Goal: Task Accomplishment & Management: Manage account settings

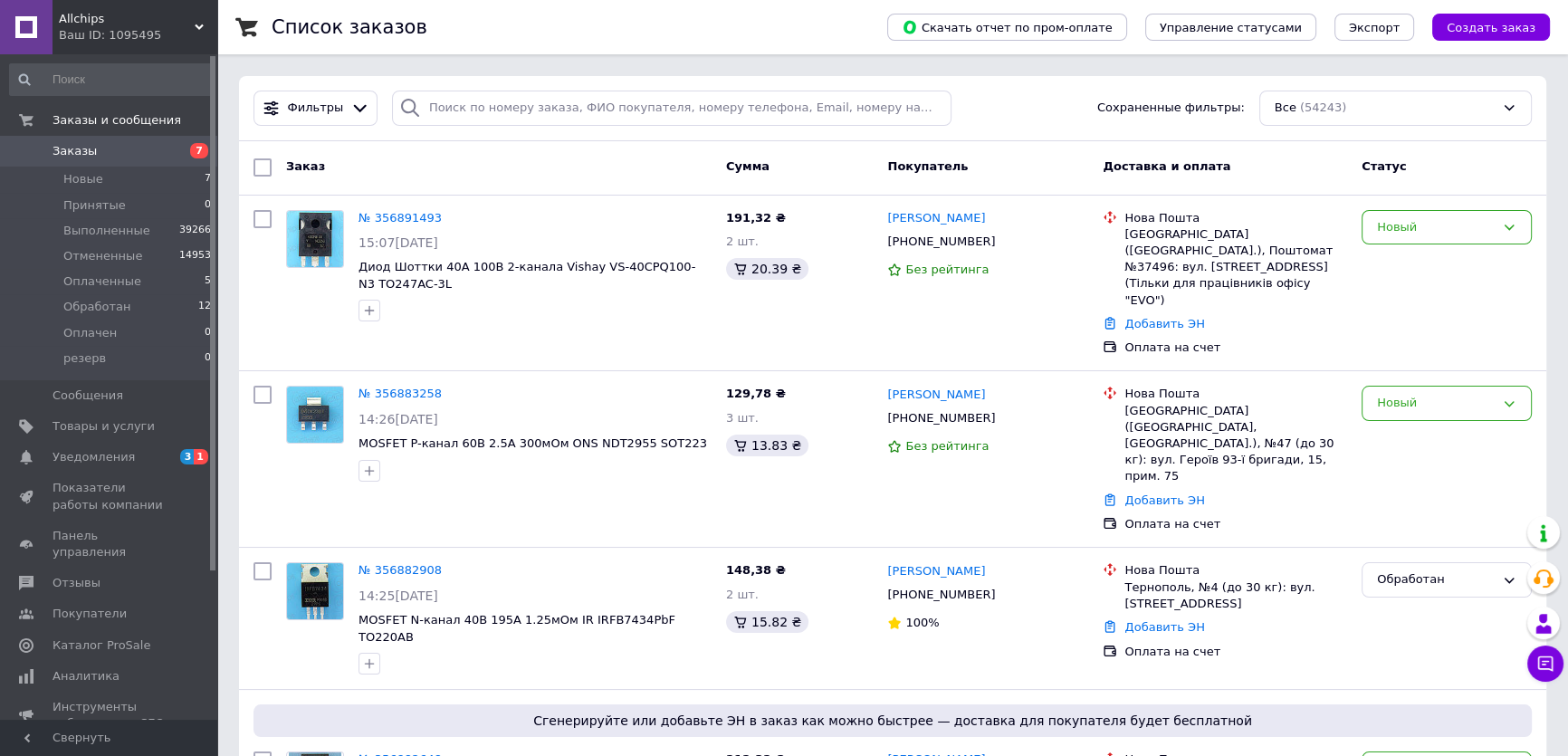
click at [1449, 166] on div "Статус" at bounding box center [1446, 167] width 184 height 32
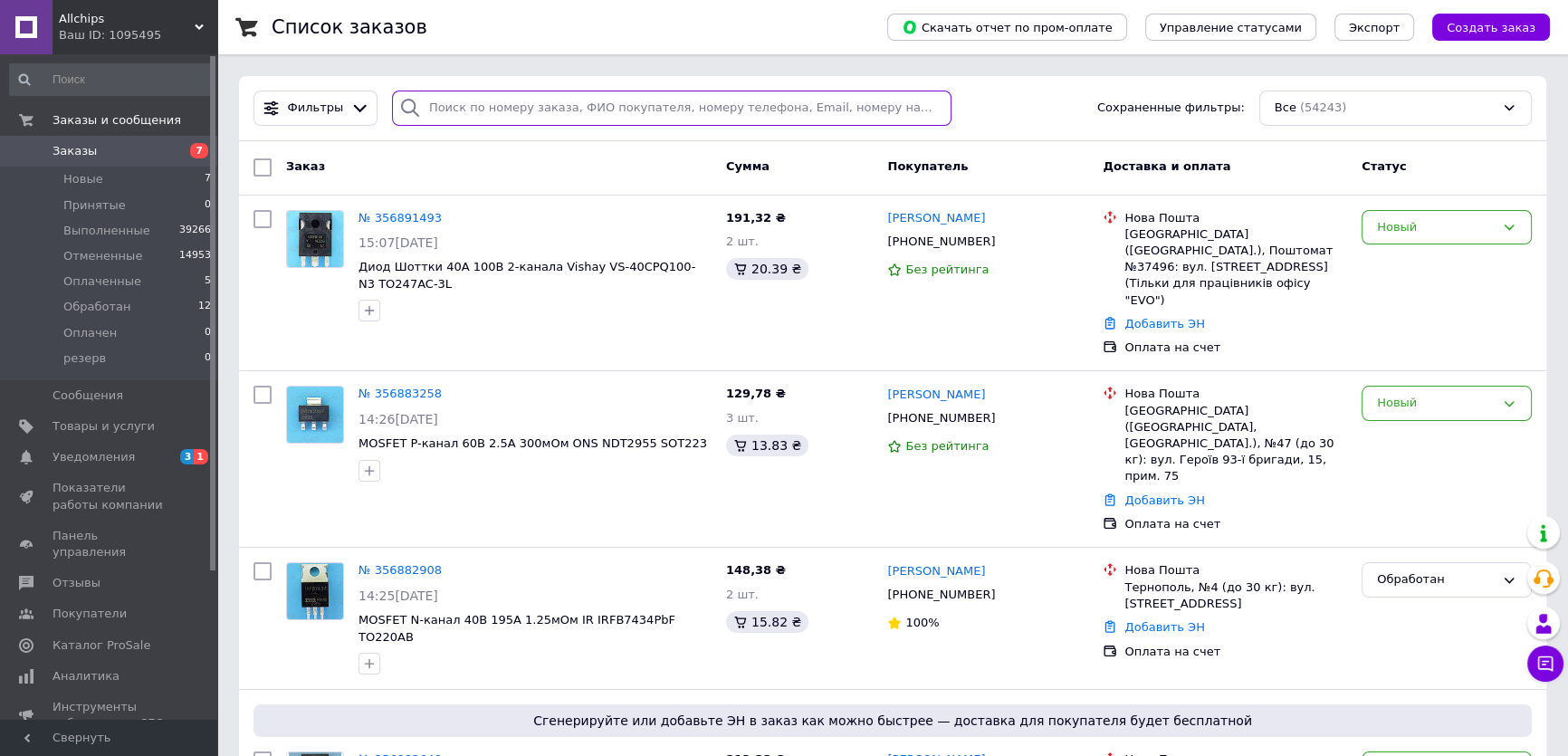
click at [451, 102] on input "search" at bounding box center [672, 107] width 560 height 35
paste input "356641603"
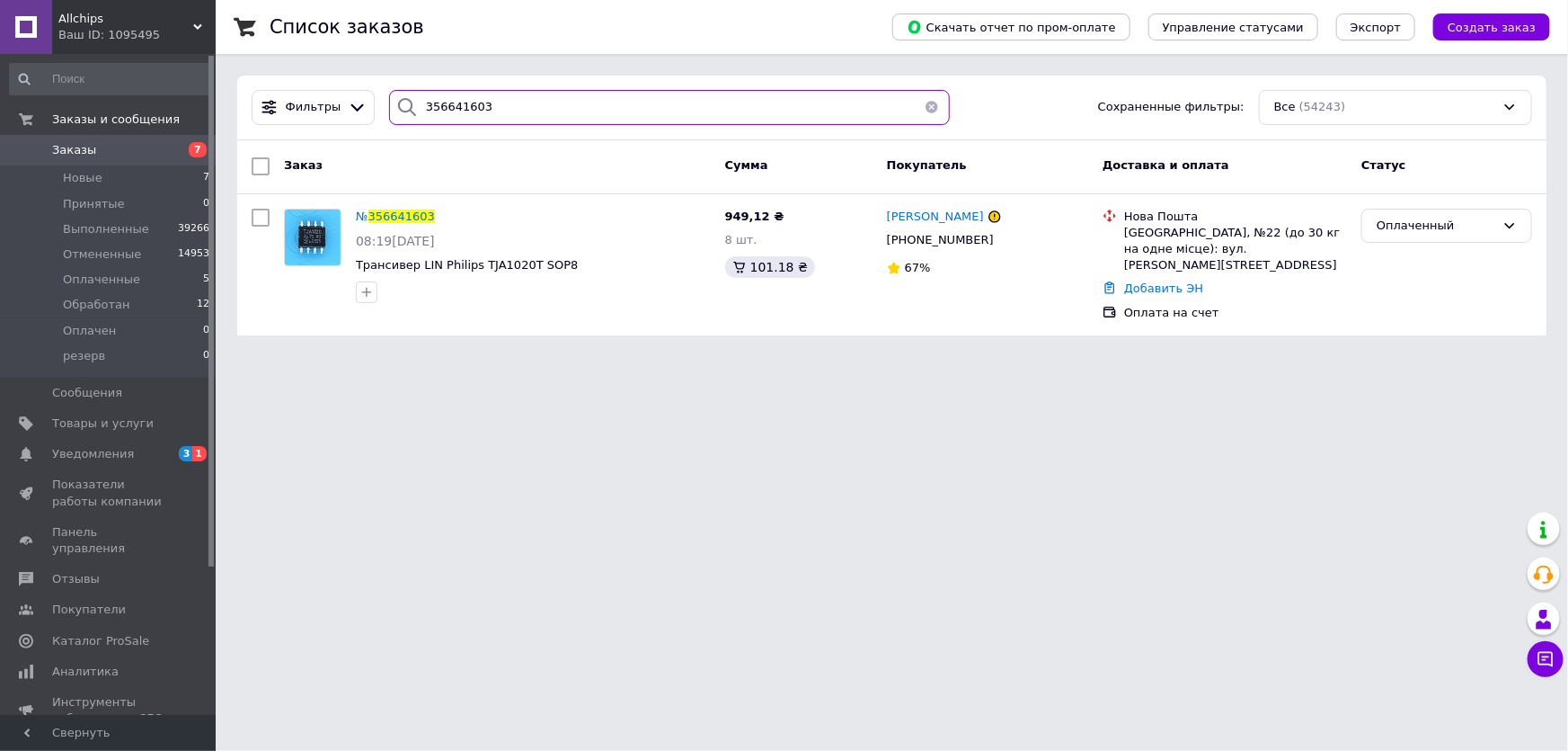
type input "356641603"
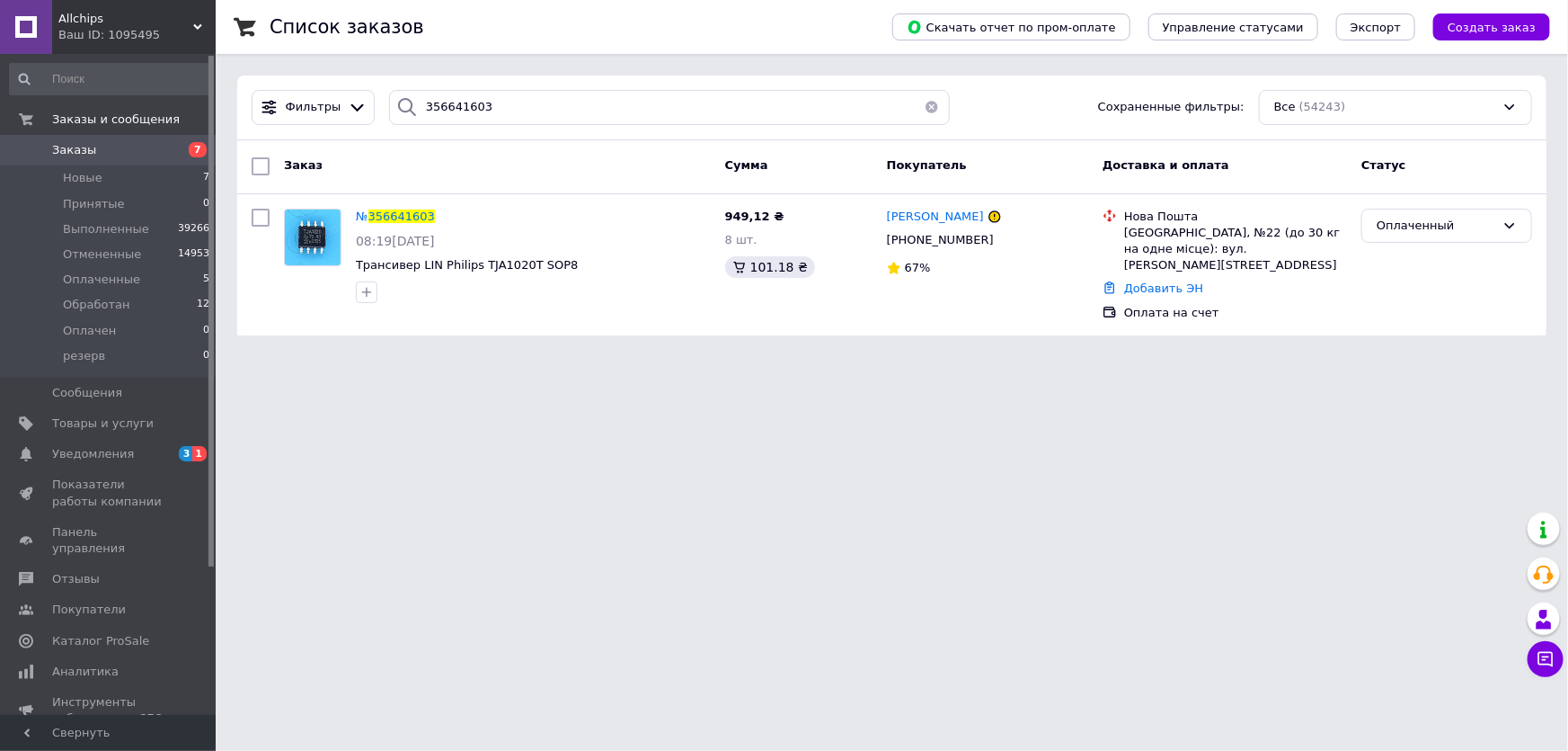
click at [1477, 357] on html "Allchips Ваш ID: 1095495 Сайт Allchips Кабинет покупателя Проверить состояние с…" at bounding box center [784, 178] width 1568 height 357
click at [406, 211] on span "356641603" at bounding box center [402, 216] width 67 height 13
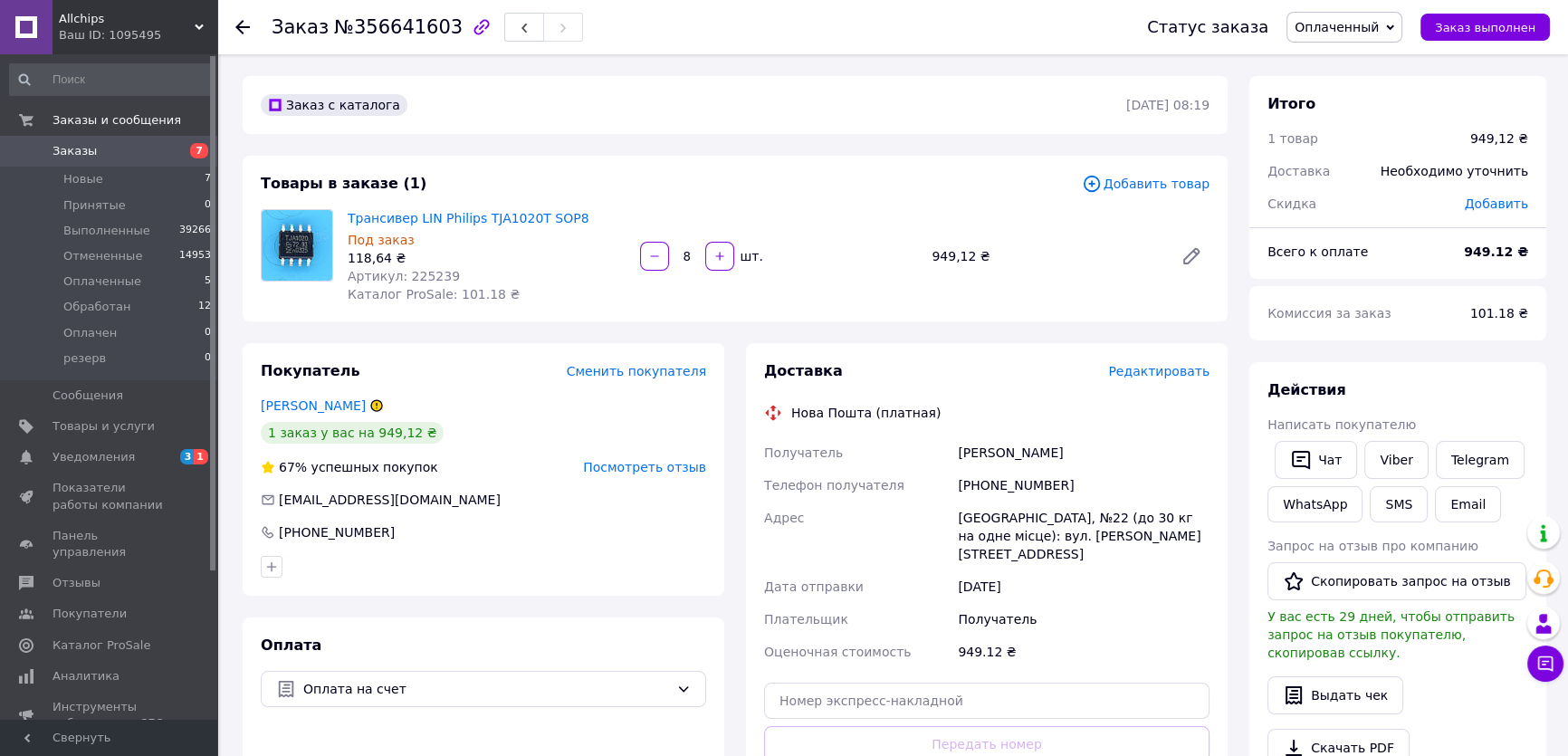
scroll to position [246, 0]
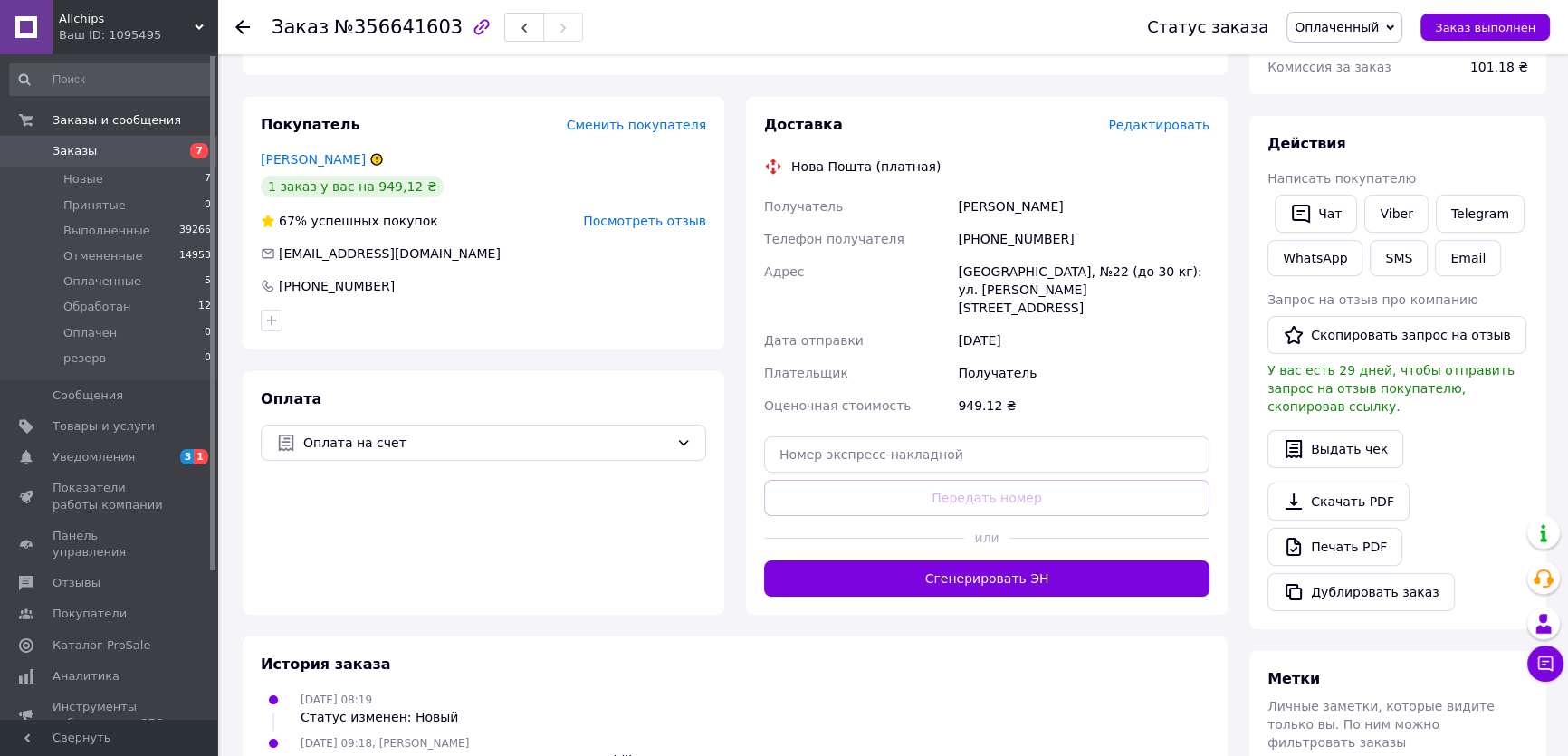
click at [978, 561] on button "Сгенерировать ЭН" at bounding box center [987, 578] width 445 height 36
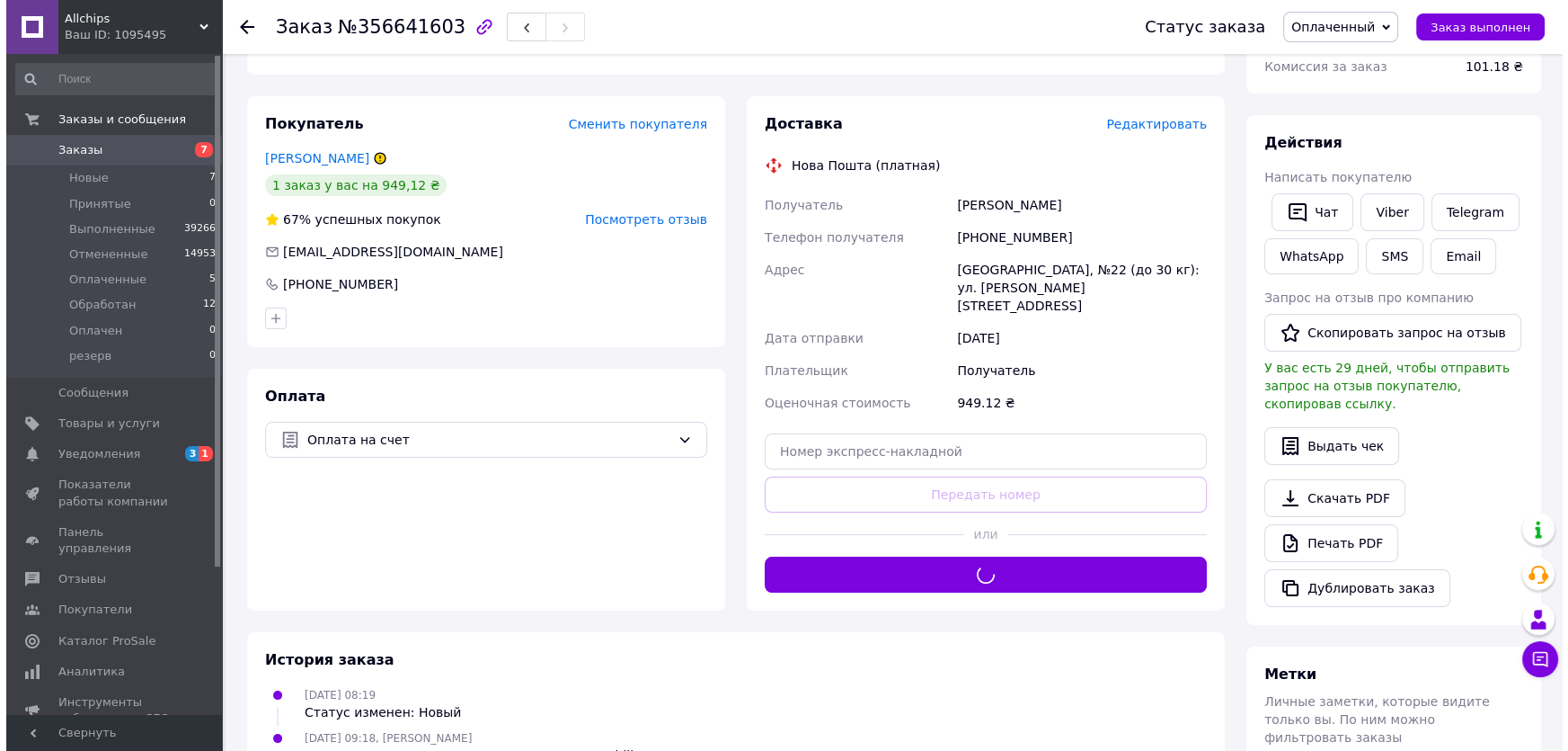
scroll to position [0, 0]
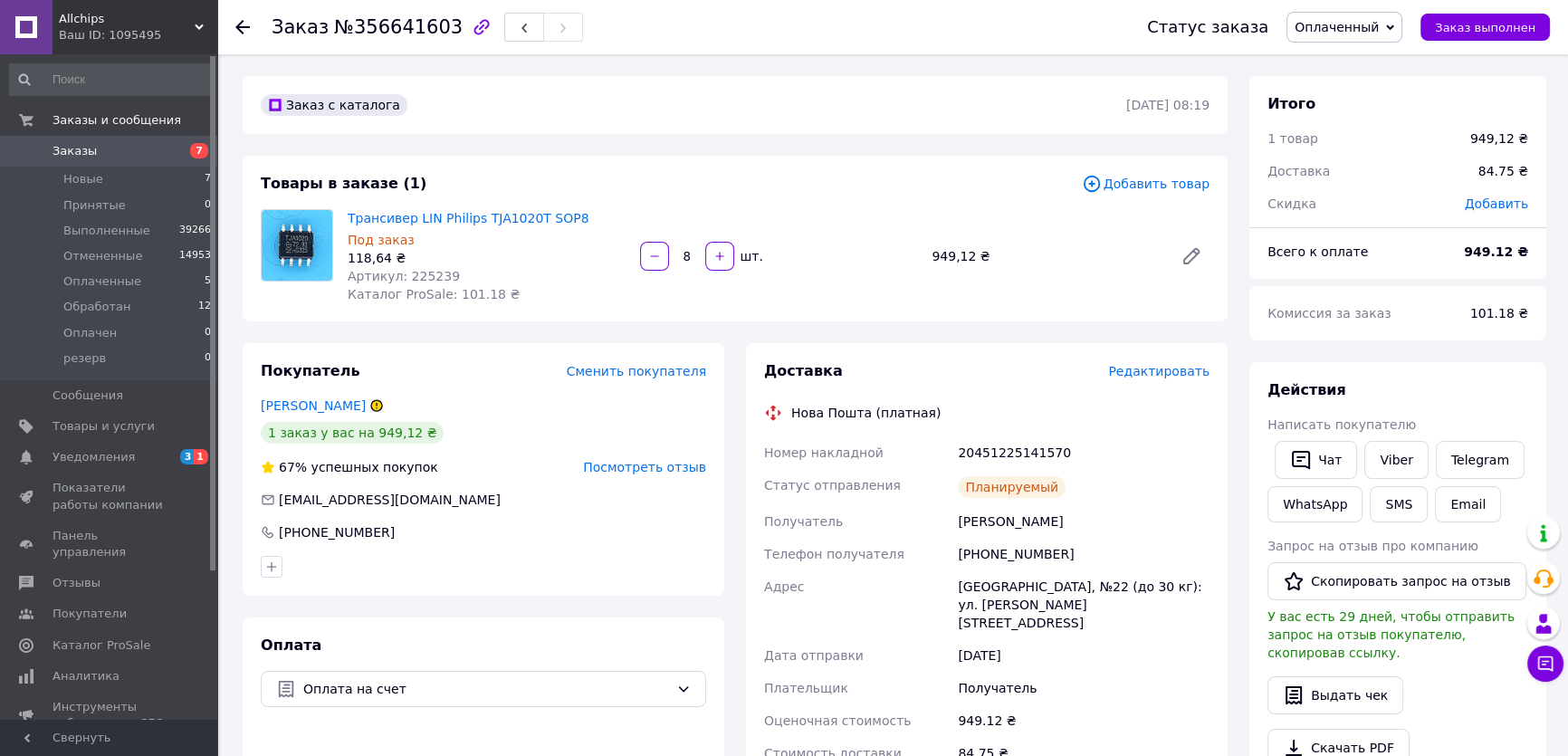
click at [1005, 458] on div "20451225141570" at bounding box center [1084, 452] width 259 height 32
copy div "20451225141570"
click at [1393, 463] on link "Viber" at bounding box center [1396, 460] width 64 height 38
copy div "20451225141570"
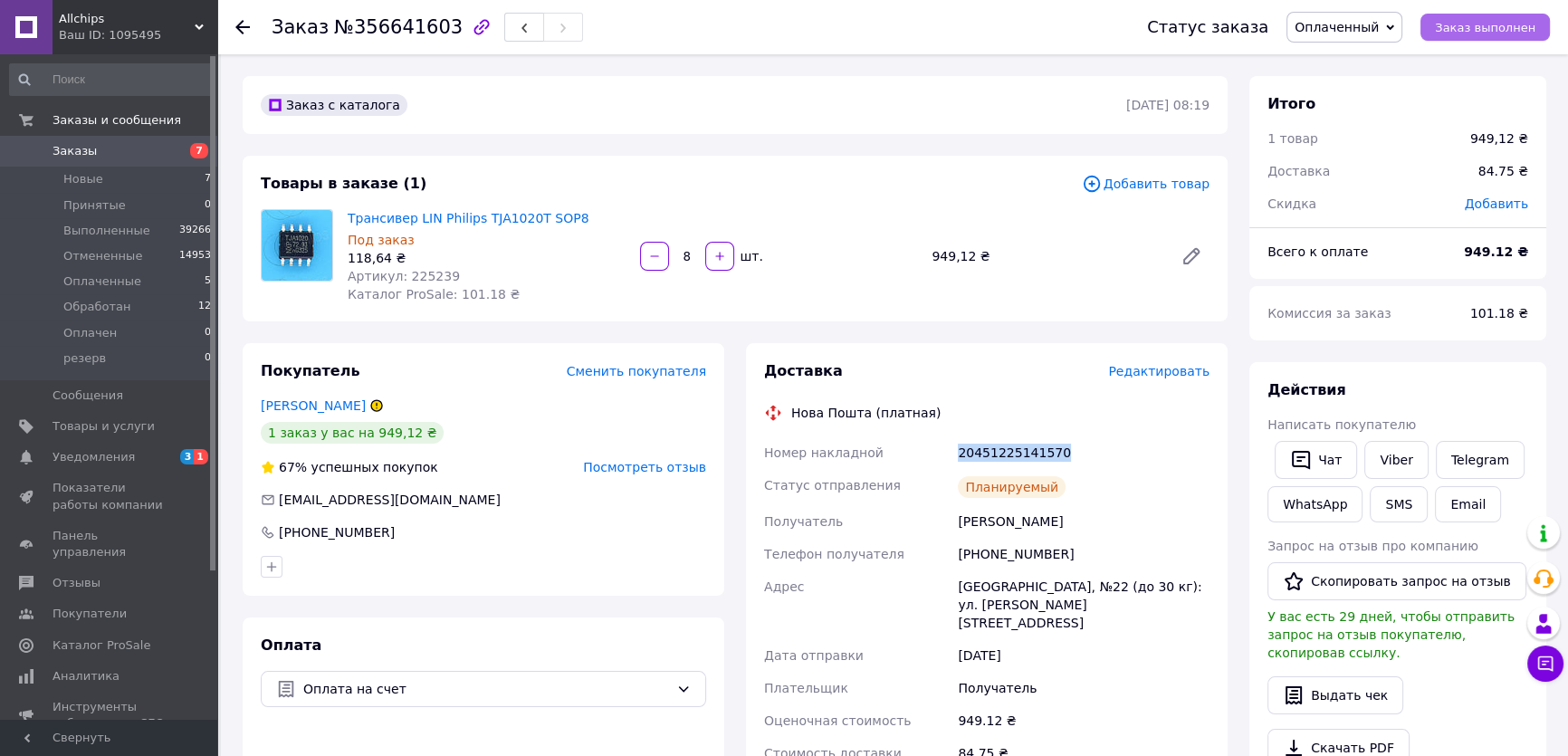
drag, startPoint x: 1477, startPoint y: 29, endPoint x: 1467, endPoint y: 32, distance: 10.4
click at [1477, 29] on span "Заказ выполнен" at bounding box center [1485, 28] width 101 height 13
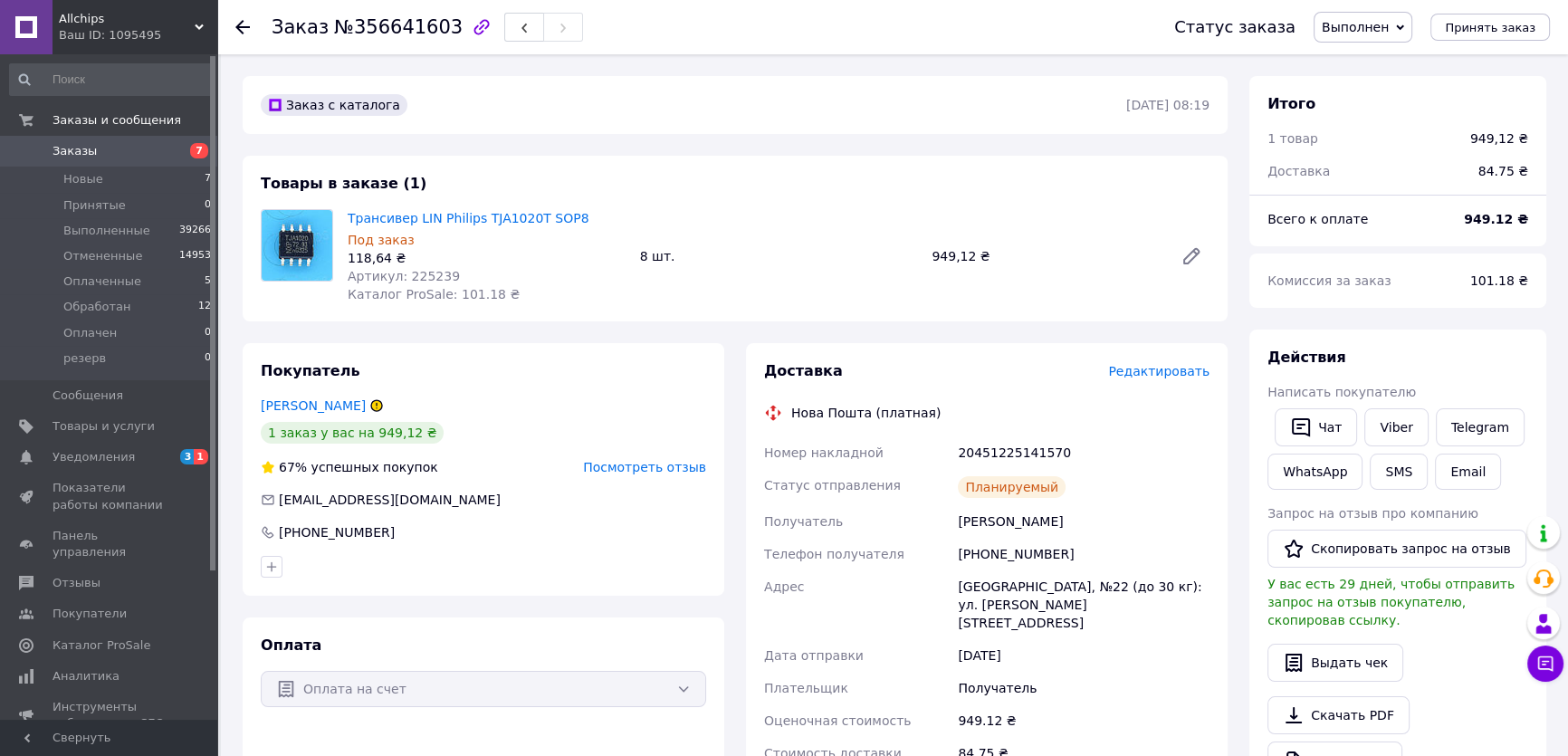
click at [1425, 146] on div "1 товар" at bounding box center [1358, 139] width 203 height 40
click at [660, 466] on span "Посмотреть отзыв" at bounding box center [645, 466] width 123 height 14
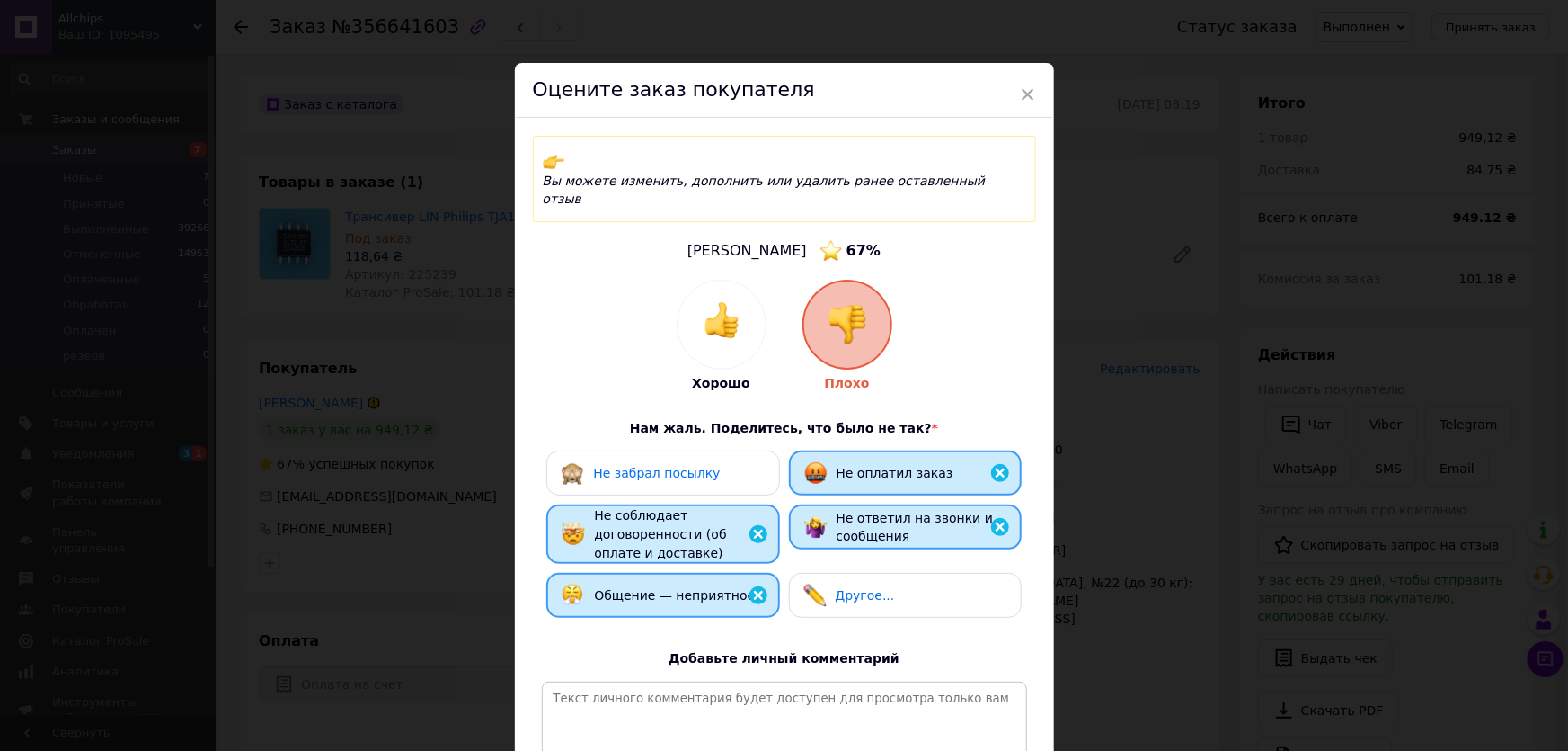
click at [721, 302] on img at bounding box center [721, 320] width 36 height 36
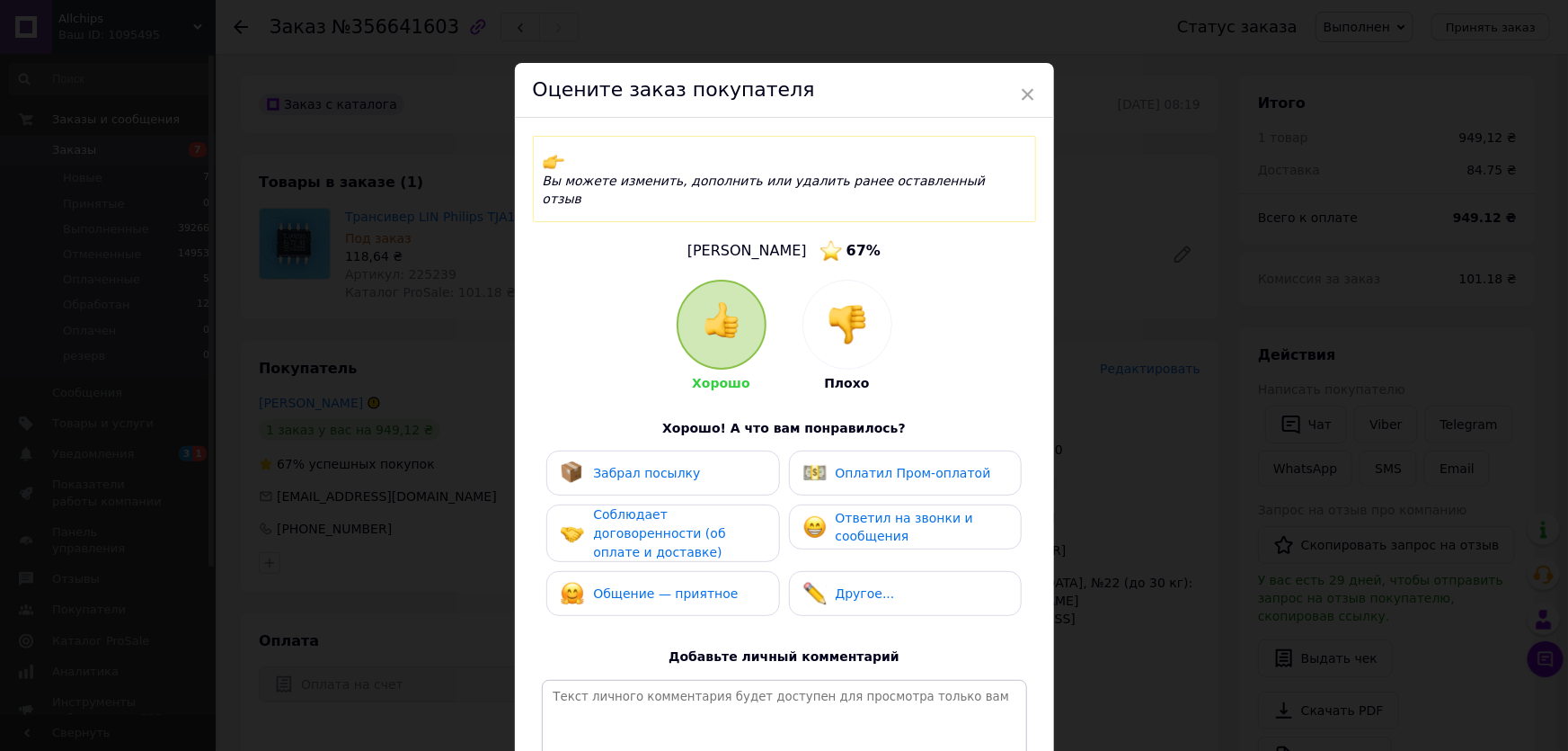
click at [883, 510] on span "Ответил на звонки и сообщения" at bounding box center [905, 526] width 138 height 33
click at [725, 508] on span "Соблюдает договоренности (об оплате и доставке)" at bounding box center [659, 533] width 132 height 51
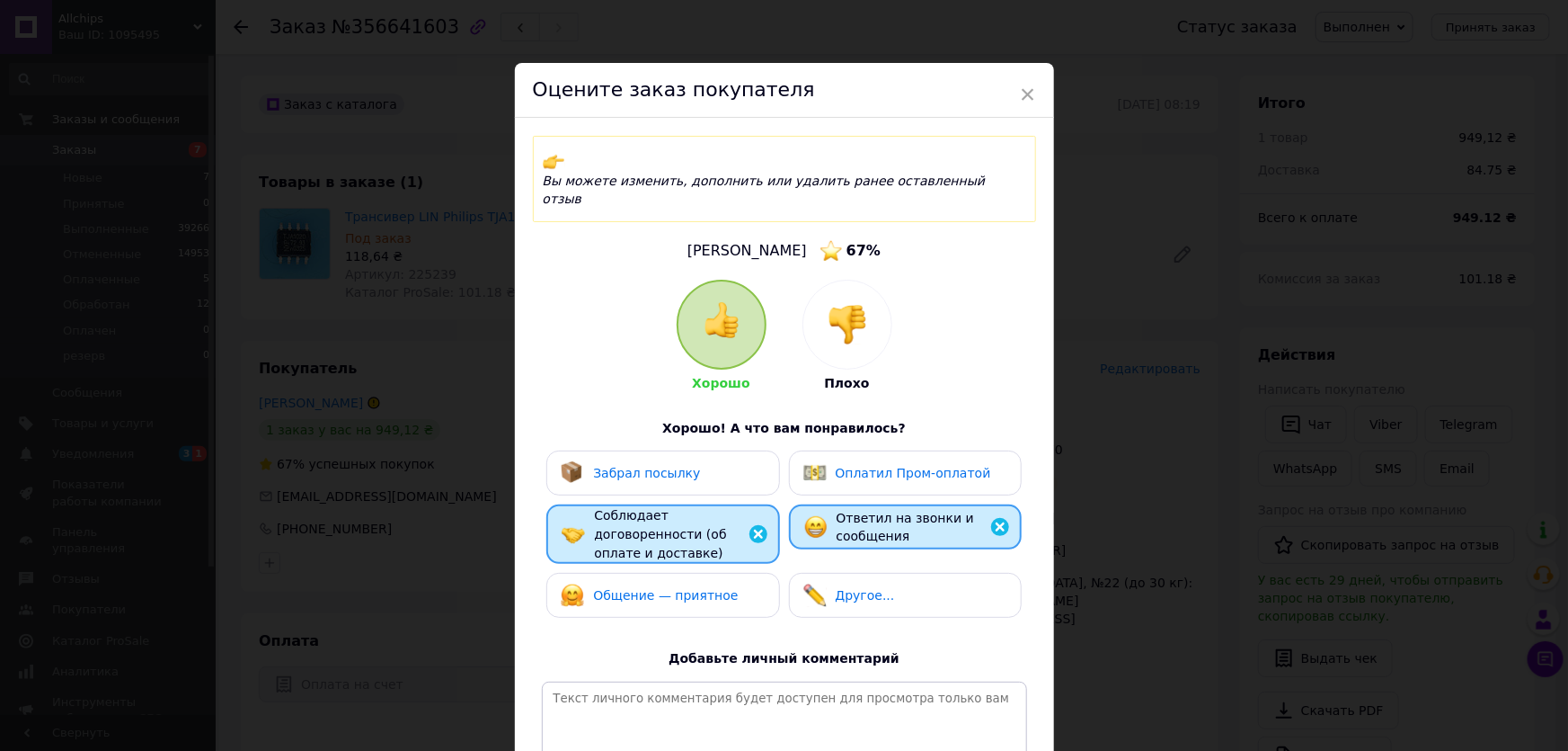
click at [730, 584] on div "Общение — приятное" at bounding box center [663, 595] width 204 height 24
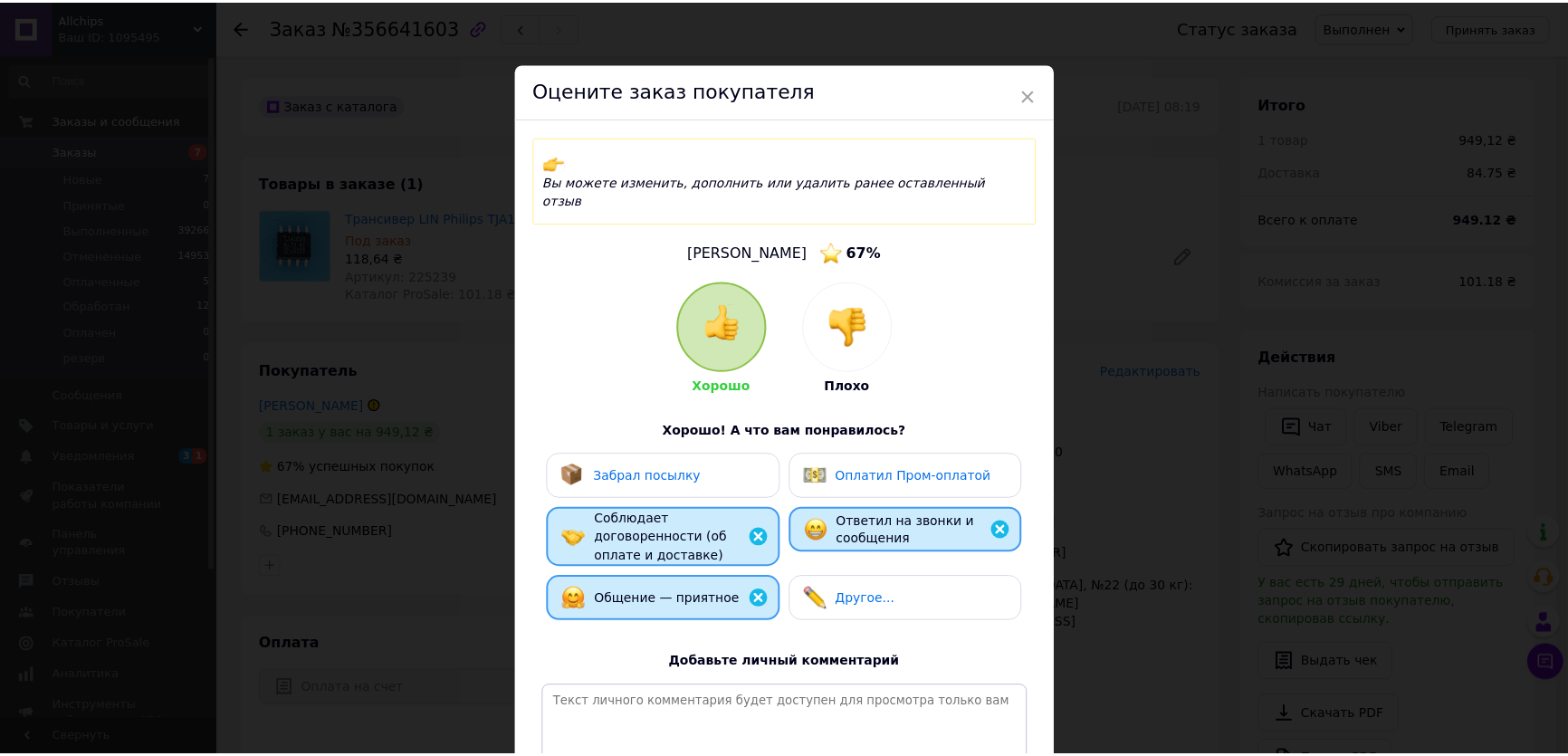
scroll to position [183, 0]
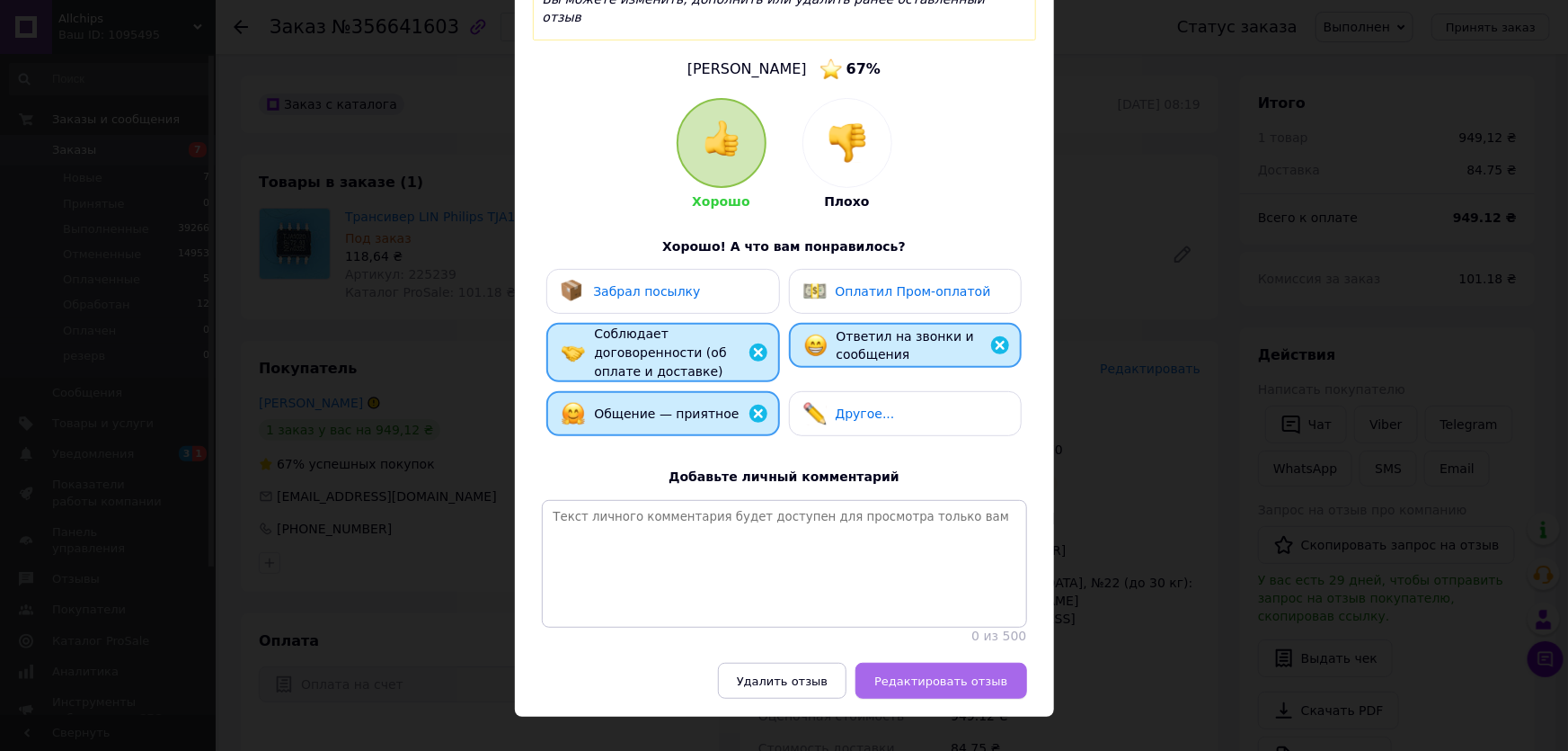
click at [992, 675] on span "Редактировать отзыв" at bounding box center [941, 681] width 133 height 13
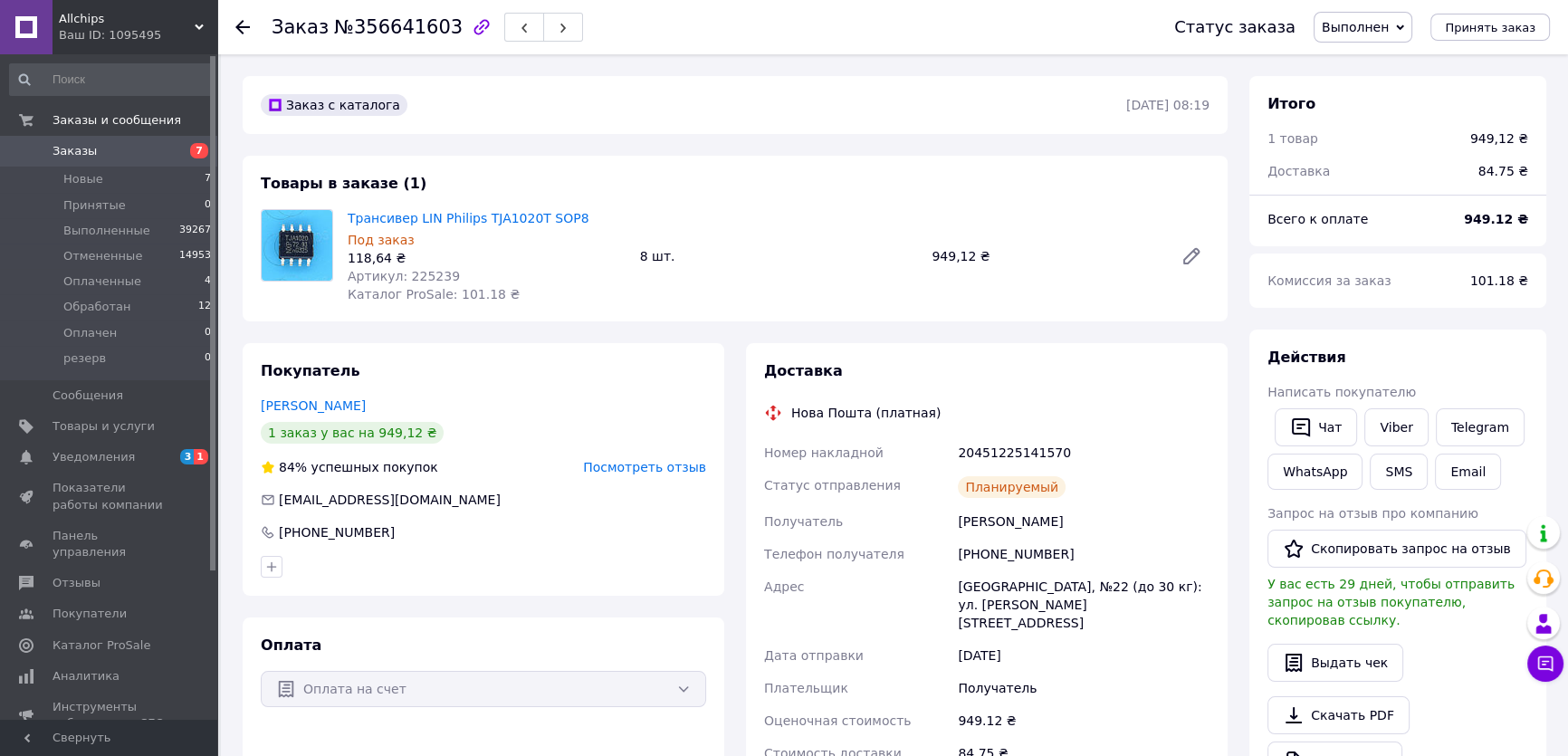
click at [1465, 345] on div "Действия Написать покупателю   Чат Viber Telegram WhatsApp SMS Email Запрос на …" at bounding box center [1398, 586] width 297 height 514
click at [1435, 365] on div "Действия" at bounding box center [1398, 358] width 261 height 21
click at [1428, 148] on div "1 товар" at bounding box center [1358, 139] width 203 height 40
click at [81, 147] on span "Заказы" at bounding box center [74, 151] width 45 height 16
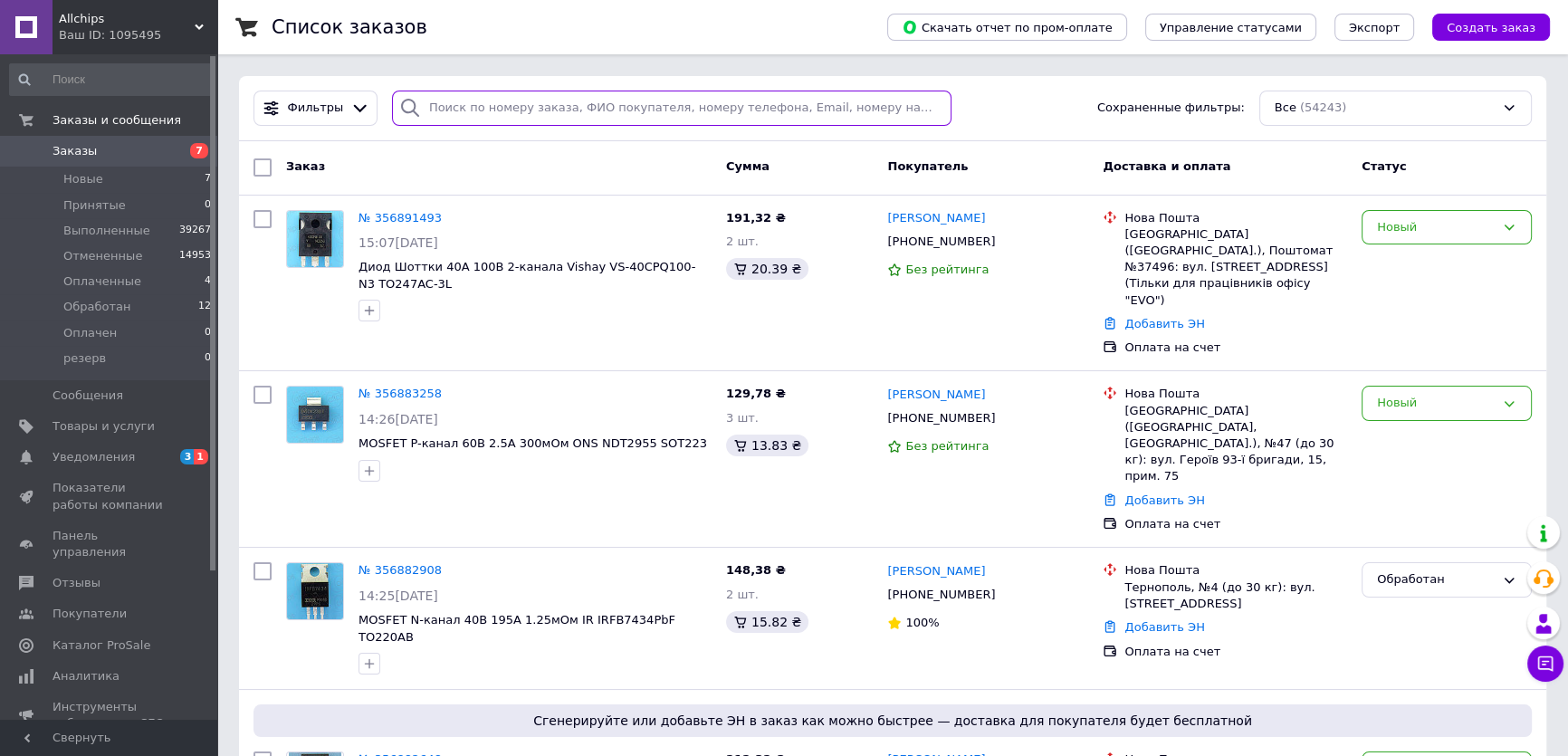
click at [446, 107] on input "search" at bounding box center [672, 107] width 560 height 35
paste input "356737938"
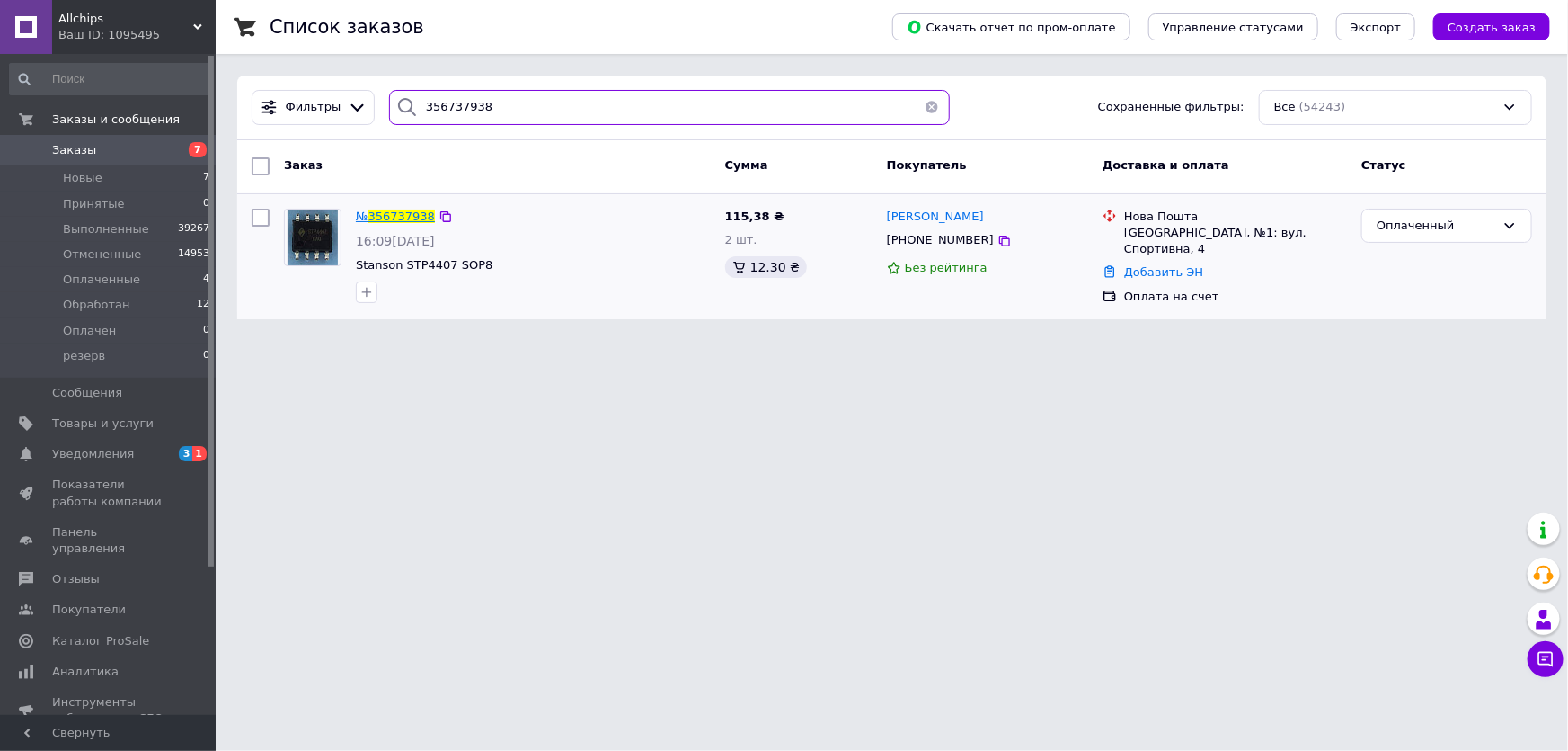
type input "356737938"
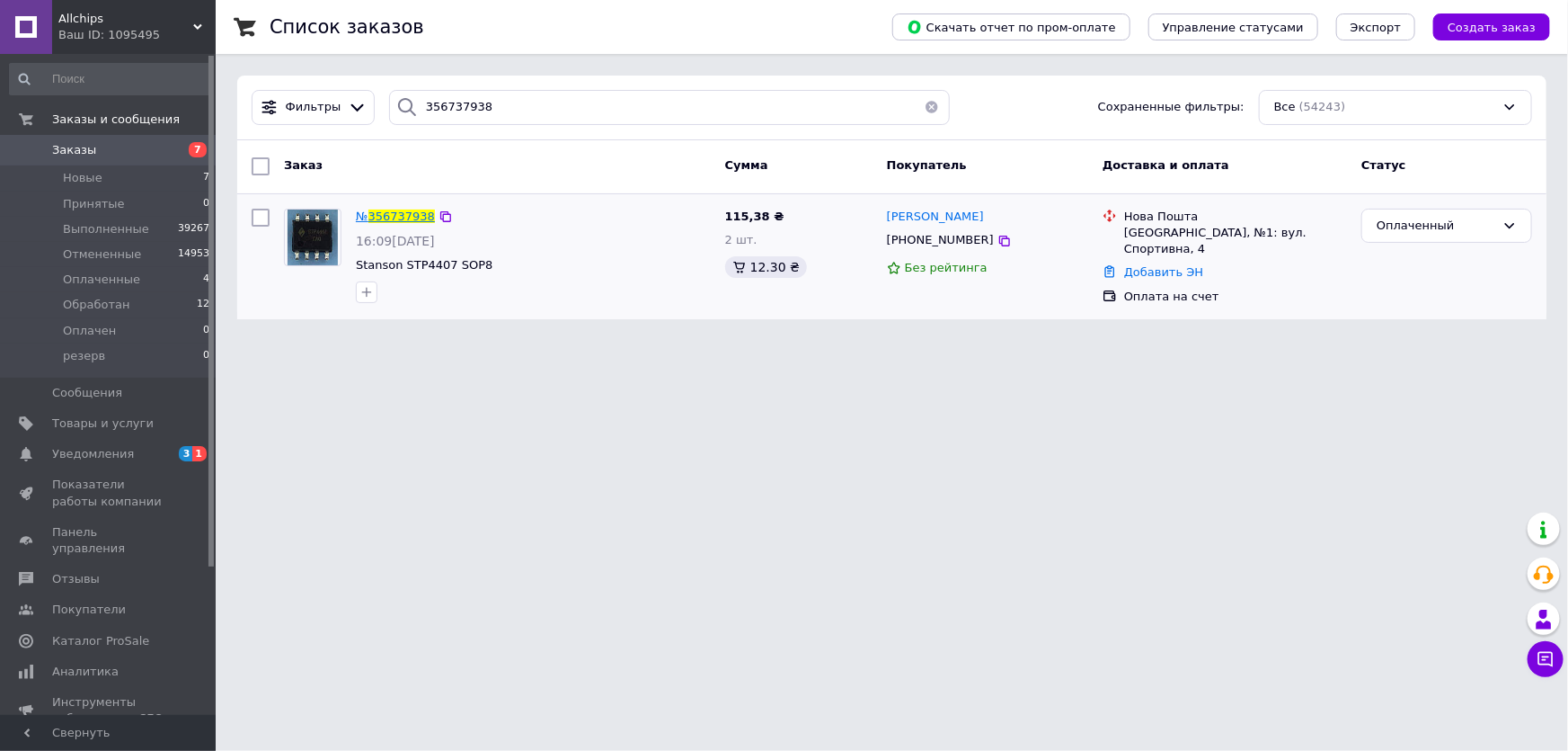
click at [407, 215] on span "356737938" at bounding box center [402, 216] width 67 height 13
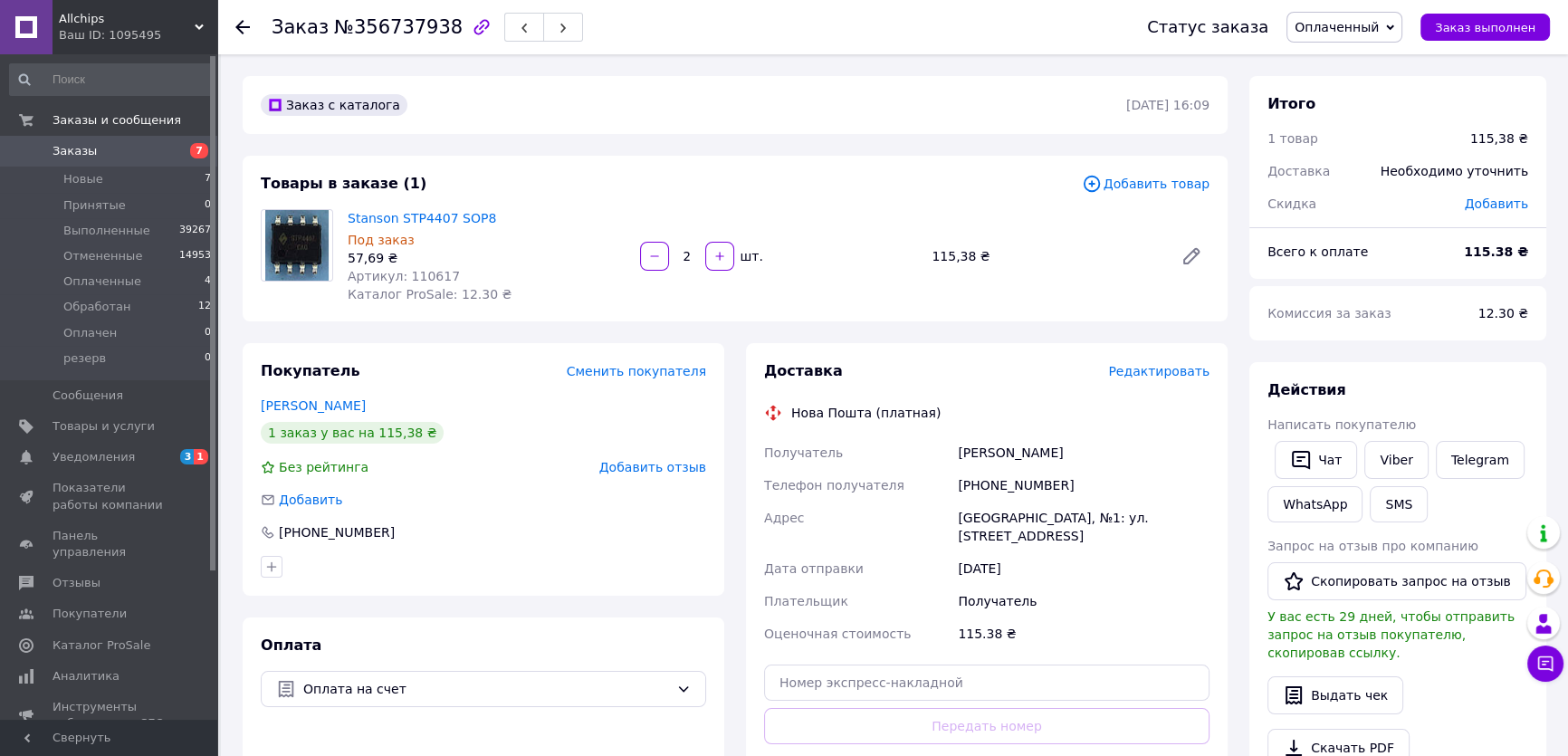
click at [1451, 106] on div "Итого" at bounding box center [1398, 104] width 261 height 21
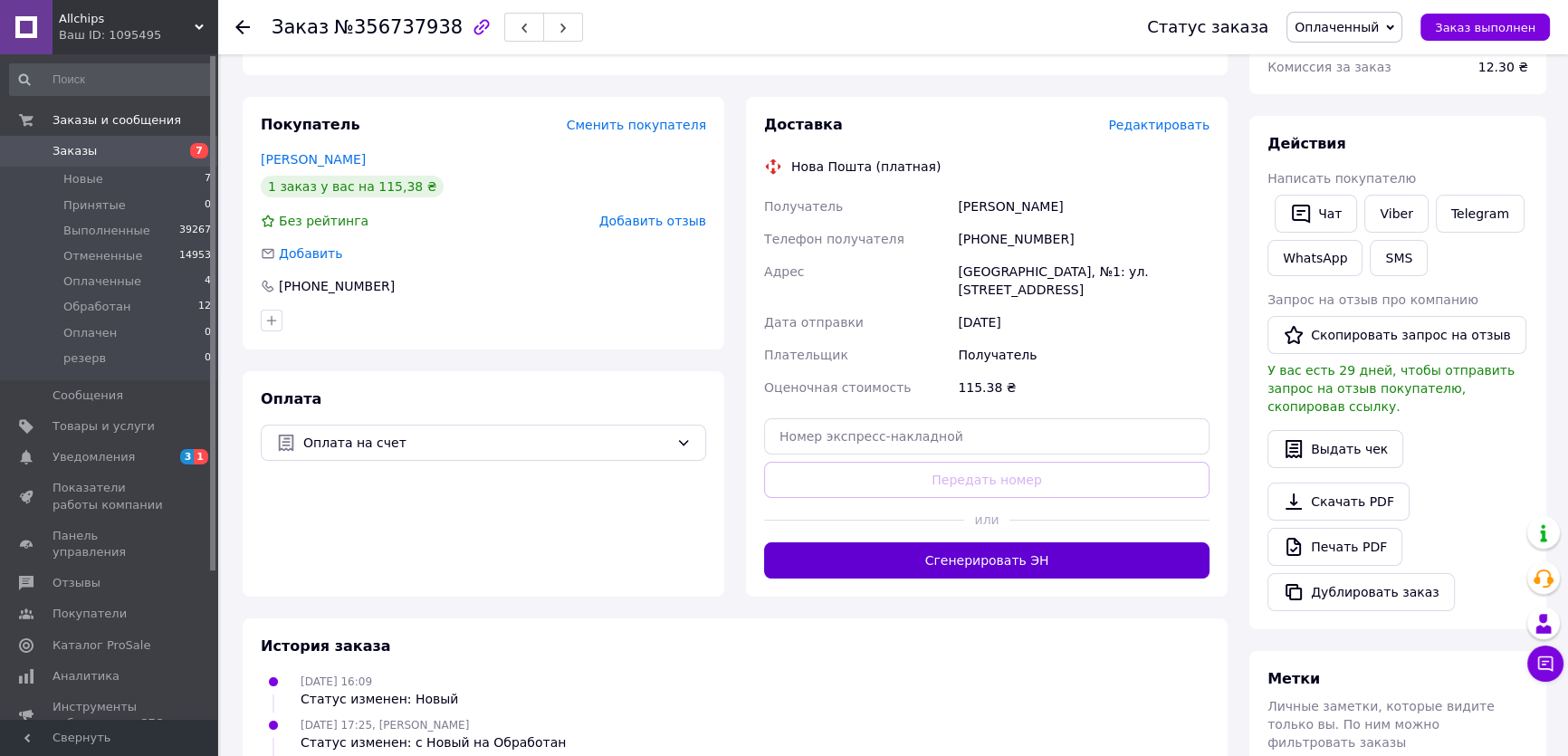
click at [1004, 548] on button "Сгенерировать ЭН" at bounding box center [987, 560] width 445 height 36
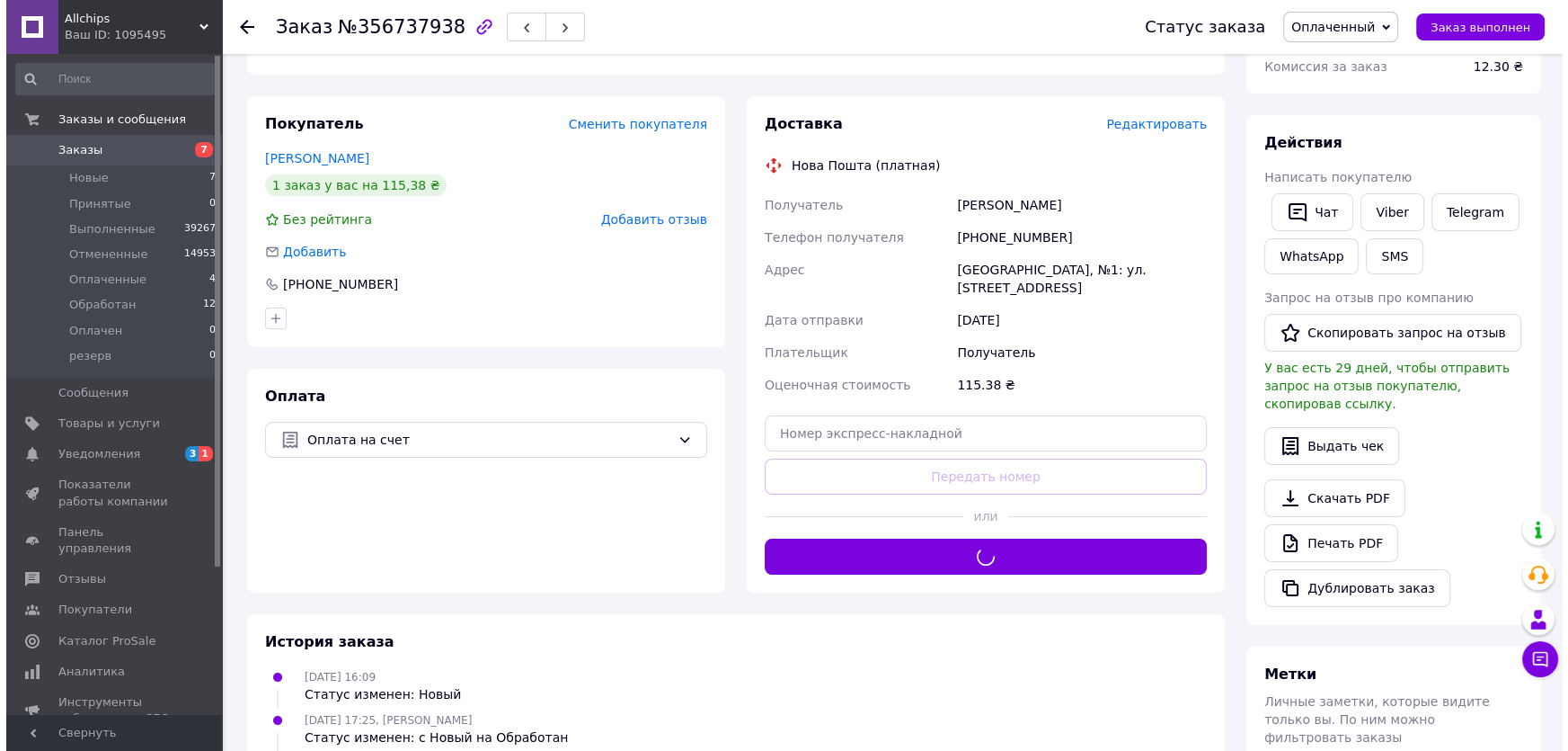
scroll to position [0, 0]
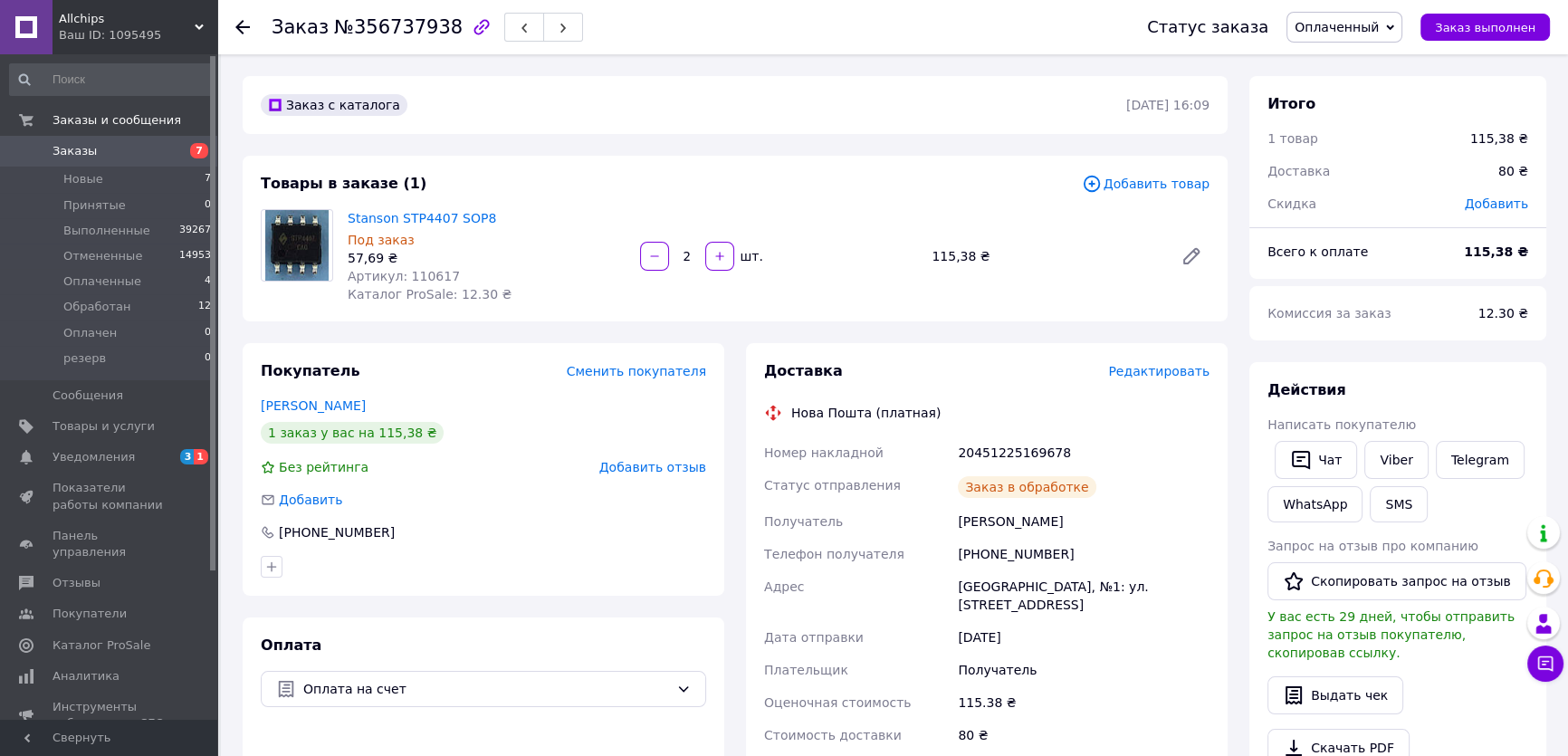
click at [1018, 449] on div "20451225169678" at bounding box center [1084, 452] width 259 height 32
copy div "20451225169678"
click at [1399, 461] on link "Viber" at bounding box center [1396, 460] width 64 height 38
copy div "20451225169678"
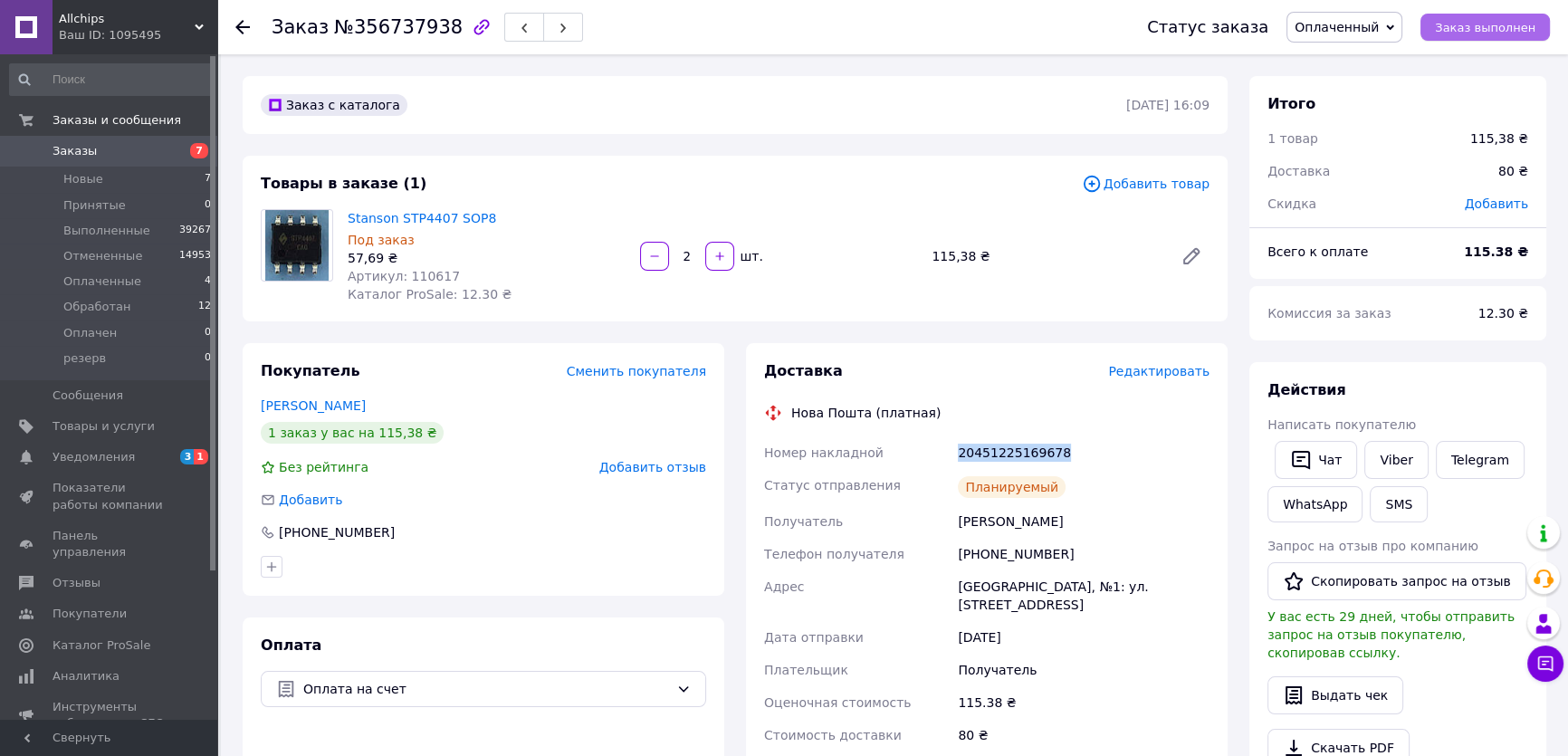
click at [1496, 28] on span "Заказ выполнен" at bounding box center [1485, 28] width 101 height 13
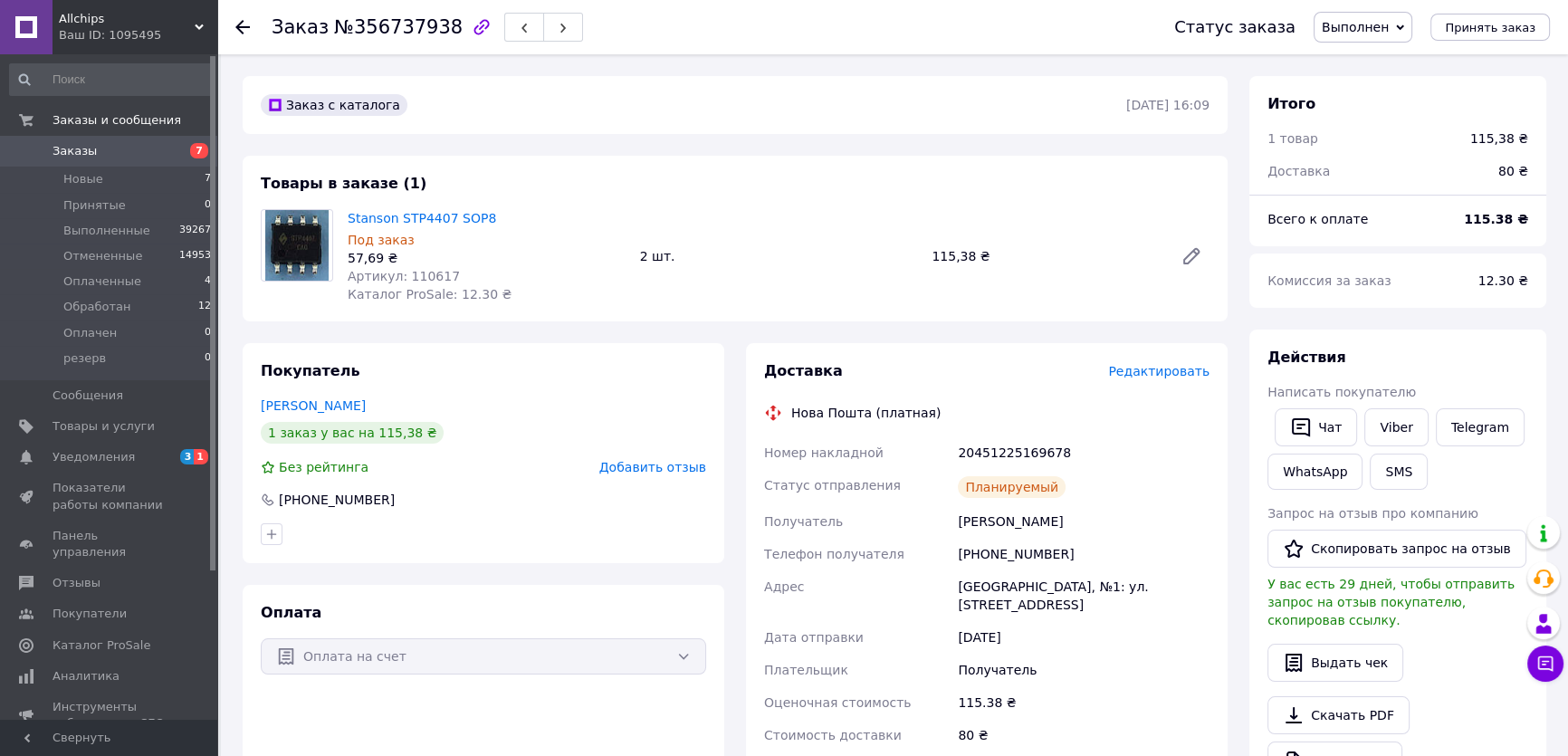
click at [1417, 277] on div "Комиссия за заказ" at bounding box center [1362, 281] width 211 height 40
click at [671, 461] on span "Добавить отзыв" at bounding box center [652, 466] width 106 height 14
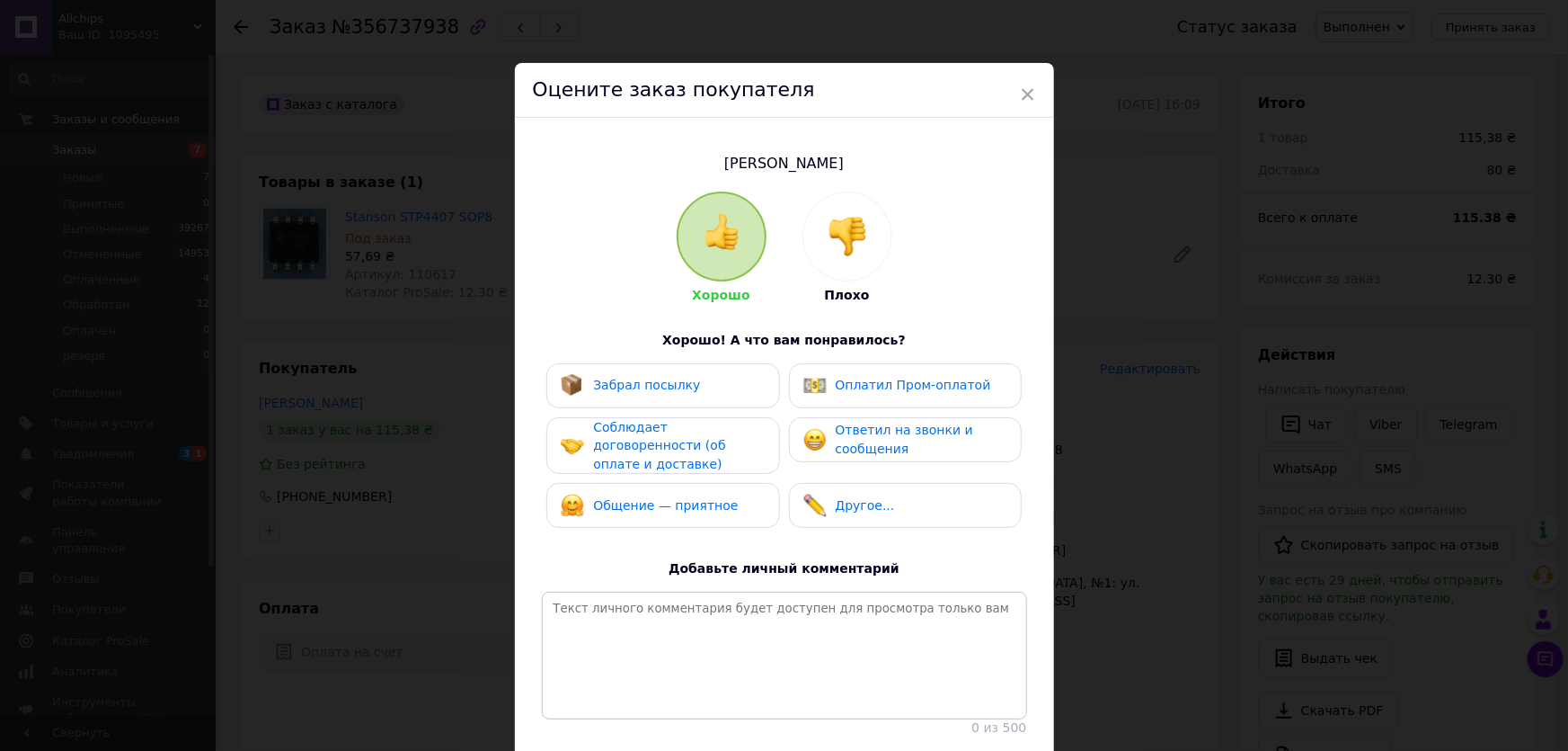
click at [867, 425] on span "Ответил на звонки и сообщения" at bounding box center [905, 439] width 138 height 33
drag, startPoint x: 735, startPoint y: 433, endPoint x: 730, endPoint y: 442, distance: 10.3
click at [725, 433] on span "Соблюдает договоренности (об оплате и доставке)" at bounding box center [659, 445] width 132 height 51
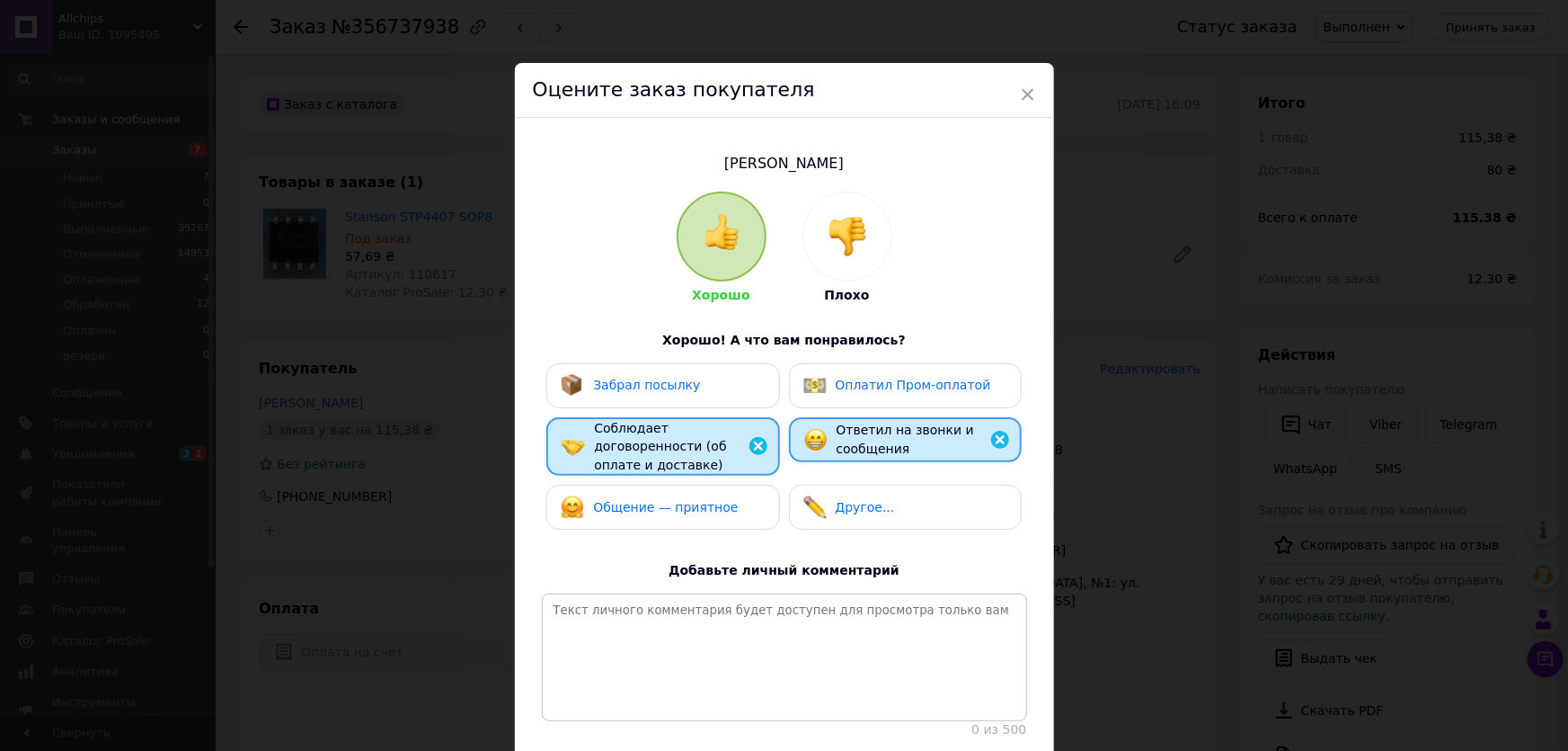
click at [707, 485] on div "Общение — приятное" at bounding box center [663, 508] width 233 height 45
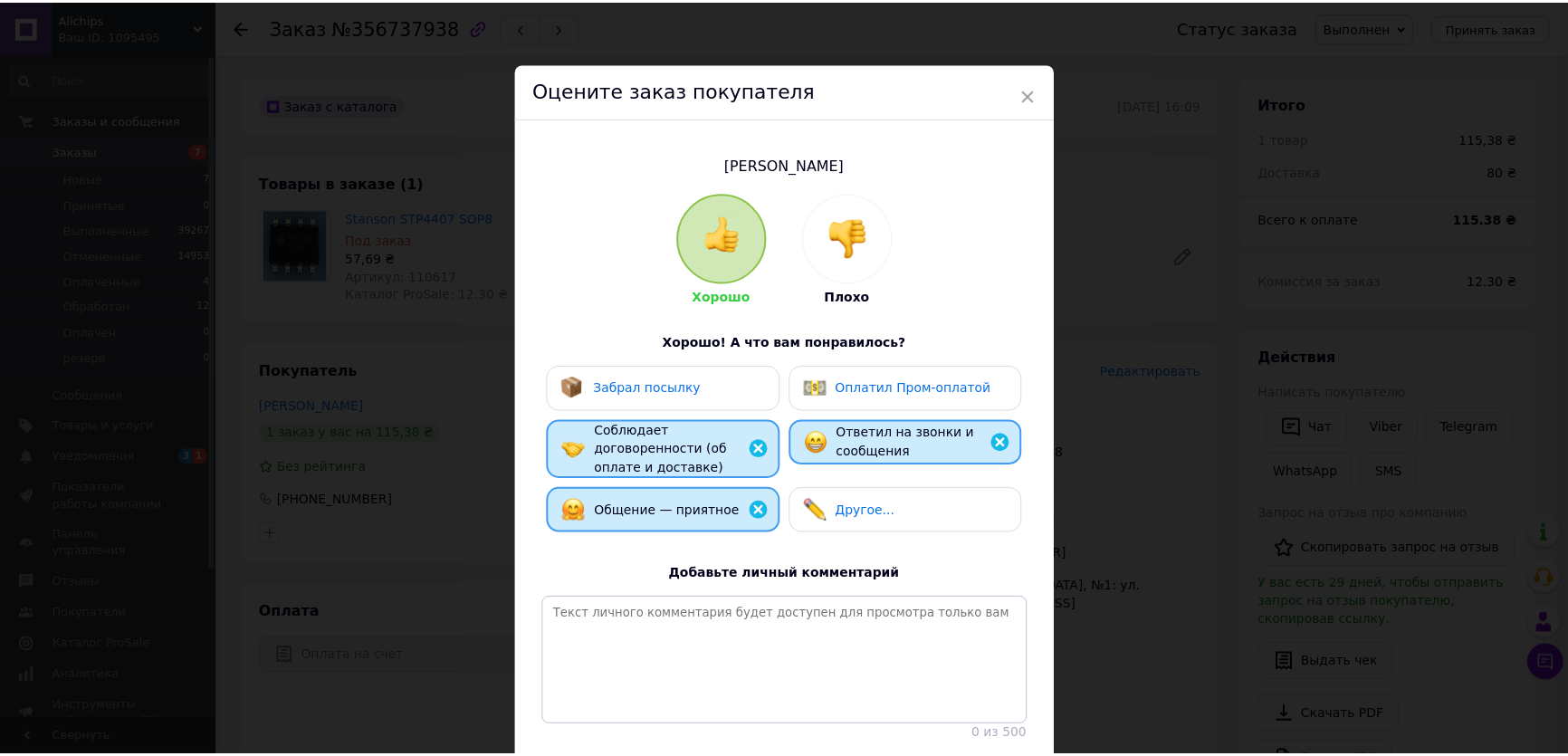
scroll to position [130, 0]
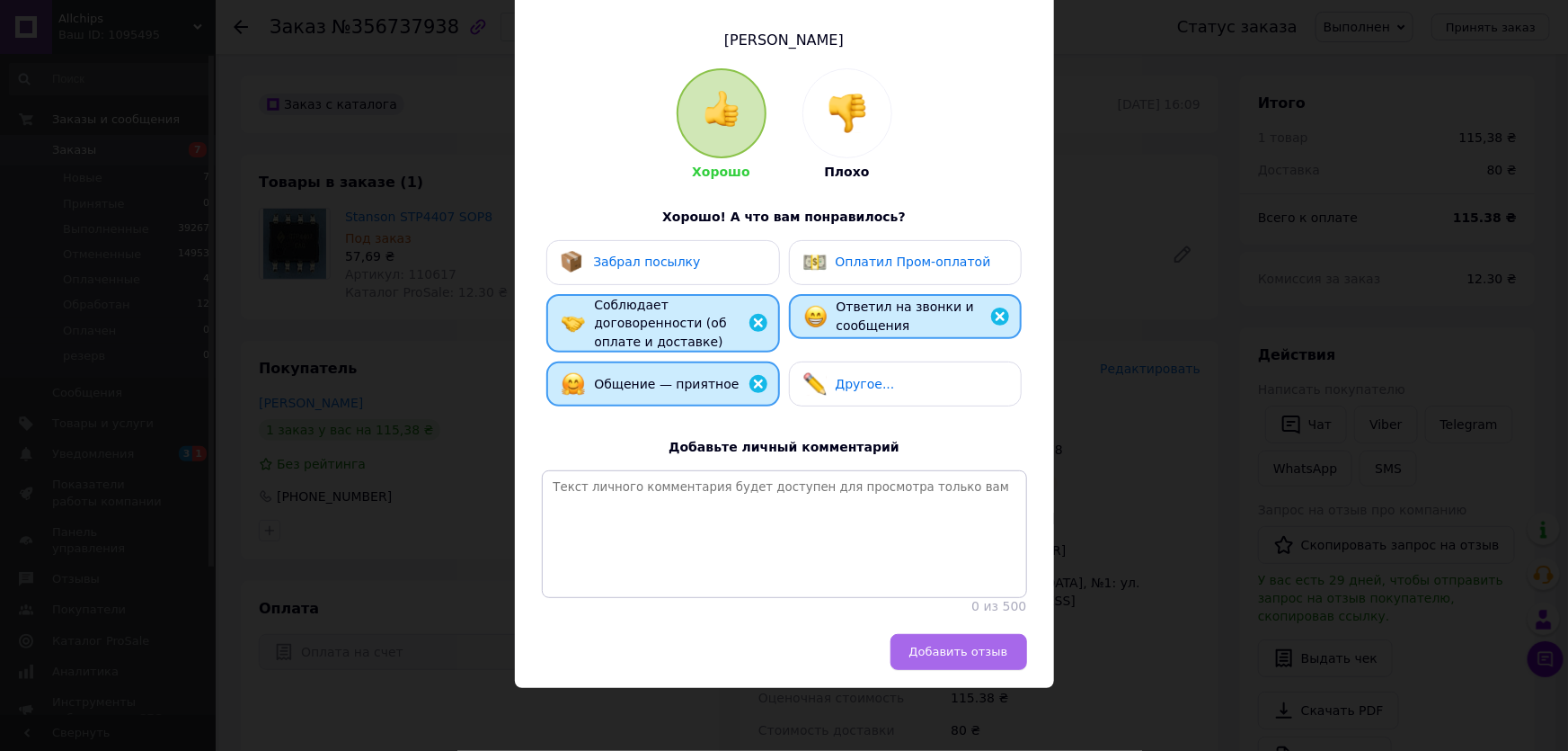
click at [936, 645] on span "Добавить отзыв" at bounding box center [959, 652] width 99 height 13
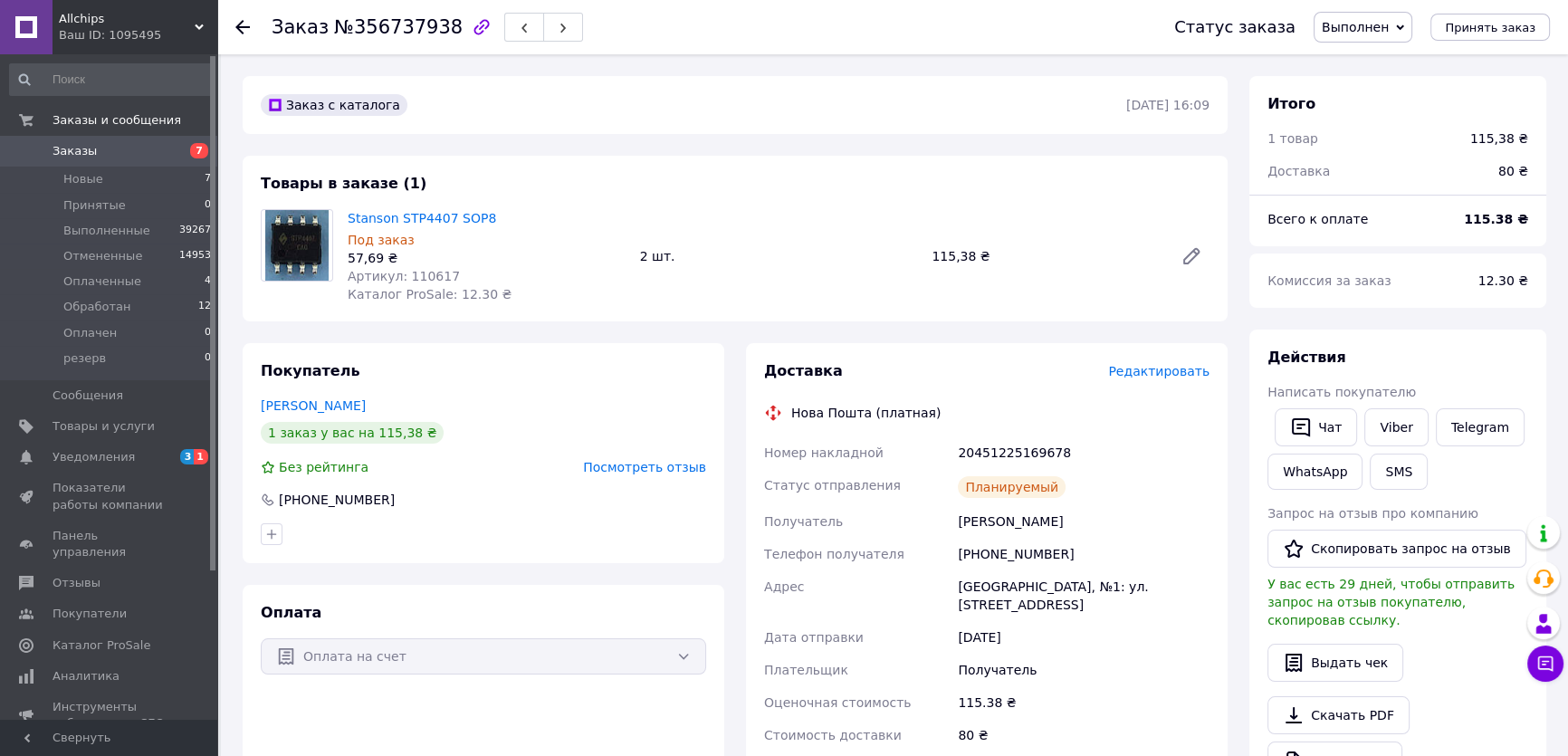
click at [94, 145] on span "Заказы" at bounding box center [109, 151] width 115 height 16
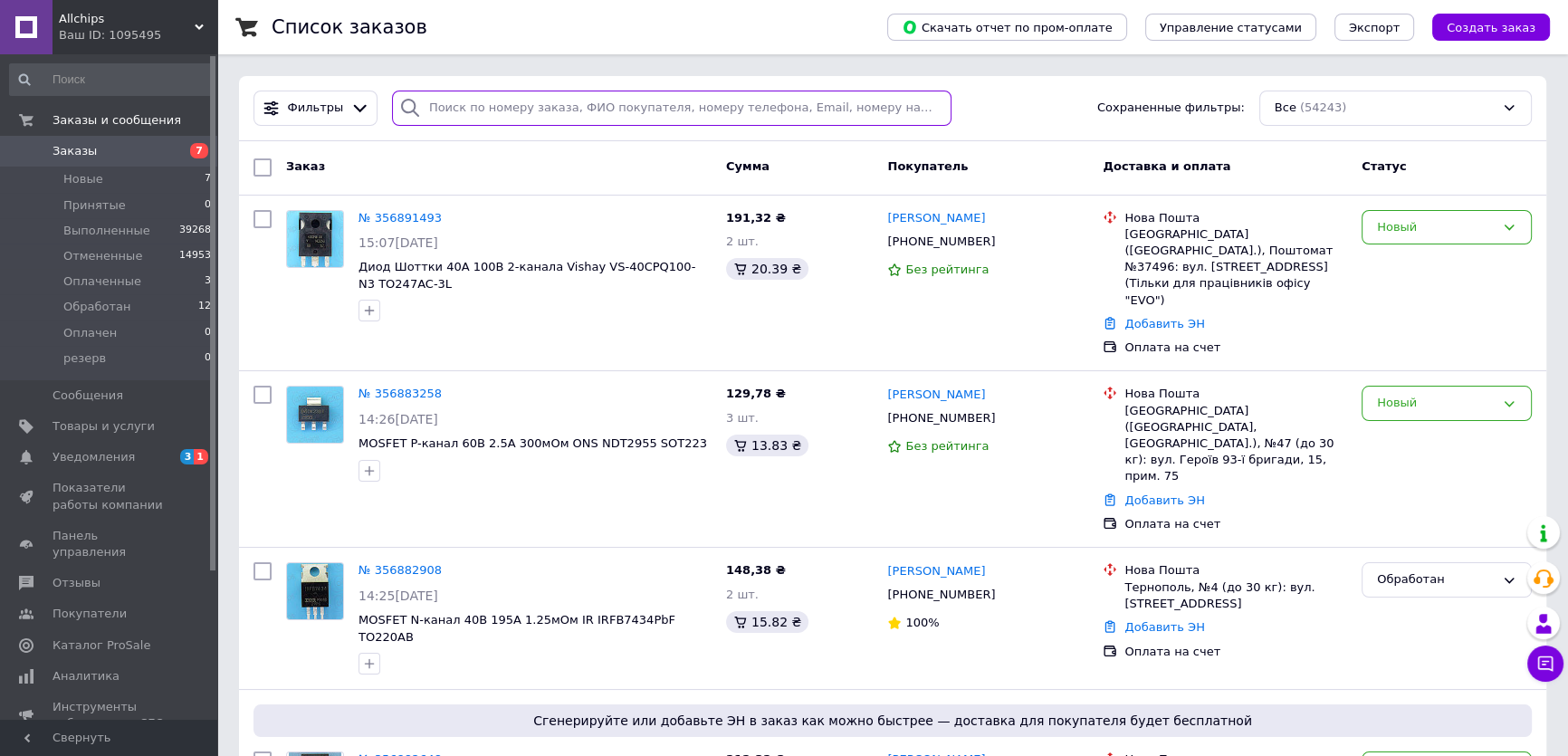
click at [452, 106] on input "search" at bounding box center [672, 107] width 560 height 35
paste input "356758473"
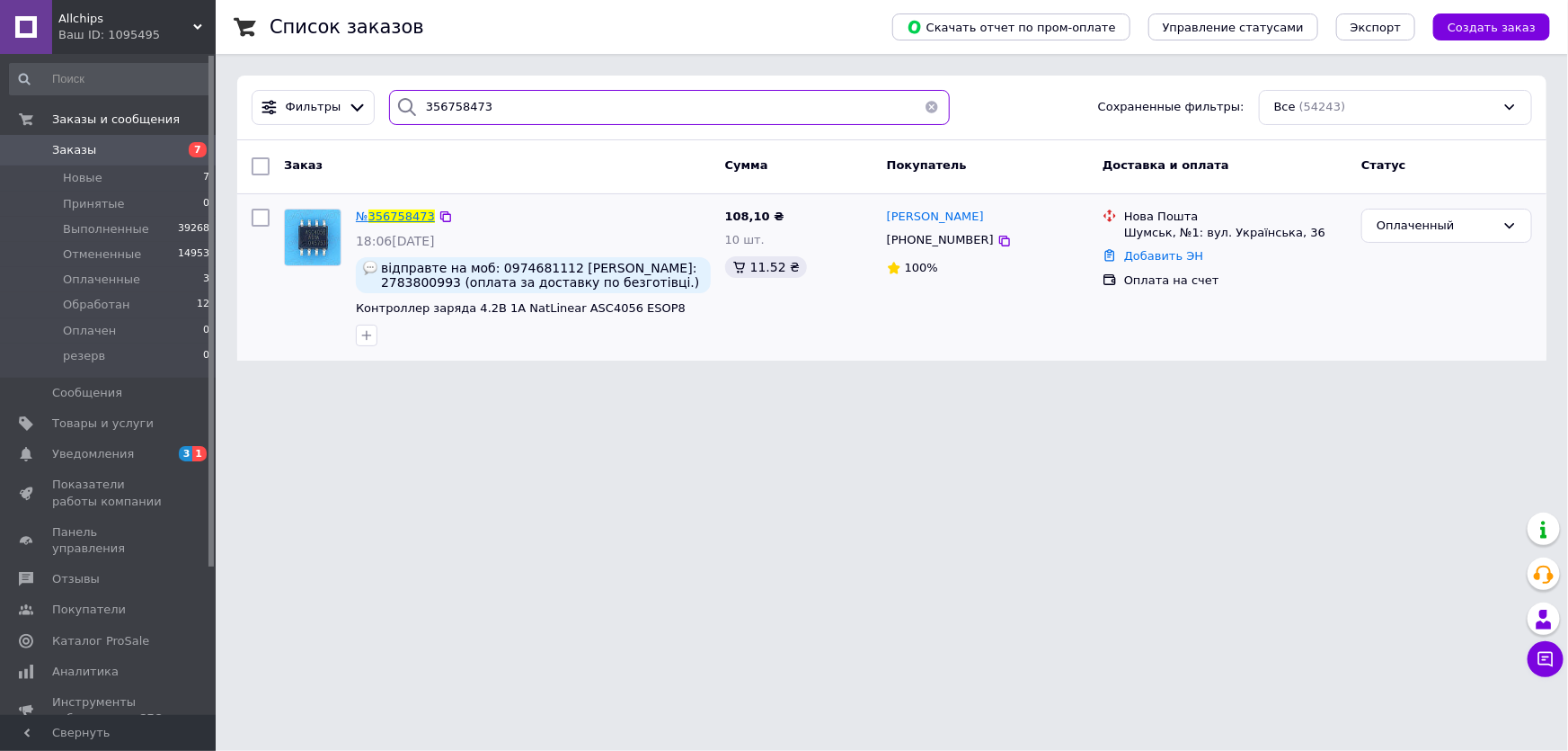
type input "356758473"
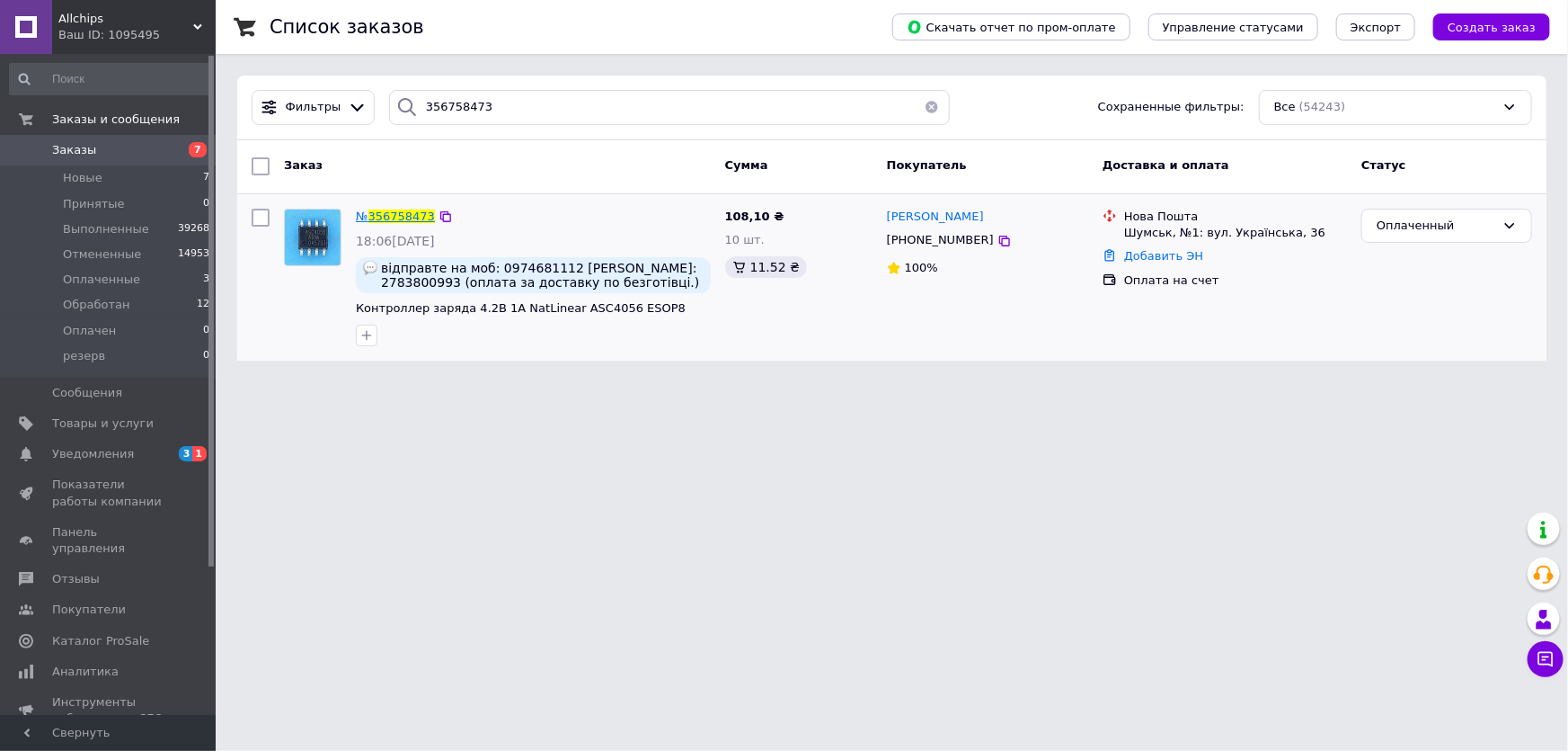
click at [408, 210] on span "356758473" at bounding box center [402, 216] width 67 height 13
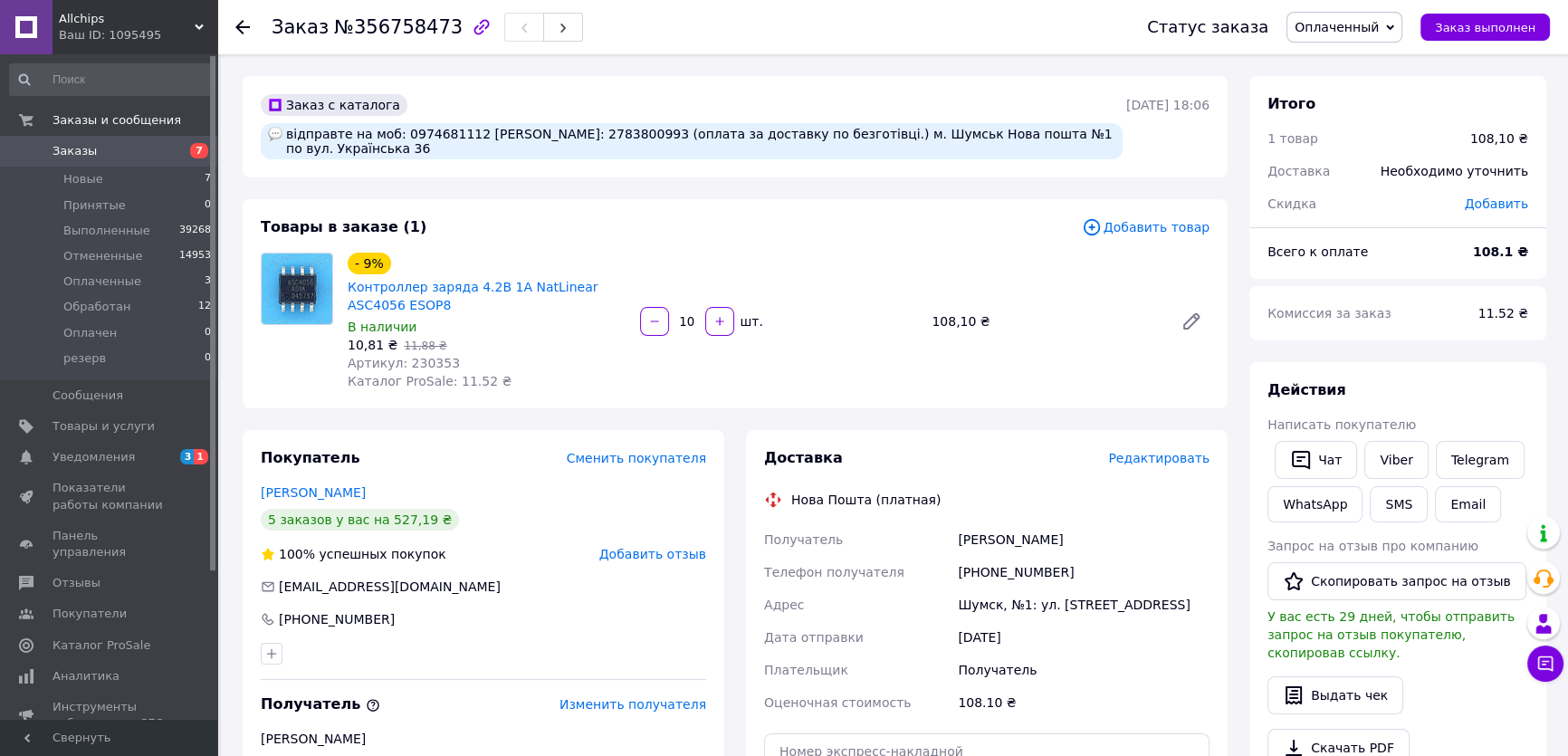
click at [1421, 253] on div "Всего к оплате" at bounding box center [1359, 252] width 205 height 40
click at [1391, 463] on link "Viber" at bounding box center [1396, 460] width 64 height 38
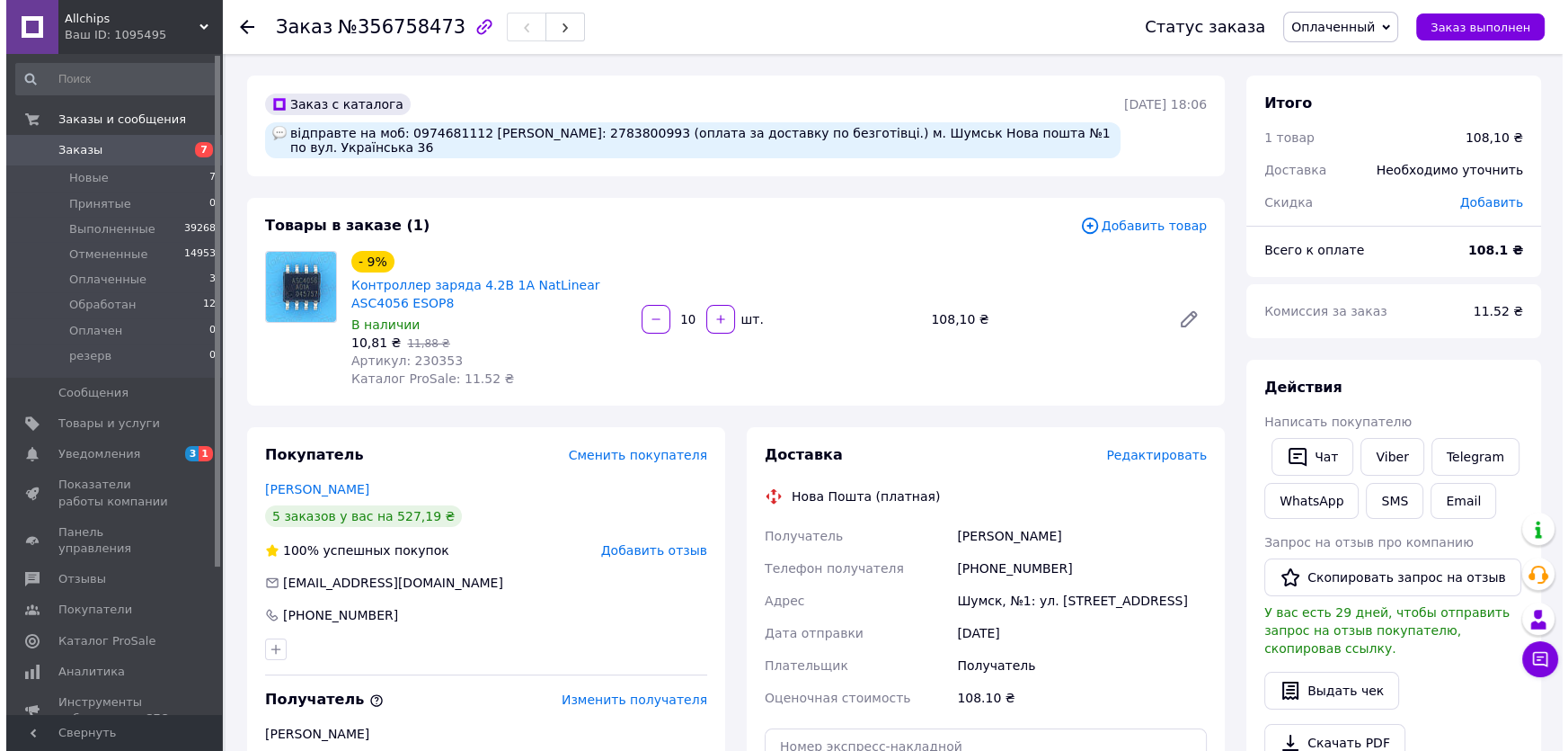
scroll to position [163, 0]
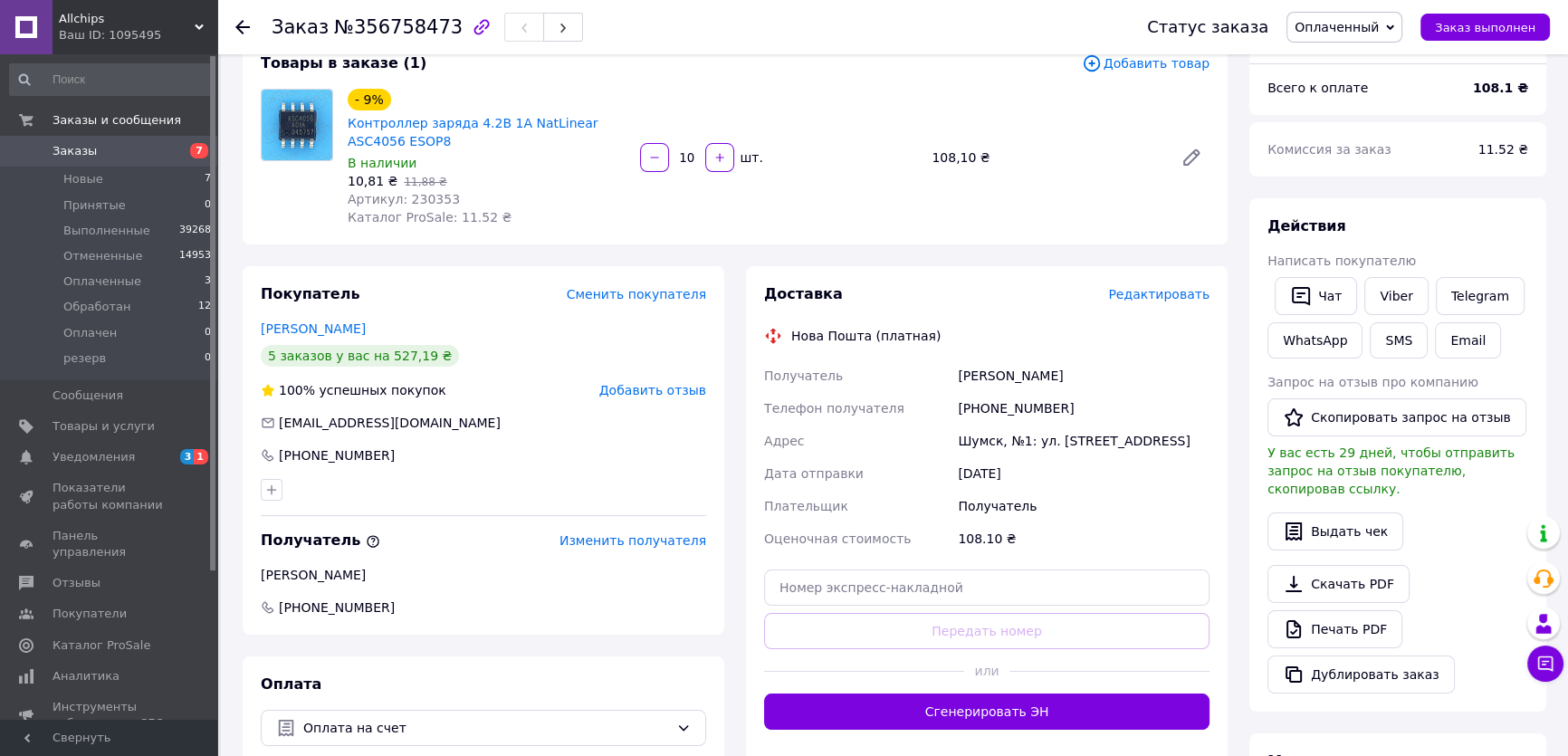
click at [679, 383] on span "Добавить отзыв" at bounding box center [652, 389] width 106 height 14
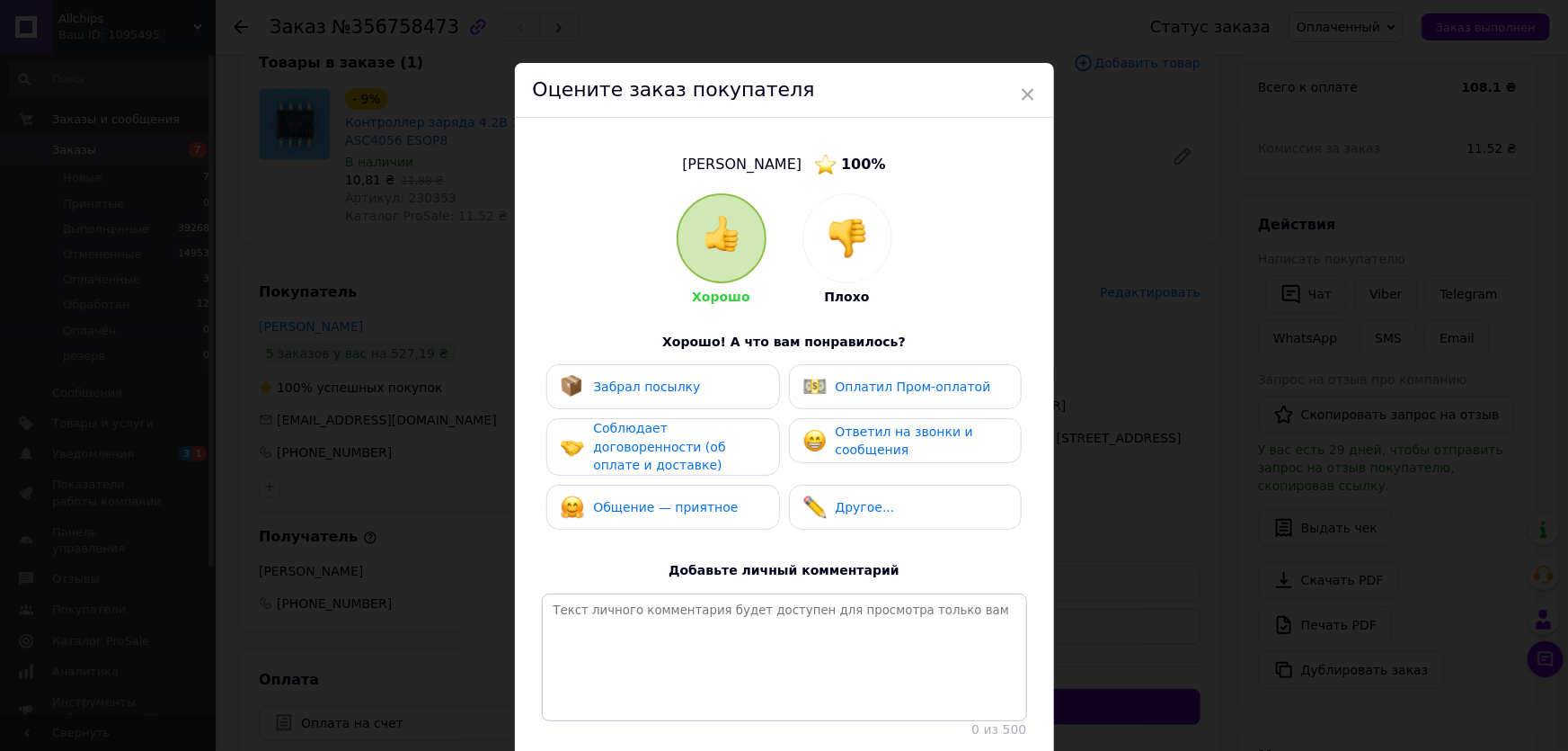
click at [856, 439] on span "Ответил на звонки и сообщения" at bounding box center [905, 441] width 138 height 33
click at [726, 440] on div "Соблюдает договоренности (об оплате и доставке)" at bounding box center [678, 446] width 171 height 56
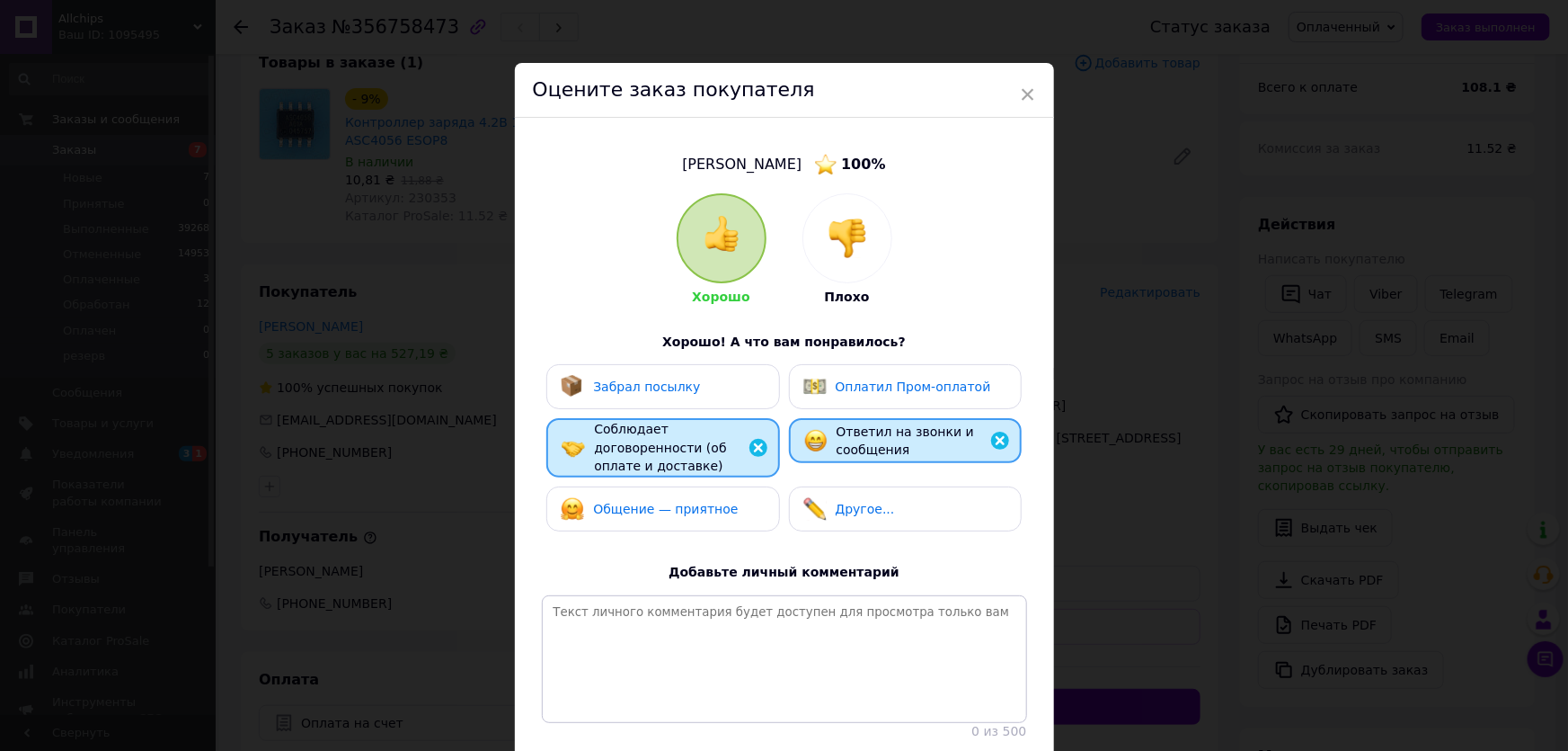
click at [719, 497] on div "Общение — приятное" at bounding box center [650, 509] width 177 height 24
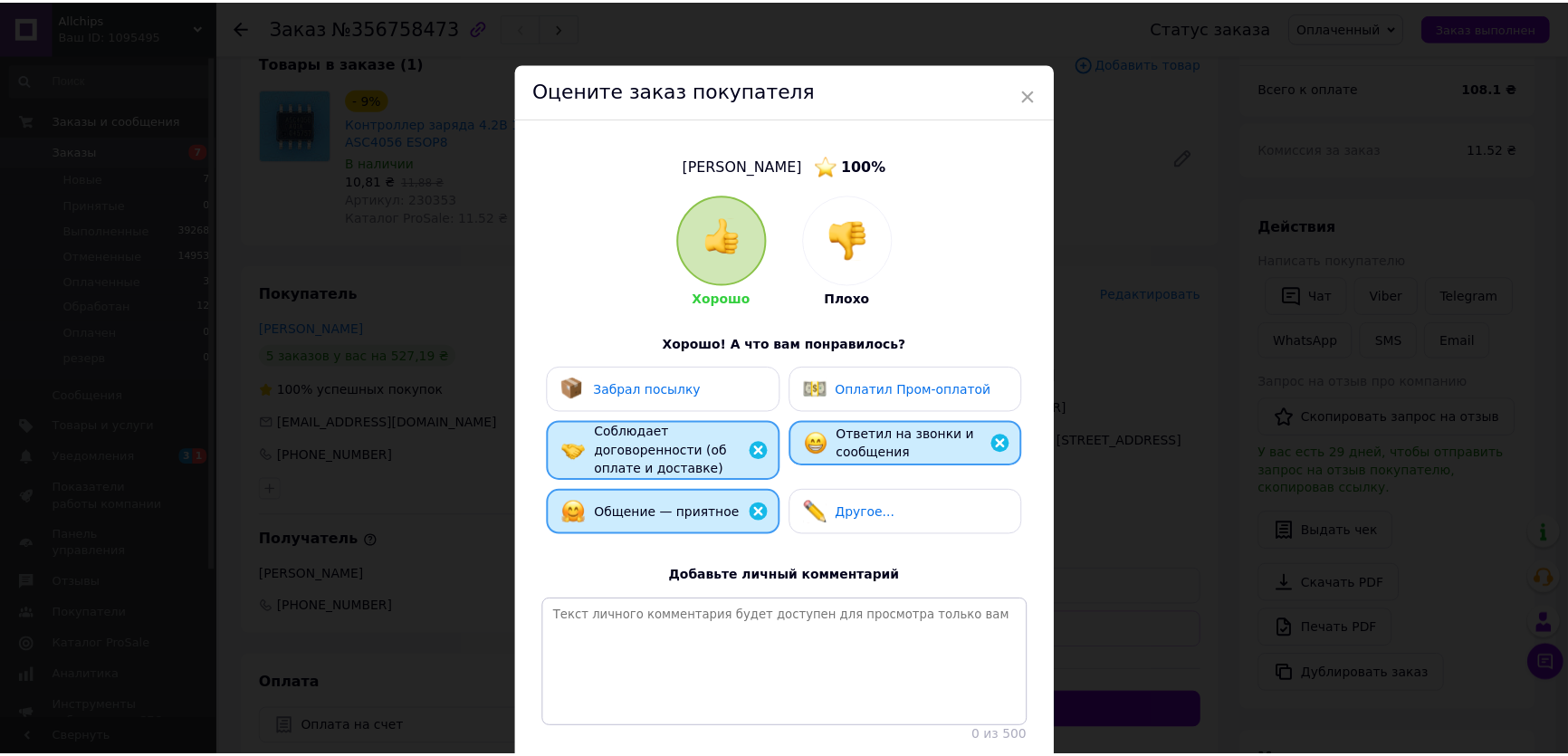
scroll to position [132, 0]
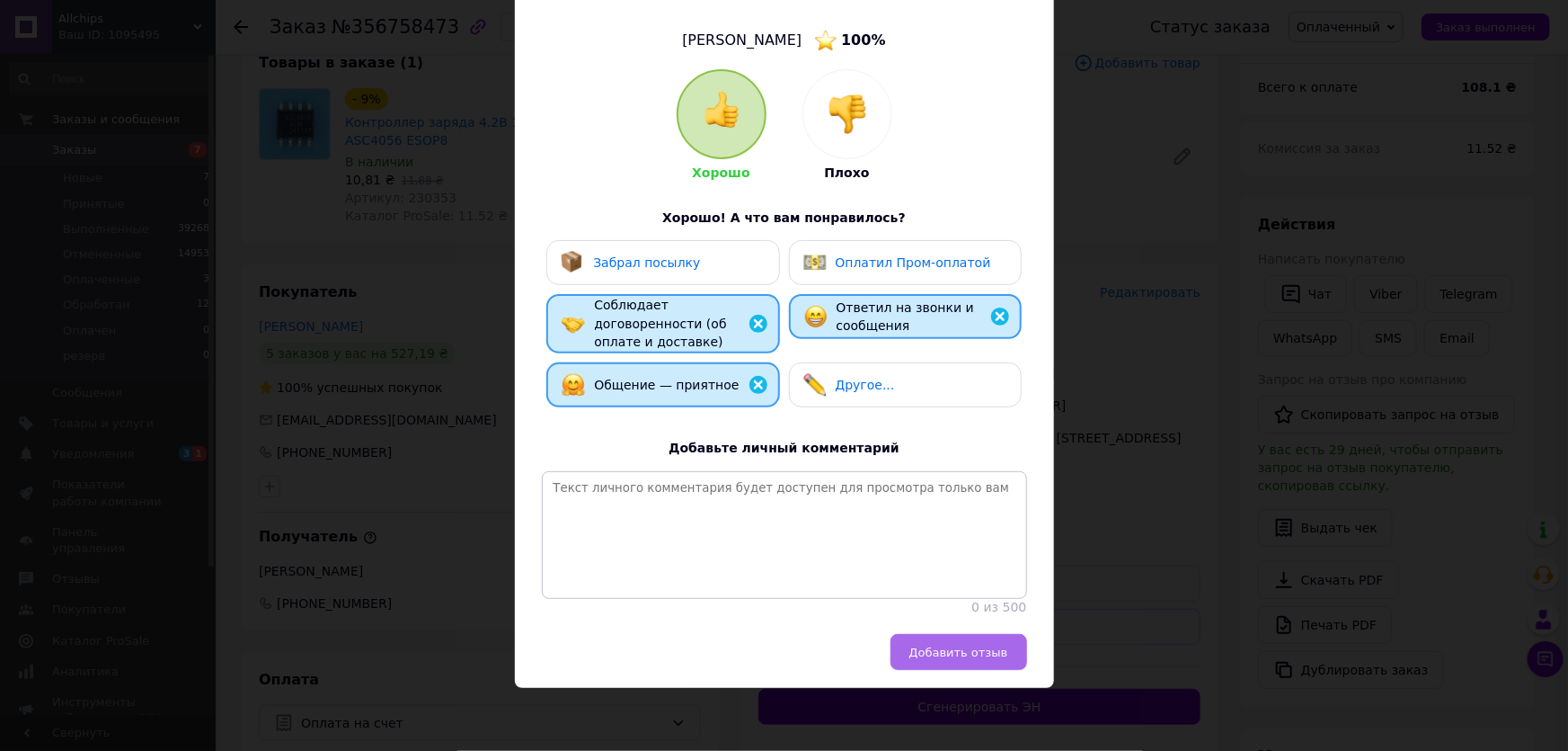
click at [955, 645] on span "Добавить отзыв" at bounding box center [959, 652] width 99 height 13
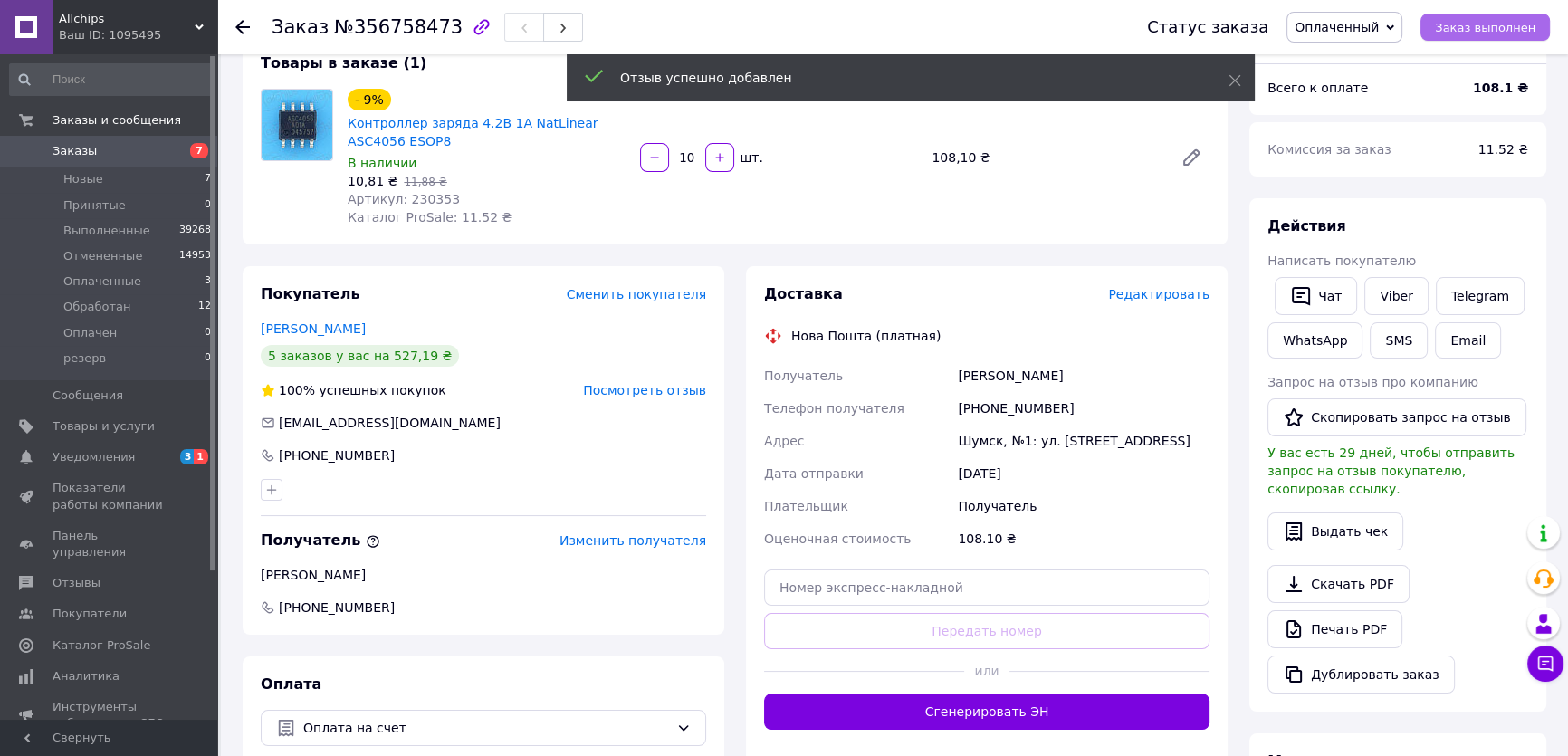
click at [1484, 31] on span "Заказ выполнен" at bounding box center [1485, 28] width 101 height 13
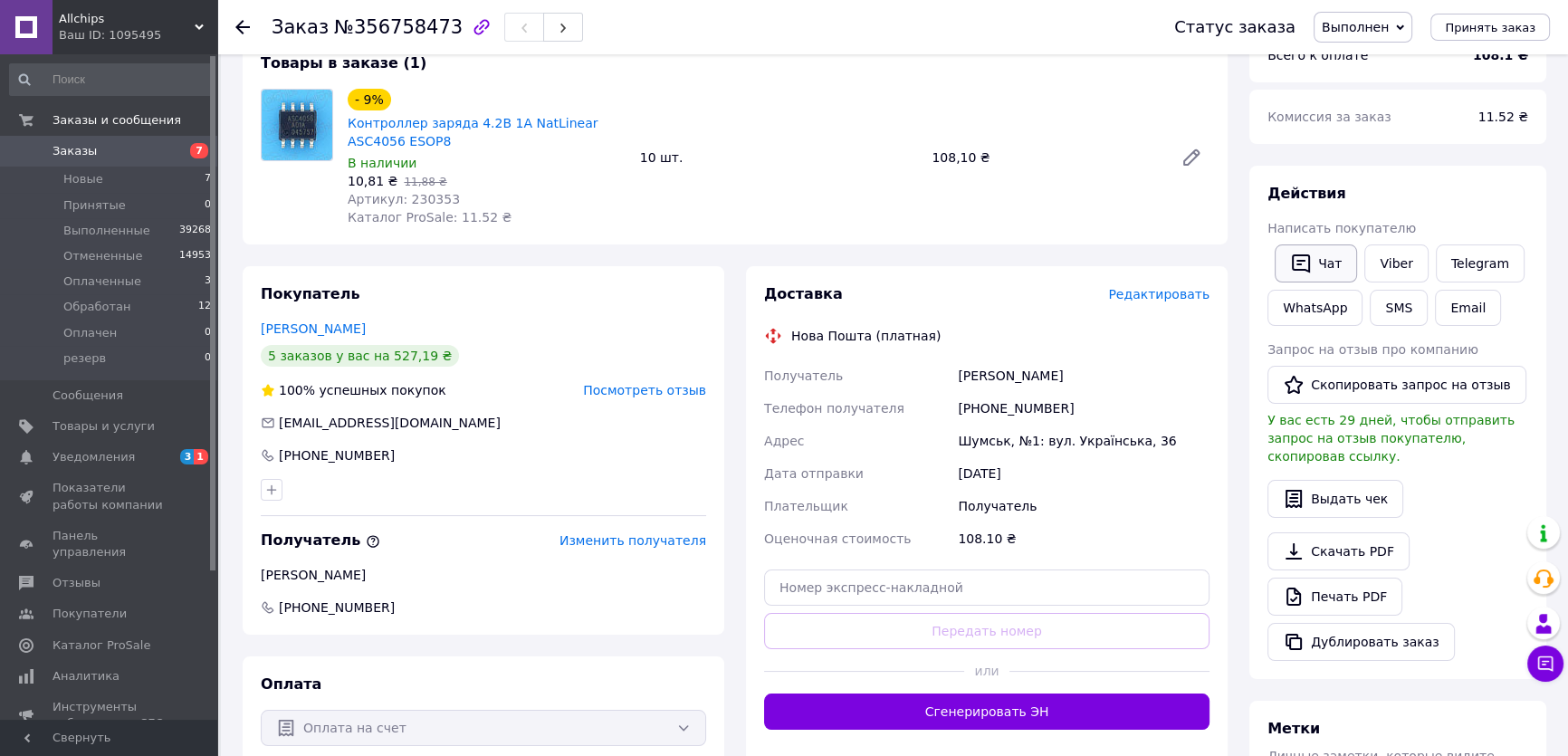
click at [1317, 259] on button "Чат" at bounding box center [1315, 263] width 83 height 38
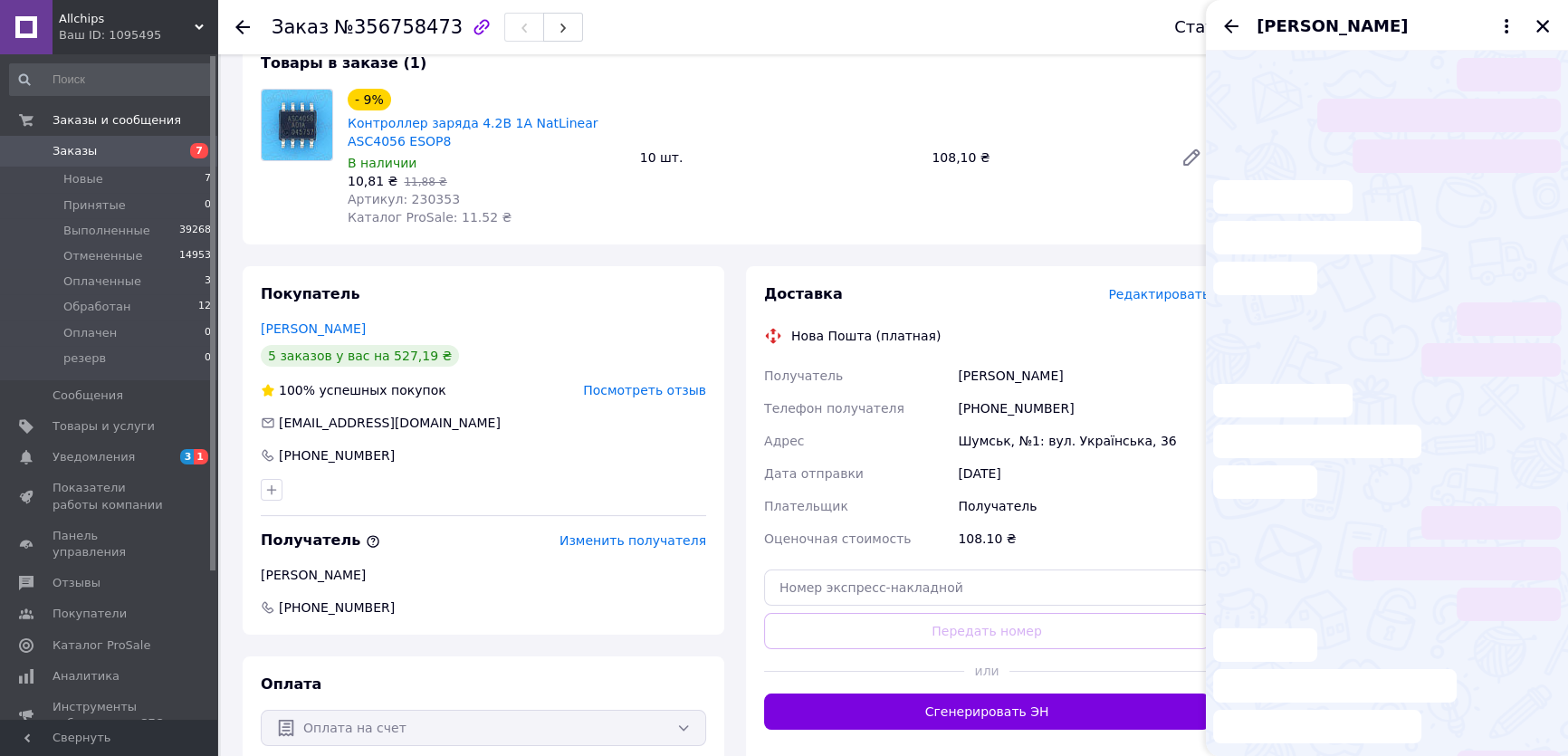
scroll to position [10, 0]
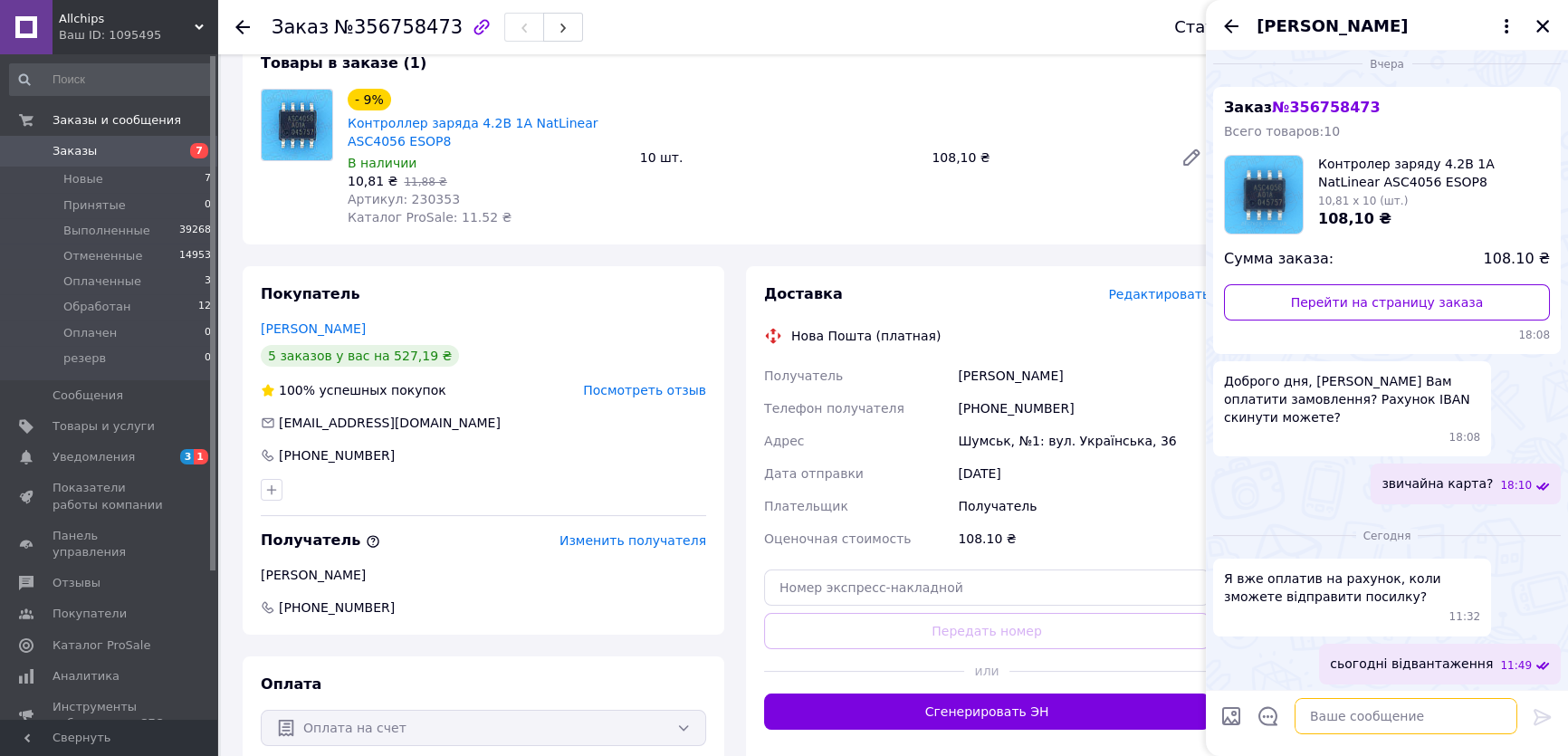
click at [1367, 719] on textarea at bounding box center [1406, 716] width 223 height 36
paste textarea "20451225177273 ТТН, Дякую що вибрали Allchip"
type textarea "20451225177273 ТТН, Дякую що вибрали Allchips"
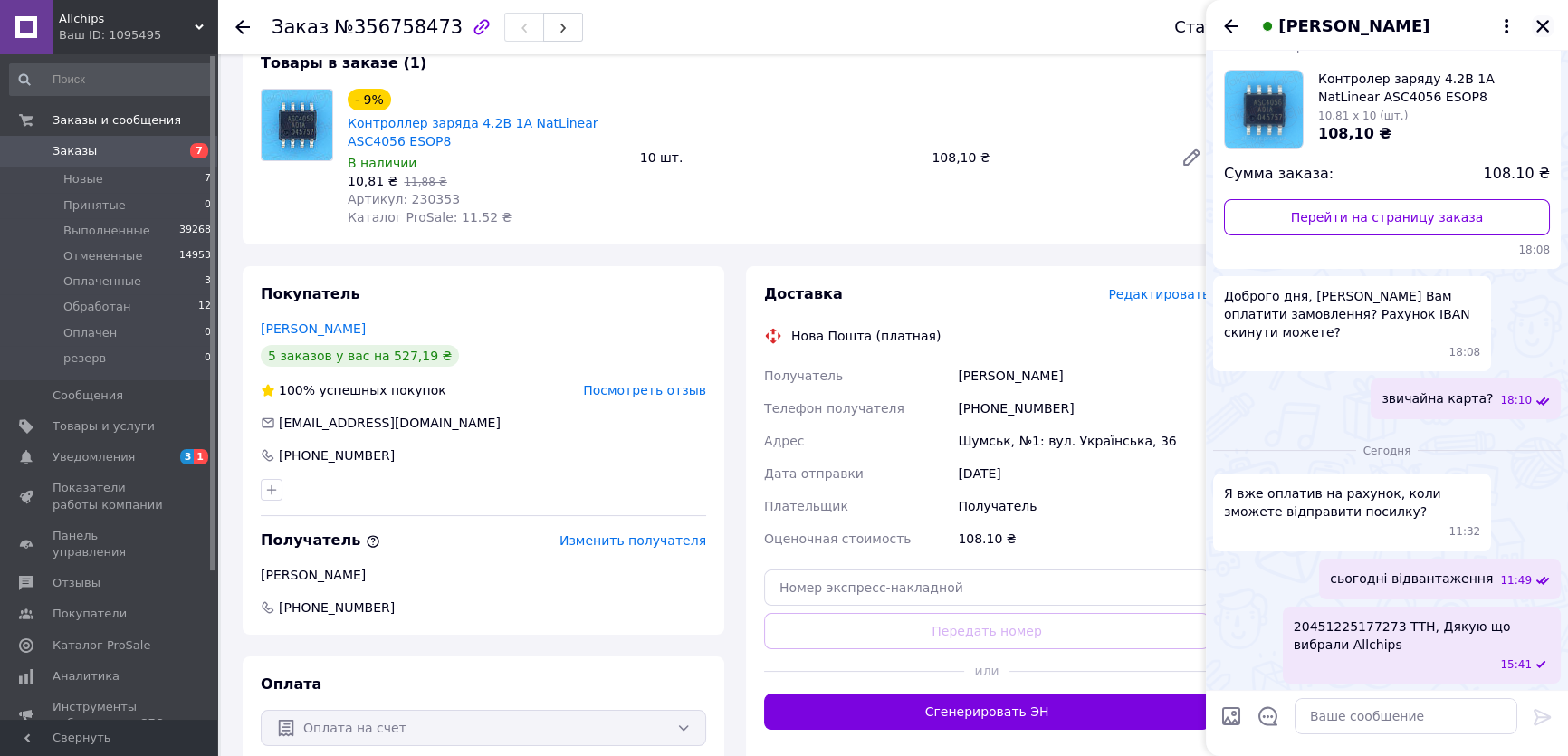
click at [1539, 23] on icon "Закрыть" at bounding box center [1542, 26] width 12 height 12
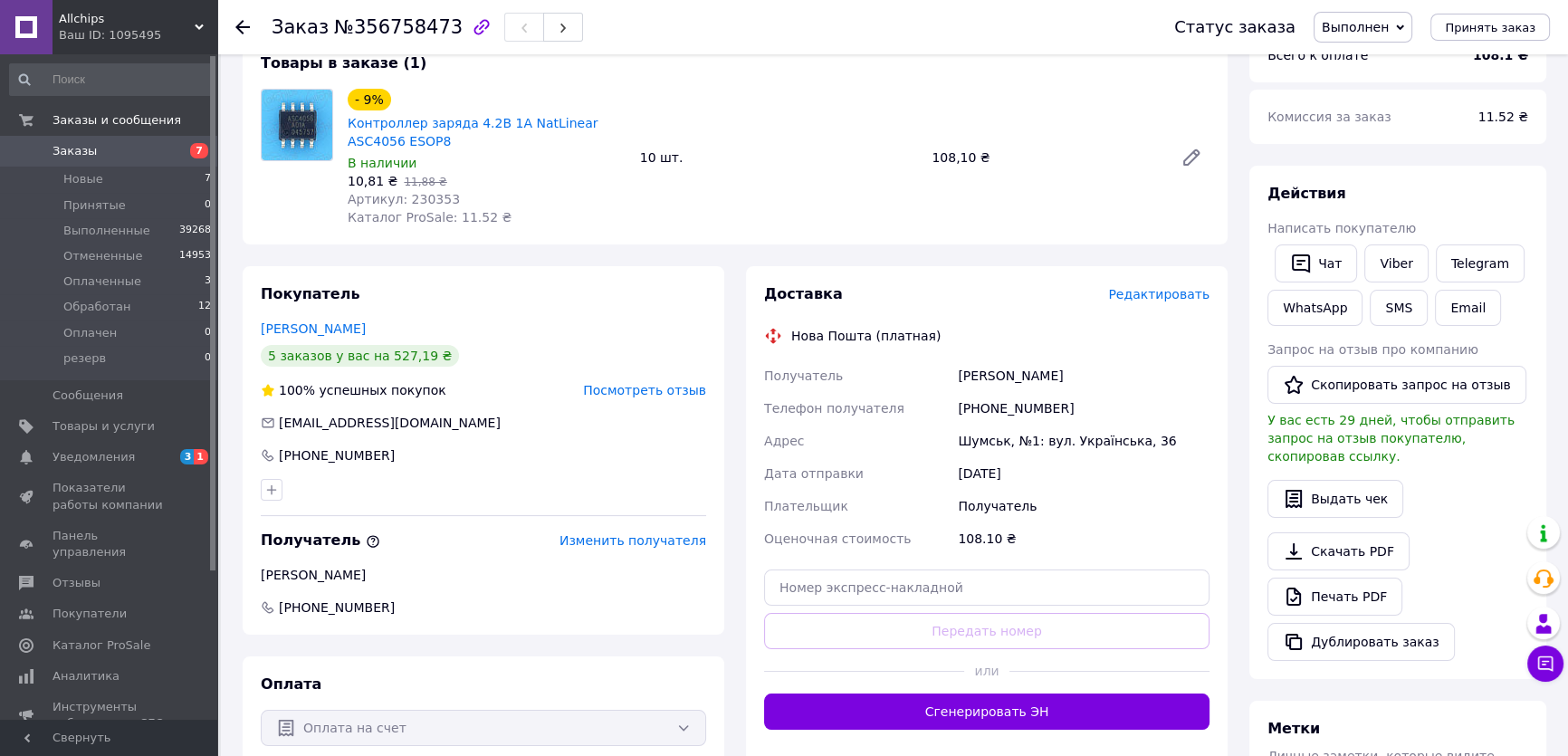
click at [90, 148] on span "Заказы" at bounding box center [109, 151] width 115 height 16
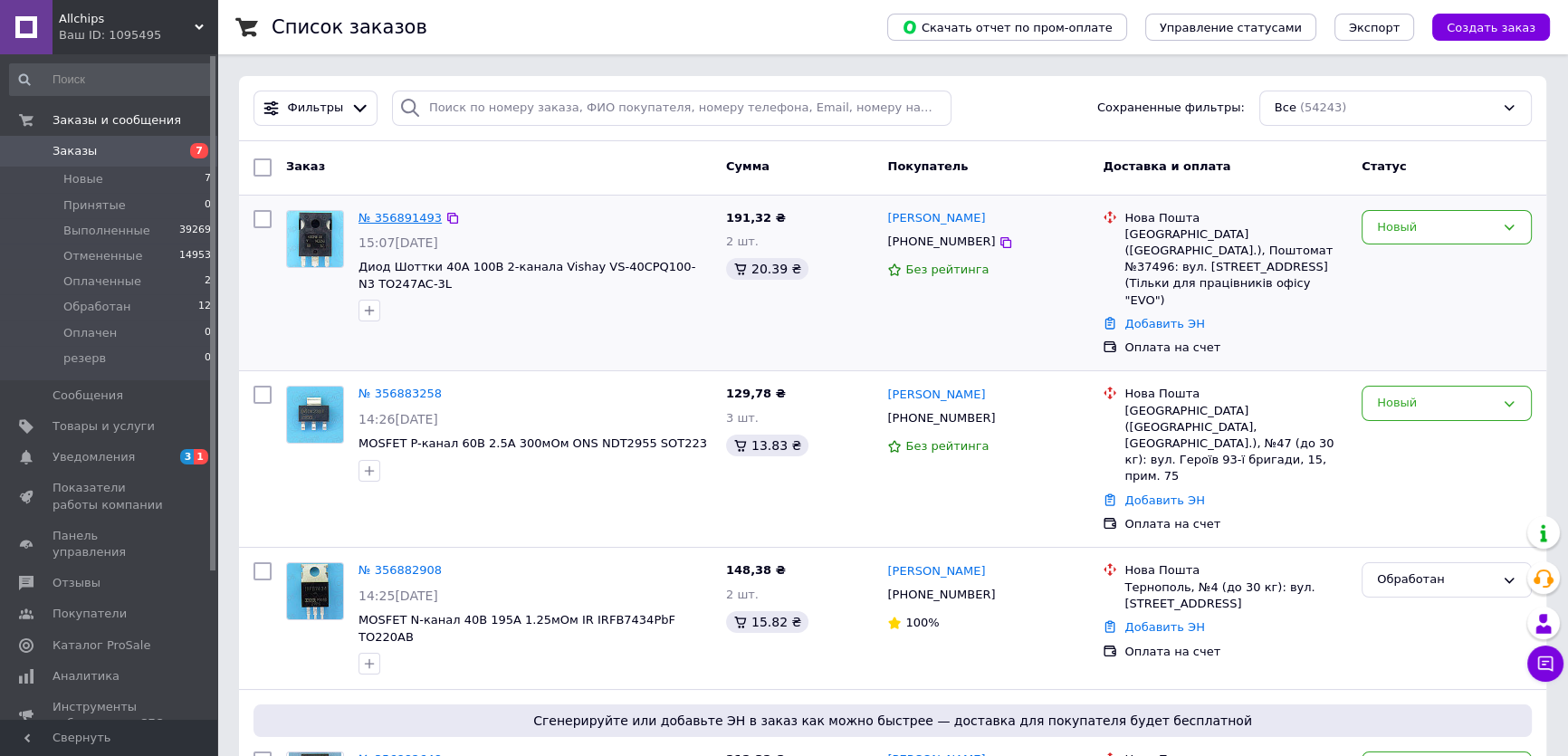
click at [391, 212] on link "№ 356891493" at bounding box center [401, 217] width 84 height 13
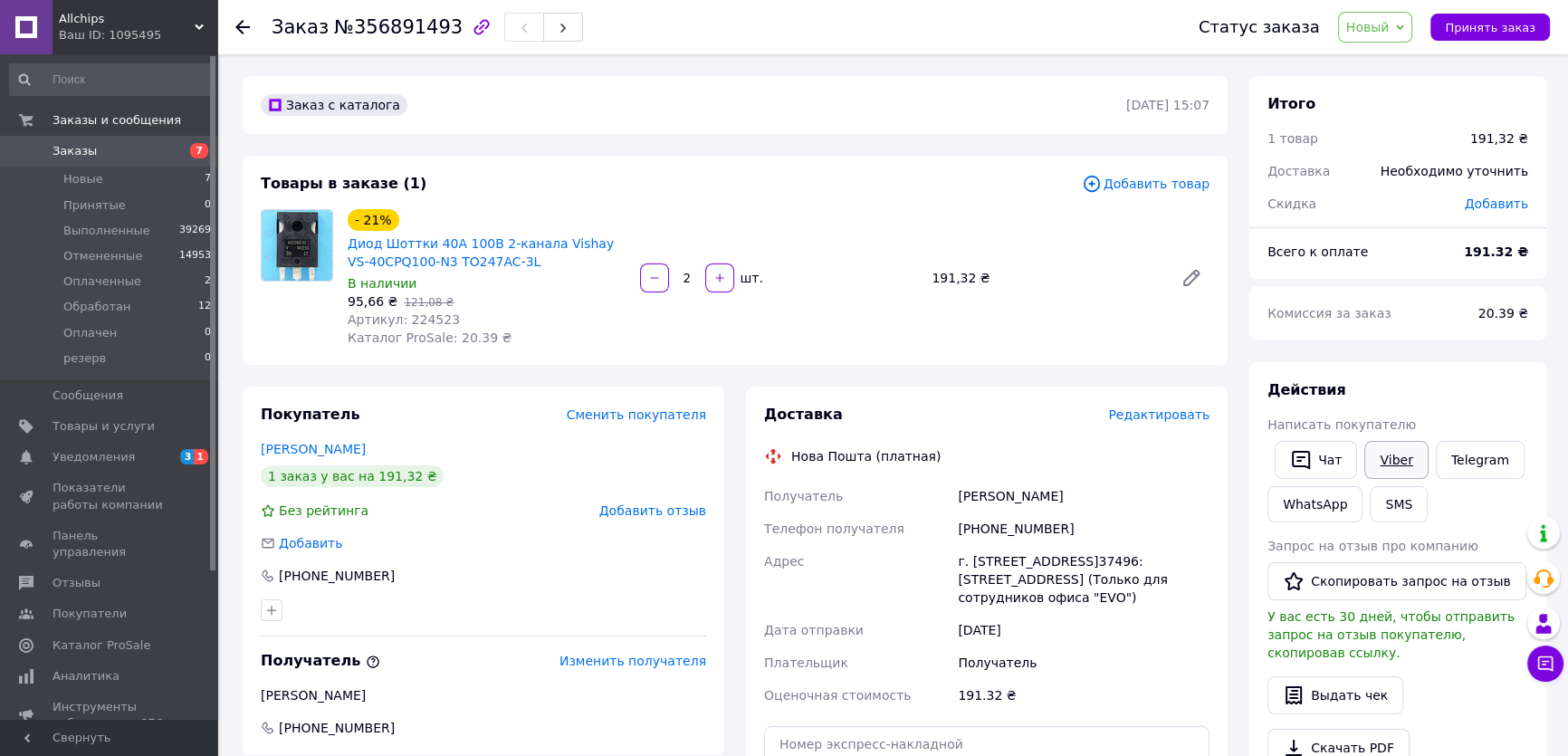
click at [1405, 460] on link "Viber" at bounding box center [1396, 460] width 64 height 38
click at [86, 178] on span "Новые" at bounding box center [84, 179] width 40 height 16
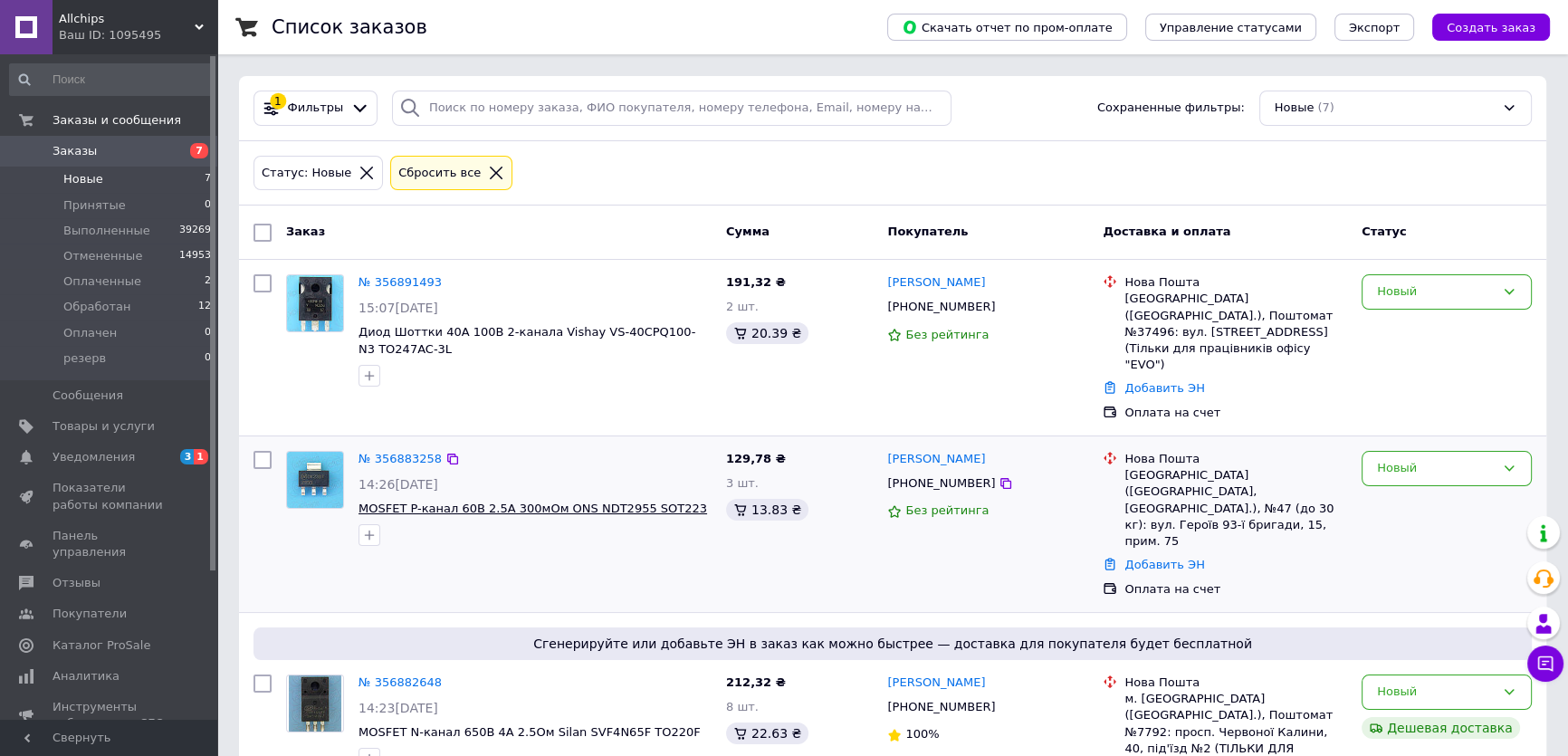
scroll to position [246, 0]
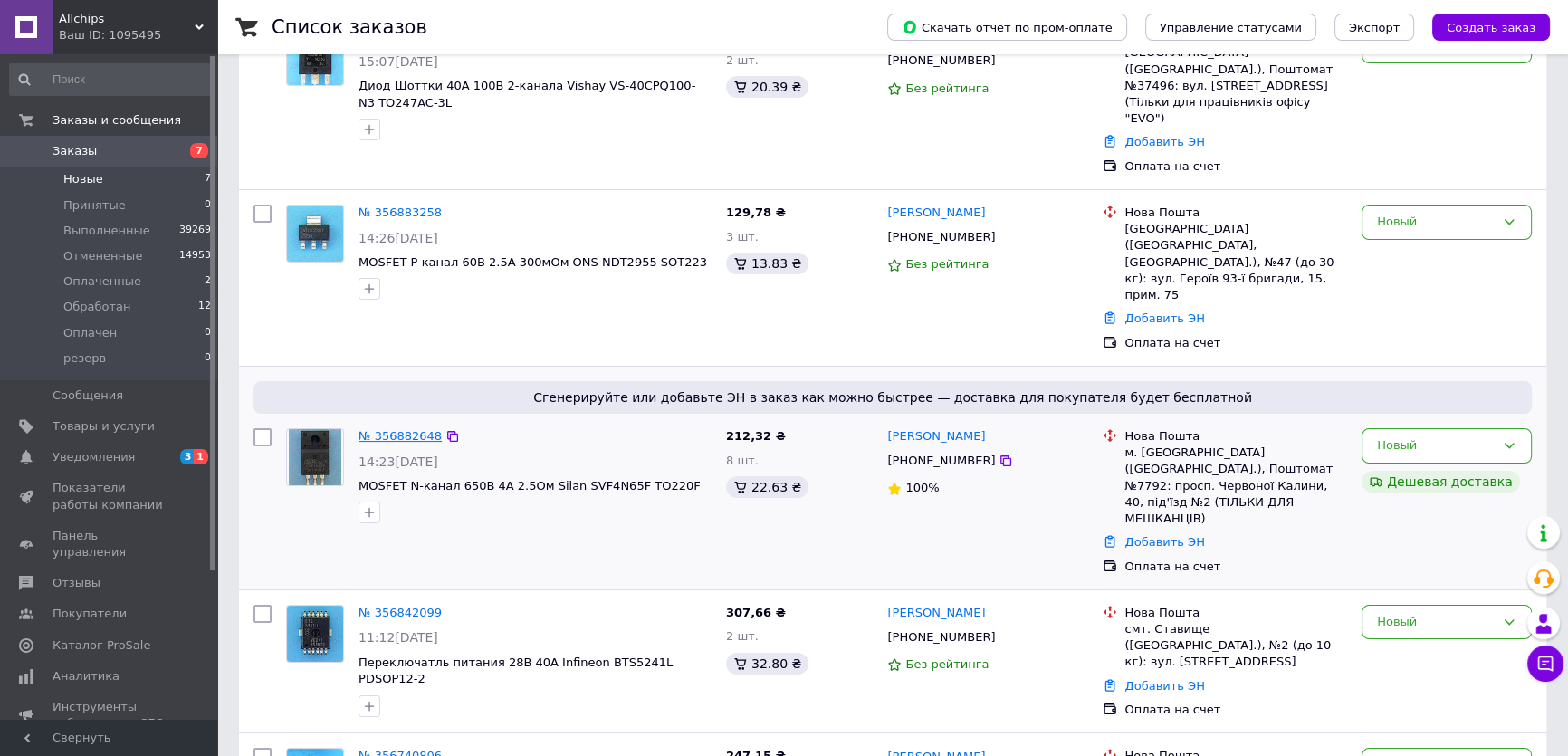
click at [388, 429] on link "№ 356882648" at bounding box center [401, 436] width 84 height 13
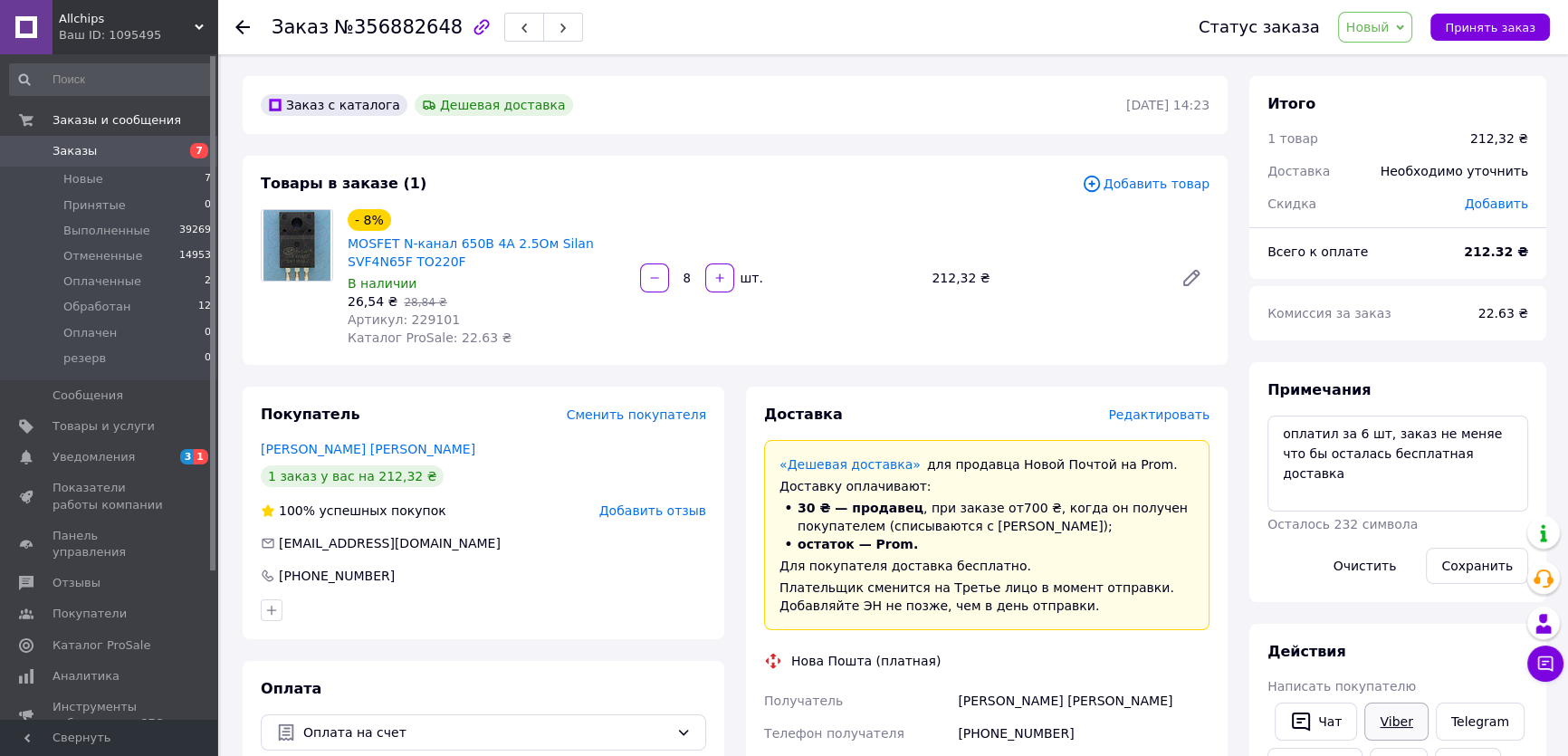
scroll to position [164, 0]
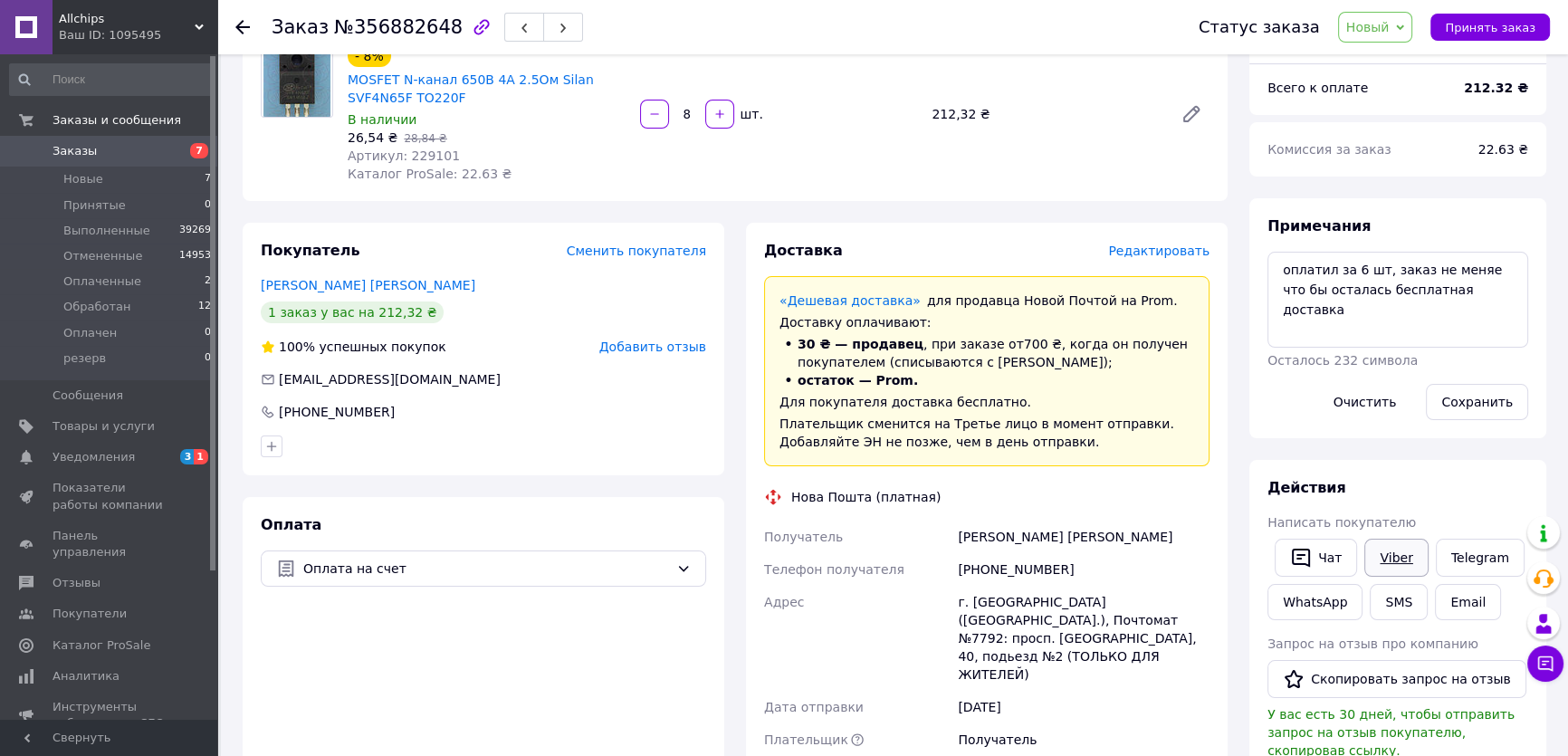
click at [1386, 553] on link "Viber" at bounding box center [1396, 558] width 64 height 38
click at [1423, 478] on div "Действия" at bounding box center [1398, 488] width 261 height 21
click at [1407, 29] on span "Новый" at bounding box center [1375, 27] width 75 height 30
click at [1404, 170] on li "Обработан" at bounding box center [1387, 172] width 96 height 28
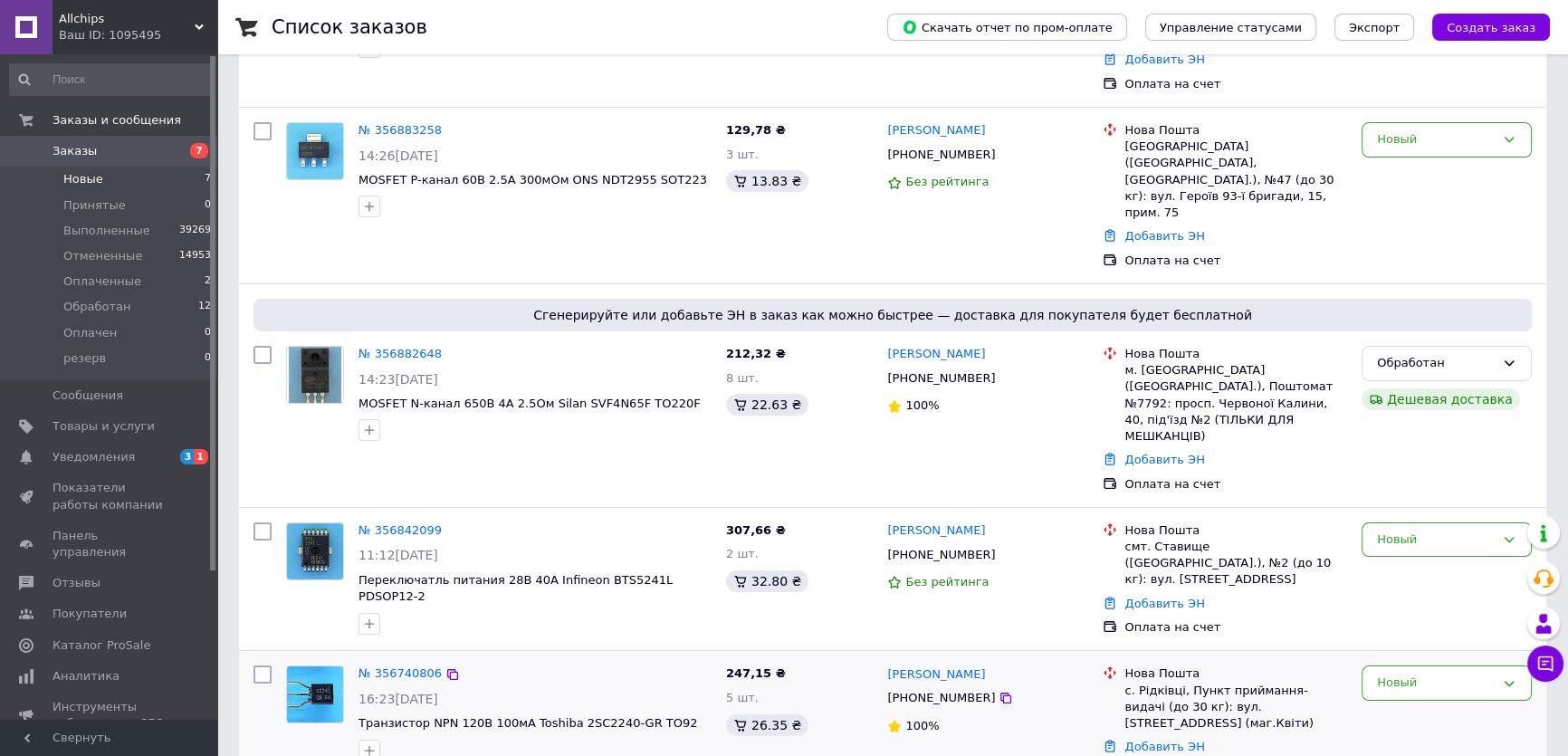
scroll to position [494, 0]
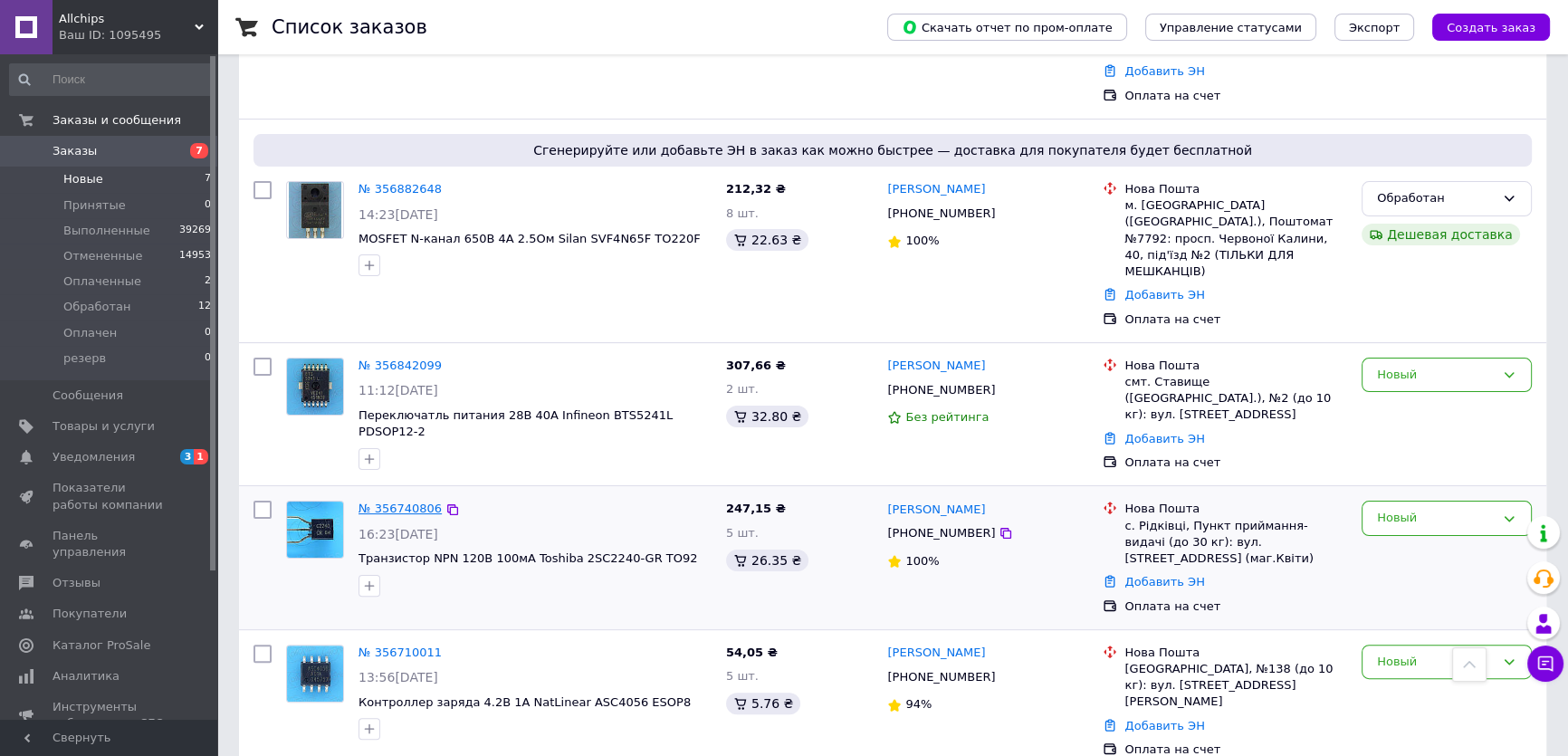
click at [390, 501] on link "№ 356740806" at bounding box center [401, 508] width 84 height 13
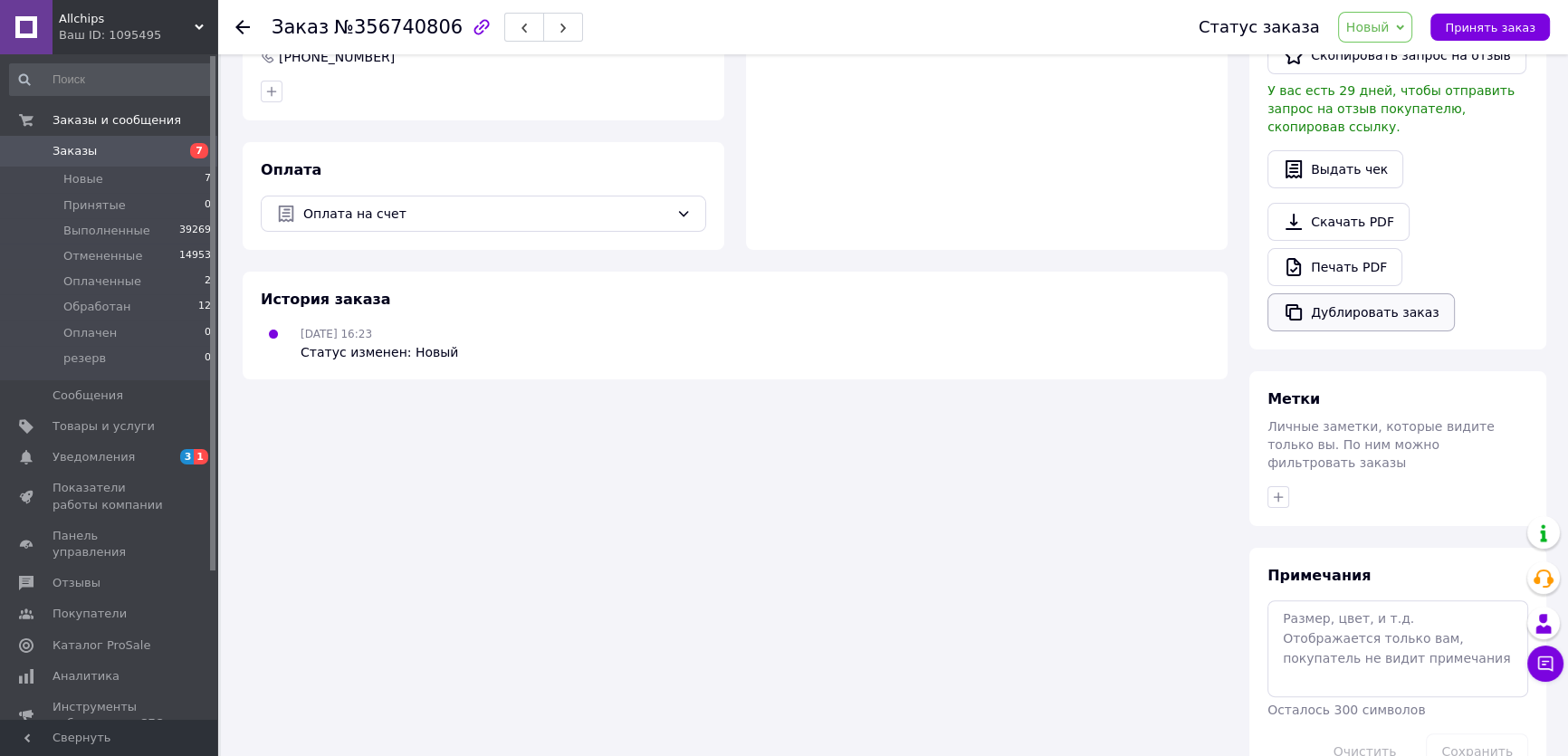
scroll to position [246, 0]
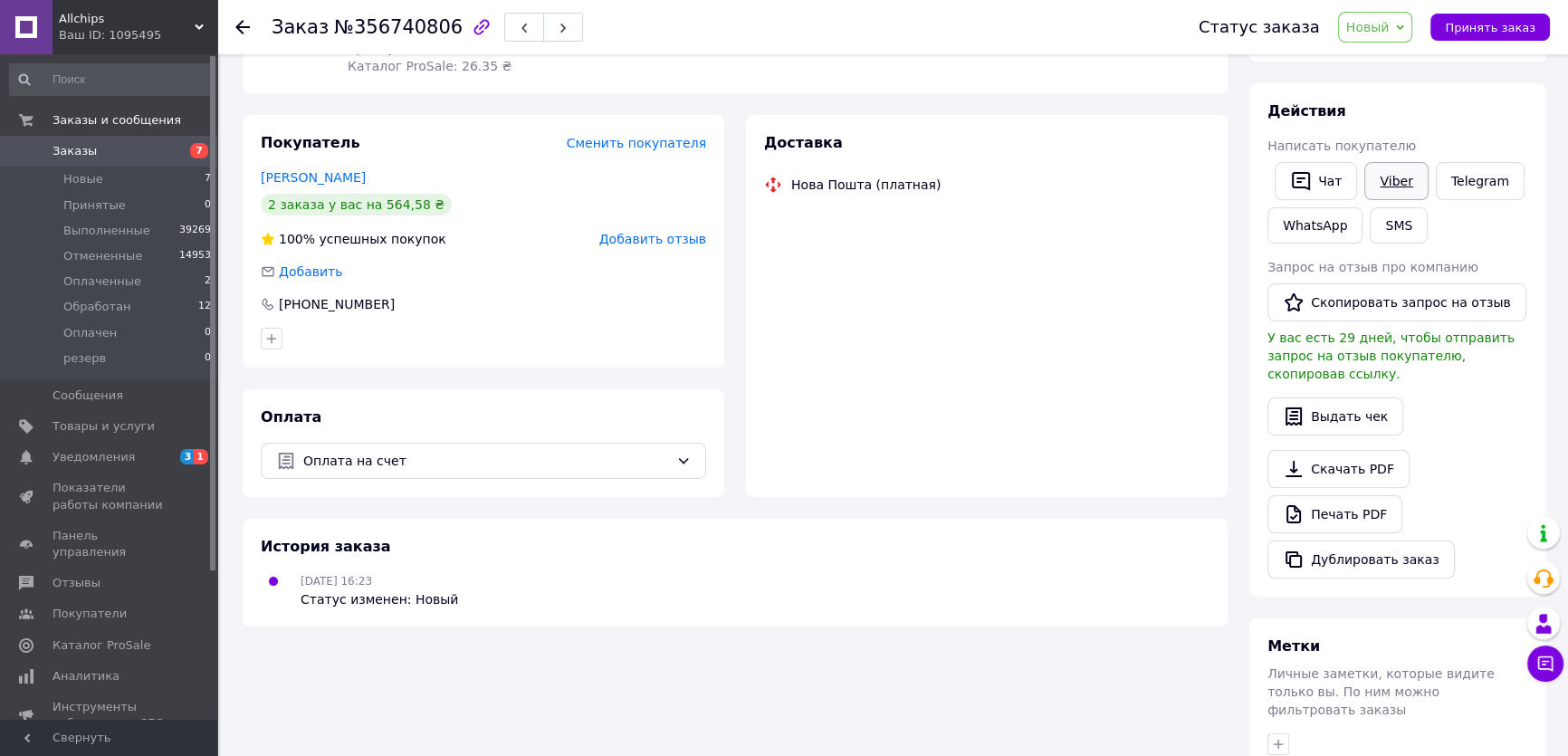
click at [1391, 179] on link "Viber" at bounding box center [1396, 181] width 64 height 38
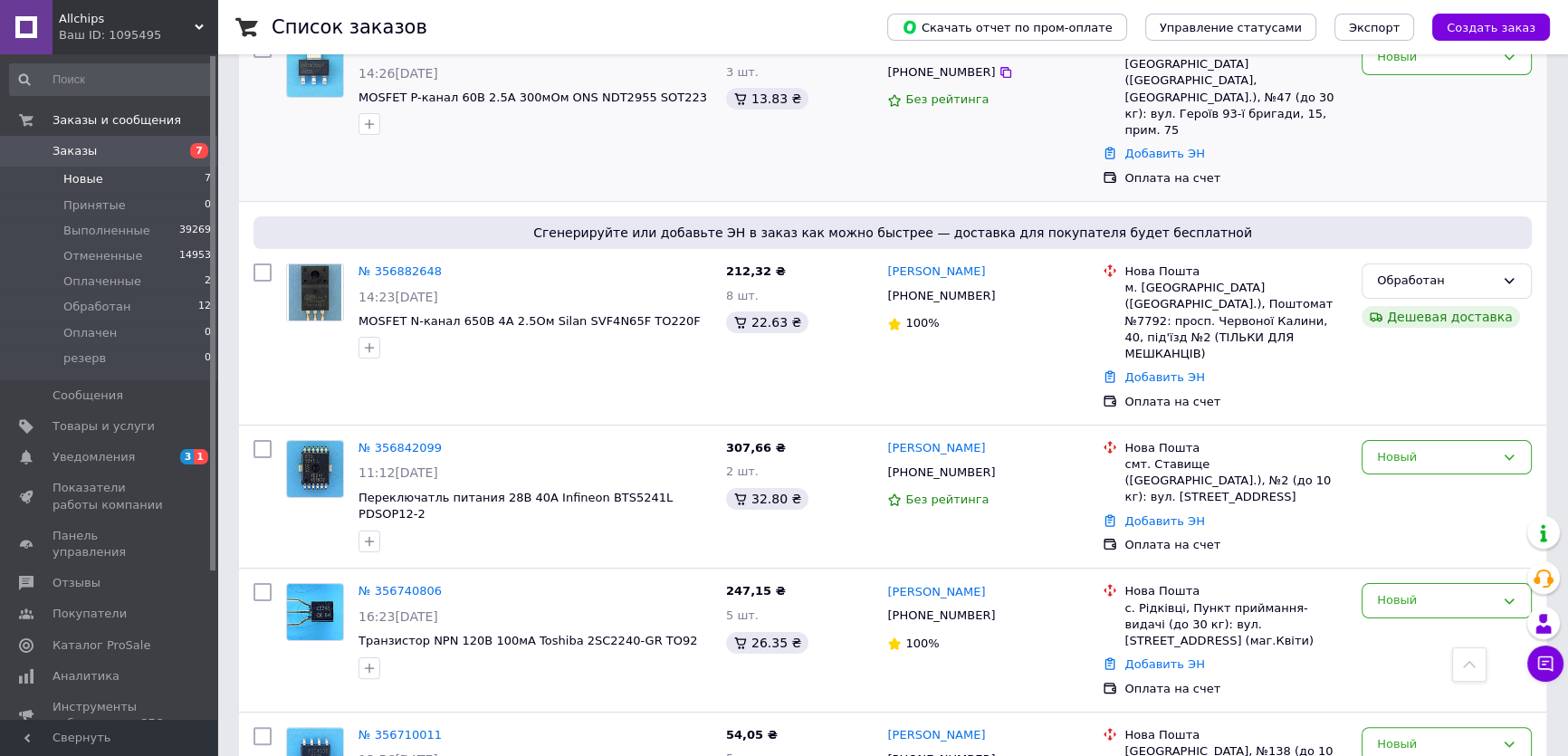
scroll to position [525, 0]
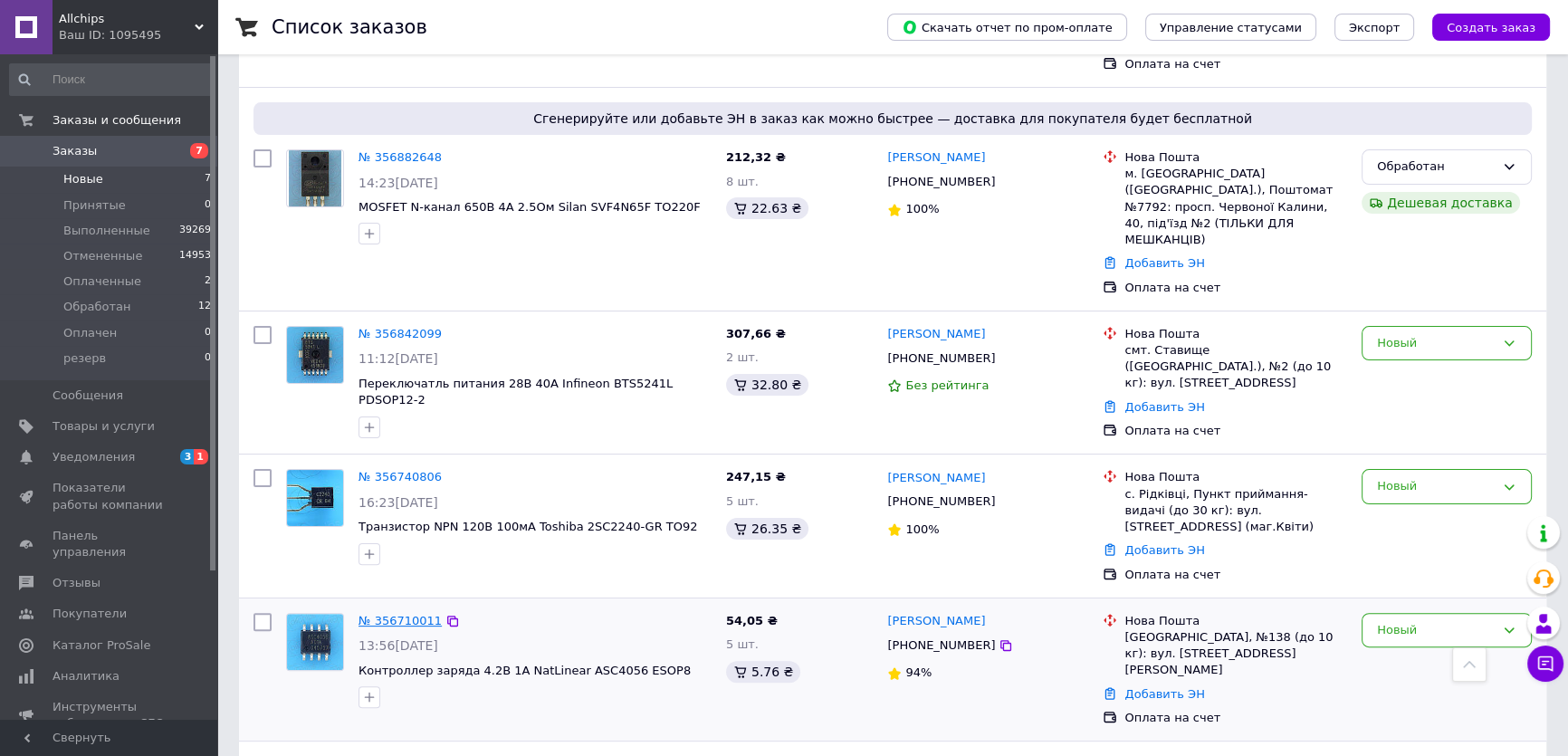
click at [390, 614] on link "№ 356710011" at bounding box center [401, 620] width 84 height 13
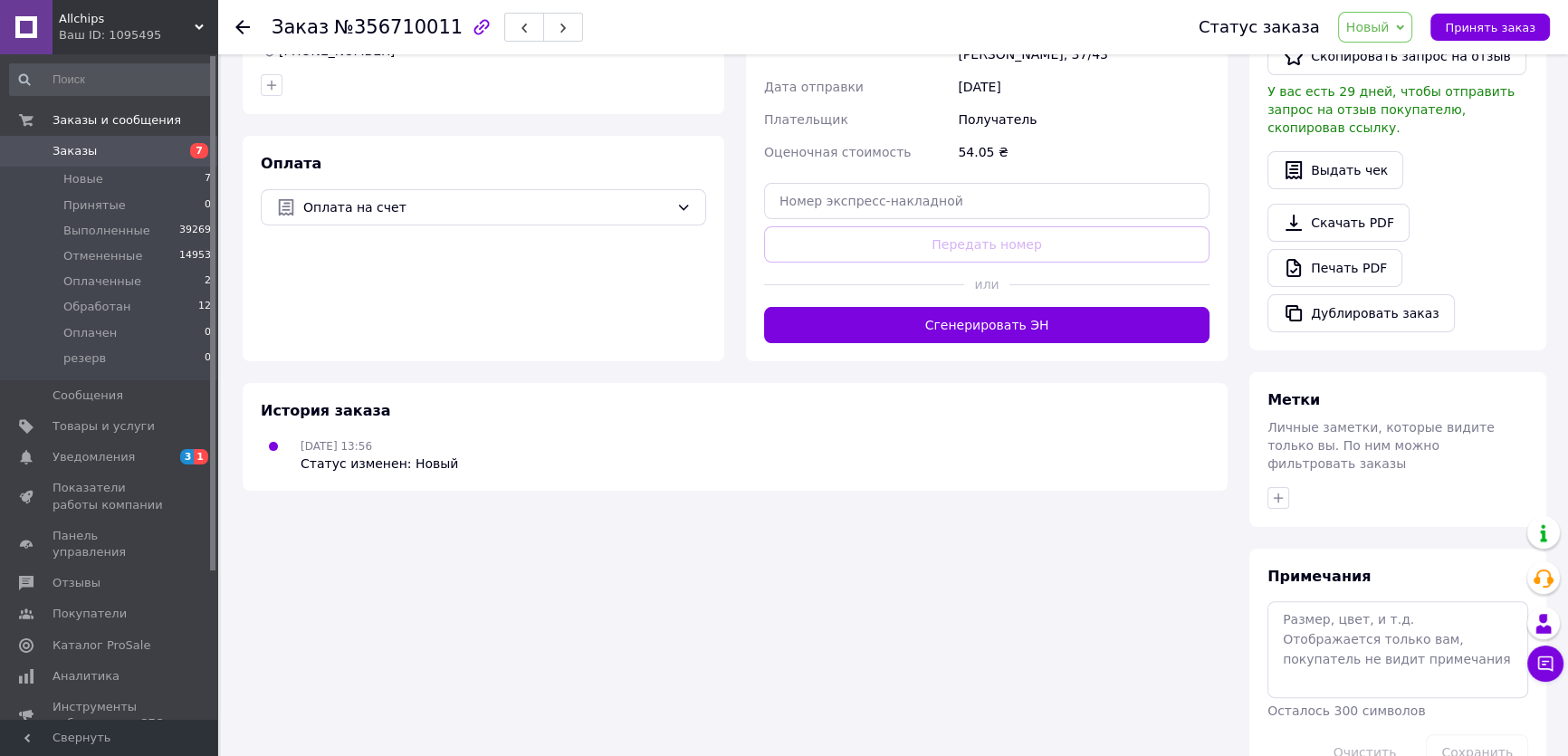
scroll to position [279, 0]
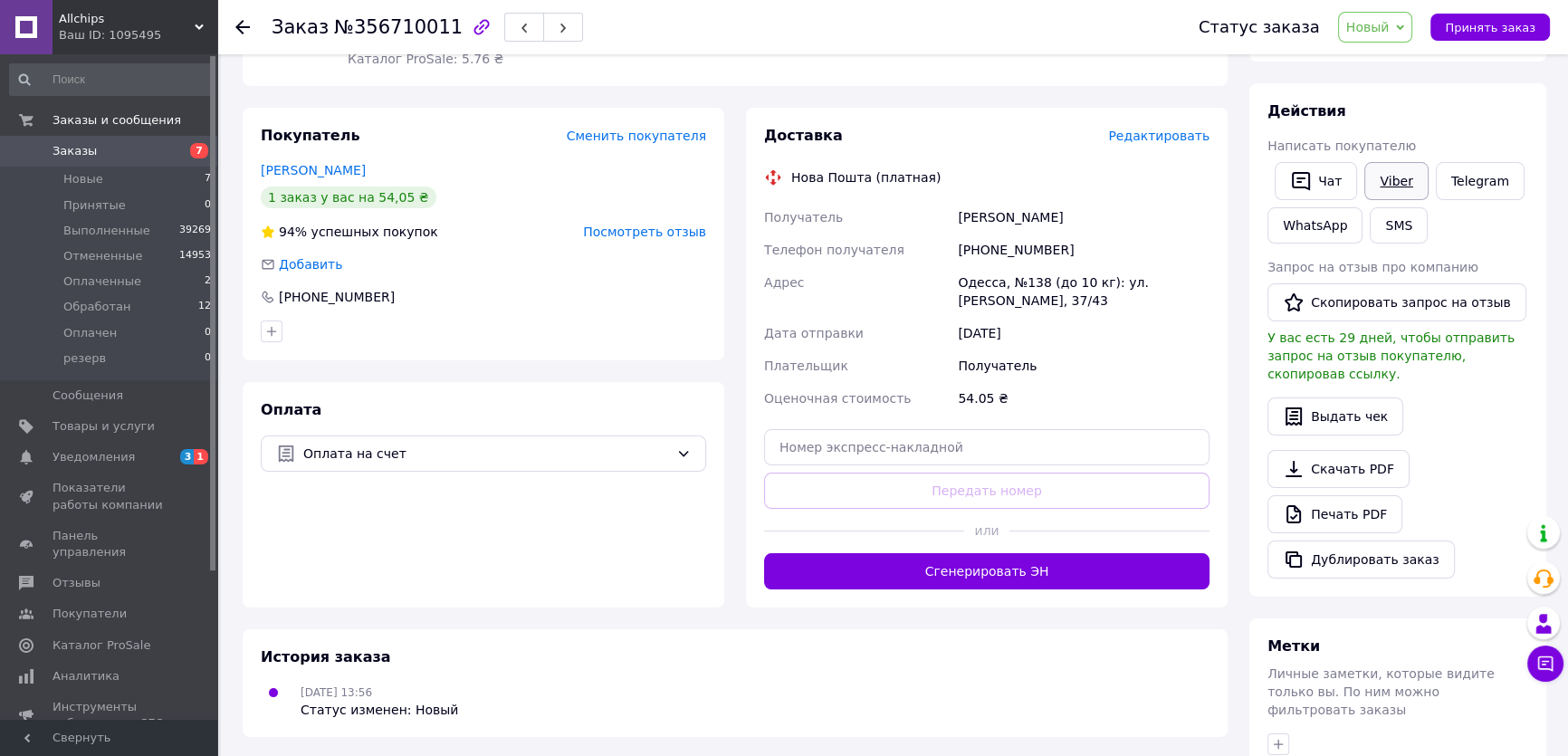
click at [1391, 178] on link "Viber" at bounding box center [1396, 181] width 64 height 38
click at [1479, 245] on div "Чат Viber Telegram WhatsApp SMS" at bounding box center [1398, 202] width 268 height 88
click at [87, 180] on span "Новые" at bounding box center [84, 179] width 40 height 16
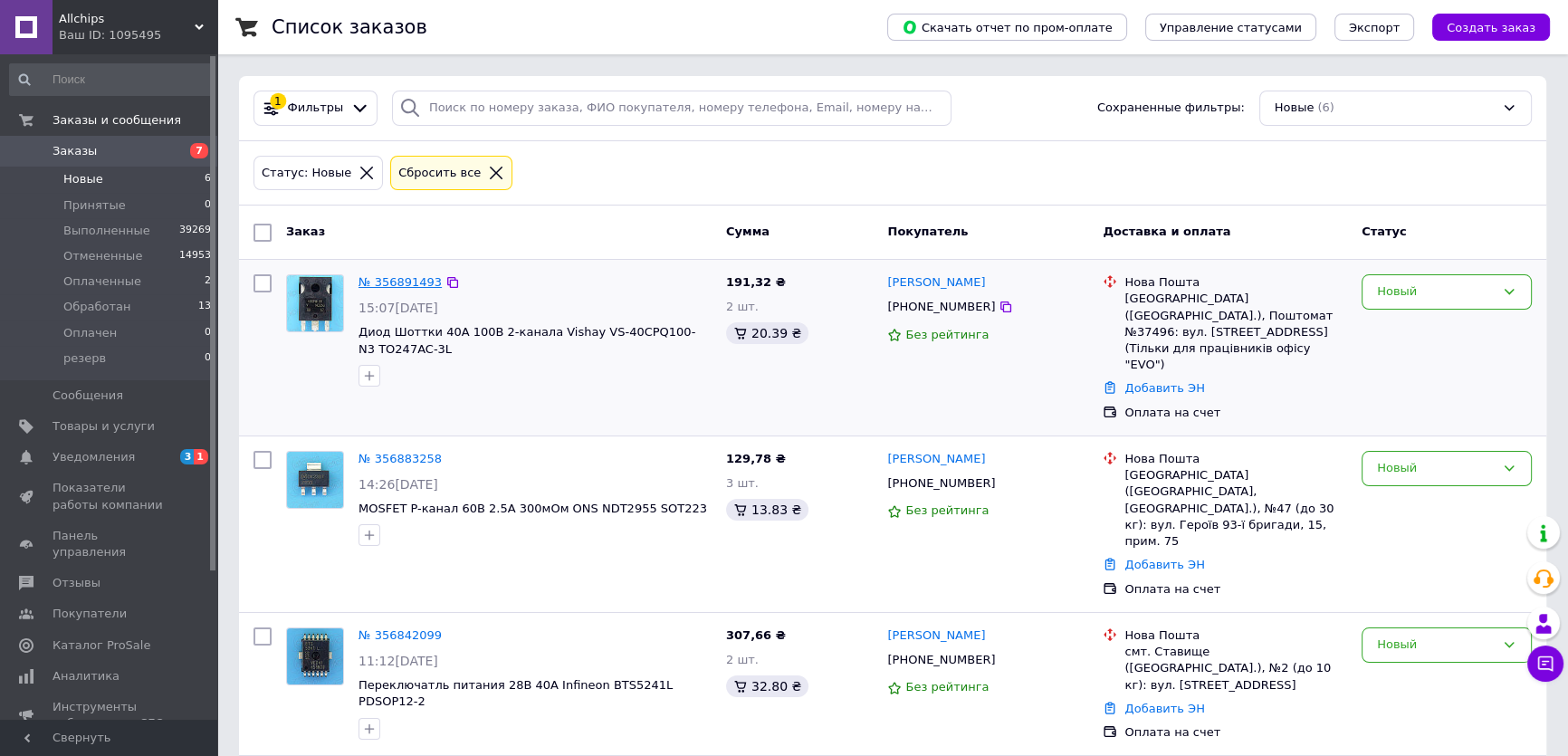
click at [397, 280] on link "№ 356891493" at bounding box center [401, 282] width 84 height 13
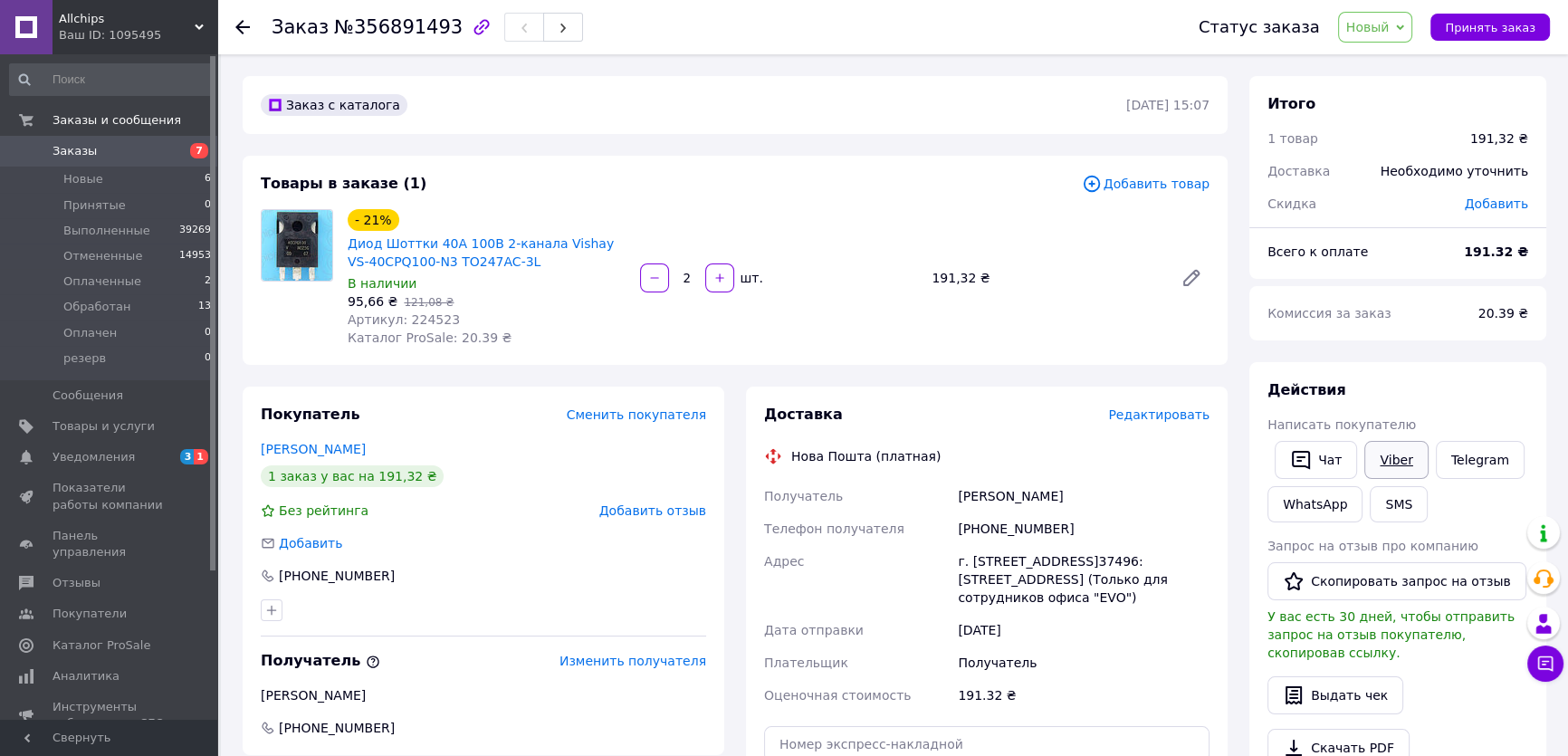
click at [1392, 456] on link "Viber" at bounding box center [1396, 460] width 64 height 38
click at [1427, 321] on div "Комиссия за заказ" at bounding box center [1362, 313] width 211 height 40
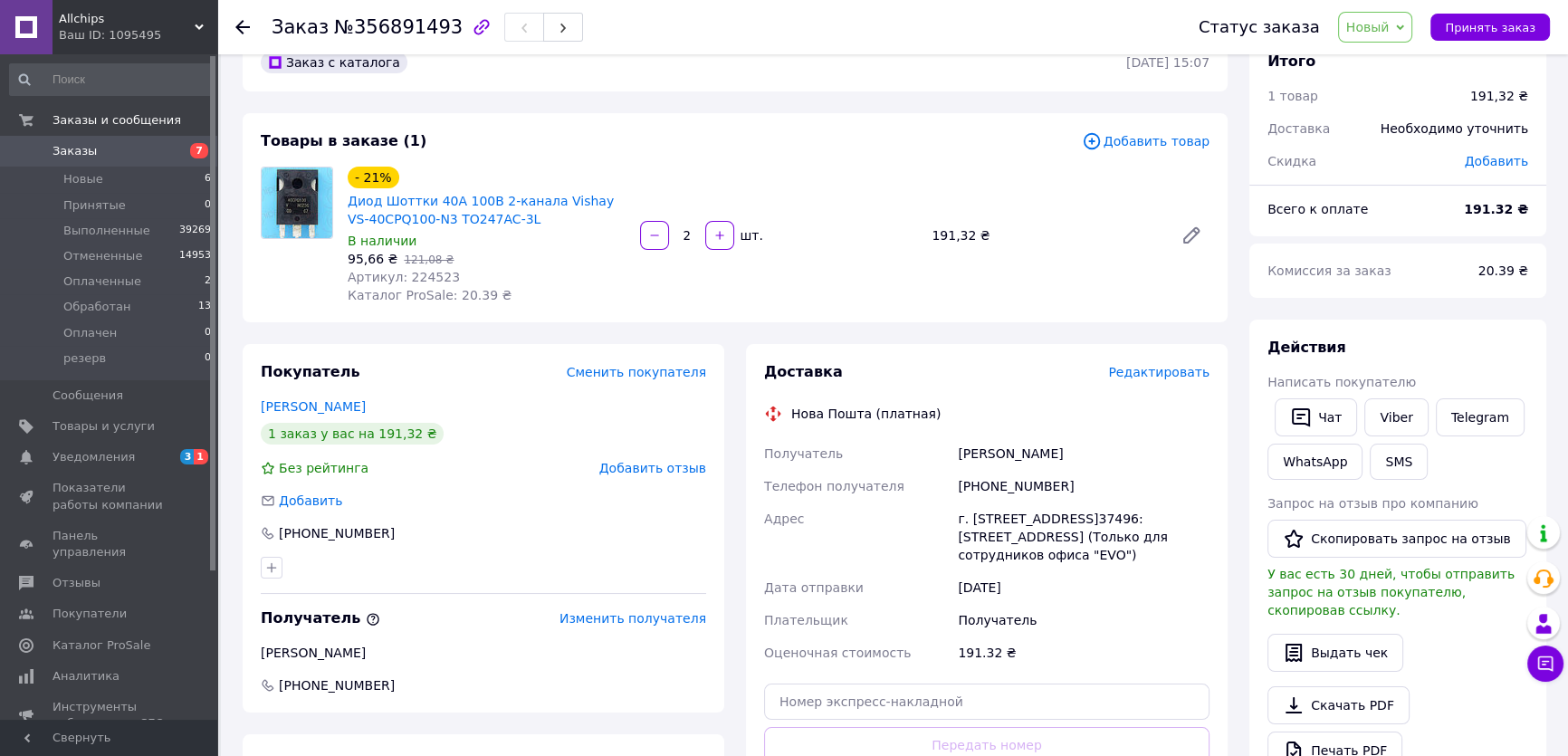
scroll to position [25, 0]
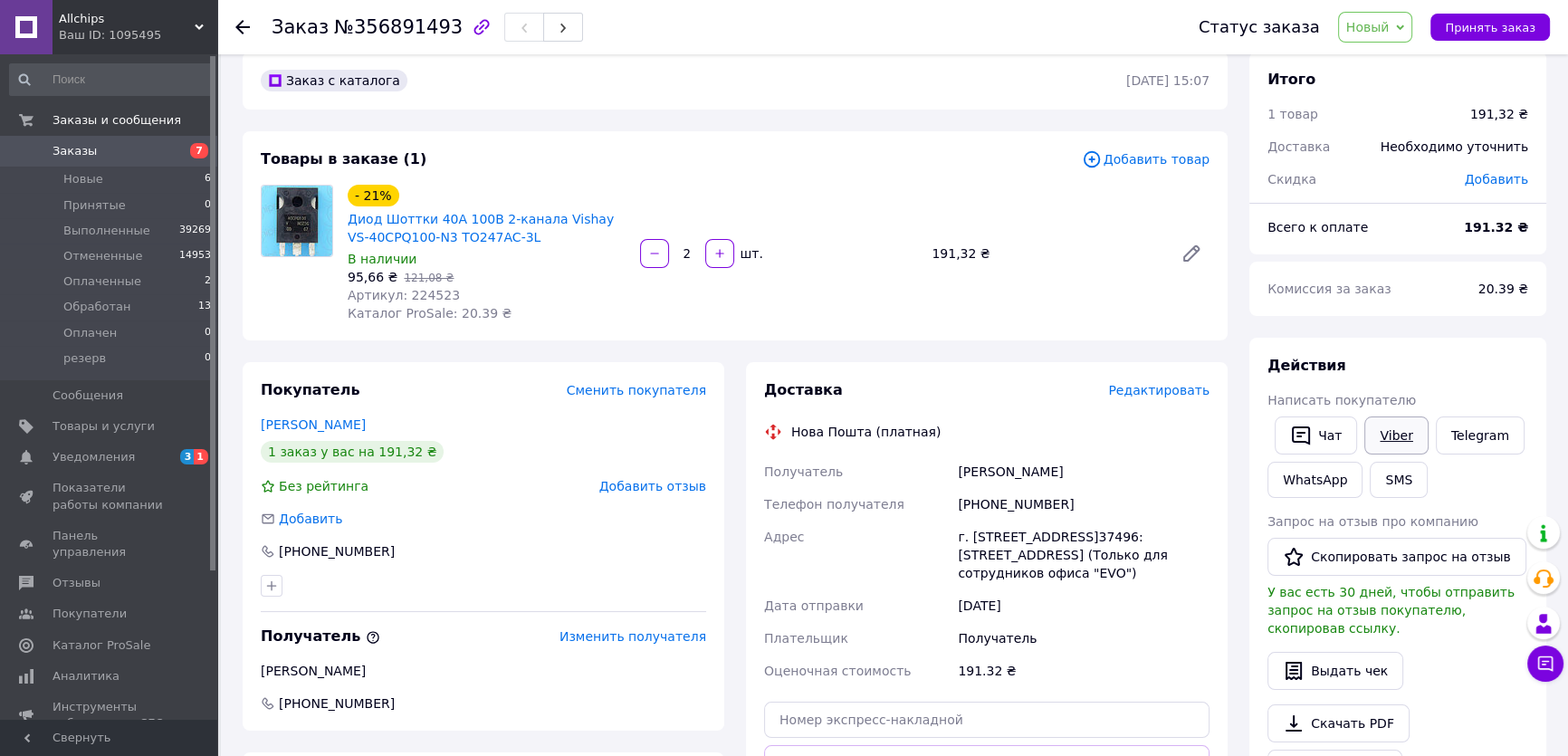
click at [1386, 434] on link "Viber" at bounding box center [1396, 436] width 64 height 38
click at [1422, 362] on div "Действия" at bounding box center [1398, 367] width 261 height 21
click at [1388, 435] on link "Viber" at bounding box center [1396, 436] width 64 height 38
click at [1483, 362] on div "Действия" at bounding box center [1398, 367] width 261 height 21
click at [1395, 434] on link "Viber" at bounding box center [1396, 436] width 64 height 38
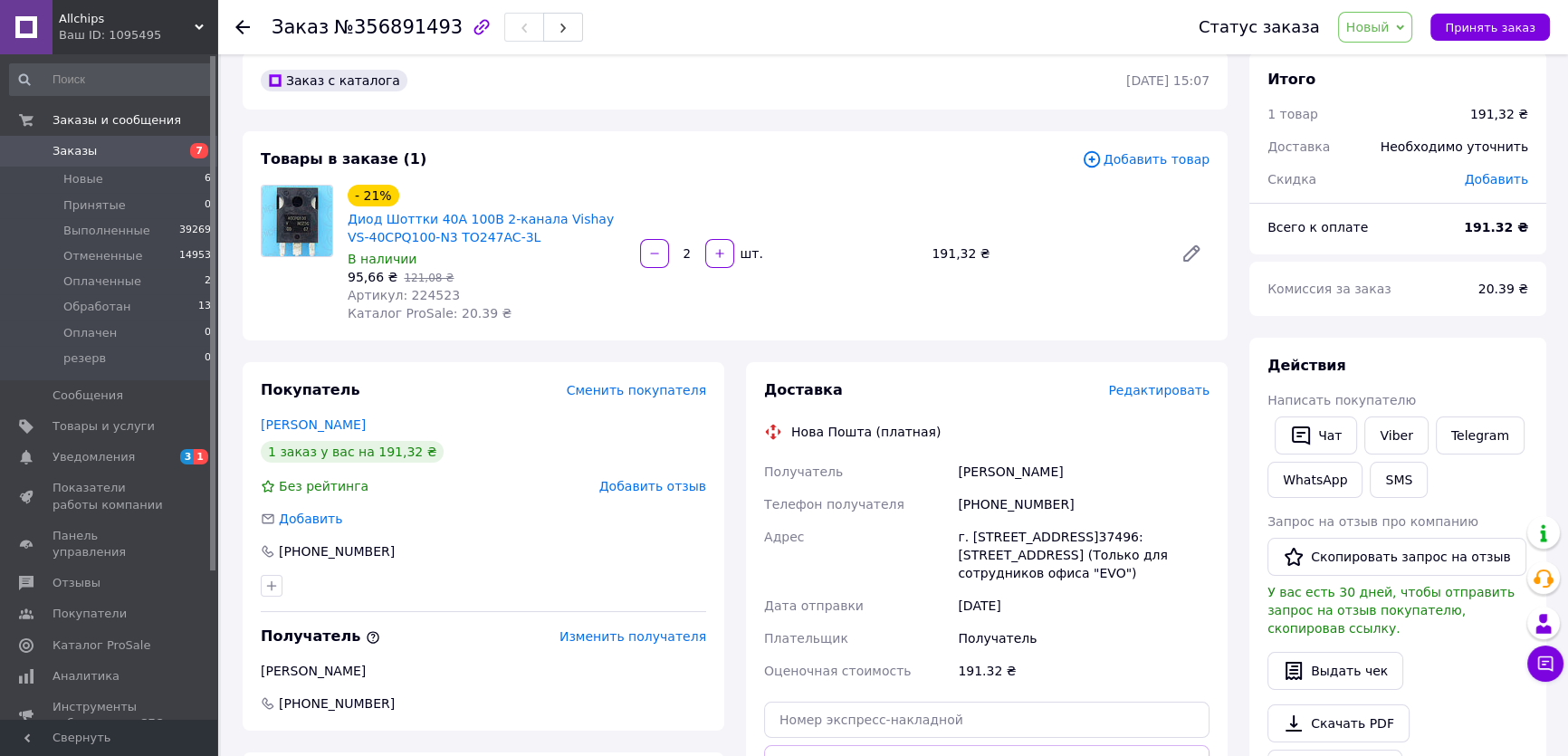
click at [1448, 371] on div "Действия" at bounding box center [1398, 367] width 261 height 21
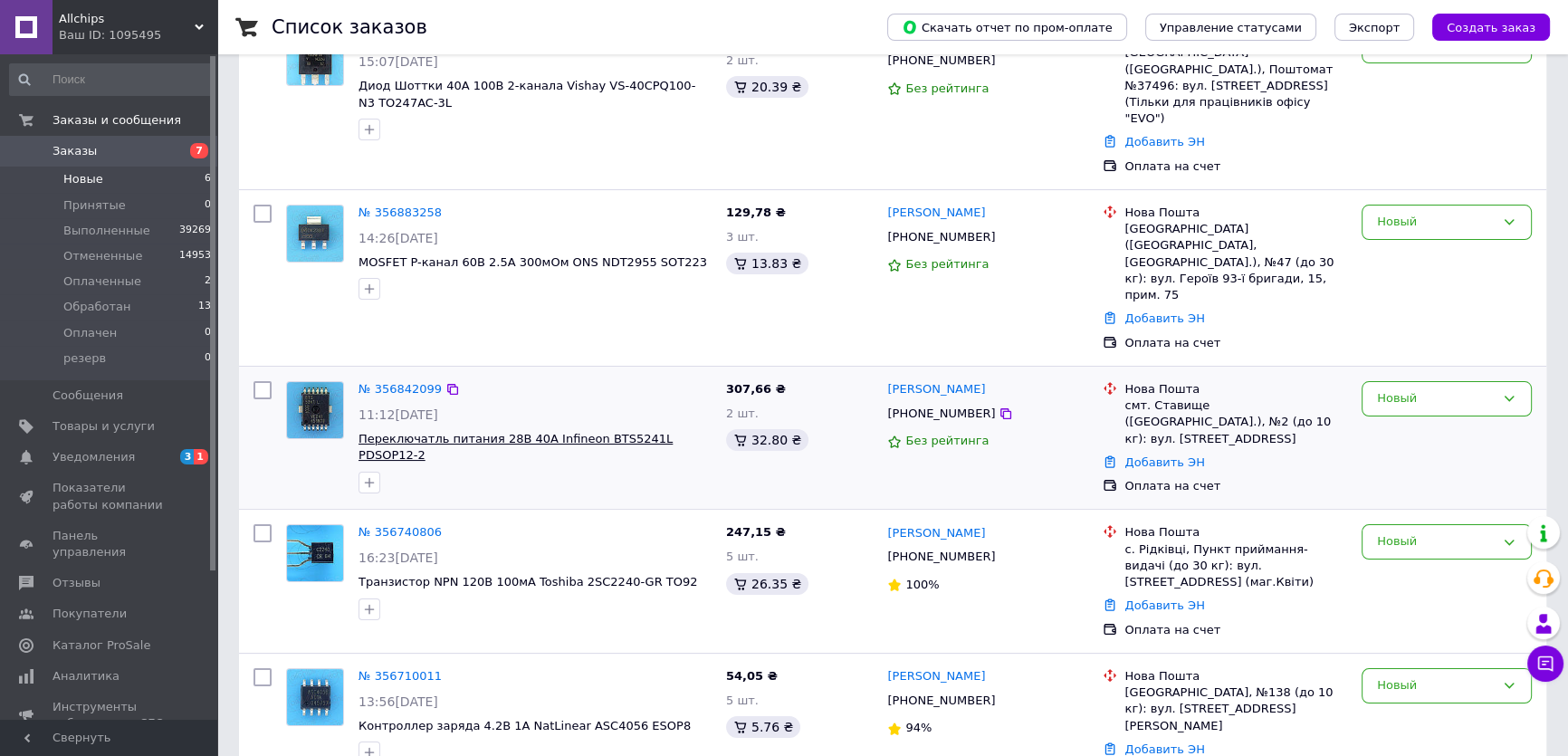
scroll to position [164, 0]
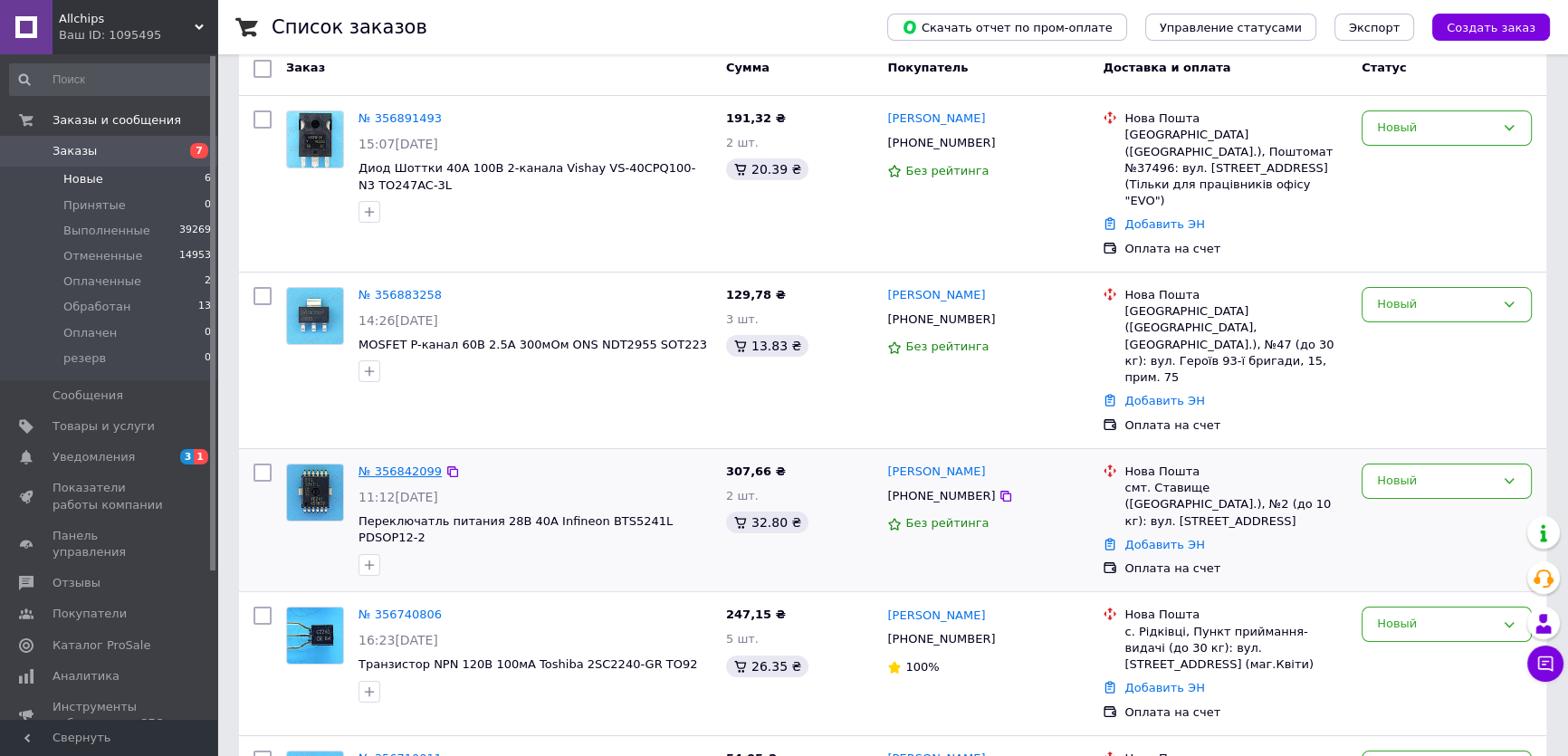
click at [398, 464] on link "№ 356842099" at bounding box center [401, 471] width 84 height 13
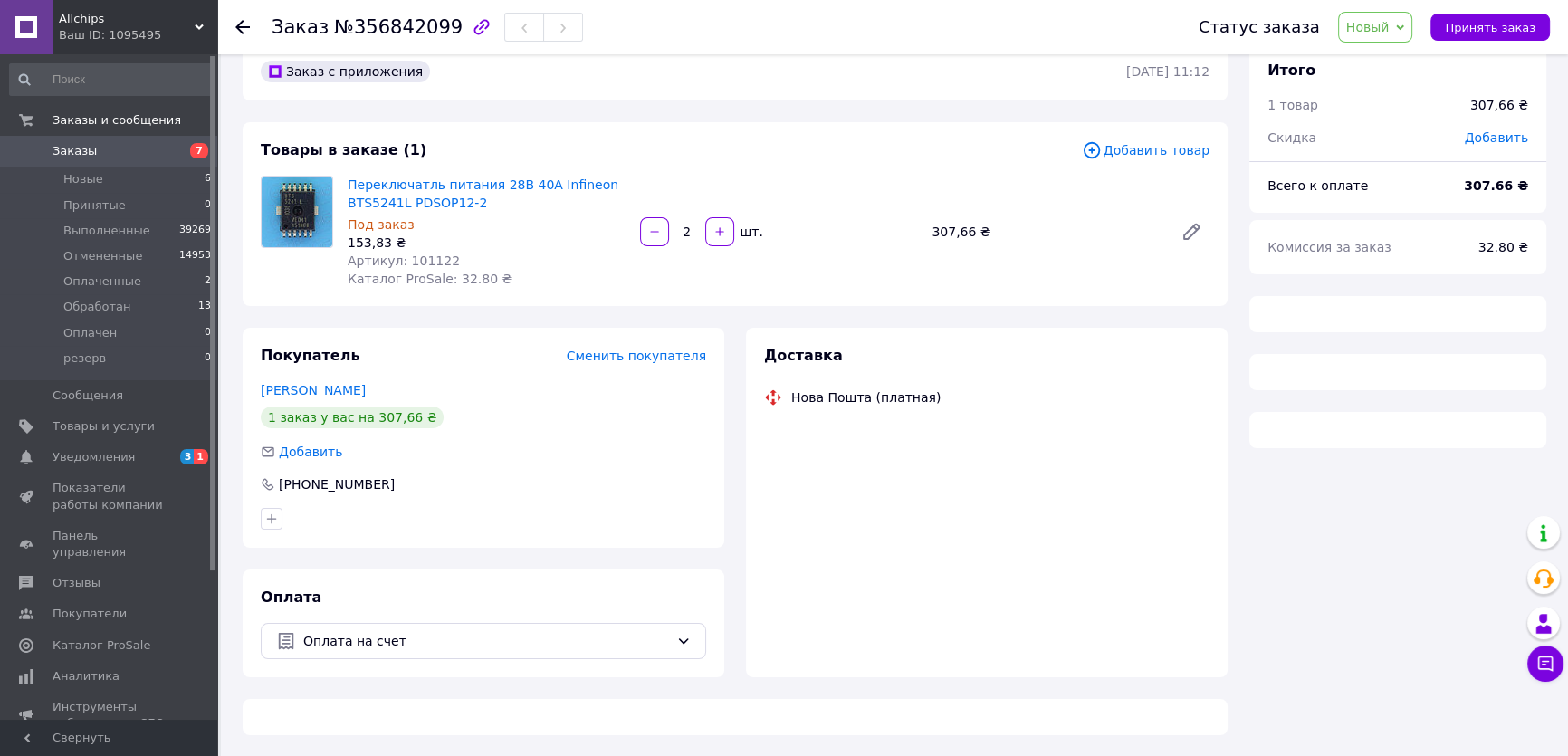
scroll to position [164, 0]
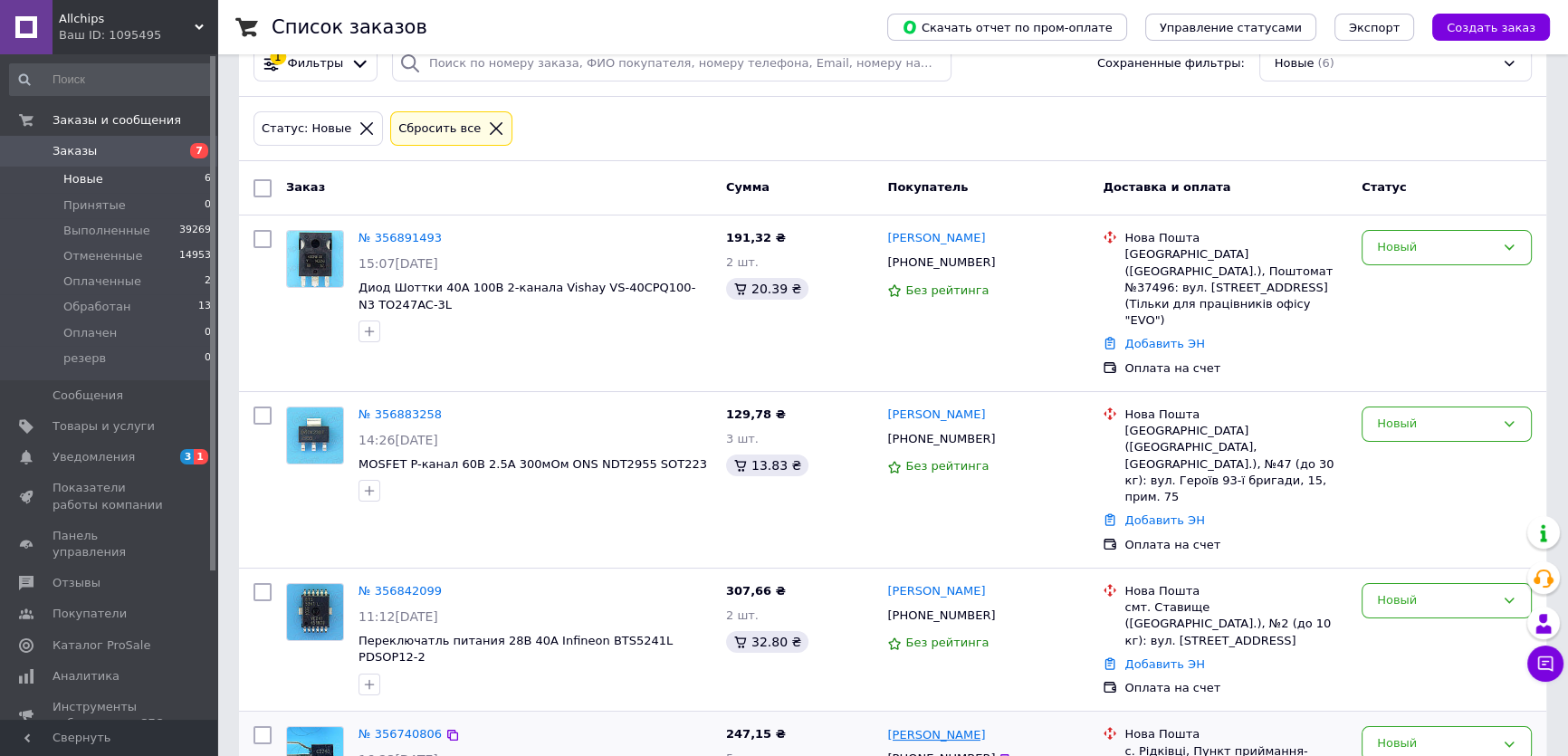
scroll to position [208, 0]
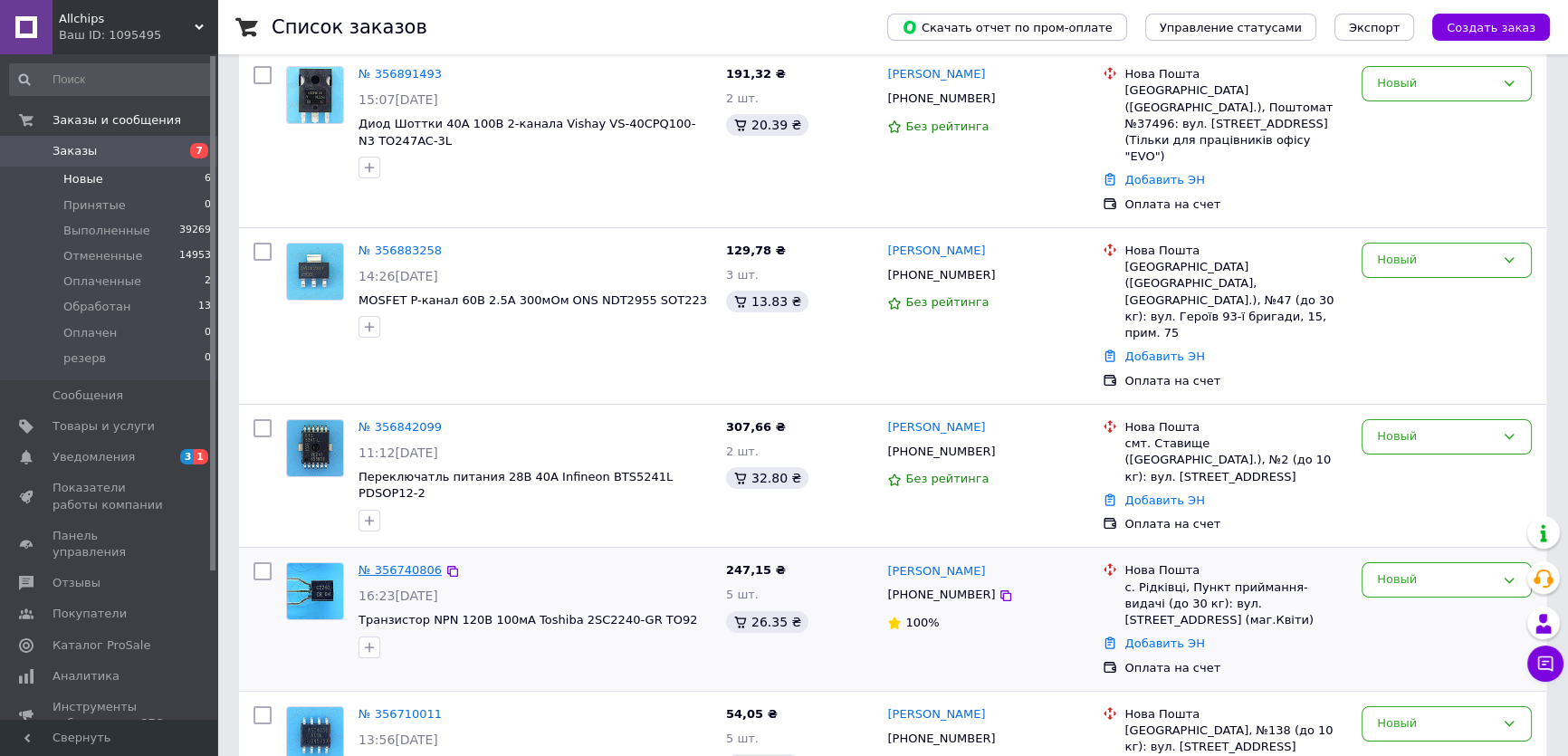
click at [416, 563] on link "№ 356740806" at bounding box center [401, 570] width 84 height 13
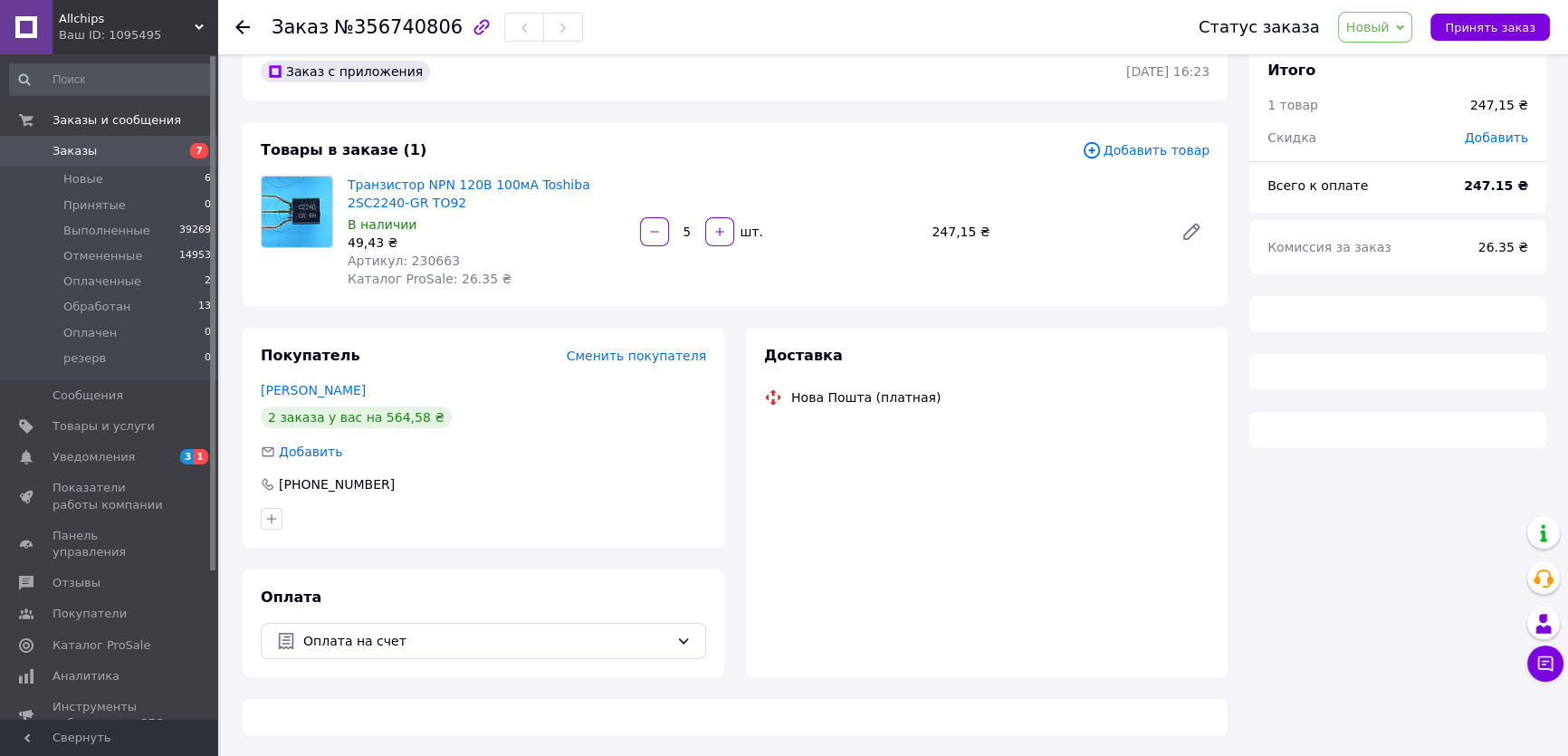
scroll to position [208, 0]
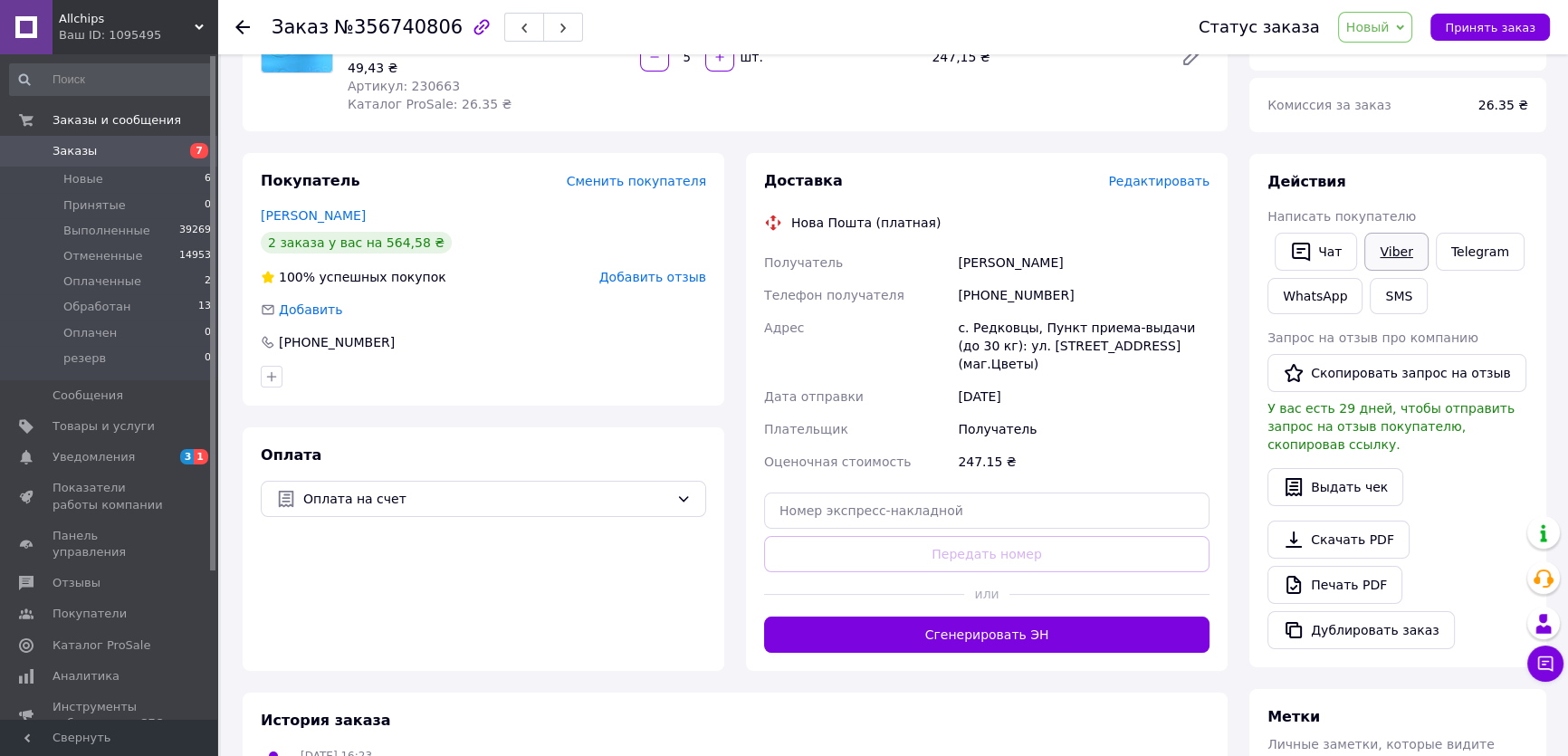
click at [1396, 245] on link "Viber" at bounding box center [1396, 252] width 64 height 38
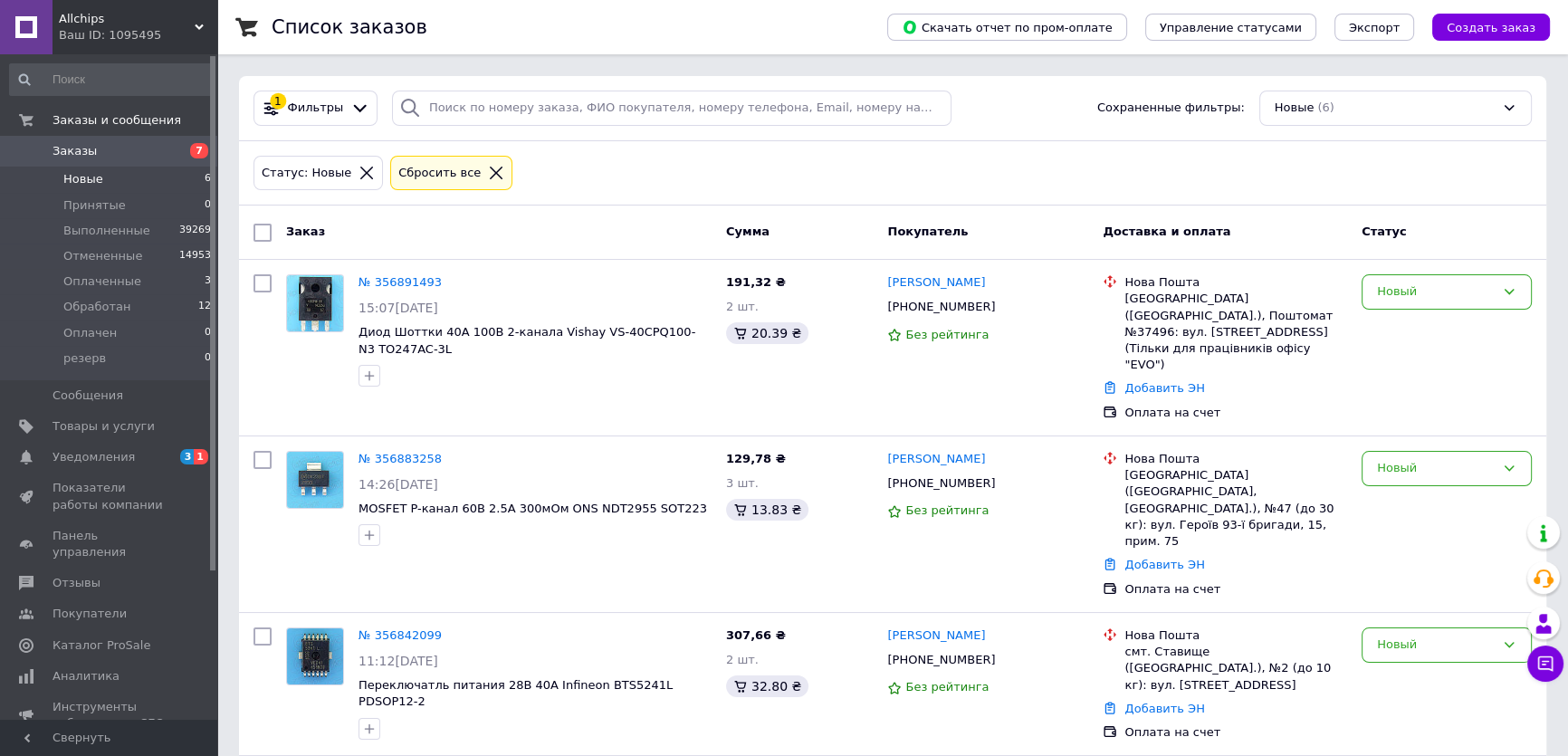
scroll to position [335, 0]
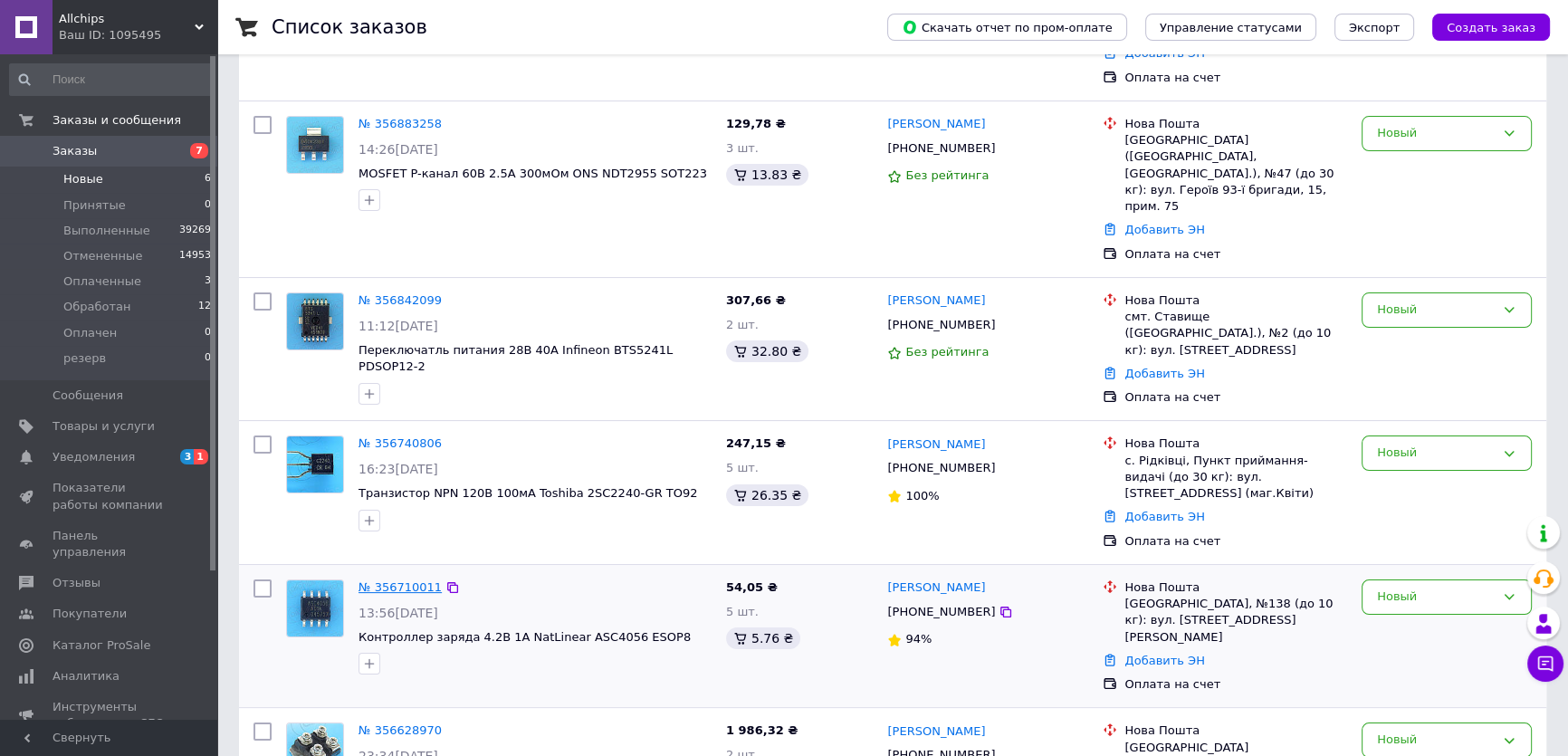
click at [394, 580] on link "№ 356710011" at bounding box center [401, 587] width 84 height 13
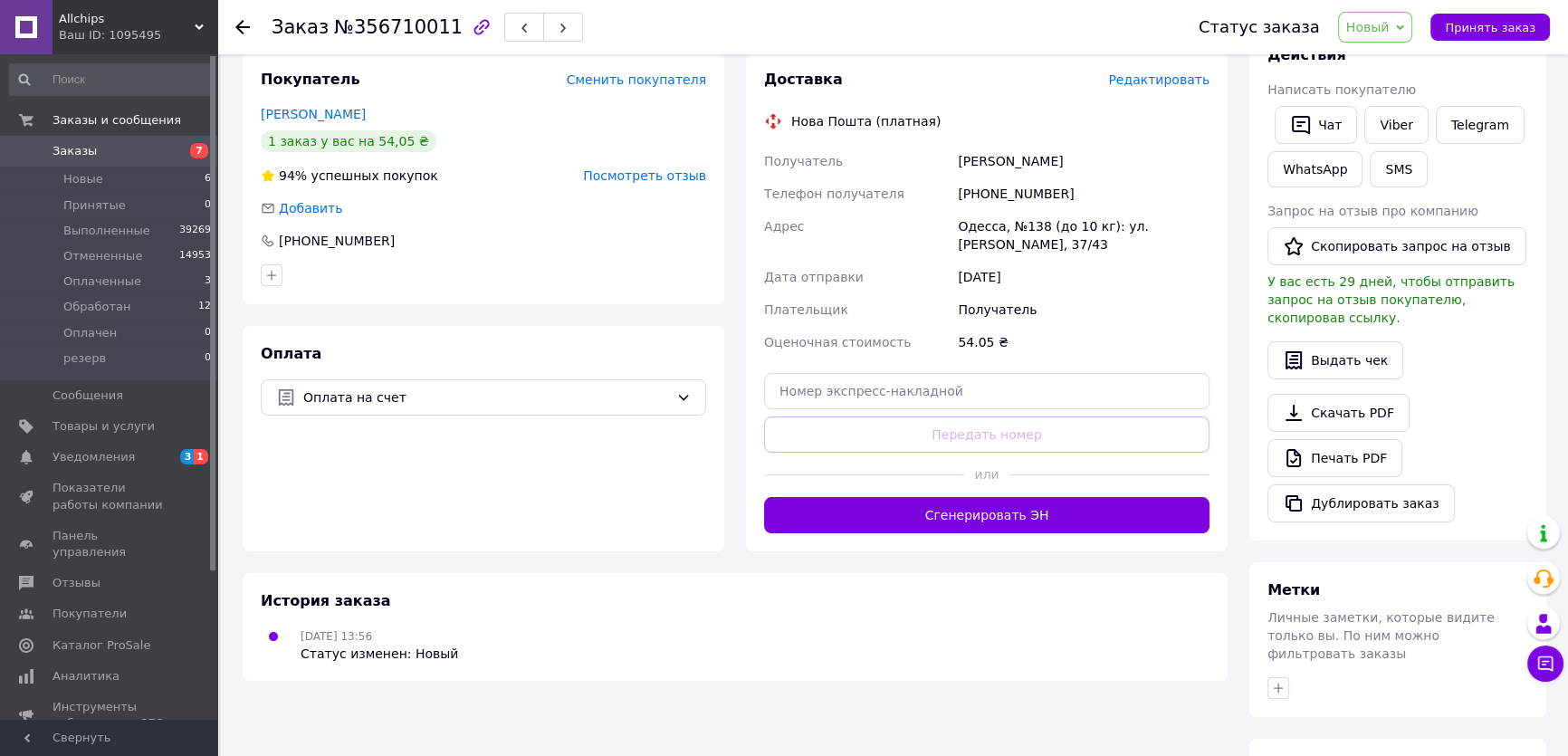
scroll to position [87, 0]
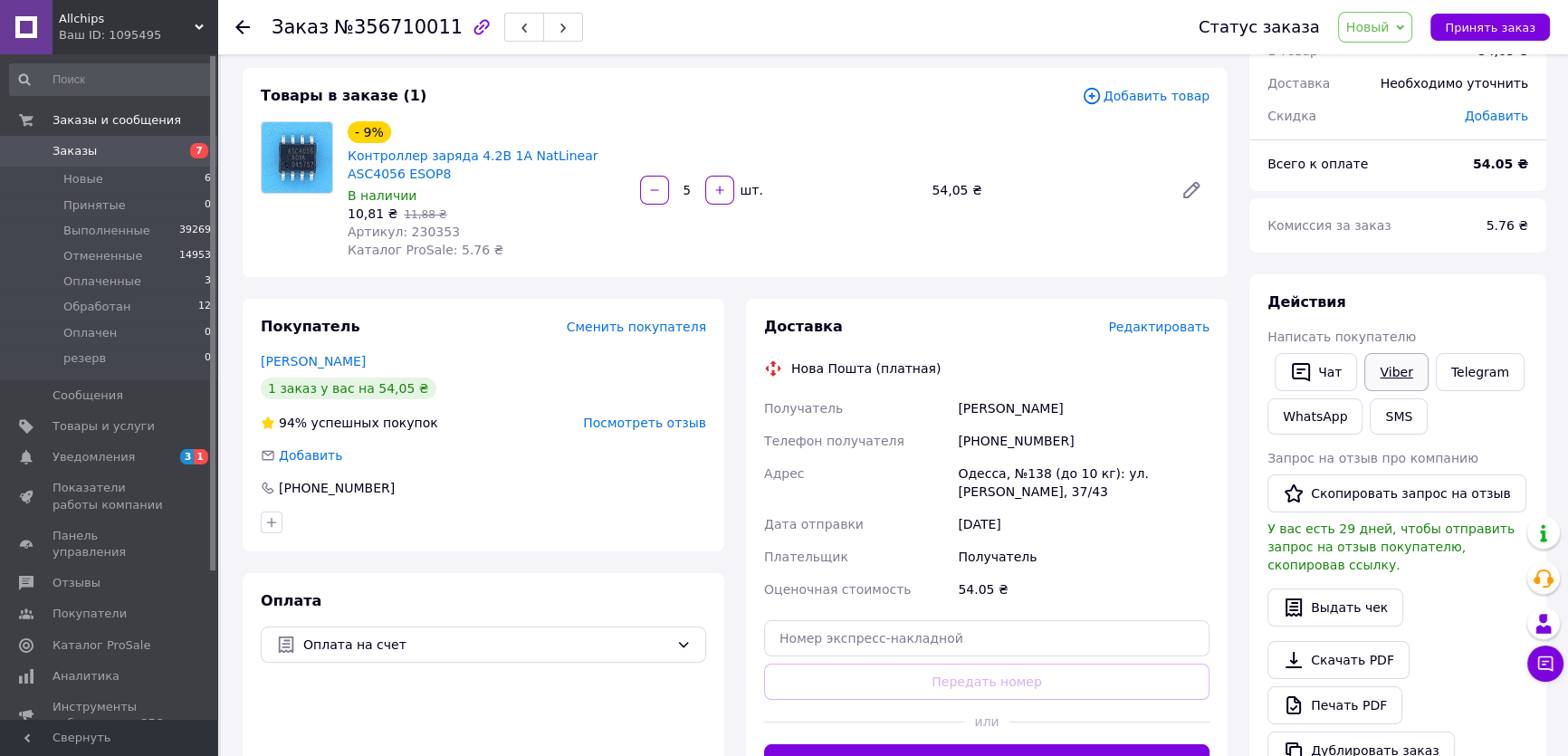
click at [1393, 373] on link "Viber" at bounding box center [1396, 372] width 64 height 38
drag, startPoint x: 1495, startPoint y: 299, endPoint x: 1481, endPoint y: 307, distance: 16.1
click at [1495, 299] on div "Действия" at bounding box center [1398, 303] width 261 height 21
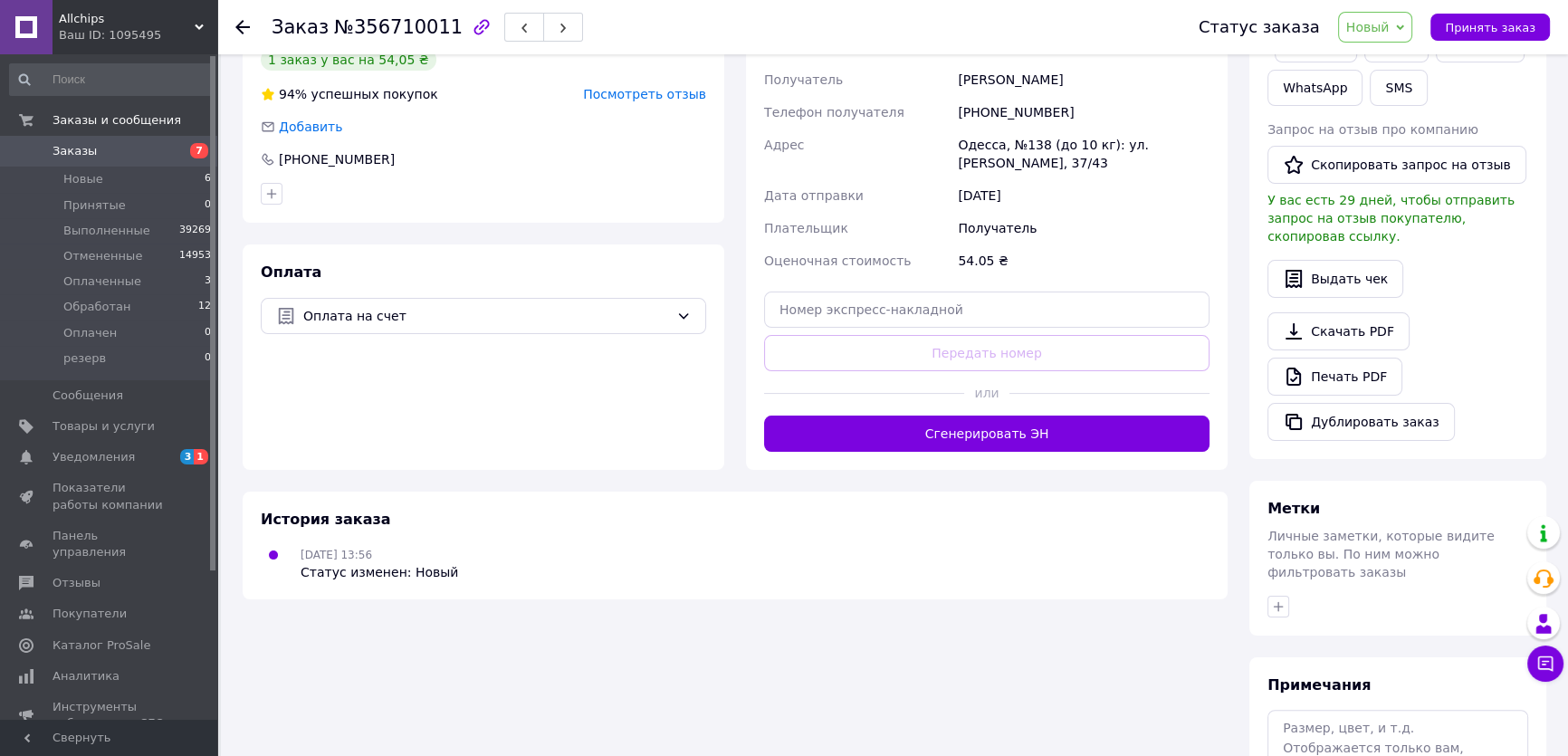
scroll to position [540, 0]
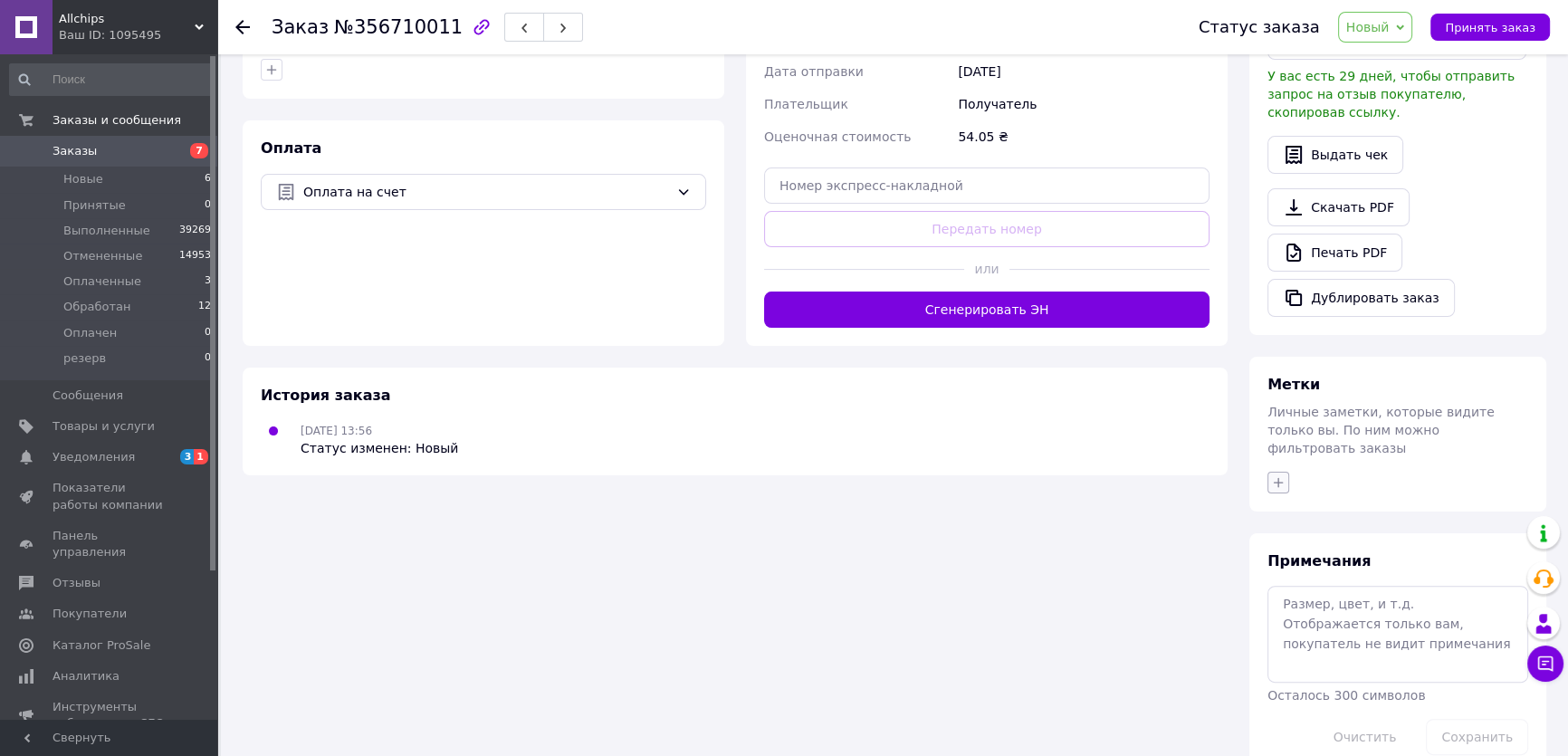
click at [1276, 475] on icon "button" at bounding box center [1277, 482] width 14 height 14
click at [1284, 614] on input "1=нет ответа" at bounding box center [1283, 619] width 11 height 11
checkbox input "true"
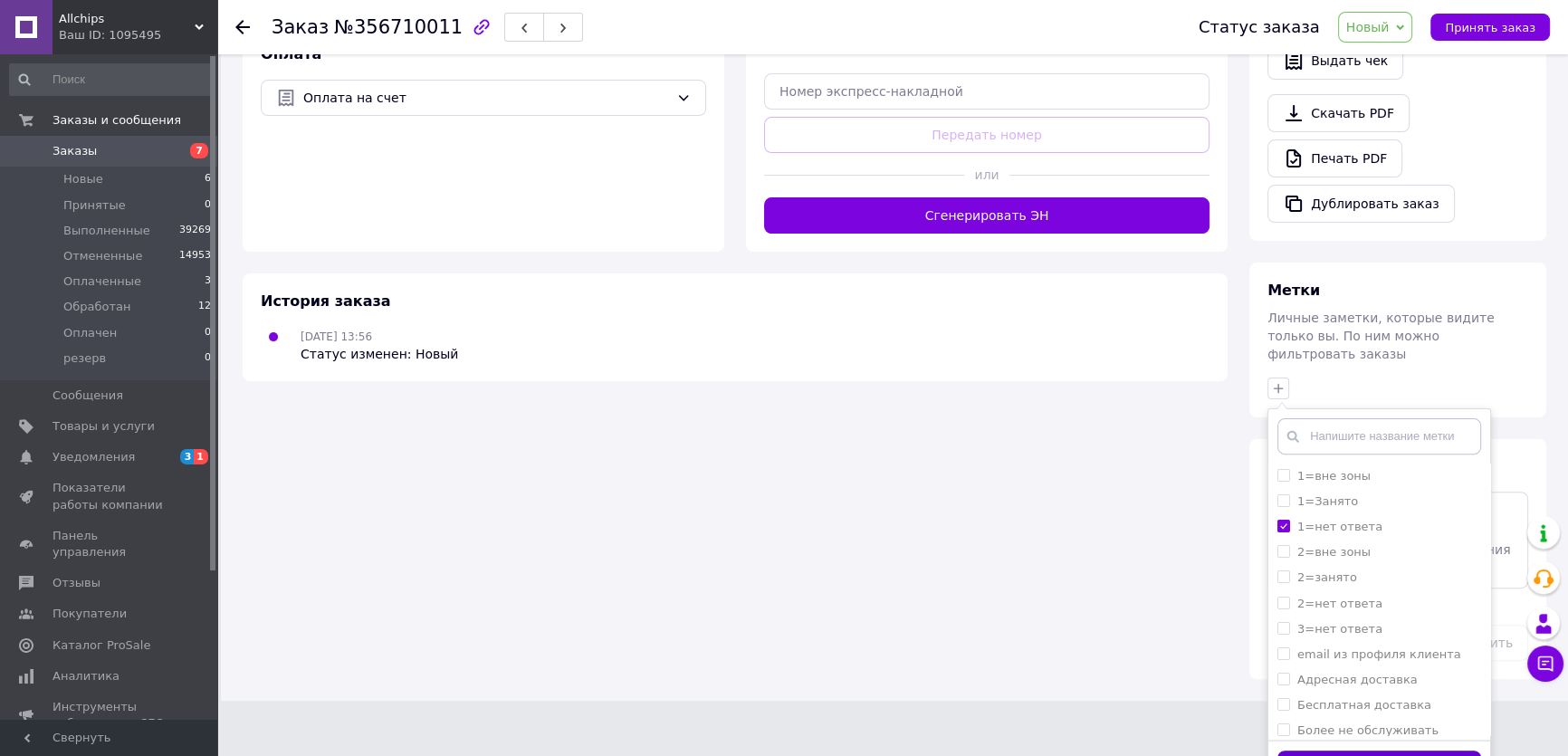
click at [1394, 750] on button "Добавить метку" at bounding box center [1379, 767] width 203 height 35
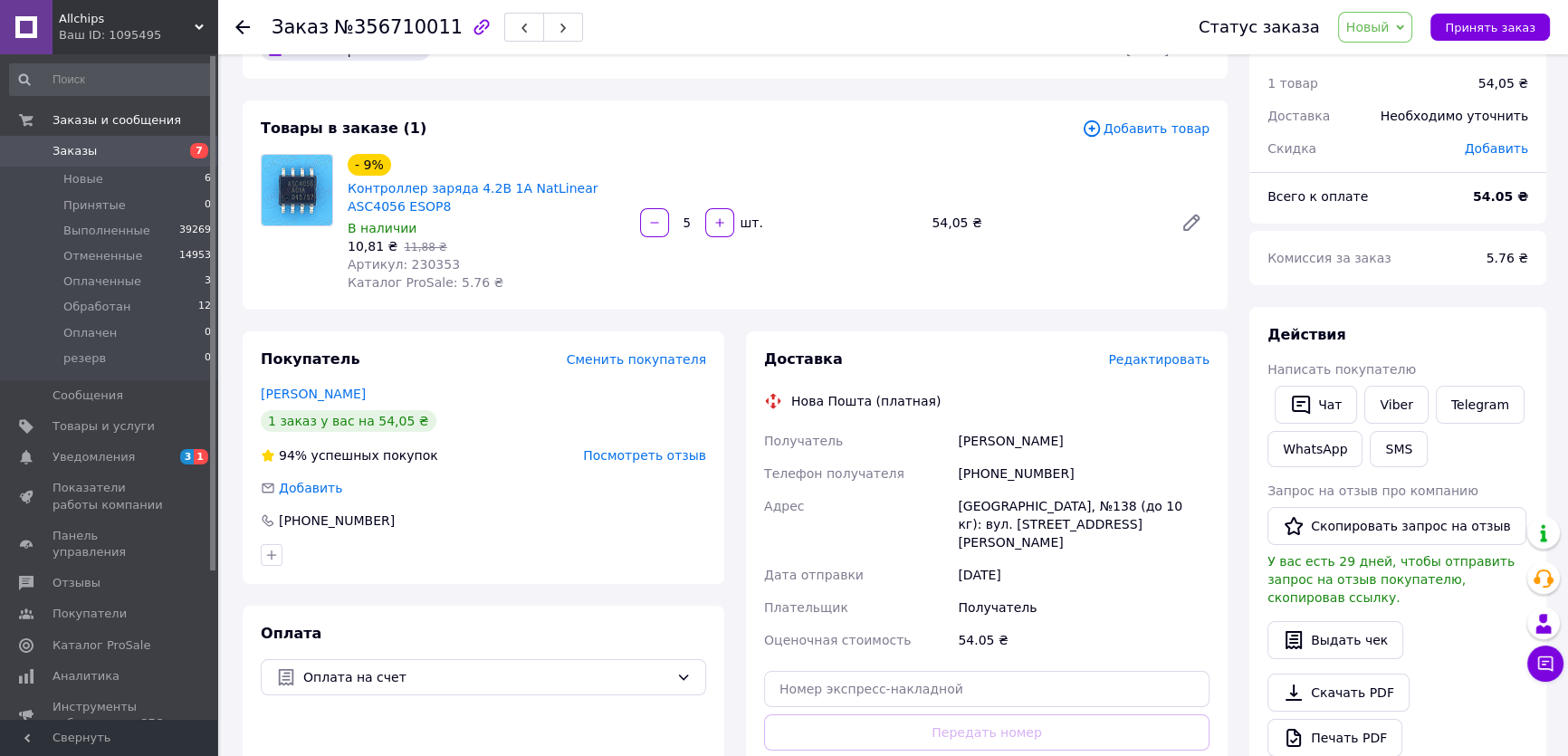
scroll to position [0, 0]
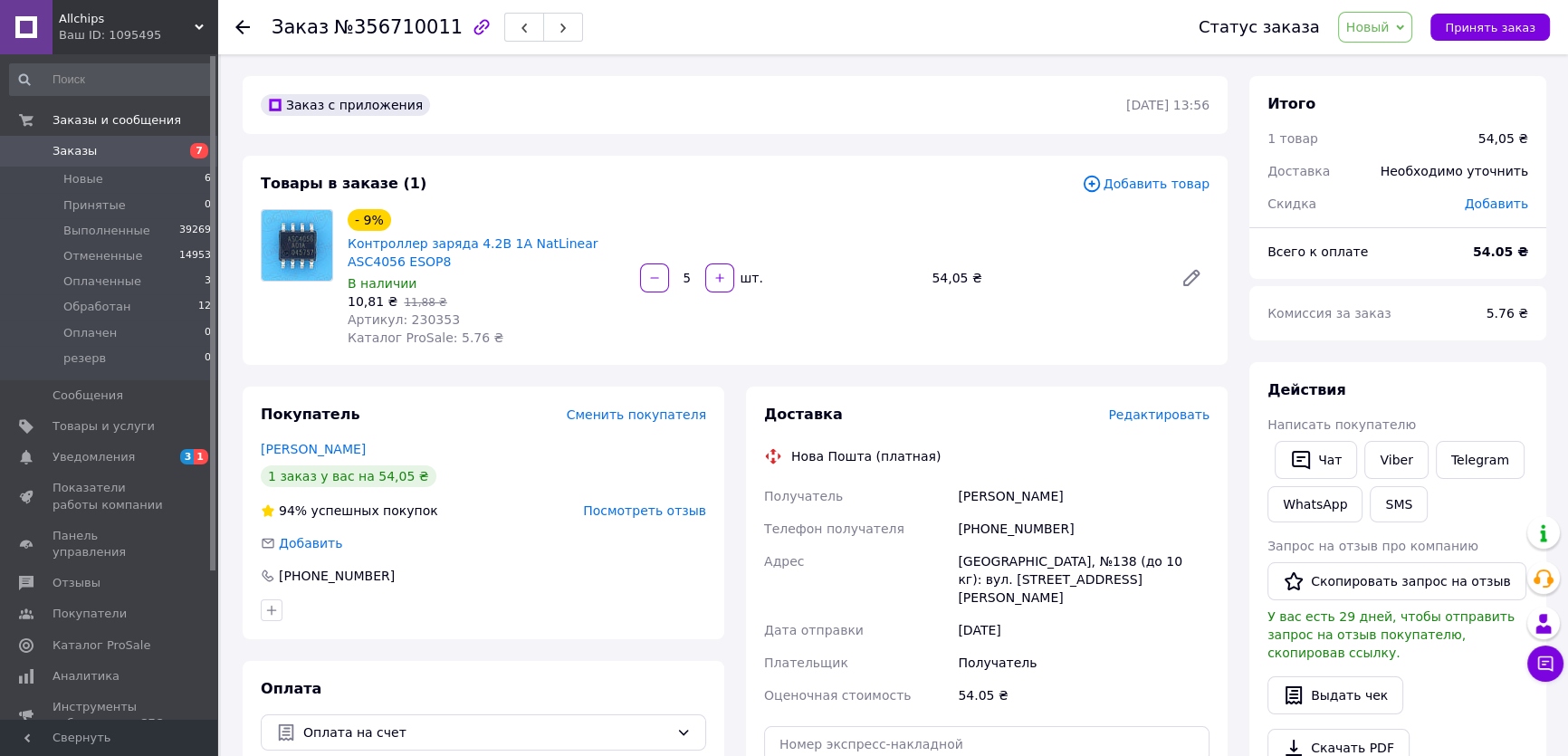
click at [1410, 389] on div "Действия" at bounding box center [1398, 390] width 261 height 21
click at [94, 147] on span "Заказы" at bounding box center [109, 151] width 115 height 16
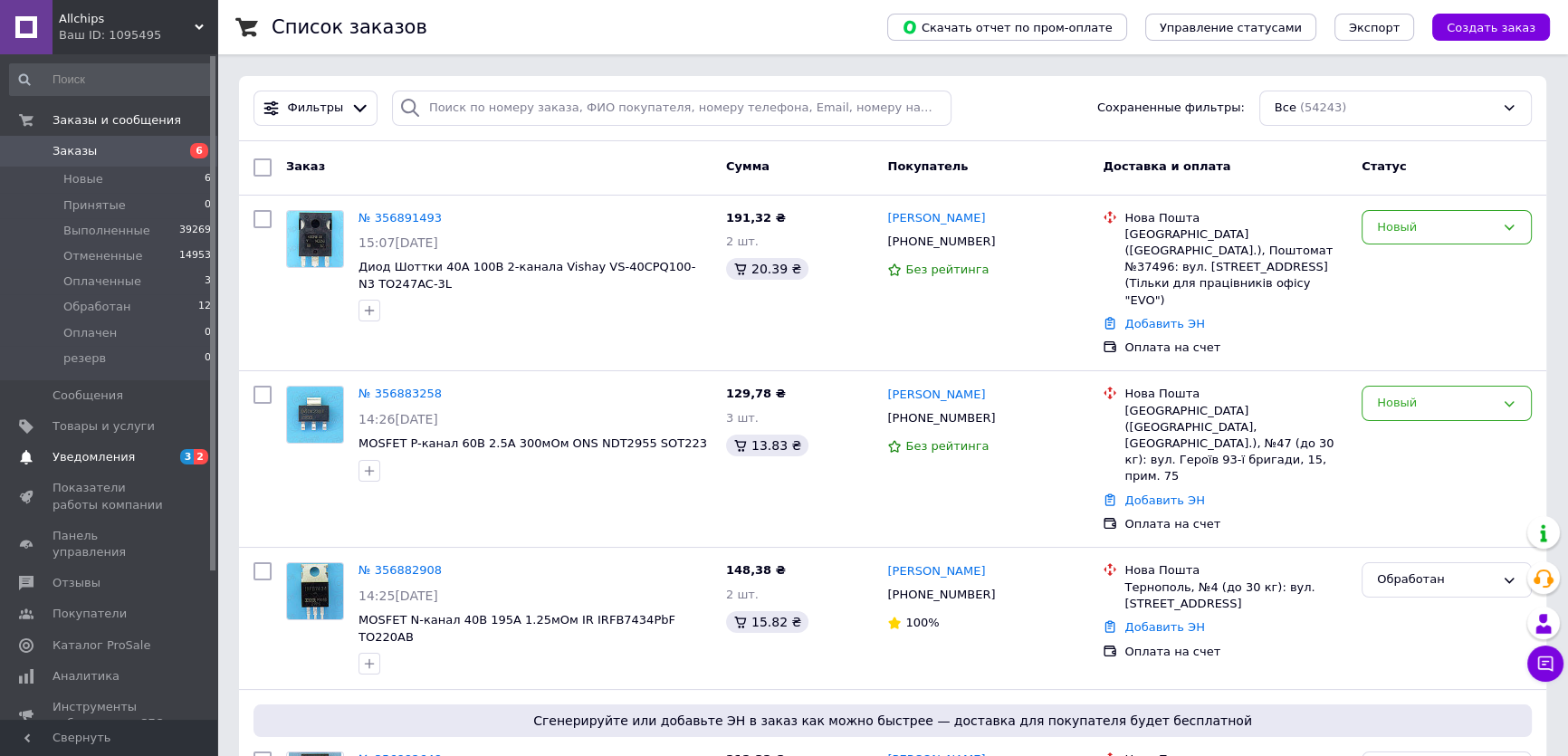
click at [100, 456] on span "Уведомления" at bounding box center [93, 457] width 83 height 16
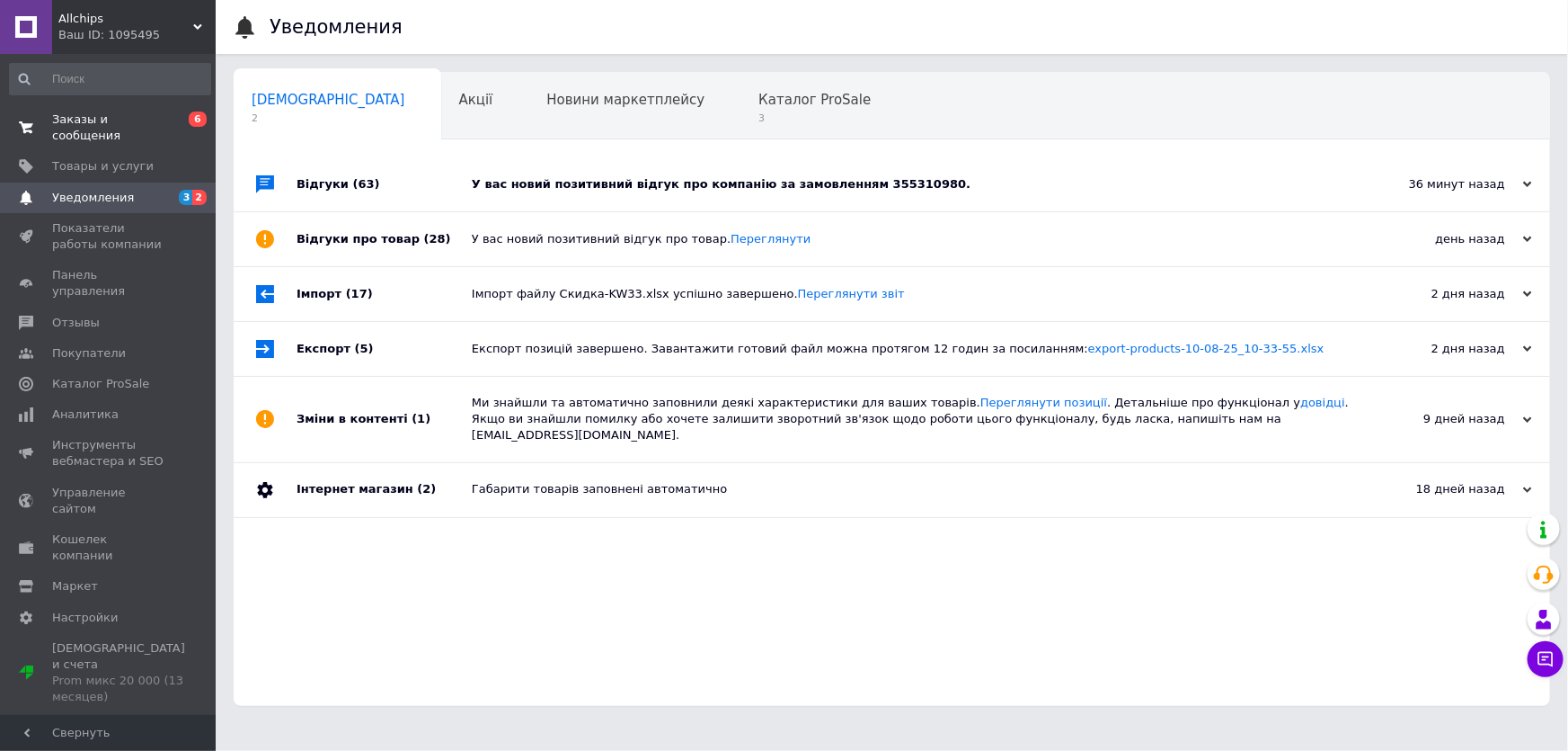
click at [98, 117] on span "Заказы и сообщения" at bounding box center [108, 127] width 114 height 32
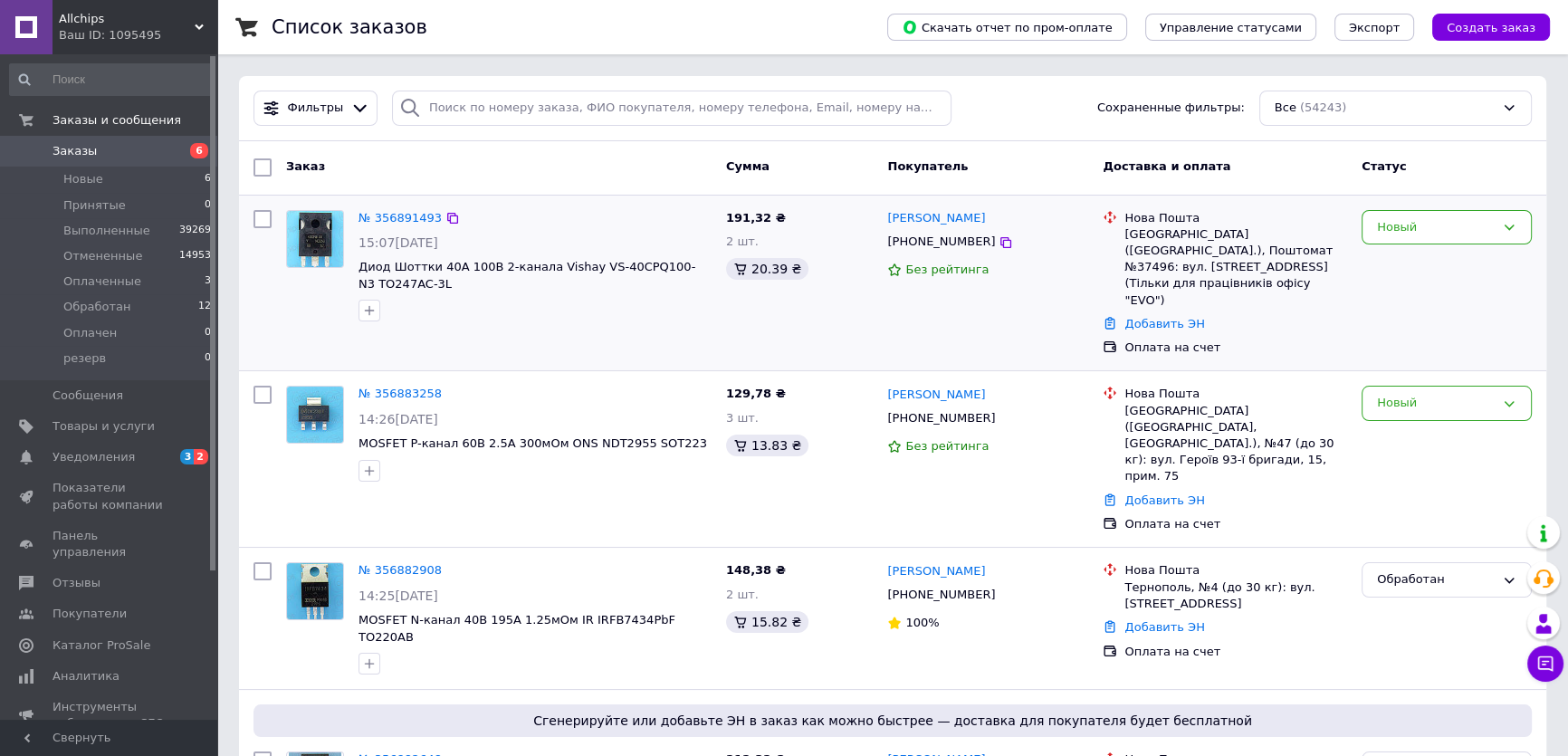
drag, startPoint x: 1468, startPoint y: 300, endPoint x: 1361, endPoint y: 281, distance: 108.7
click at [1468, 300] on div "Новый" at bounding box center [1446, 284] width 184 height 161
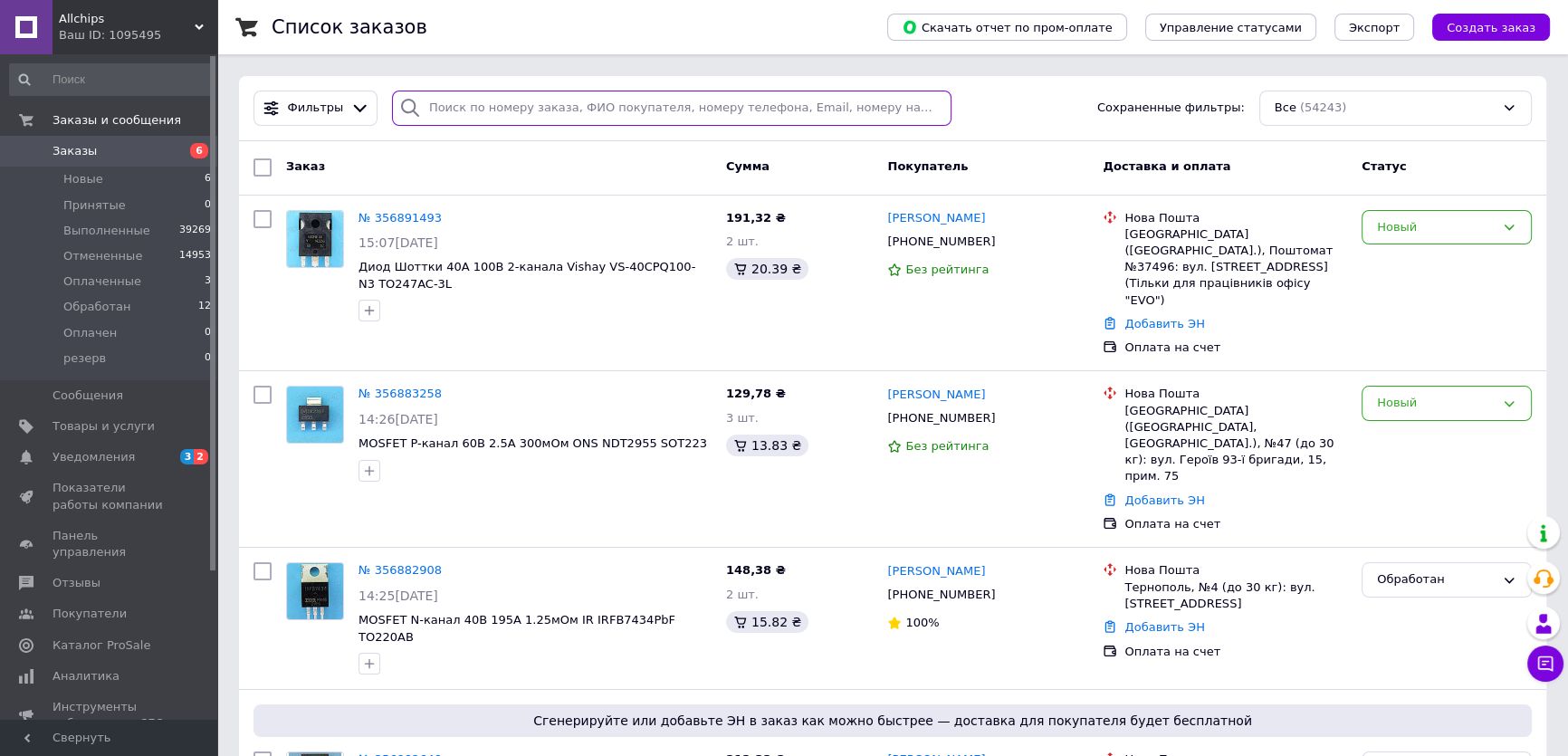
click at [425, 106] on input "search" at bounding box center [672, 107] width 560 height 35
paste input "356787867"
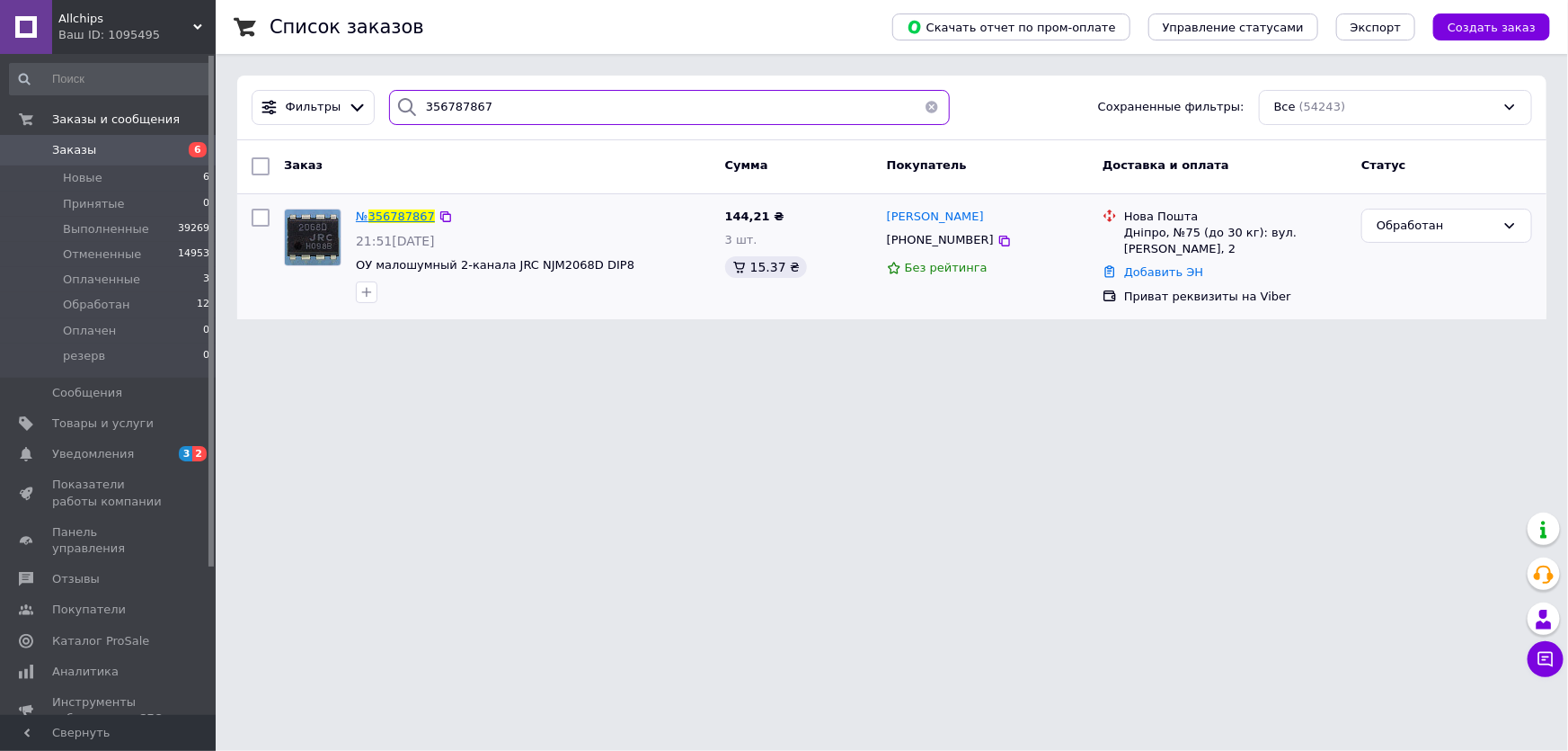
type input "356787867"
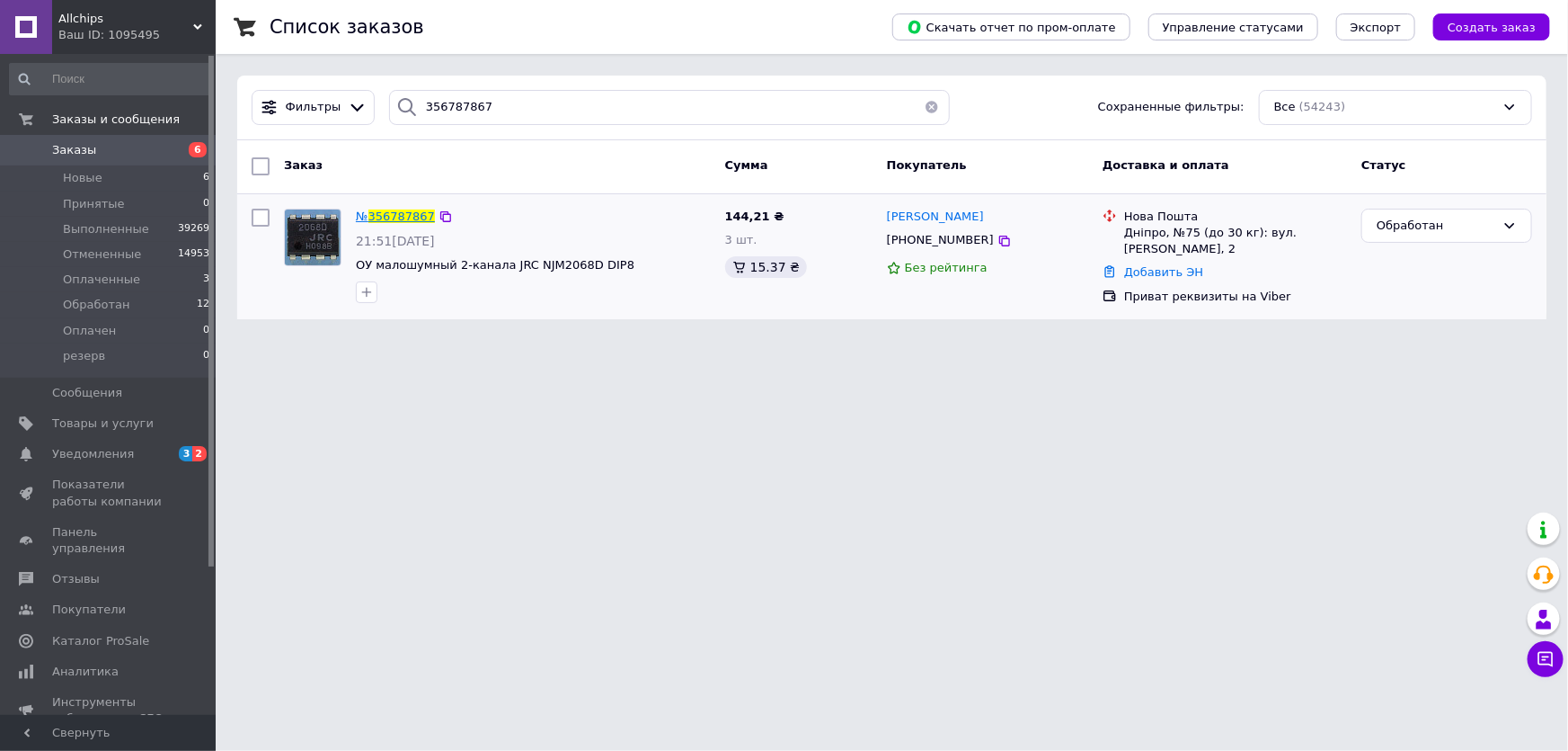
click at [400, 215] on span "356787867" at bounding box center [402, 216] width 67 height 13
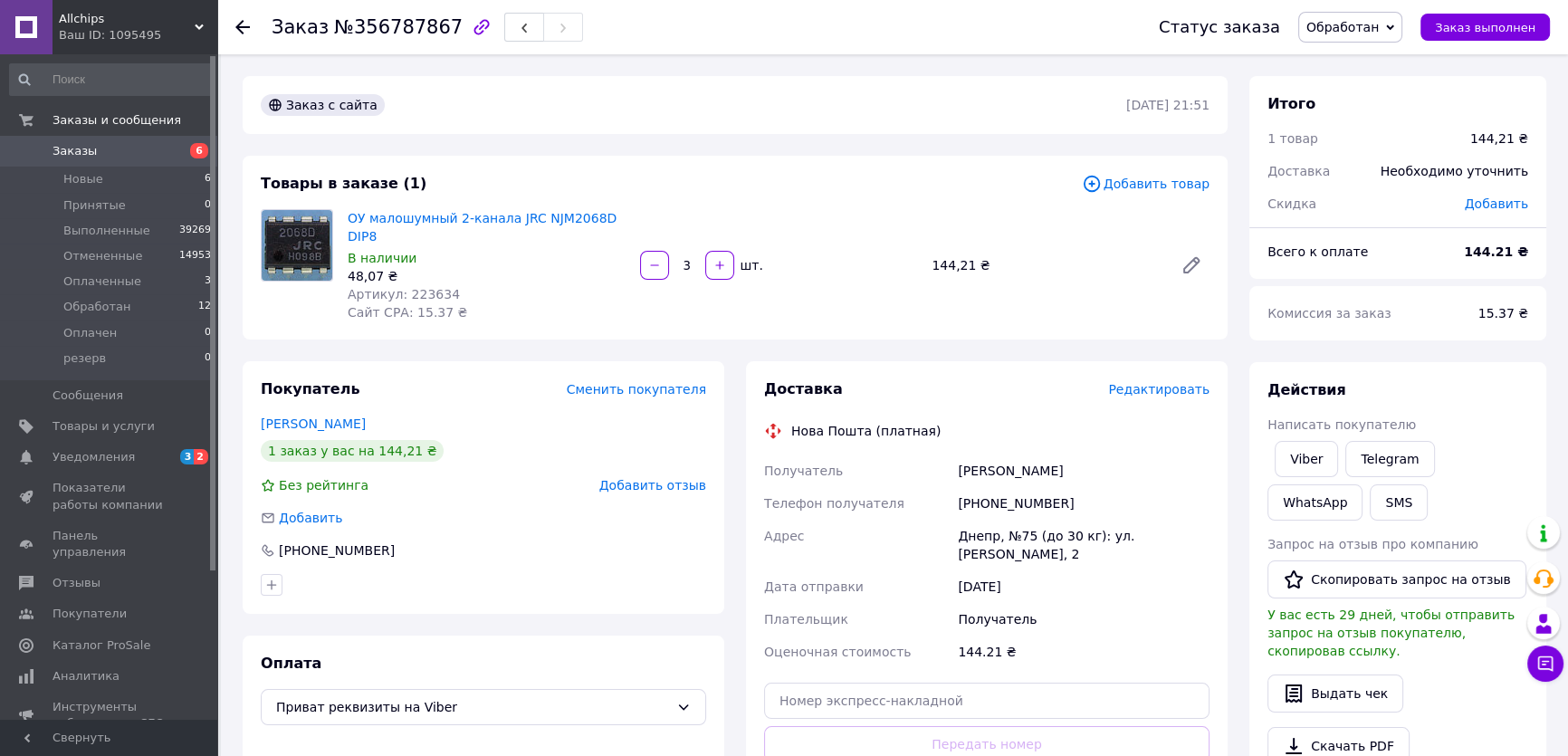
click at [1430, 322] on div "Комиссия за заказ" at bounding box center [1362, 313] width 211 height 40
click at [1418, 227] on div "Итого 1 товар 144,21 ₴ Доставка Необходимо уточнить Скидка Добавить Всего к опл…" at bounding box center [1398, 178] width 297 height 203
click at [111, 145] on span "Заказы" at bounding box center [109, 151] width 115 height 16
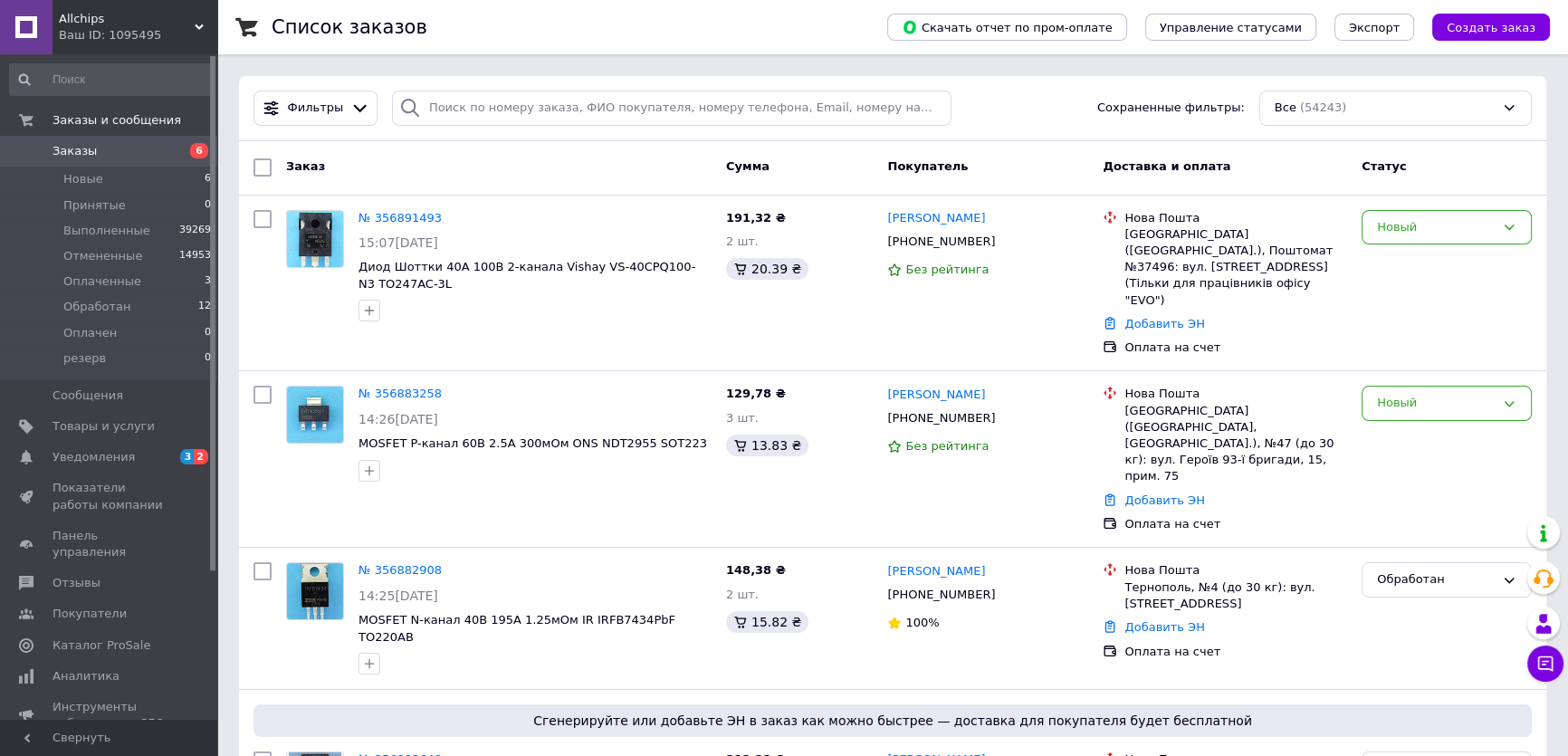
drag, startPoint x: 1432, startPoint y: 162, endPoint x: 1414, endPoint y: 163, distance: 18.0
click at [1432, 162] on div "Статус" at bounding box center [1446, 167] width 184 height 32
click at [1494, 158] on div "Статус" at bounding box center [1446, 167] width 184 height 32
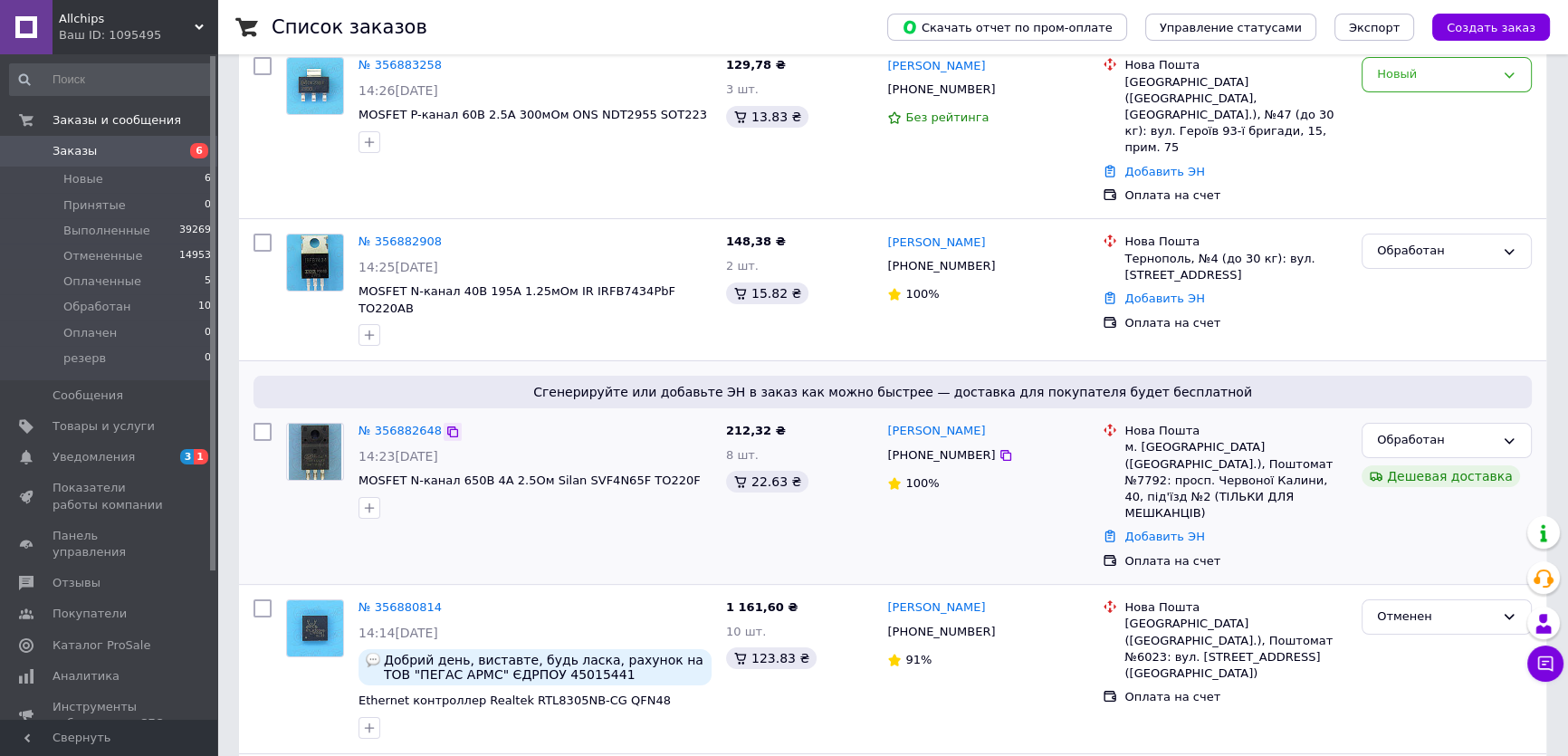
click at [445, 425] on icon at bounding box center [452, 431] width 14 height 14
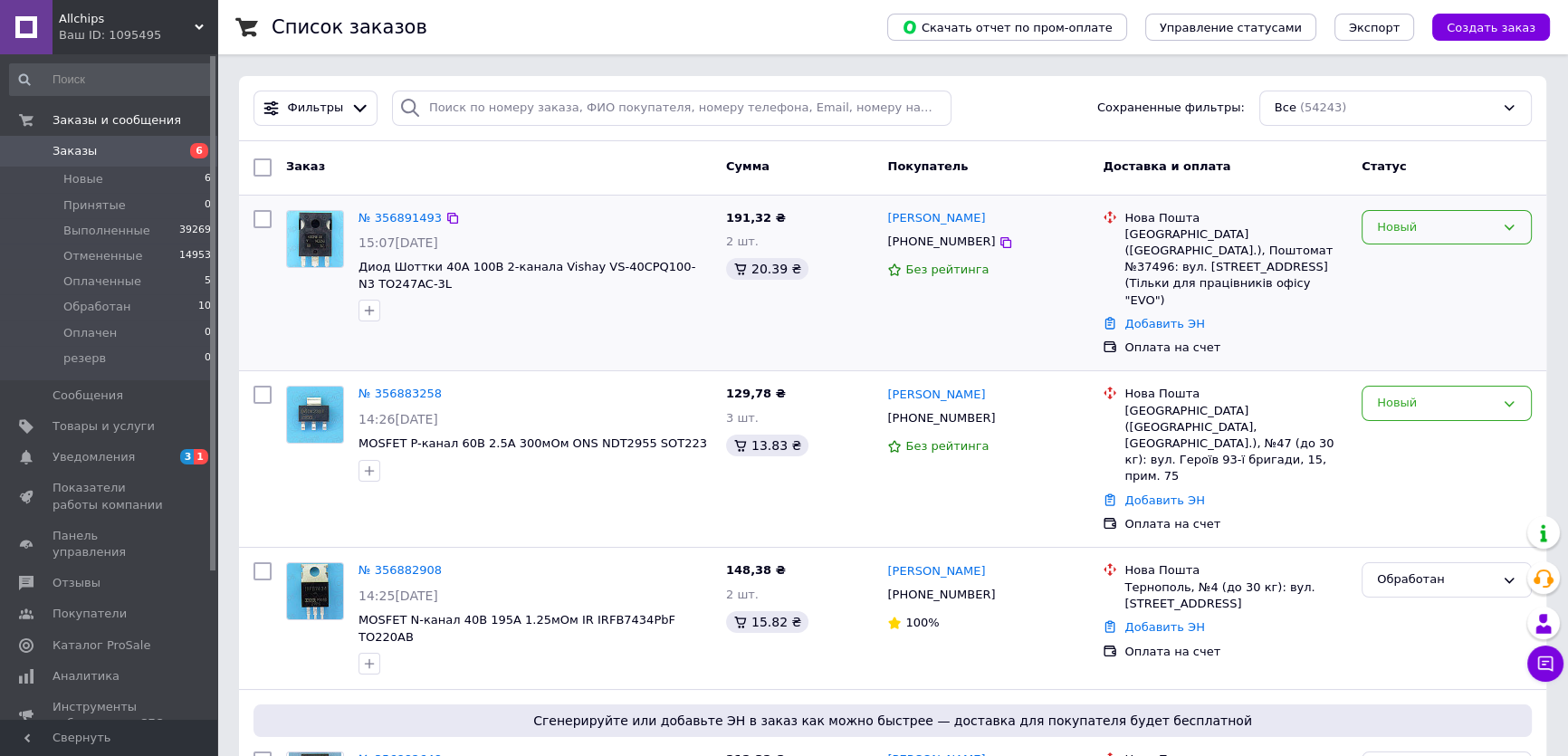
click at [1412, 225] on div "Новый" at bounding box center [1436, 228] width 118 height 19
click at [1406, 392] on li "Обработан" at bounding box center [1446, 396] width 168 height 33
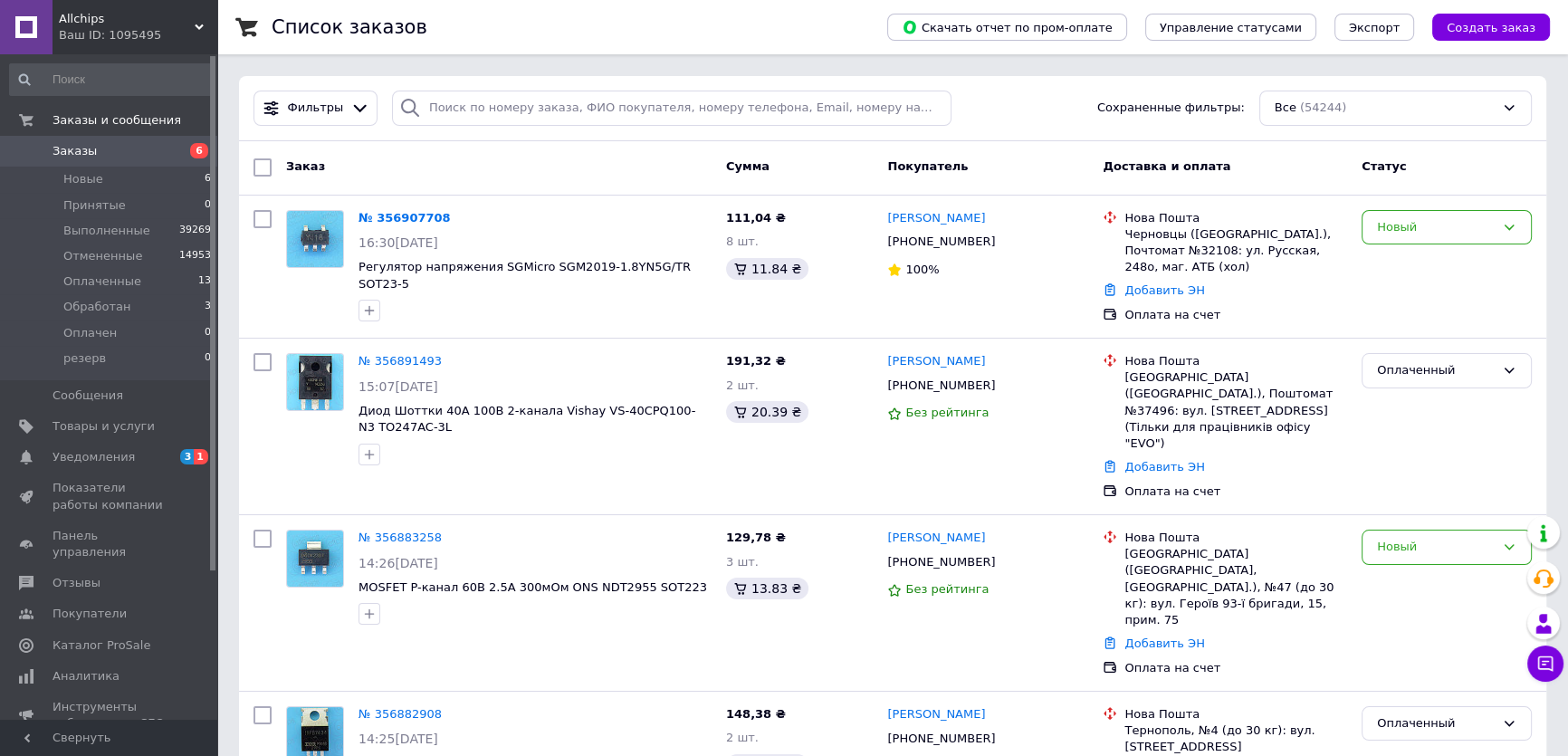
click at [1497, 180] on div "Статус" at bounding box center [1446, 167] width 184 height 32
click at [407, 216] on link "№ 356907708" at bounding box center [405, 217] width 92 height 13
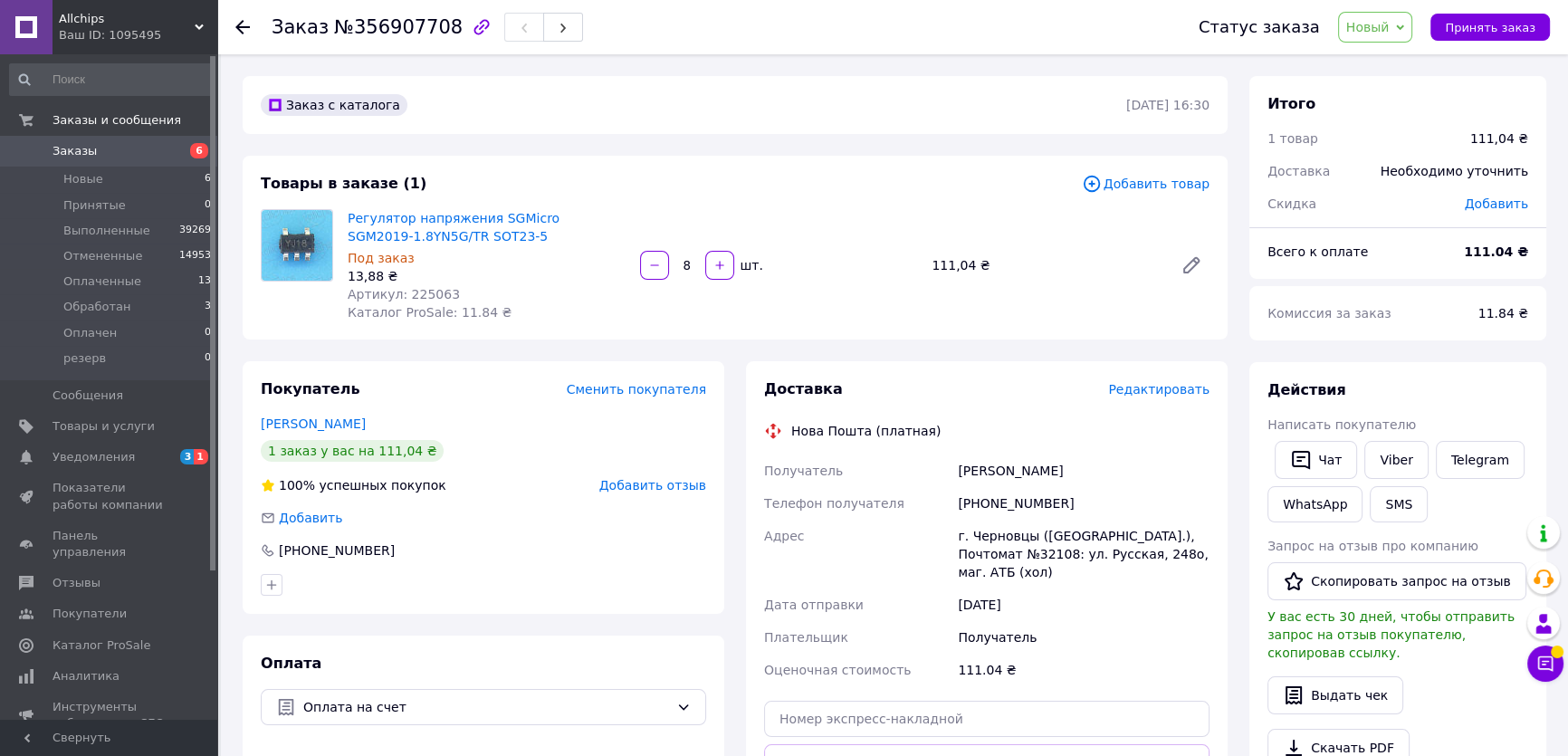
drag, startPoint x: 1458, startPoint y: 264, endPoint x: 1375, endPoint y: 277, distance: 84.0
click at [1453, 264] on div "Всего к оплате" at bounding box center [1354, 252] width 197 height 40
click at [1390, 456] on link "Viber" at bounding box center [1396, 460] width 64 height 38
click at [1464, 365] on div "Действия Написать покупателю   Чат Viber Telegram WhatsApp SMS Запрос на отзыв …" at bounding box center [1398, 618] width 297 height 514
click at [417, 26] on span "№356907708" at bounding box center [398, 27] width 128 height 22
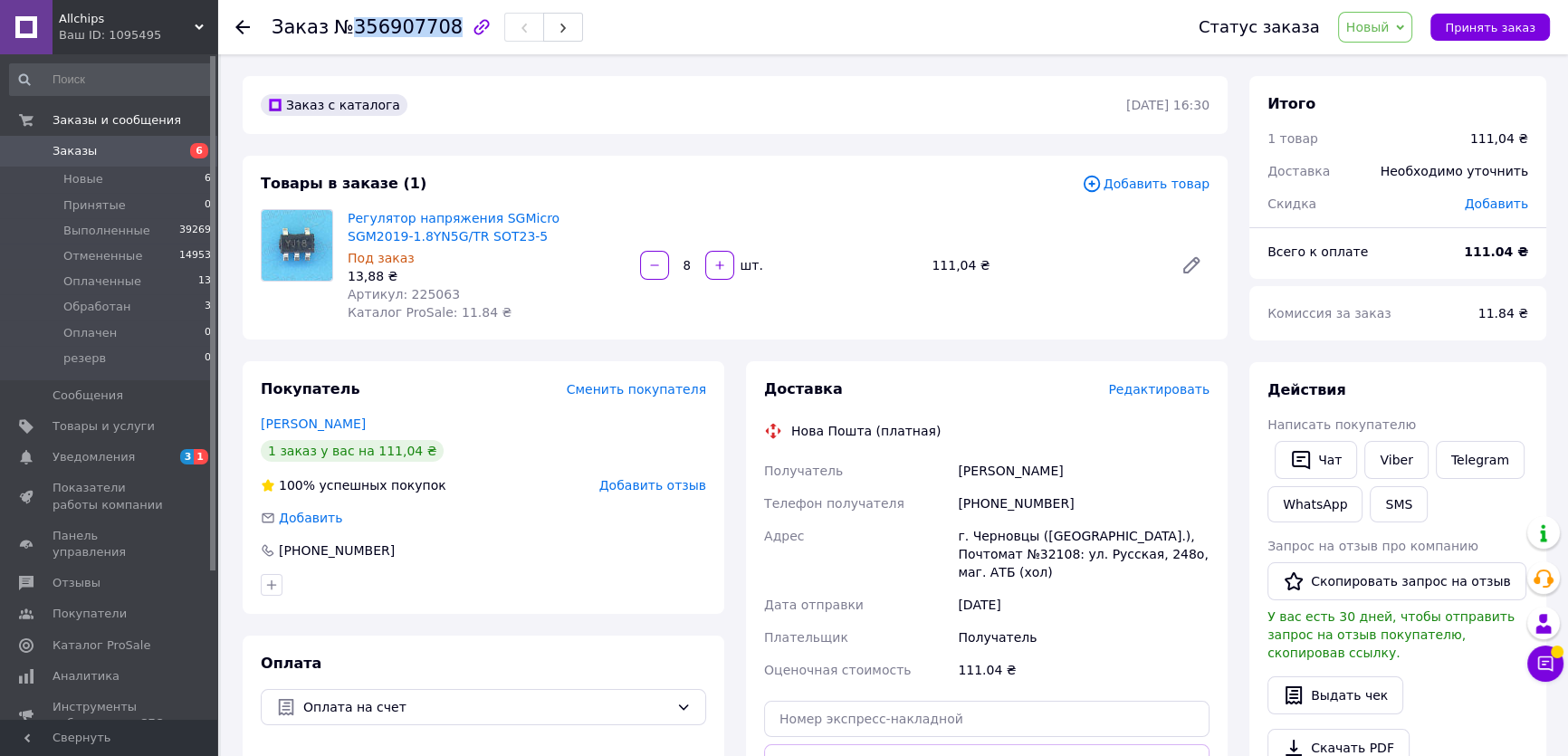
click at [417, 26] on span "№356907708" at bounding box center [398, 27] width 128 height 22
copy span "356907708"
click at [1424, 102] on div "Итого" at bounding box center [1398, 104] width 261 height 21
click at [471, 27] on icon "button" at bounding box center [482, 27] width 22 height 22
click at [74, 145] on span "Заказы" at bounding box center [74, 151] width 45 height 16
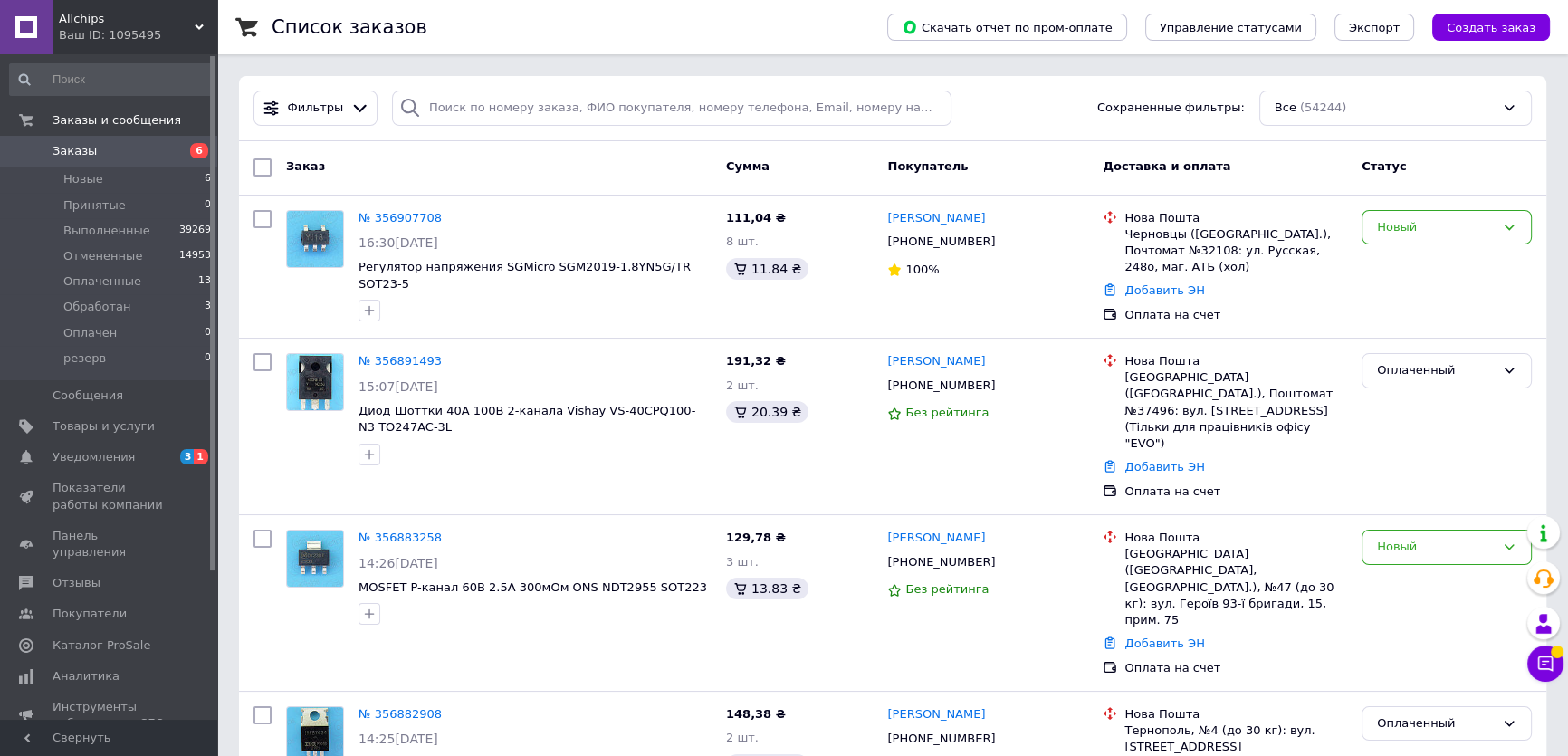
click at [83, 145] on span "Заказы" at bounding box center [74, 151] width 45 height 16
click at [1432, 168] on div "Статус" at bounding box center [1446, 167] width 184 height 32
click at [1429, 174] on div "Статус" at bounding box center [1446, 167] width 184 height 32
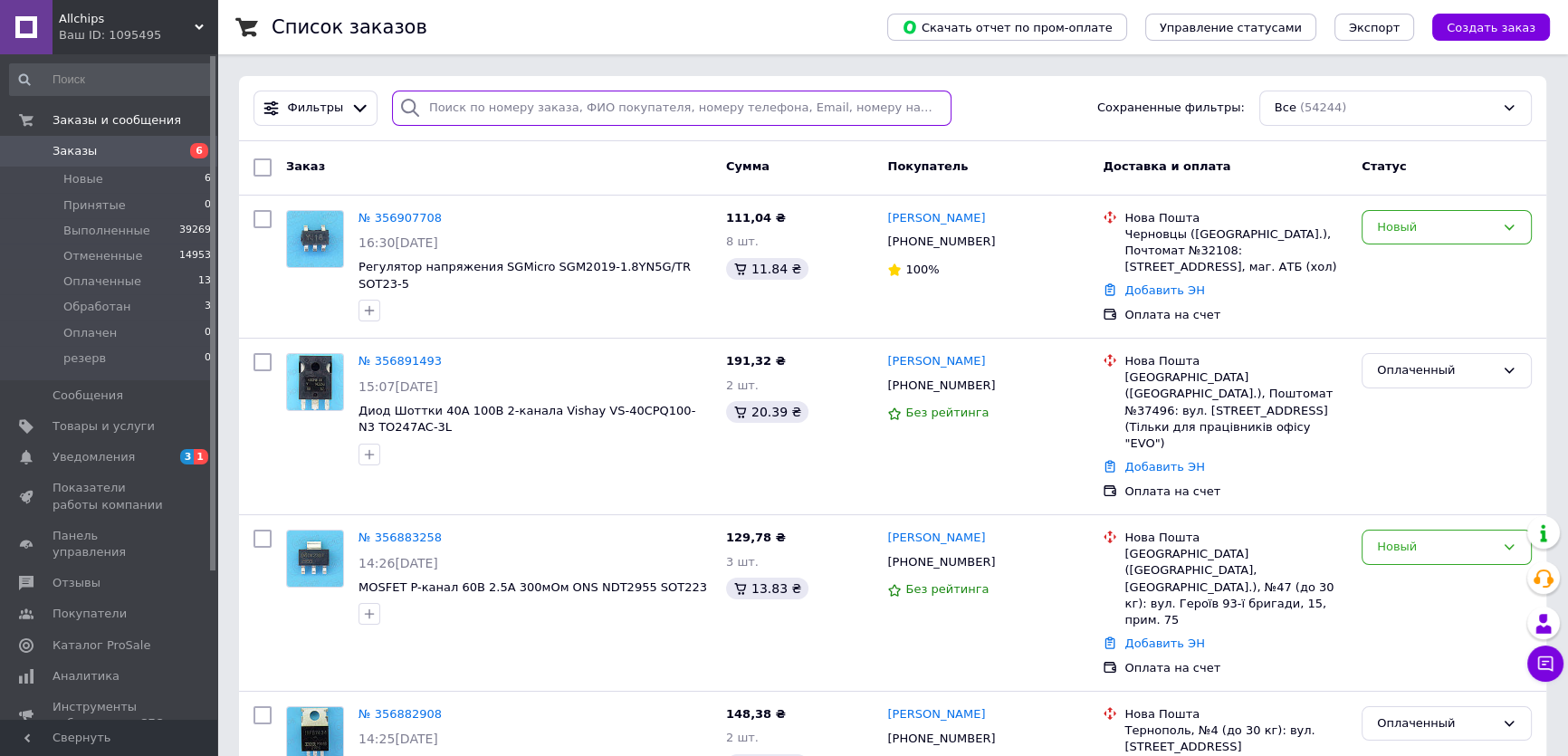
click at [452, 107] on input "search" at bounding box center [672, 107] width 560 height 35
paste input "350520978"
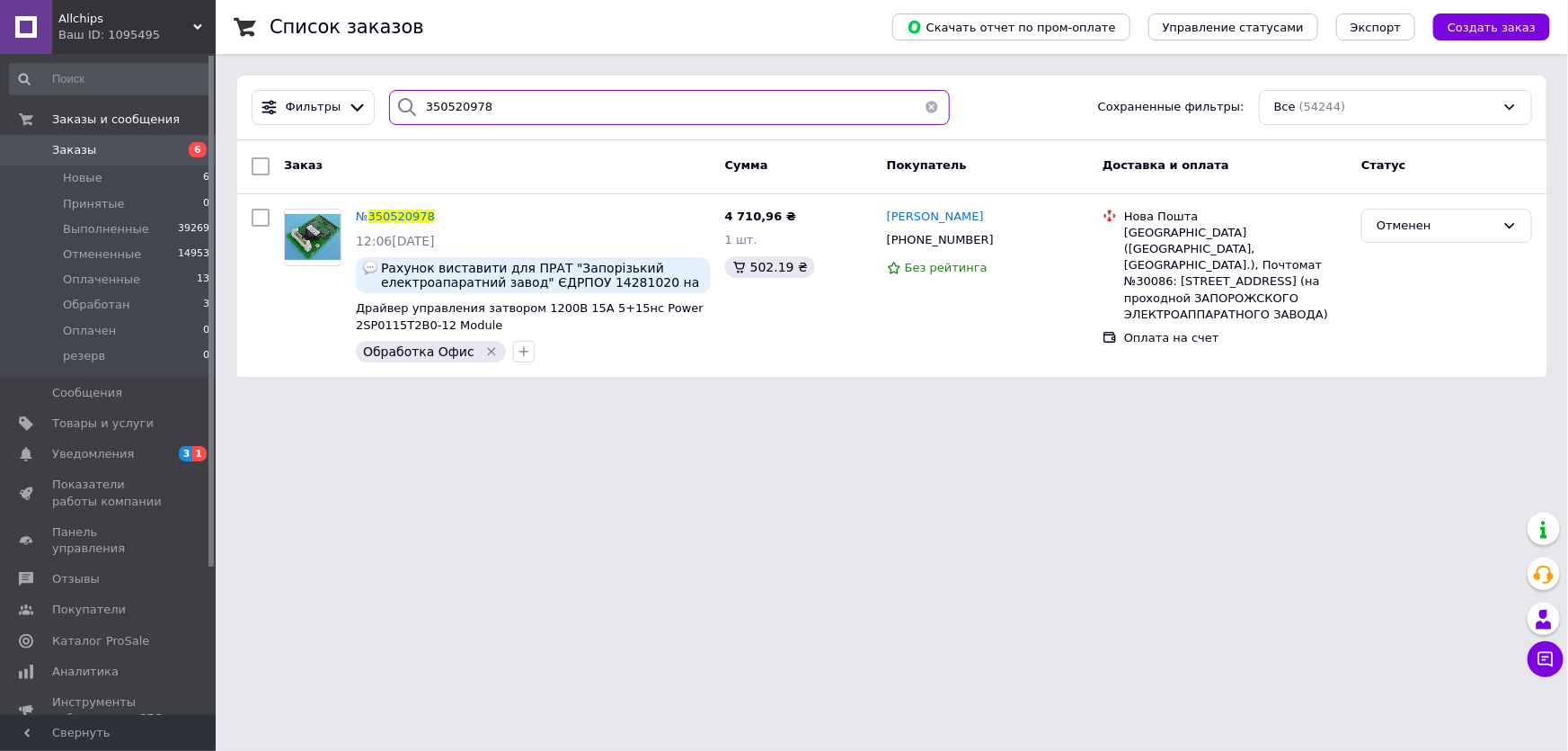
type input "350520978"
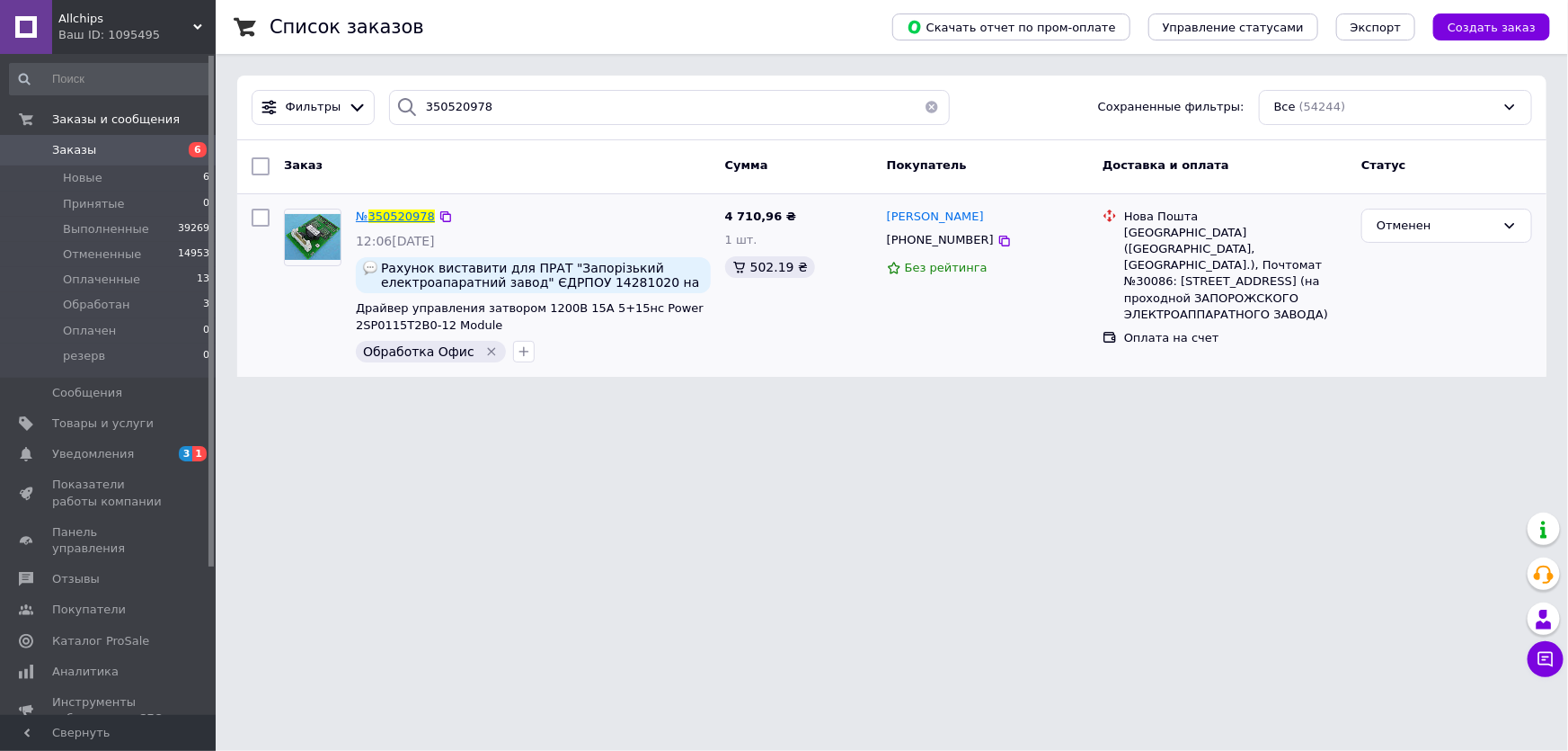
click at [403, 212] on span "350520978" at bounding box center [402, 216] width 67 height 13
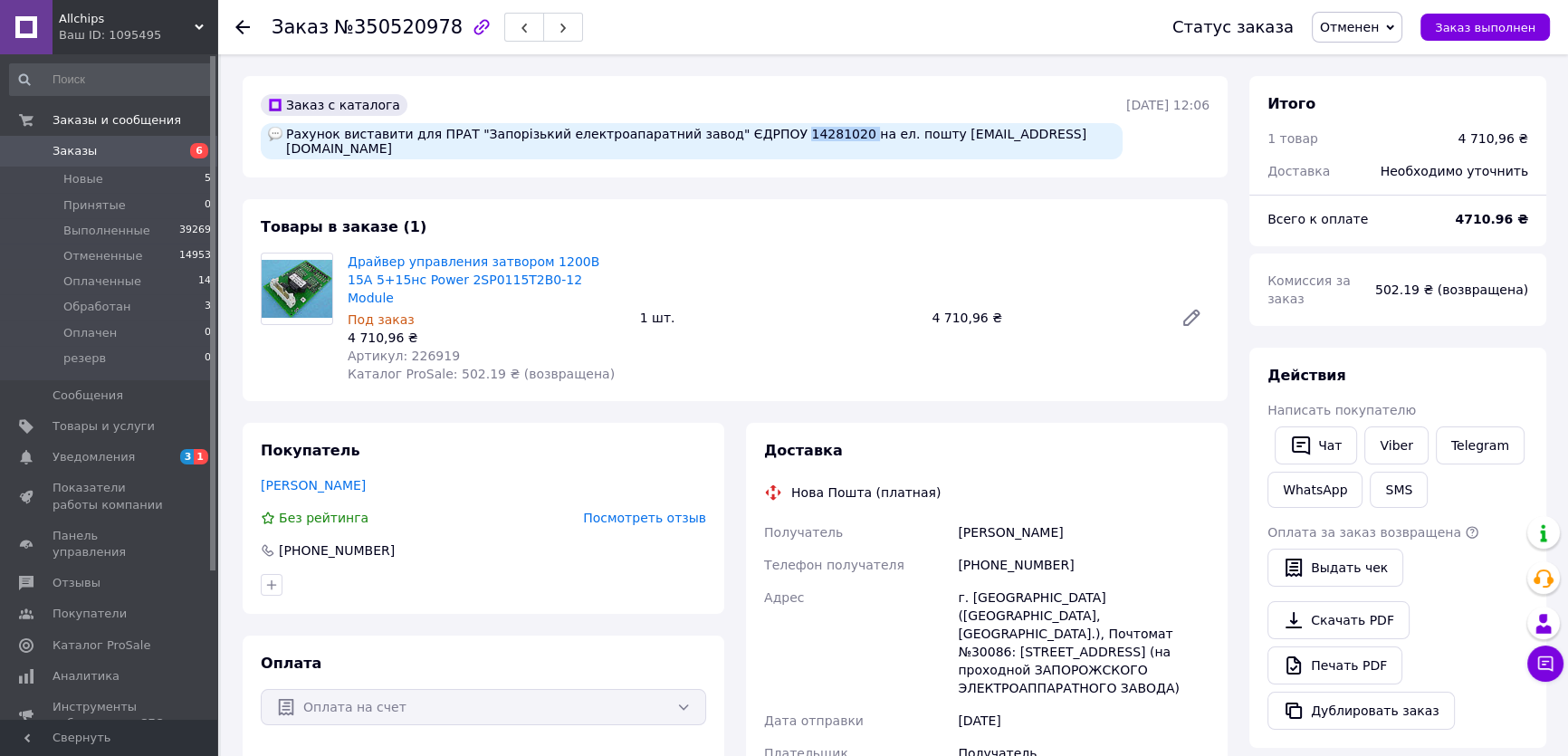
drag, startPoint x: 741, startPoint y: 130, endPoint x: 794, endPoint y: 129, distance: 53.0
click at [797, 130] on div "Рахунок виставити для ПРАТ "Запорізький електроапаратний завод" ЄДРПОУ 14281020…" at bounding box center [692, 142] width 862 height 36
copy div "14281020"
click at [1467, 348] on div "Действия Написать покупателю   Чат Viber Telegram WhatsApp SMS Оплата за заказ …" at bounding box center [1398, 547] width 297 height 400
click at [97, 147] on span "Заказы" at bounding box center [109, 151] width 115 height 16
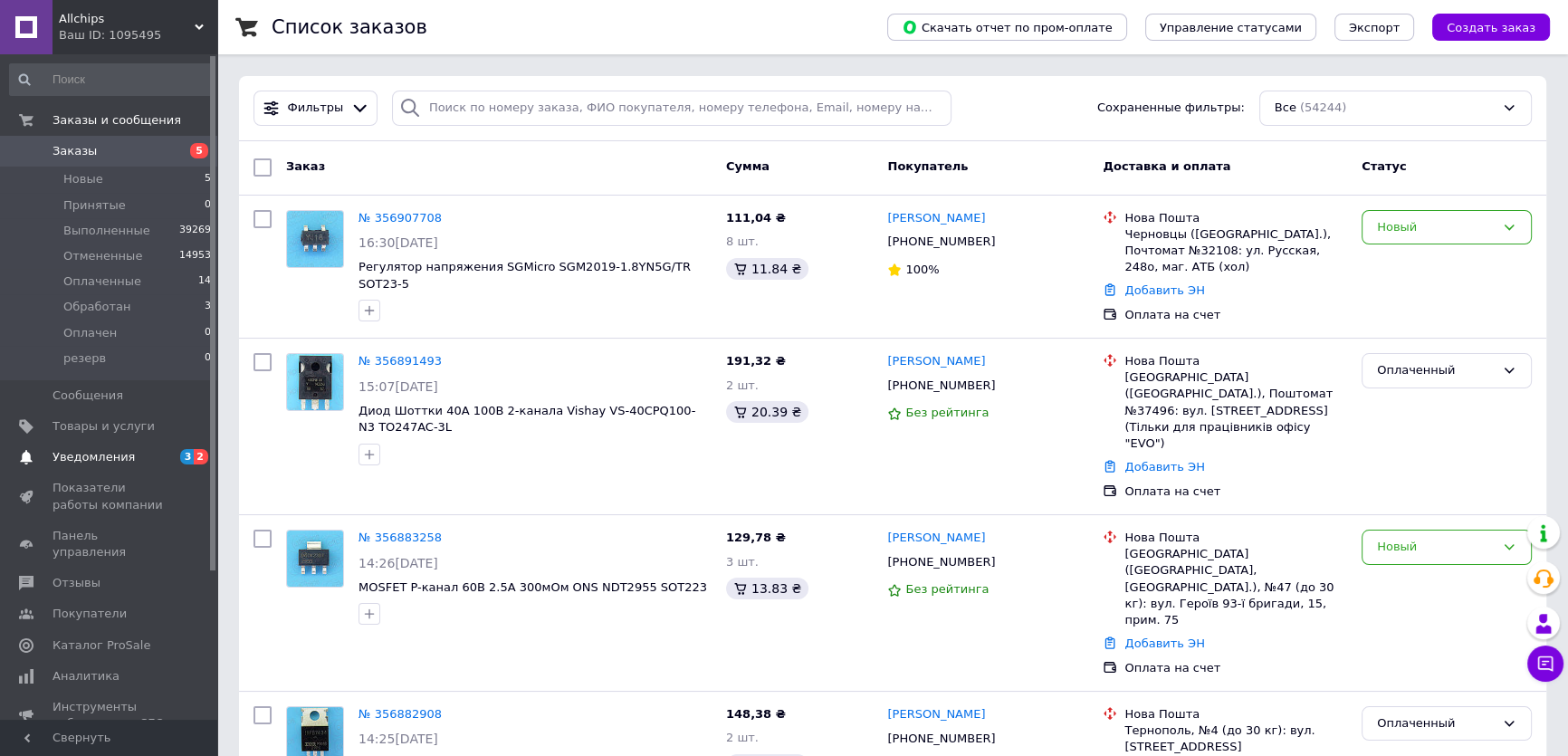
click at [87, 456] on span "Уведомления" at bounding box center [93, 457] width 83 height 16
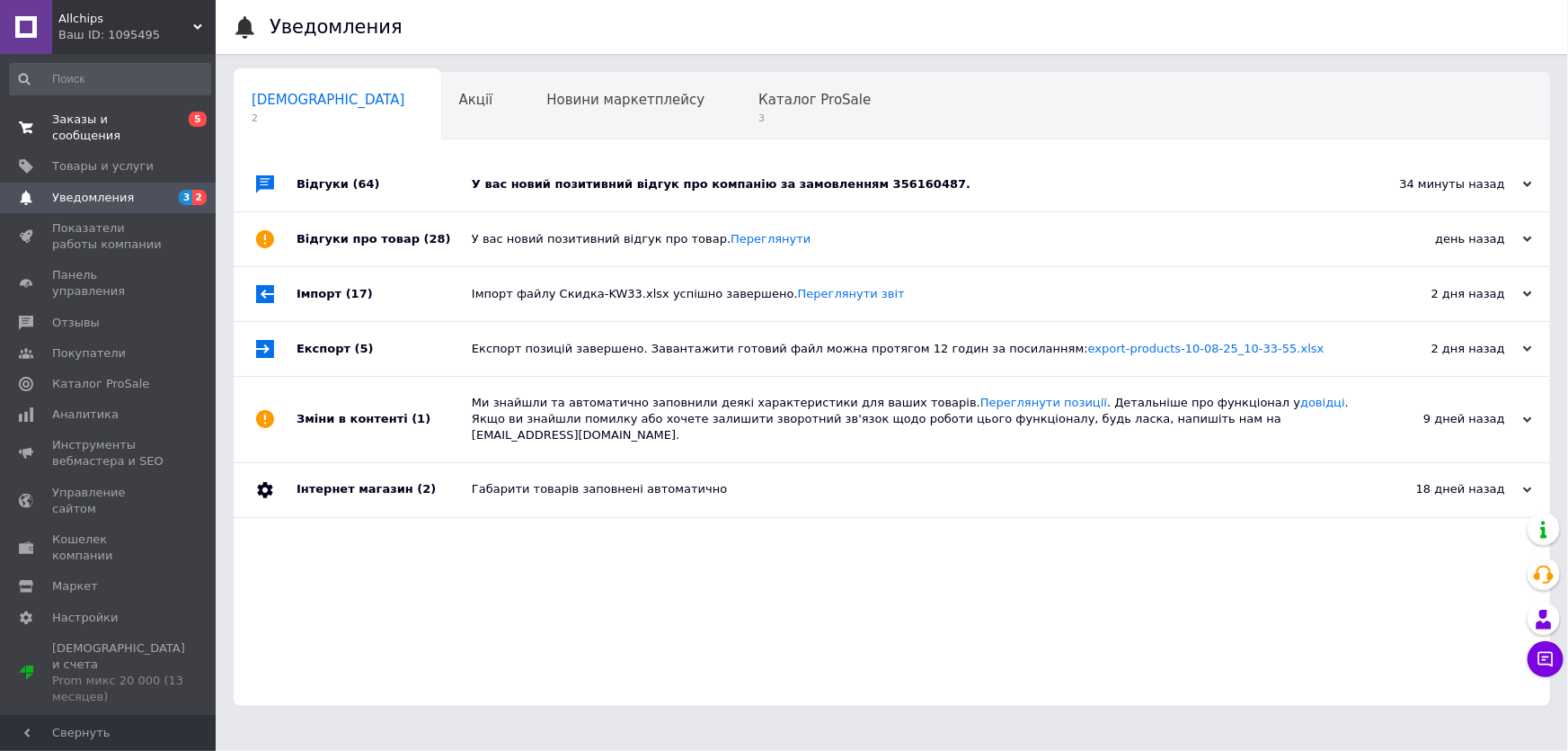
click at [124, 117] on span "Заказы и сообщения" at bounding box center [108, 127] width 114 height 32
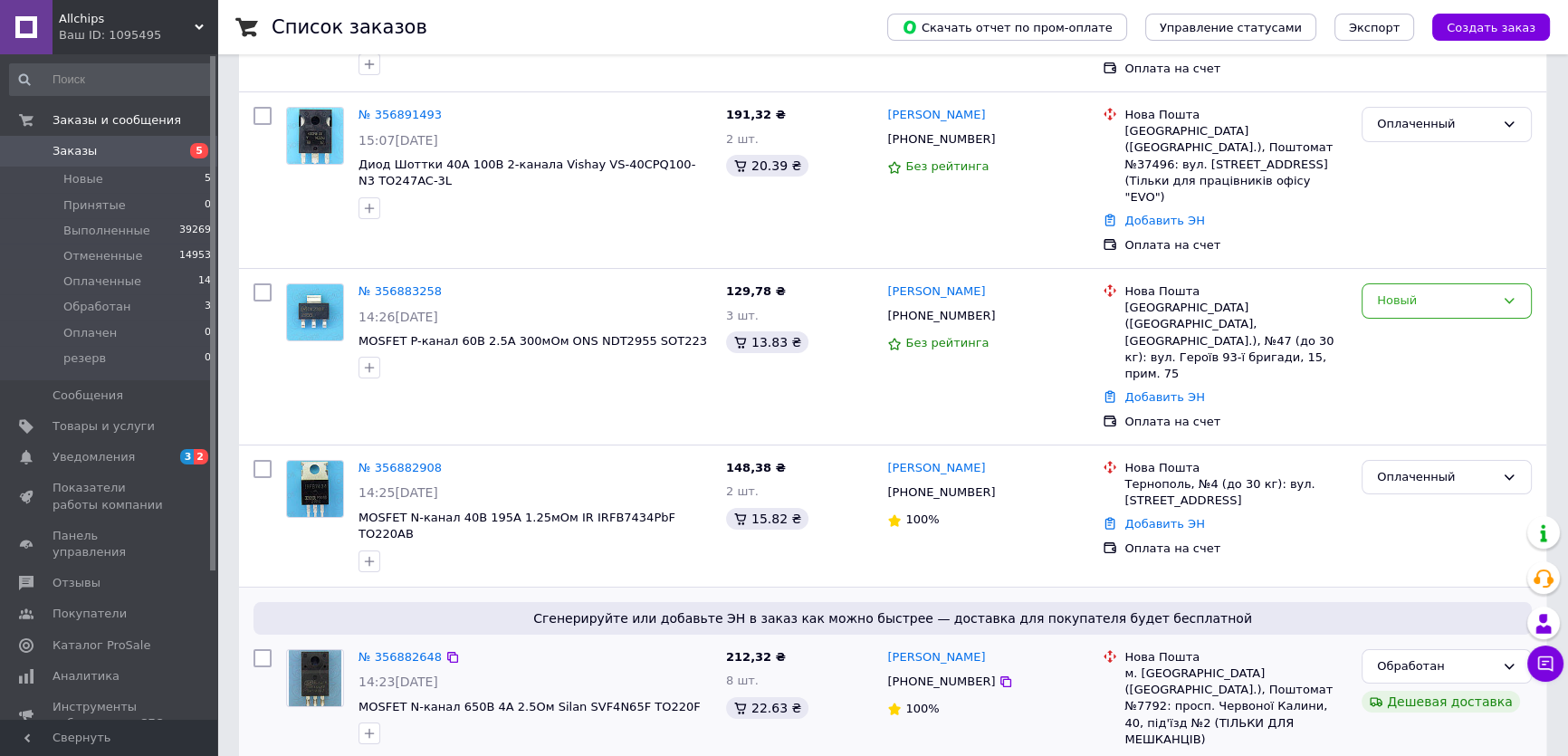
scroll to position [411, 0]
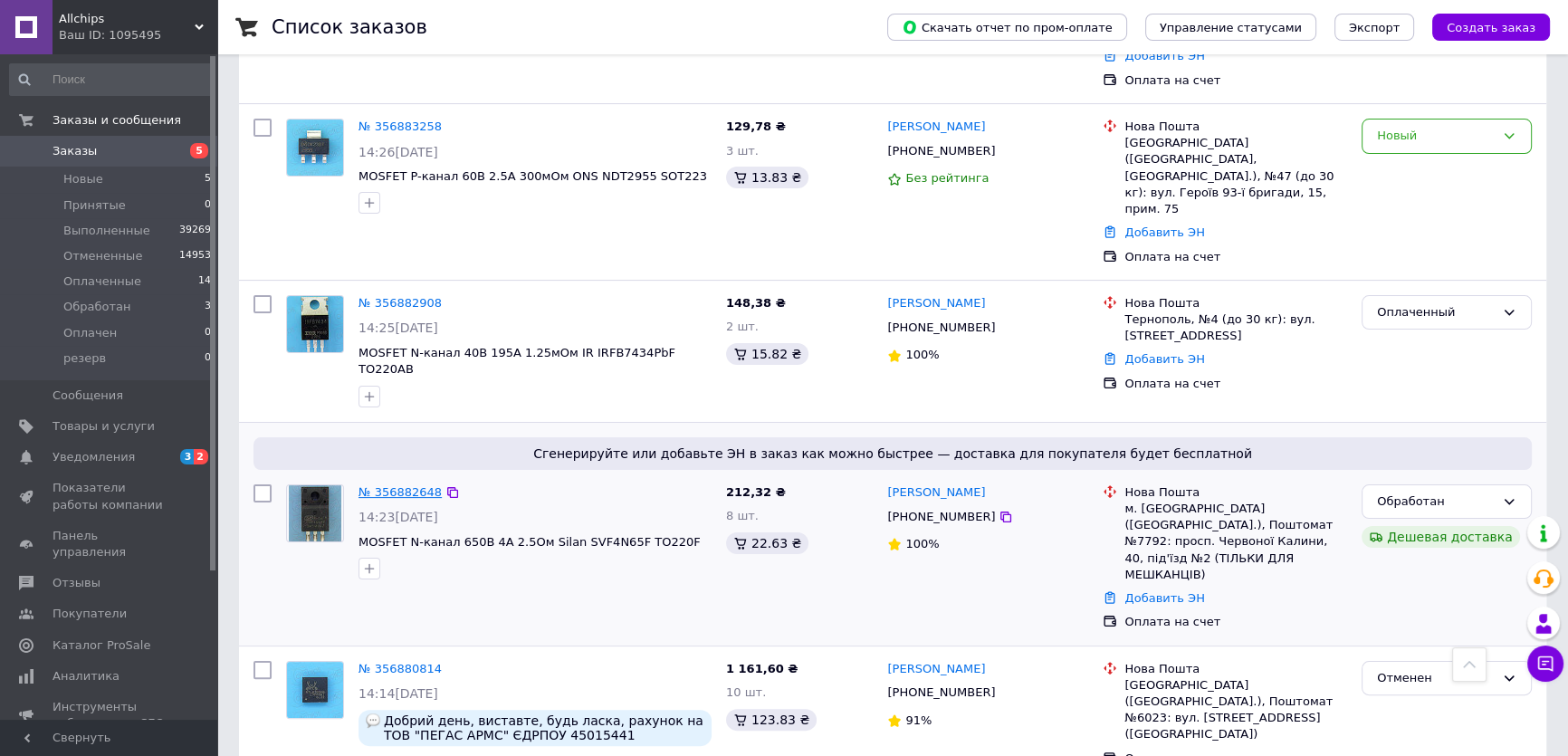
click at [390, 485] on link "№ 356882648" at bounding box center [401, 492] width 84 height 13
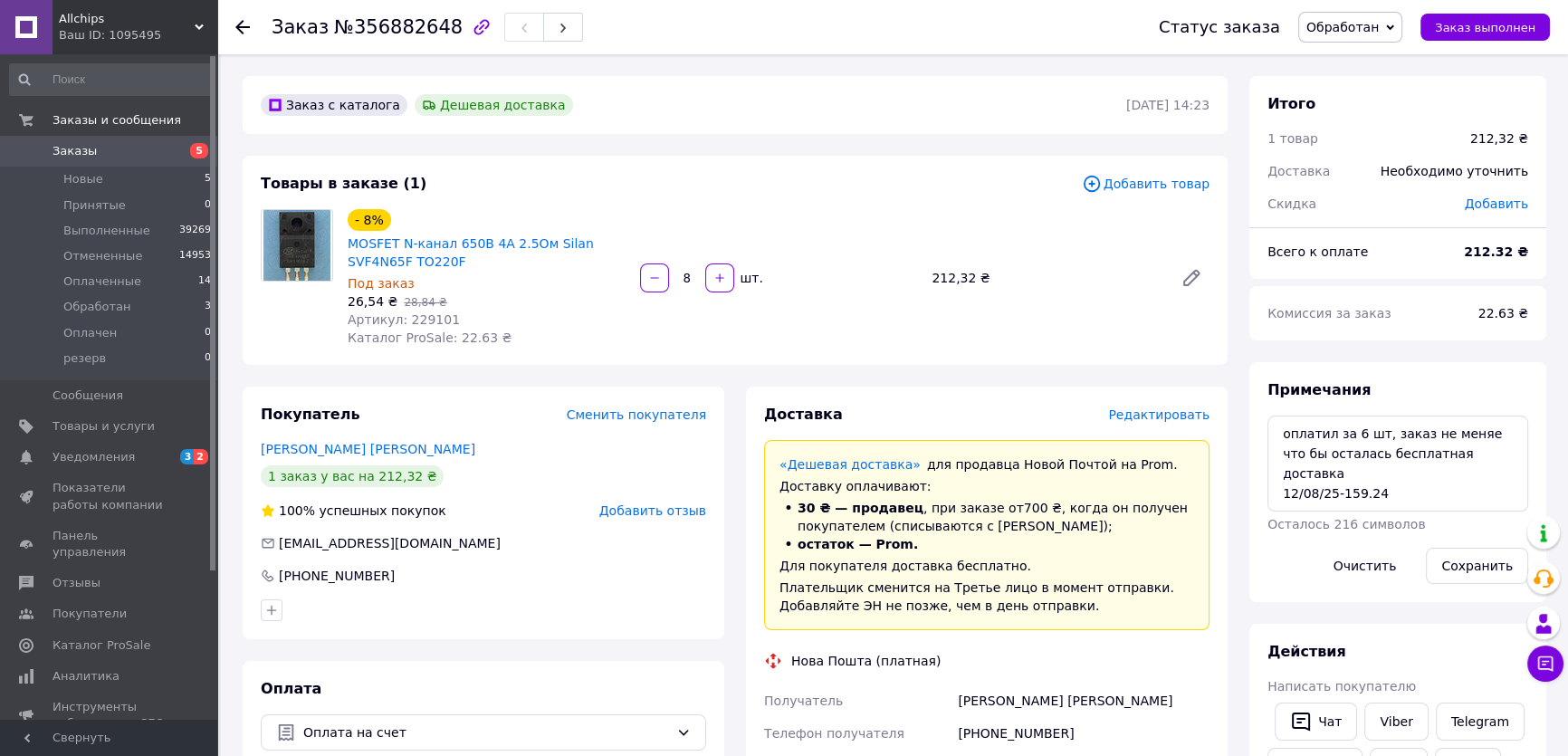
click at [89, 147] on span "Заказы" at bounding box center [74, 151] width 45 height 16
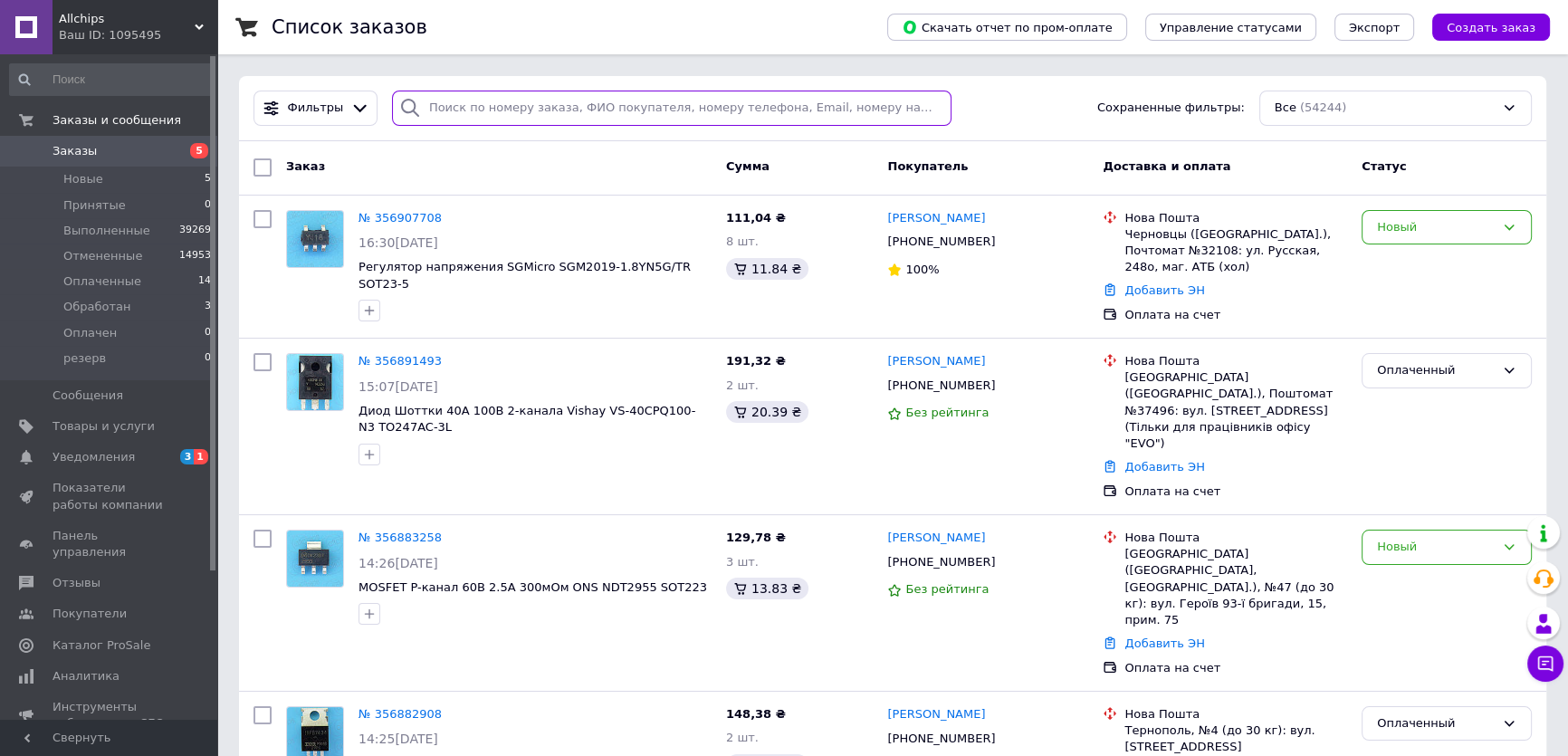
click at [448, 107] on input "search" at bounding box center [672, 107] width 560 height 35
paste input "[PHONE_NUMBER]"
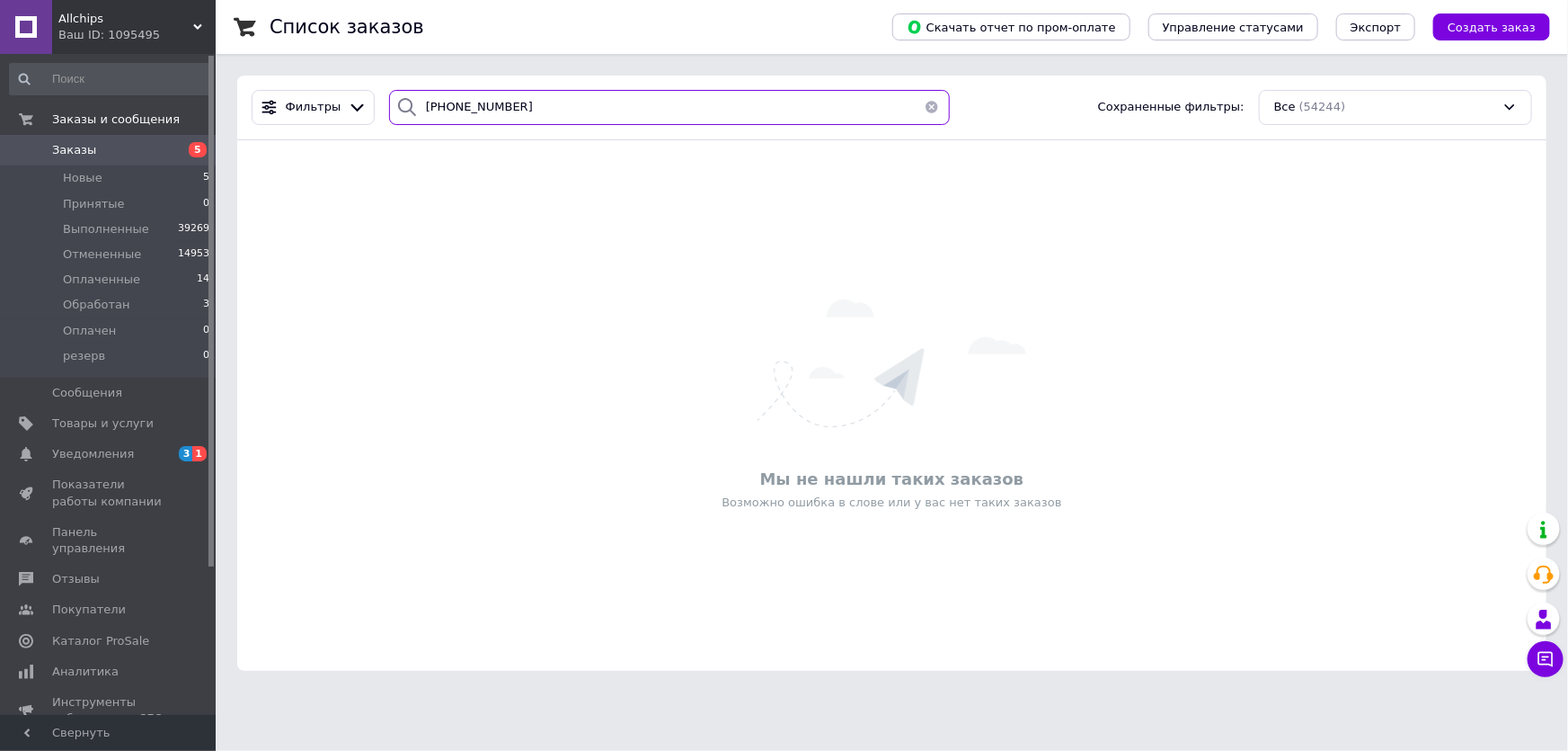
type input "[PHONE_NUMBER]"
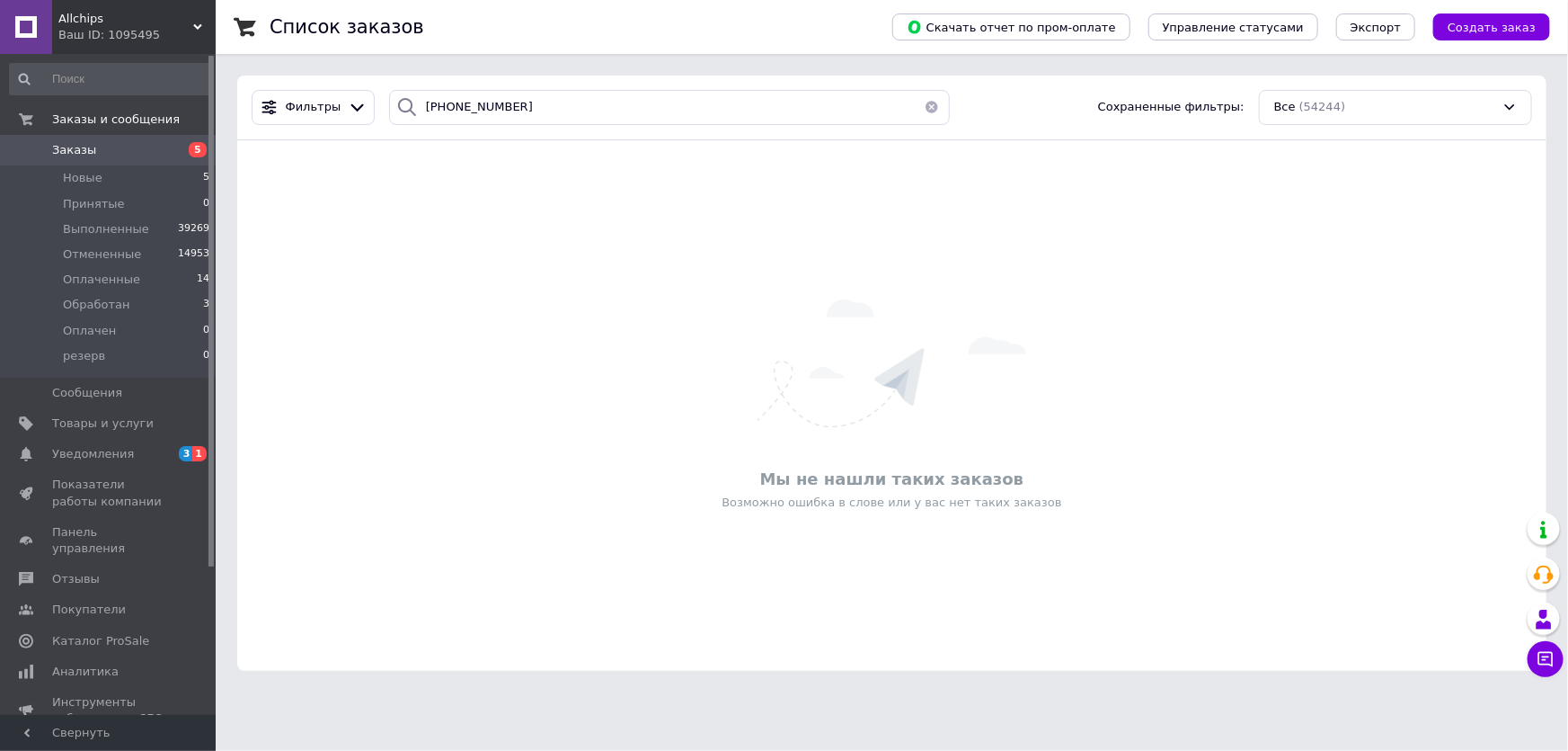
click at [89, 145] on span "Заказы" at bounding box center [74, 150] width 44 height 16
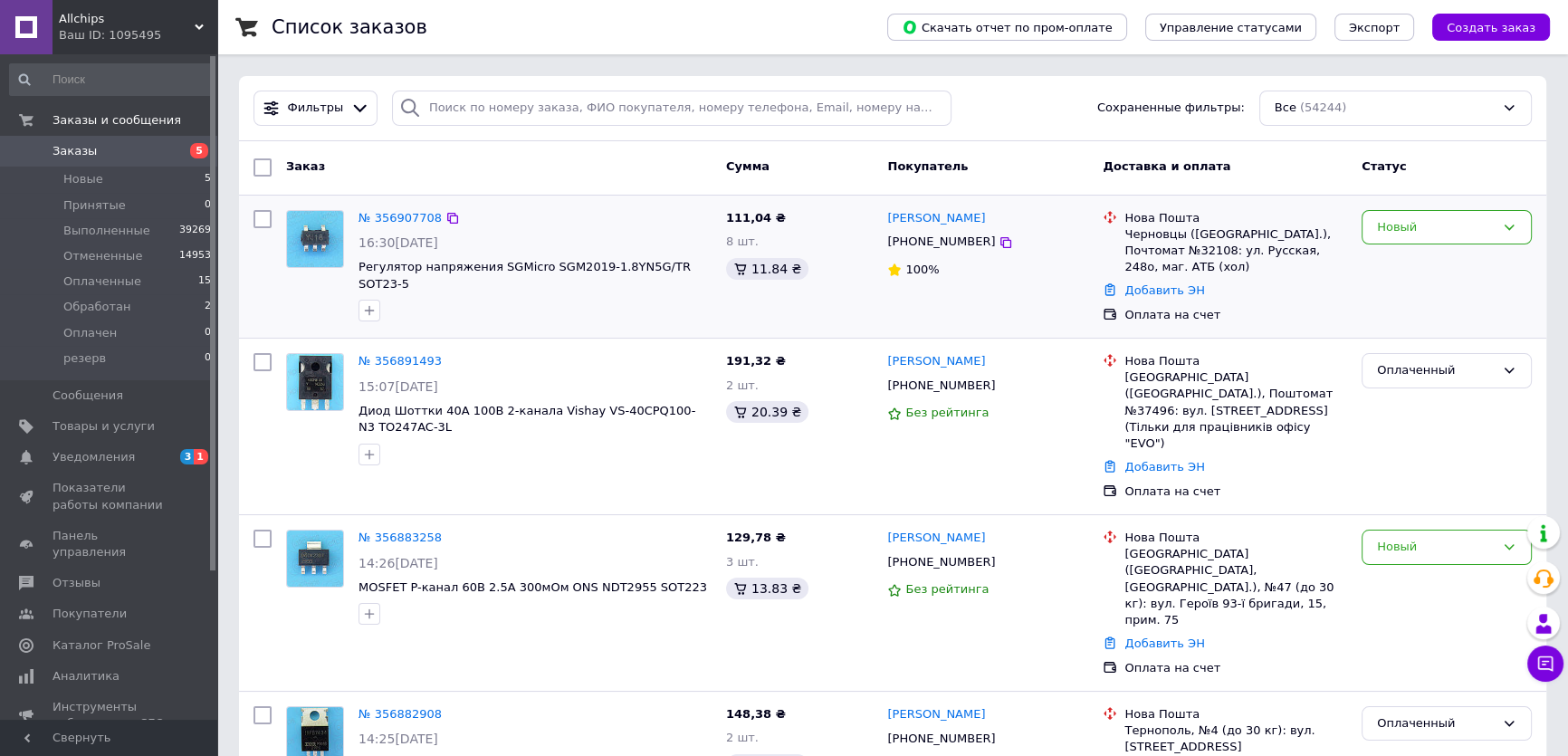
click at [1521, 299] on div "Новый" at bounding box center [1446, 267] width 184 height 128
click at [1429, 283] on div "Новый" at bounding box center [1446, 267] width 184 height 128
drag, startPoint x: 1455, startPoint y: 299, endPoint x: 1096, endPoint y: 99, distance: 411.0
click at [1455, 298] on div "Новый" at bounding box center [1446, 267] width 184 height 128
click at [1457, 163] on div "Статус" at bounding box center [1446, 167] width 184 height 32
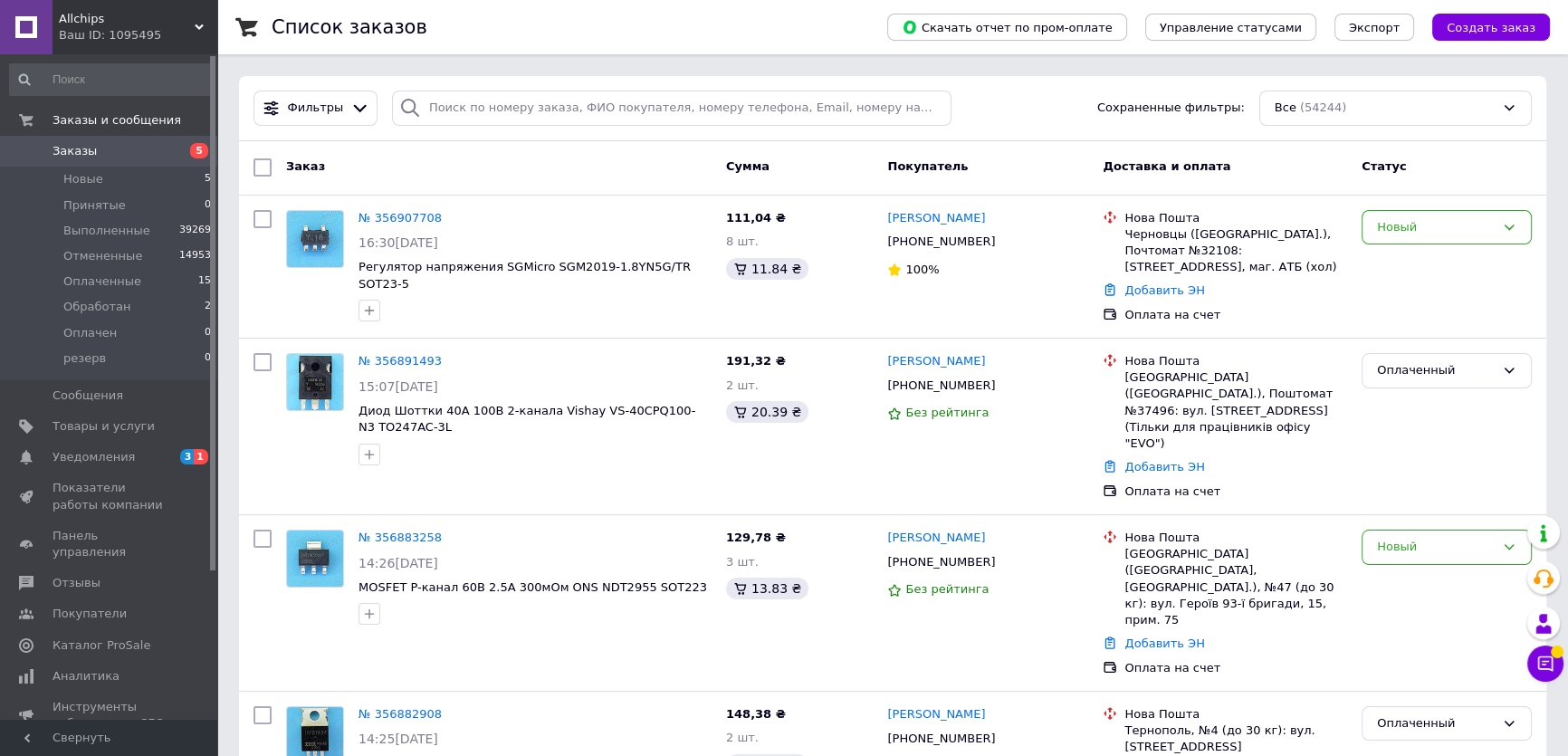
click at [1454, 171] on div "Статус" at bounding box center [1446, 167] width 184 height 32
click at [79, 145] on span "Заказы" at bounding box center [74, 151] width 45 height 16
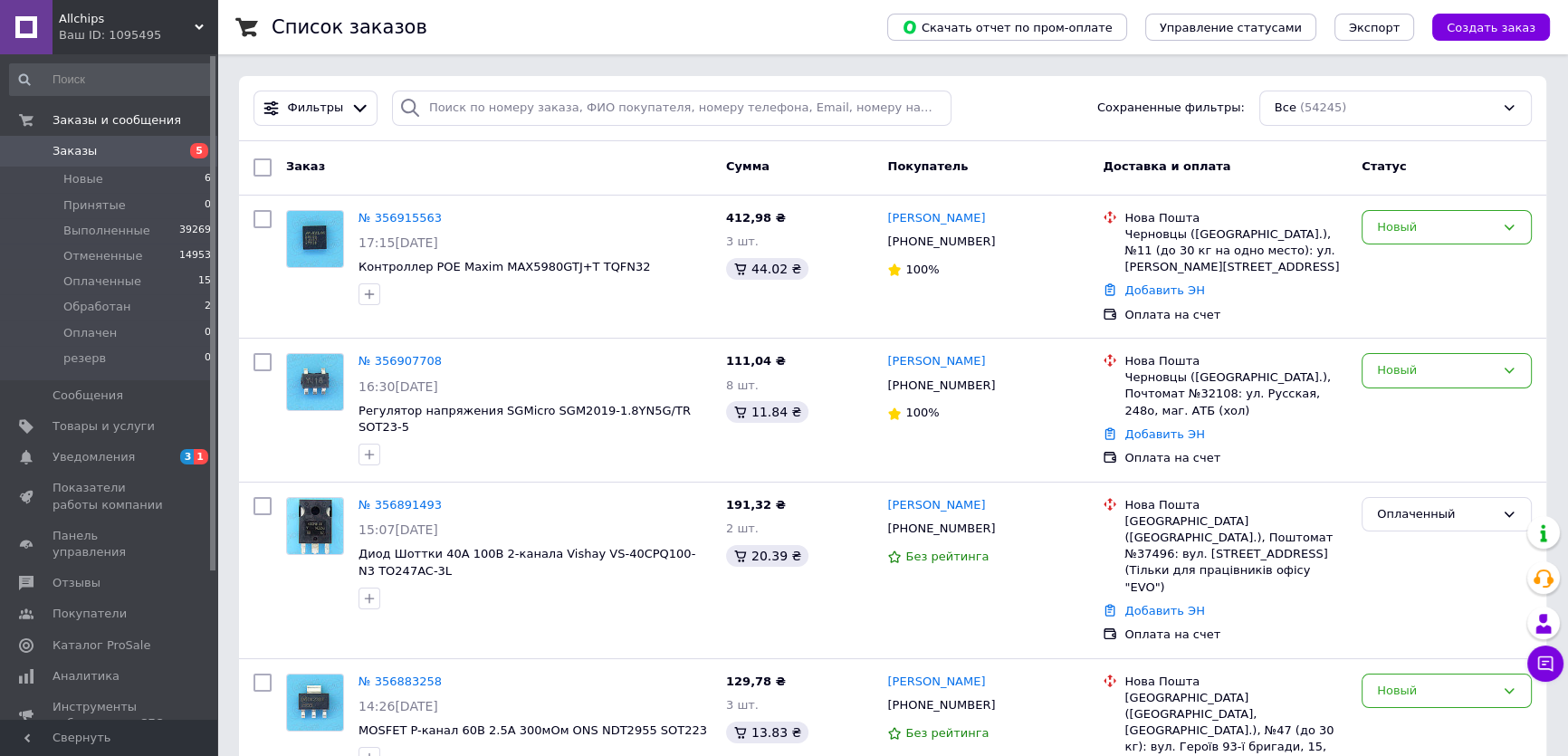
click at [1483, 168] on div "Статус" at bounding box center [1446, 167] width 184 height 32
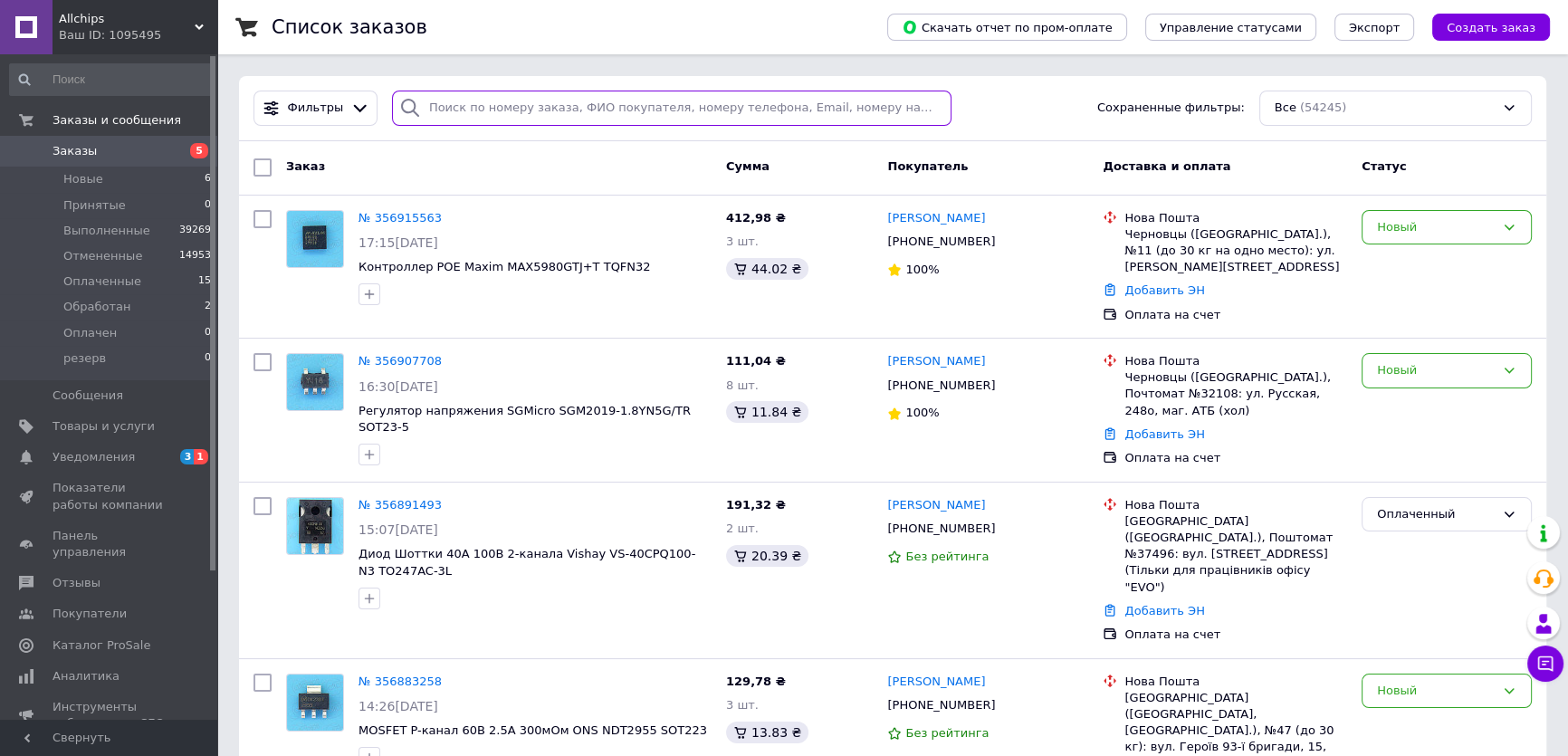
click at [462, 106] on input "search" at bounding box center [672, 107] width 560 height 35
paste input "356705295"
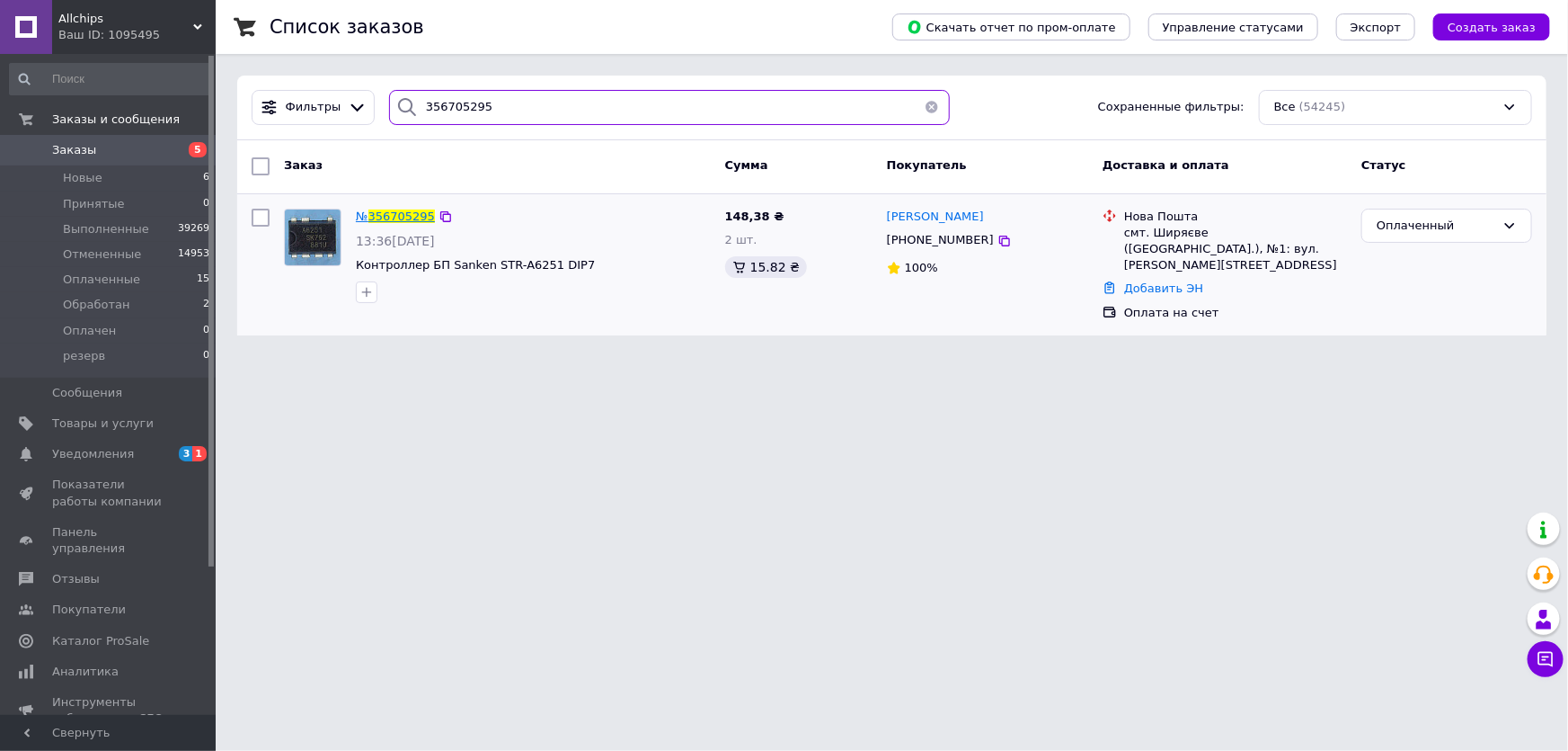
type input "356705295"
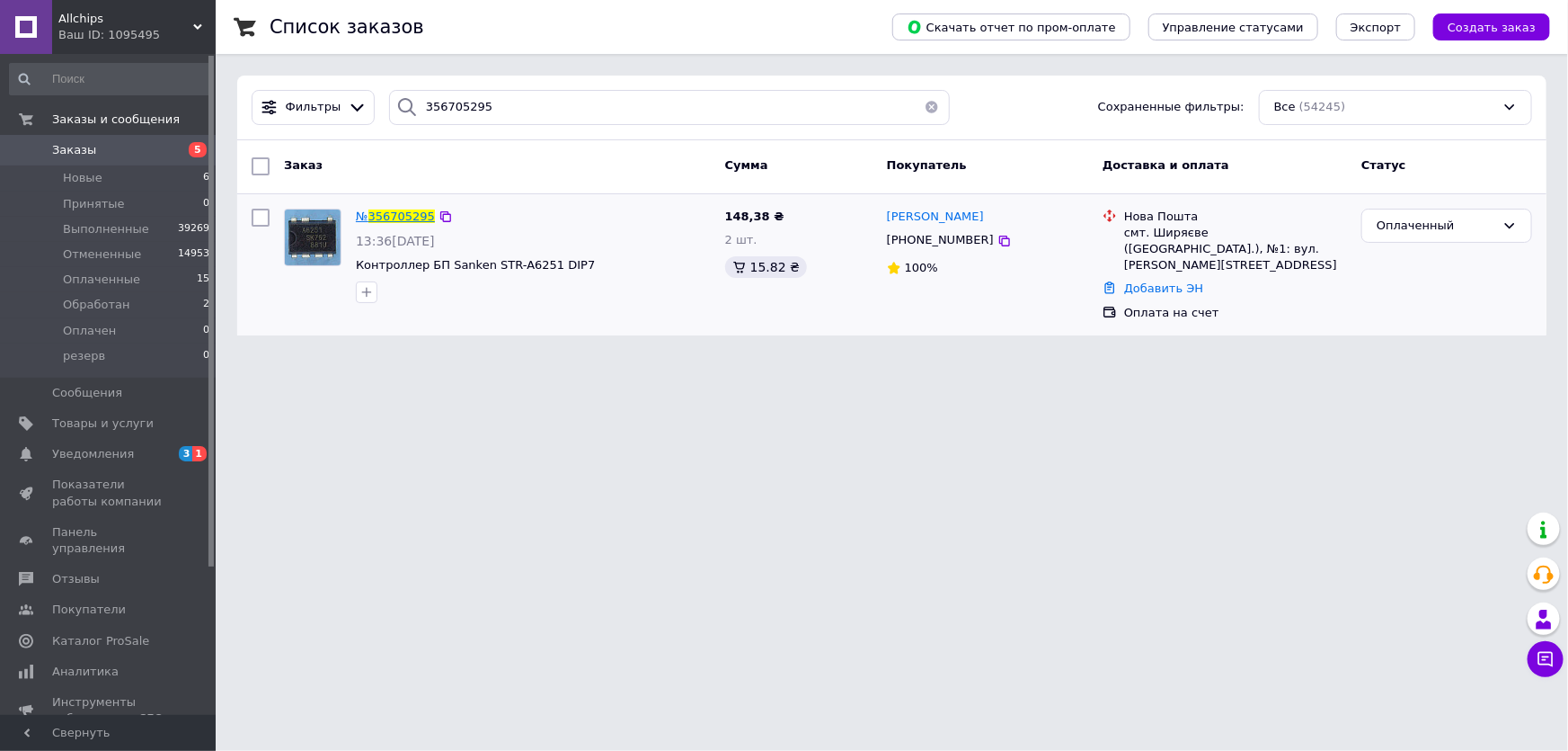
click at [397, 212] on span "356705295" at bounding box center [402, 216] width 67 height 13
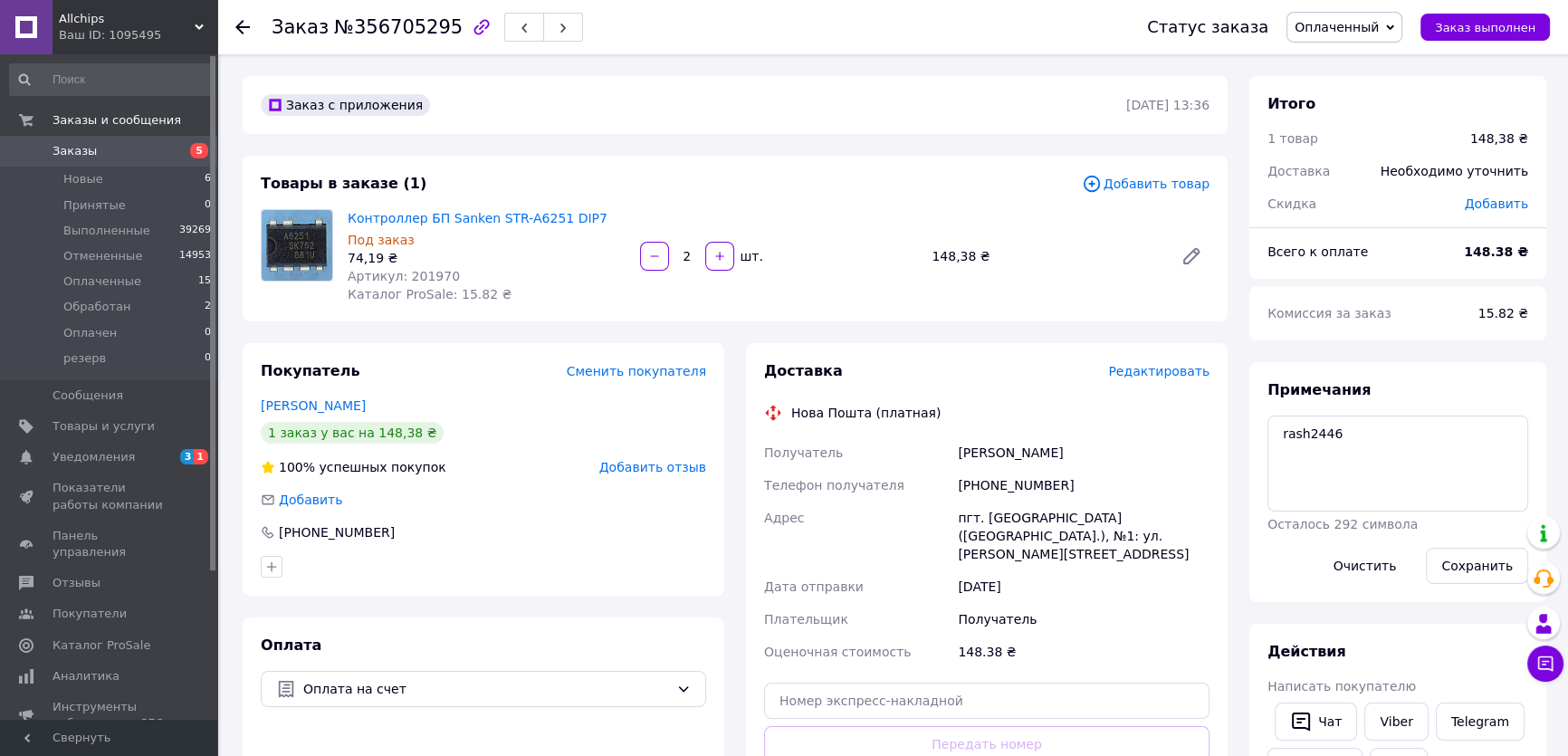
drag, startPoint x: 1414, startPoint y: 127, endPoint x: 1390, endPoint y: 125, distance: 24.1
click at [1414, 127] on div "1 товар" at bounding box center [1358, 139] width 203 height 40
click at [114, 142] on link "Заказы 5" at bounding box center [111, 151] width 222 height 30
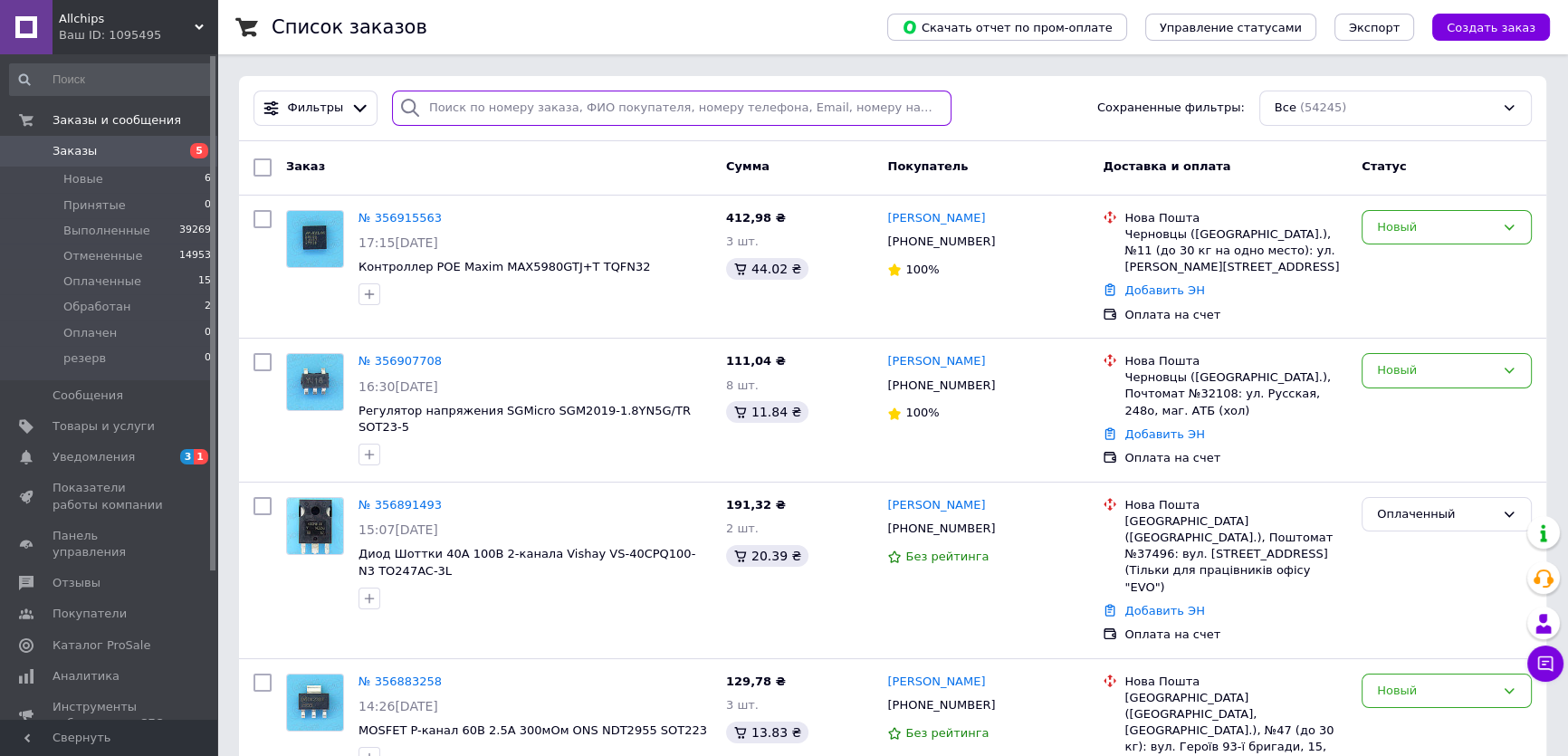
click at [445, 106] on input "search" at bounding box center [672, 107] width 560 height 35
paste input "356780677"
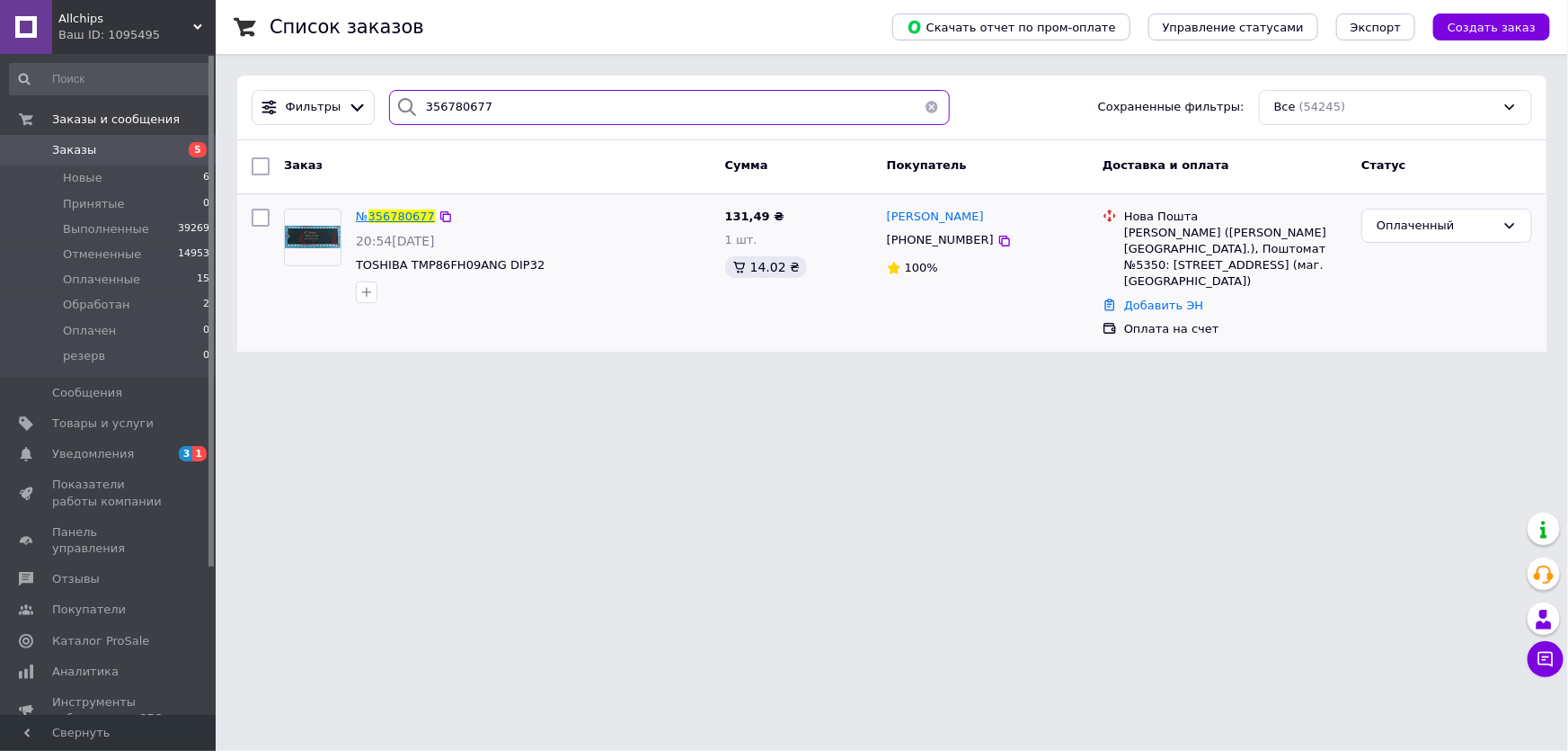
type input "356780677"
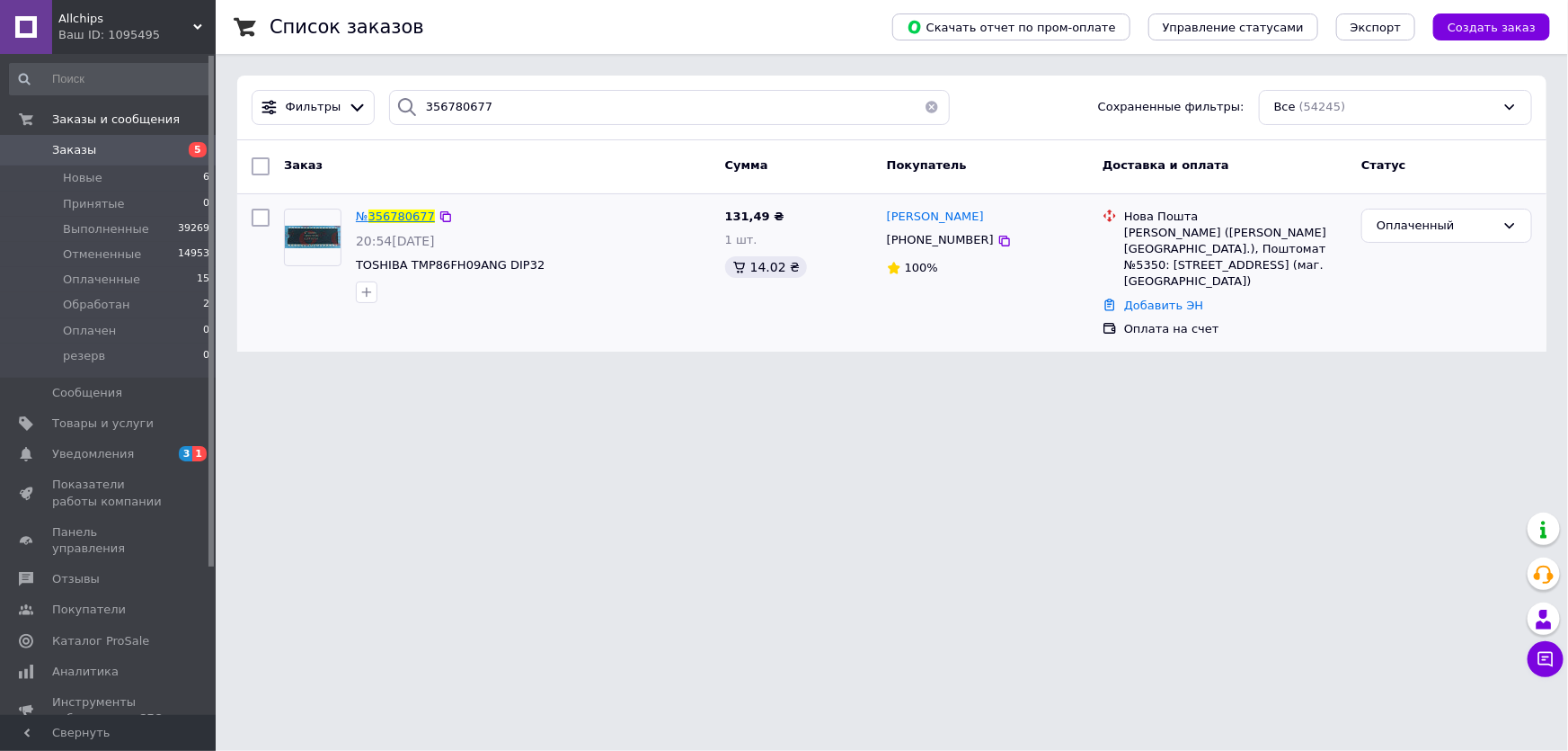
click at [403, 209] on span "356780677" at bounding box center [402, 216] width 67 height 13
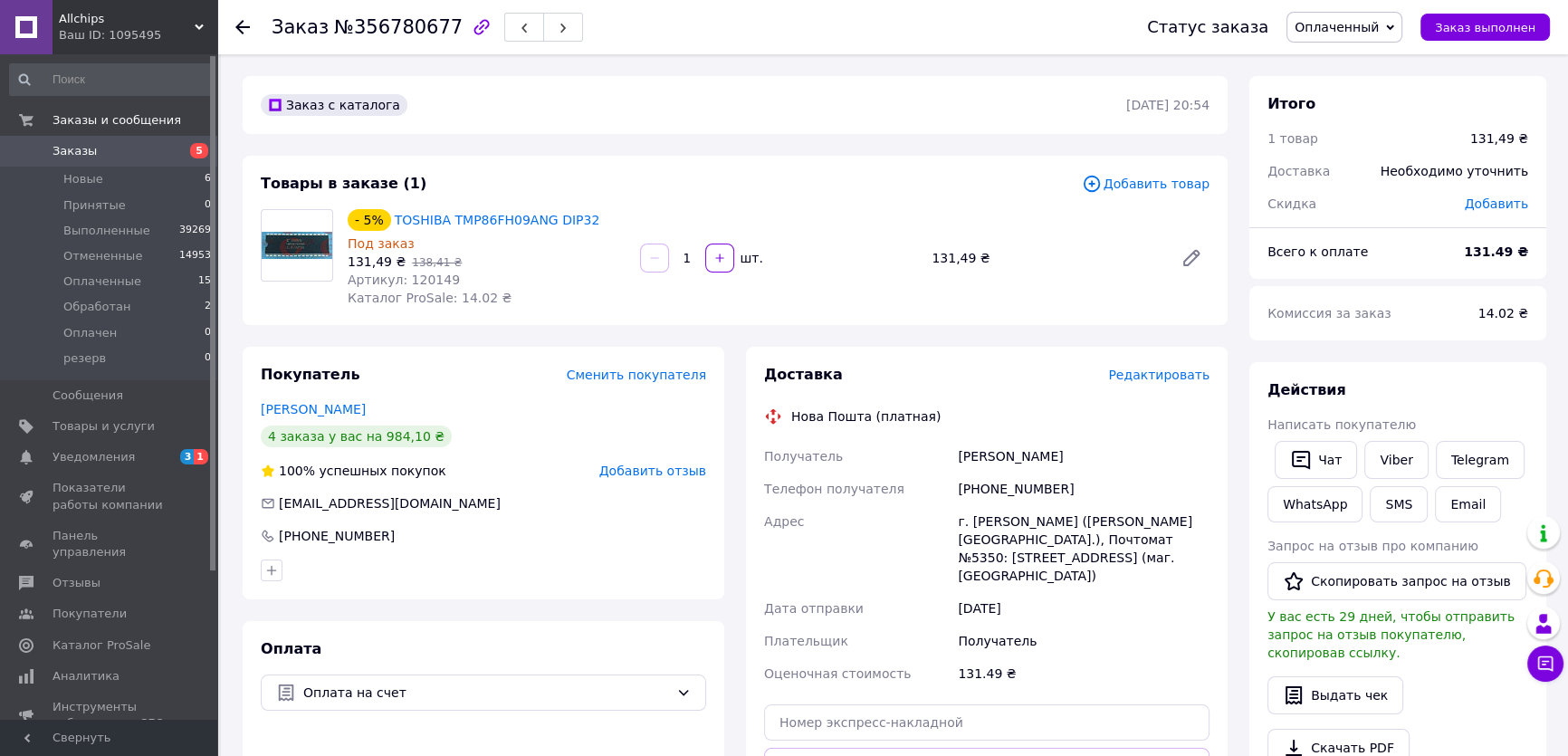
drag, startPoint x: 1438, startPoint y: 250, endPoint x: 1415, endPoint y: 253, distance: 23.2
click at [1438, 250] on div "Всего к оплате" at bounding box center [1354, 252] width 197 height 40
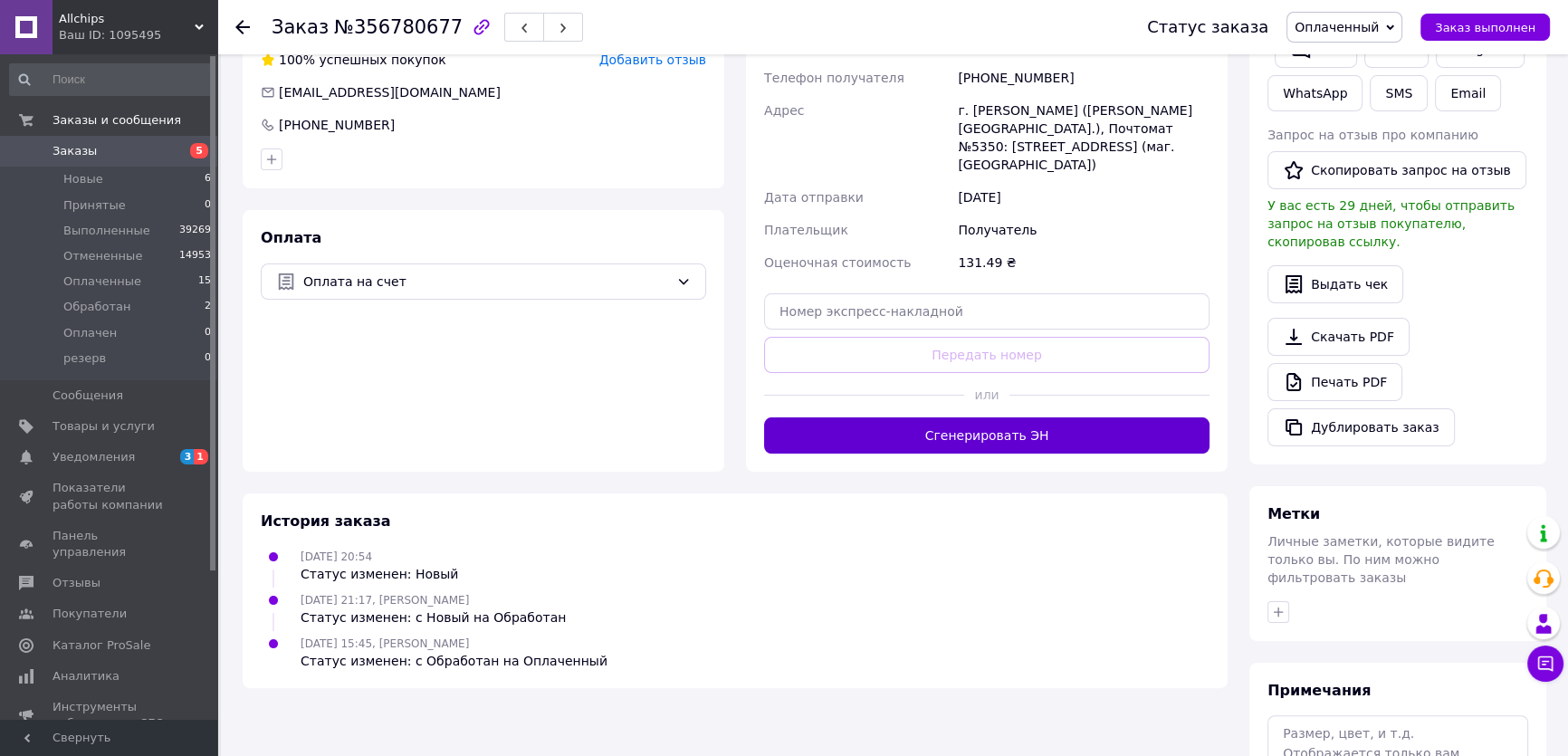
click at [1023, 417] on button "Сгенерировать ЭН" at bounding box center [987, 435] width 445 height 36
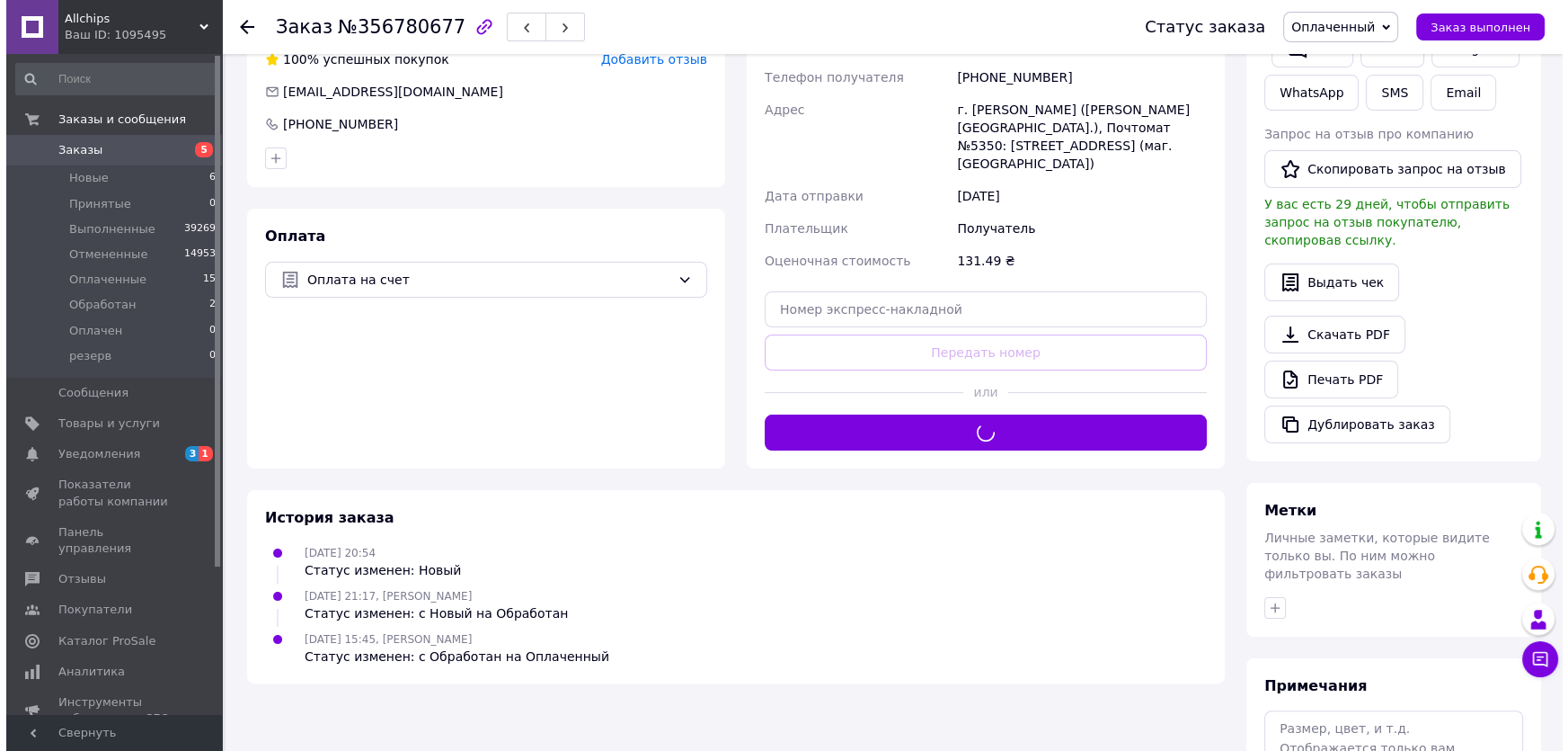
scroll to position [163, 0]
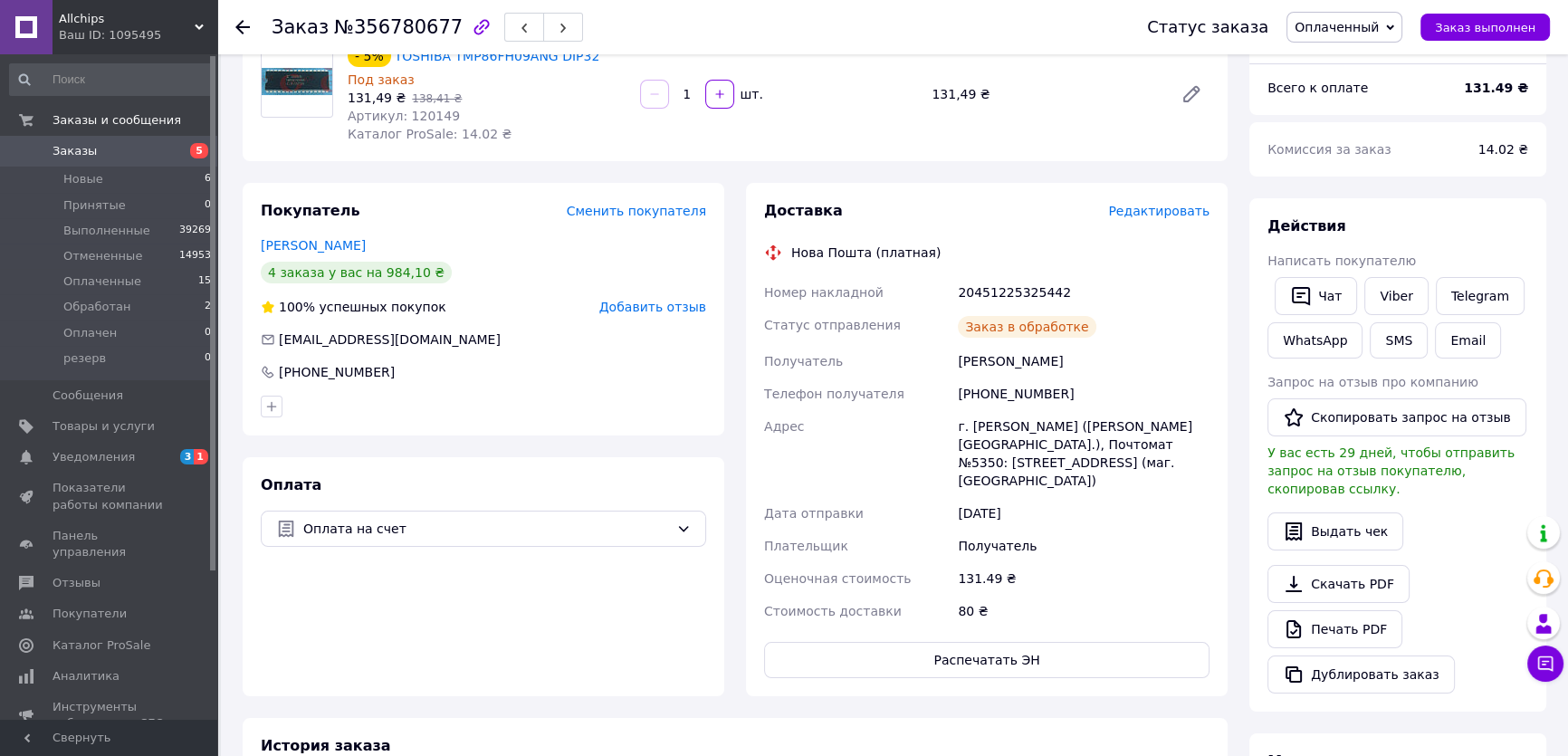
click at [1026, 289] on div "20451225325442" at bounding box center [1084, 293] width 259 height 32
copy div "20451225325442"
click at [1394, 286] on link "Viber" at bounding box center [1396, 296] width 64 height 38
copy div "20451225325442"
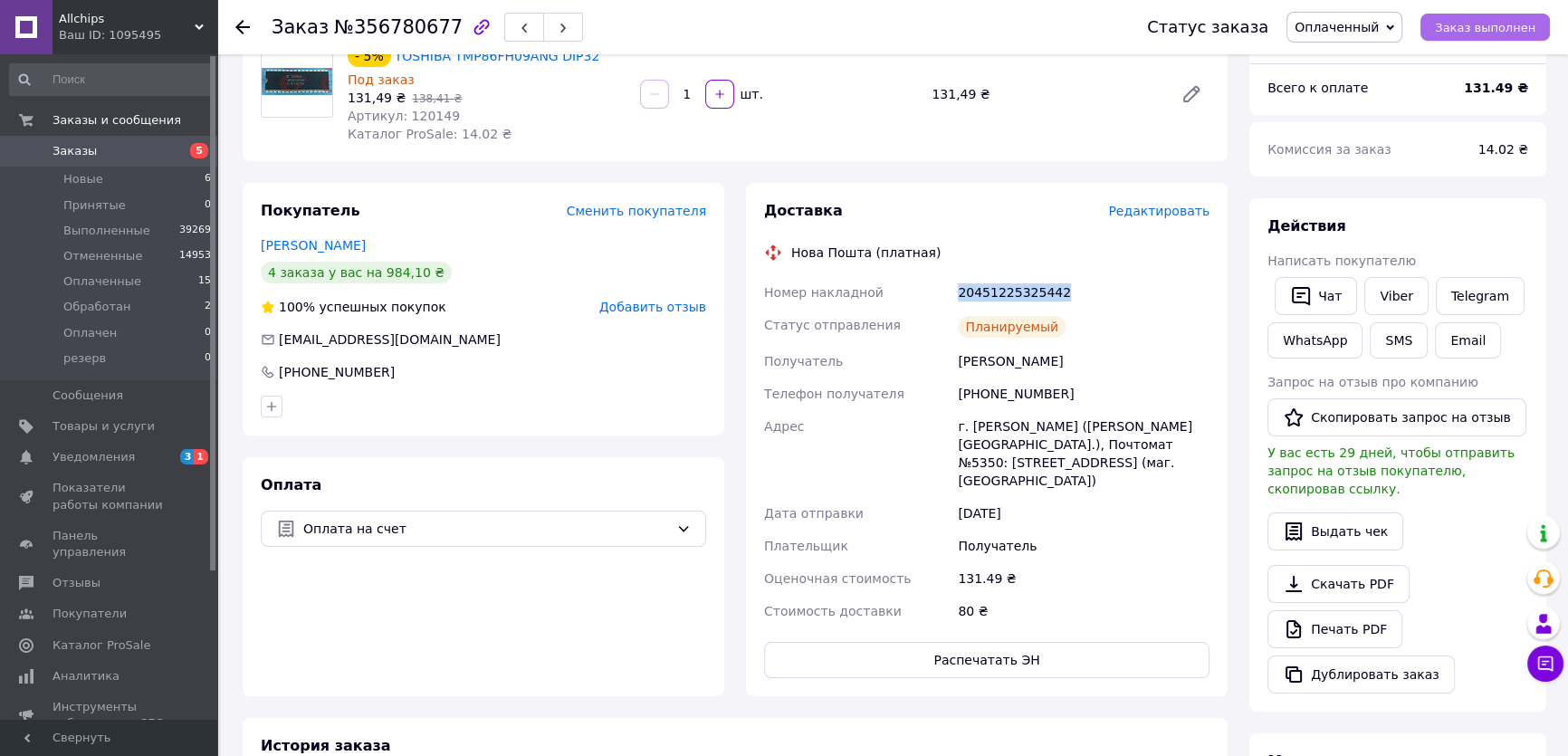
click at [1478, 26] on span "Заказ выполнен" at bounding box center [1485, 28] width 101 height 13
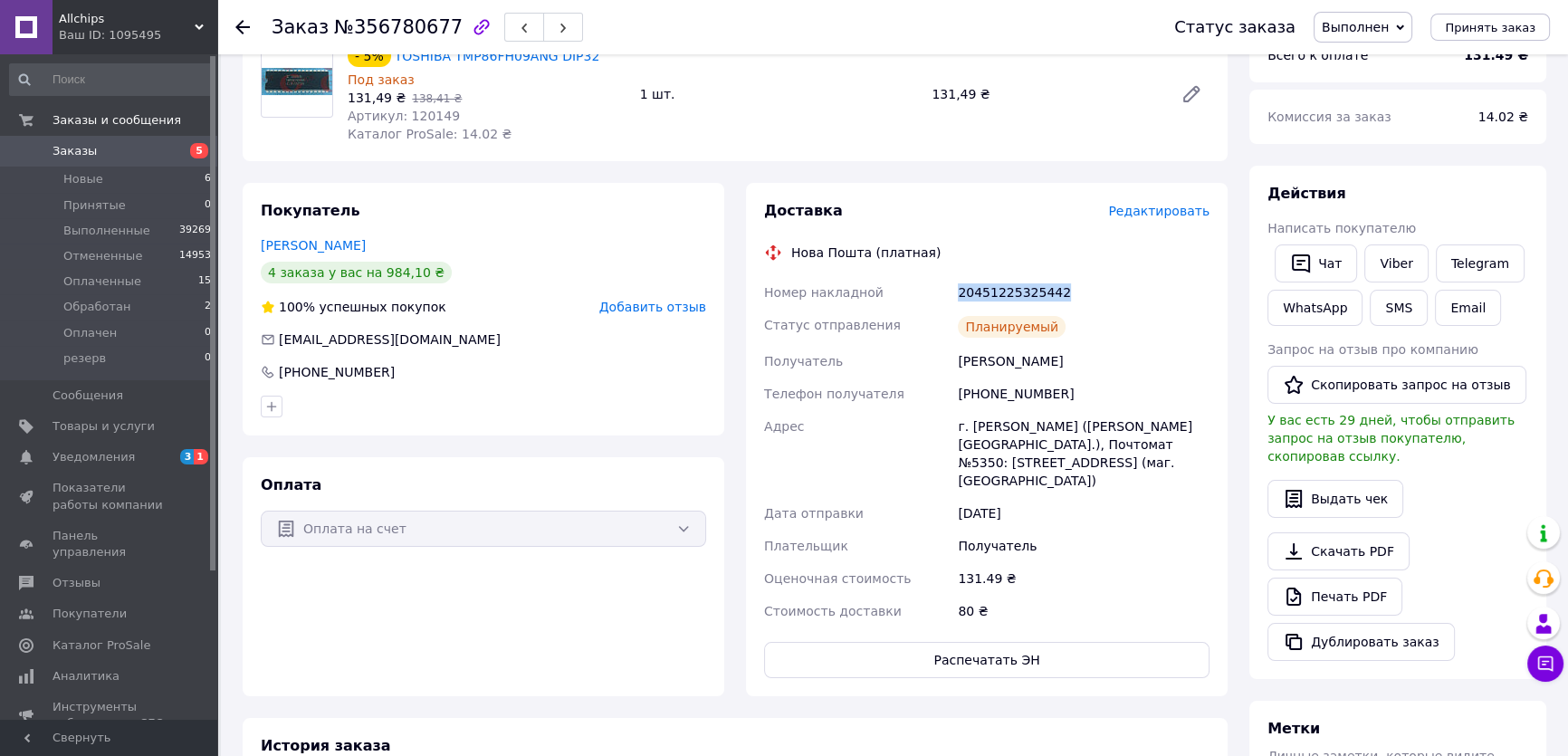
drag, startPoint x: 1461, startPoint y: 203, endPoint x: 1367, endPoint y: 202, distance: 94.0
click at [1461, 202] on div "Действия" at bounding box center [1398, 195] width 261 height 21
click at [683, 303] on span "Добавить отзыв" at bounding box center [652, 307] width 106 height 14
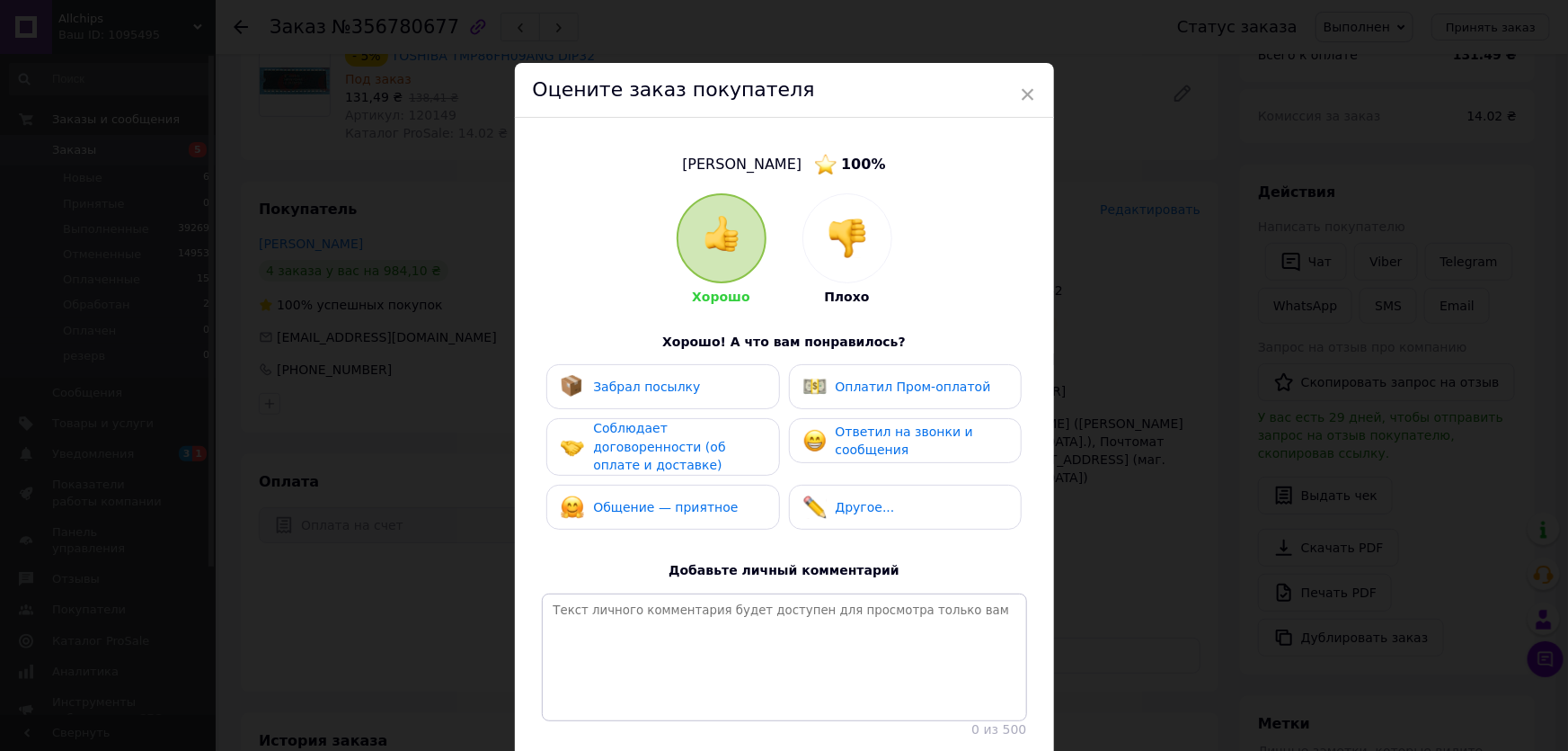
click at [872, 426] on span "Ответил на звонки и сообщения" at bounding box center [905, 441] width 138 height 33
click at [718, 431] on span "Соблюдает договоренности (об оплате и доставке)" at bounding box center [659, 446] width 132 height 51
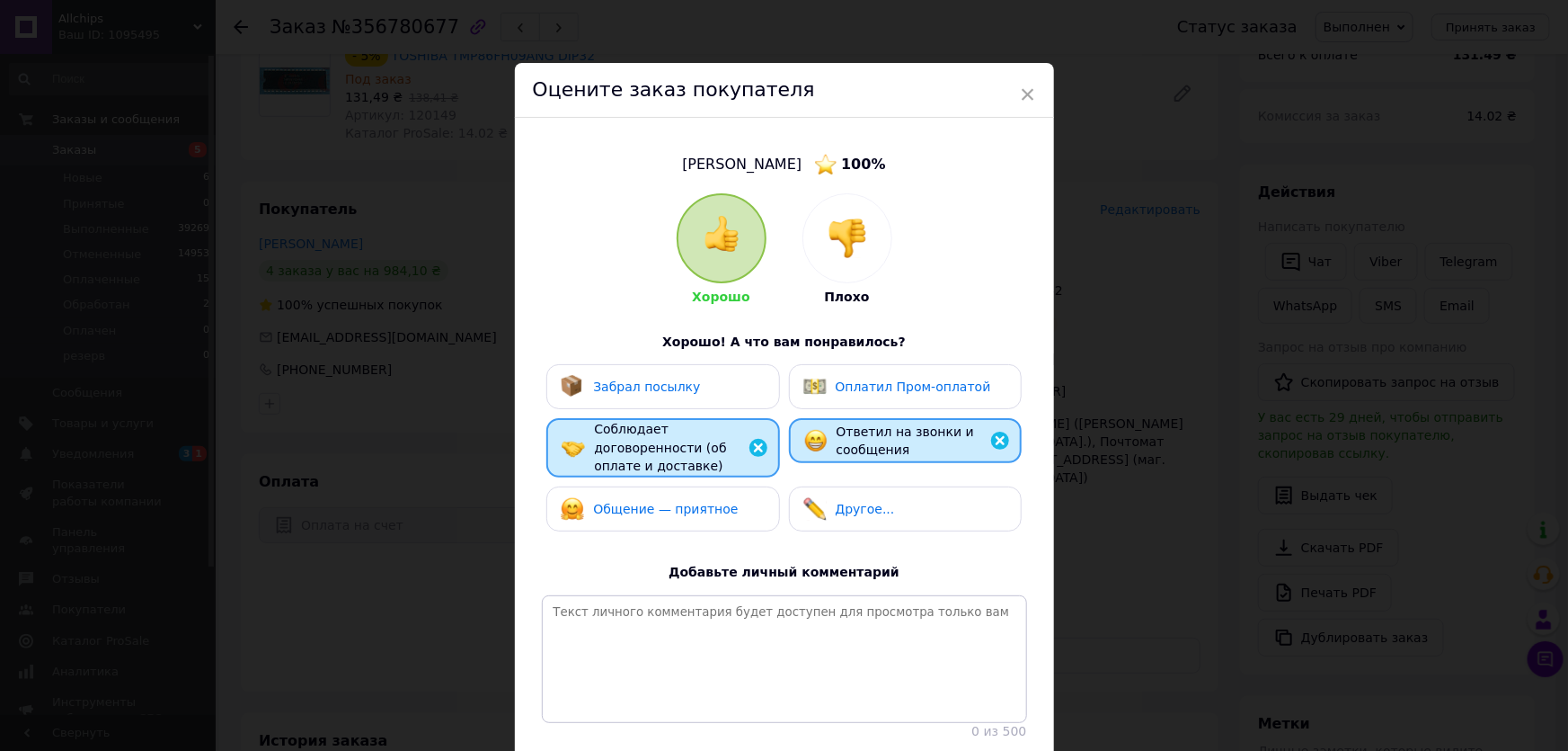
click at [701, 502] on span "Общение — приятное" at bounding box center [665, 509] width 144 height 14
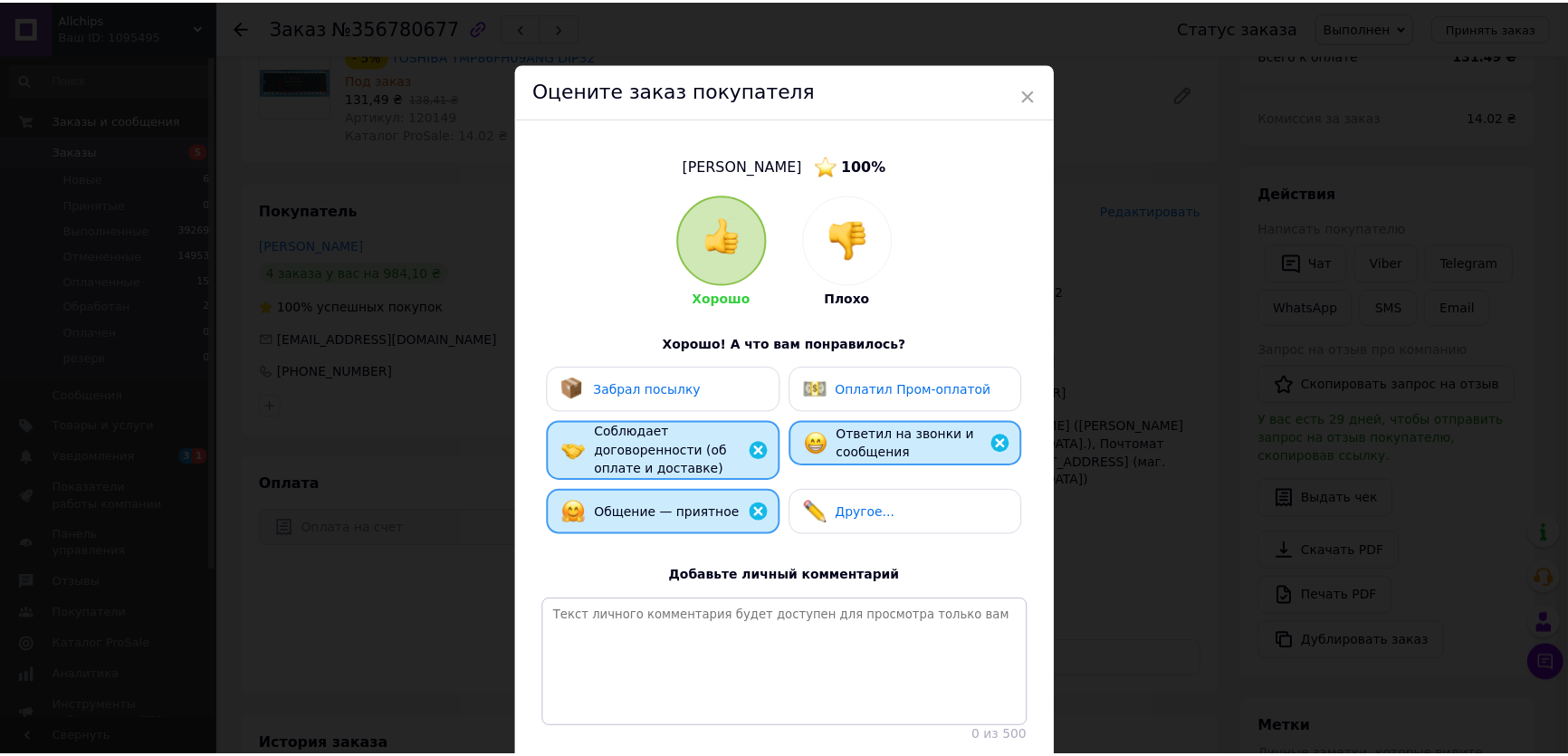
scroll to position [132, 0]
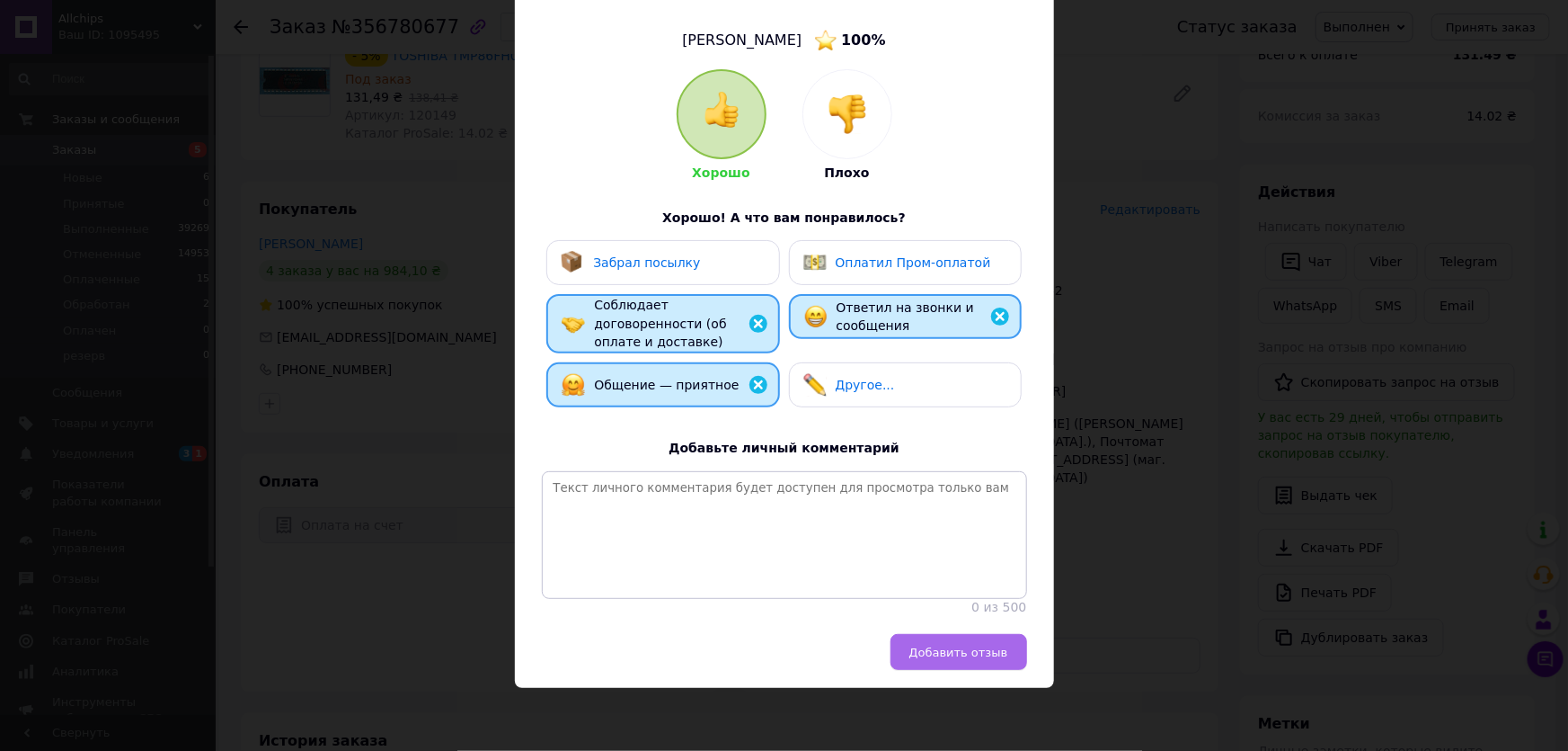
click at [966, 646] on span "Добавить отзыв" at bounding box center [959, 652] width 99 height 13
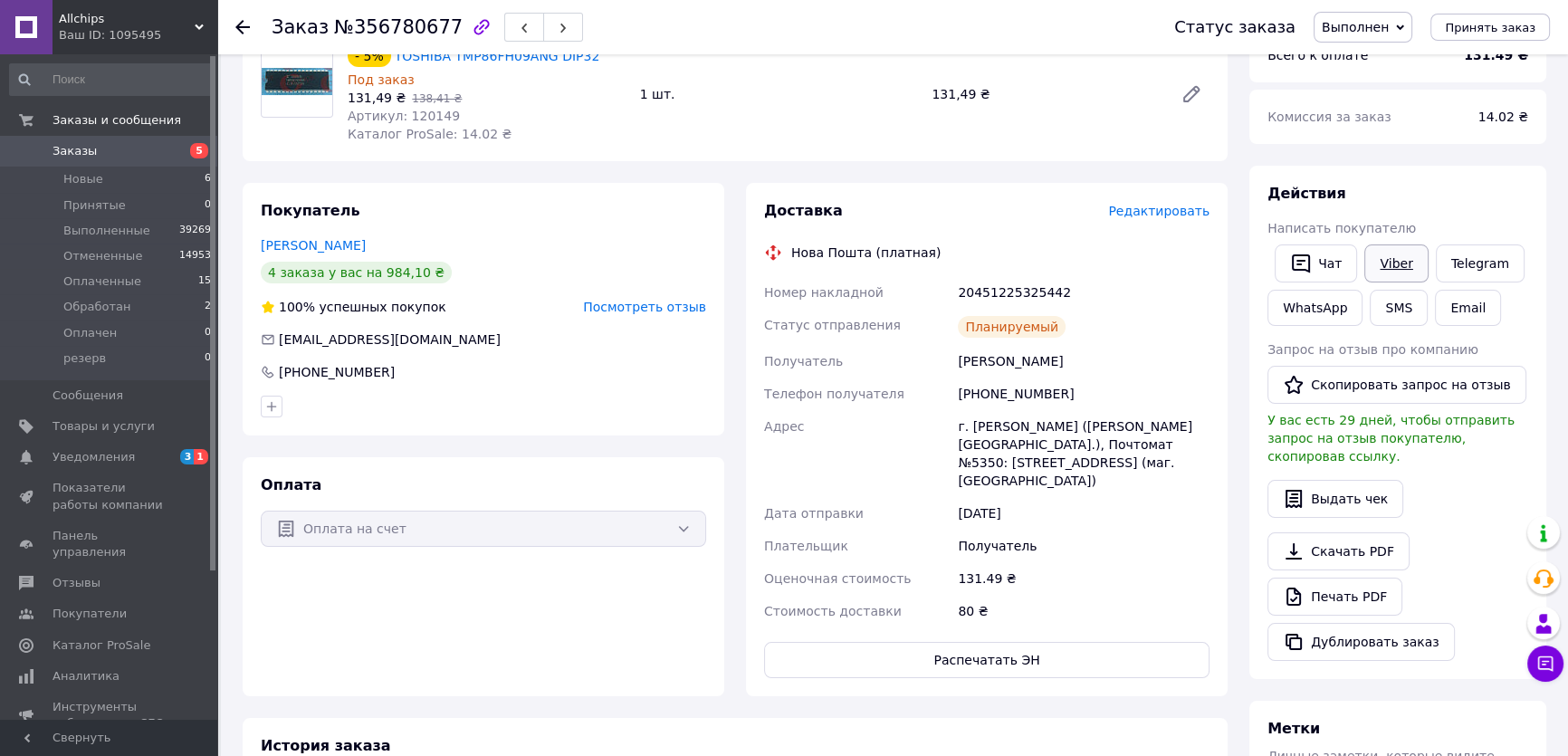
click at [1387, 262] on link "Viber" at bounding box center [1396, 263] width 64 height 38
drag, startPoint x: 1437, startPoint y: 214, endPoint x: 1289, endPoint y: 186, distance: 150.6
click at [1437, 213] on div "Действия Написать покупателю   Чат Viber Telegram WhatsApp SMS Email Запрос на …" at bounding box center [1398, 423] width 261 height 477
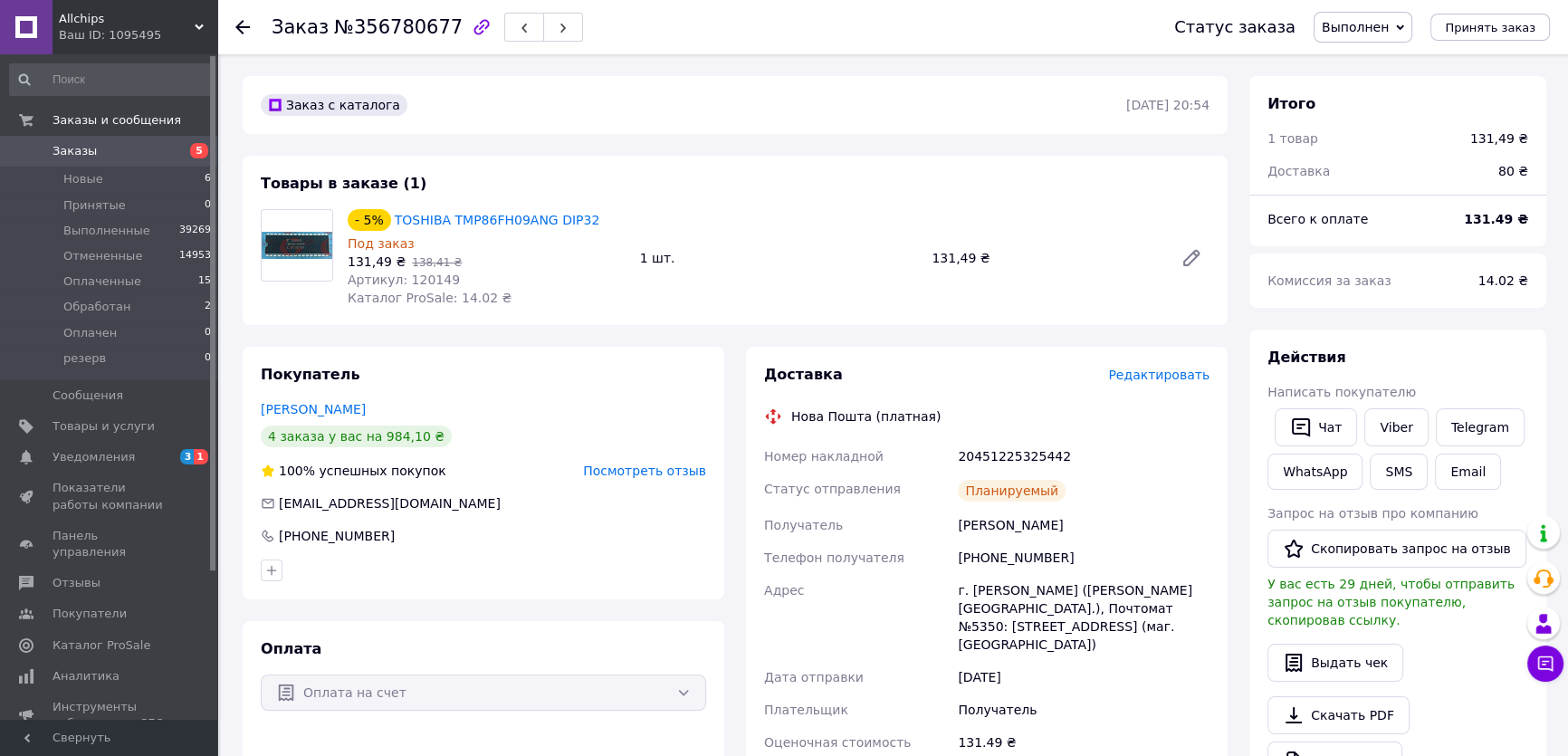
click at [128, 152] on span "Заказы" at bounding box center [109, 151] width 115 height 16
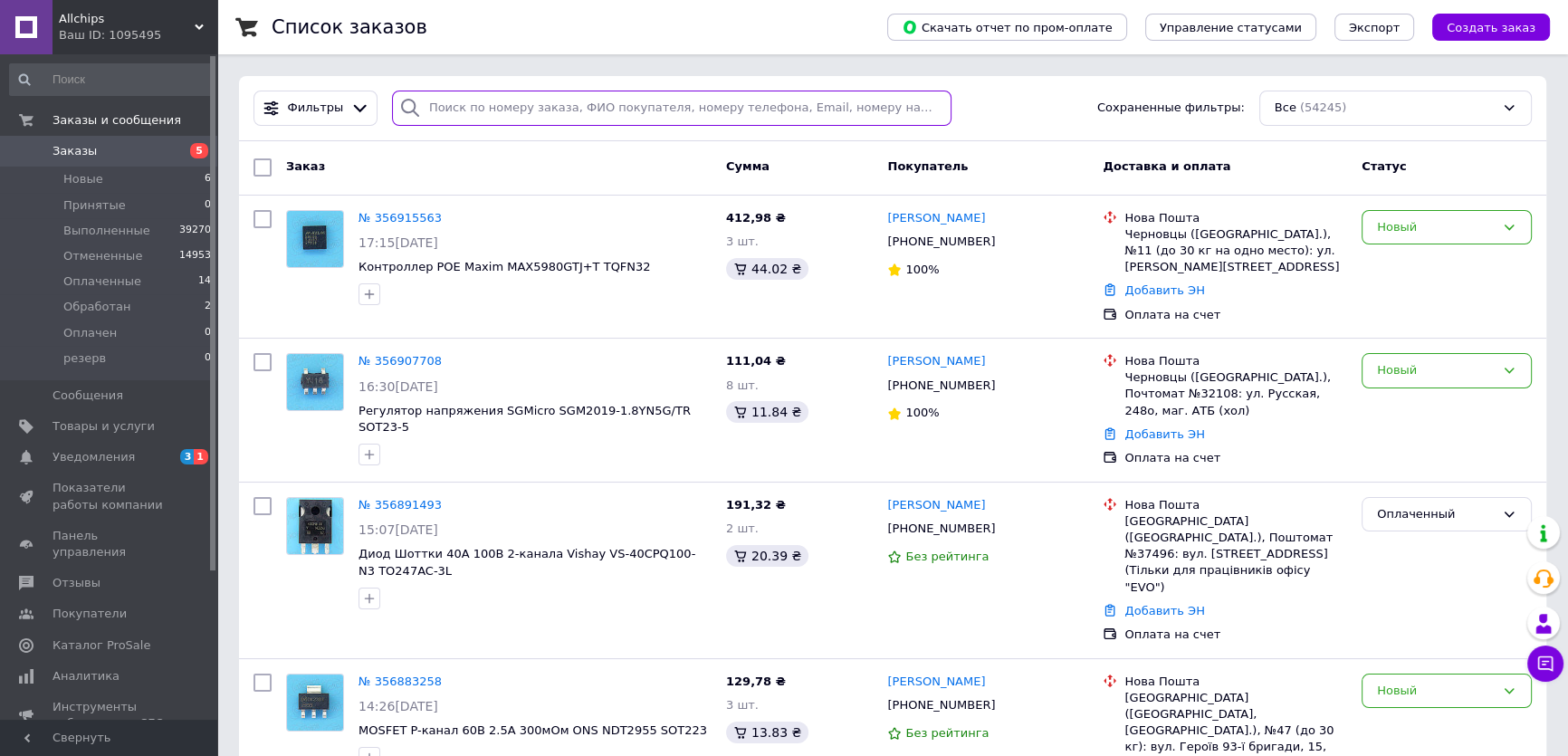
click at [471, 110] on input "search" at bounding box center [672, 107] width 560 height 35
paste input "356787867"
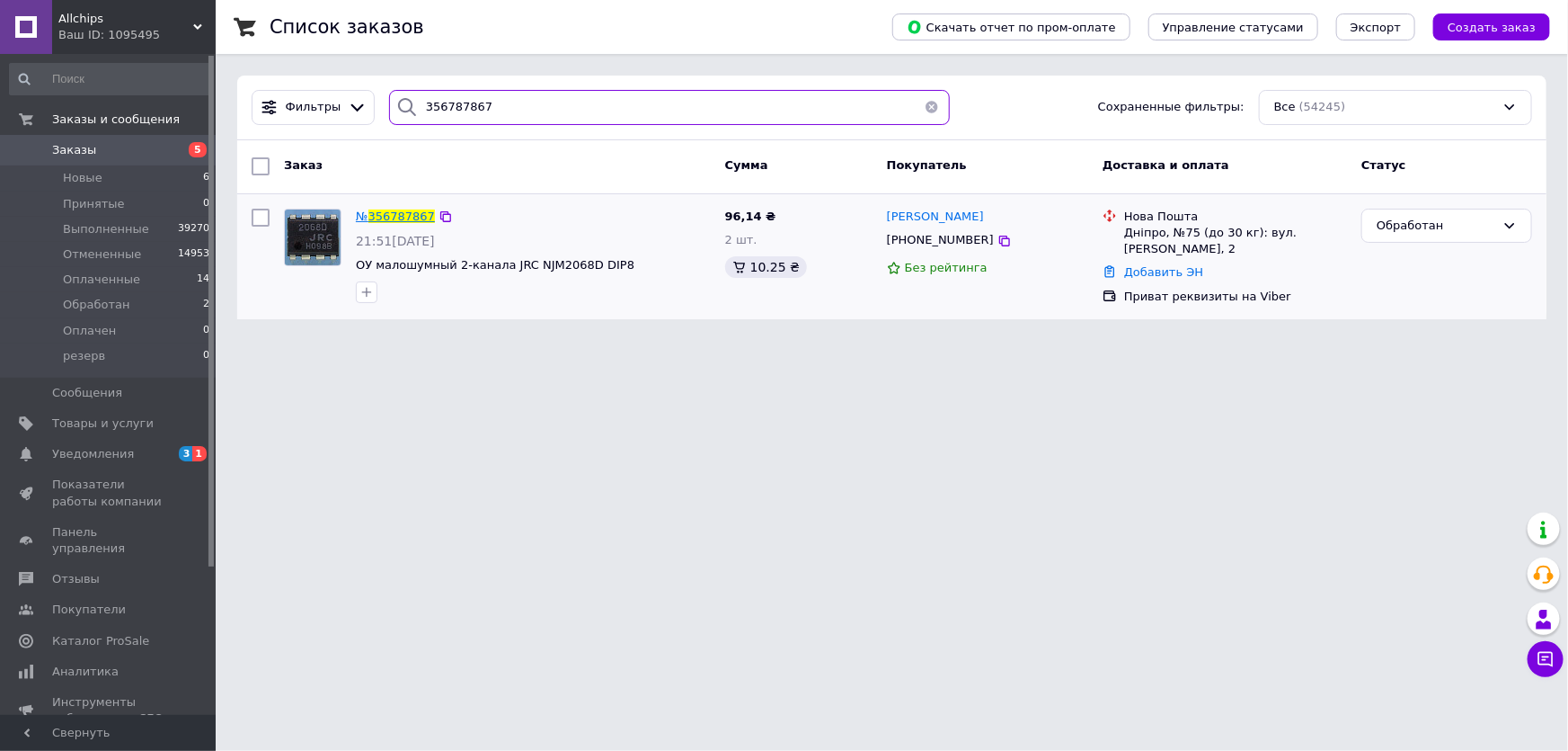
type input "356787867"
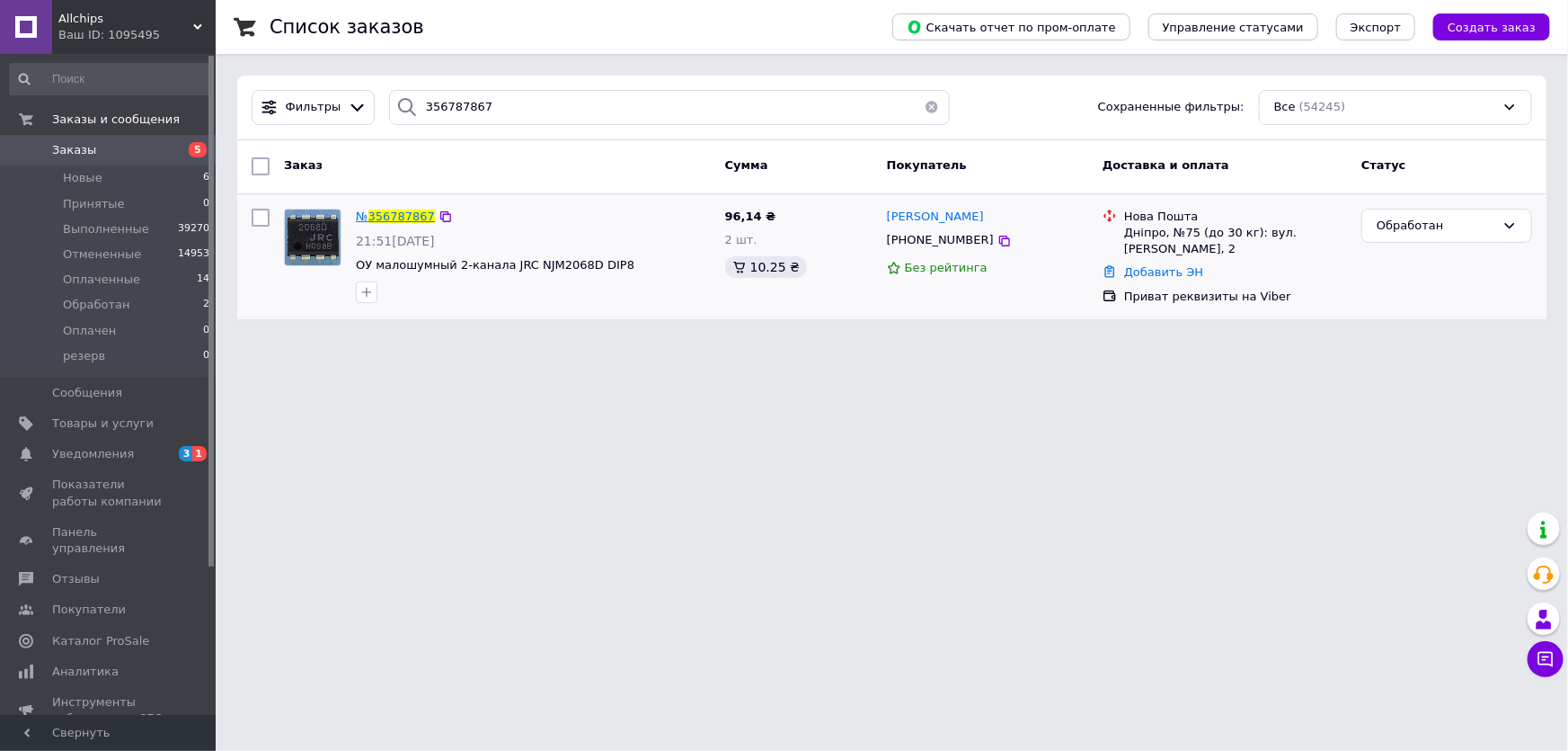
click at [398, 215] on span "356787867" at bounding box center [402, 216] width 67 height 13
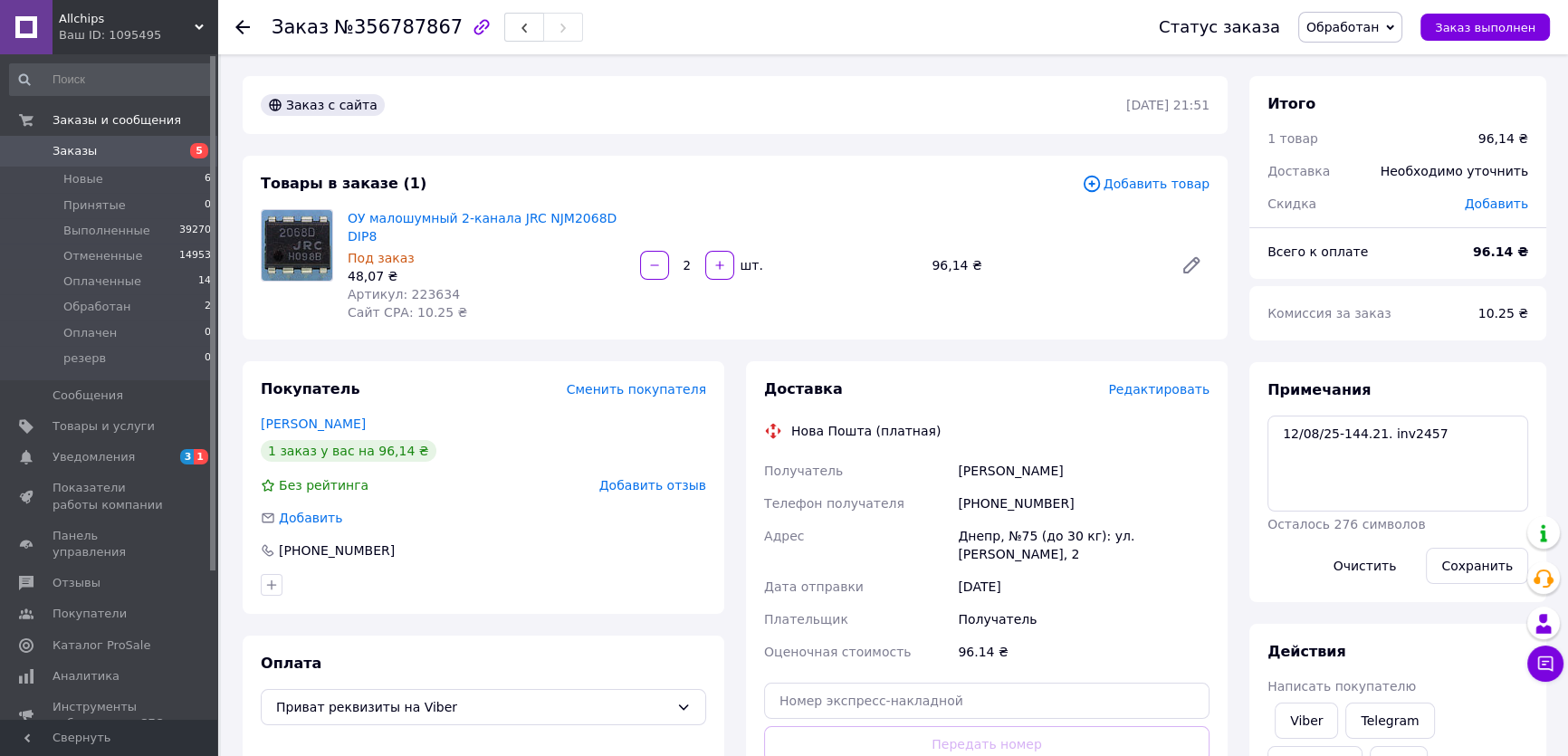
click at [1443, 267] on div "Всего к оплате" at bounding box center [1359, 252] width 205 height 40
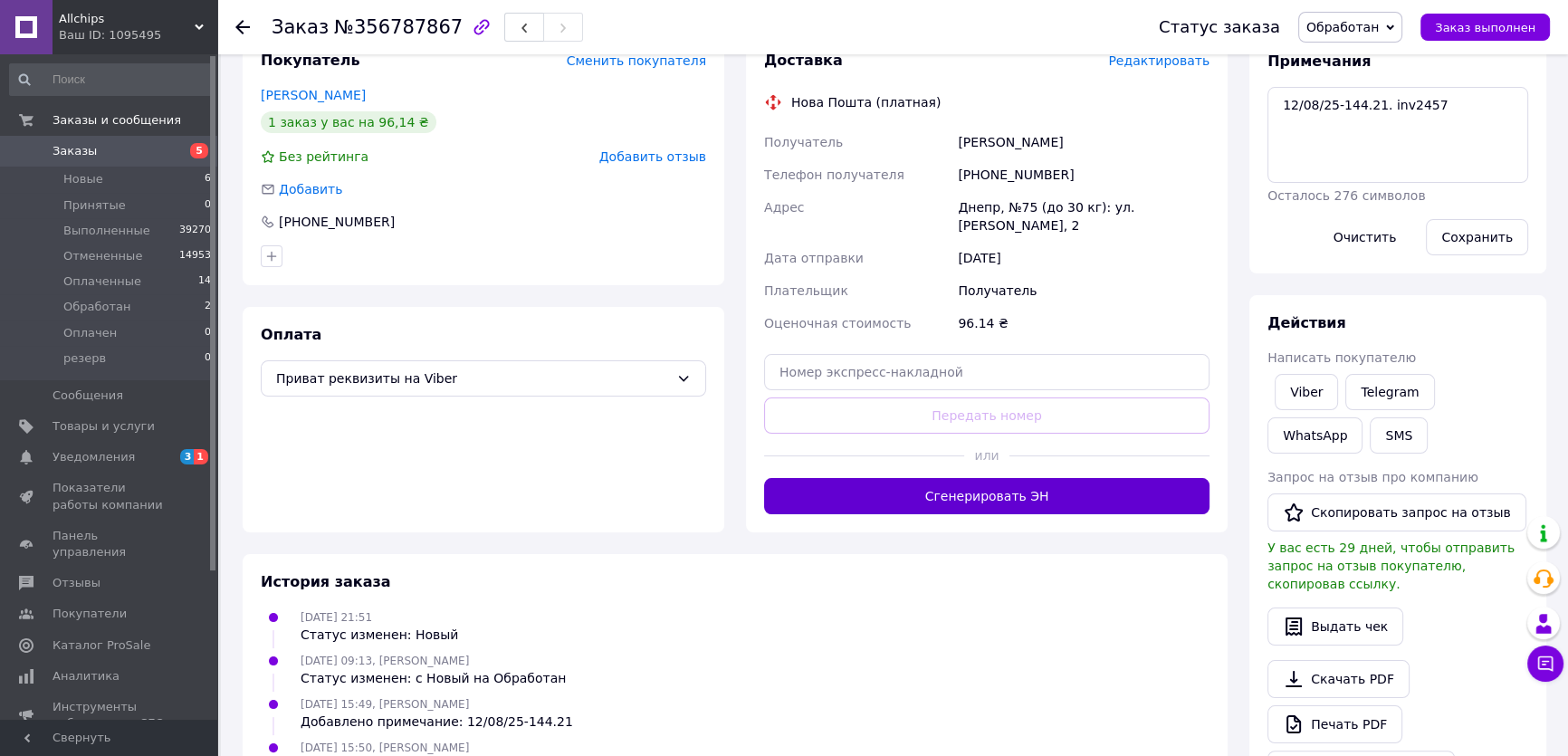
click at [959, 478] on button "Сгенерировать ЭН" at bounding box center [987, 496] width 445 height 36
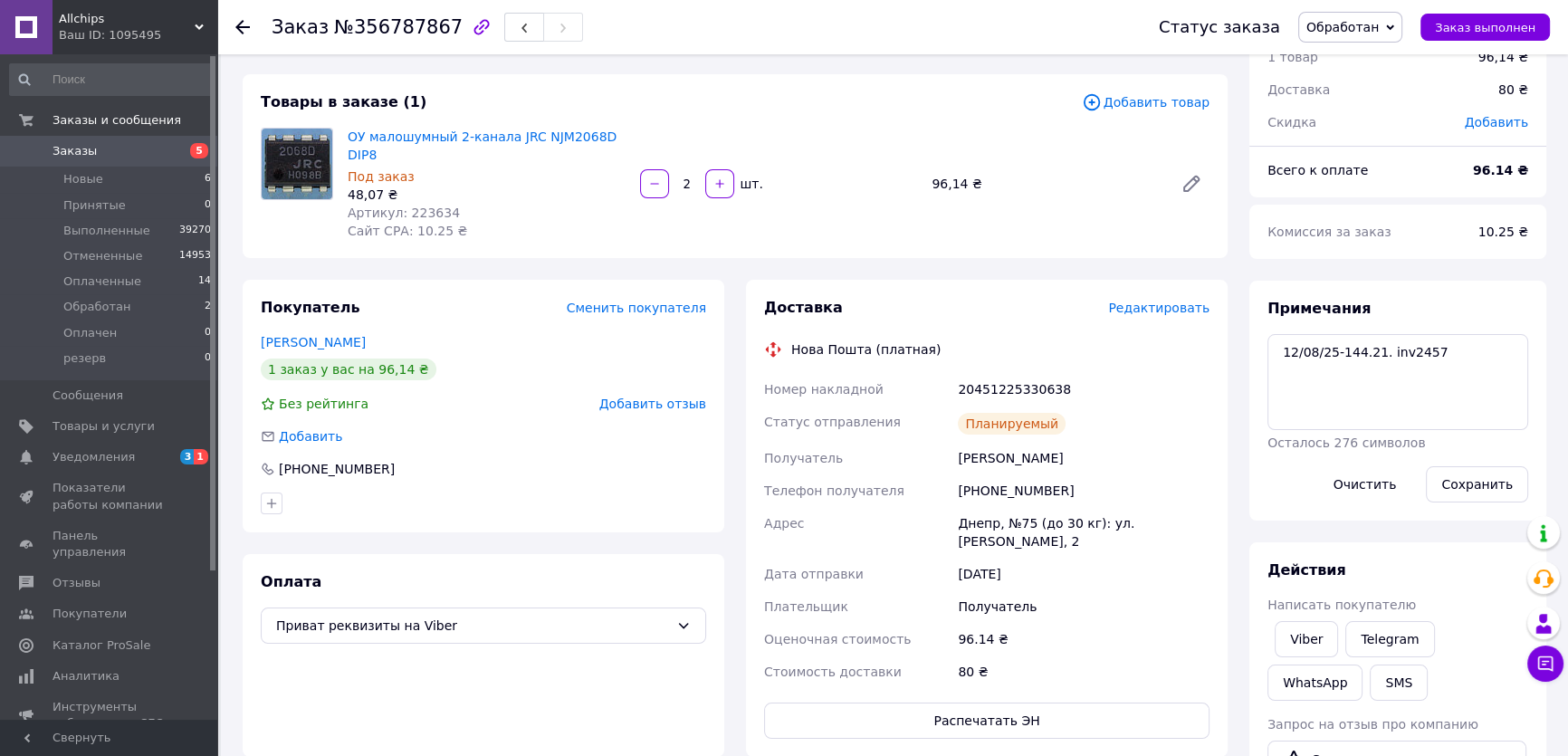
click at [1018, 373] on div "20451225330638" at bounding box center [1084, 389] width 259 height 32
copy div "20451225330638"
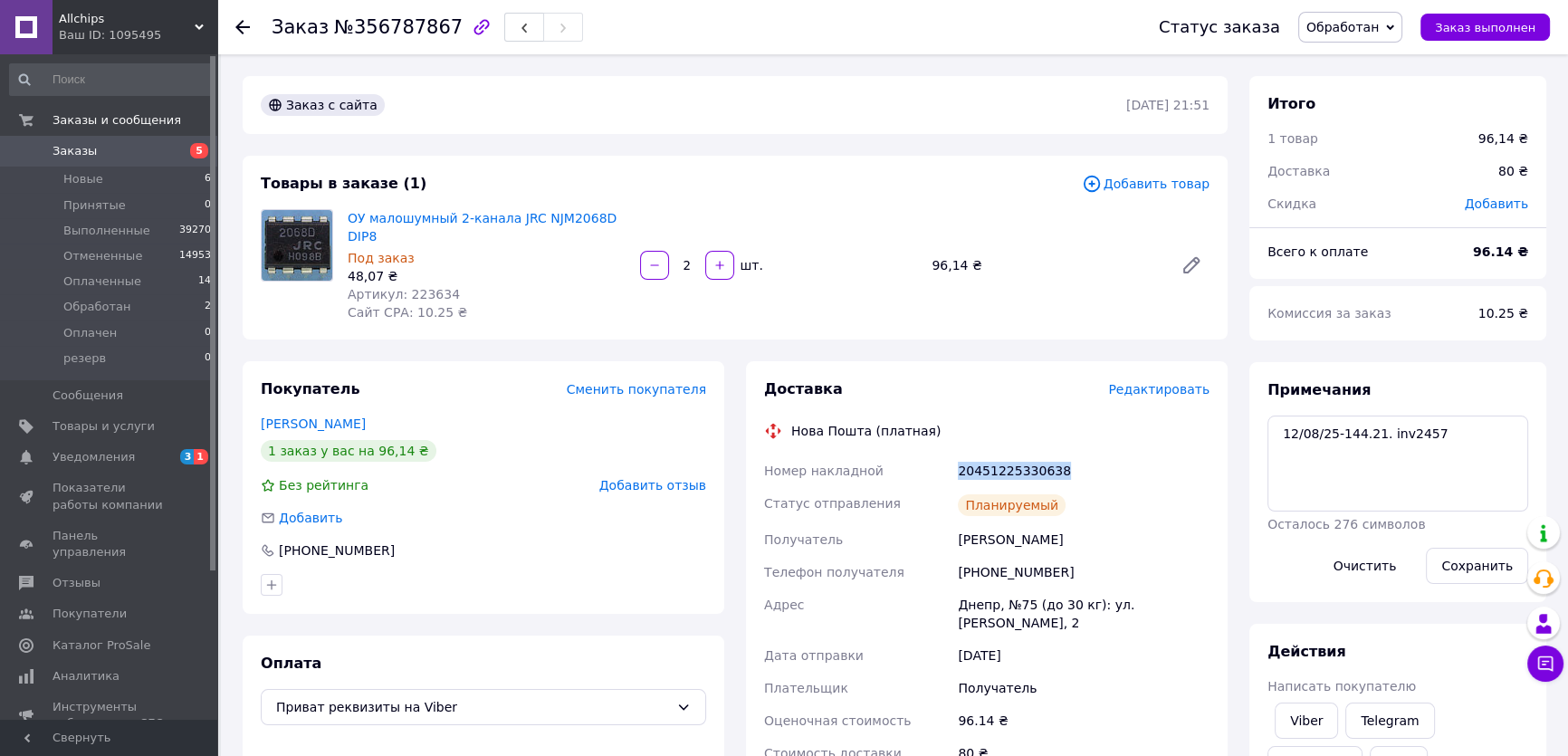
scroll to position [411, 0]
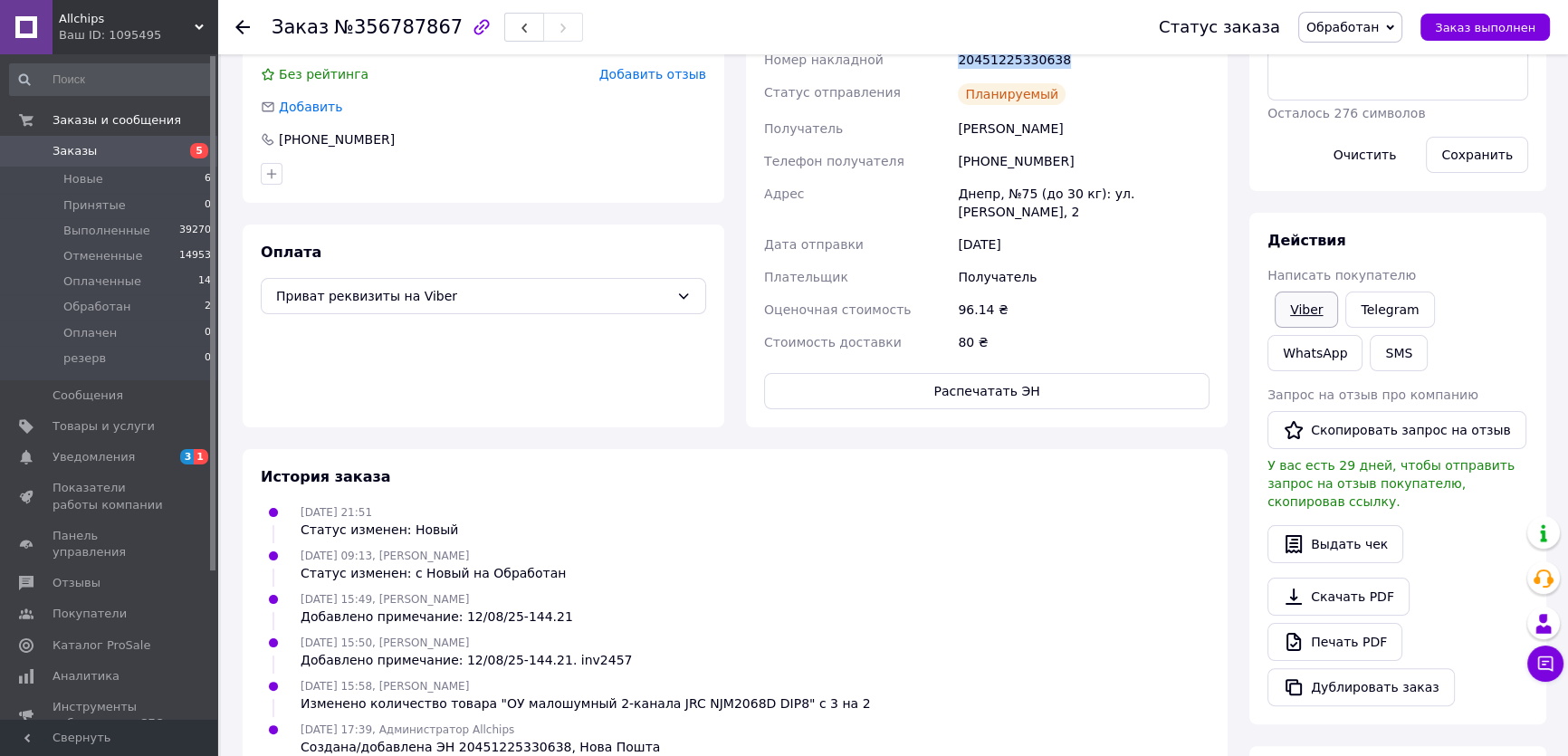
click at [1298, 295] on link "Viber" at bounding box center [1306, 310] width 64 height 36
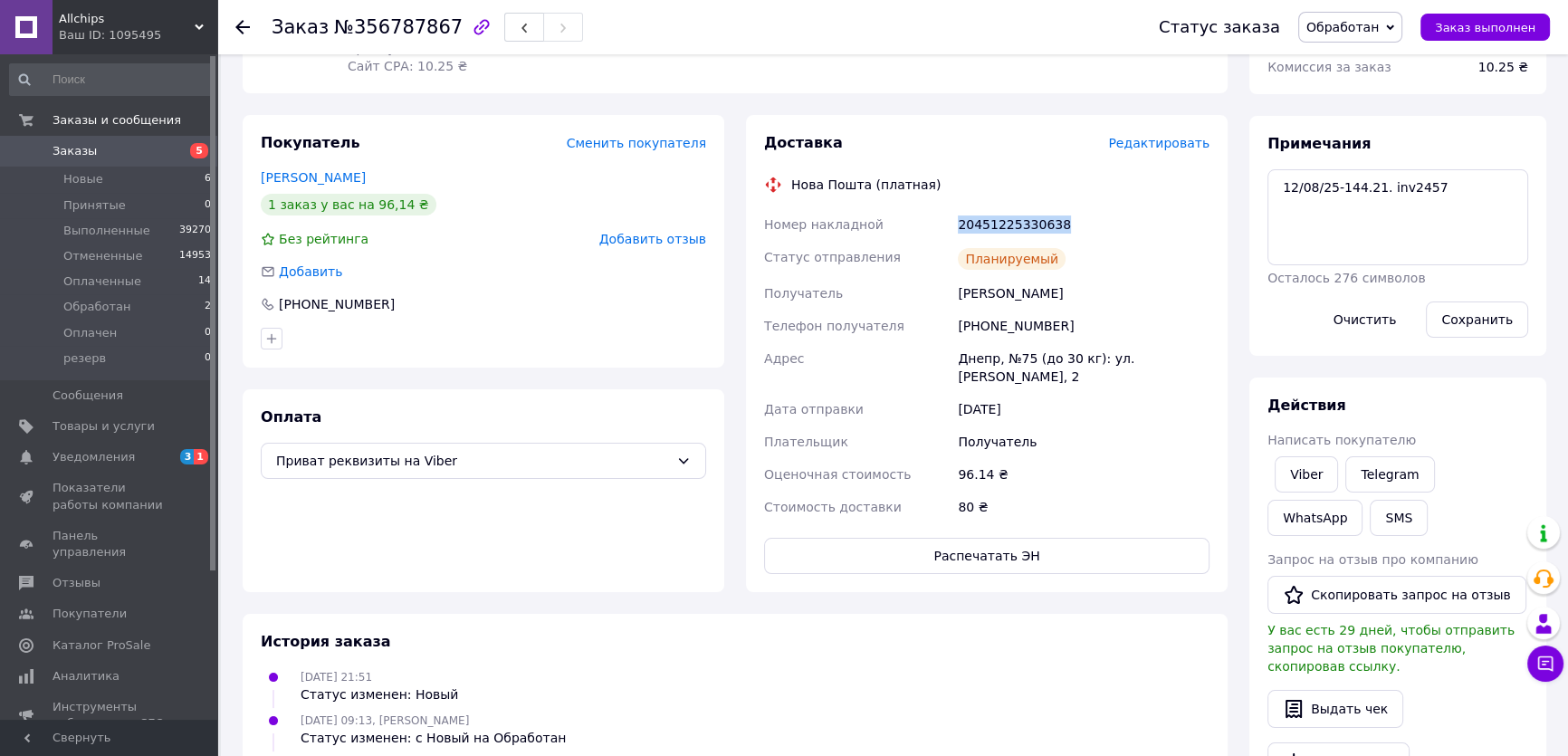
copy div "20451225330638"
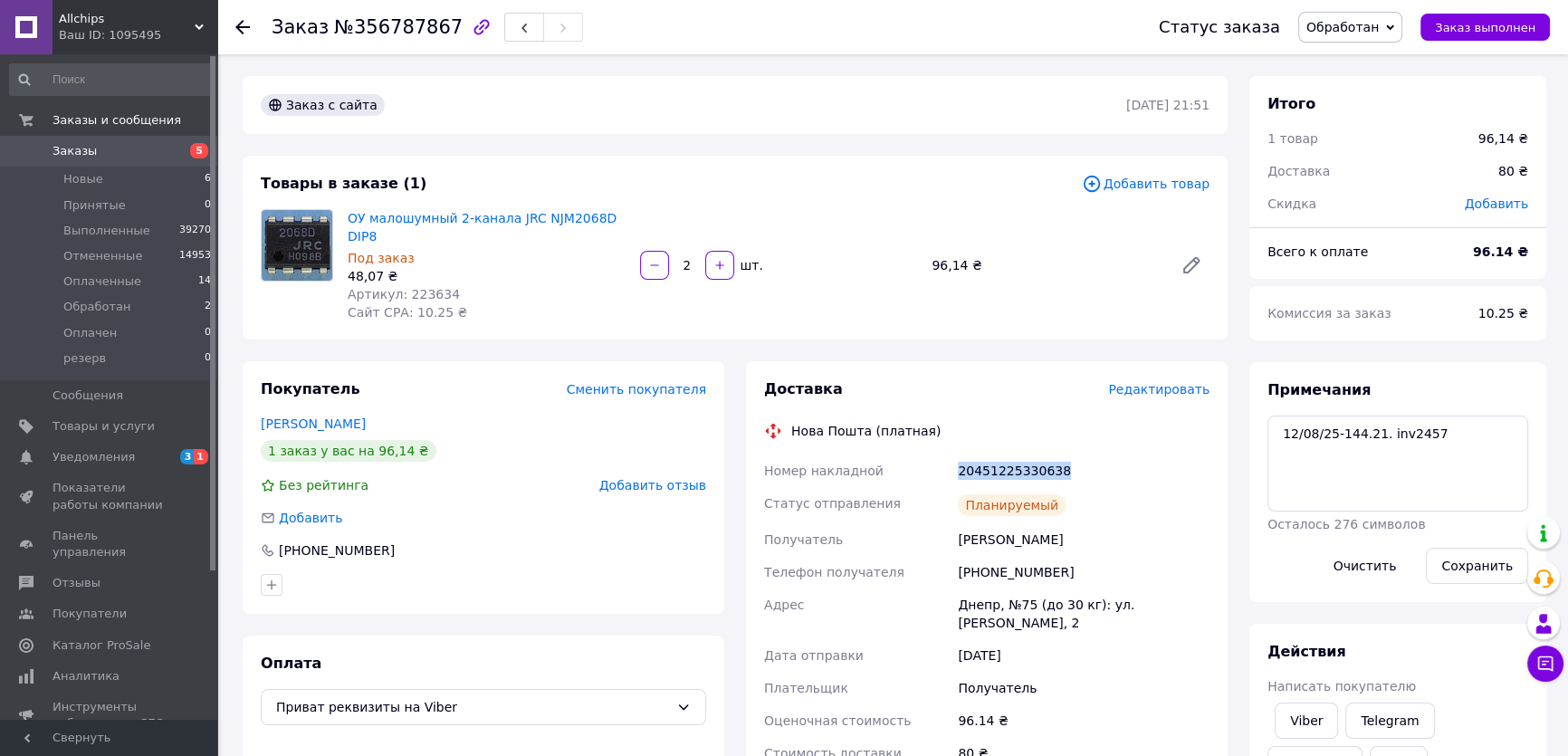
scroll to position [164, 0]
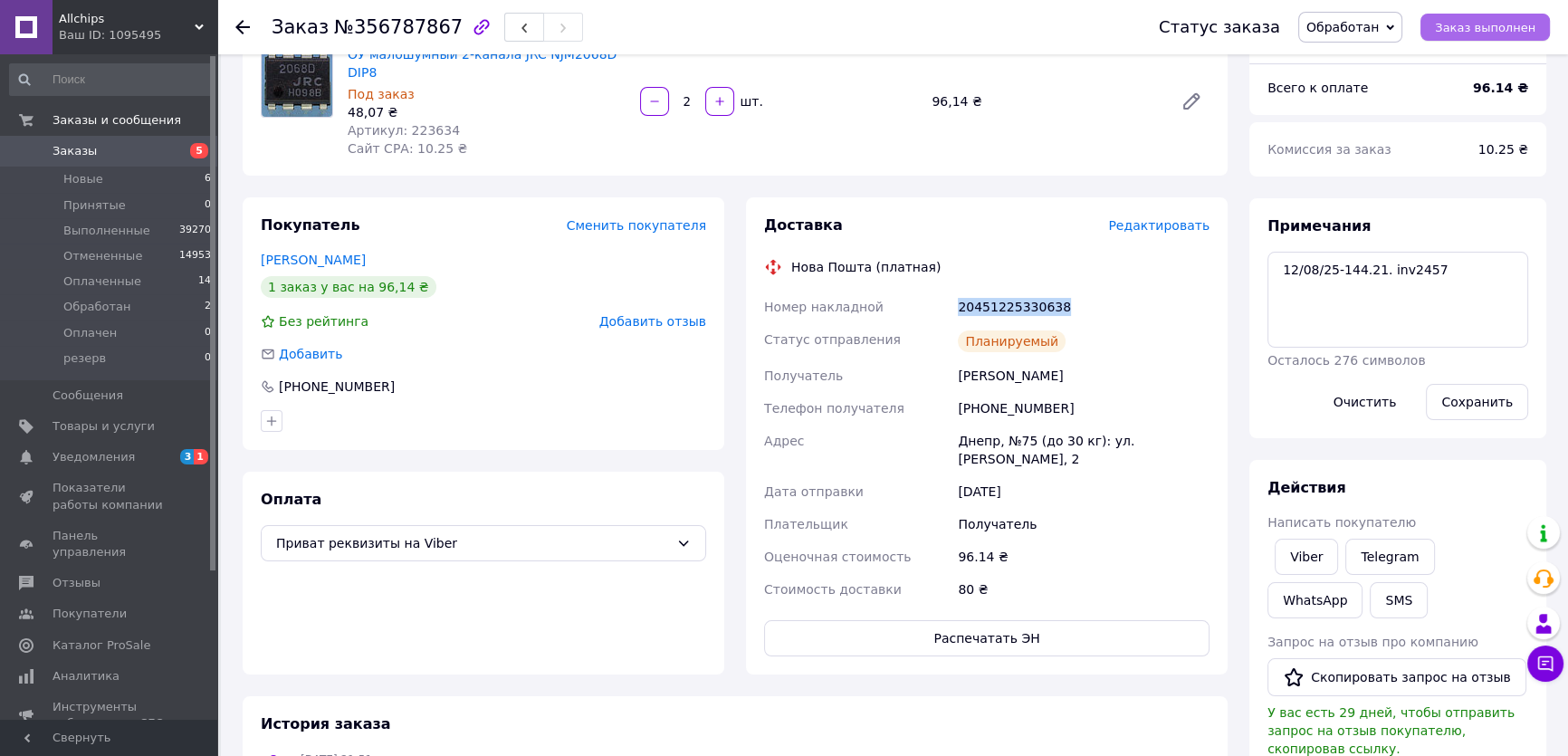
click at [1464, 21] on span "Заказ выполнен" at bounding box center [1485, 28] width 101 height 13
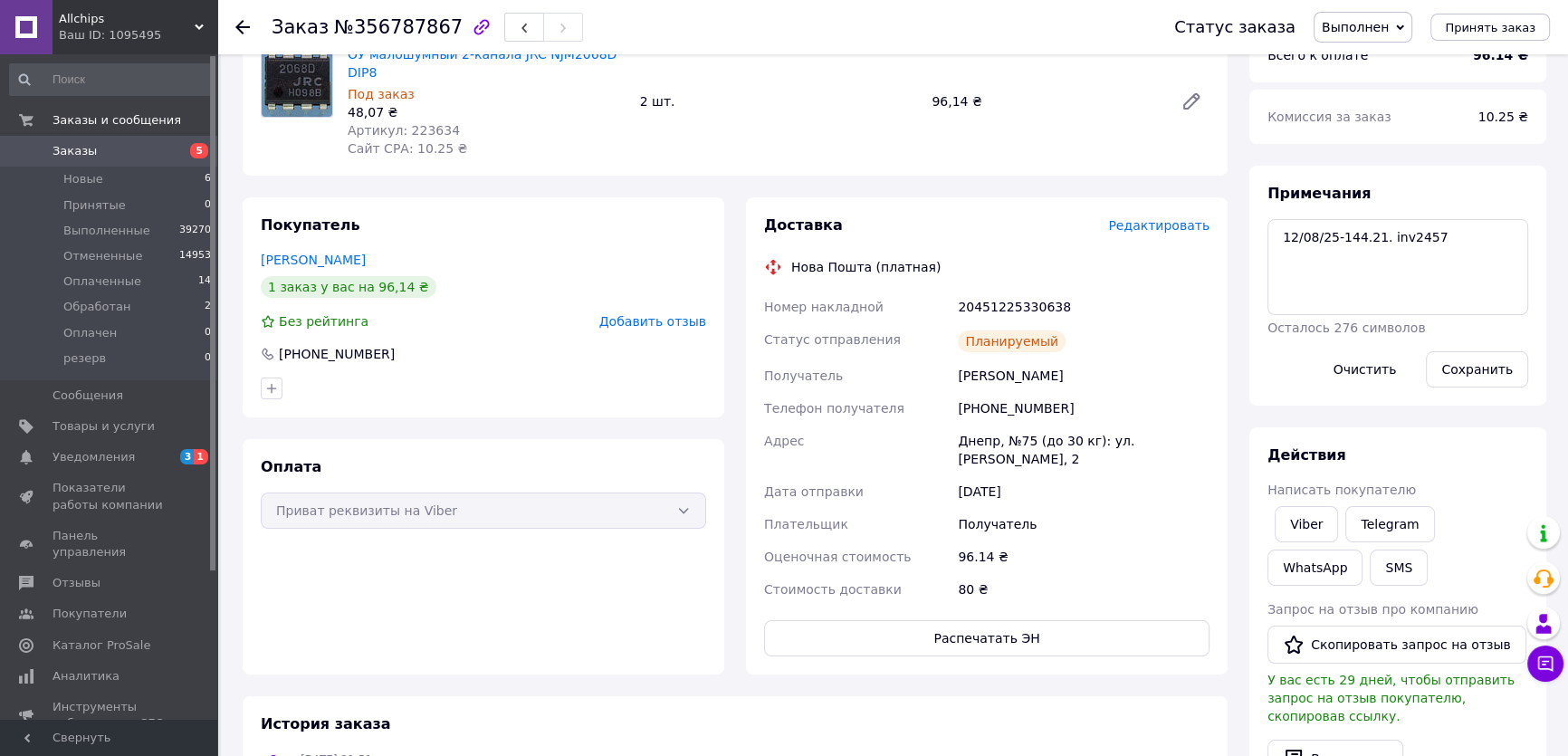
click at [1474, 178] on div "Примечания 12/08/25-144.21. inv2457 Осталось 276 символов Очистить Сохранить" at bounding box center [1398, 285] width 297 height 240
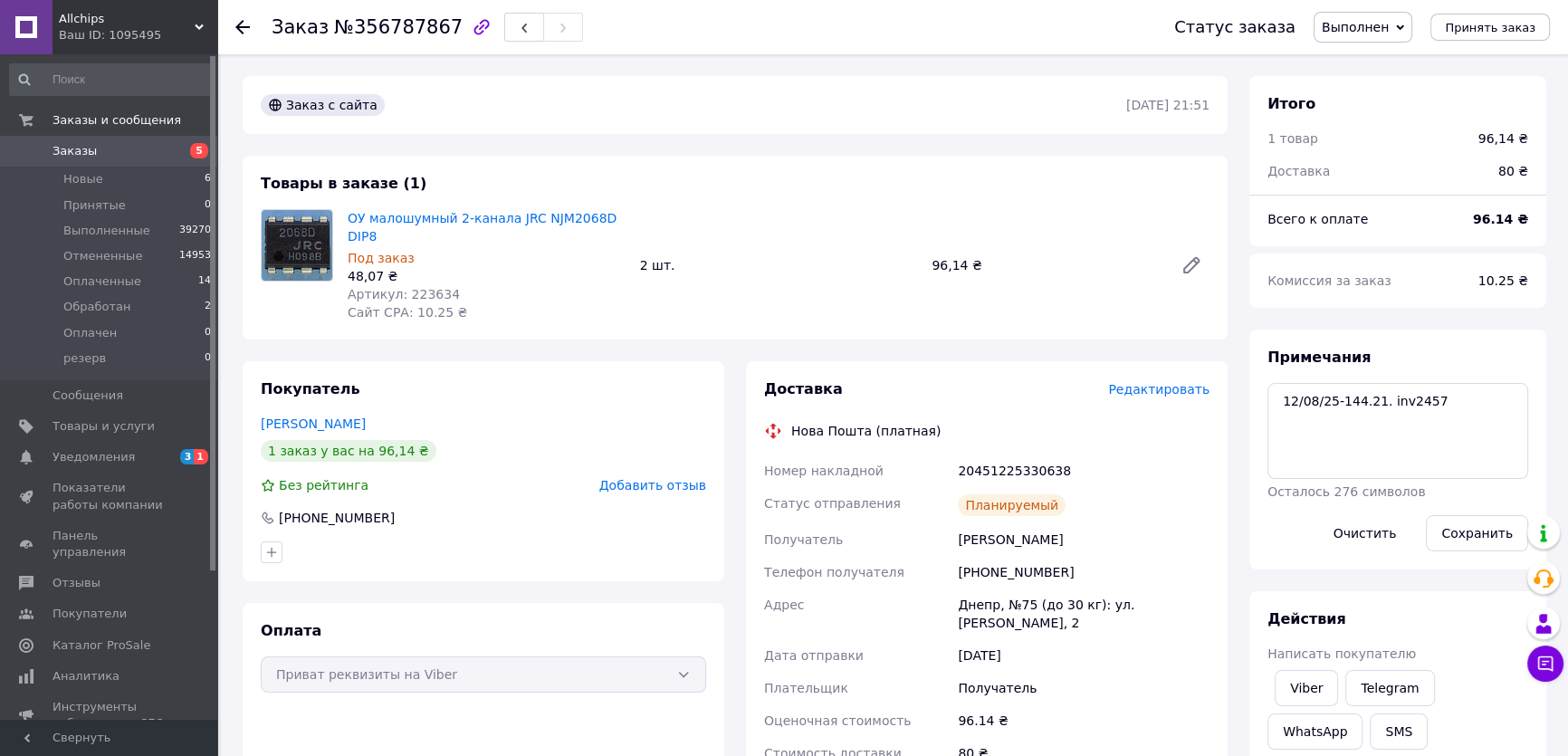
click at [98, 146] on span "Заказы" at bounding box center [109, 151] width 115 height 16
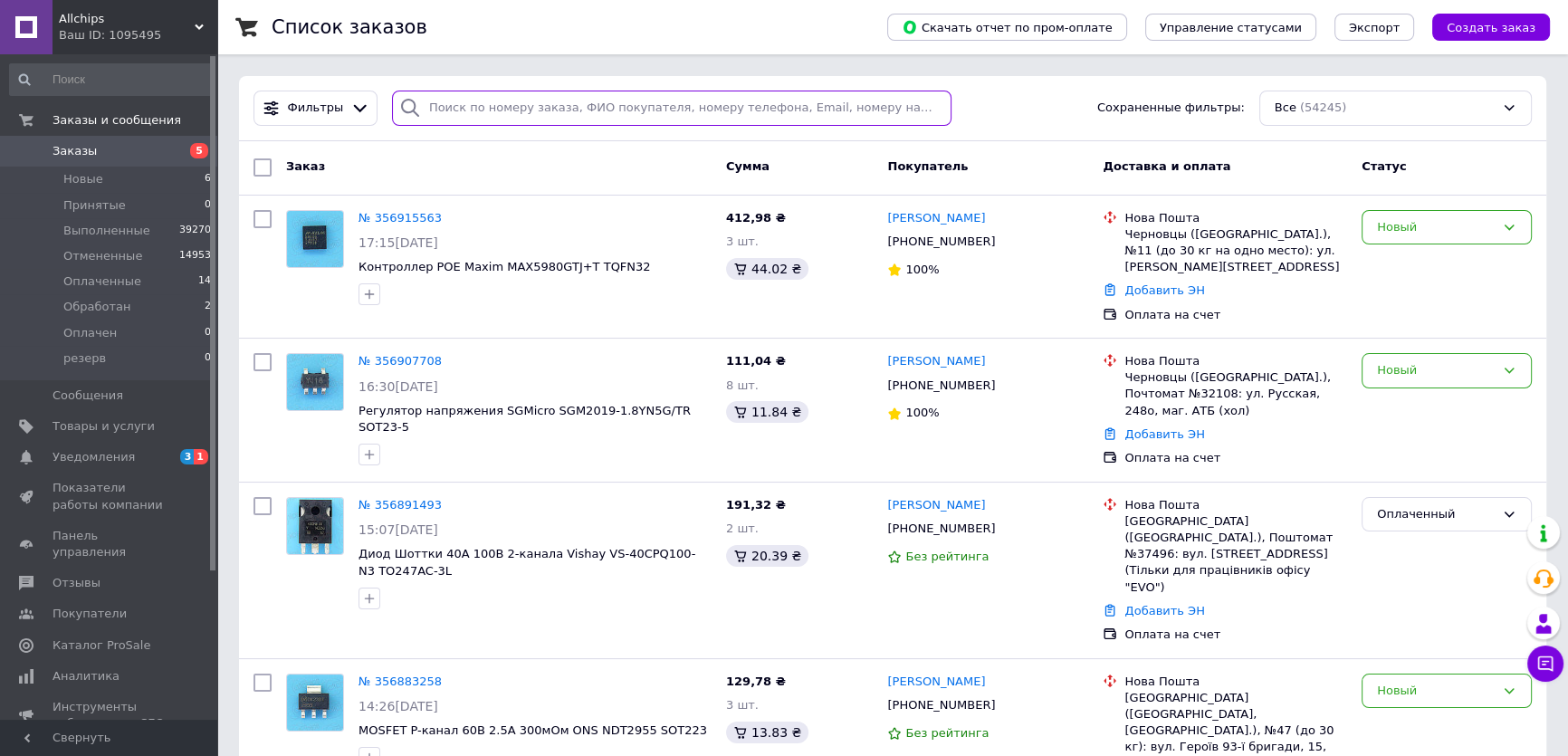
click at [471, 113] on input "search" at bounding box center [672, 107] width 560 height 35
paste input "356802129"
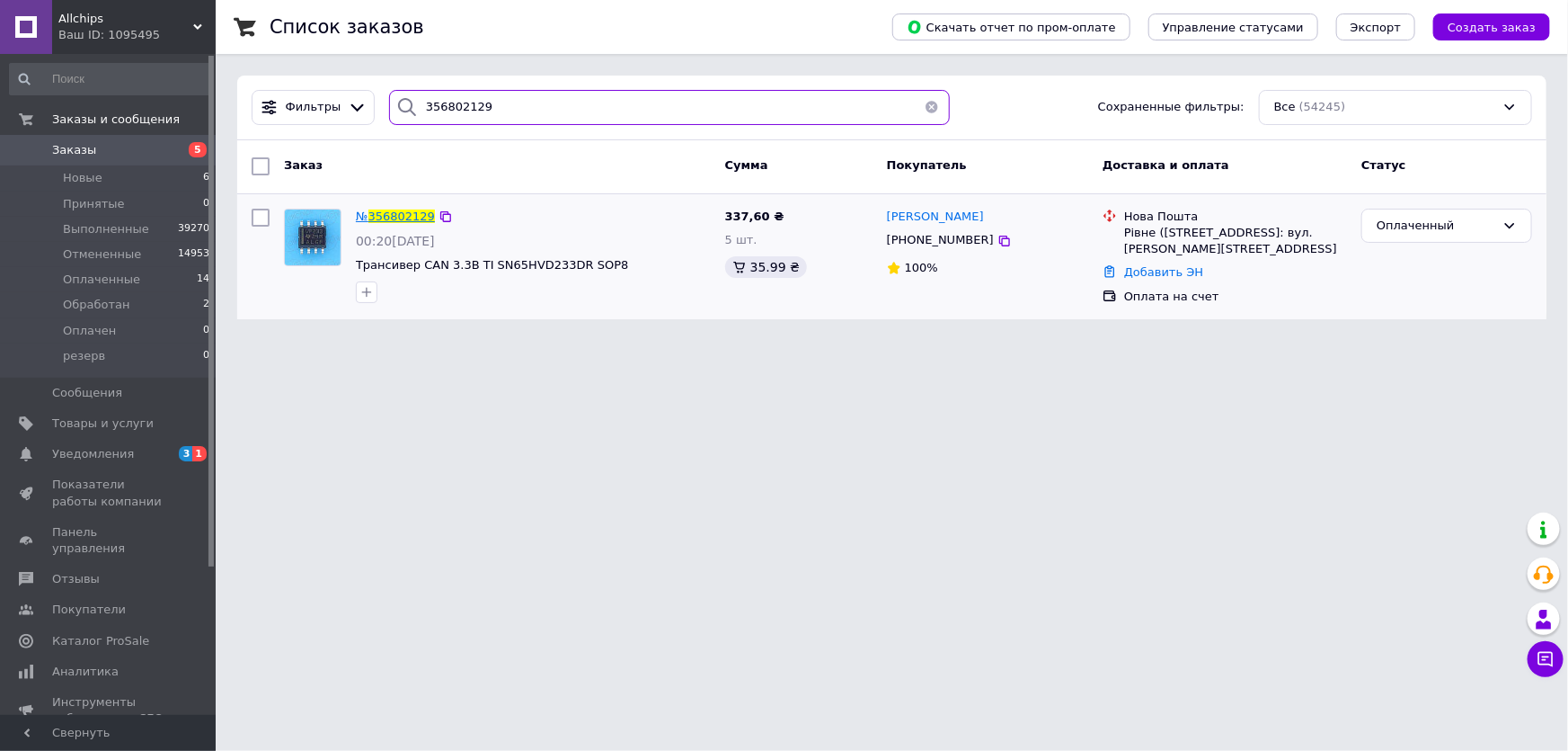
type input "356802129"
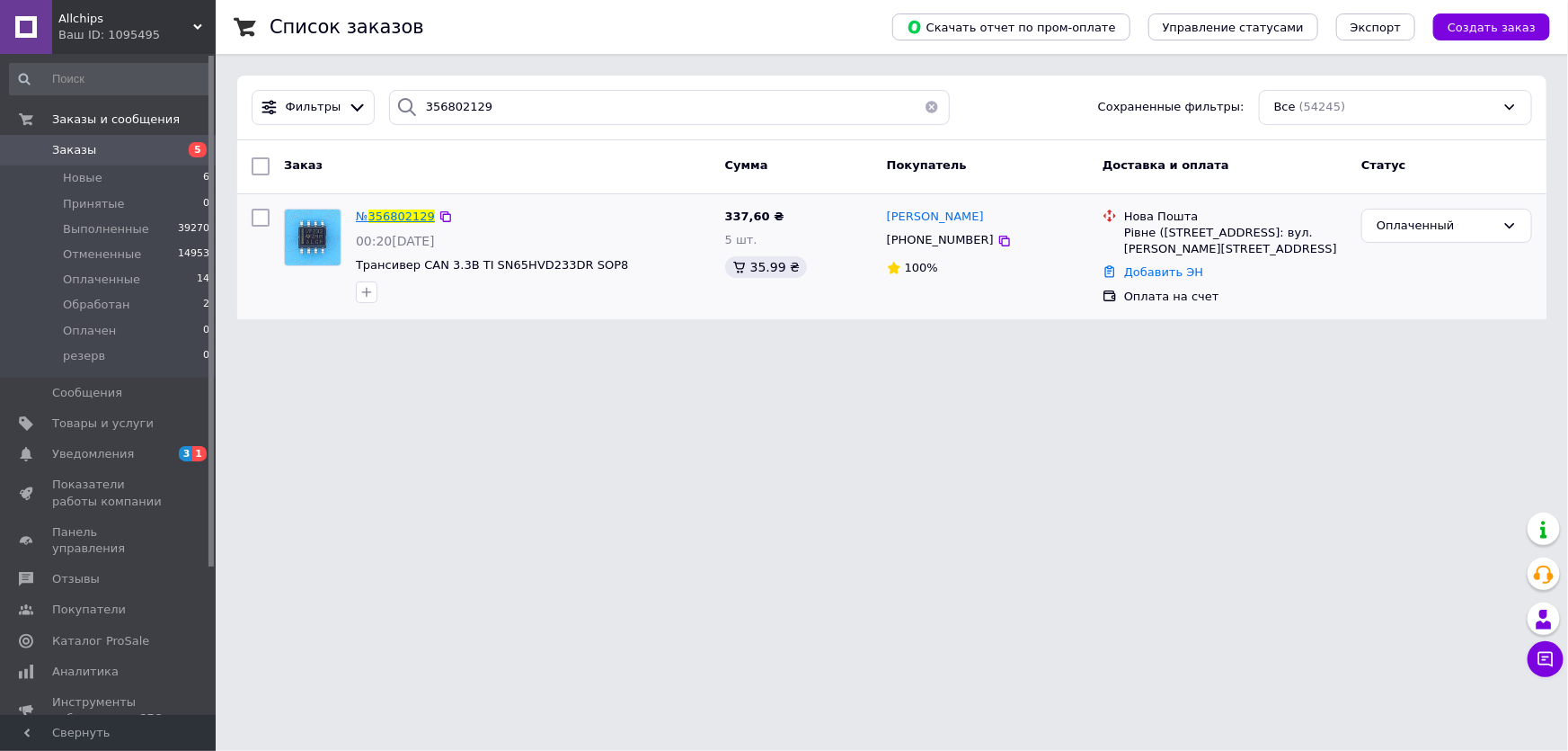
click at [391, 210] on span "356802129" at bounding box center [402, 216] width 67 height 13
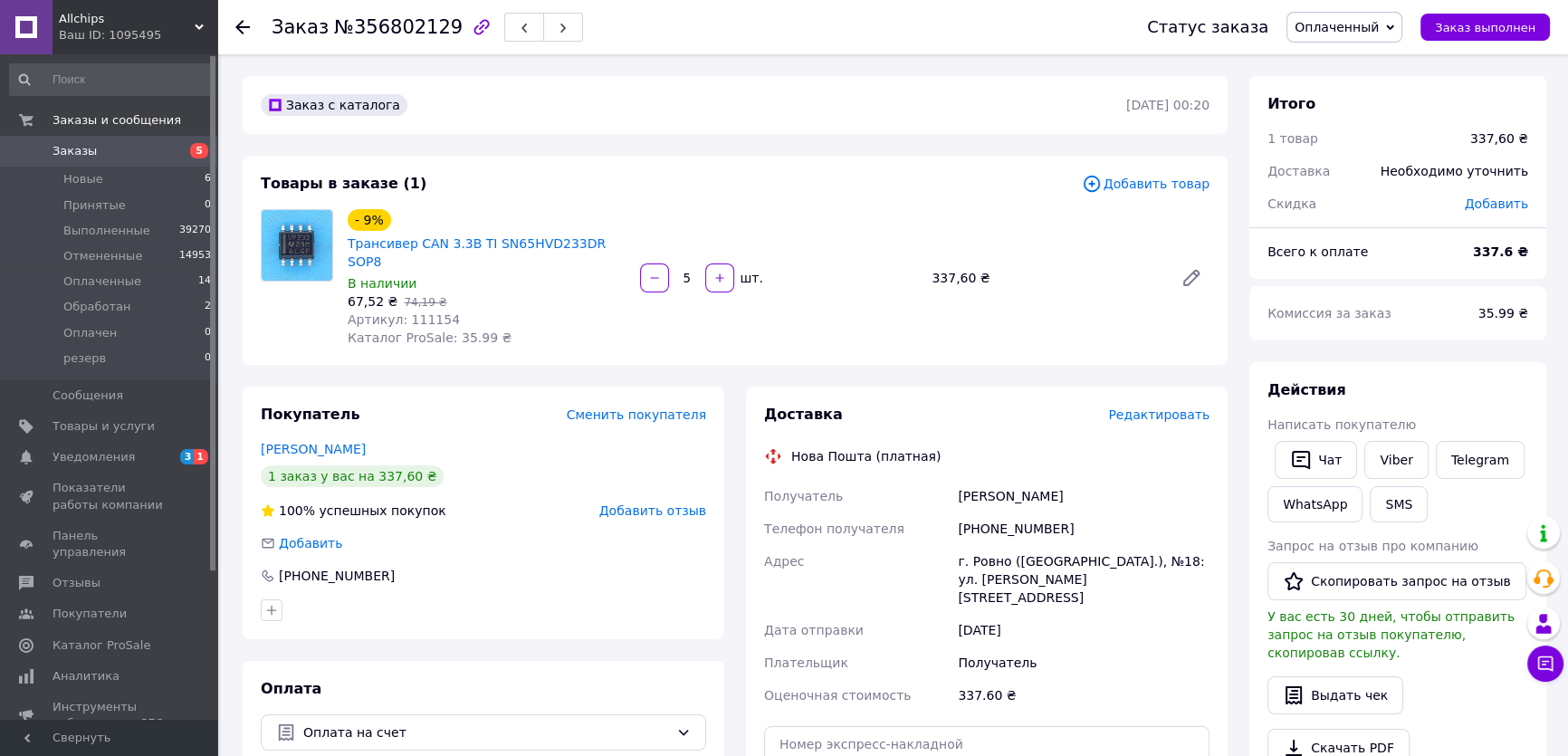
click at [1430, 273] on div "Всего к оплате 337.6 ₴" at bounding box center [1398, 260] width 297 height 36
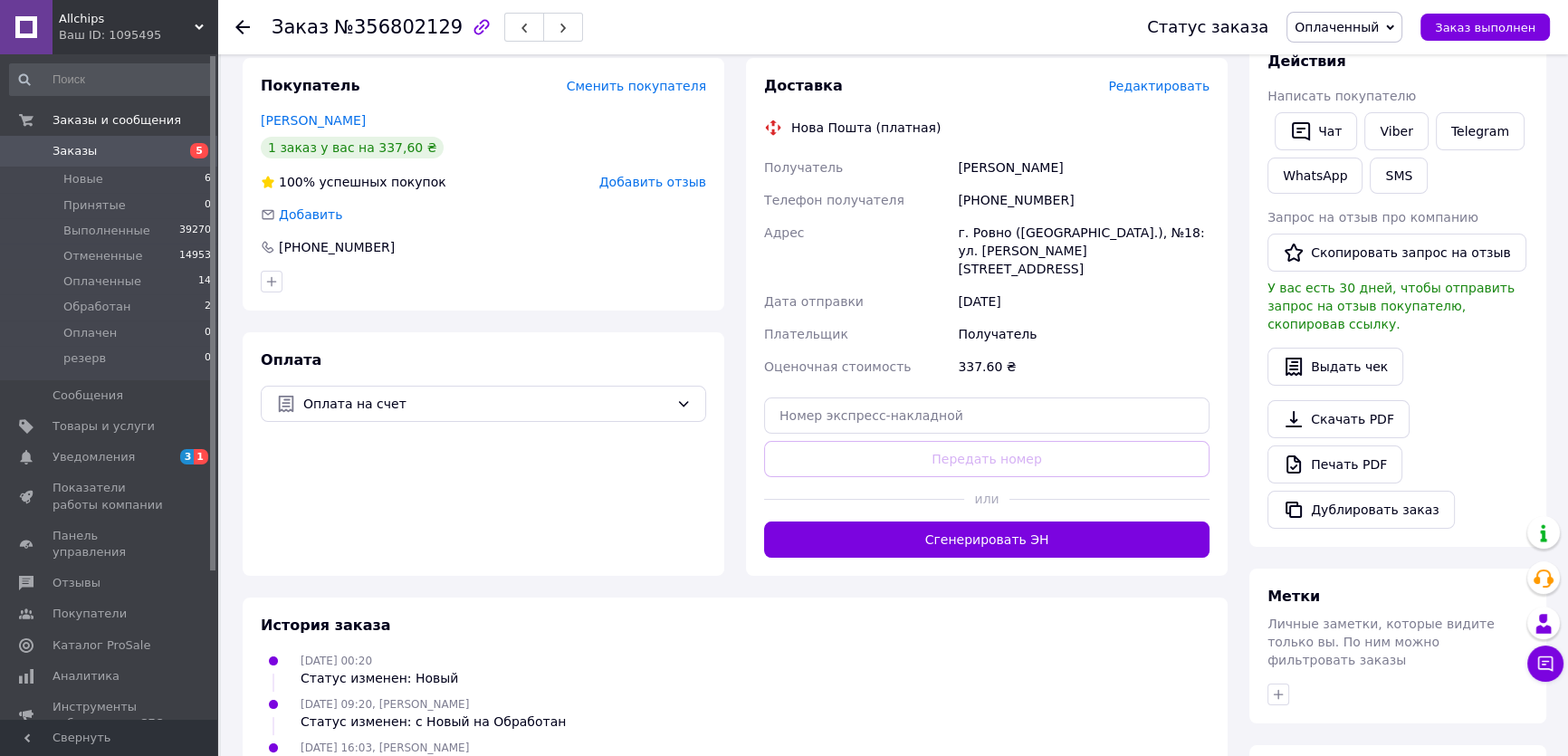
click at [1014, 521] on button "Сгенерировать ЭН" at bounding box center [987, 539] width 445 height 36
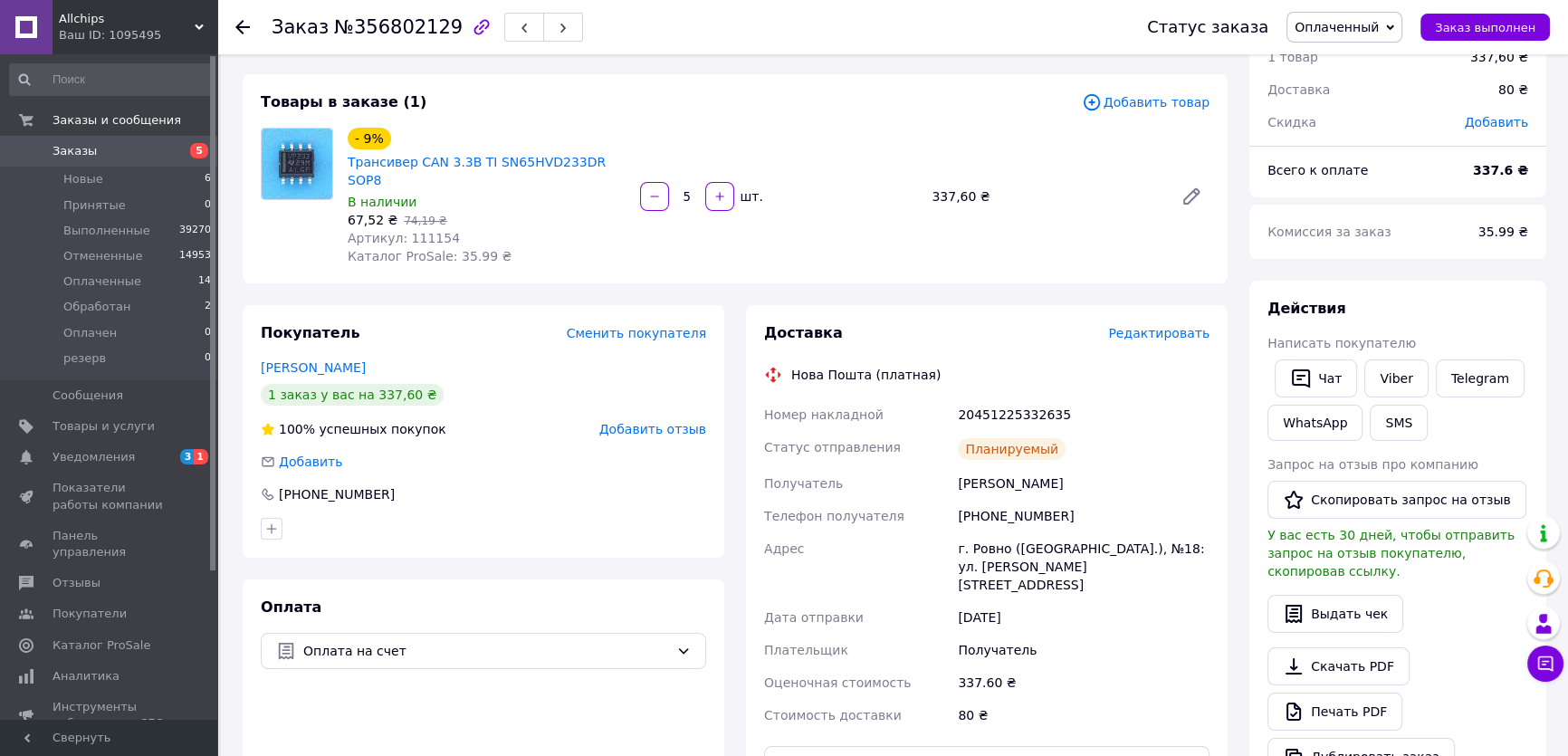
click at [1040, 398] on div "20451225332635" at bounding box center [1084, 414] width 259 height 32
copy div "20451225332635"
click at [1394, 378] on link "Viber" at bounding box center [1396, 378] width 64 height 38
copy div "20451225332635"
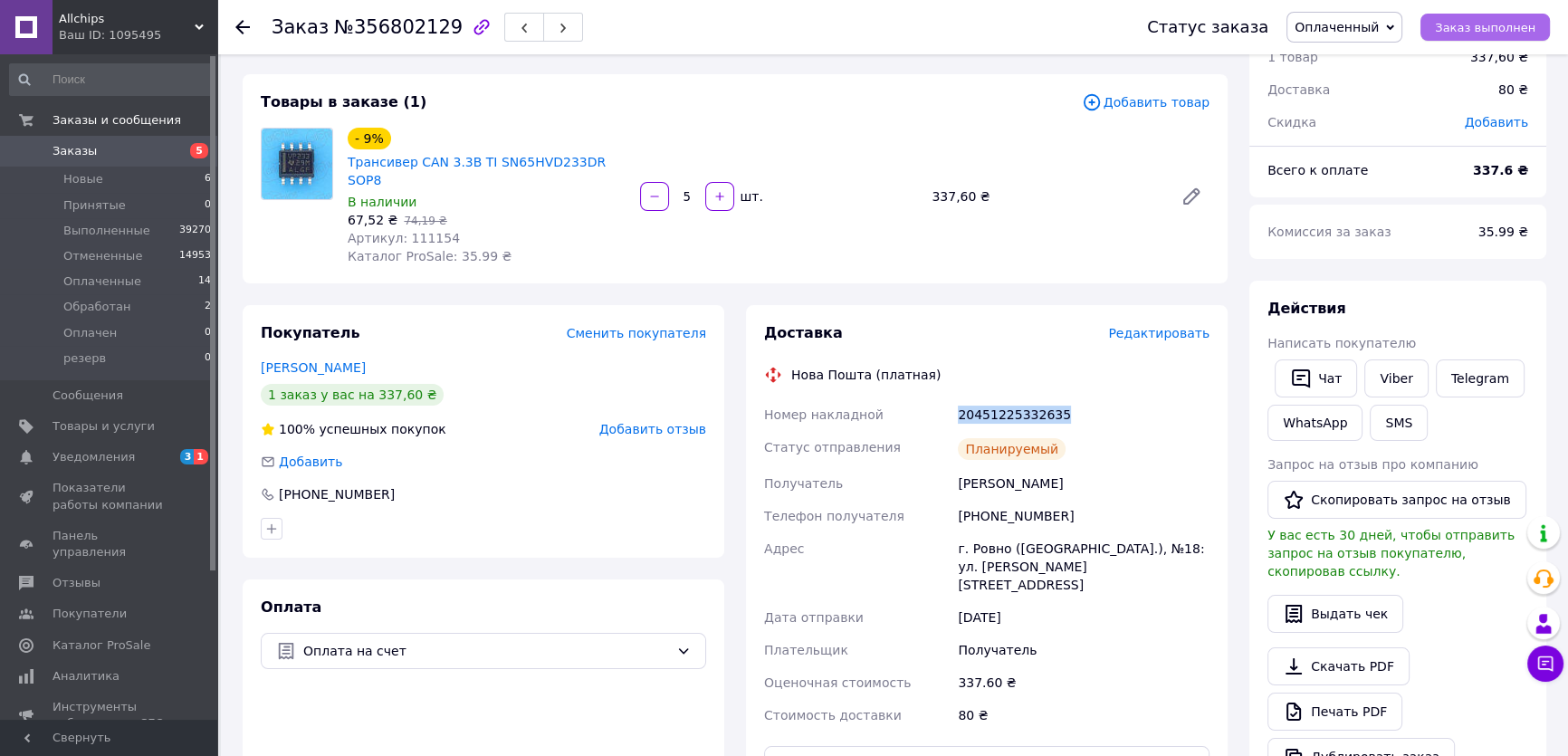
click at [1480, 27] on span "Заказ выполнен" at bounding box center [1485, 28] width 101 height 13
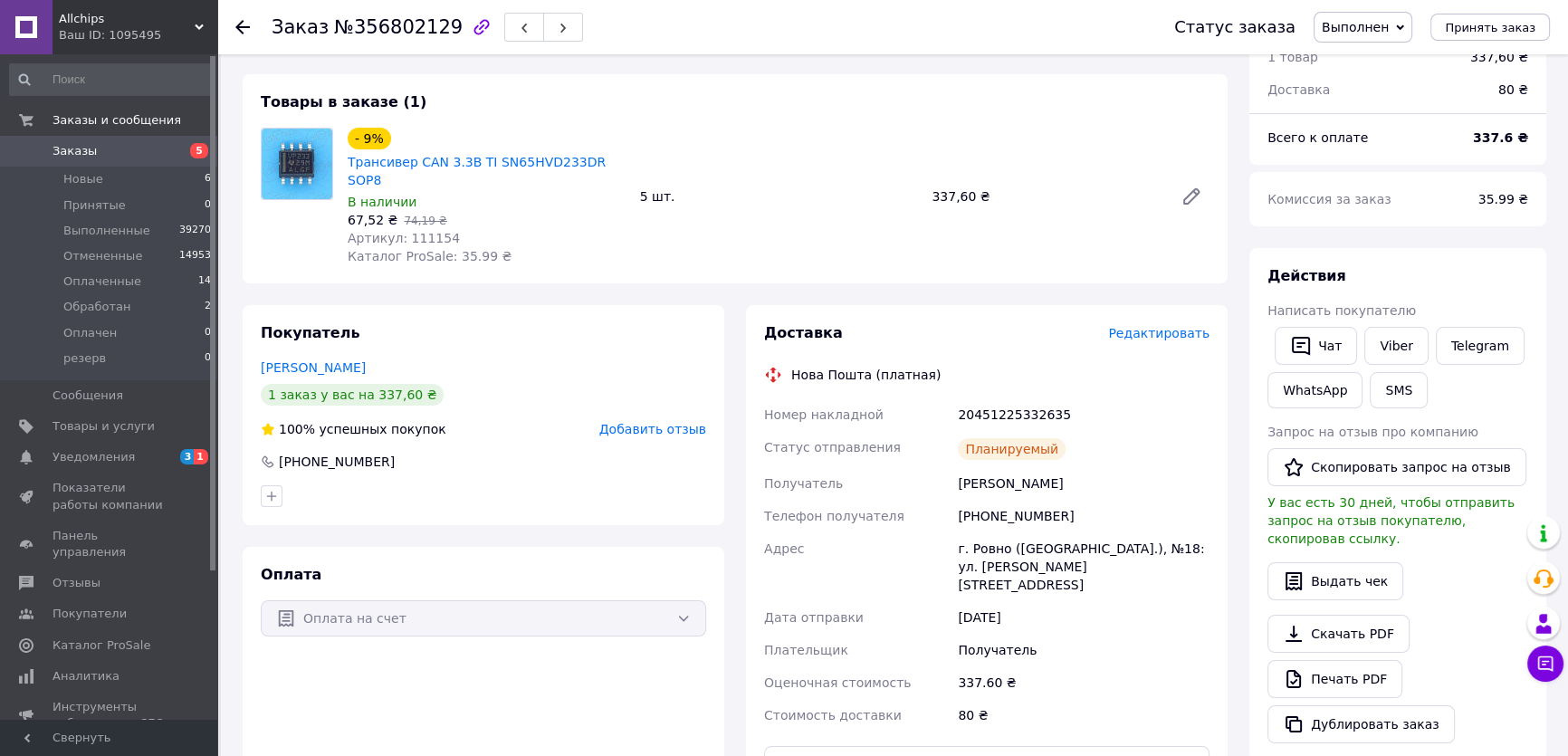
click at [1458, 253] on div "Действия Написать покупателю   Чат Viber Telegram WhatsApp SMS Запрос на отзыв …" at bounding box center [1398, 504] width 297 height 514
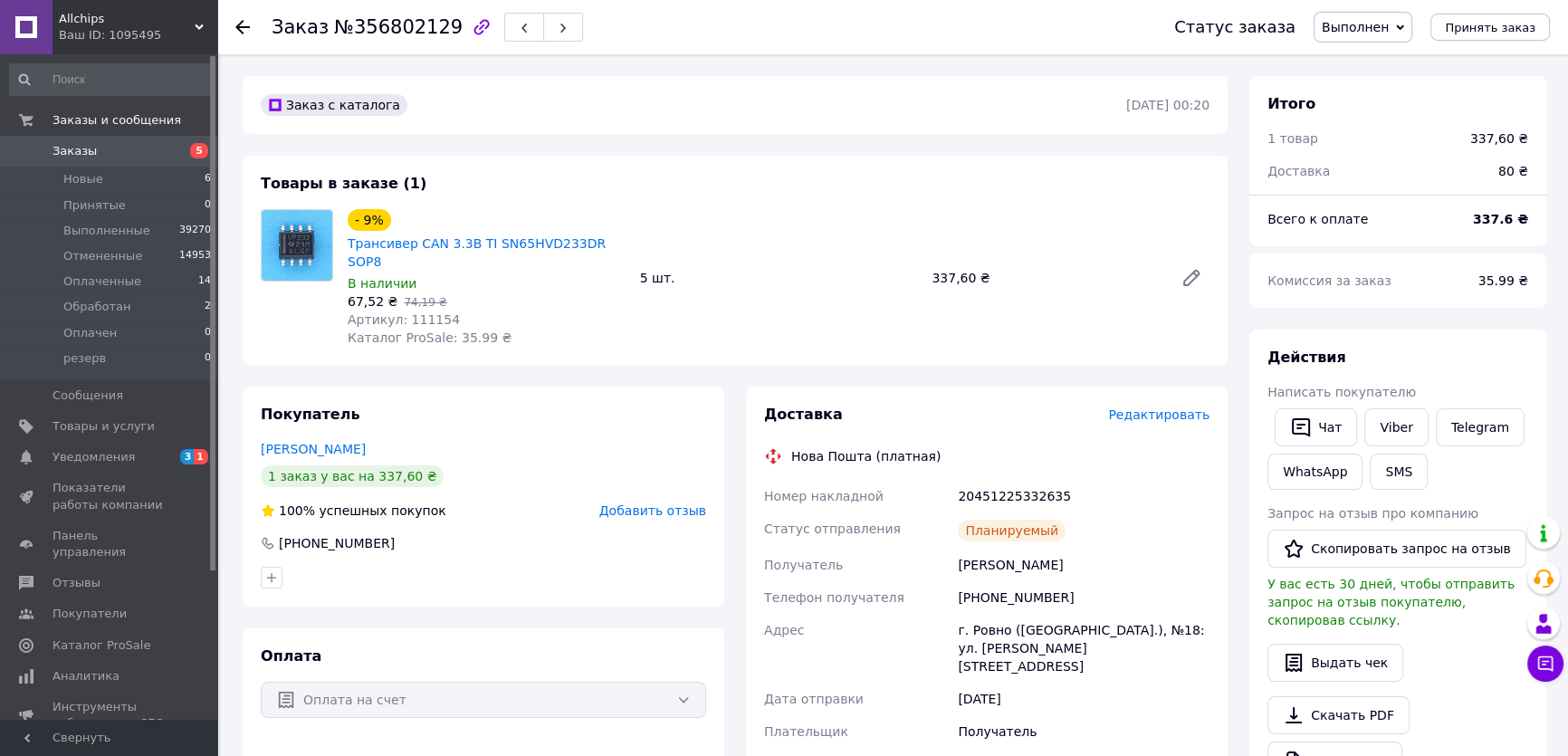
click at [107, 155] on span "Заказы" at bounding box center [109, 151] width 115 height 16
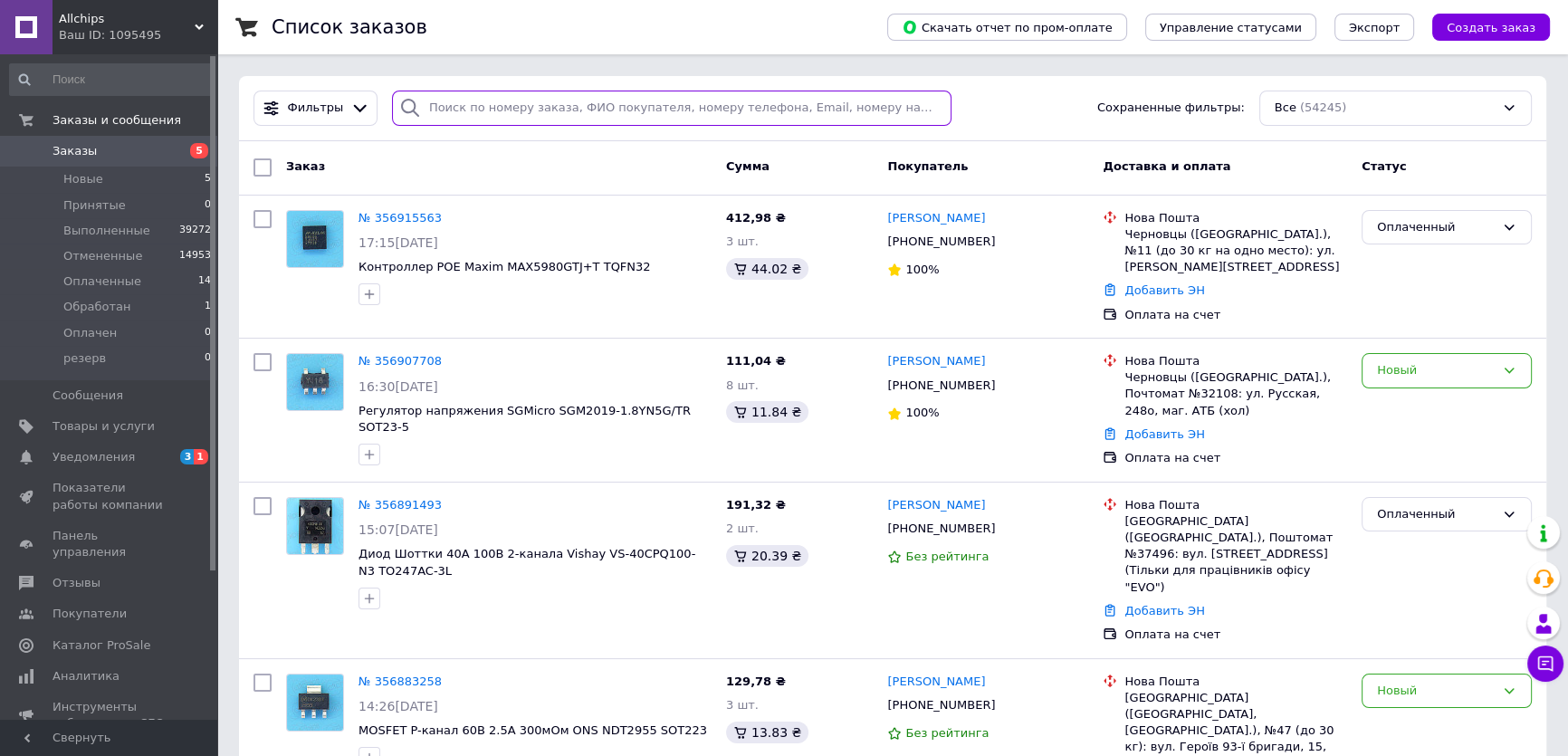
click at [453, 111] on input "search" at bounding box center [672, 107] width 560 height 35
paste input "356820444"
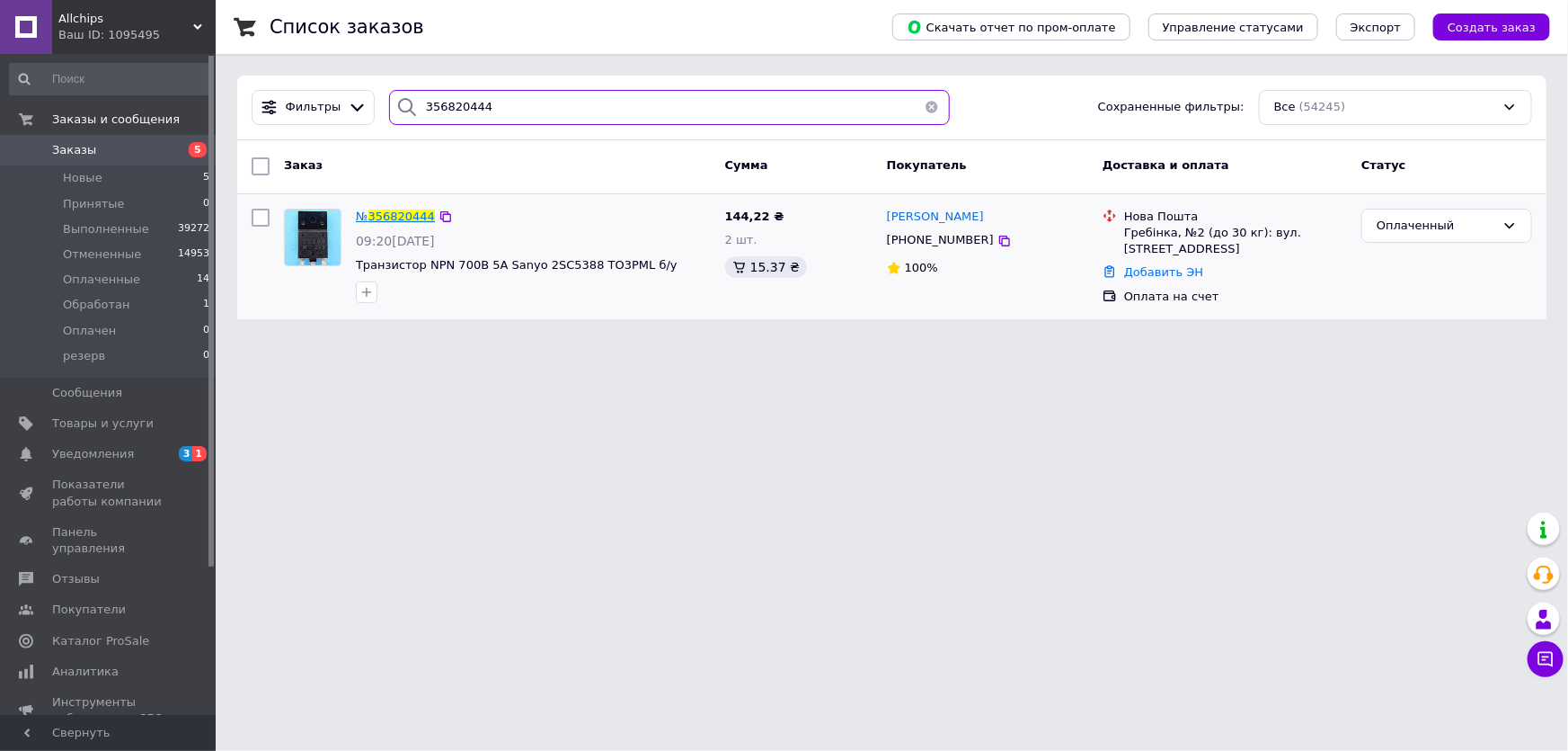
type input "356820444"
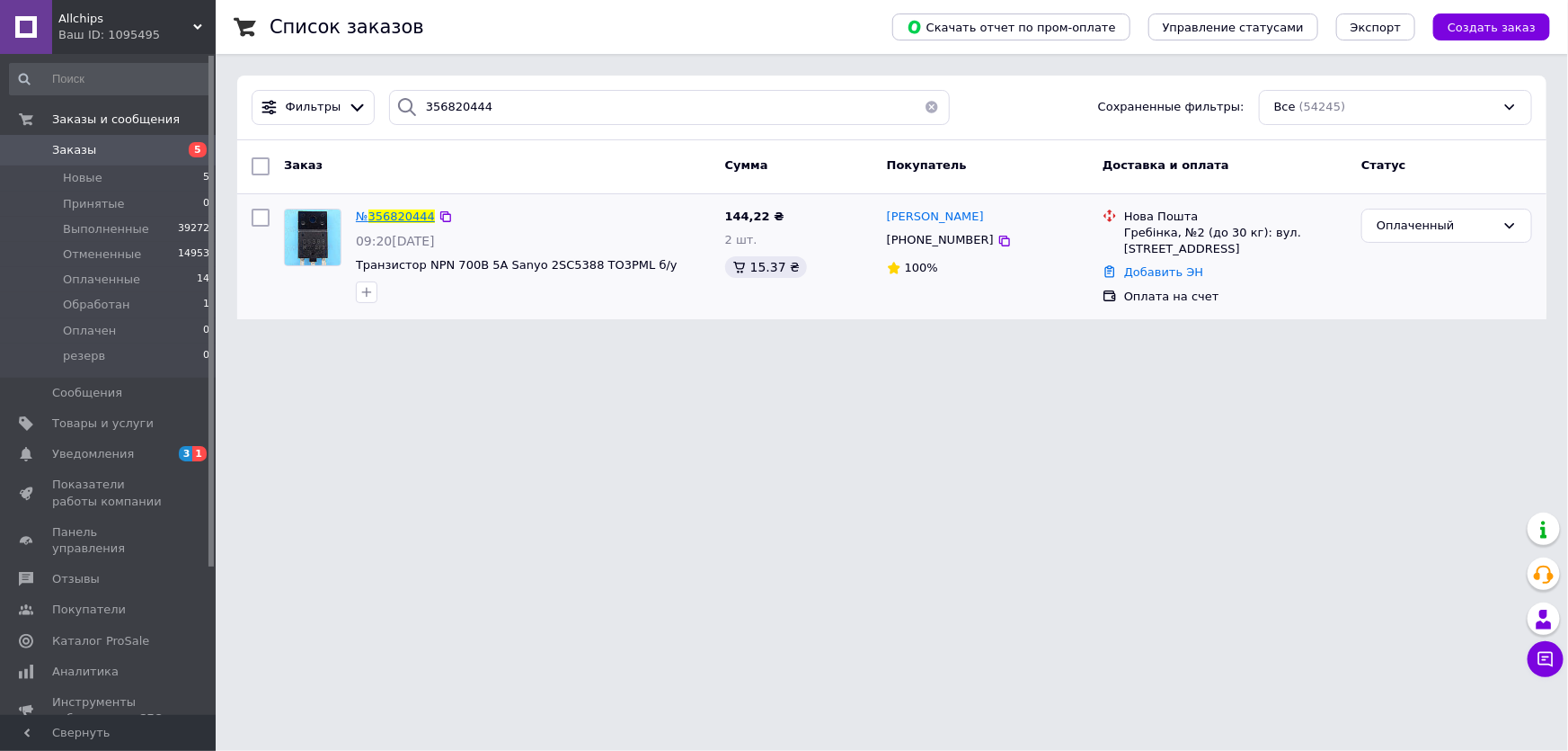
click at [398, 212] on span "356820444" at bounding box center [402, 216] width 67 height 13
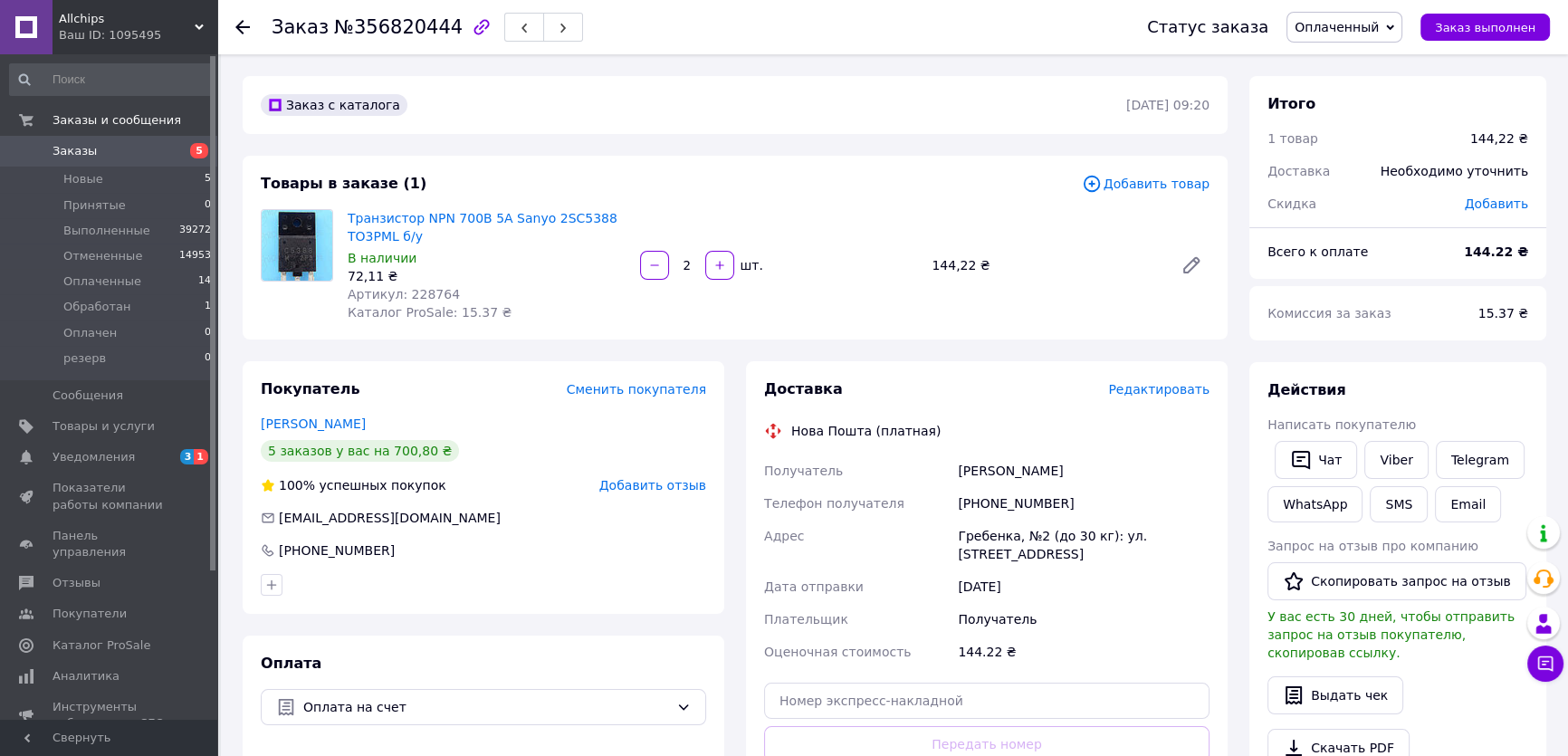
click at [1449, 255] on div "Всего к оплате" at bounding box center [1354, 252] width 197 height 40
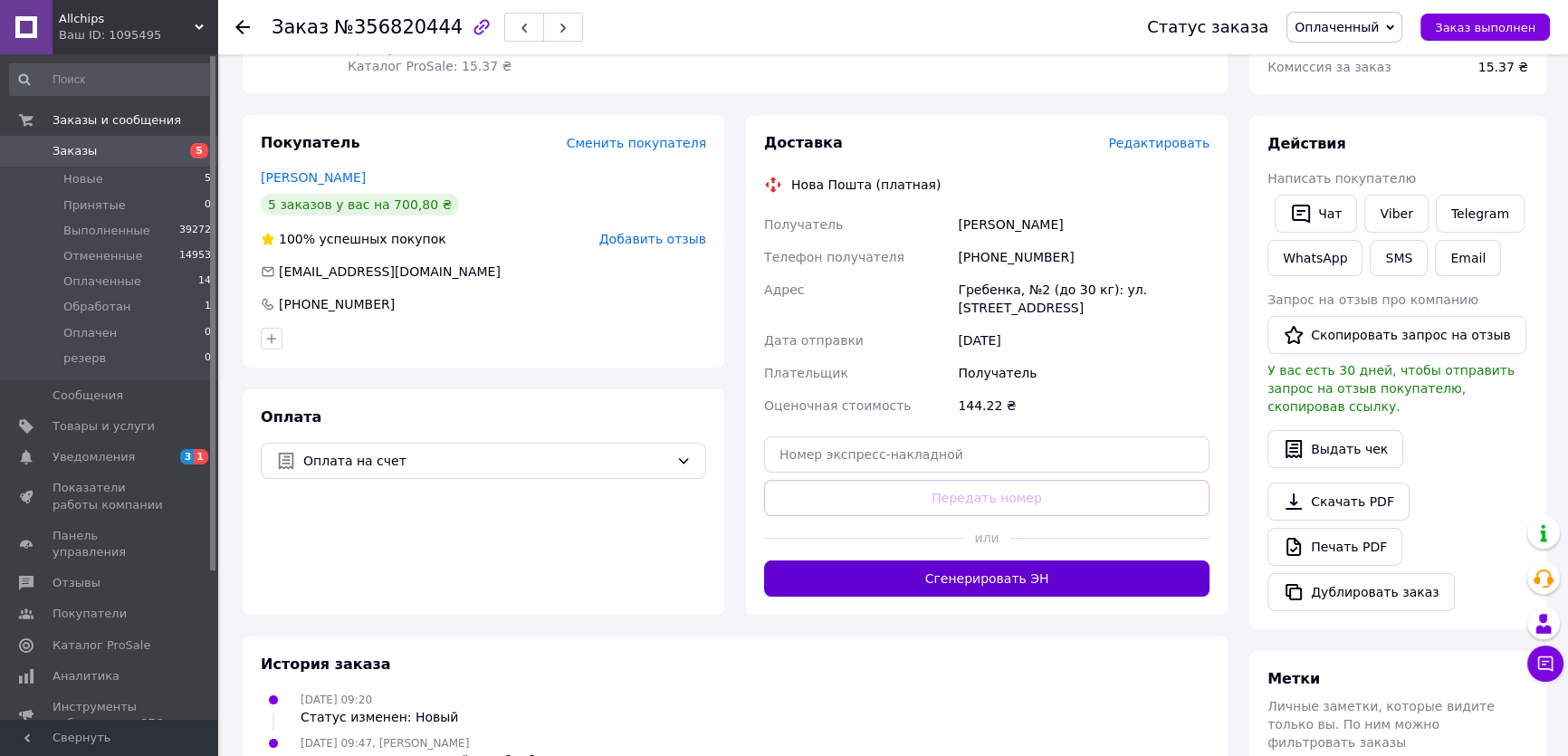
click at [1003, 566] on button "Сгенерировать ЭН" at bounding box center [987, 578] width 445 height 36
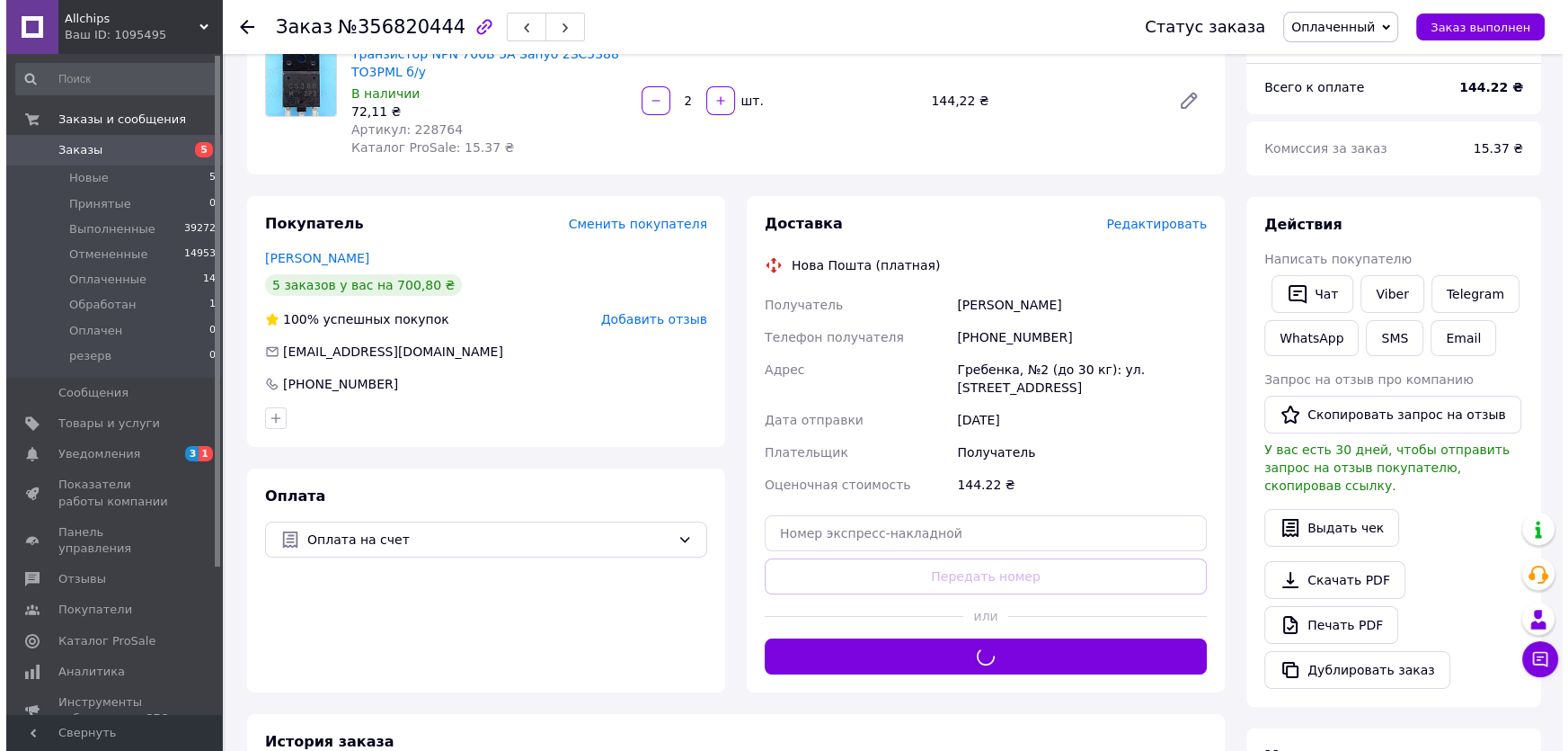
scroll to position [0, 0]
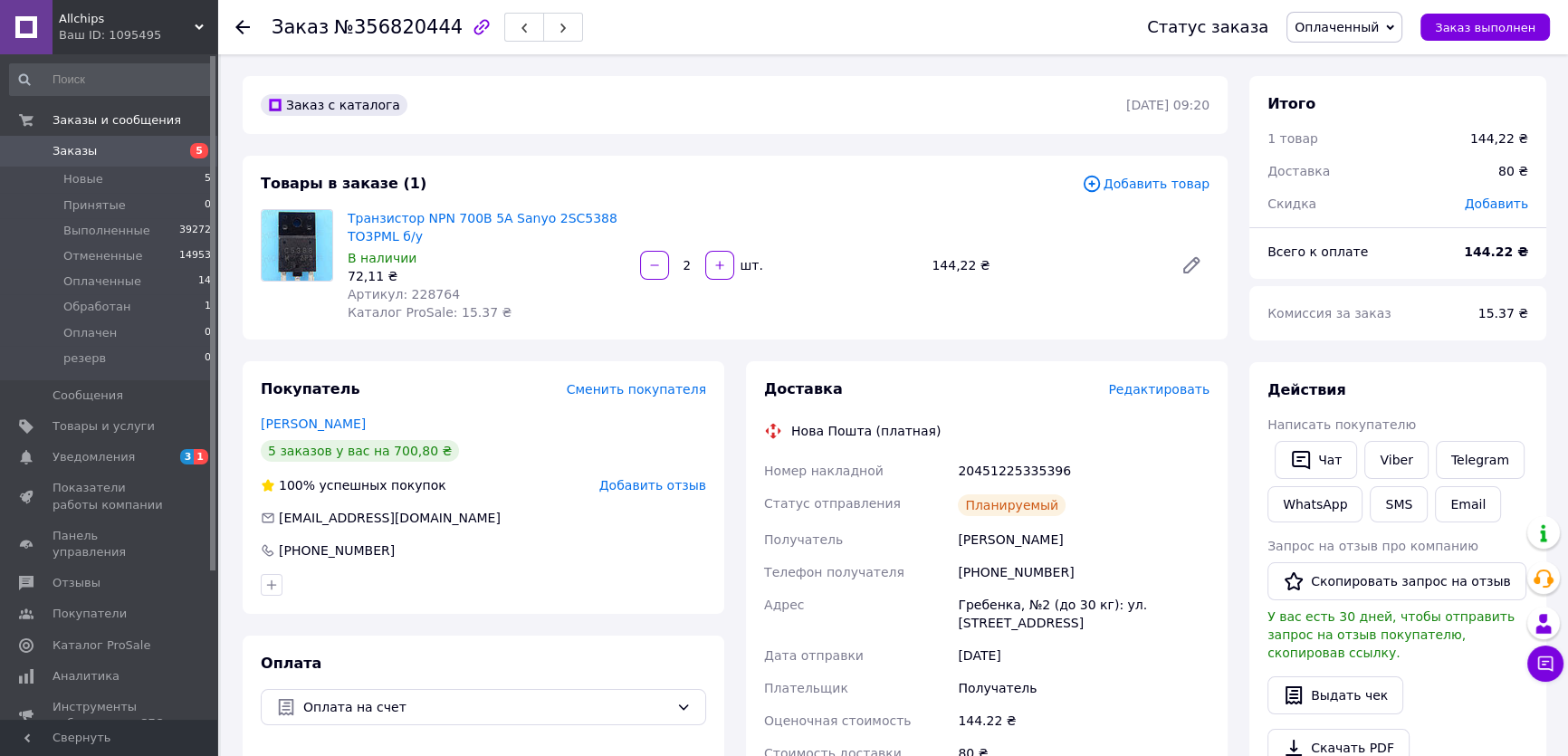
click at [1014, 467] on div "20451225335396" at bounding box center [1084, 471] width 259 height 32
copy div "20451225335396"
click at [1393, 465] on link "Viber" at bounding box center [1396, 460] width 64 height 38
copy div "20451225335396"
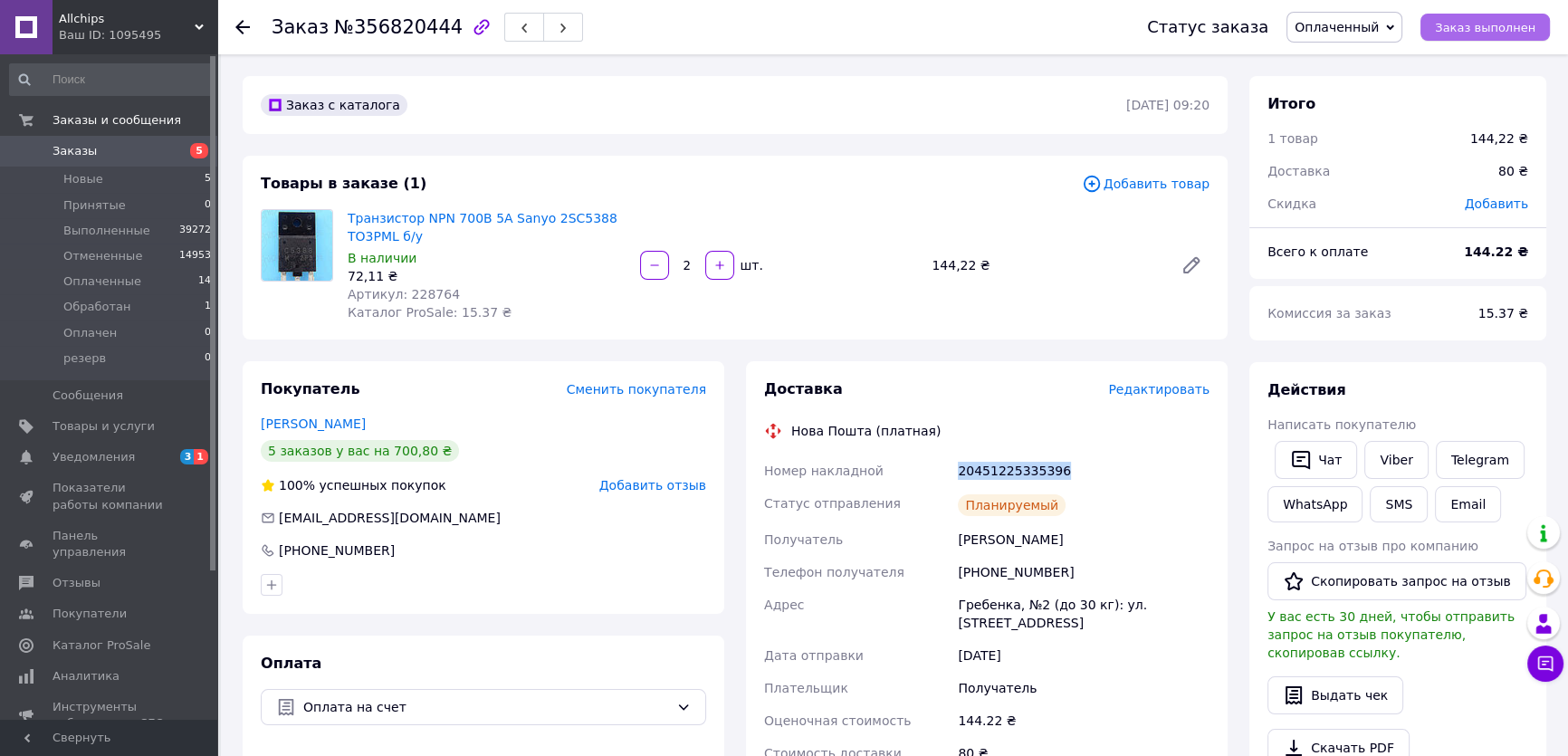
click at [1500, 30] on span "Заказ выполнен" at bounding box center [1485, 28] width 101 height 13
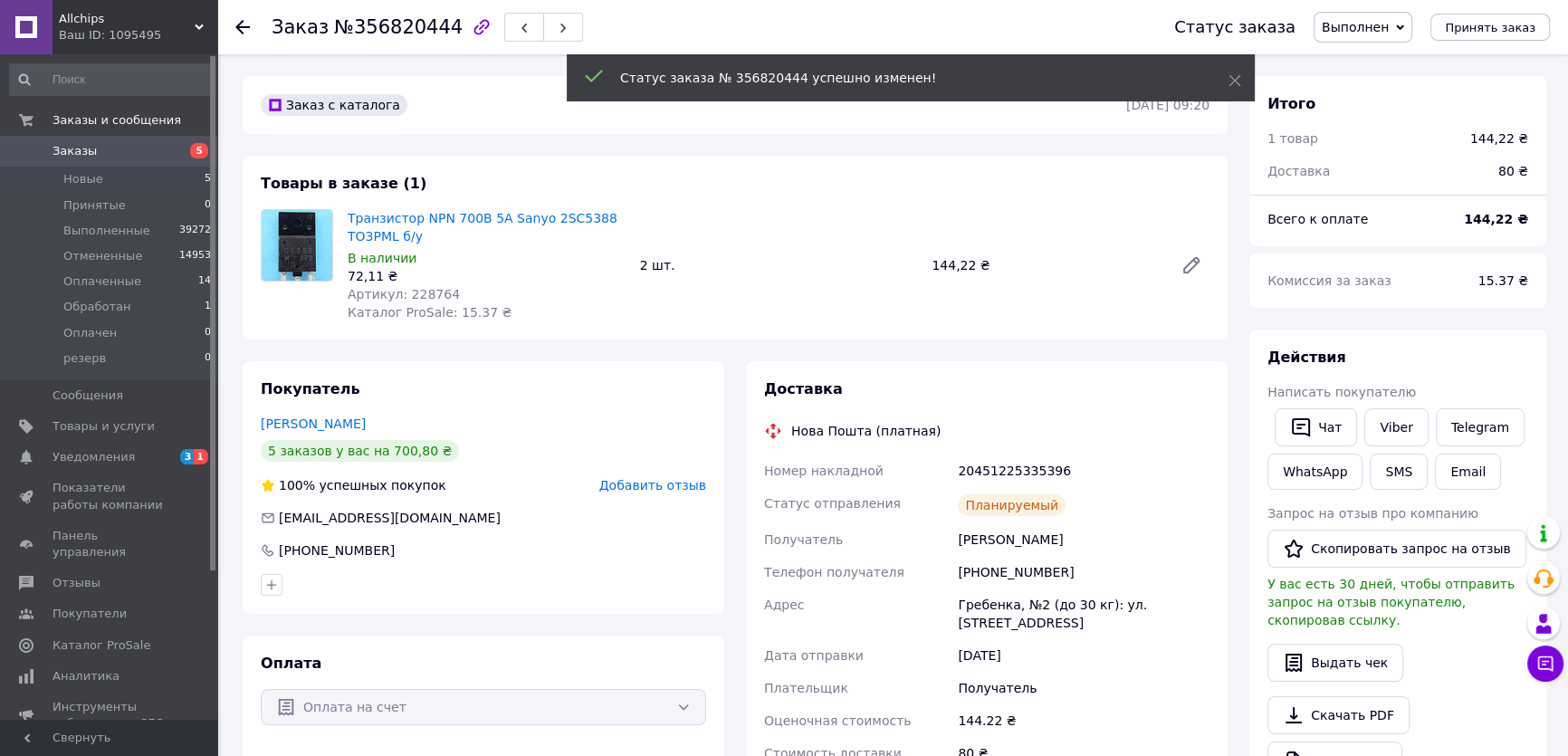
click at [677, 487] on span "Добавить отзыв" at bounding box center [652, 484] width 106 height 14
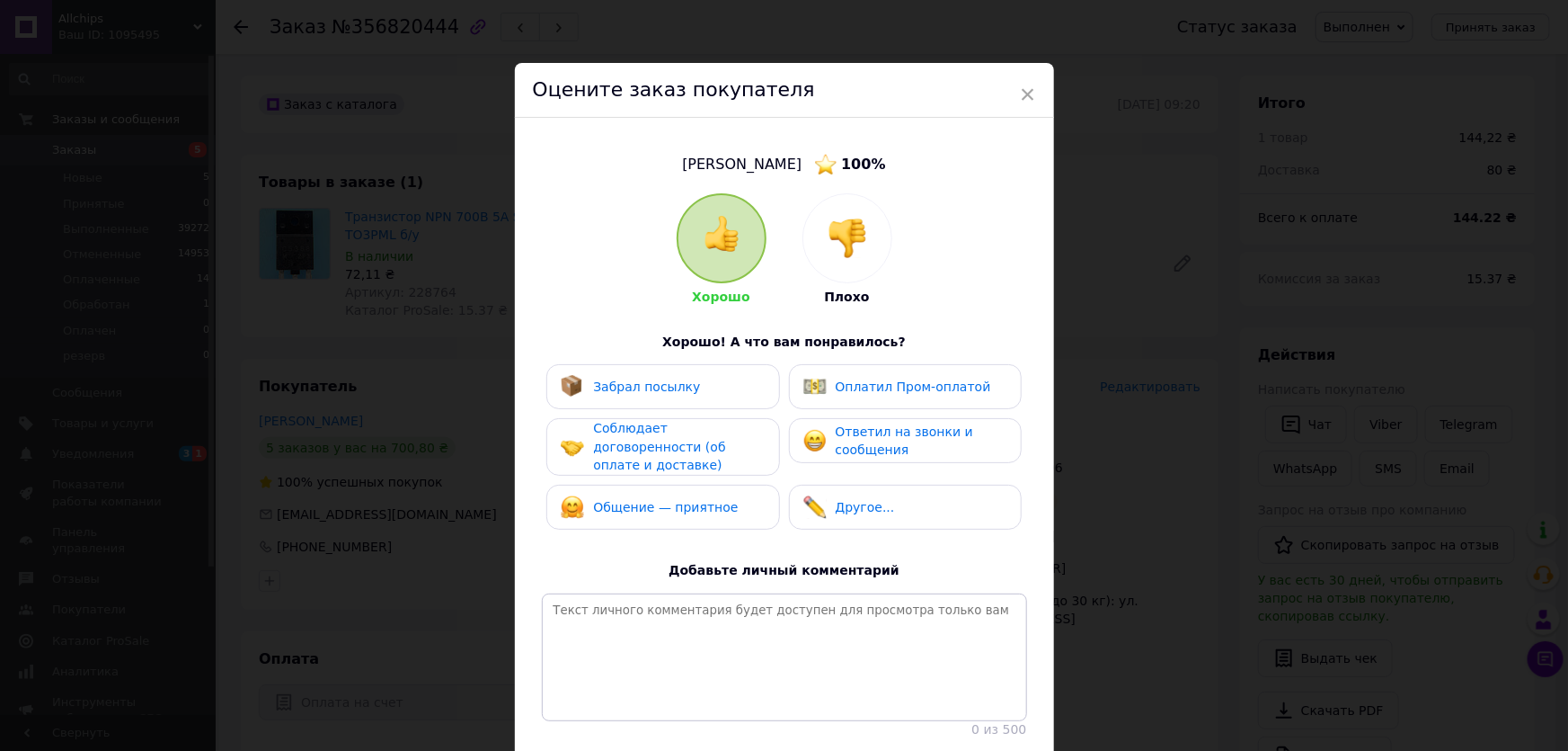
click at [880, 433] on span "Ответил на звонки и сообщения" at bounding box center [905, 441] width 138 height 33
click at [719, 442] on span "Соблюдает договоренности (об оплате и доставке)" at bounding box center [659, 446] width 132 height 51
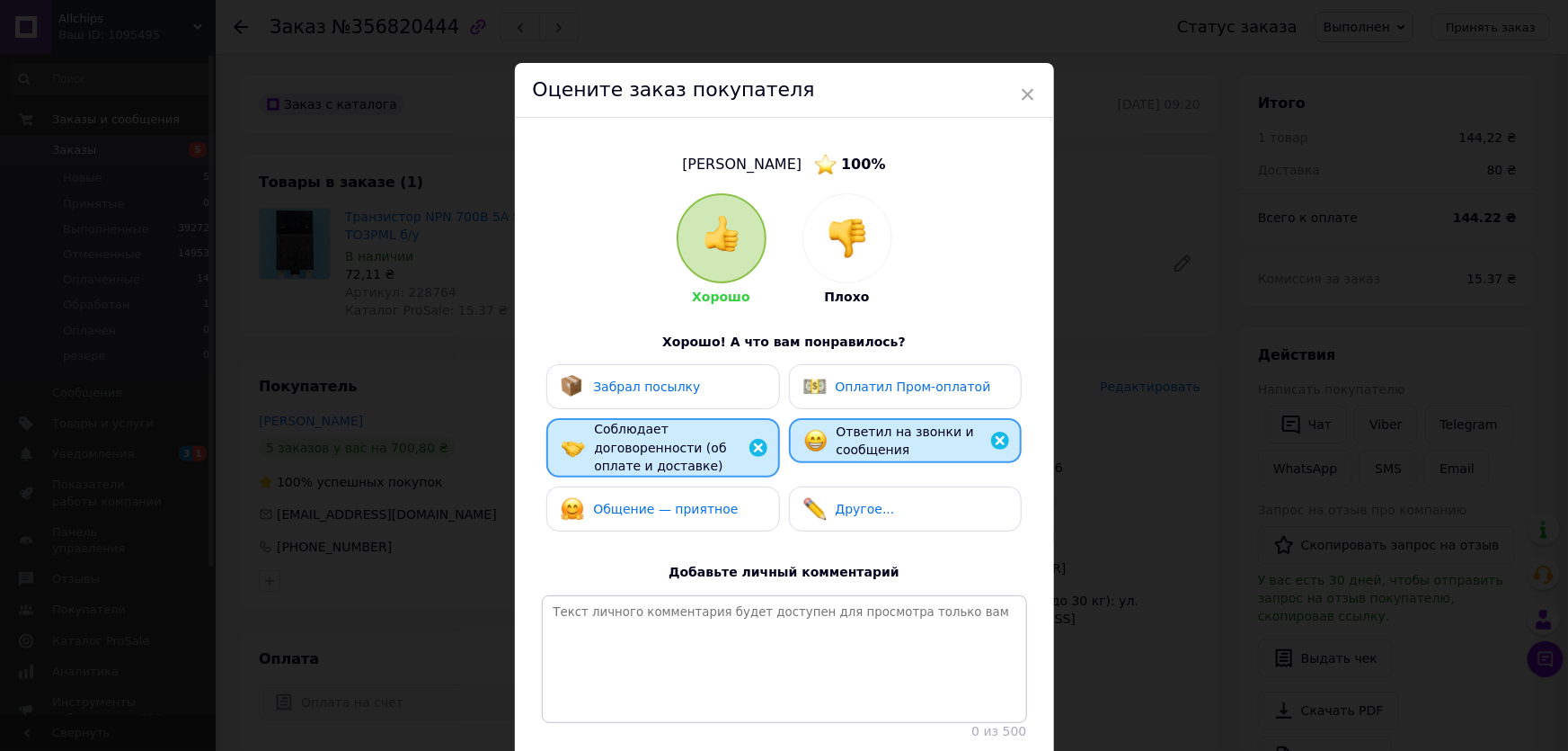
click at [703, 502] on span "Общение — приятное" at bounding box center [665, 509] width 144 height 14
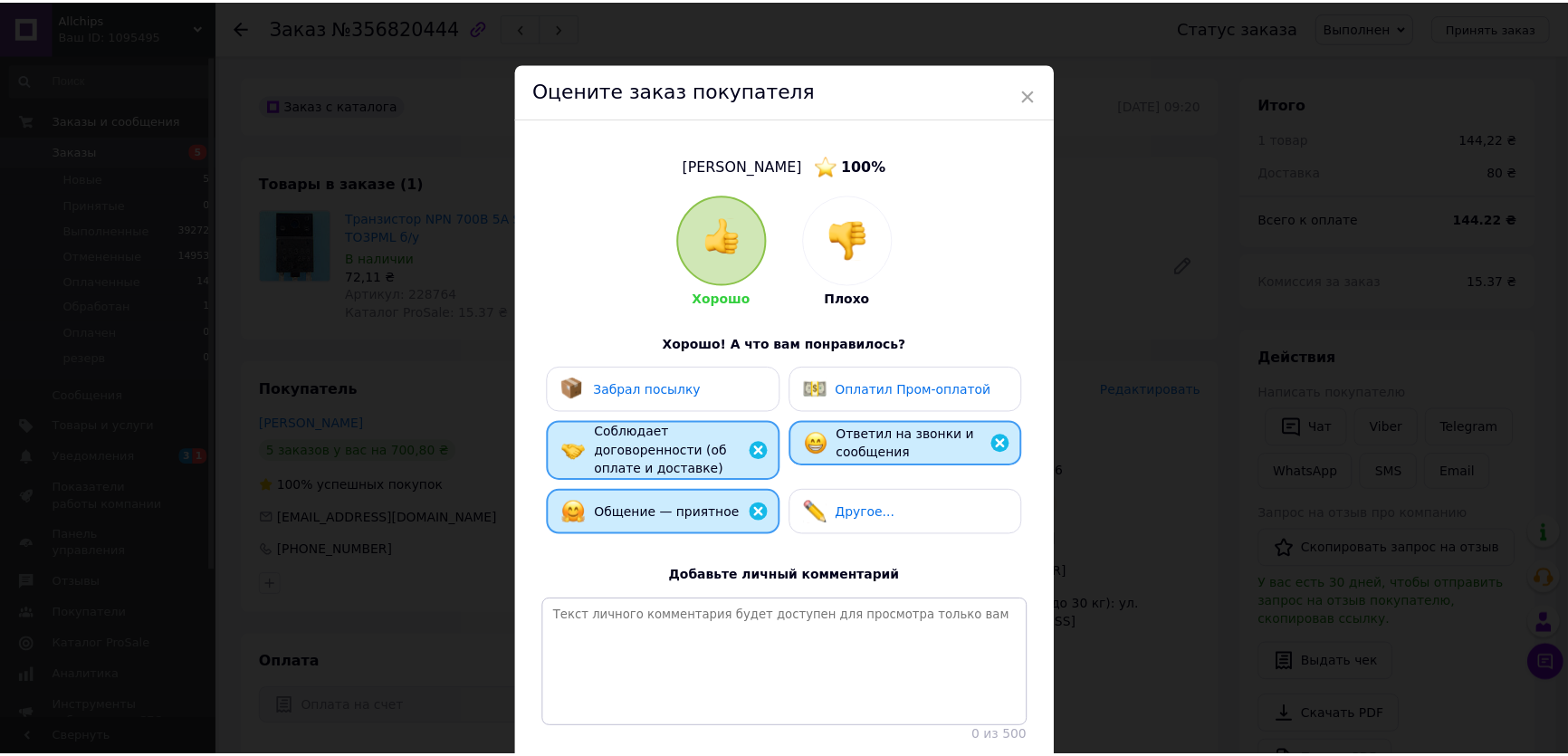
scroll to position [132, 0]
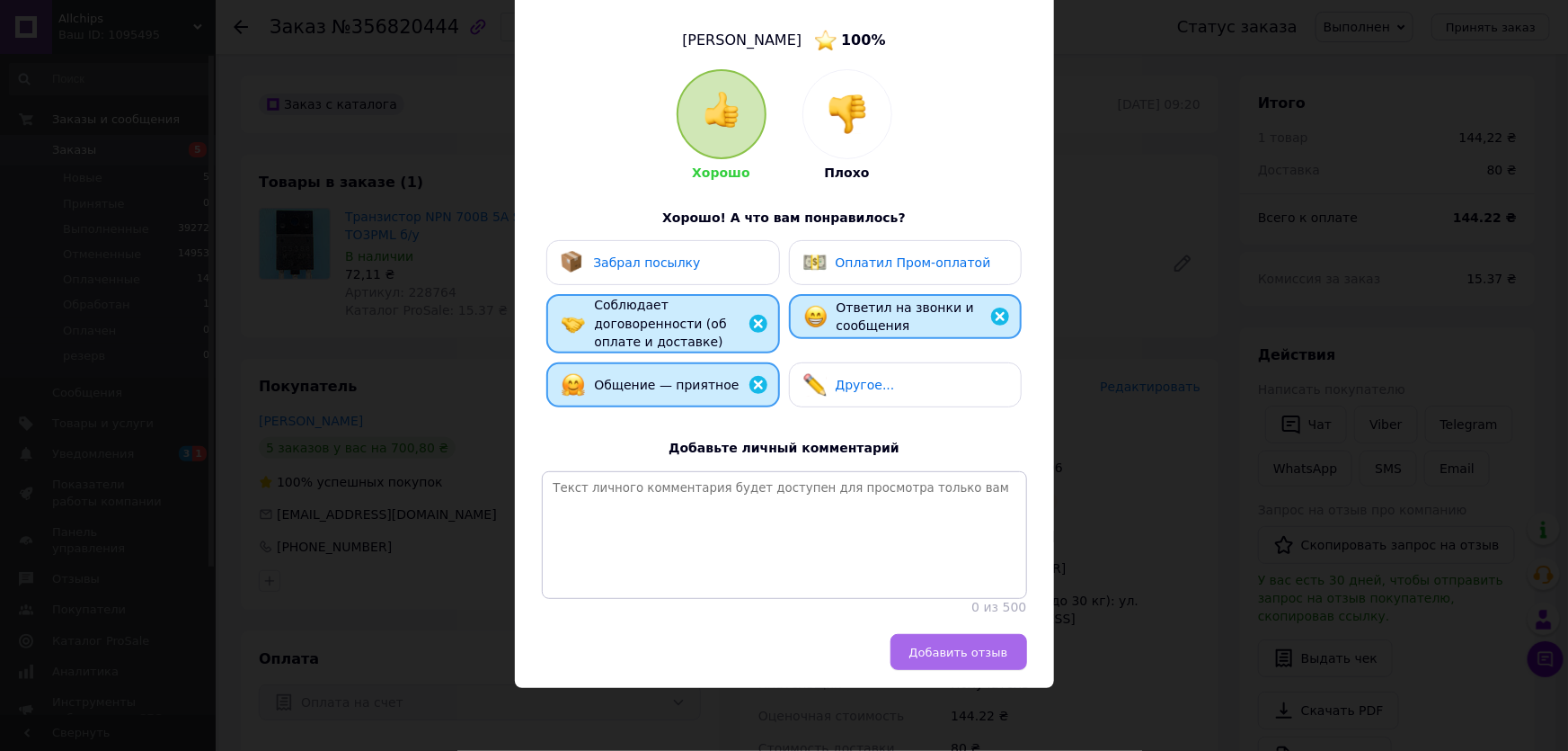
click at [955, 647] on span "Добавить отзыв" at bounding box center [959, 652] width 99 height 13
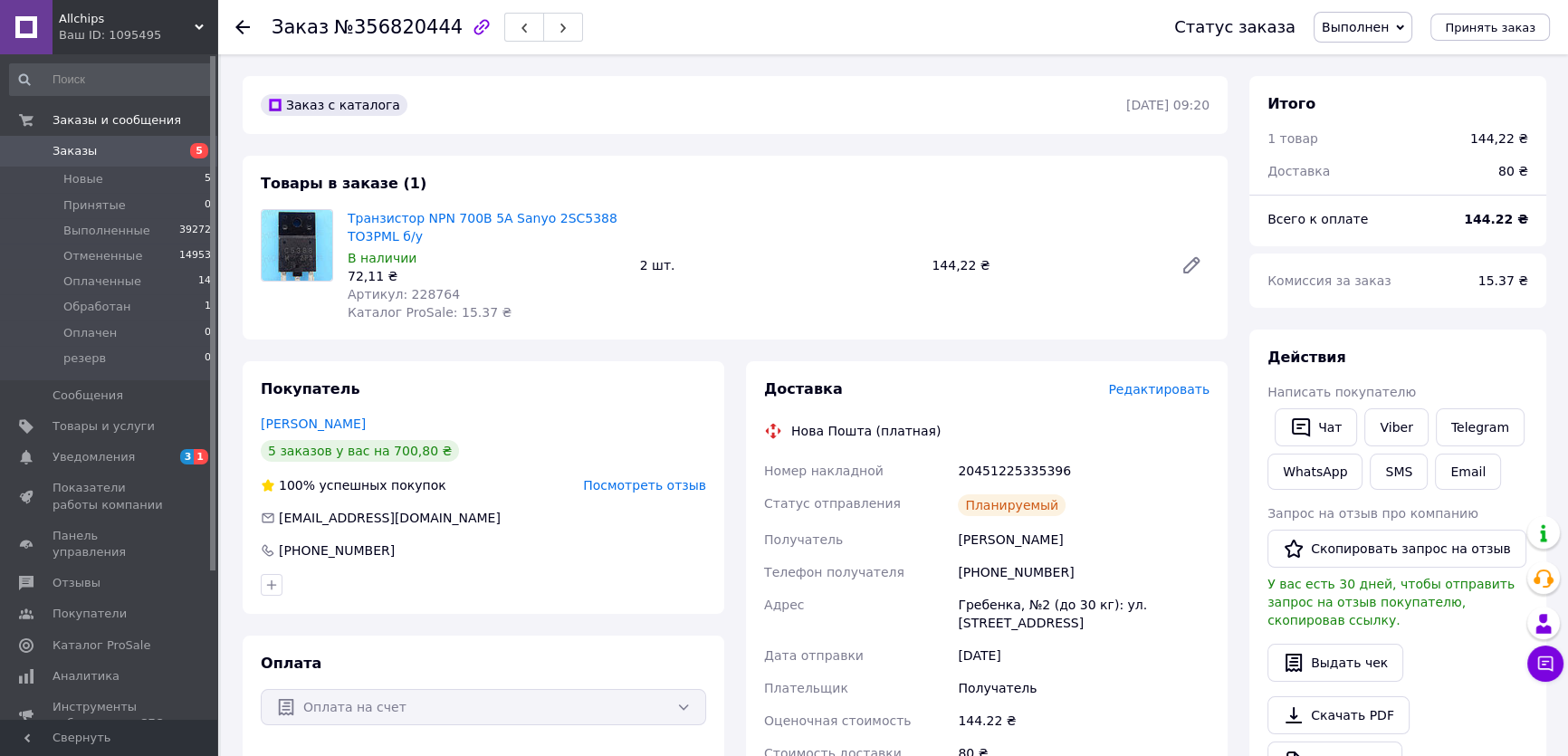
click at [1458, 102] on div "Итого" at bounding box center [1398, 104] width 261 height 21
click at [138, 147] on span "Заказы" at bounding box center [109, 151] width 115 height 16
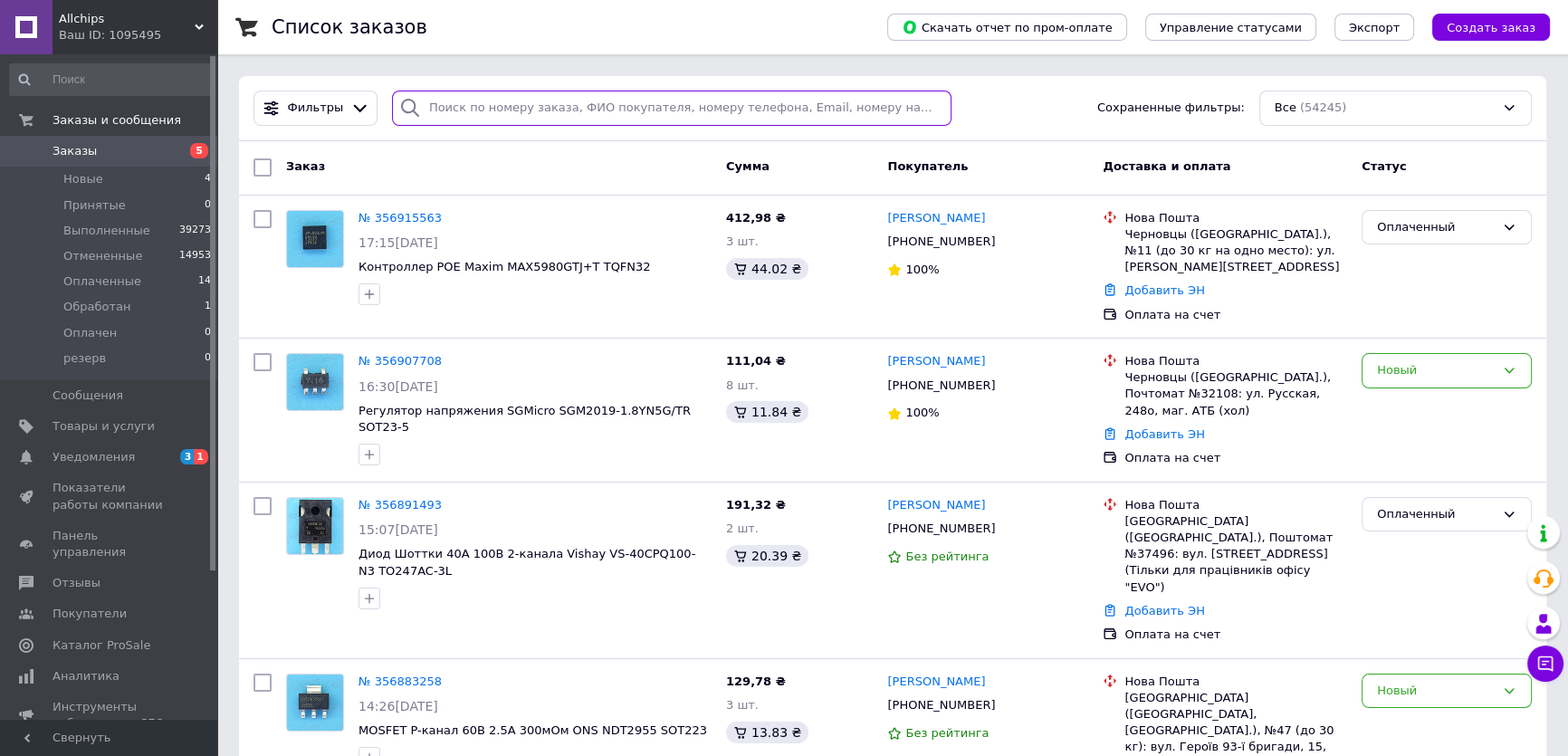
click at [457, 108] on input "search" at bounding box center [672, 107] width 560 height 35
paste input "356825710"
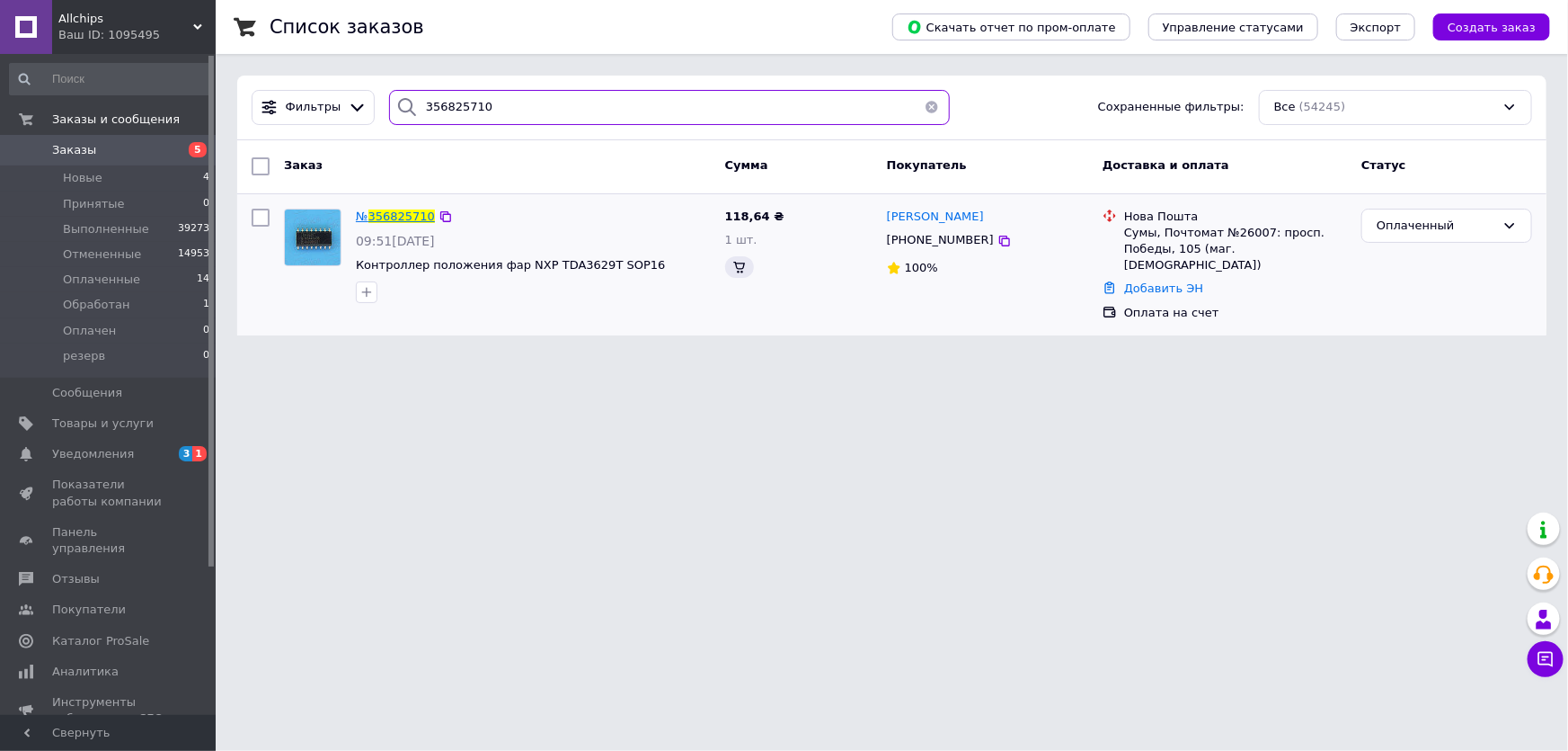
type input "356825710"
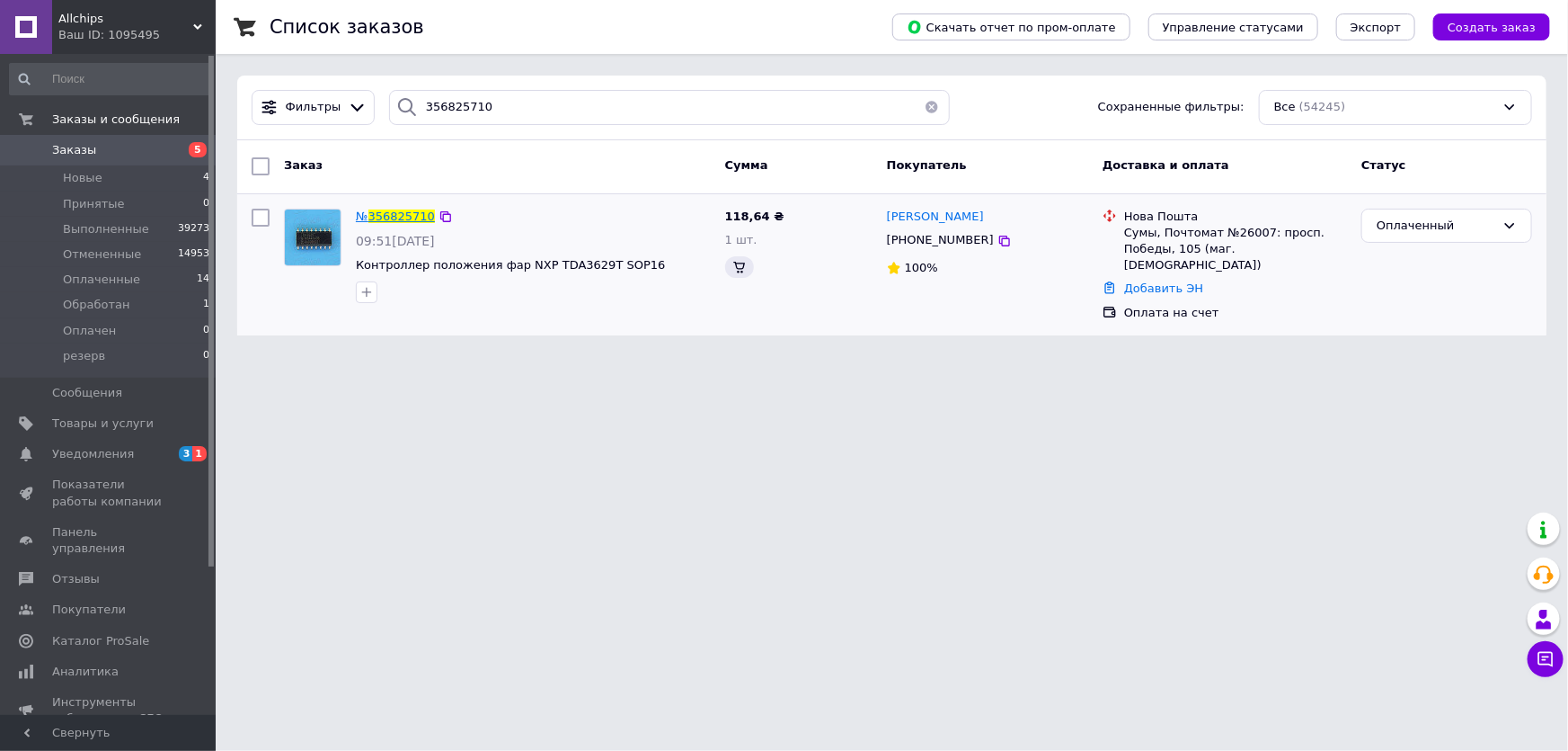
click at [386, 214] on span "356825710" at bounding box center [402, 216] width 67 height 13
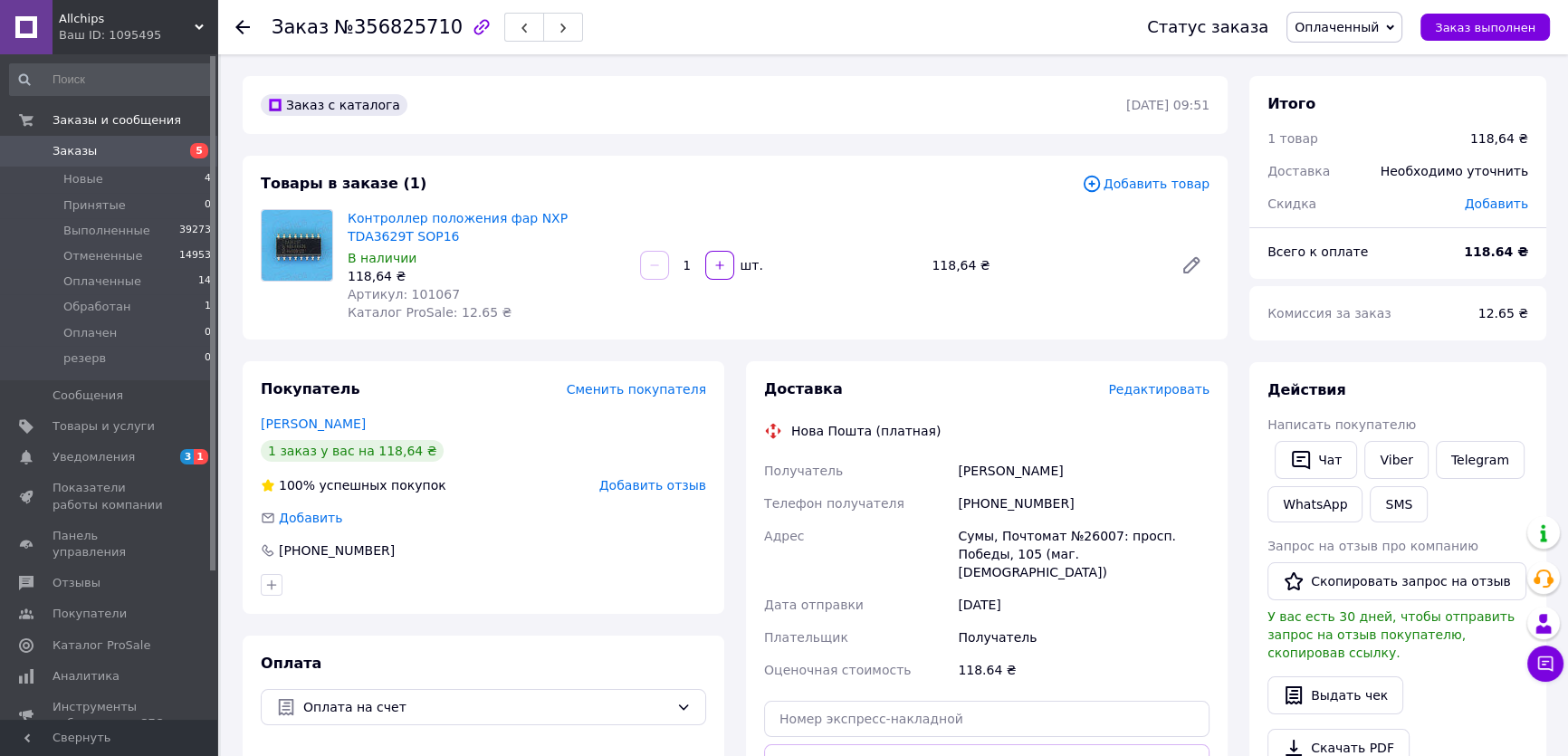
click at [1431, 264] on div "Всего к оплате" at bounding box center [1354, 252] width 197 height 40
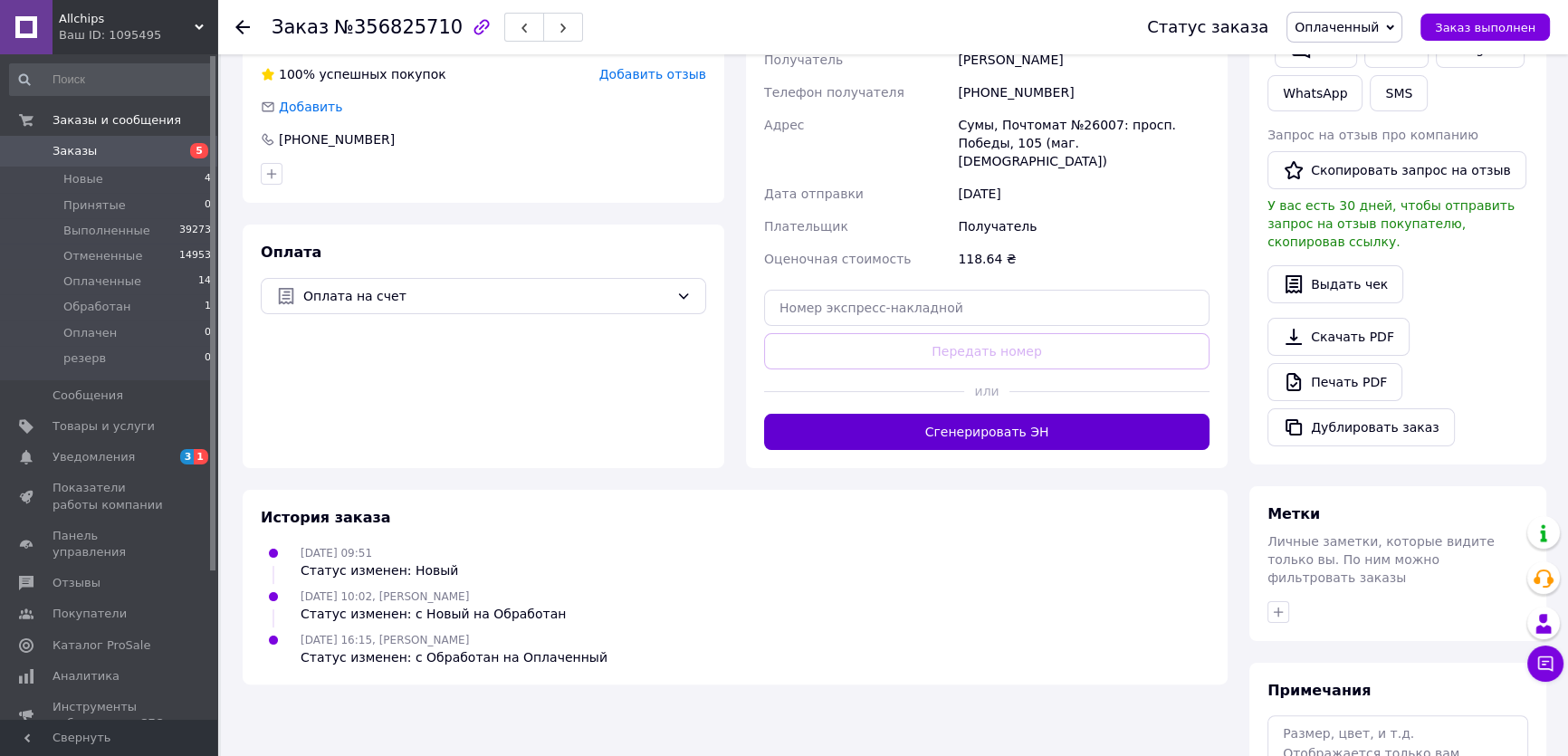
click at [1005, 414] on button "Сгенерировать ЭН" at bounding box center [987, 432] width 445 height 36
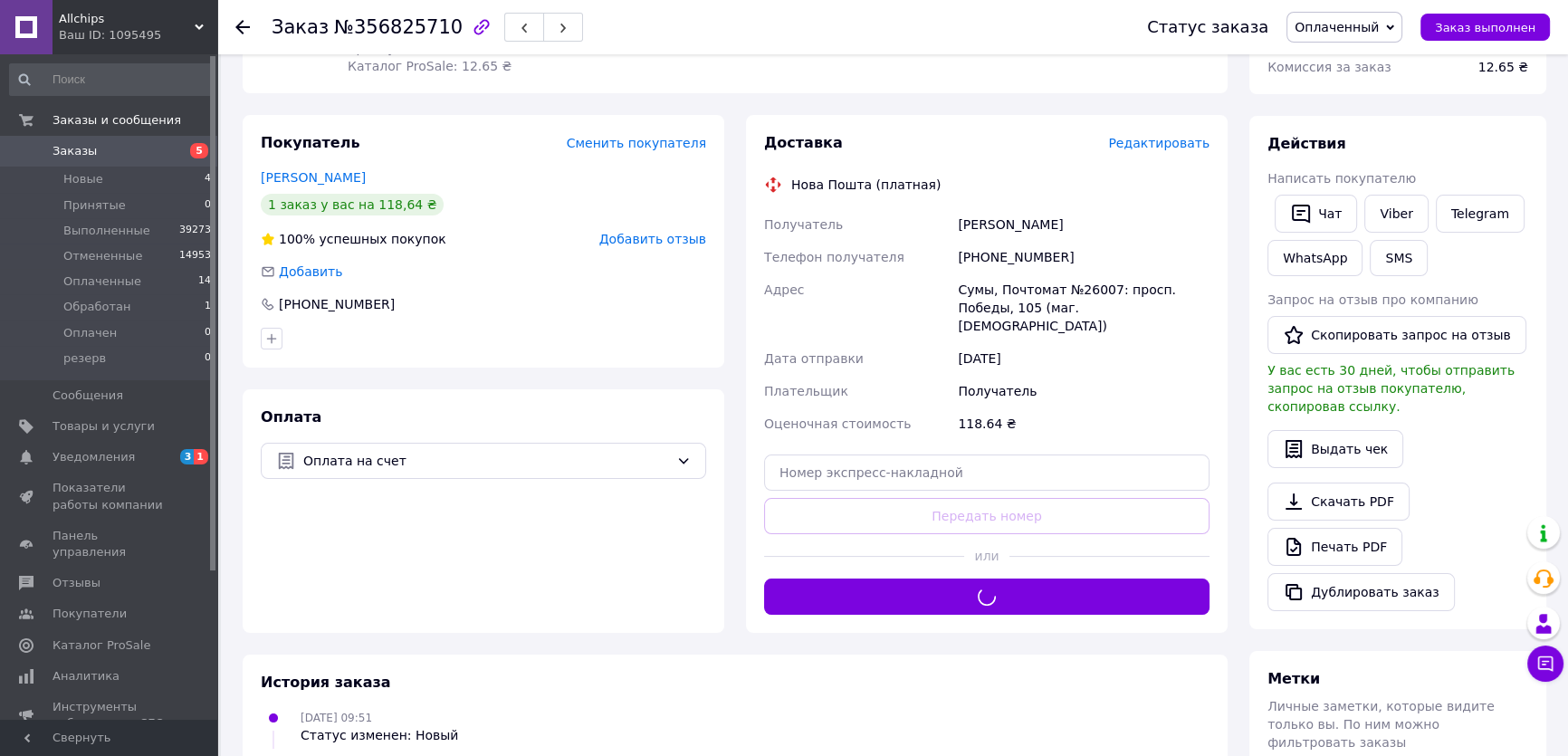
scroll to position [164, 0]
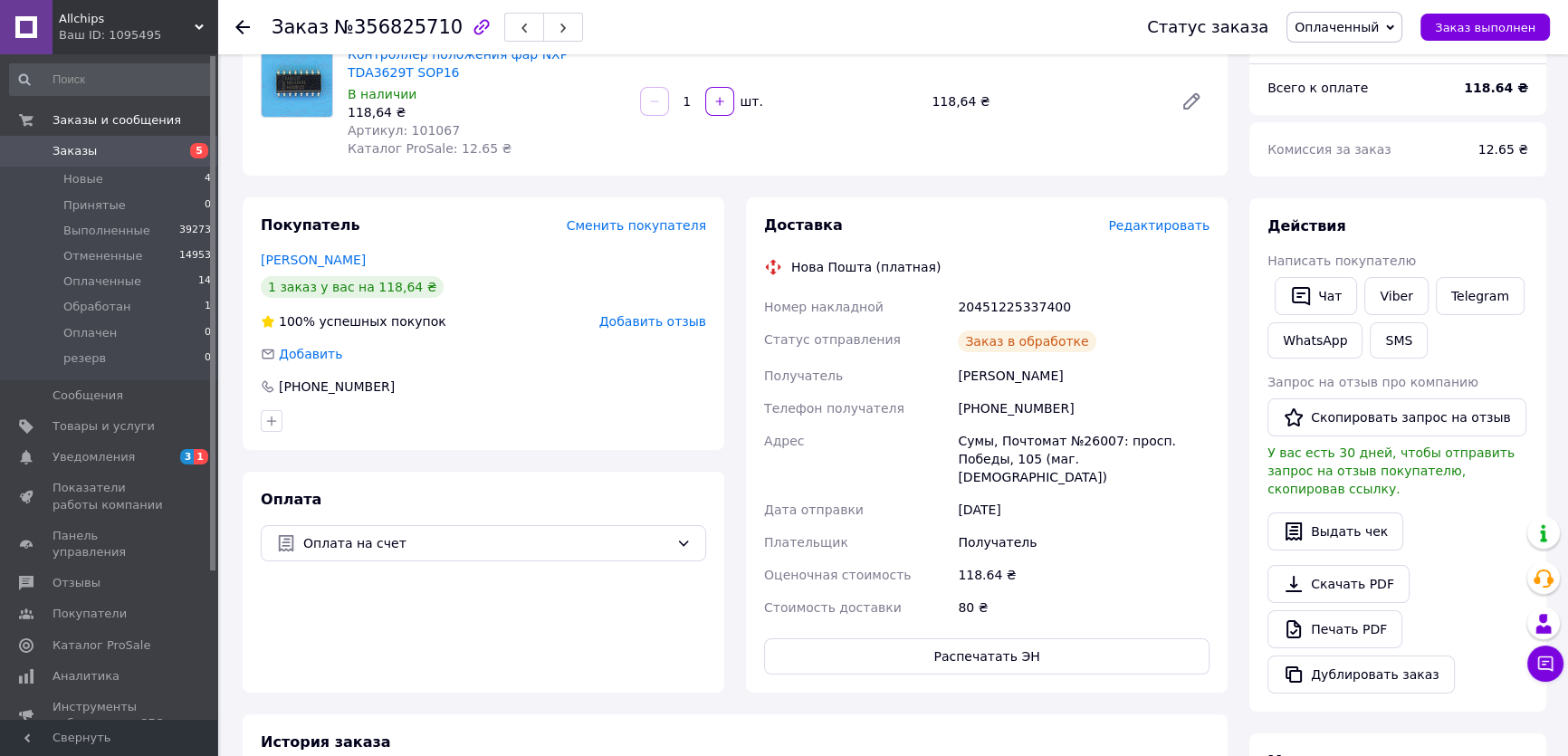
click at [1023, 301] on div "20451225337400" at bounding box center [1084, 307] width 259 height 32
copy div "20451225337400"
click at [1394, 294] on link "Viber" at bounding box center [1396, 296] width 64 height 38
copy div "20451225337400"
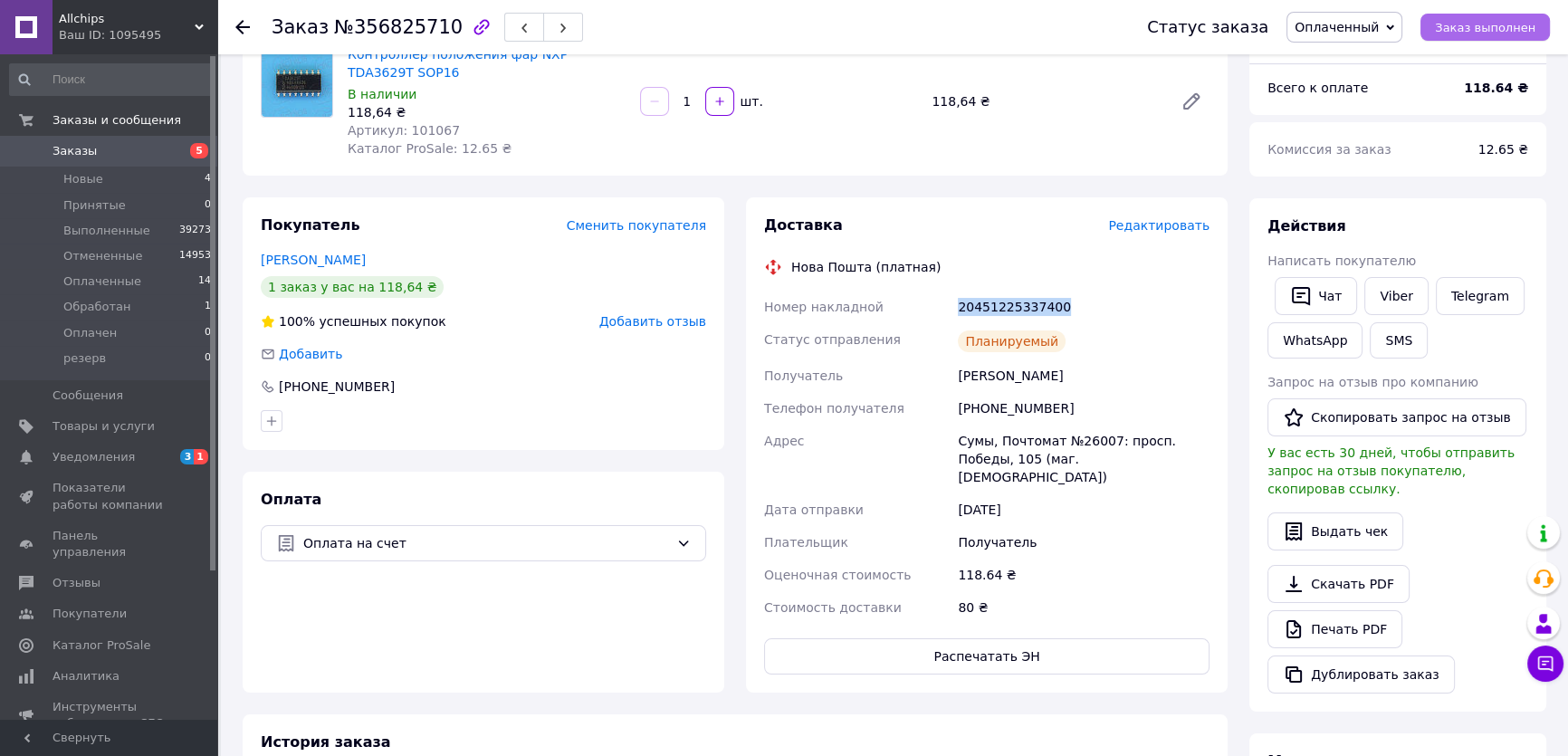
click at [1484, 24] on span "Заказ выполнен" at bounding box center [1485, 28] width 101 height 13
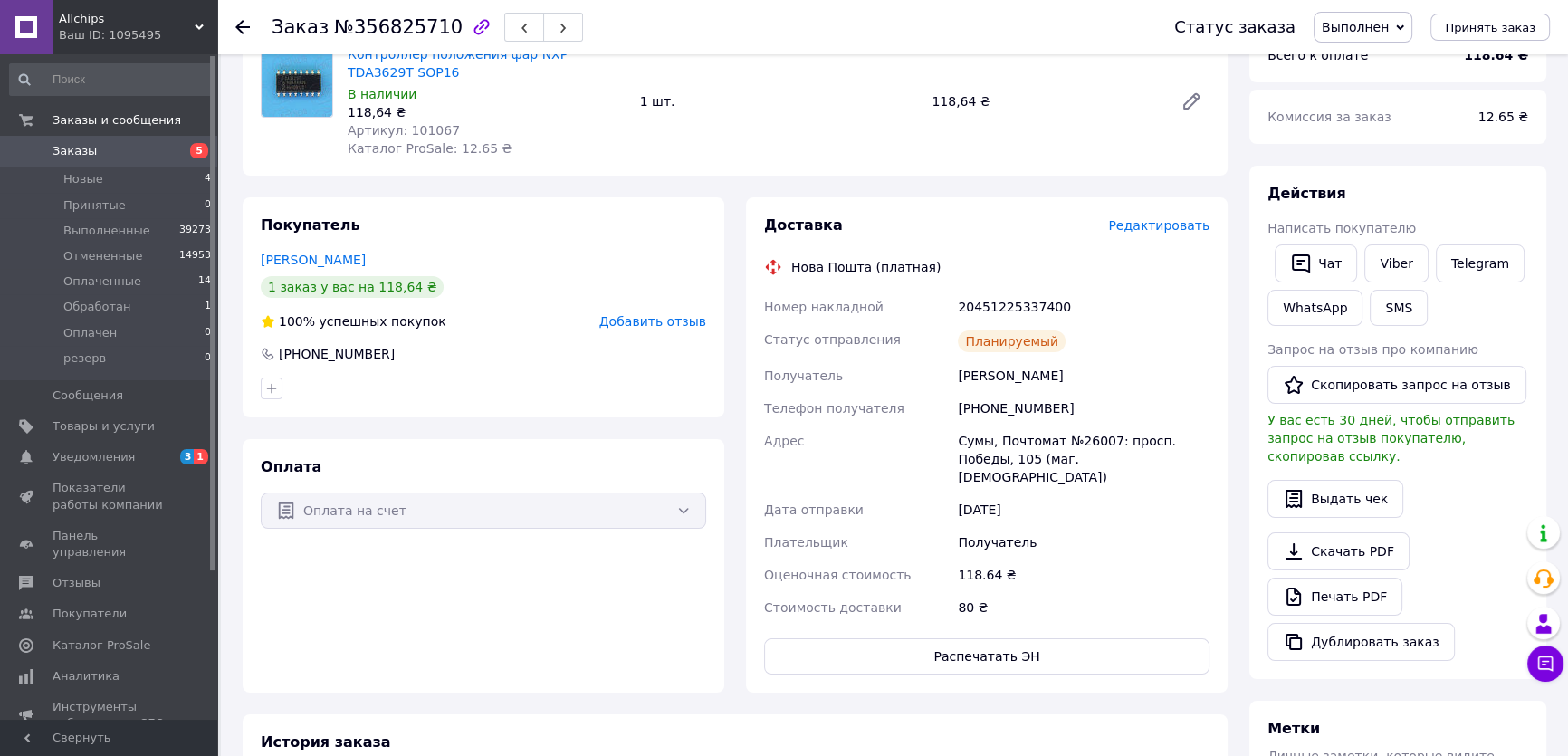
drag, startPoint x: 1502, startPoint y: 198, endPoint x: 1483, endPoint y: 201, distance: 19.2
click at [1502, 198] on div "Действия" at bounding box center [1398, 195] width 261 height 21
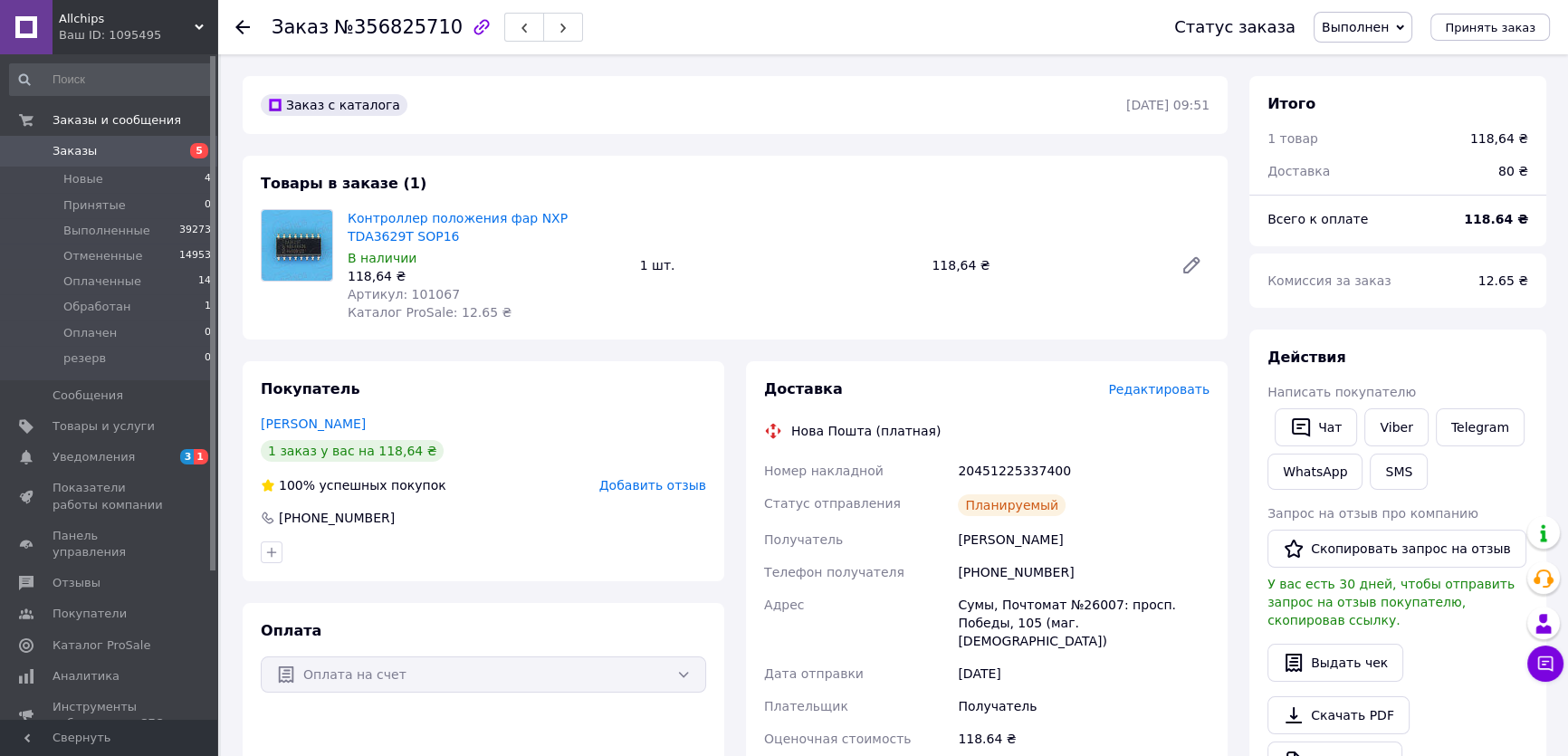
click at [106, 143] on span "Заказы" at bounding box center [109, 151] width 115 height 16
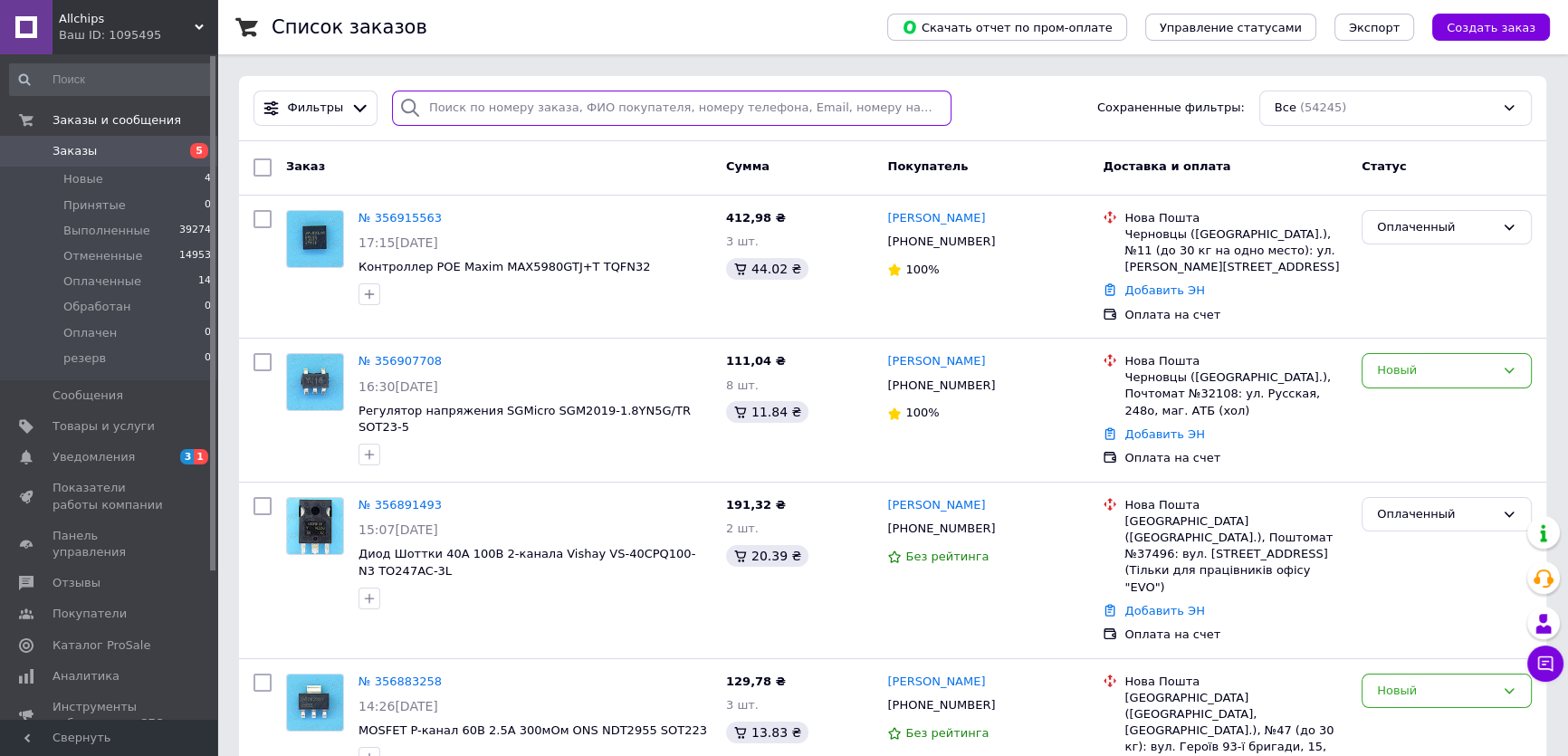
click at [454, 108] on input "search" at bounding box center [672, 107] width 560 height 35
paste input "356830166"
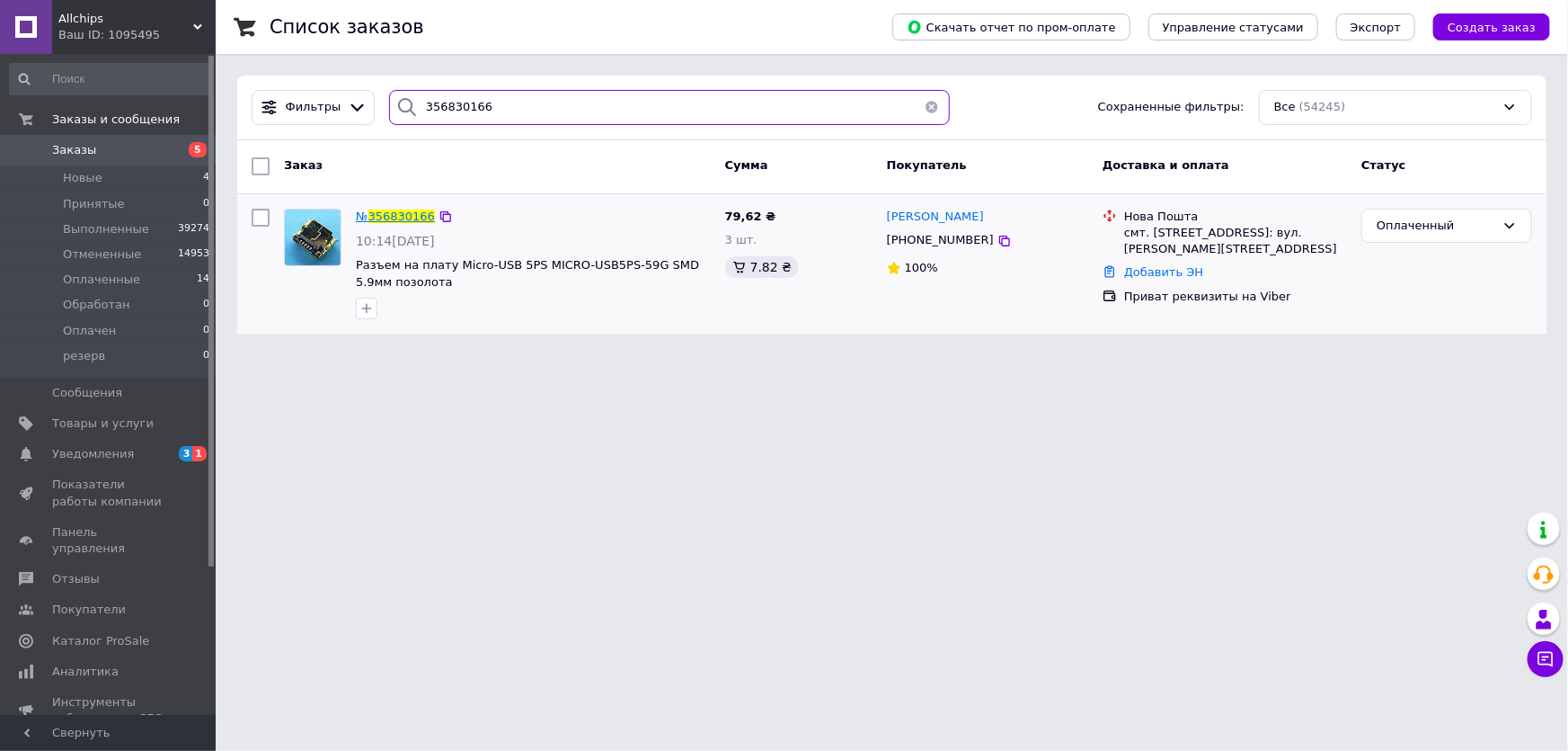
type input "356830166"
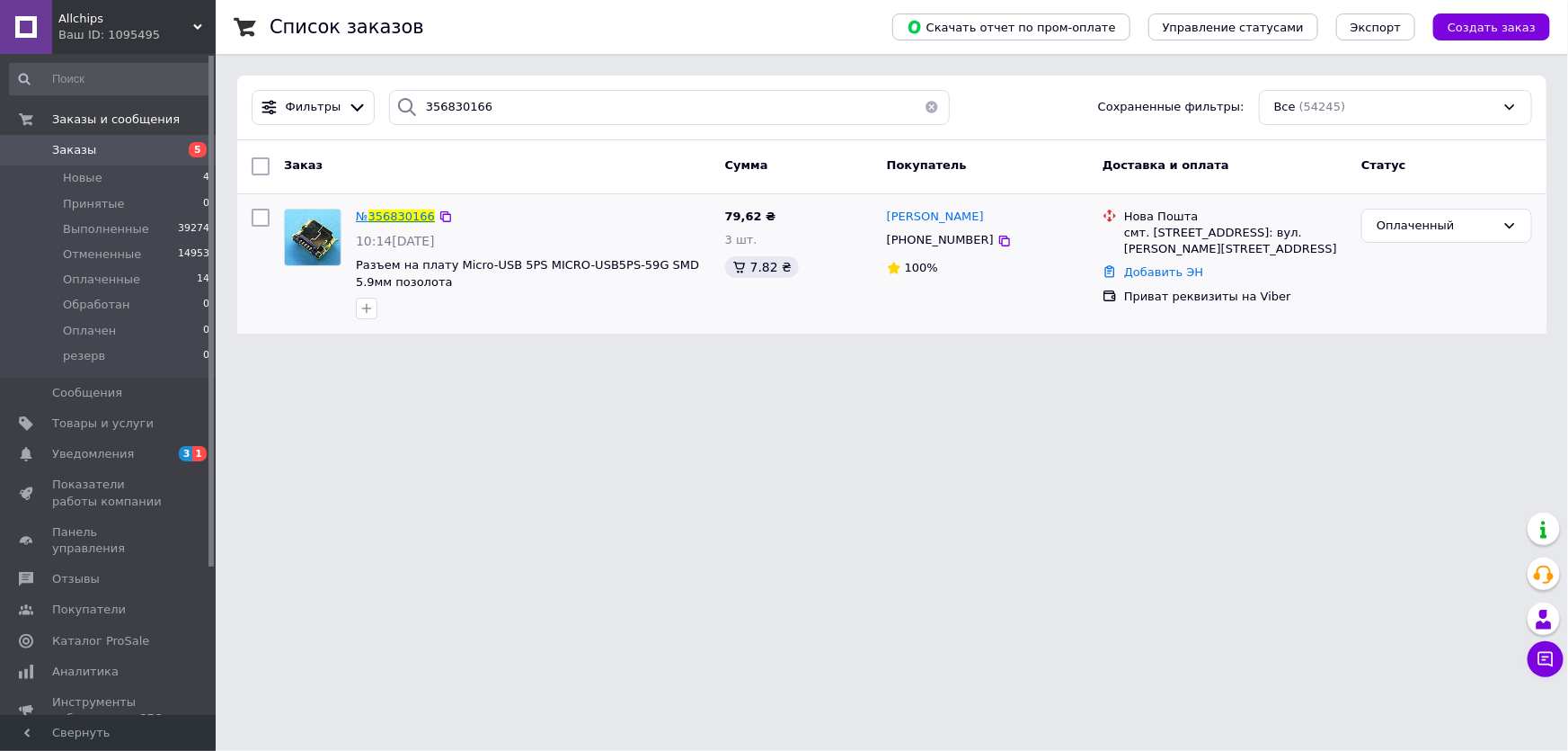
click at [391, 211] on span "356830166" at bounding box center [402, 216] width 67 height 13
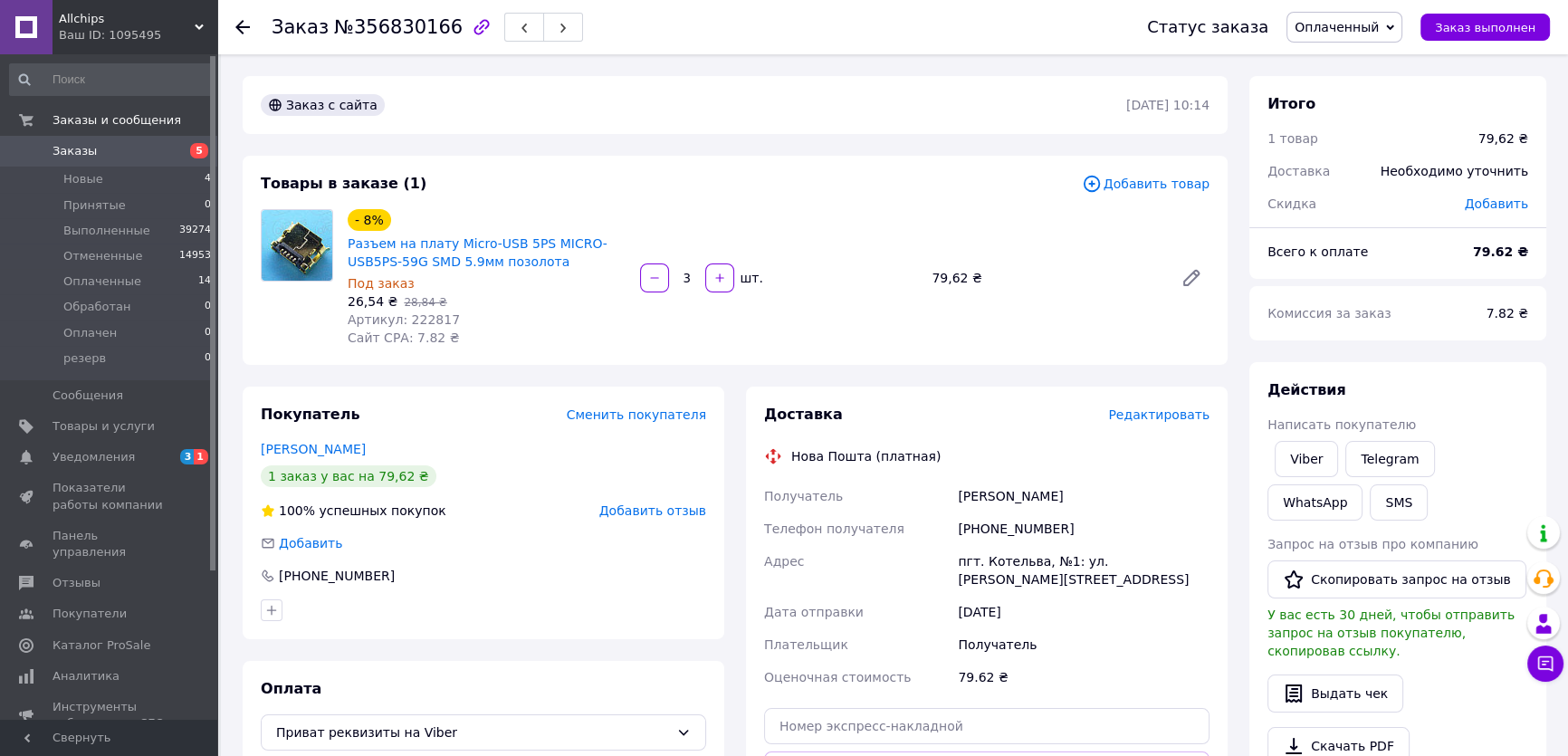
click at [1446, 260] on div "Всего к оплате" at bounding box center [1359, 252] width 205 height 40
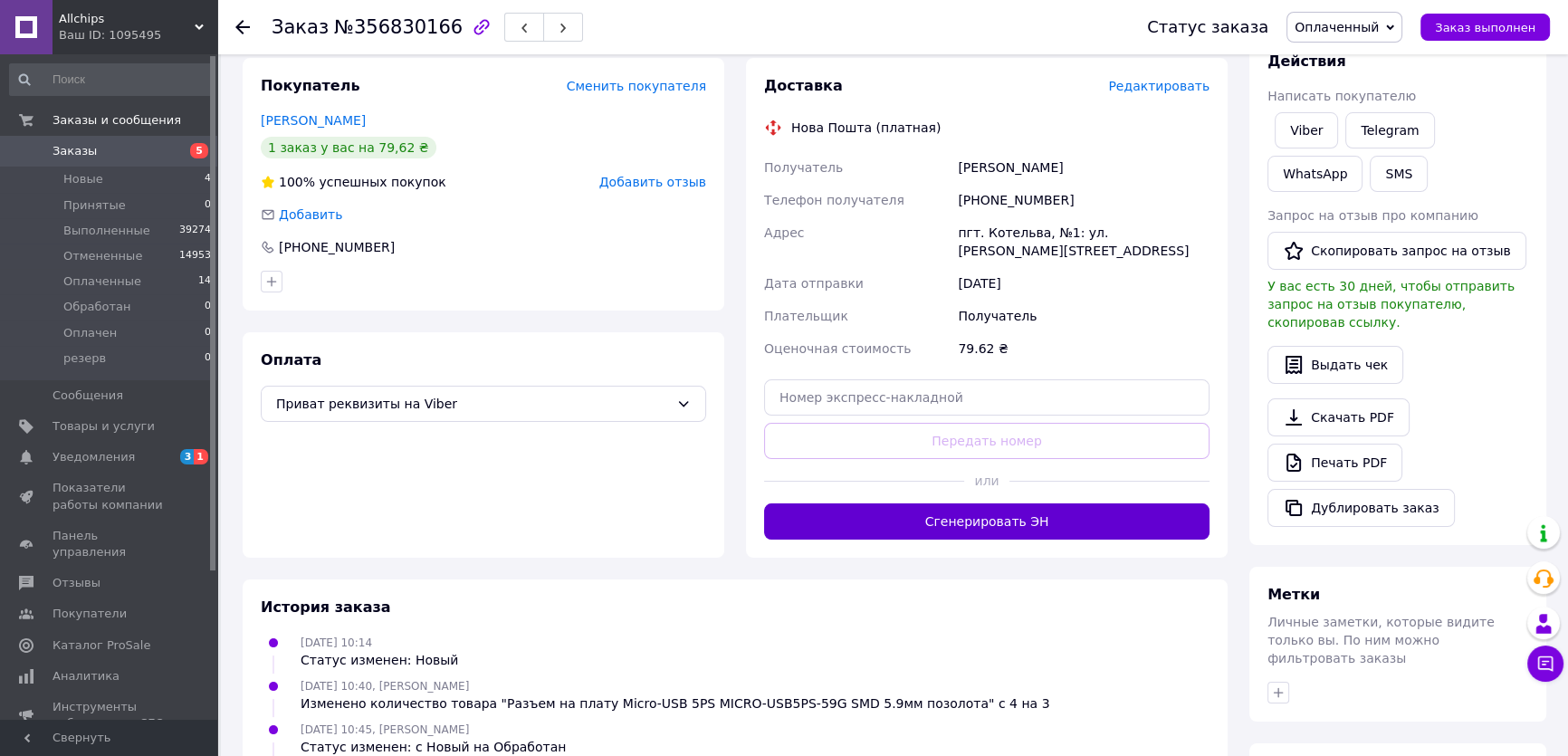
click at [998, 503] on button "Сгенерировать ЭН" at bounding box center [987, 521] width 445 height 36
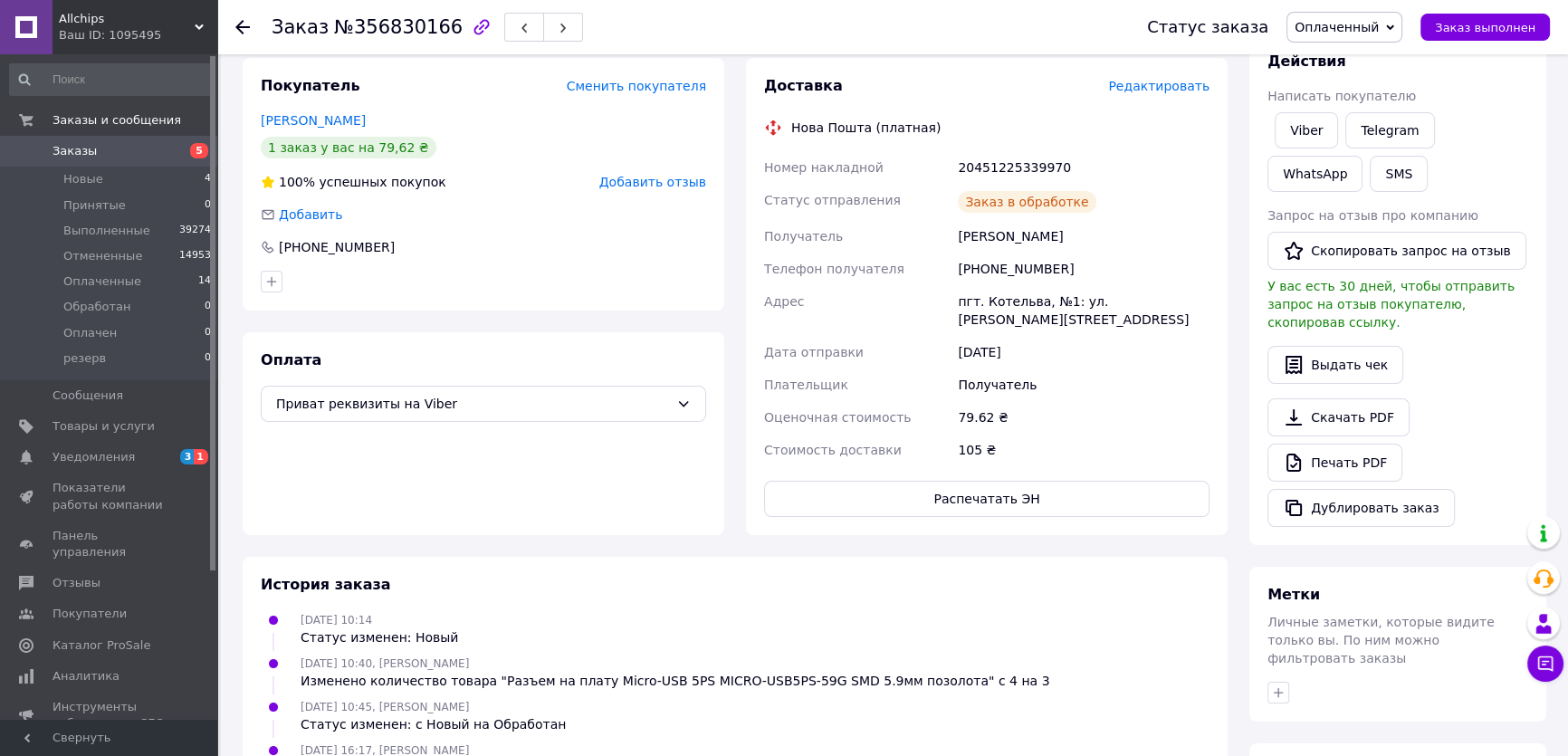
scroll to position [82, 0]
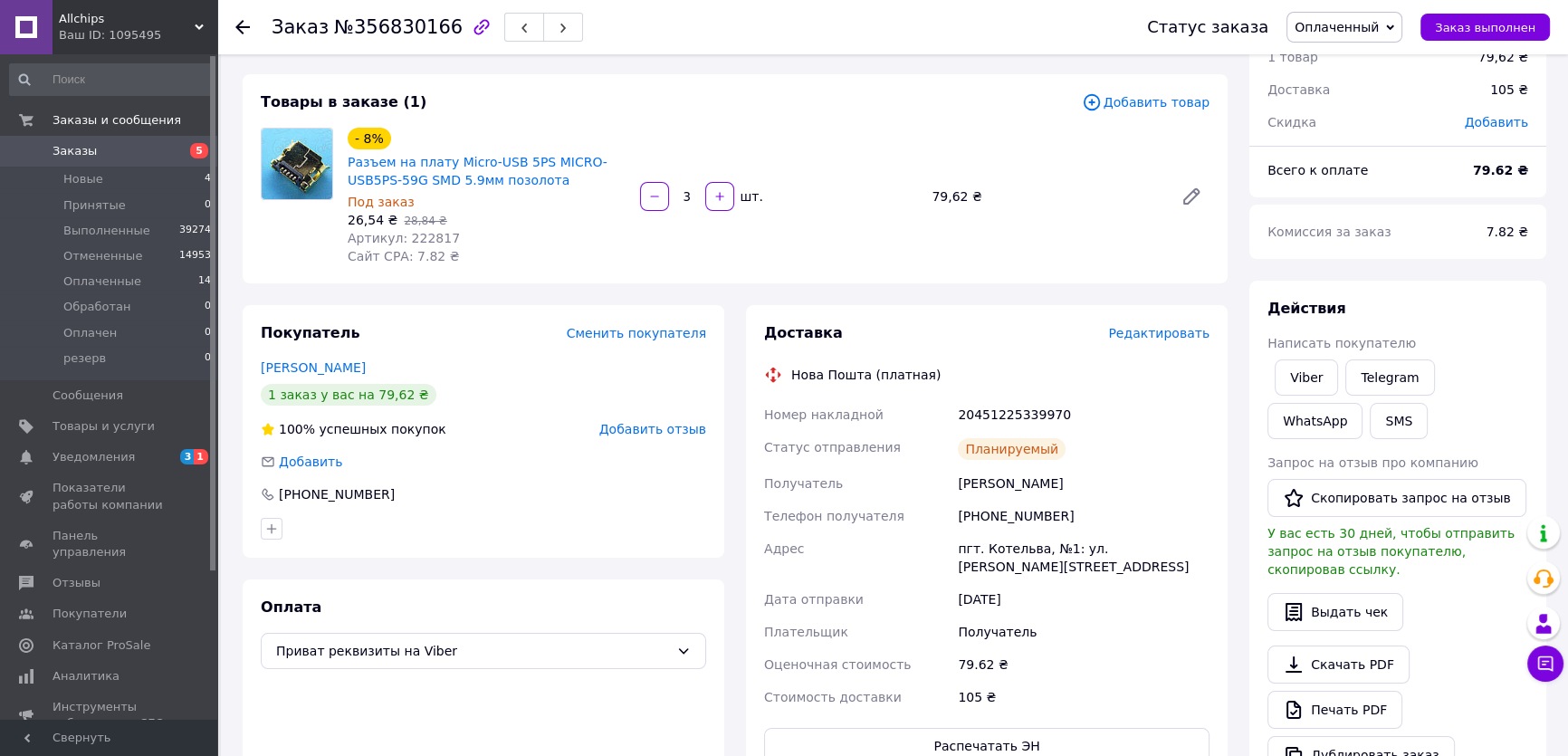
click at [1014, 413] on div "20451225339970" at bounding box center [1084, 414] width 259 height 32
click at [1013, 413] on div "20451225339970" at bounding box center [1084, 414] width 259 height 32
click at [1313, 376] on link "Viber" at bounding box center [1306, 377] width 64 height 36
click at [1483, 25] on span "Заказ выполнен" at bounding box center [1485, 28] width 101 height 13
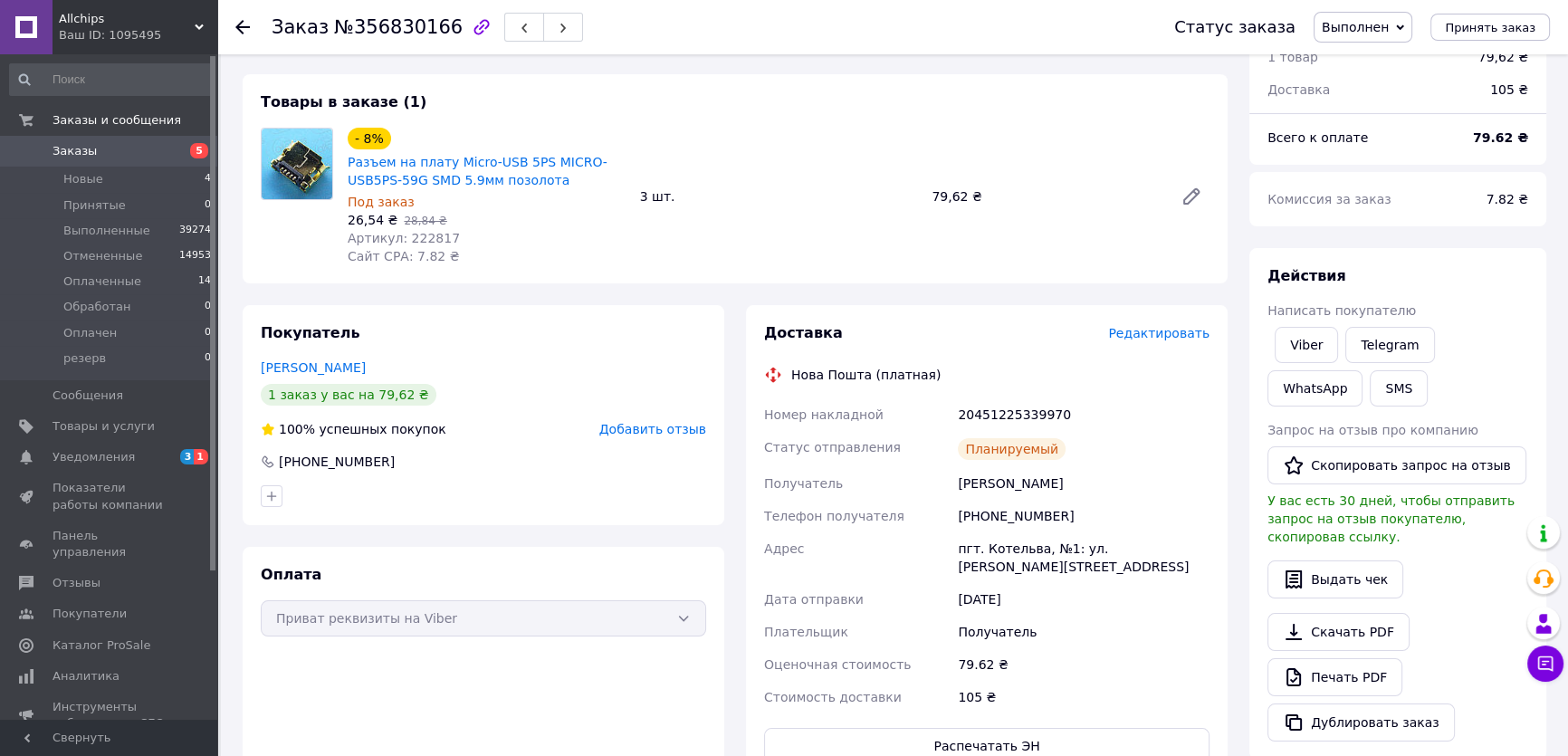
click at [1429, 205] on div "Комиссия за заказ" at bounding box center [1366, 199] width 219 height 40
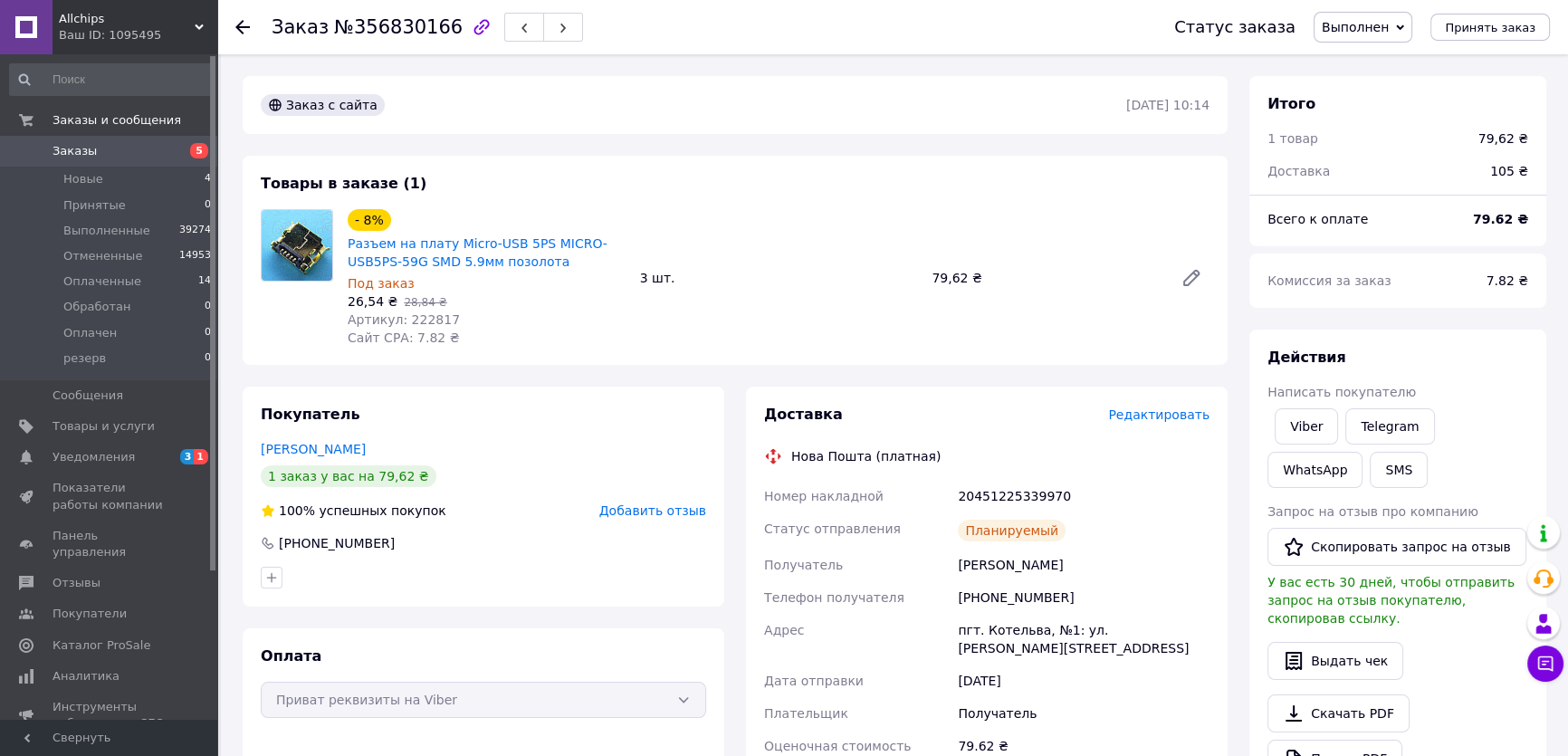
drag, startPoint x: 123, startPoint y: 152, endPoint x: 242, endPoint y: 191, distance: 125.2
click at [123, 151] on span "Заказы" at bounding box center [109, 151] width 115 height 16
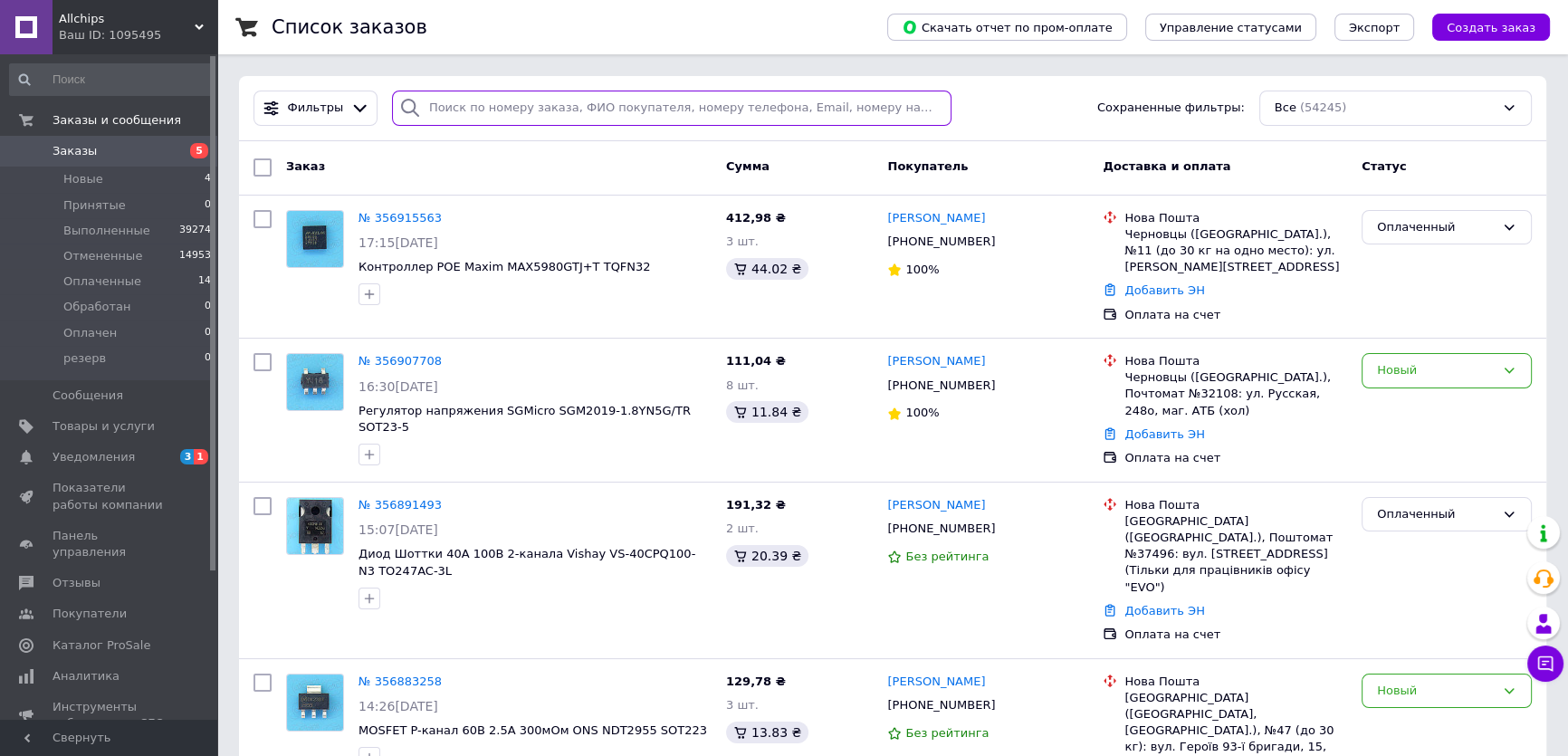
click at [461, 106] on input "search" at bounding box center [672, 107] width 560 height 35
paste input "356817303"
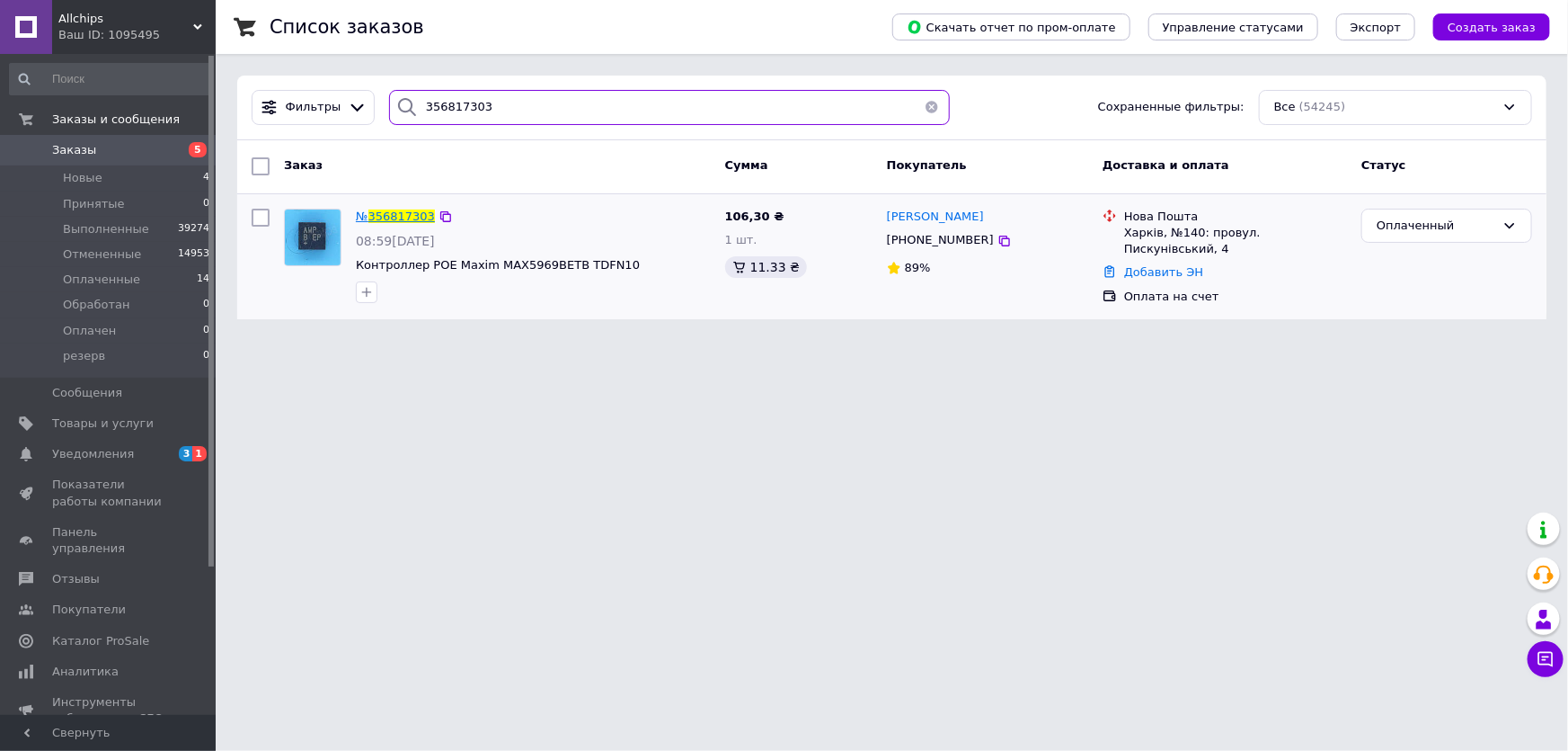
type input "356817303"
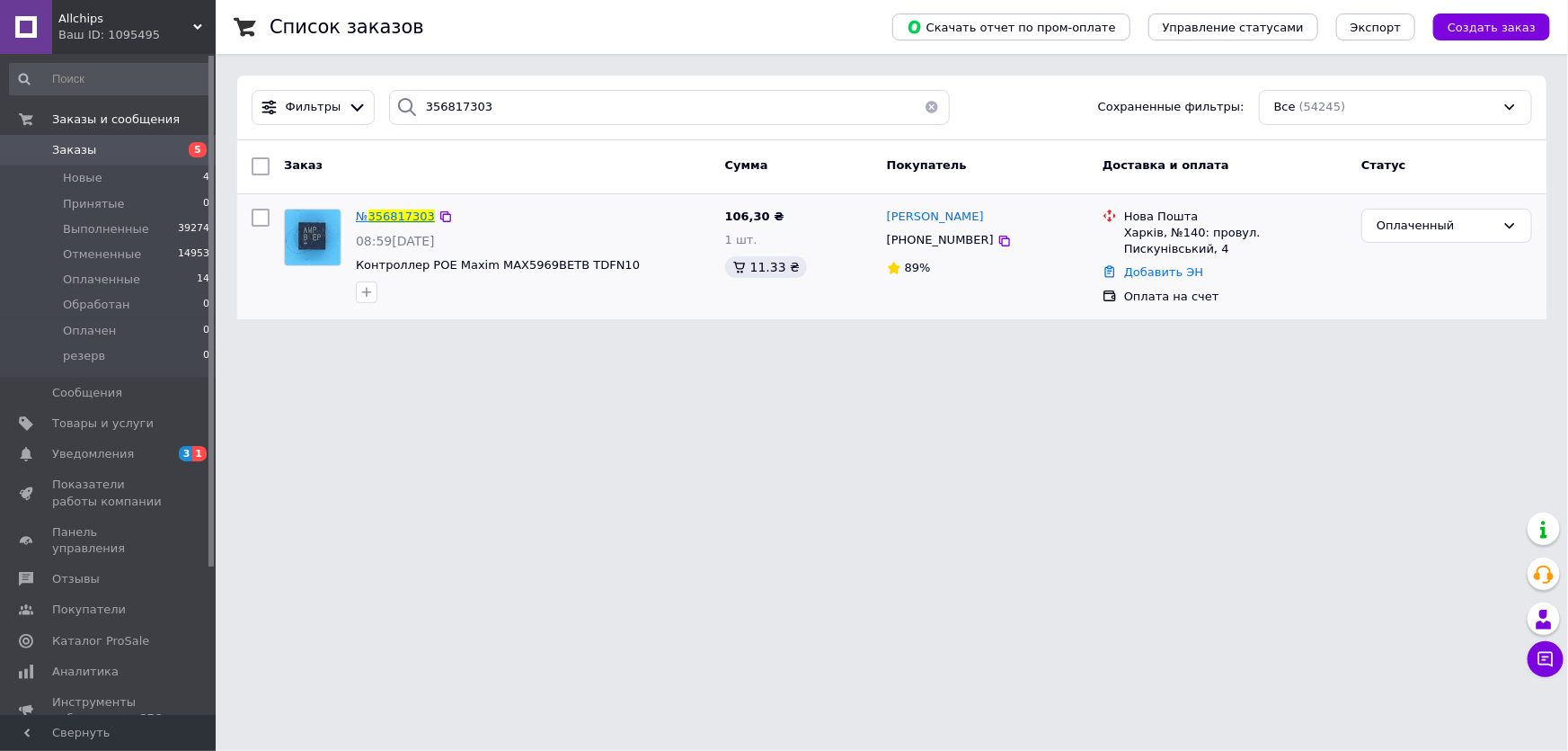
click at [391, 217] on span "356817303" at bounding box center [402, 216] width 67 height 13
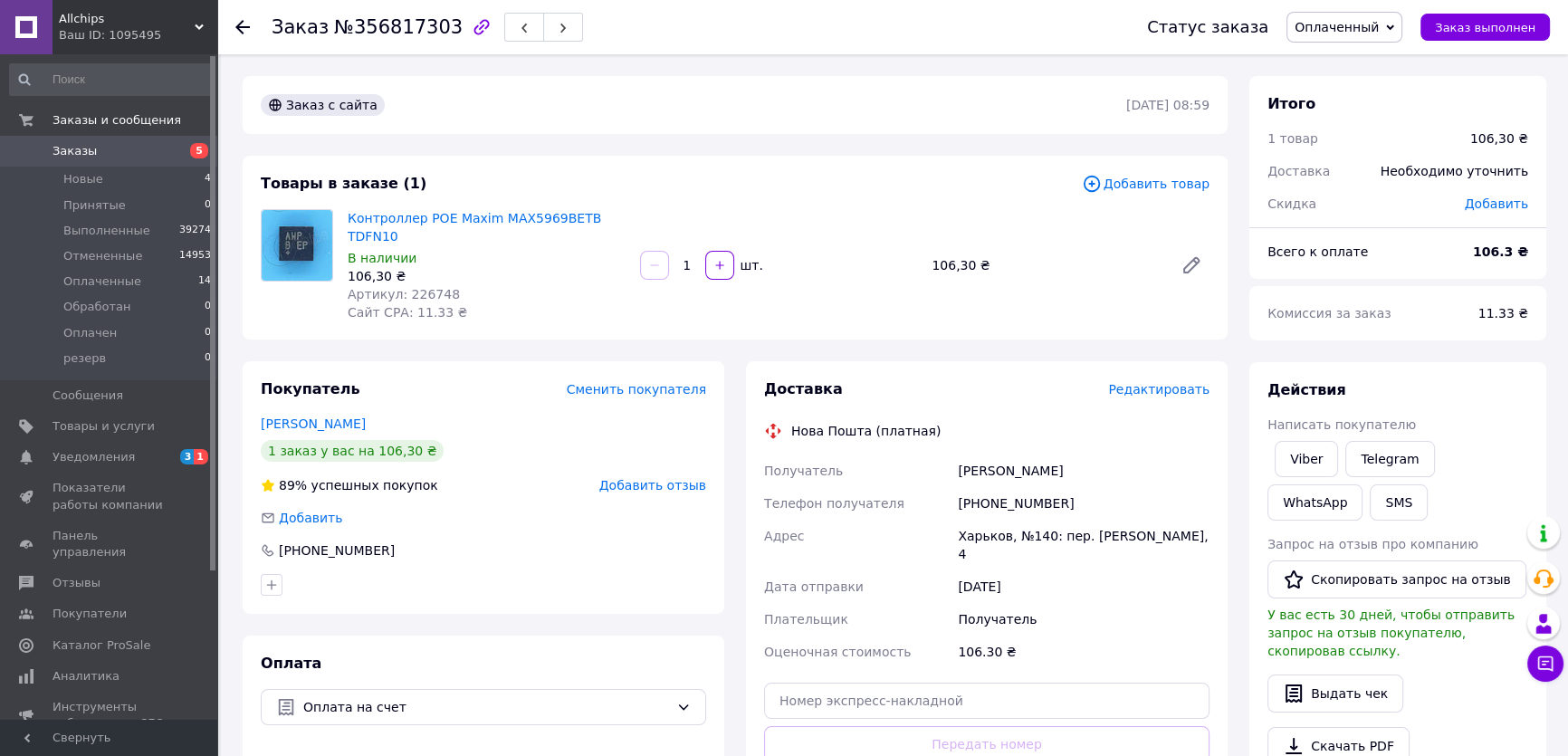
click at [1423, 252] on div "Всего к оплате" at bounding box center [1359, 252] width 205 height 40
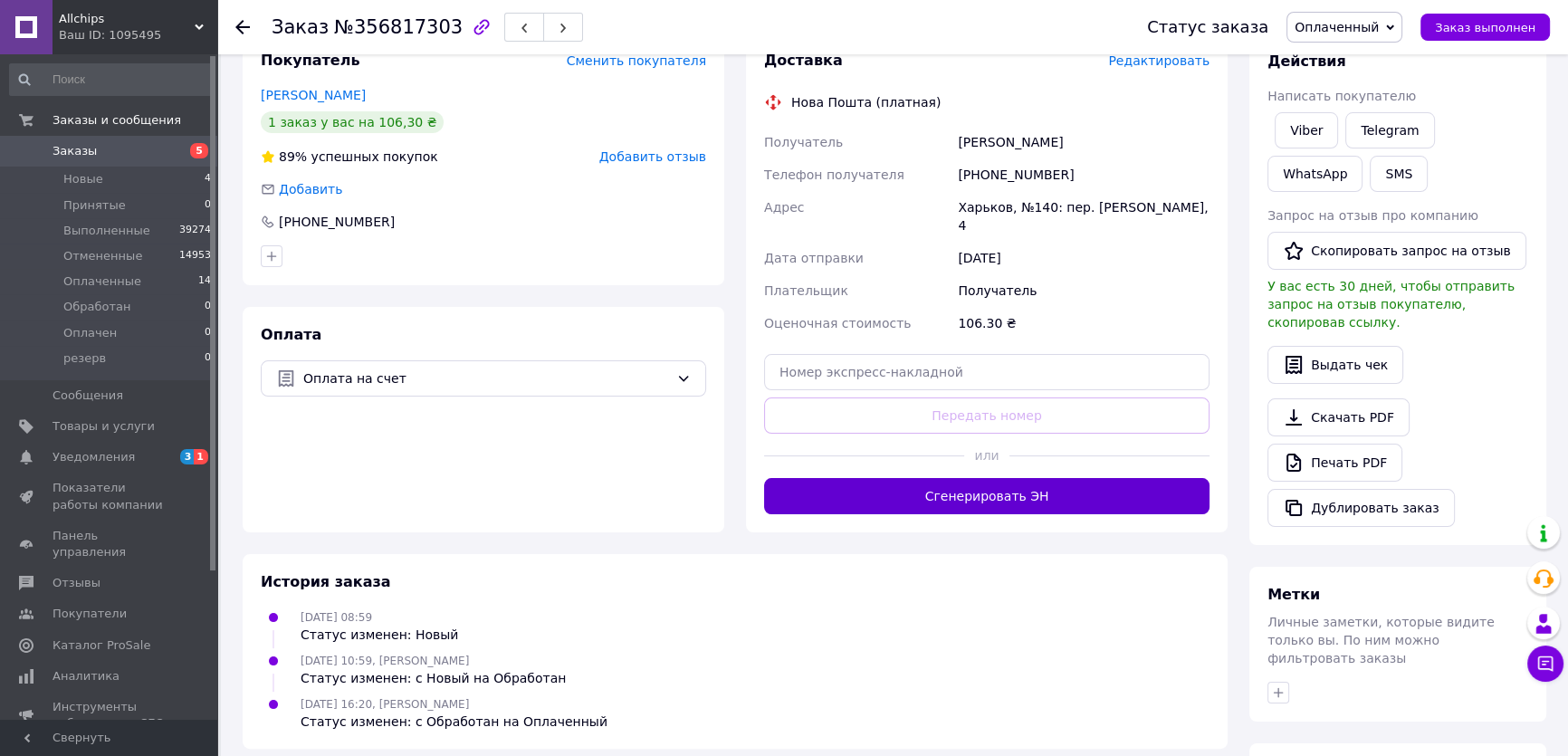
click at [908, 478] on button "Сгенерировать ЭН" at bounding box center [987, 496] width 445 height 36
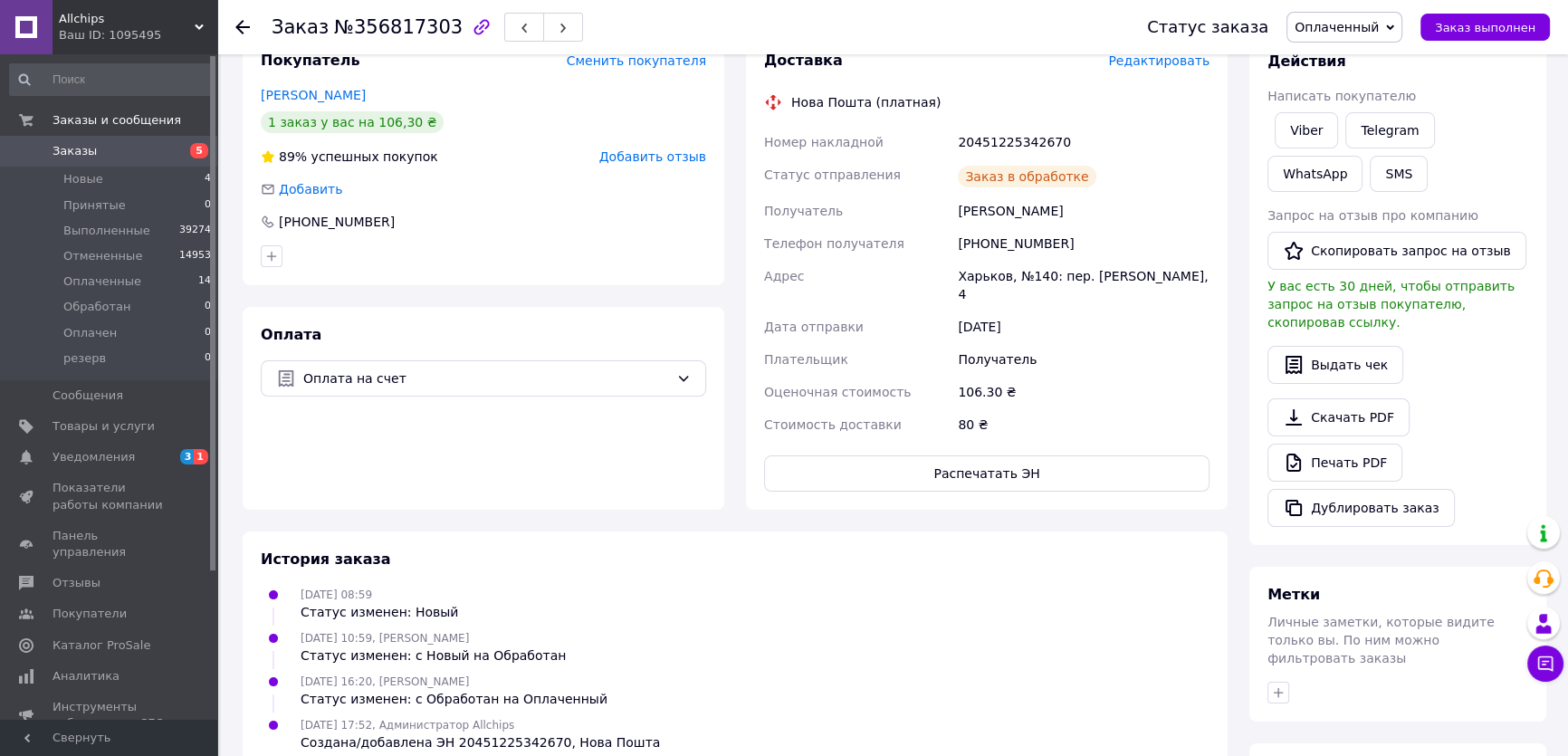
scroll to position [164, 0]
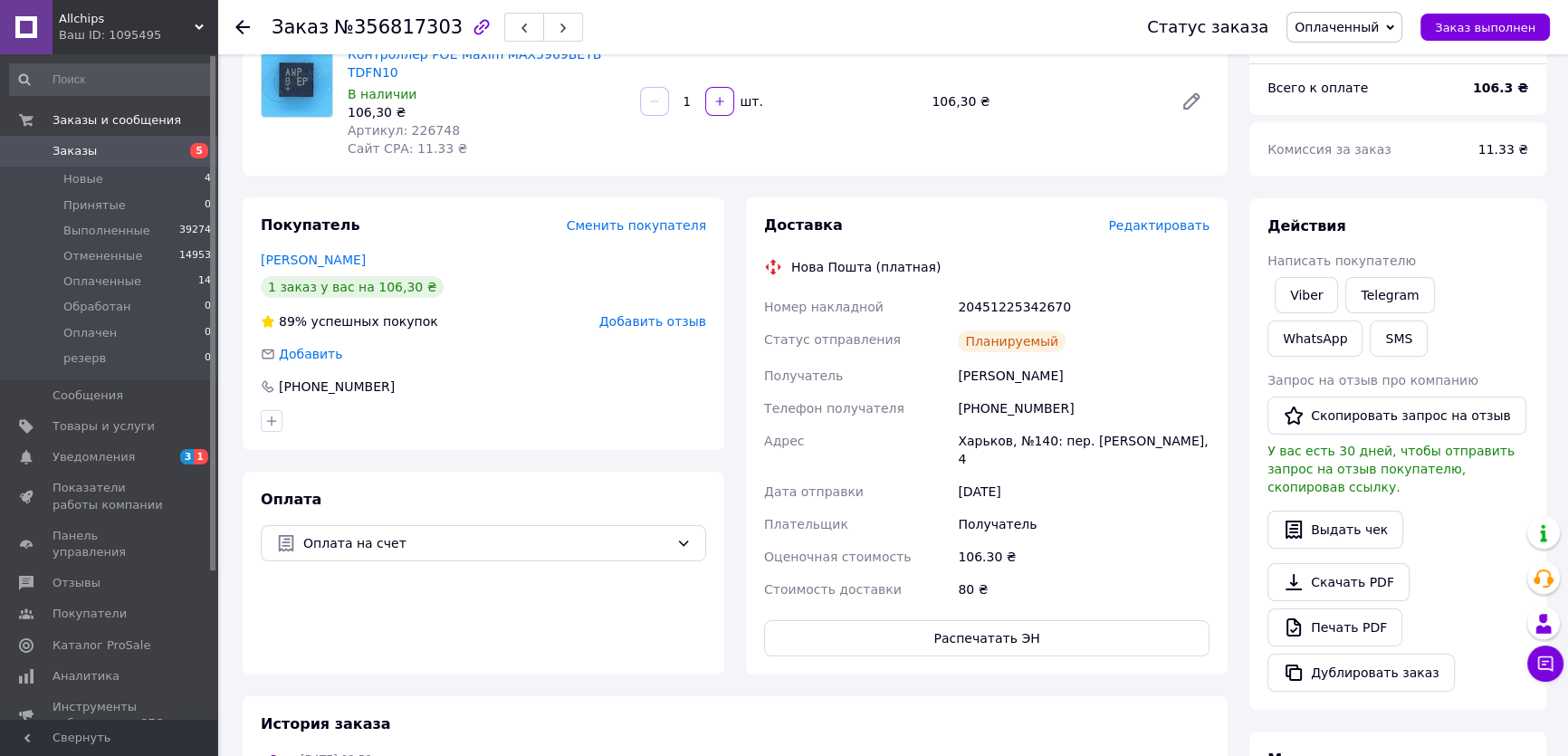
click at [1015, 291] on div "20451225342670" at bounding box center [1084, 307] width 259 height 32
click at [1306, 296] on link "Viber" at bounding box center [1306, 295] width 64 height 36
click at [1486, 27] on span "Заказ выполнен" at bounding box center [1485, 28] width 101 height 13
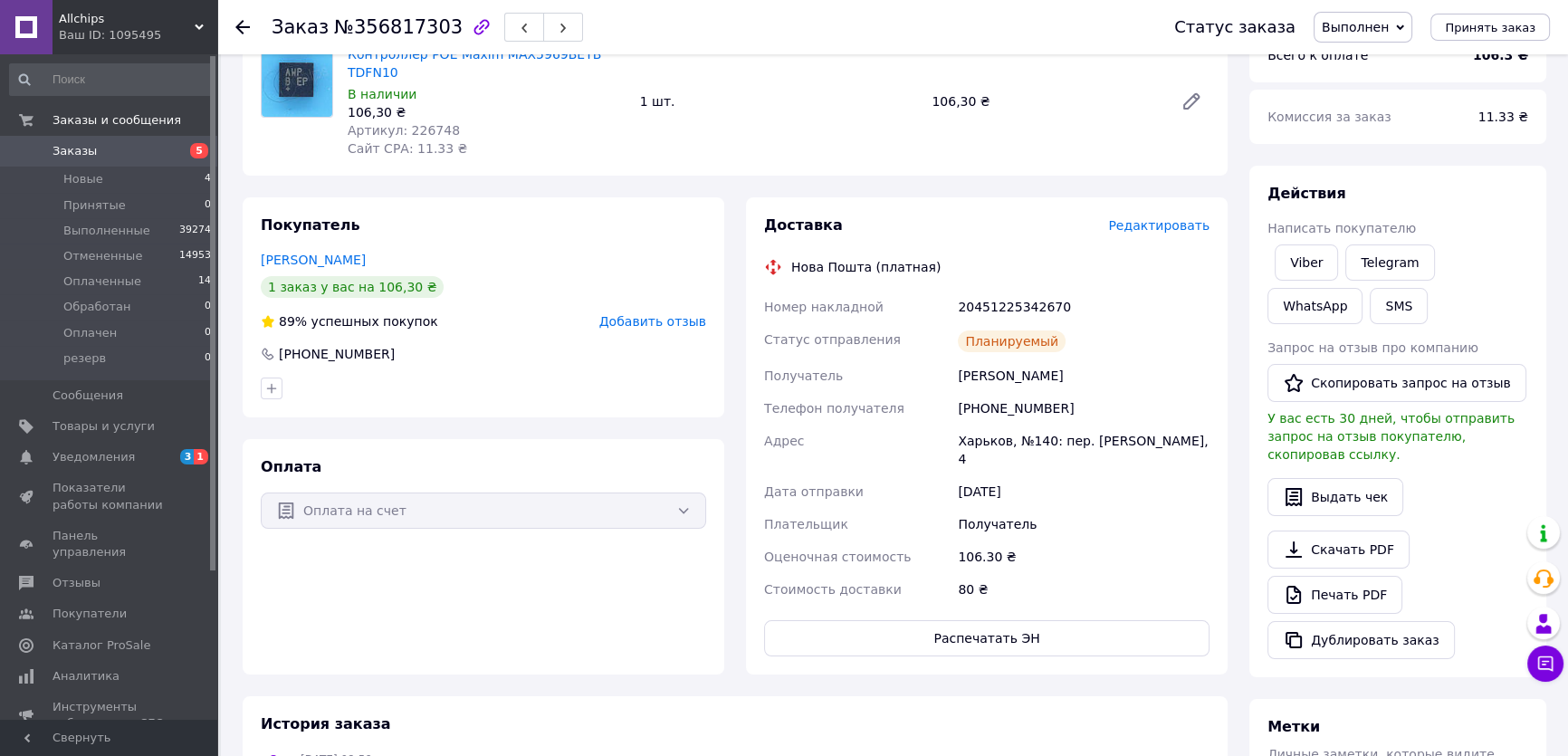
click at [1436, 181] on div "Действия Написать покупателю Viber Telegram WhatsApp SMS Запрос на отзыв про ко…" at bounding box center [1398, 421] width 297 height 512
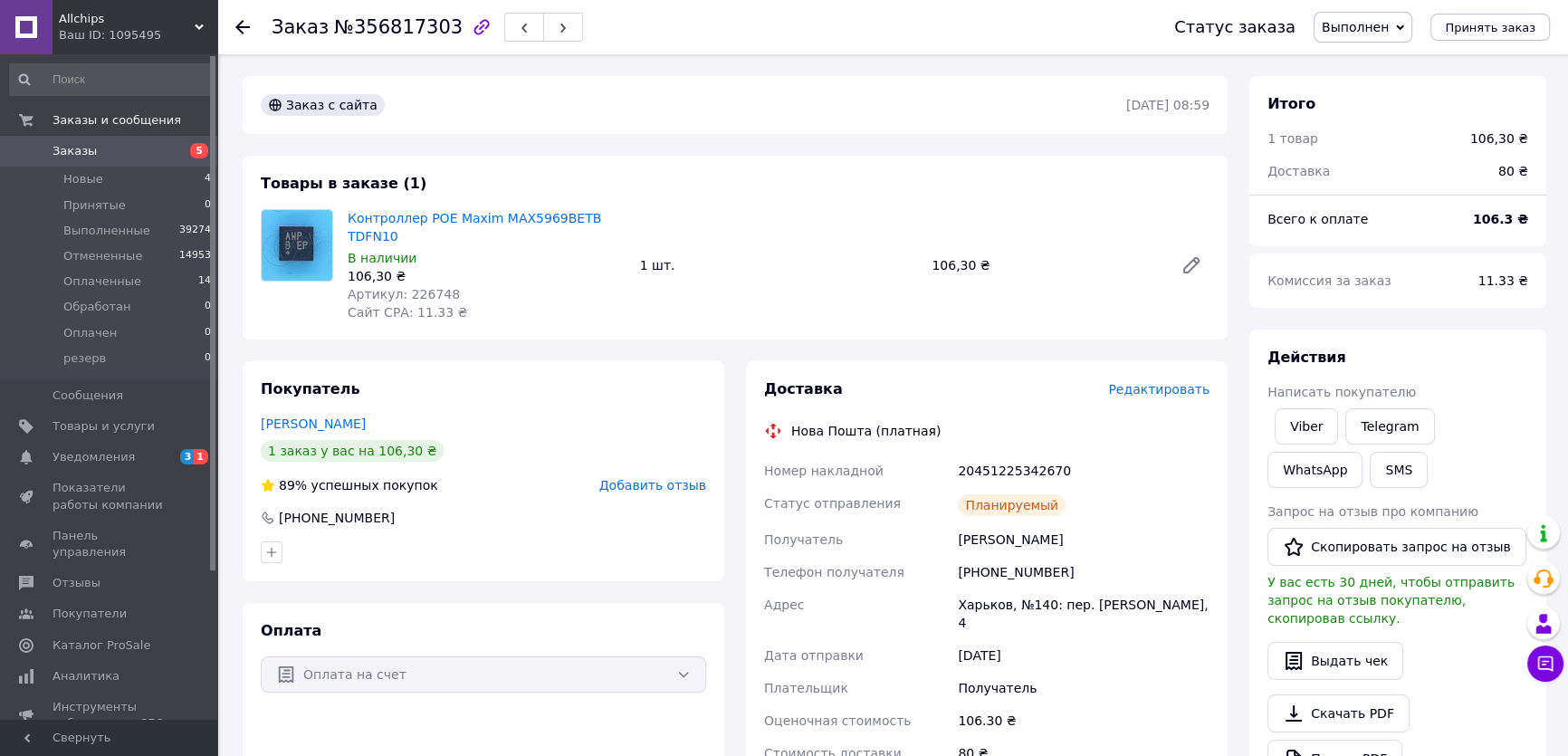
click at [90, 148] on span "Заказы" at bounding box center [109, 151] width 115 height 16
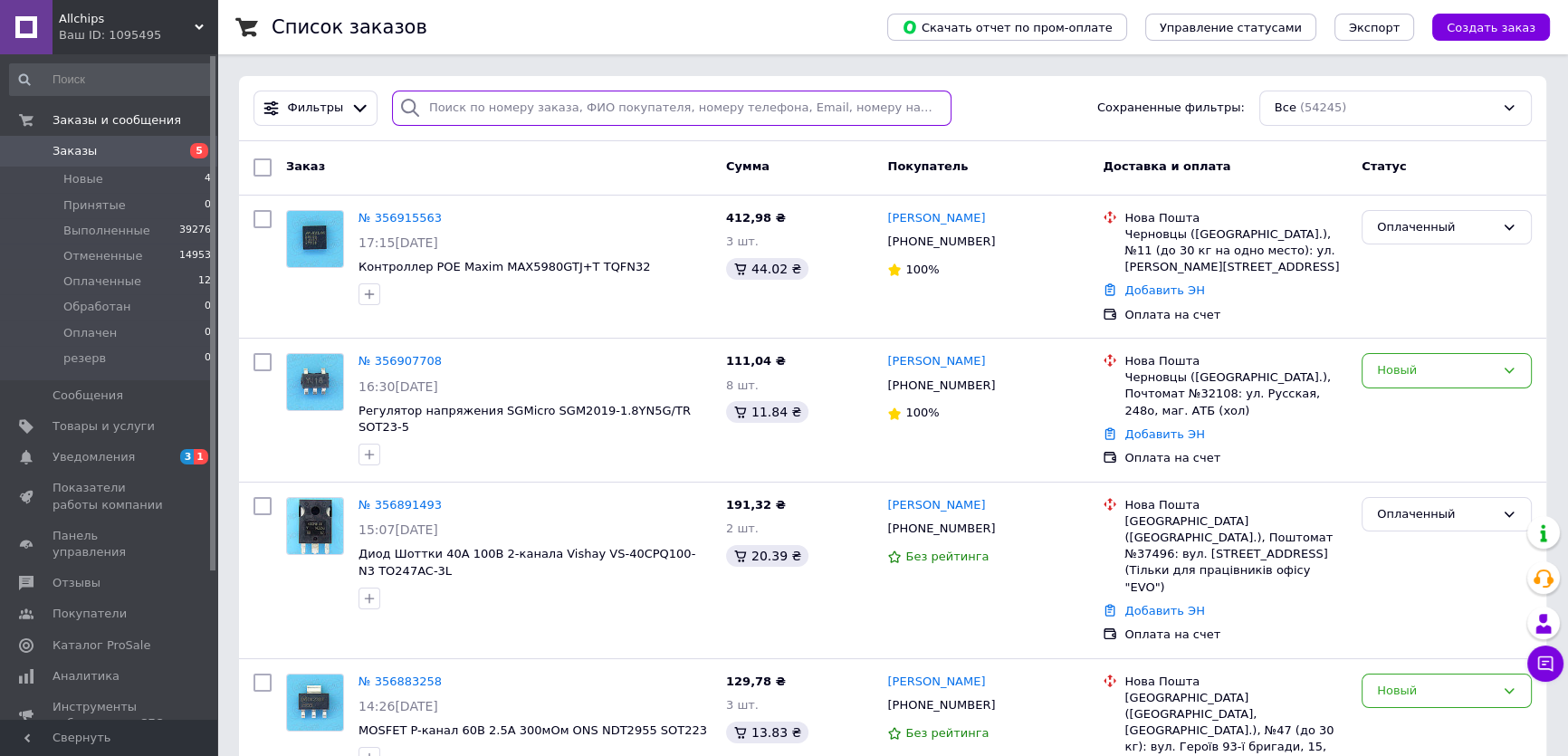
click at [460, 104] on input "search" at bounding box center [672, 107] width 560 height 35
paste input "356829905"
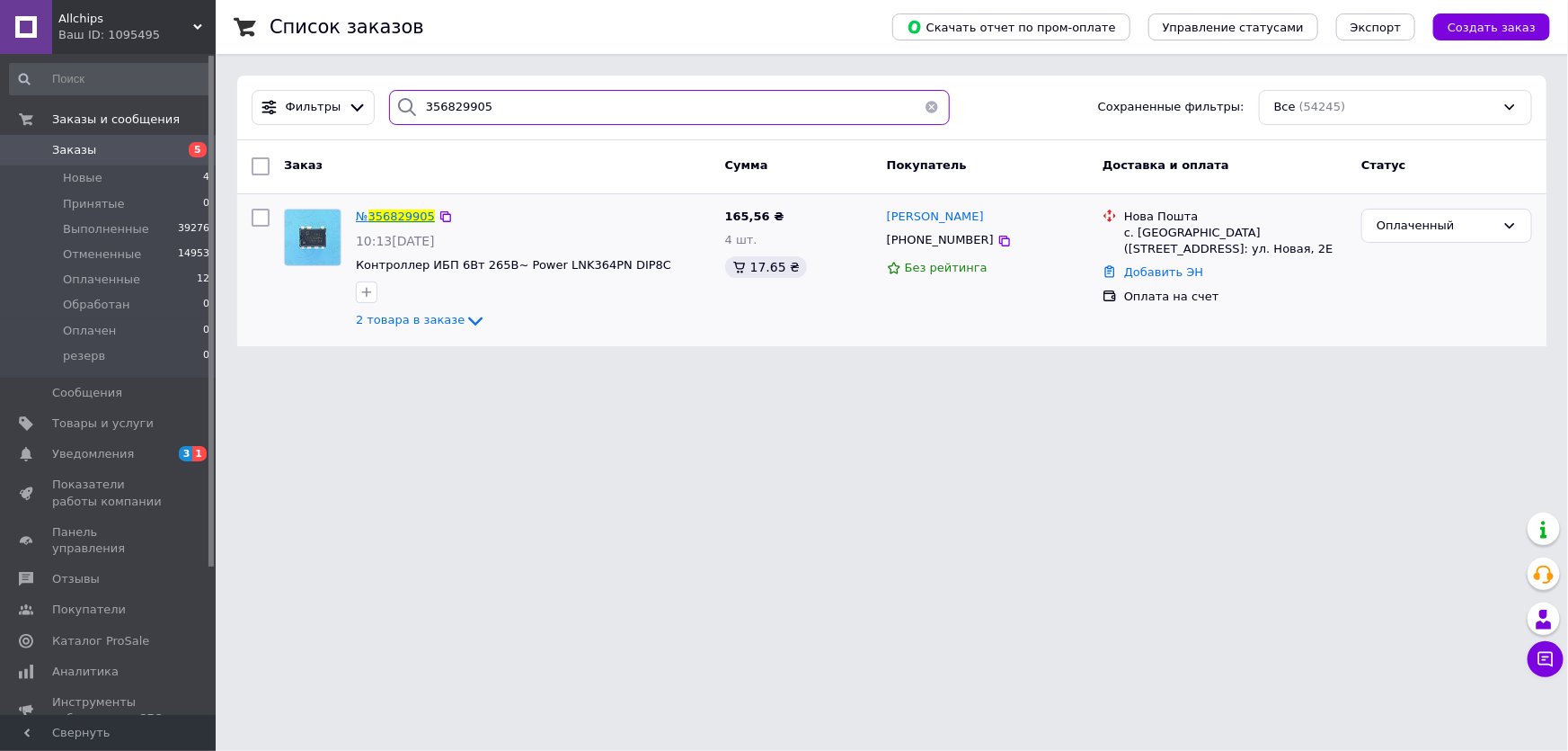
type input "356829905"
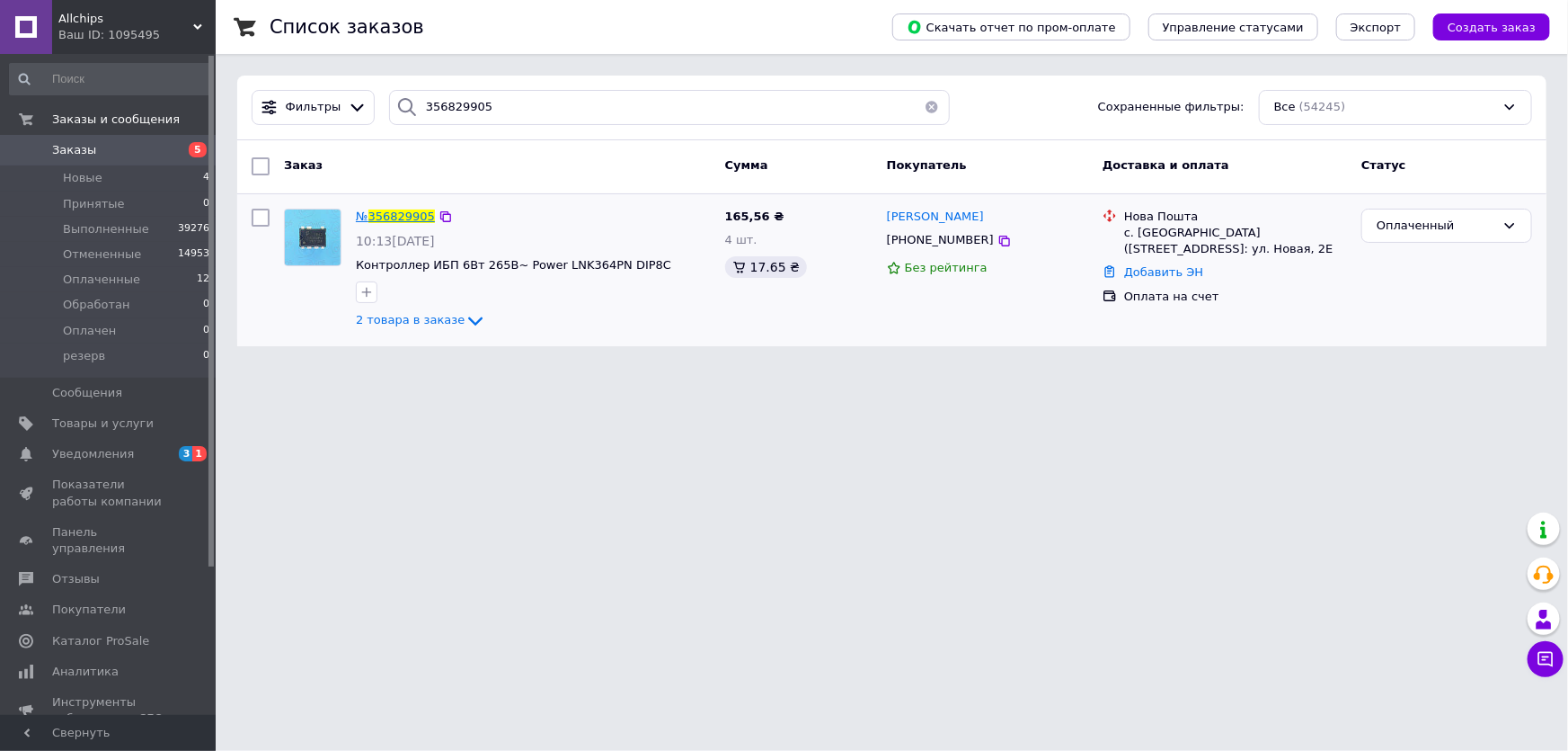
click at [386, 212] on span "356829905" at bounding box center [402, 216] width 67 height 13
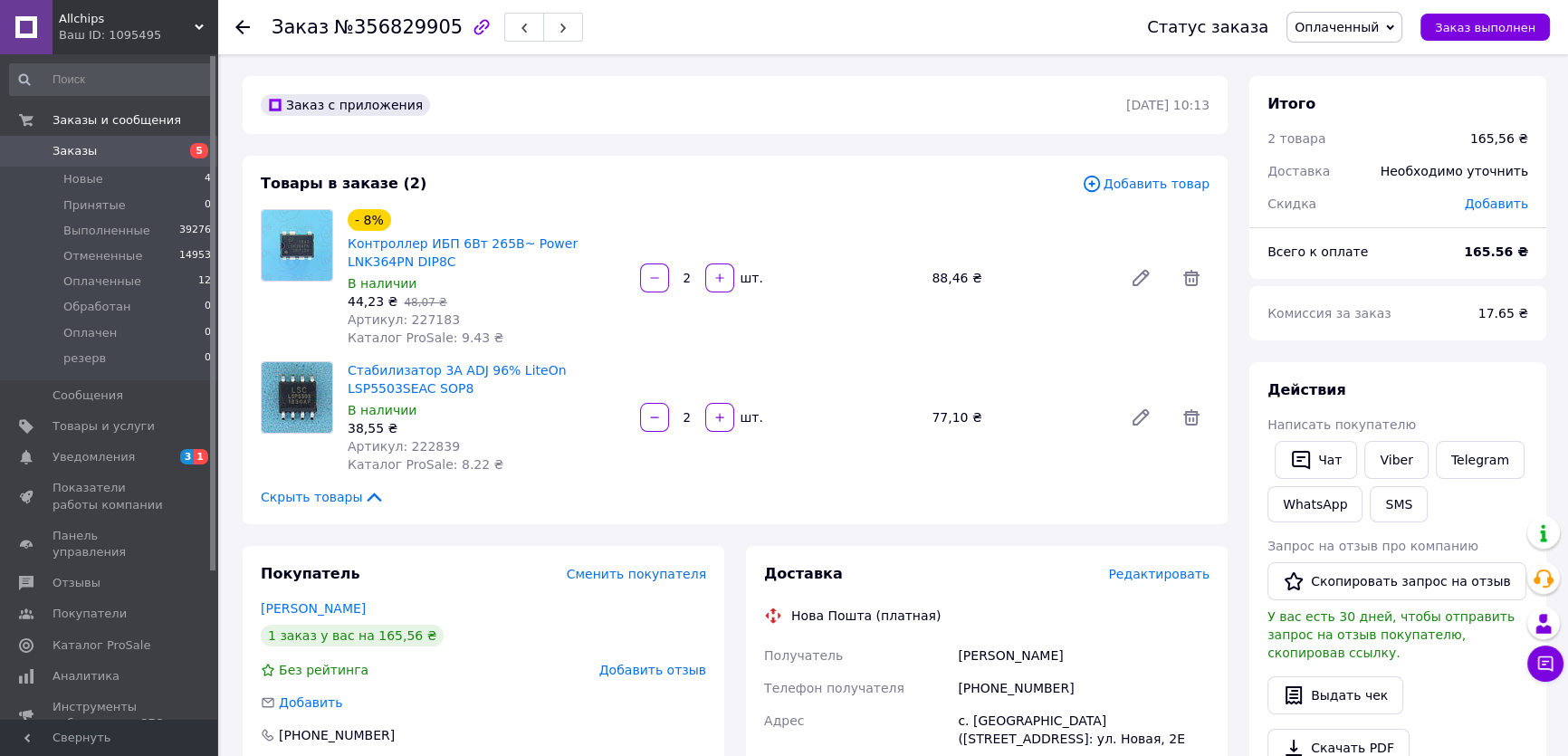
click at [1463, 309] on div "Комиссия за заказ" at bounding box center [1362, 313] width 211 height 40
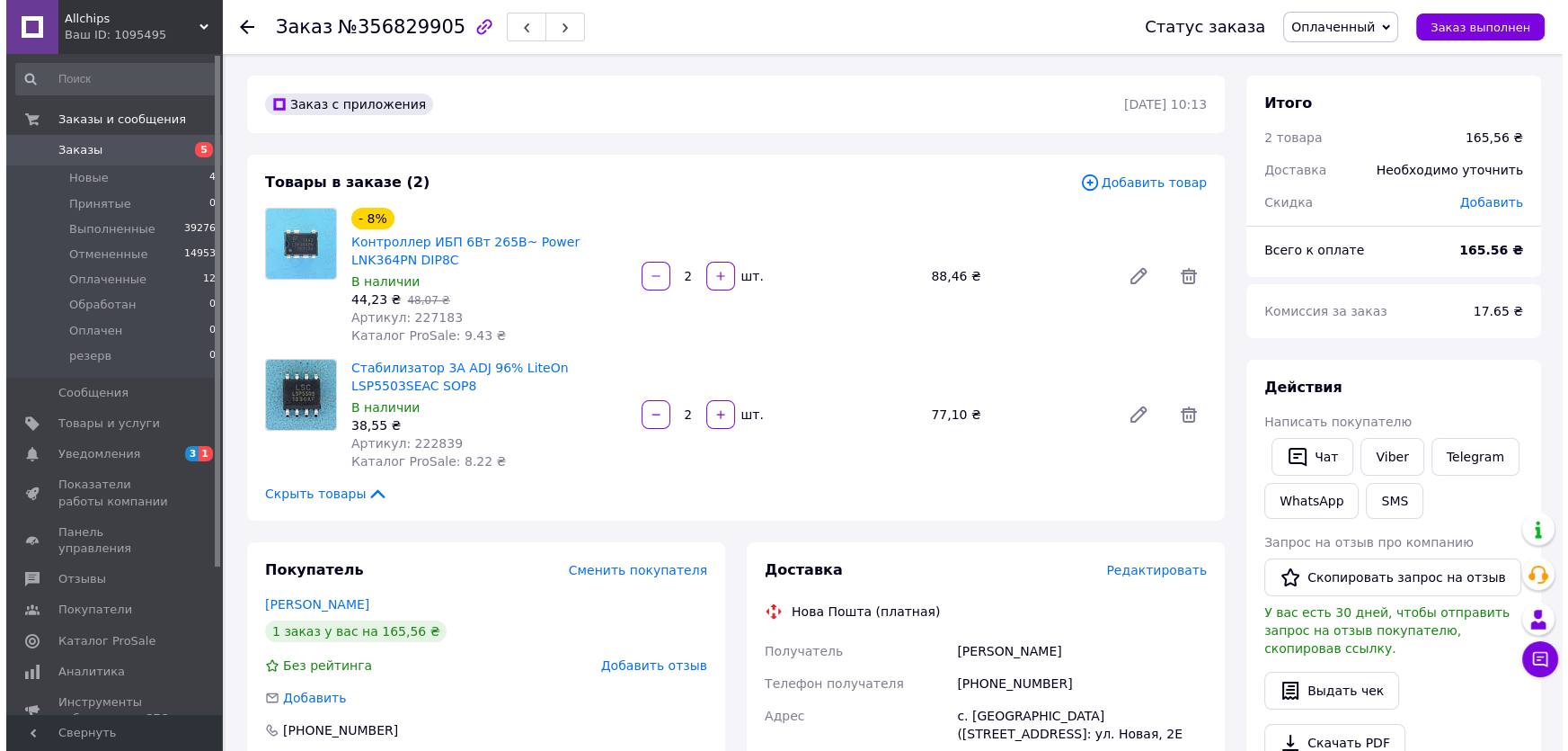
scroll to position [409, 0]
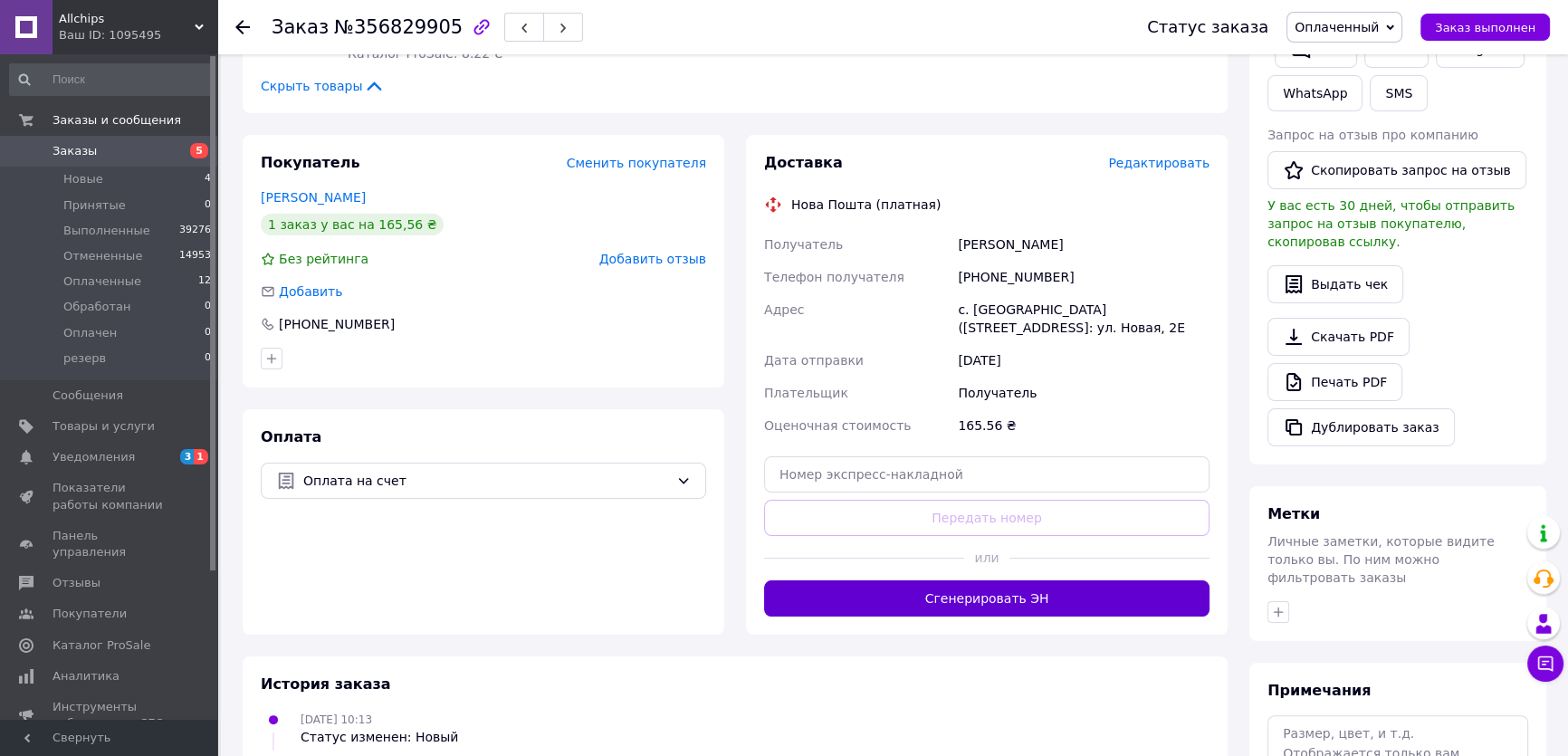
click at [950, 602] on button "Сгенерировать ЭН" at bounding box center [987, 598] width 445 height 36
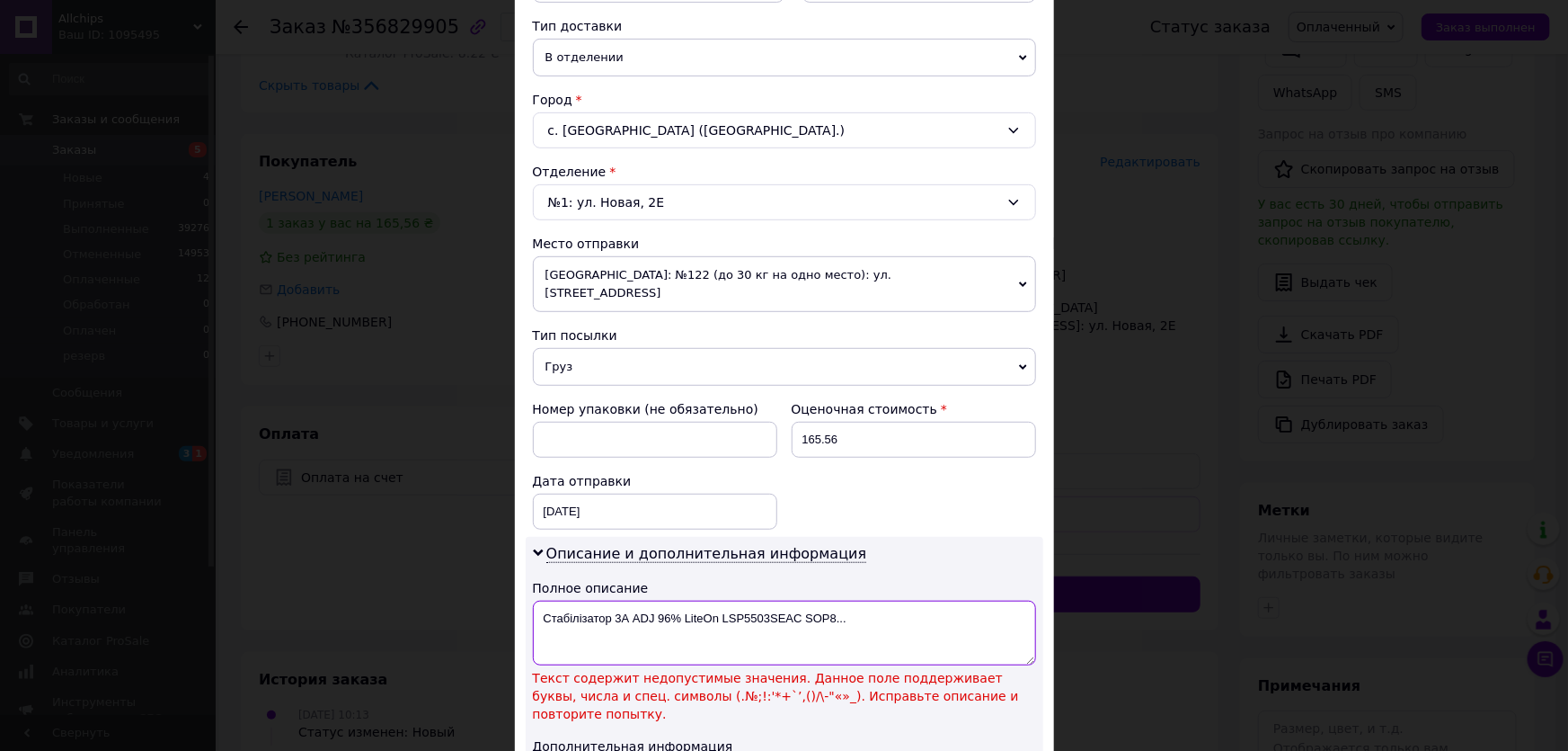
click at [679, 601] on textarea "Стабілізатор 3А ADJ 96% LiteOn LSP5503SEAC SOP8..." at bounding box center [784, 633] width 503 height 65
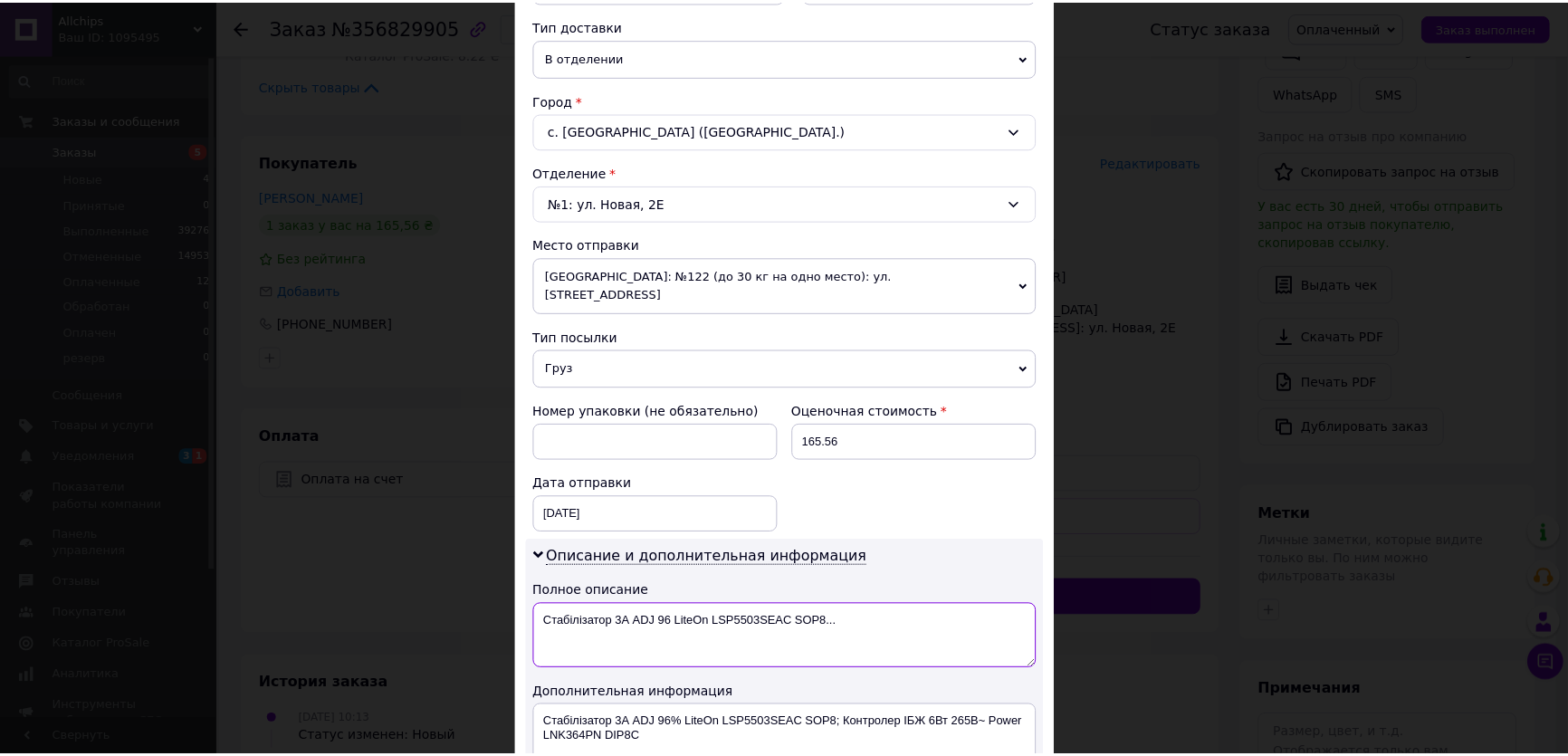
scroll to position [658, 0]
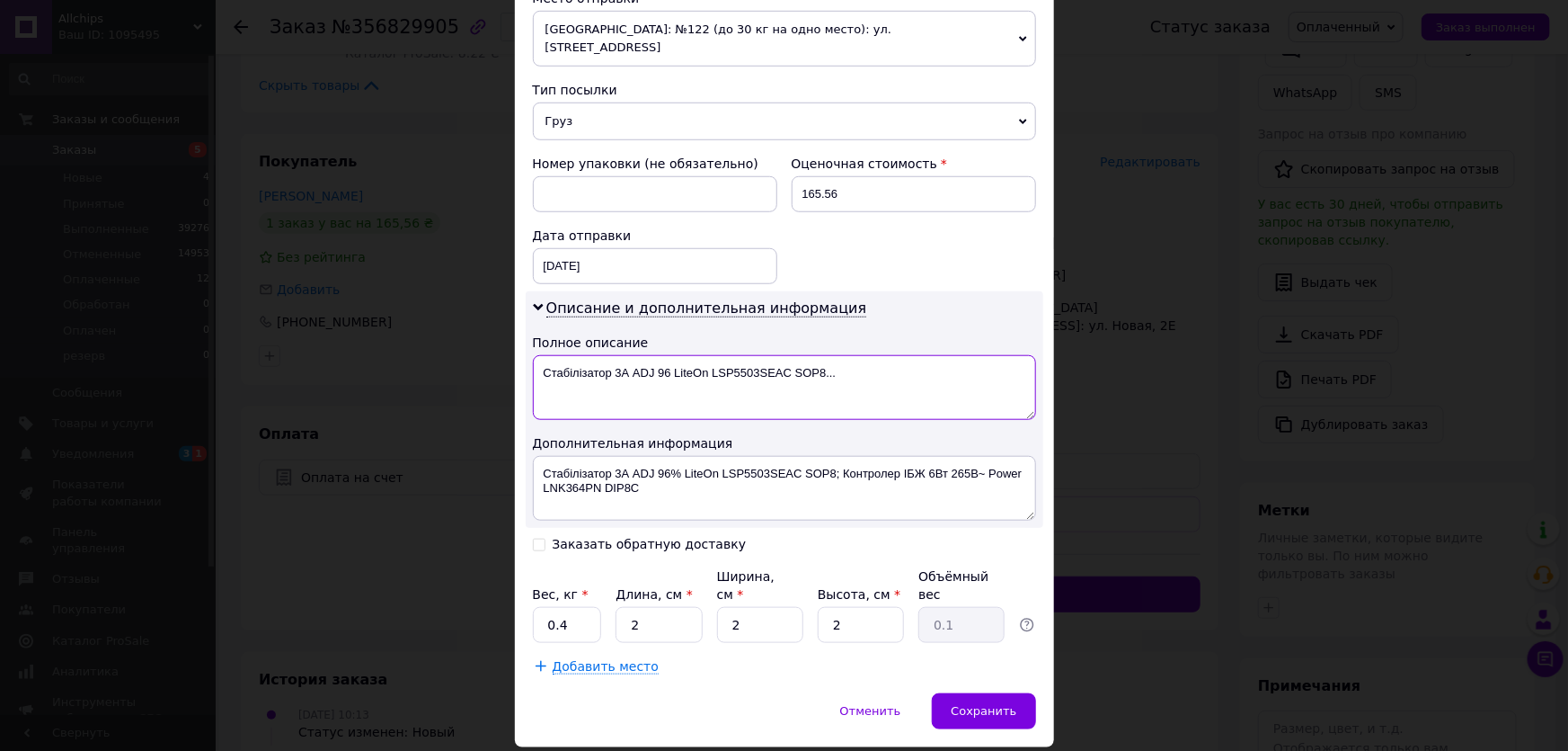
type textarea "Стабілізатор 3А ADJ 96 LiteOn LSP5503SEAC SOP8..."
click at [677, 456] on textarea "Стабілізатор 3А ADJ 96% LiteOn LSP5503SEAC SOP8; Контролер ІБЖ 6Вт 265В~ Power …" at bounding box center [784, 488] width 503 height 65
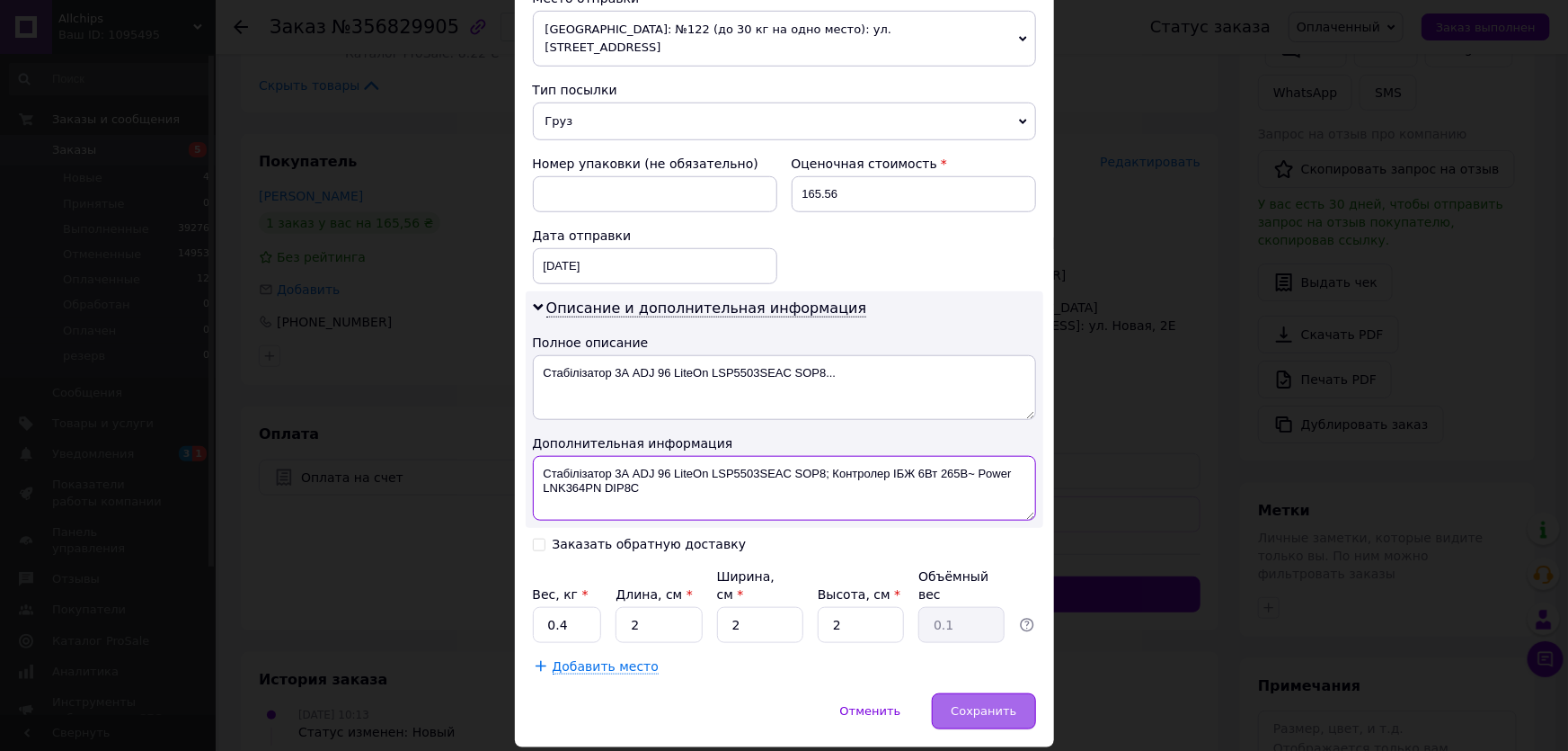
type textarea "Стабілізатор 3А ADJ 96 LiteOn LSP5503SEAC SOP8; Контролер ІБЖ 6Вт 265В~ Power L…"
click at [986, 704] on span "Сохранить" at bounding box center [984, 710] width 66 height 13
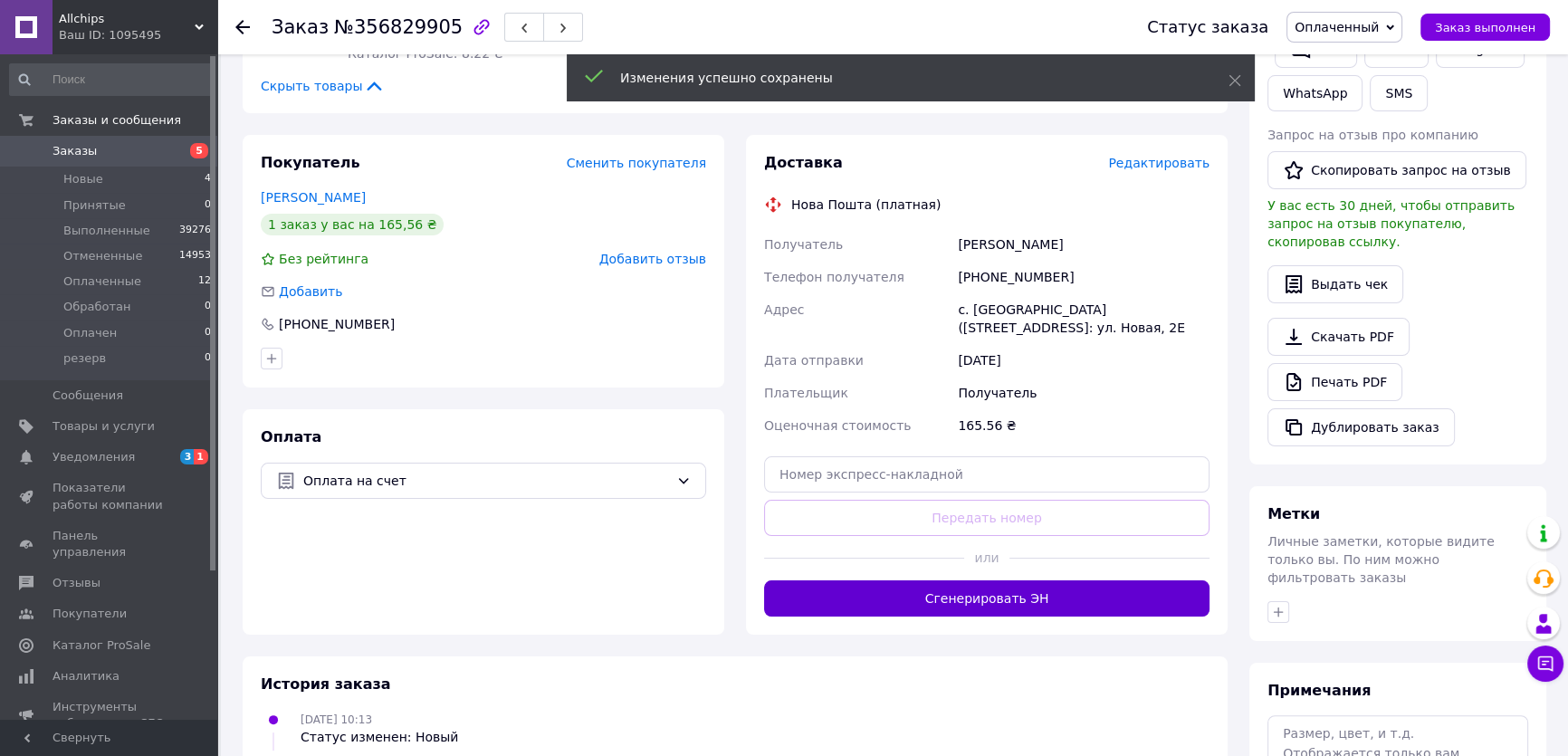
click at [1016, 589] on button "Сгенерировать ЭН" at bounding box center [987, 598] width 445 height 36
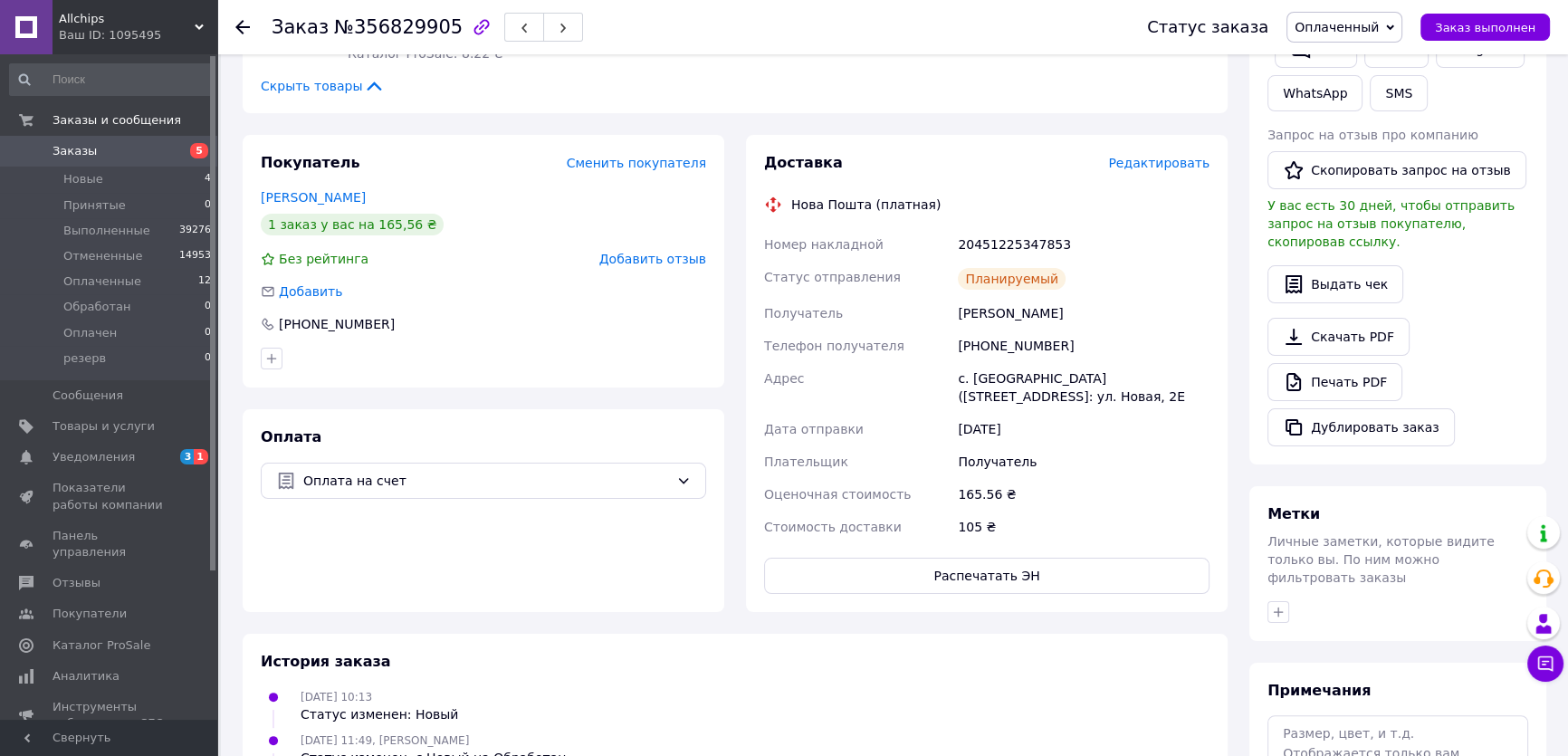
click at [1022, 243] on div "20451225347853" at bounding box center [1084, 244] width 259 height 32
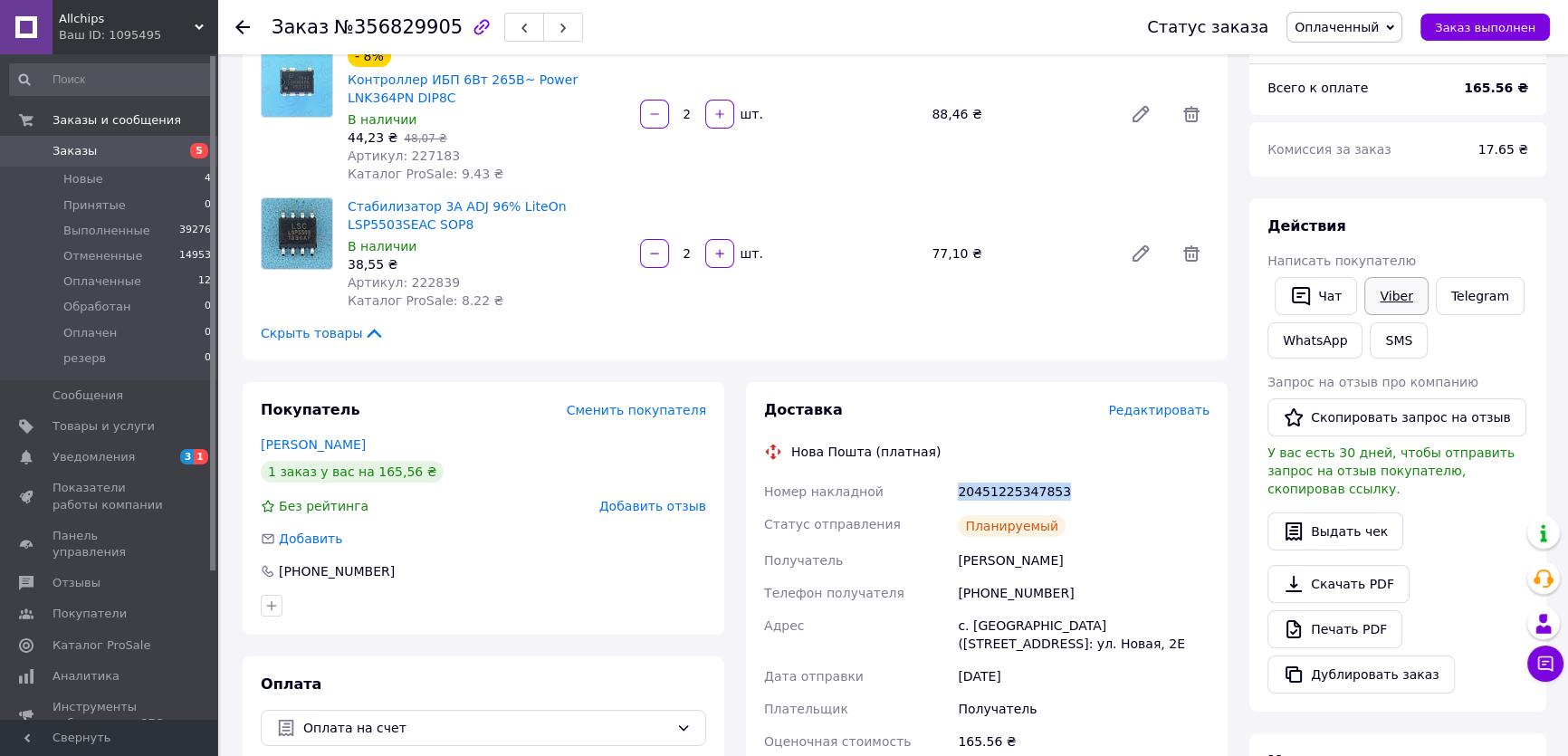
click at [1376, 287] on link "Viber" at bounding box center [1396, 296] width 64 height 38
drag, startPoint x: 1502, startPoint y: 366, endPoint x: 1460, endPoint y: 365, distance: 42.0
click at [1502, 366] on div "Действия Написать покупателю   Чат Viber Telegram WhatsApp SMS Запрос на отзыв …" at bounding box center [1398, 455] width 261 height 477
click at [1310, 285] on icon "button" at bounding box center [1300, 295] width 22 height 22
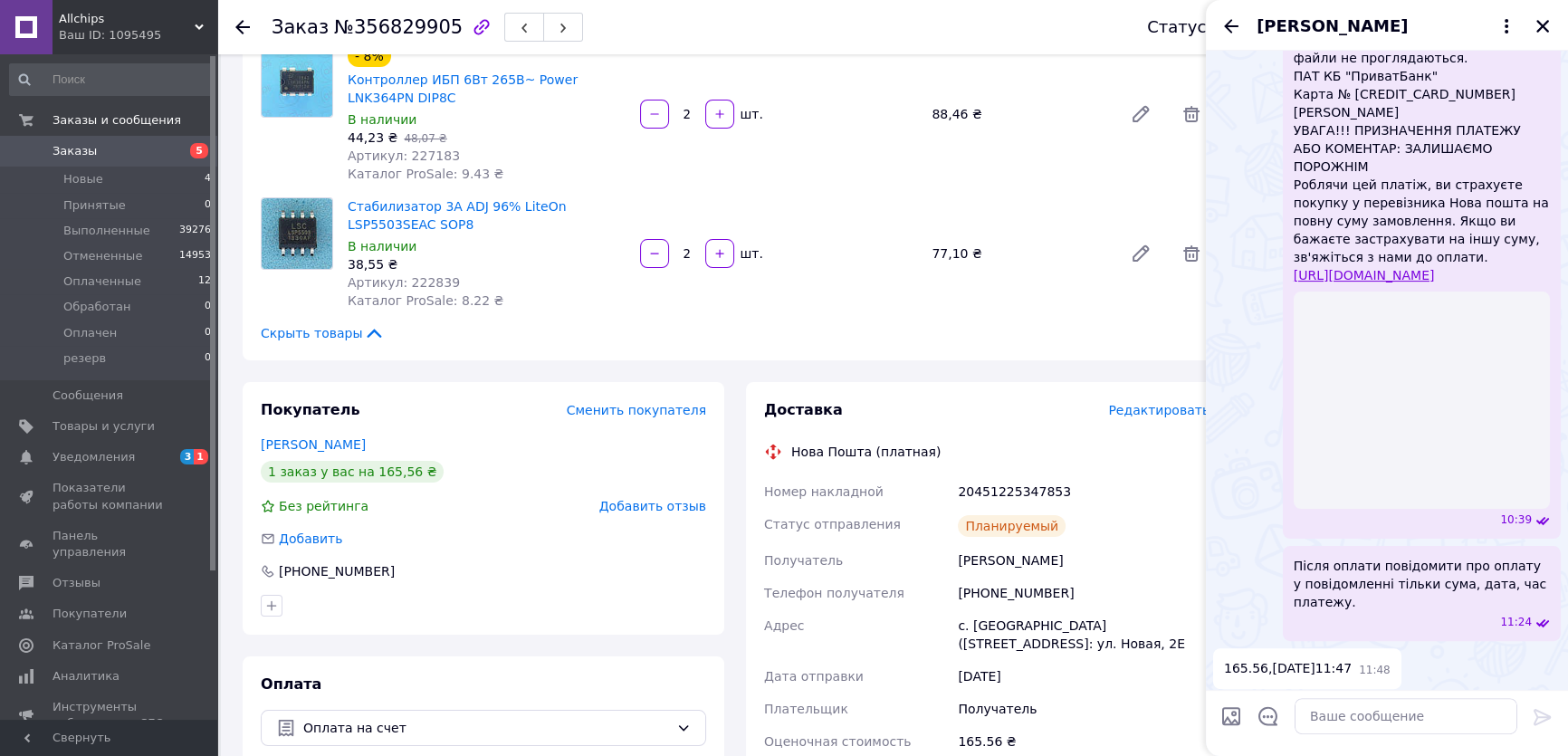
scroll to position [563, 0]
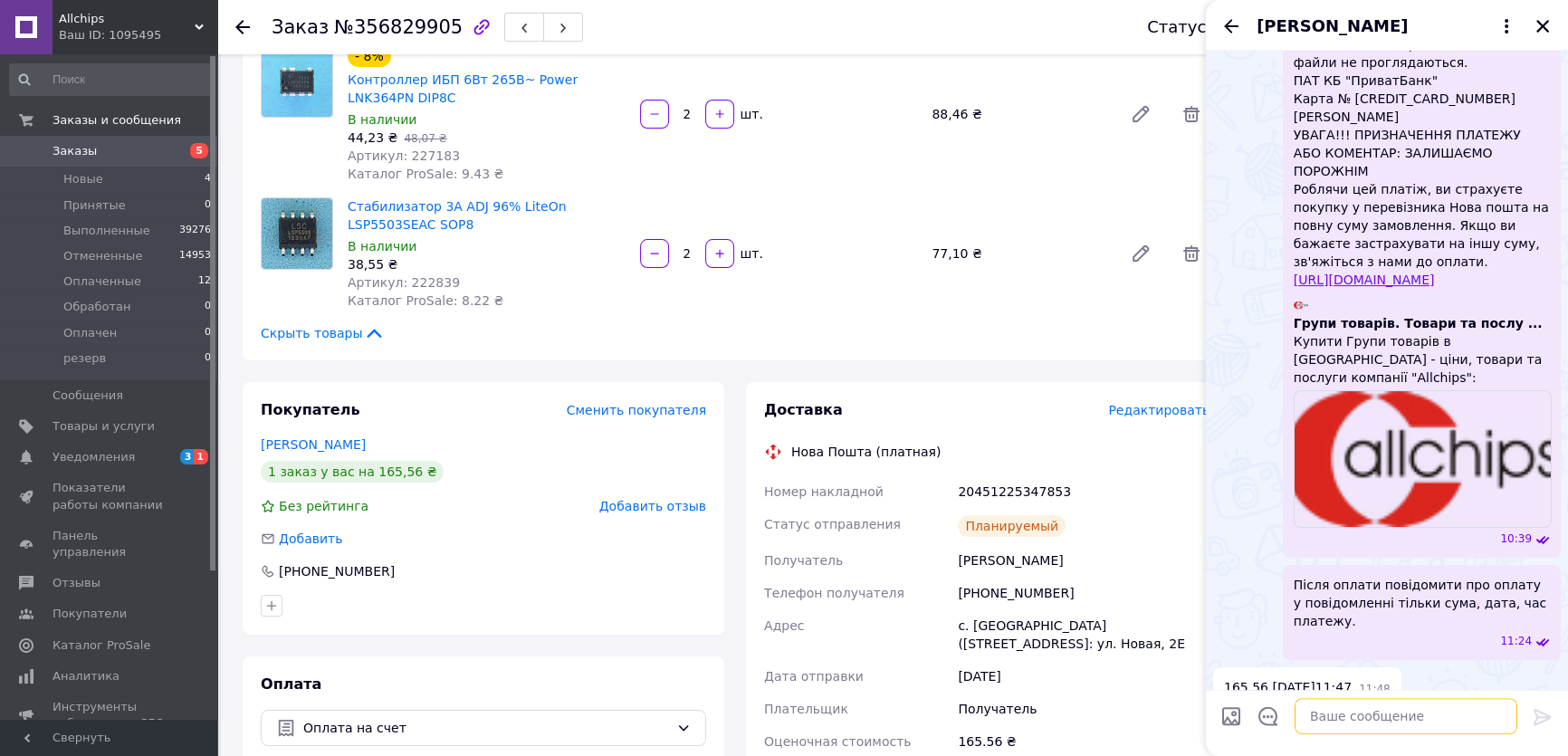
click at [1342, 716] on textarea at bounding box center [1406, 716] width 223 height 36
paste textarea "20451225347853 ТТН, Дякую що вибрали Allchips"
type textarea "20451225347853 ТТН, Дякую що вибрали Allchips"
click at [1535, 717] on icon at bounding box center [1542, 717] width 22 height 22
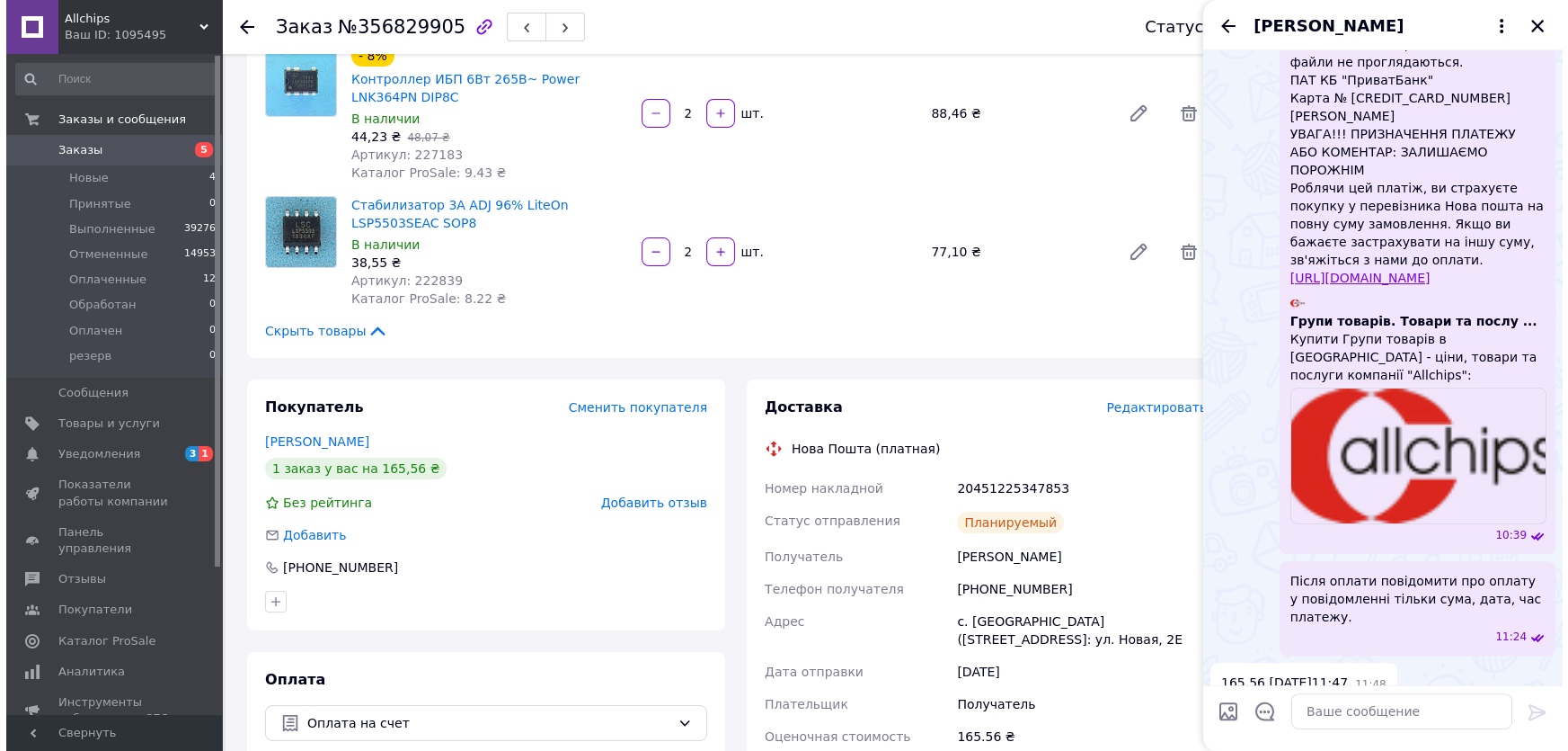
scroll to position [643, 0]
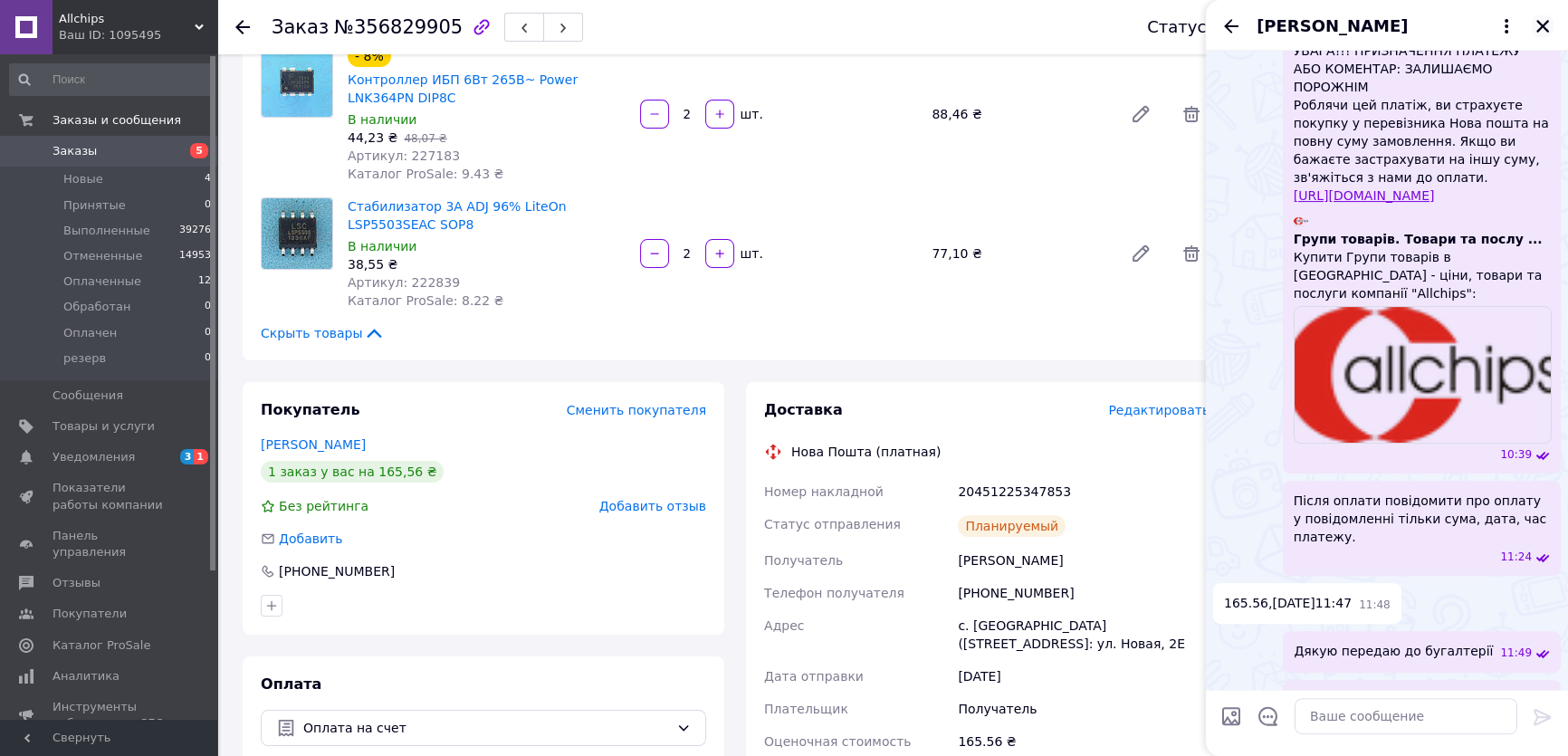
click at [1540, 28] on icon "Закрыть" at bounding box center [1542, 26] width 16 height 16
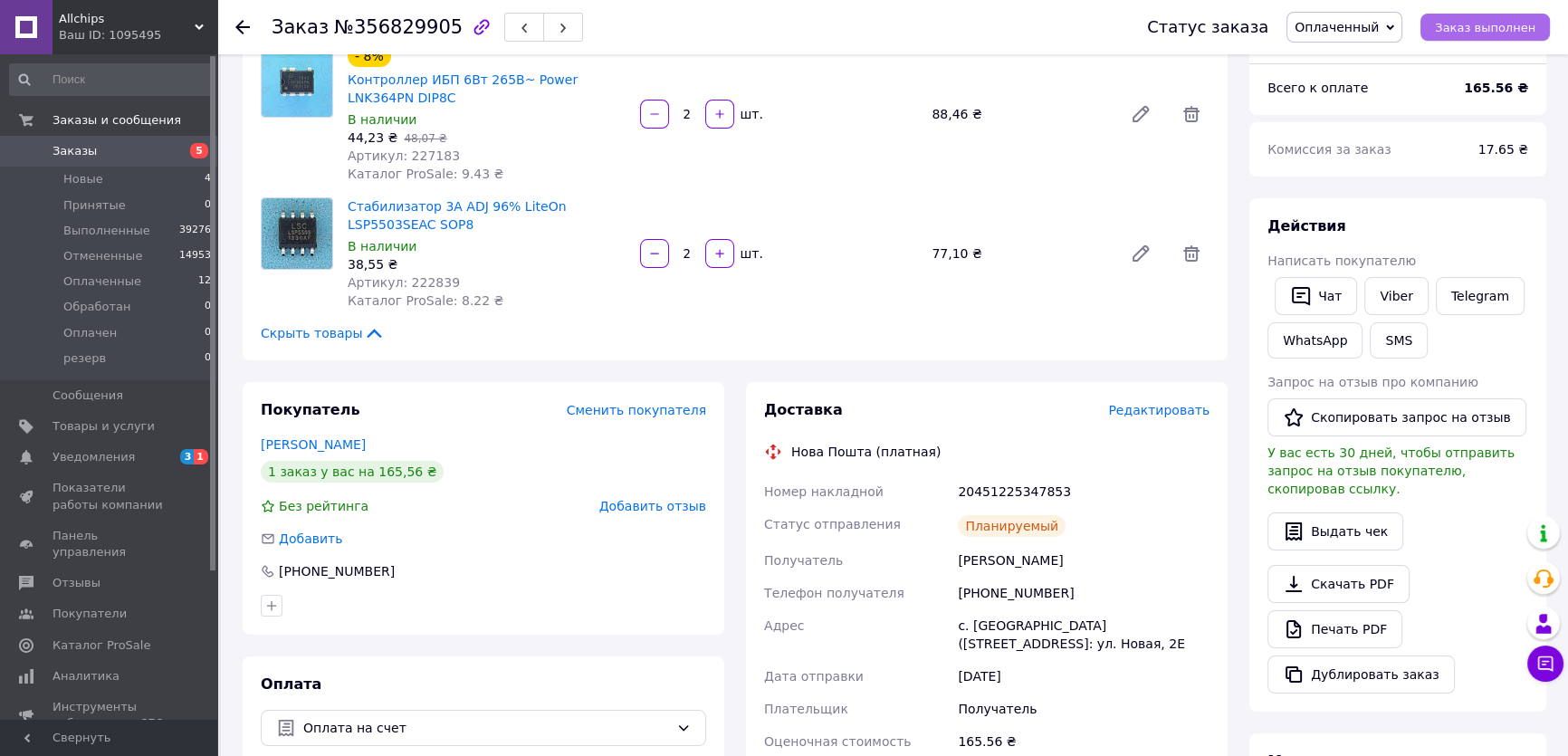
click at [1479, 28] on span "Заказ выполнен" at bounding box center [1485, 28] width 101 height 13
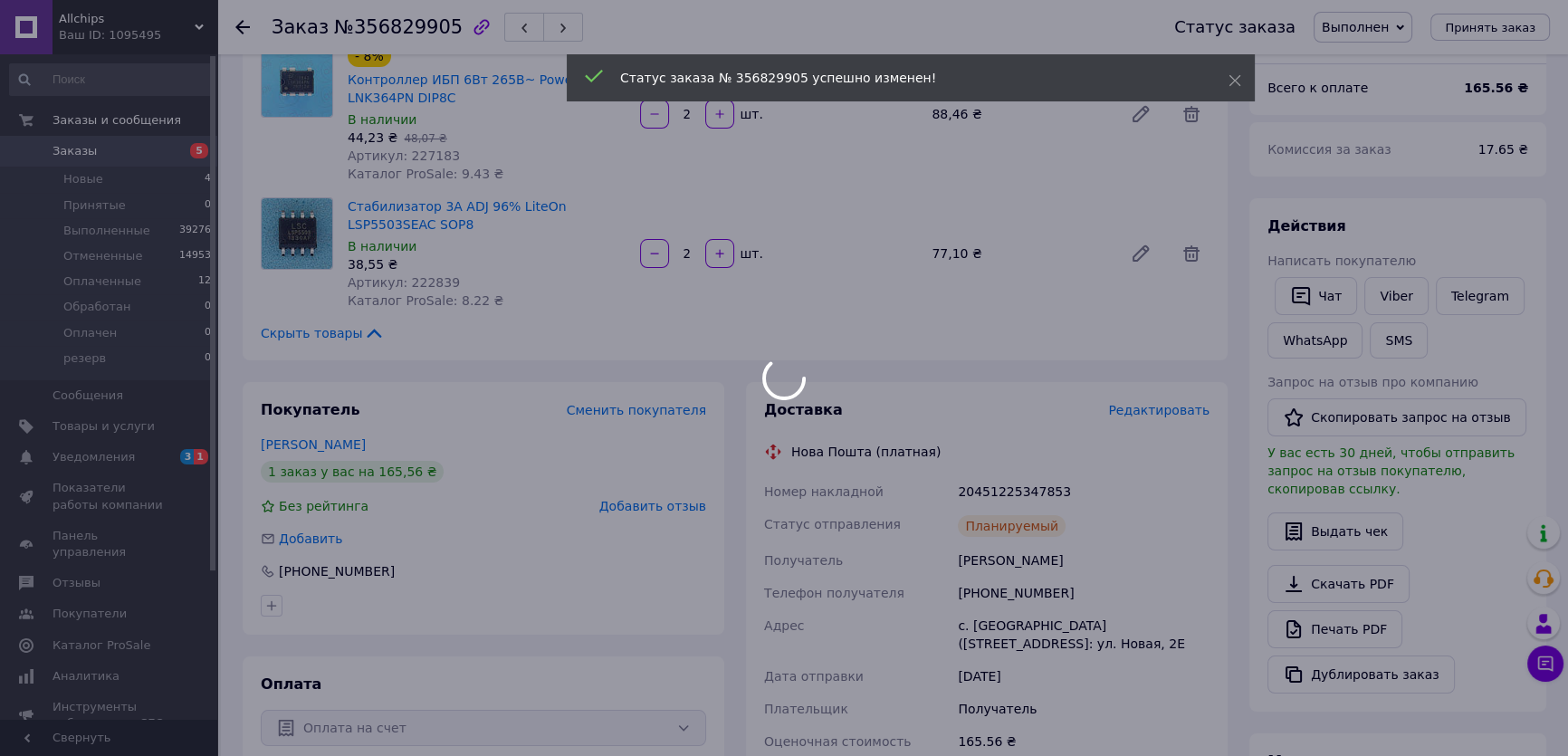
click at [1019, 489] on div at bounding box center [784, 378] width 1568 height 756
click at [1019, 489] on body "Allchips Ваш ID: 1095495 Сайт Allchips Кабинет покупателя Проверить состояние с…" at bounding box center [784, 555] width 1568 height 1439
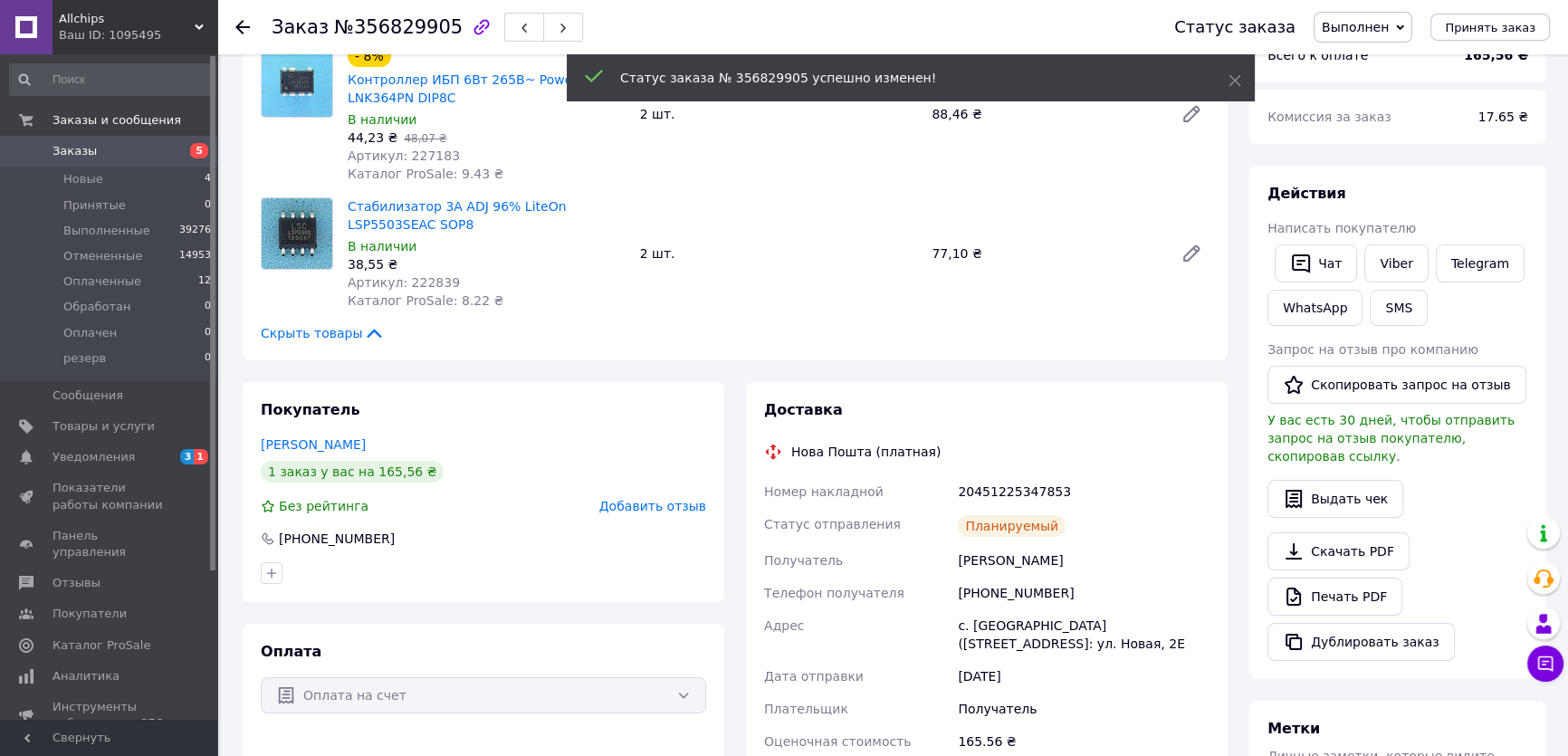
click at [1019, 489] on div "20451225347853" at bounding box center [1084, 491] width 259 height 32
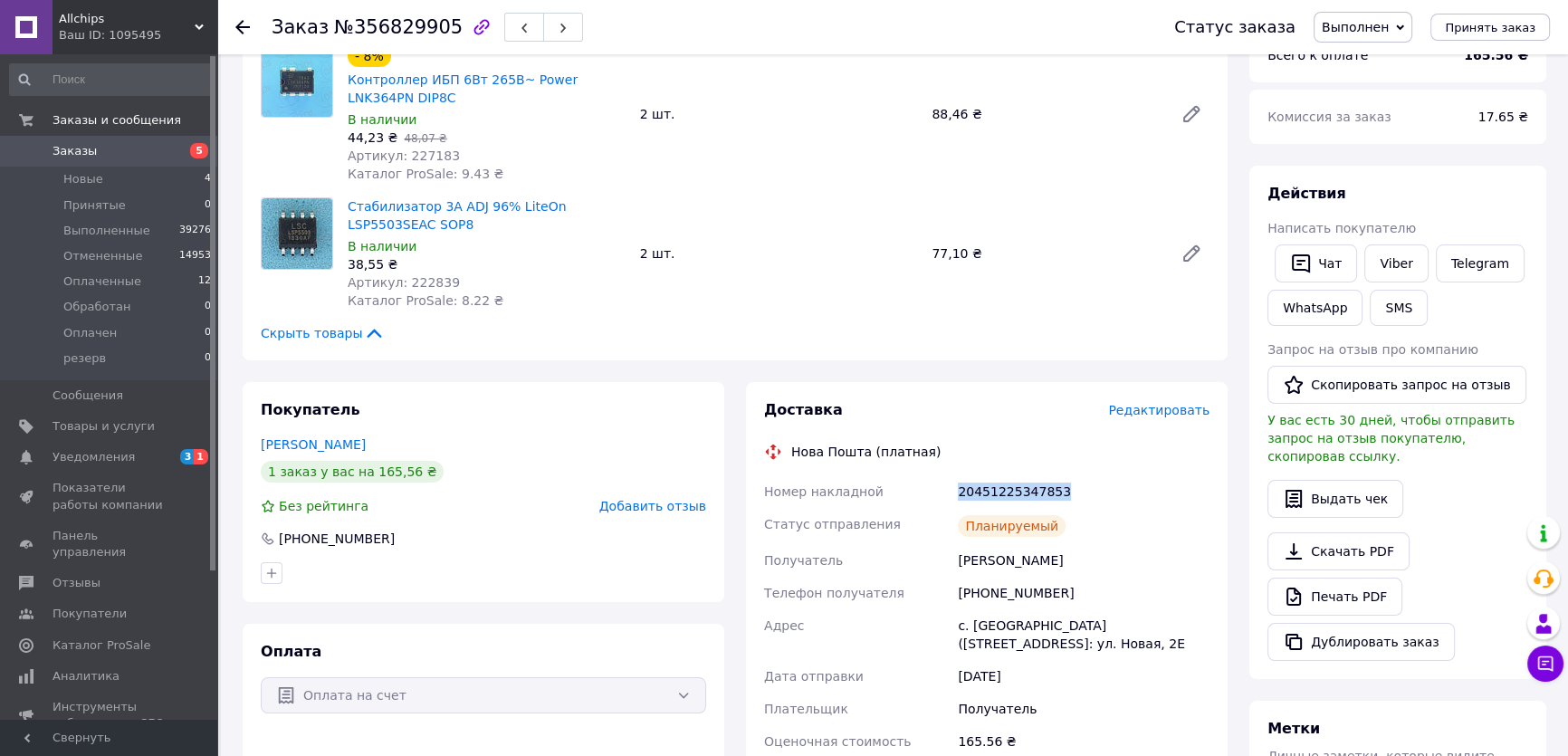
click at [1430, 201] on div "Действия" at bounding box center [1398, 195] width 261 height 21
click at [679, 506] on span "Добавить отзыв" at bounding box center [652, 505] width 106 height 14
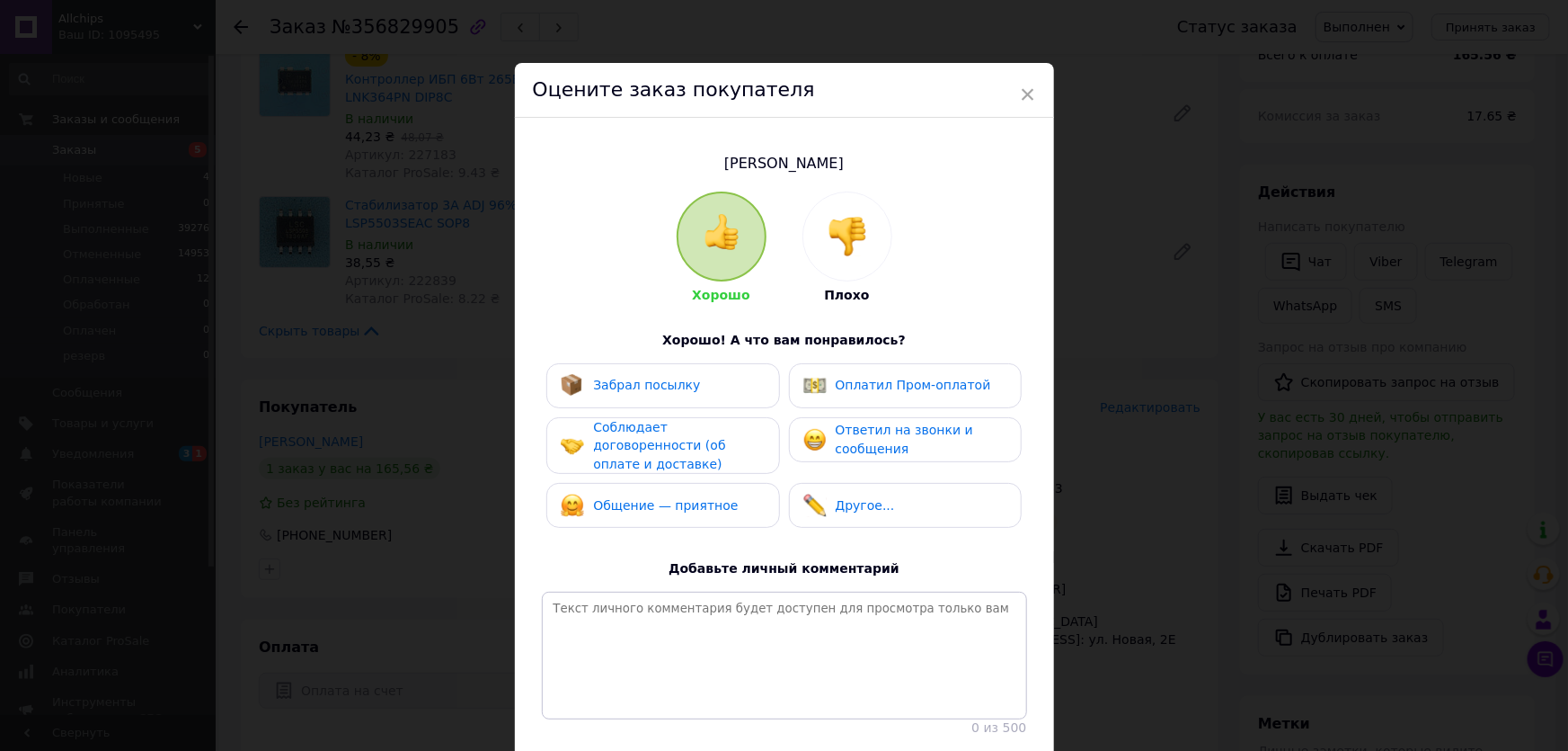
click at [849, 431] on span "Ответил на звонки и сообщения" at bounding box center [905, 439] width 138 height 33
click at [725, 433] on span "Соблюдает договоренности (об оплате и доставке)" at bounding box center [659, 445] width 132 height 51
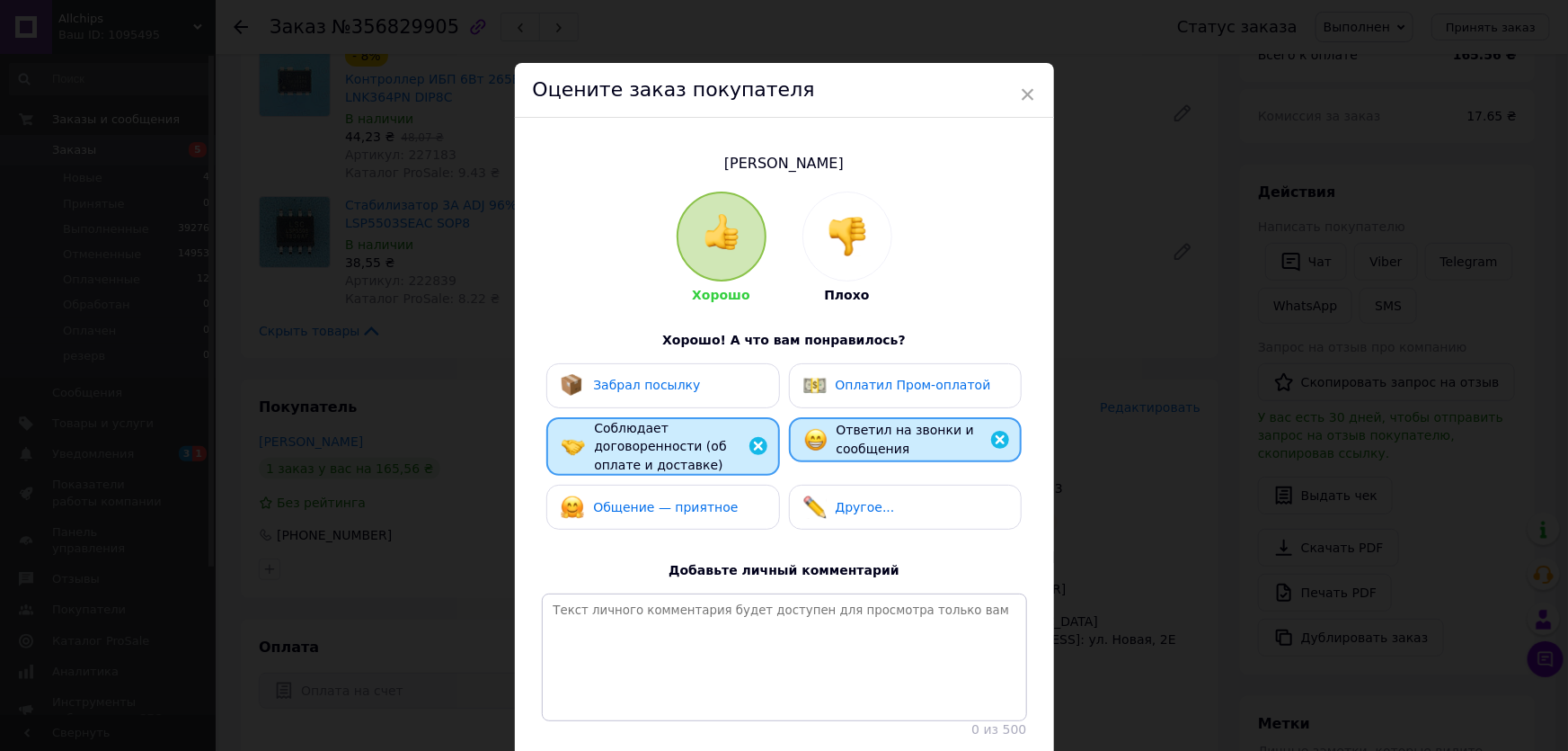
click at [714, 500] on span "Общение — приятное" at bounding box center [665, 507] width 144 height 14
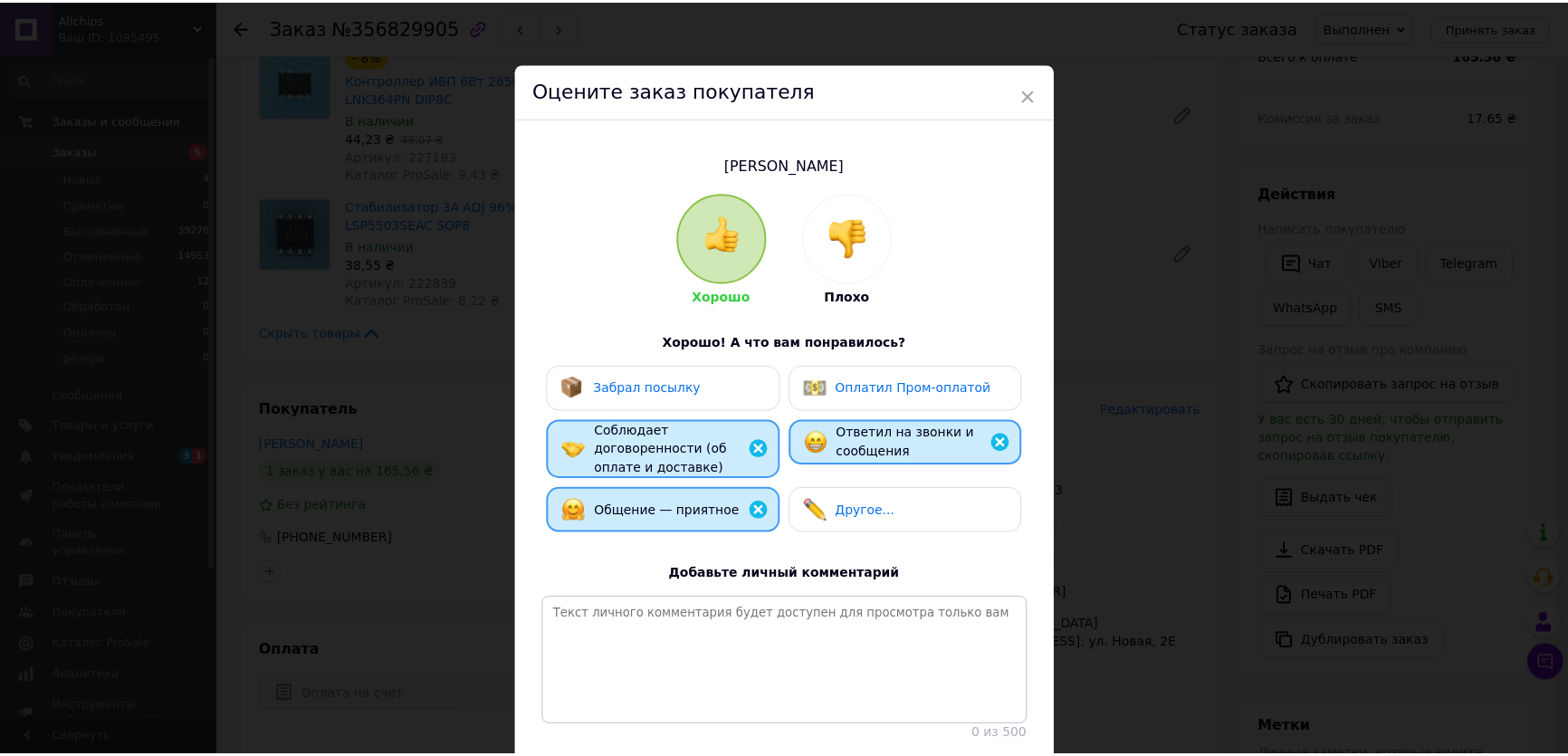
scroll to position [130, 0]
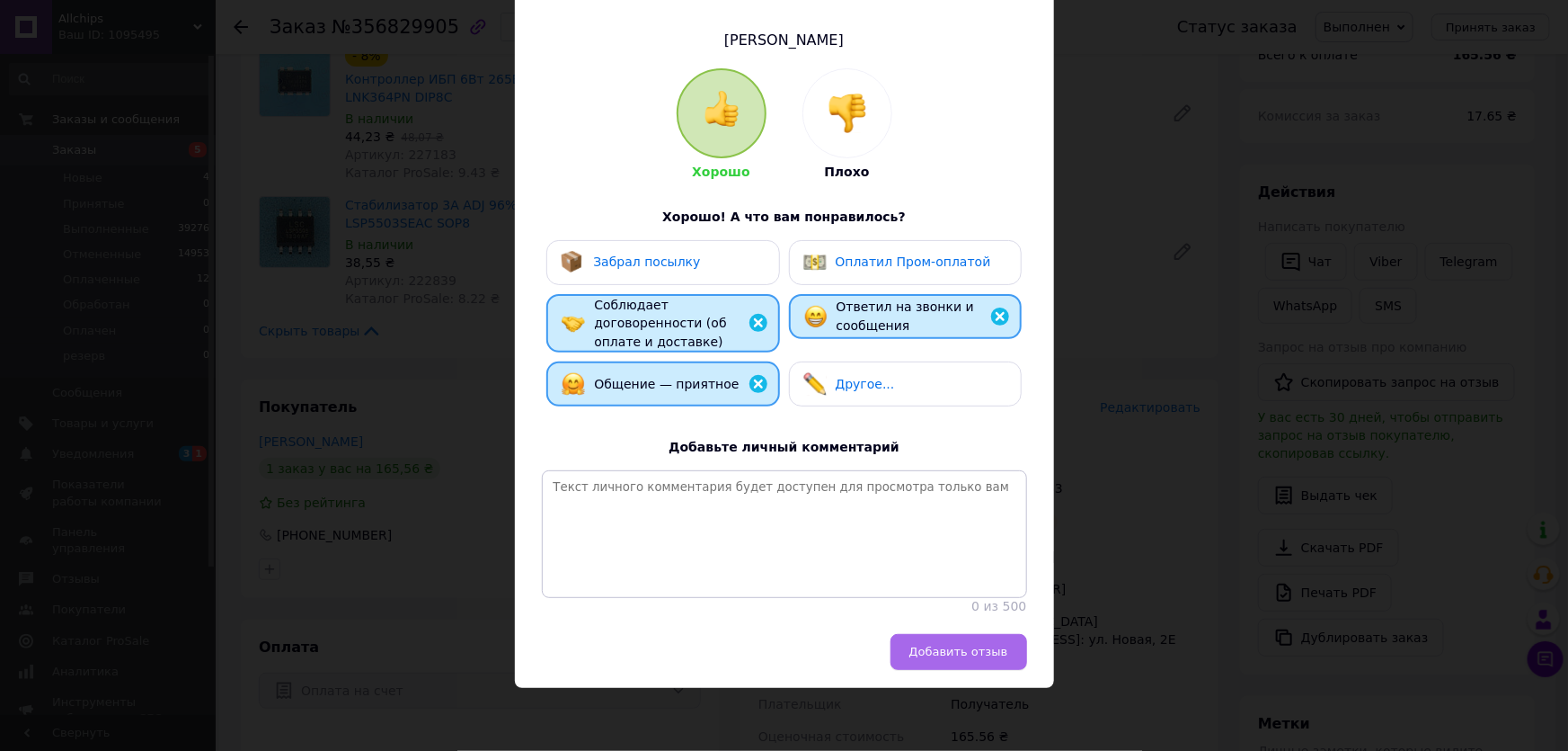
click at [961, 647] on span "Добавить отзыв" at bounding box center [959, 652] width 99 height 13
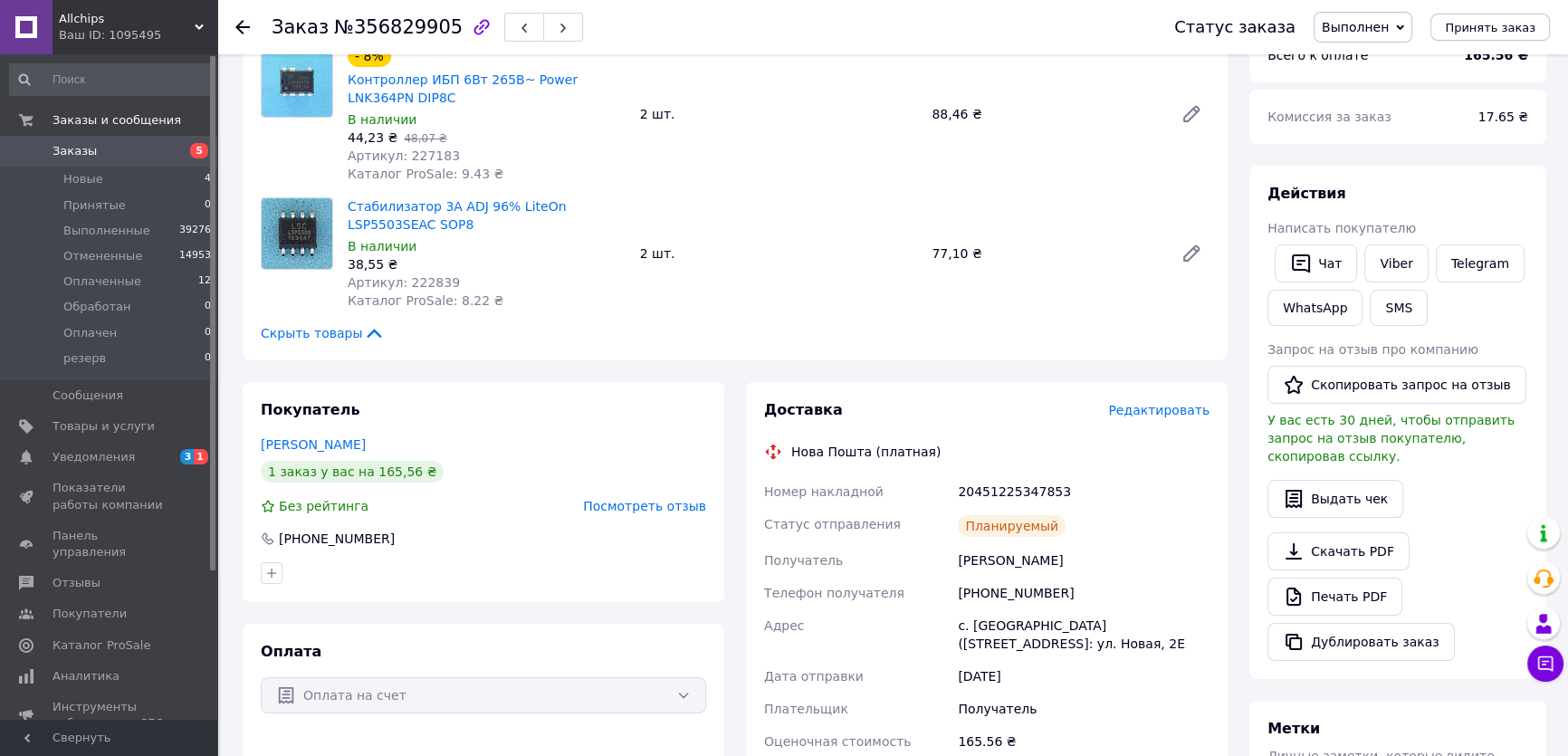
scroll to position [0, 0]
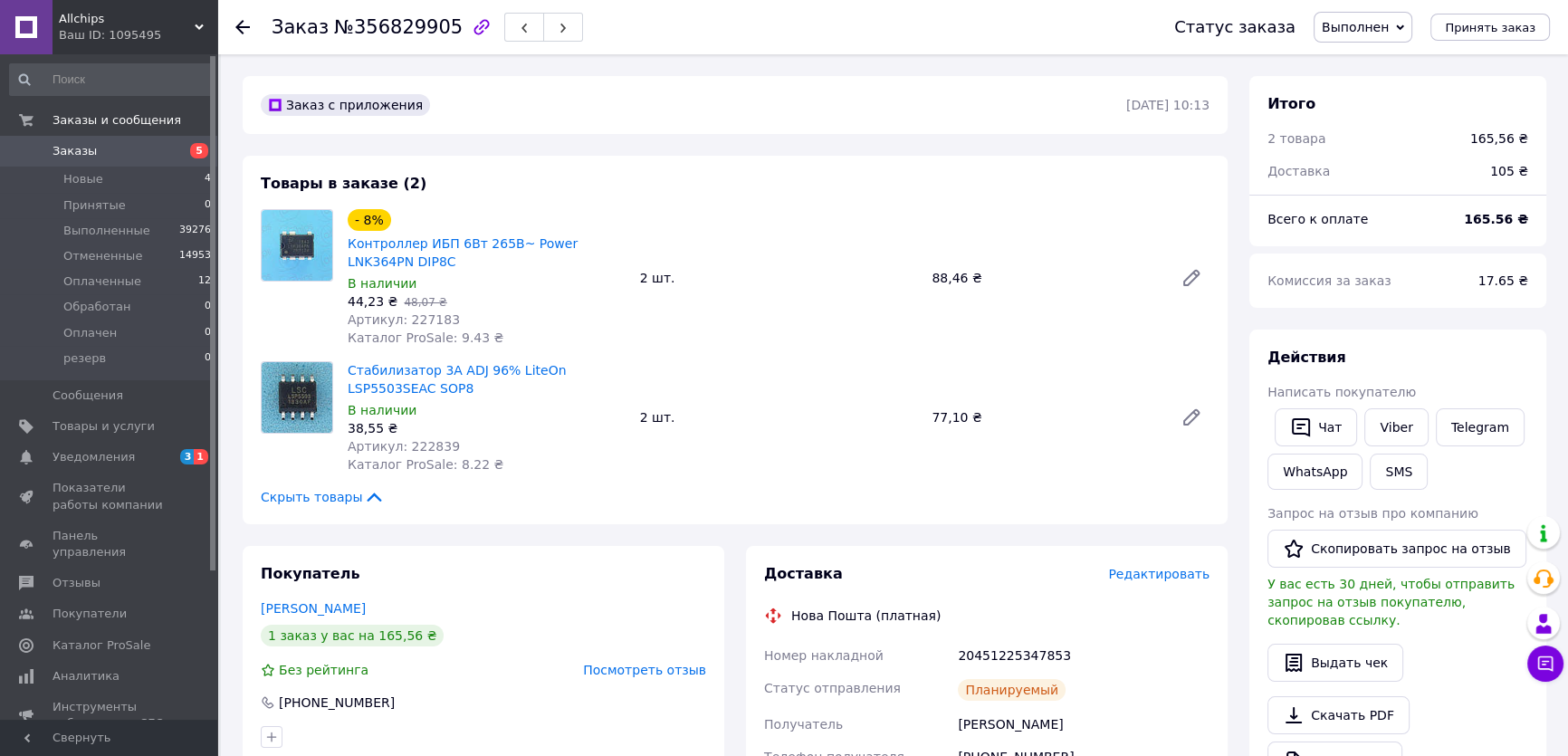
click at [99, 144] on span "Заказы" at bounding box center [109, 151] width 115 height 16
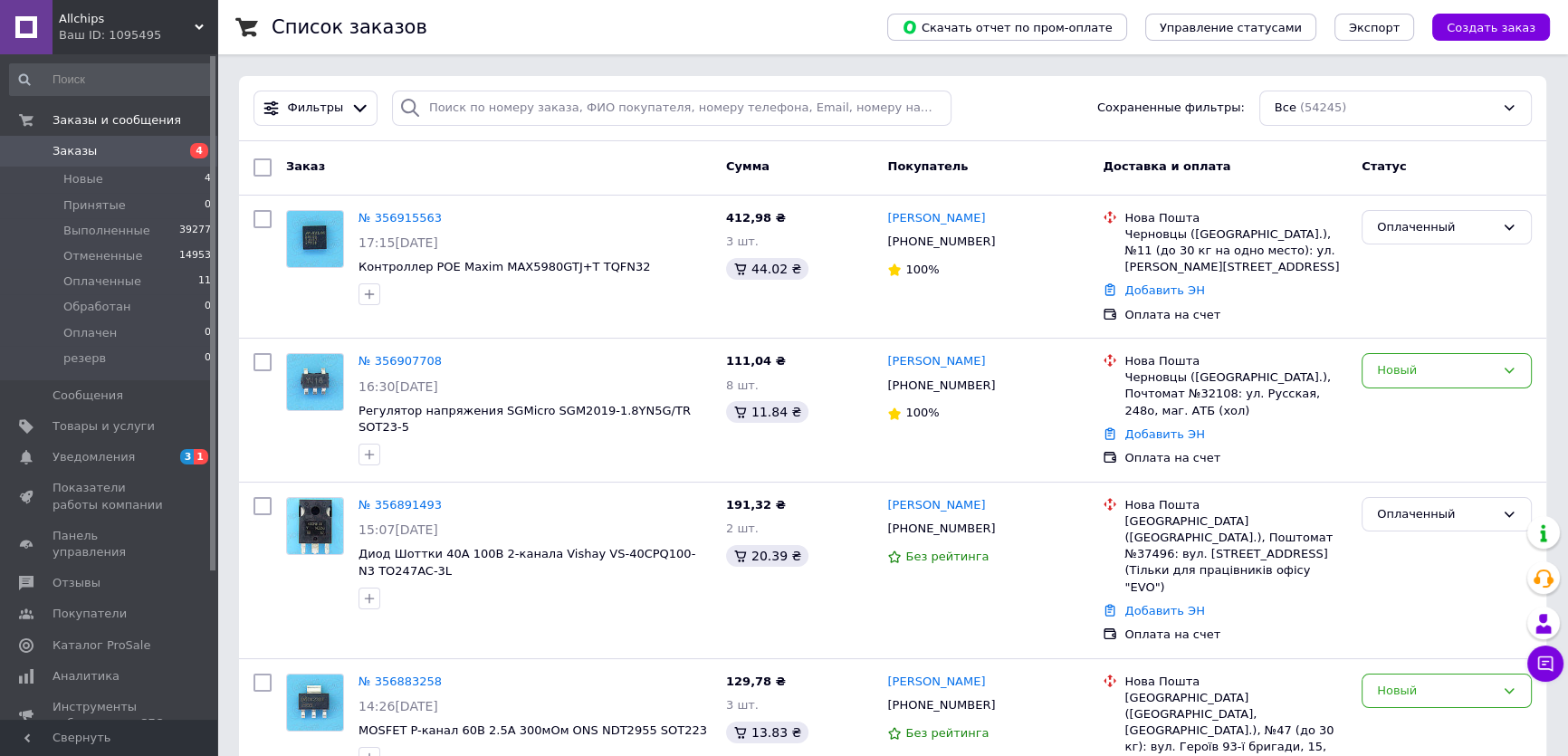
click at [101, 142] on link "Заказы 4" at bounding box center [111, 151] width 222 height 30
drag, startPoint x: 1424, startPoint y: 161, endPoint x: 1005, endPoint y: 200, distance: 420.8
click at [1424, 161] on div "Статус" at bounding box center [1446, 167] width 184 height 32
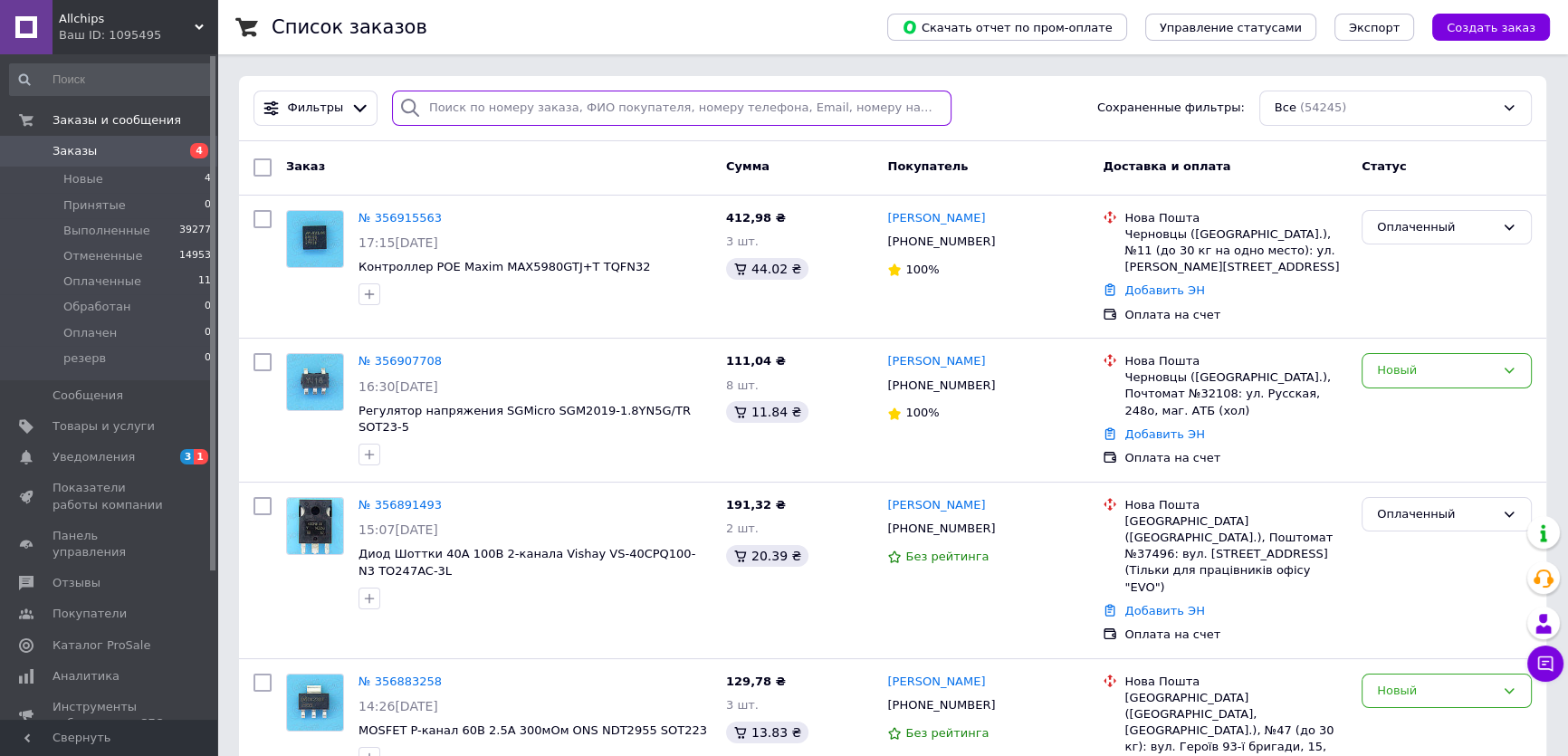
click at [432, 106] on input "search" at bounding box center [672, 107] width 560 height 35
paste input "356864174"
type input "356864174"
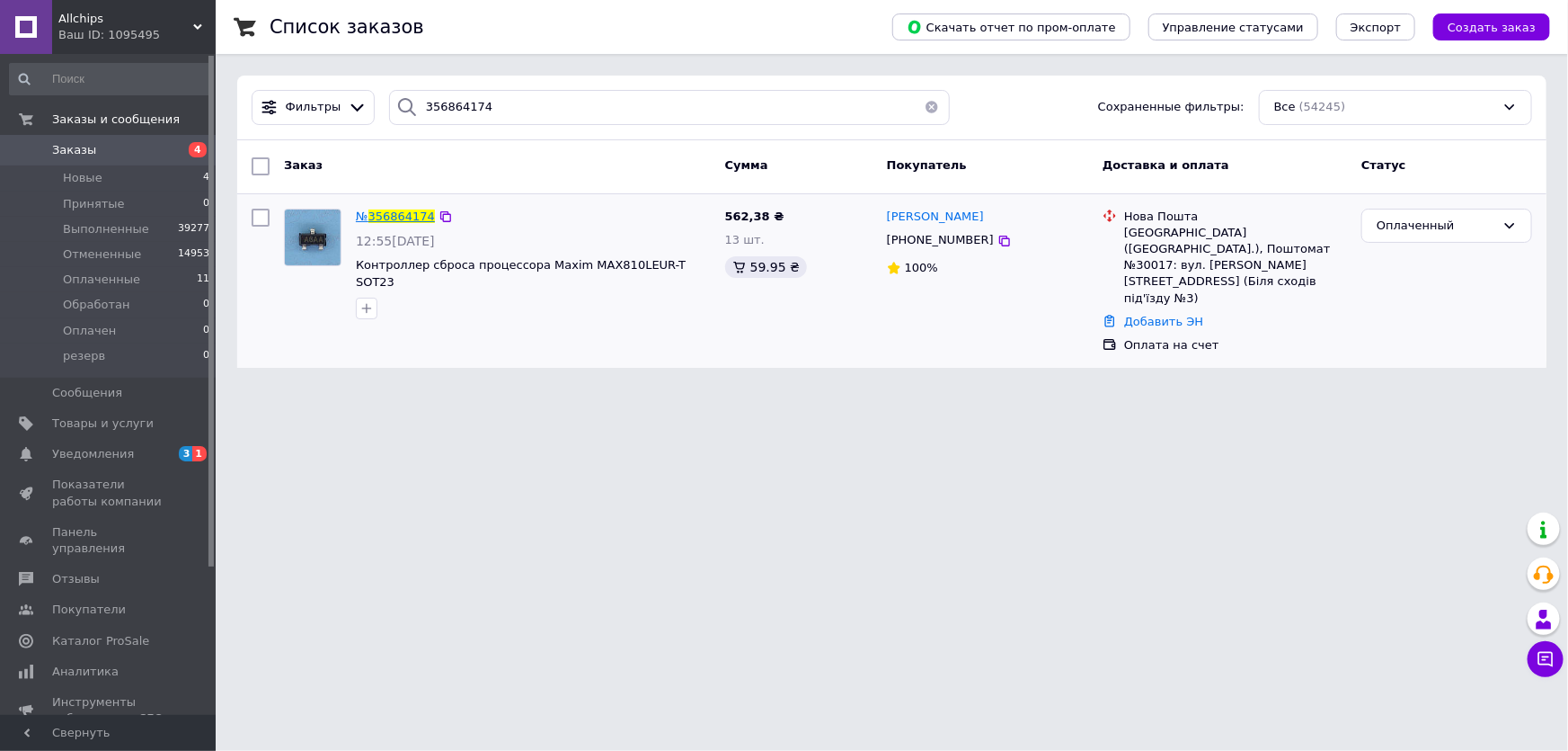
click at [393, 216] on span "356864174" at bounding box center [402, 216] width 67 height 13
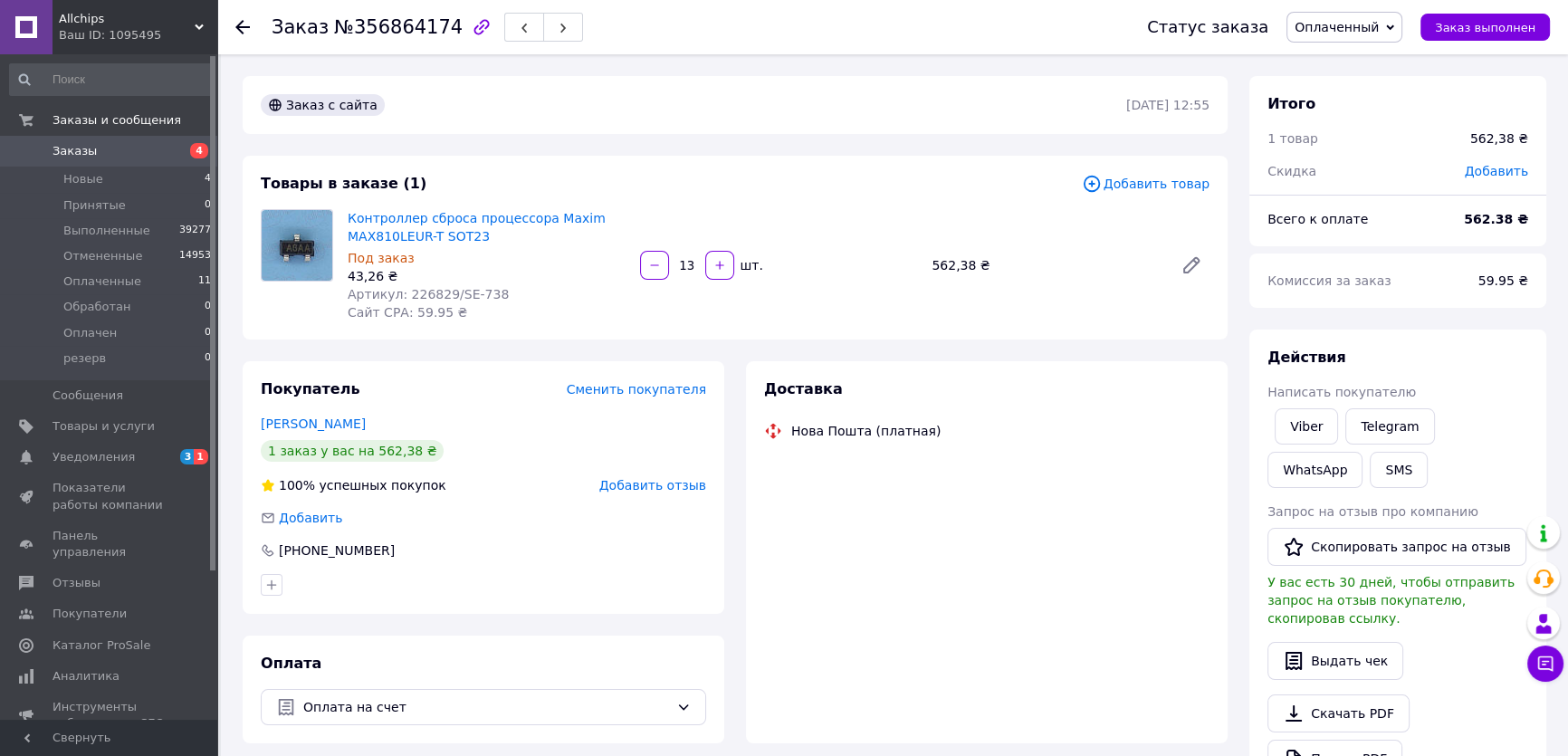
drag, startPoint x: 1448, startPoint y: 82, endPoint x: 1325, endPoint y: 1, distance: 147.3
click at [1448, 82] on div "Итого 1 товар 562,38 ₴ Скидка Добавить" at bounding box center [1398, 128] width 297 height 104
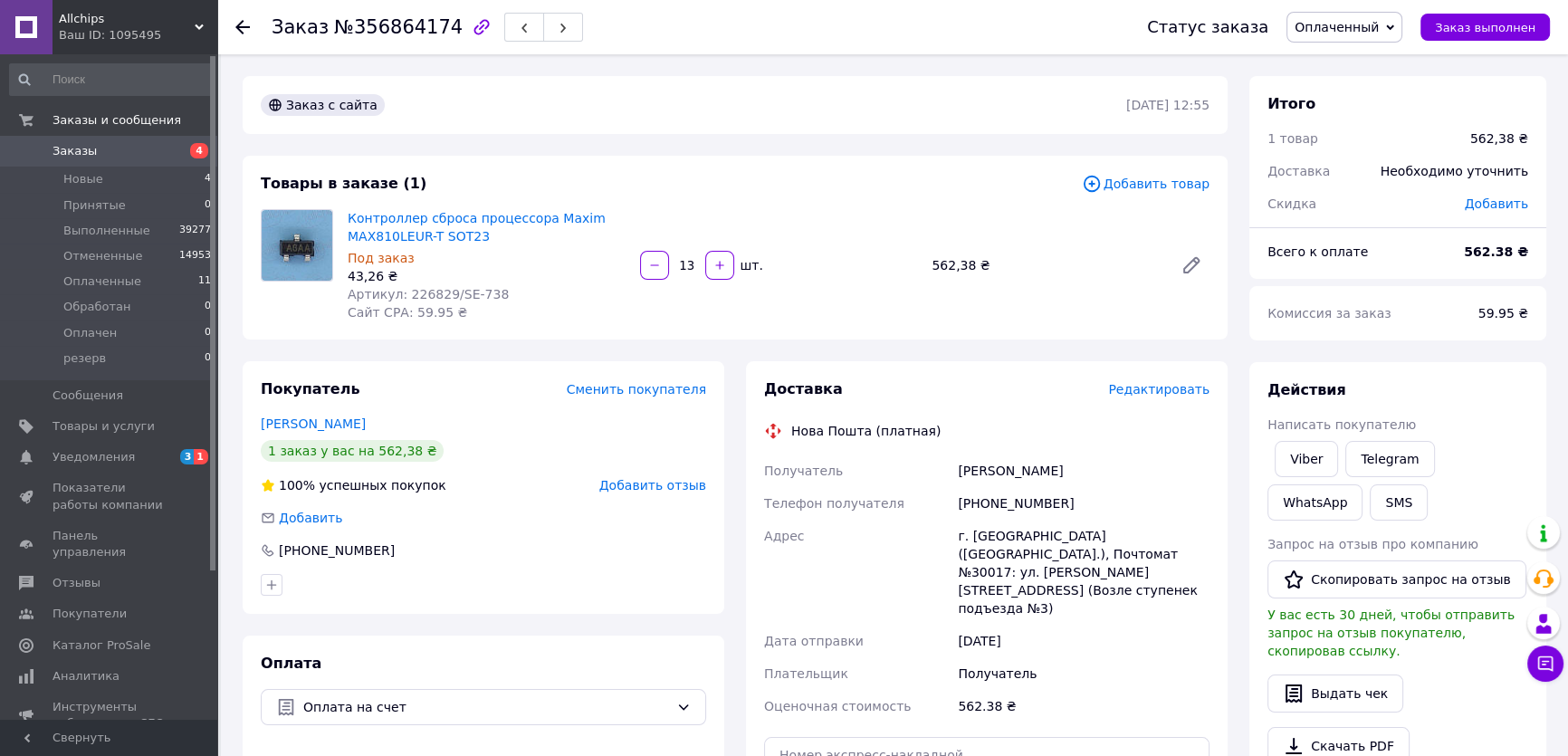
click at [1407, 255] on div "Всего к оплате" at bounding box center [1354, 252] width 197 height 40
drag, startPoint x: 488, startPoint y: 295, endPoint x: 446, endPoint y: 293, distance: 42.0
click at [446, 293] on div "Артикул: 226829/SE-738" at bounding box center [486, 293] width 278 height 18
copy span "SE-738"
click at [1313, 452] on link "Viber" at bounding box center [1306, 459] width 64 height 36
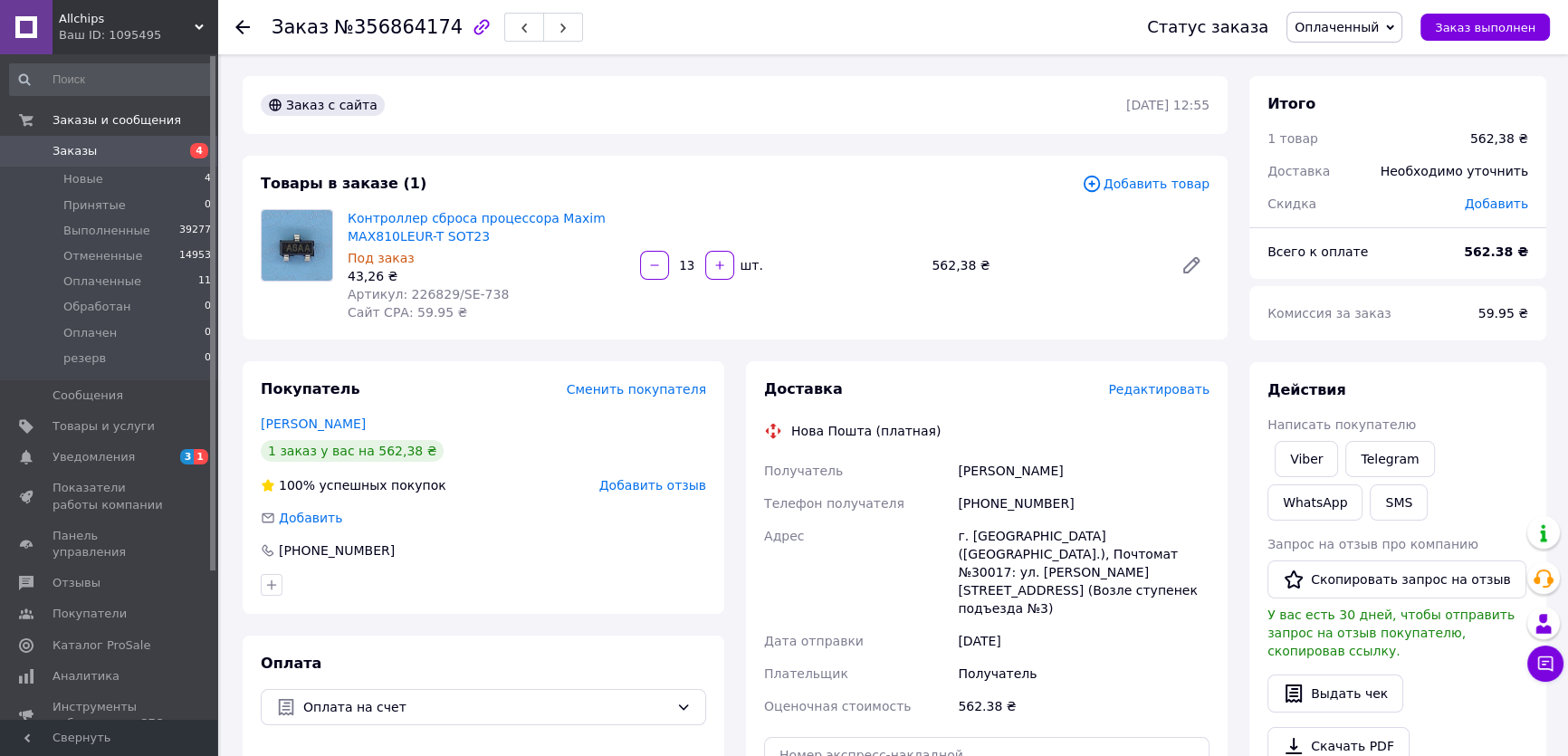
click at [1415, 209] on div "Скидка" at bounding box center [1355, 204] width 198 height 40
drag, startPoint x: 1425, startPoint y: 226, endPoint x: 1355, endPoint y: 255, distance: 75.8
click at [1425, 227] on hr at bounding box center [1398, 227] width 297 height 1
drag, startPoint x: 694, startPoint y: 260, endPoint x: 675, endPoint y: 262, distance: 19.1
click at [675, 262] on input "13" at bounding box center [687, 266] width 29 height 13
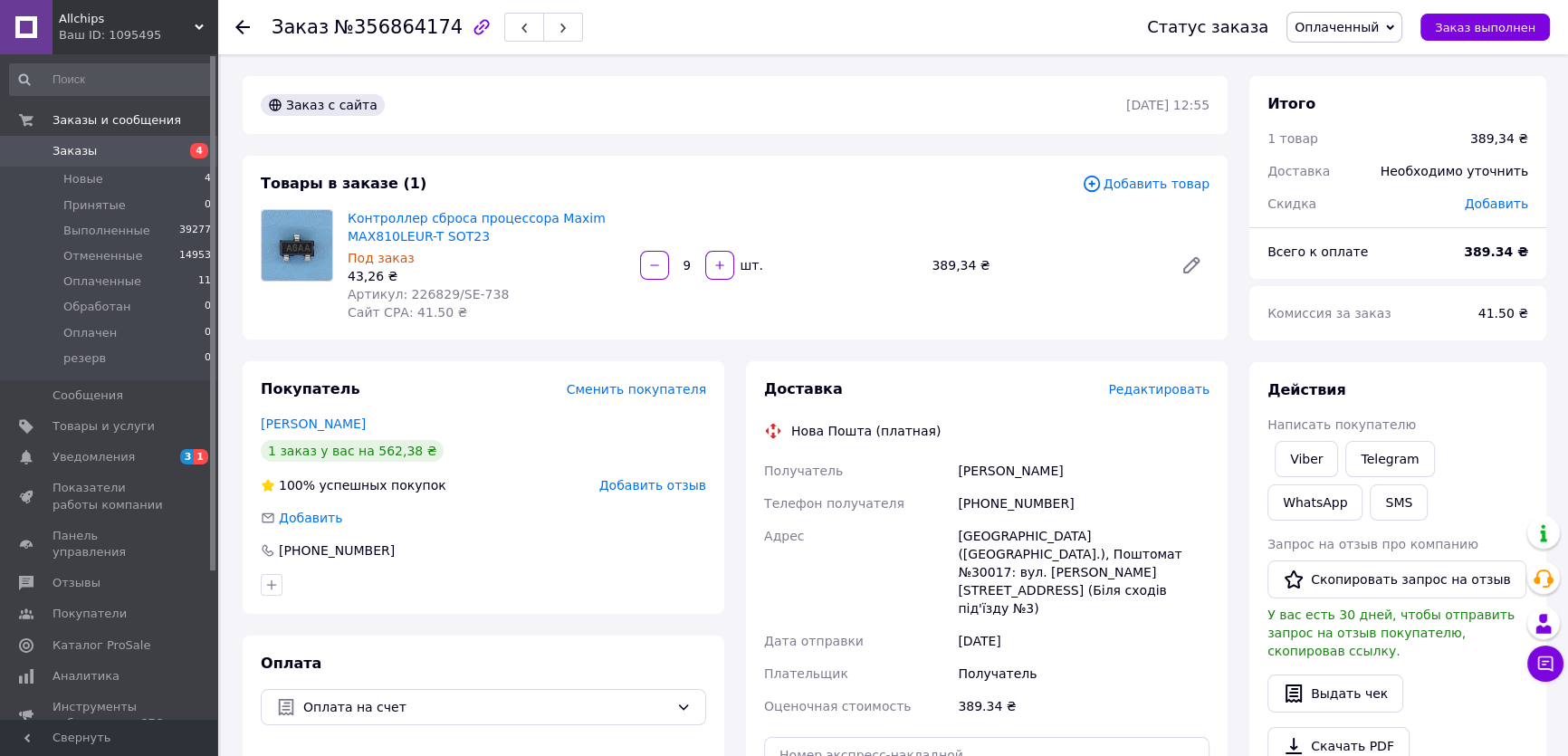
scroll to position [246, 0]
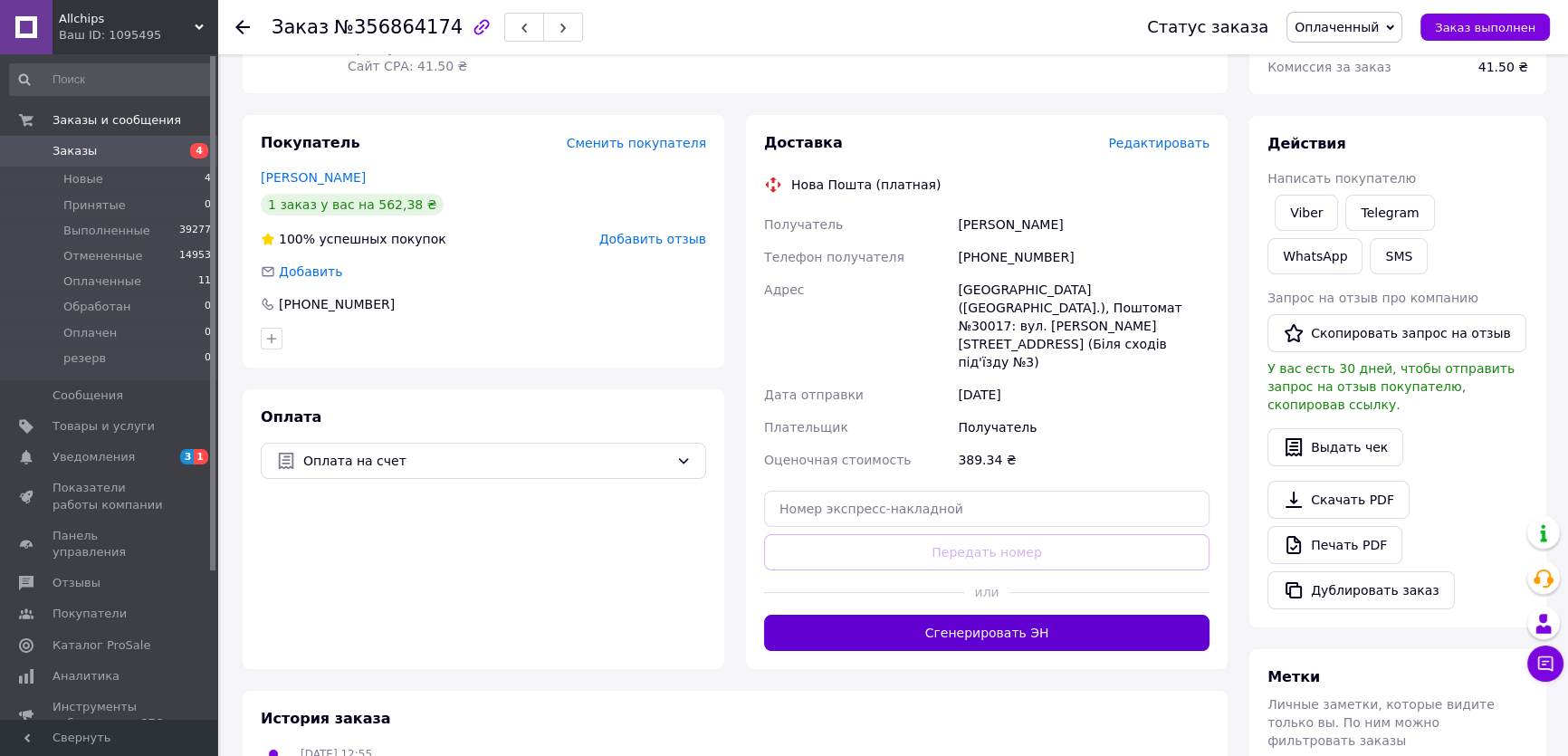
type input "9"
click at [979, 614] on button "Сгенерировать ЭН" at bounding box center [987, 633] width 445 height 36
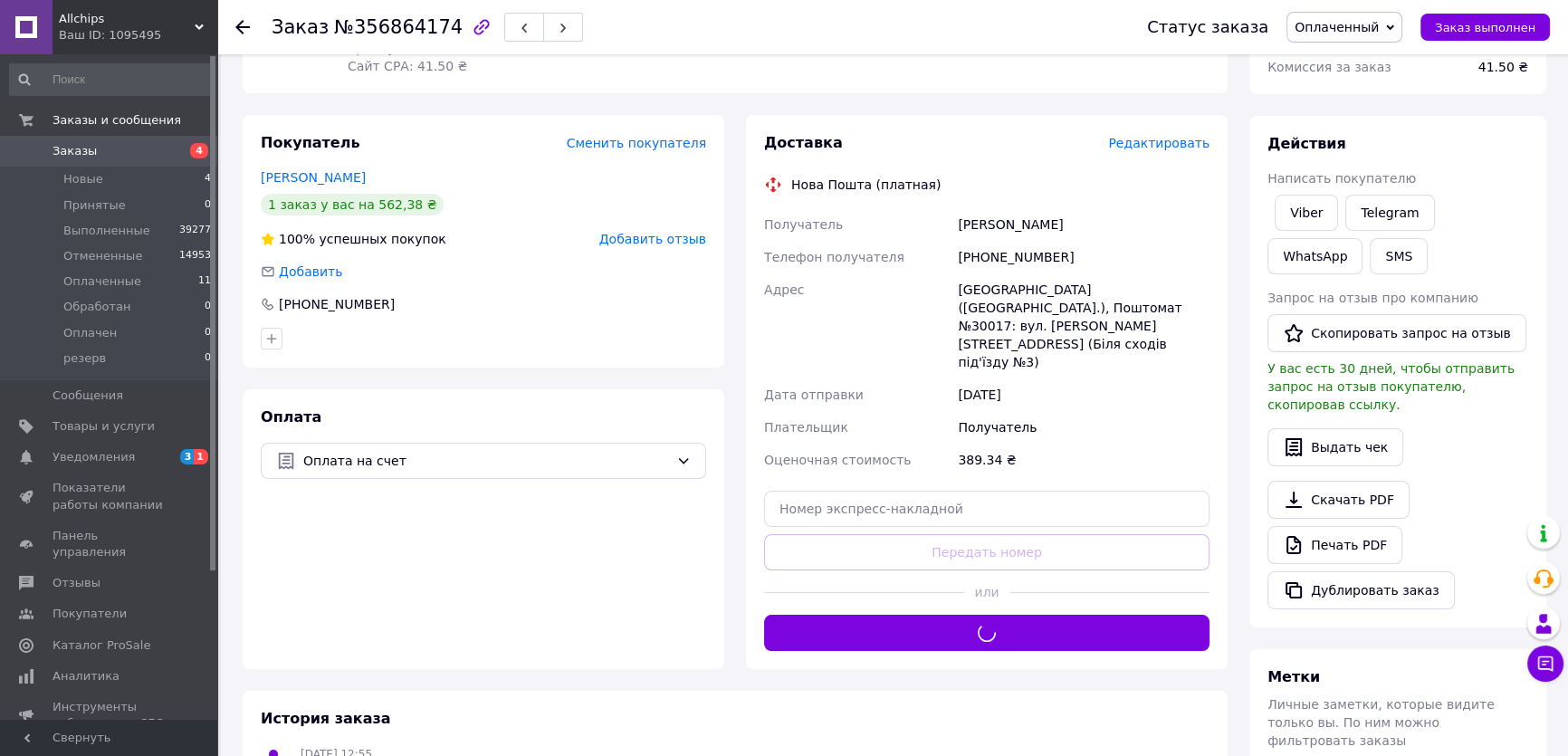
scroll to position [82, 0]
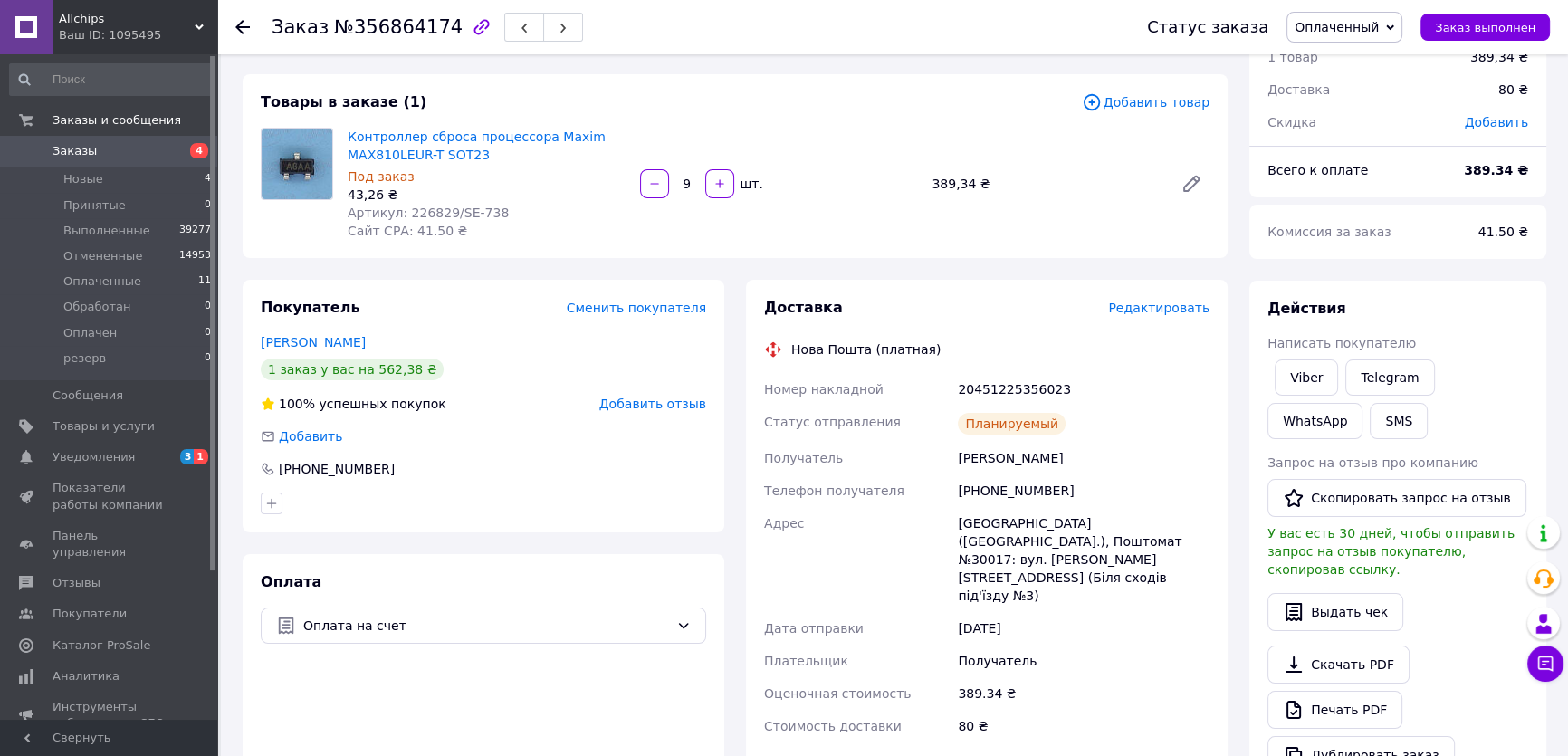
click at [1032, 385] on div "20451225356023" at bounding box center [1084, 389] width 259 height 32
click at [1032, 384] on div "20451225356023" at bounding box center [1084, 389] width 259 height 32
copy div "20451225356023"
click at [1298, 370] on link "Viber" at bounding box center [1306, 377] width 64 height 36
copy div "20451225356023"
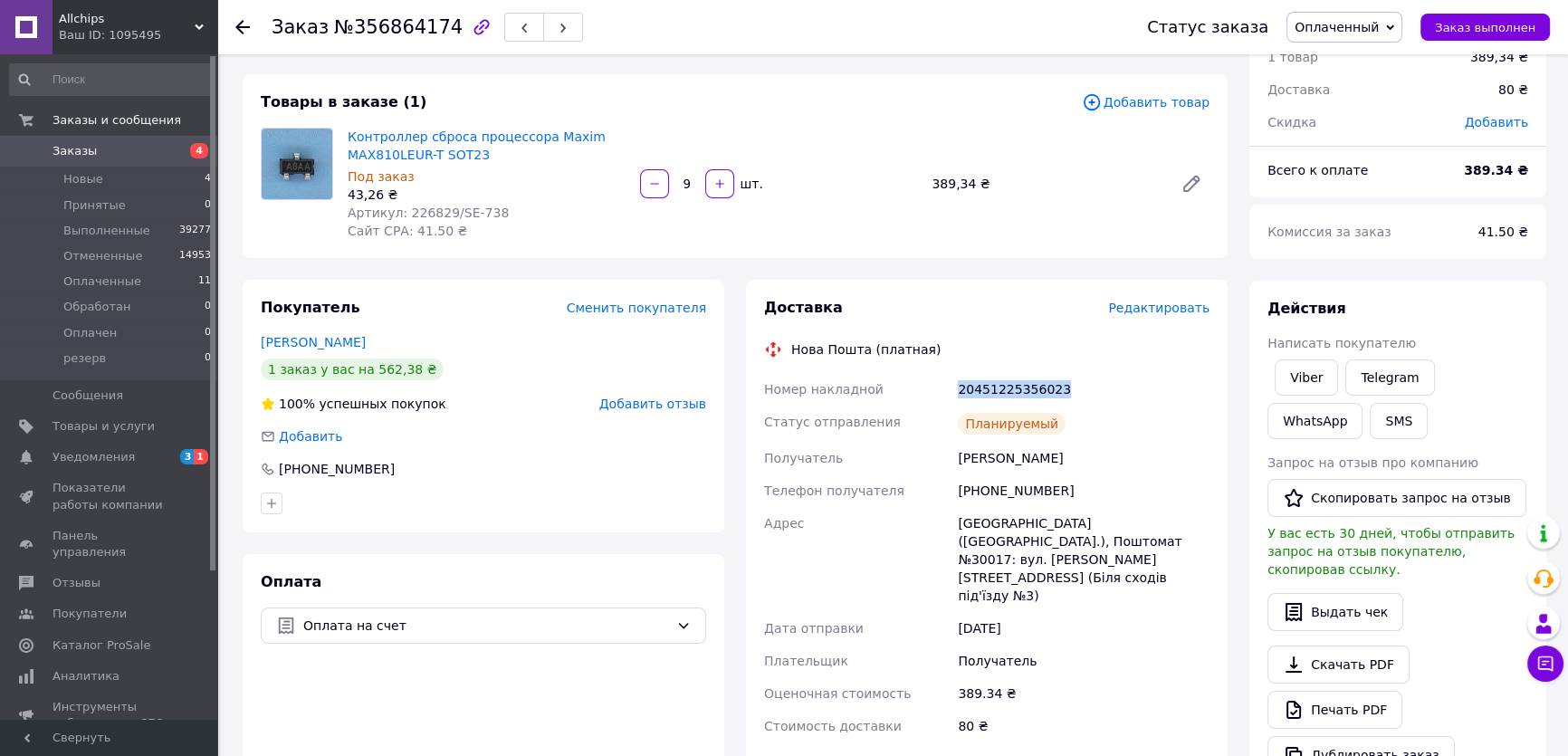
click at [1445, 241] on div "Комиссия за заказ" at bounding box center [1362, 232] width 211 height 40
click at [1466, 300] on div "Действия" at bounding box center [1398, 310] width 261 height 21
drag, startPoint x: 491, startPoint y: 207, endPoint x: 400, endPoint y: 205, distance: 91.0
click at [400, 205] on div "Артикул: 226829/SE-738" at bounding box center [486, 212] width 278 height 18
copy span "226829/SE-738"
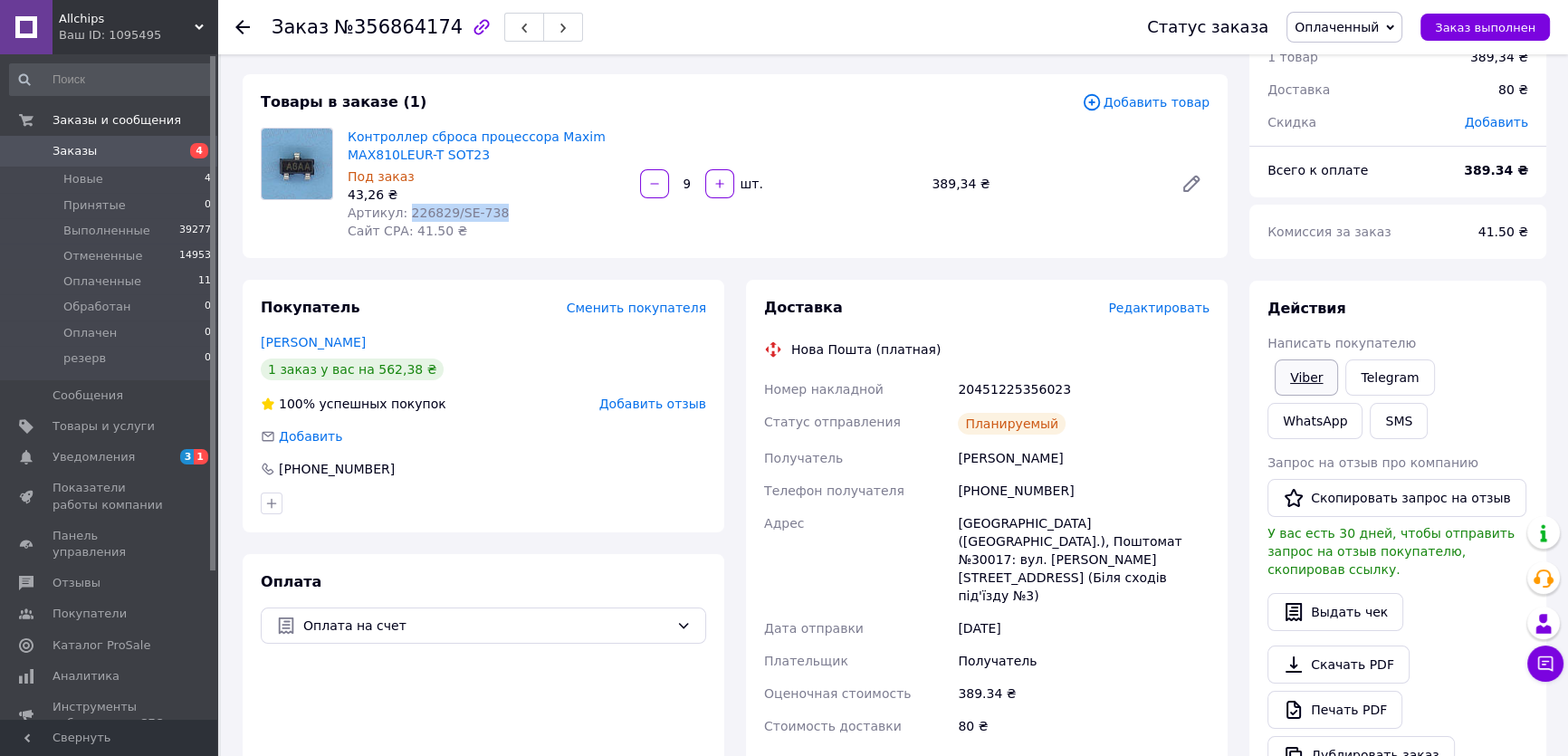
click at [1308, 373] on link "Viber" at bounding box center [1306, 377] width 64 height 36
click at [1455, 300] on div "Действия" at bounding box center [1398, 310] width 261 height 21
click at [1004, 384] on div "20451225356023" at bounding box center [1084, 389] width 259 height 32
copy div "20451225356023"
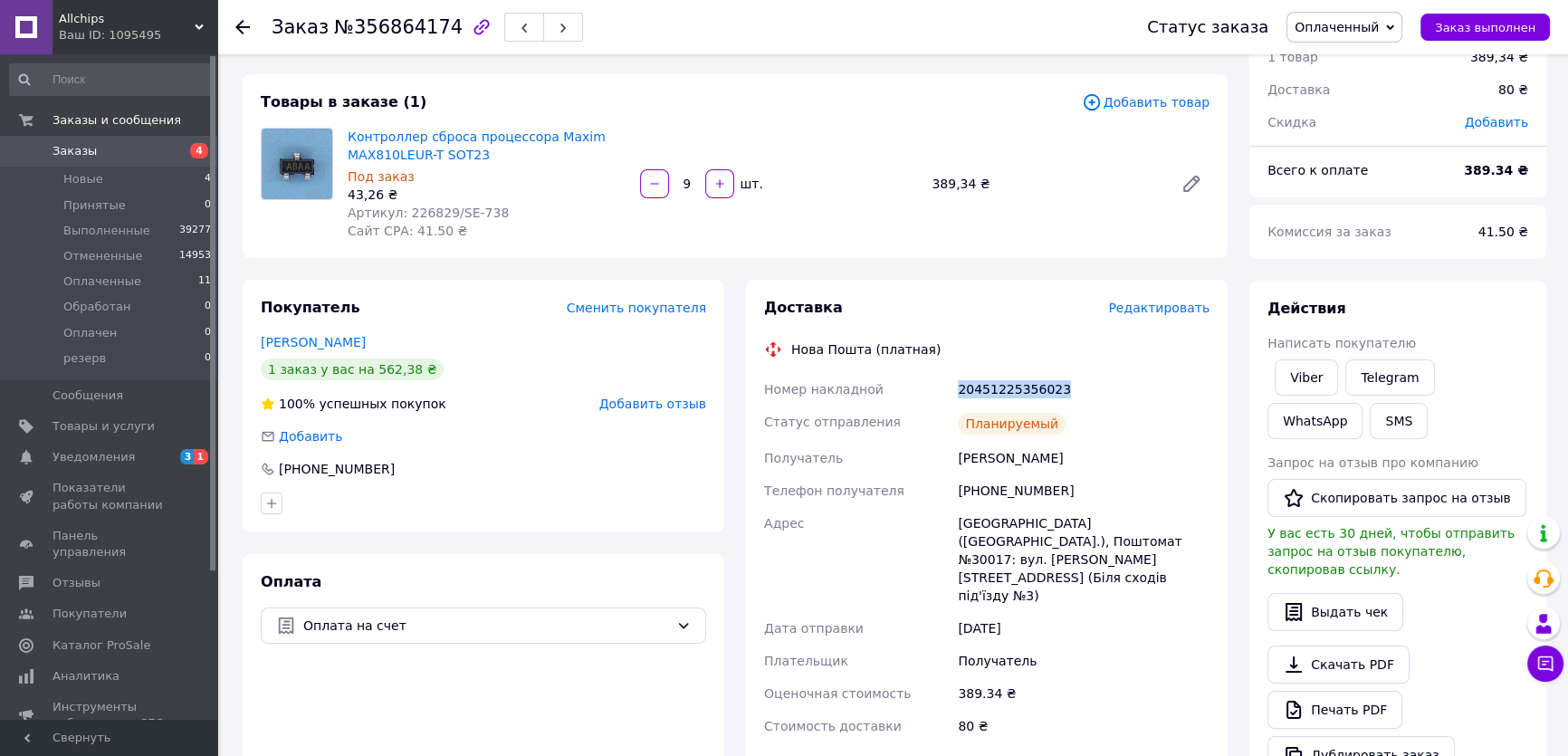
drag, startPoint x: 1517, startPoint y: 28, endPoint x: 1409, endPoint y: 52, distance: 110.6
click at [1517, 28] on span "Заказ выполнен" at bounding box center [1485, 28] width 101 height 13
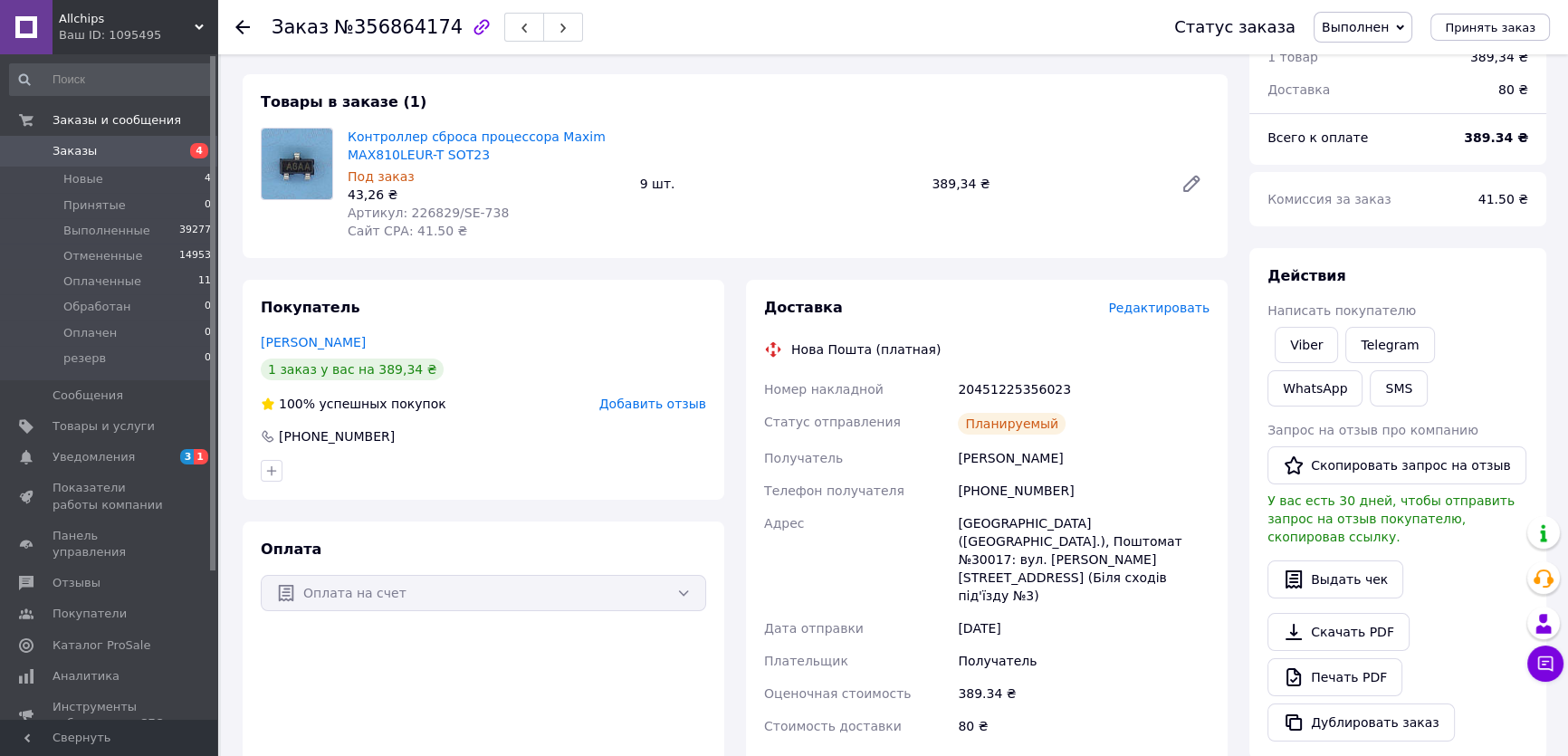
click at [1464, 266] on div "Действия" at bounding box center [1398, 276] width 261 height 21
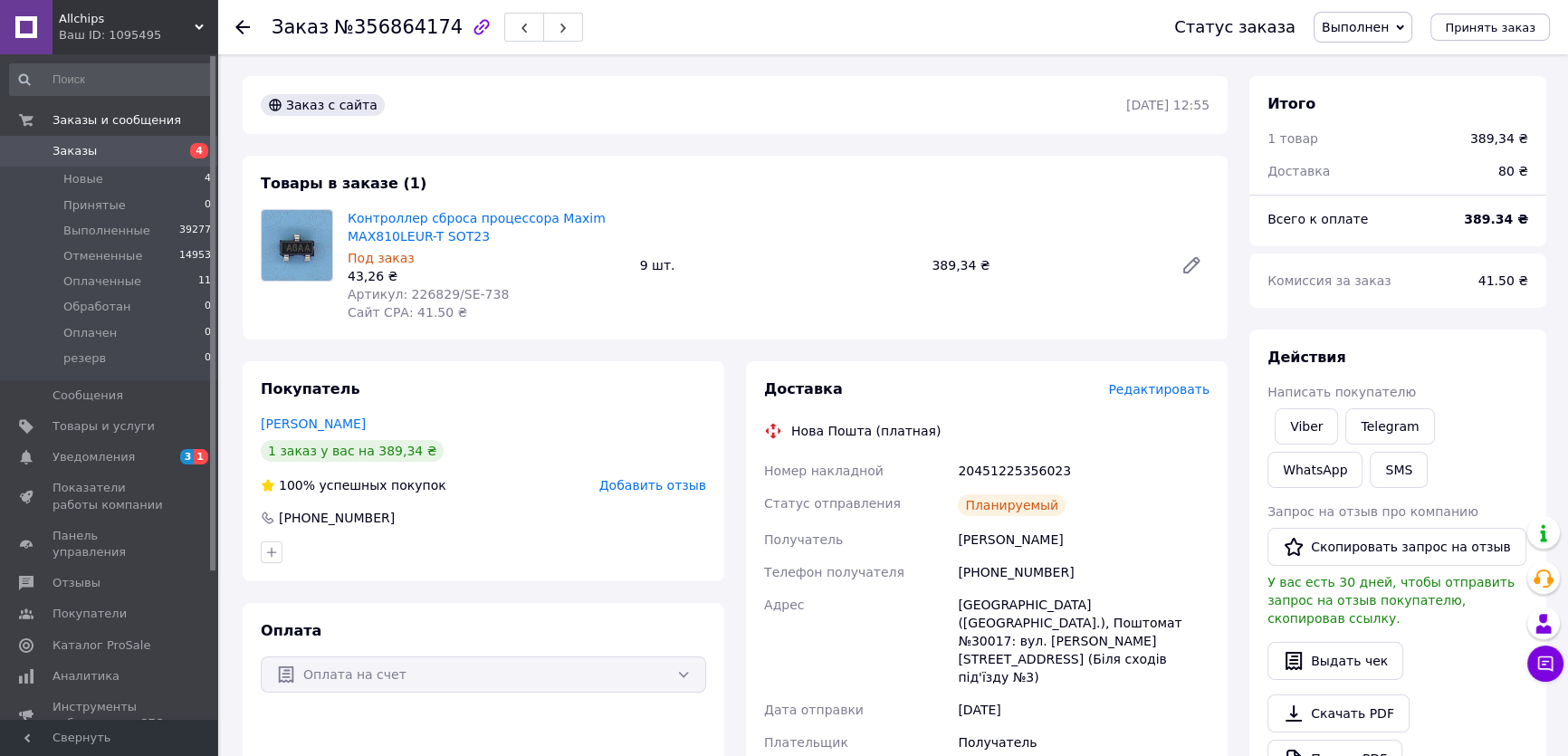
click at [143, 139] on link "Заказы 4" at bounding box center [111, 151] width 222 height 30
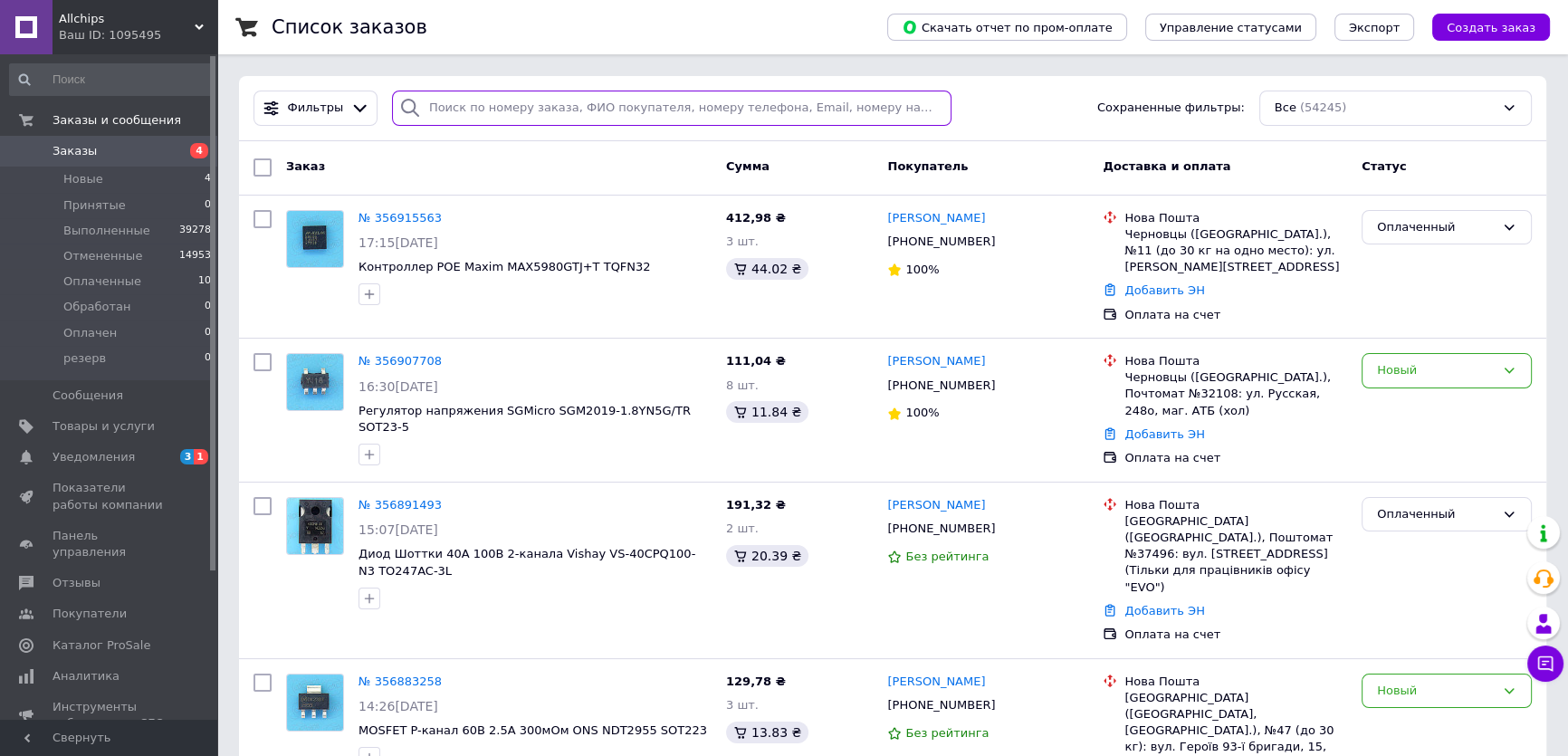
click at [458, 107] on input "search" at bounding box center [672, 107] width 560 height 35
paste input "356797405"
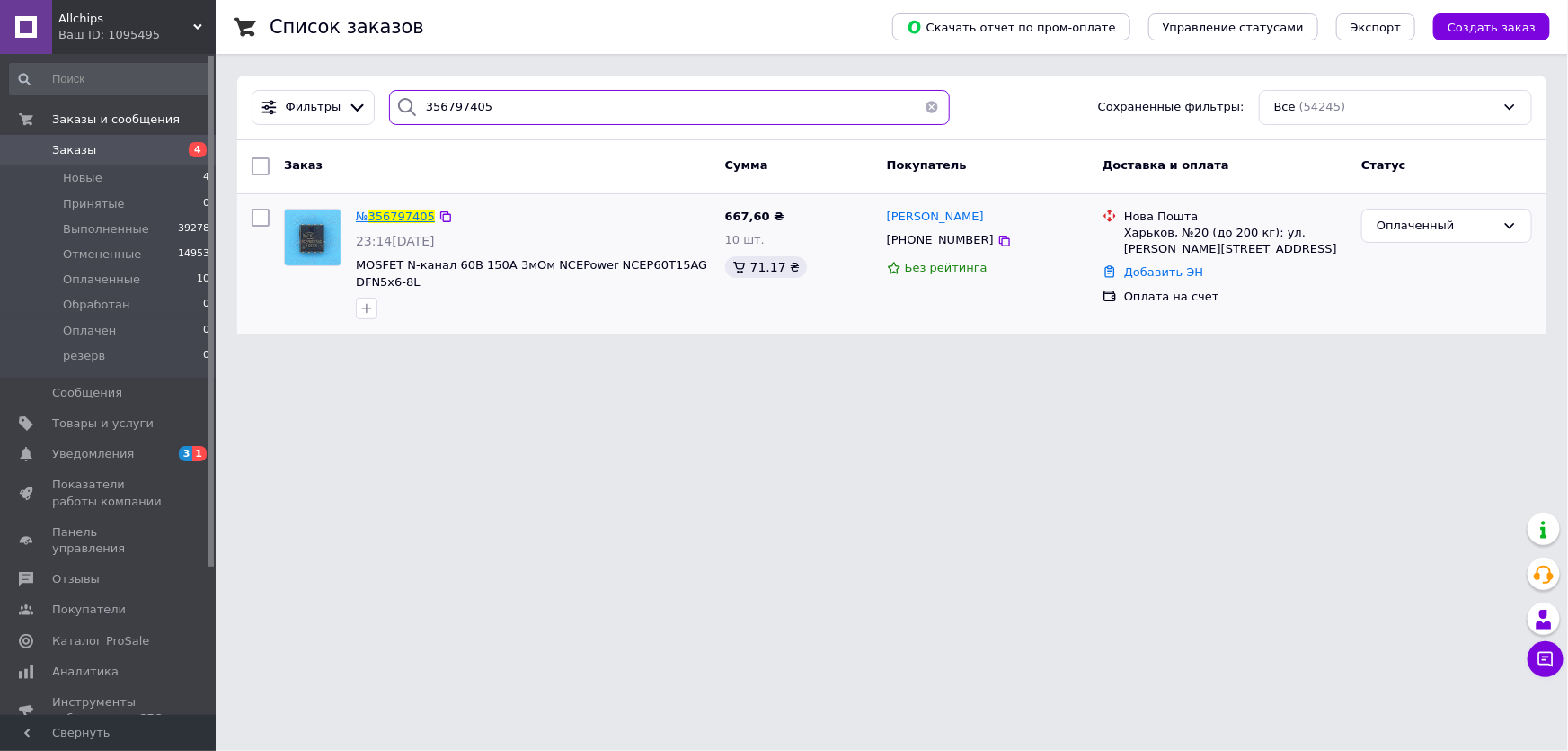
type input "356797405"
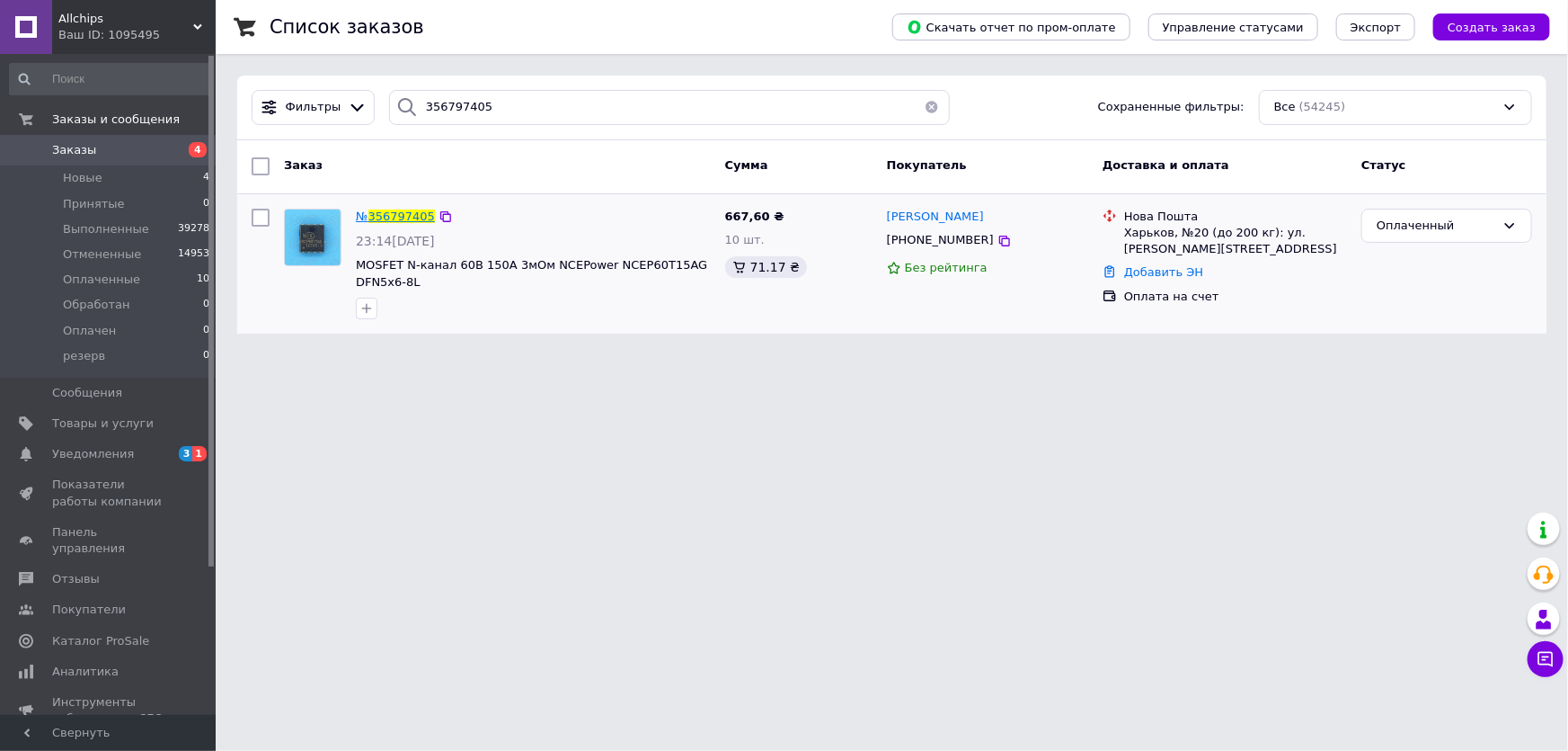
click at [394, 214] on span "356797405" at bounding box center [402, 216] width 67 height 13
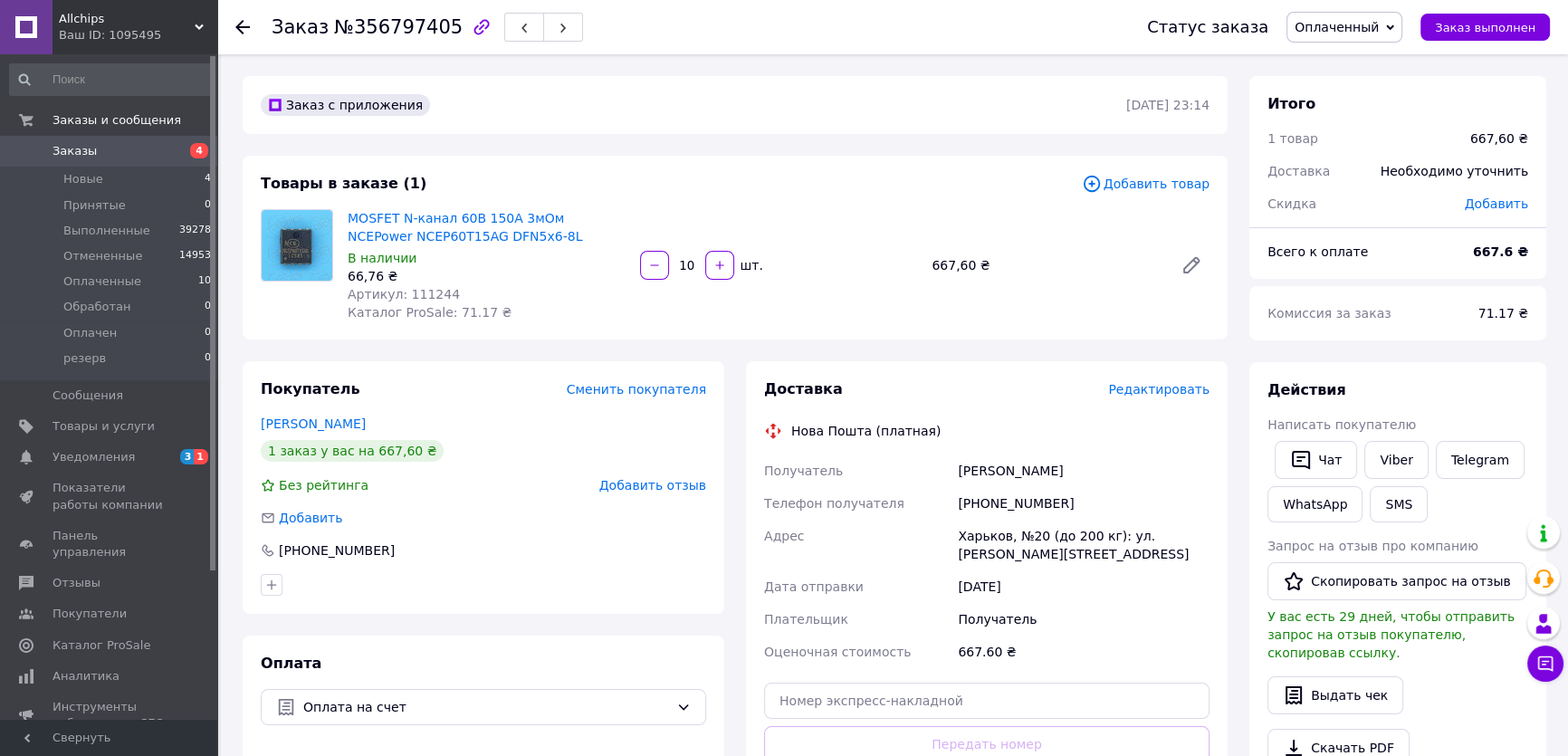
click at [1449, 269] on div "Всего к оплате" at bounding box center [1359, 252] width 205 height 40
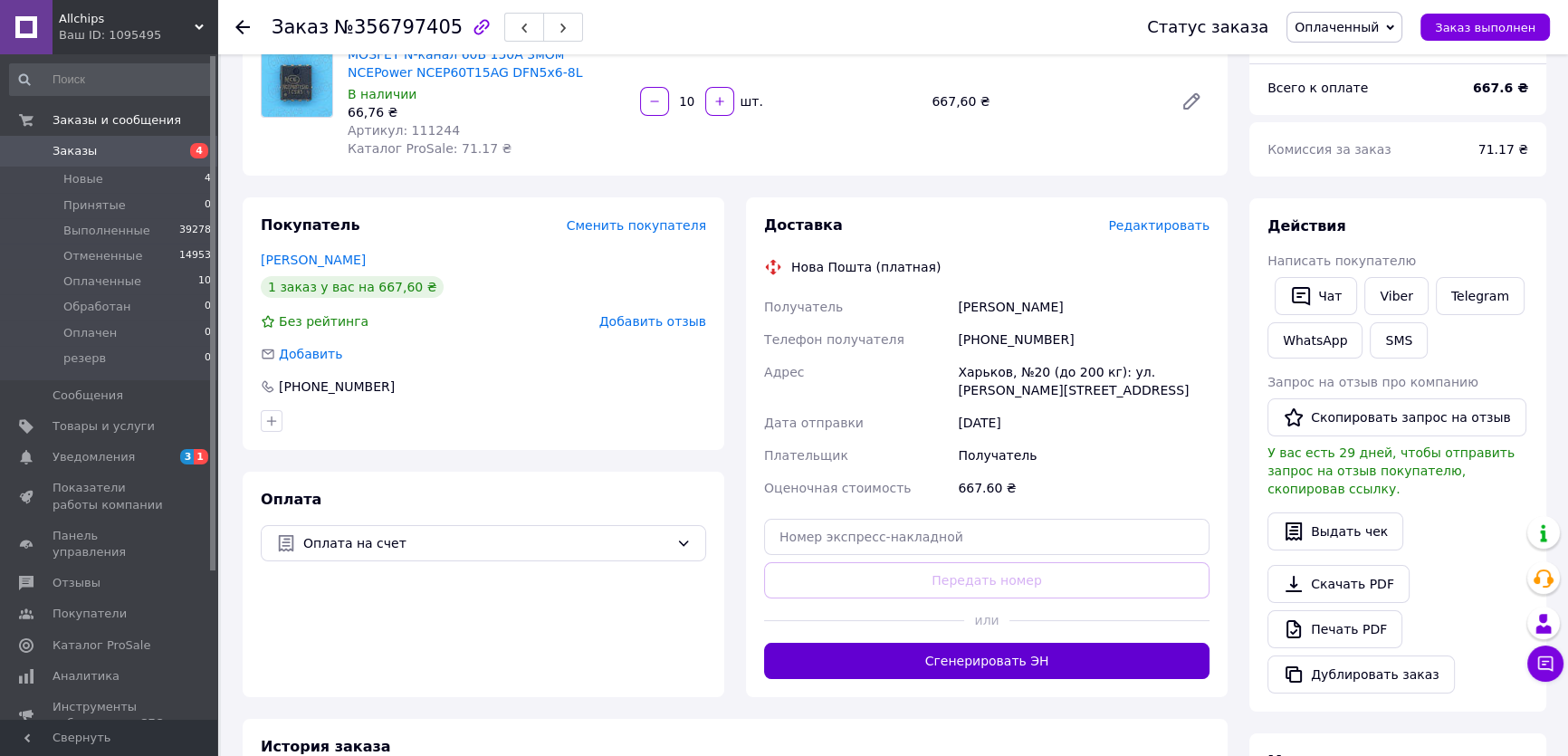
click at [1030, 661] on button "Сгенерировать ЭН" at bounding box center [987, 661] width 445 height 36
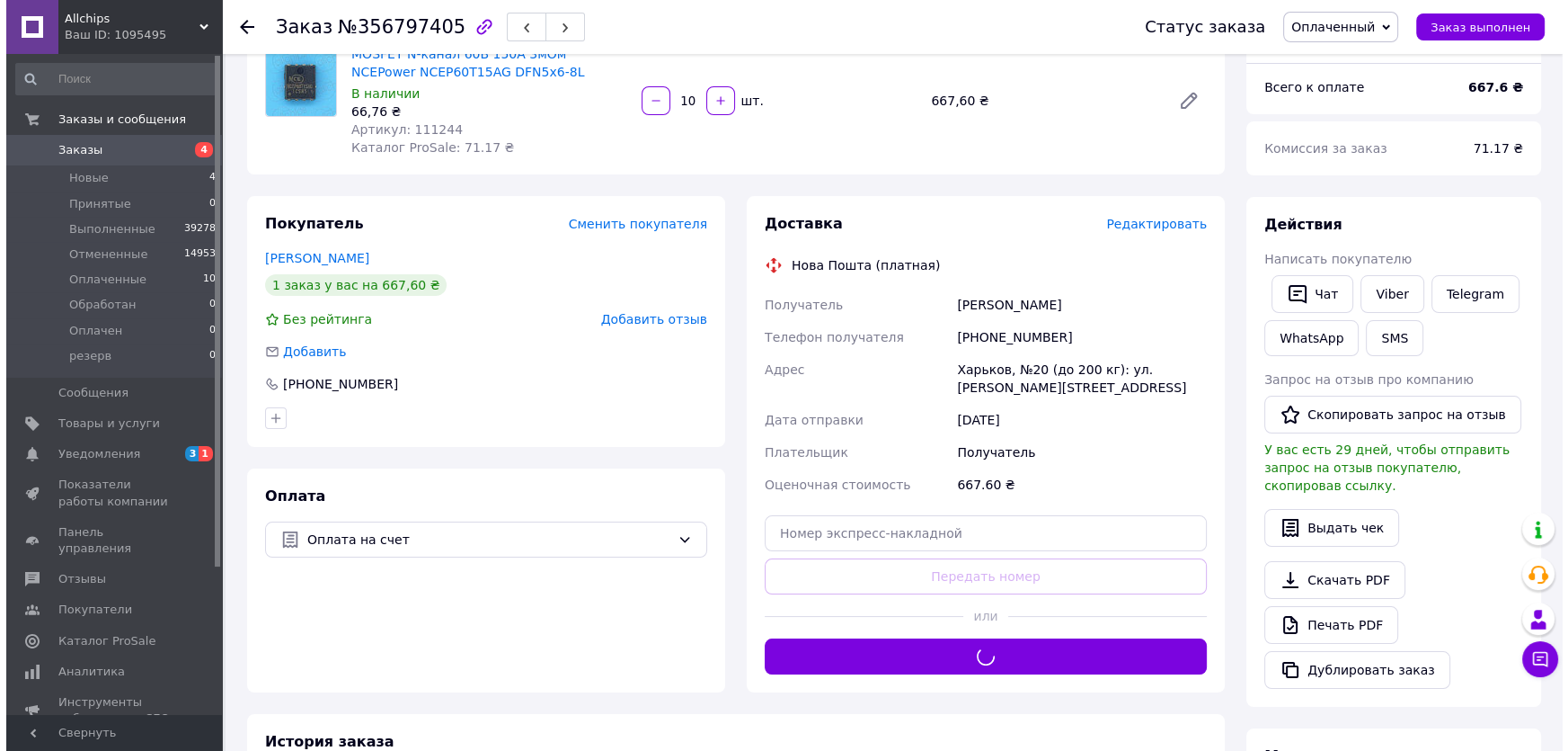
scroll to position [0, 0]
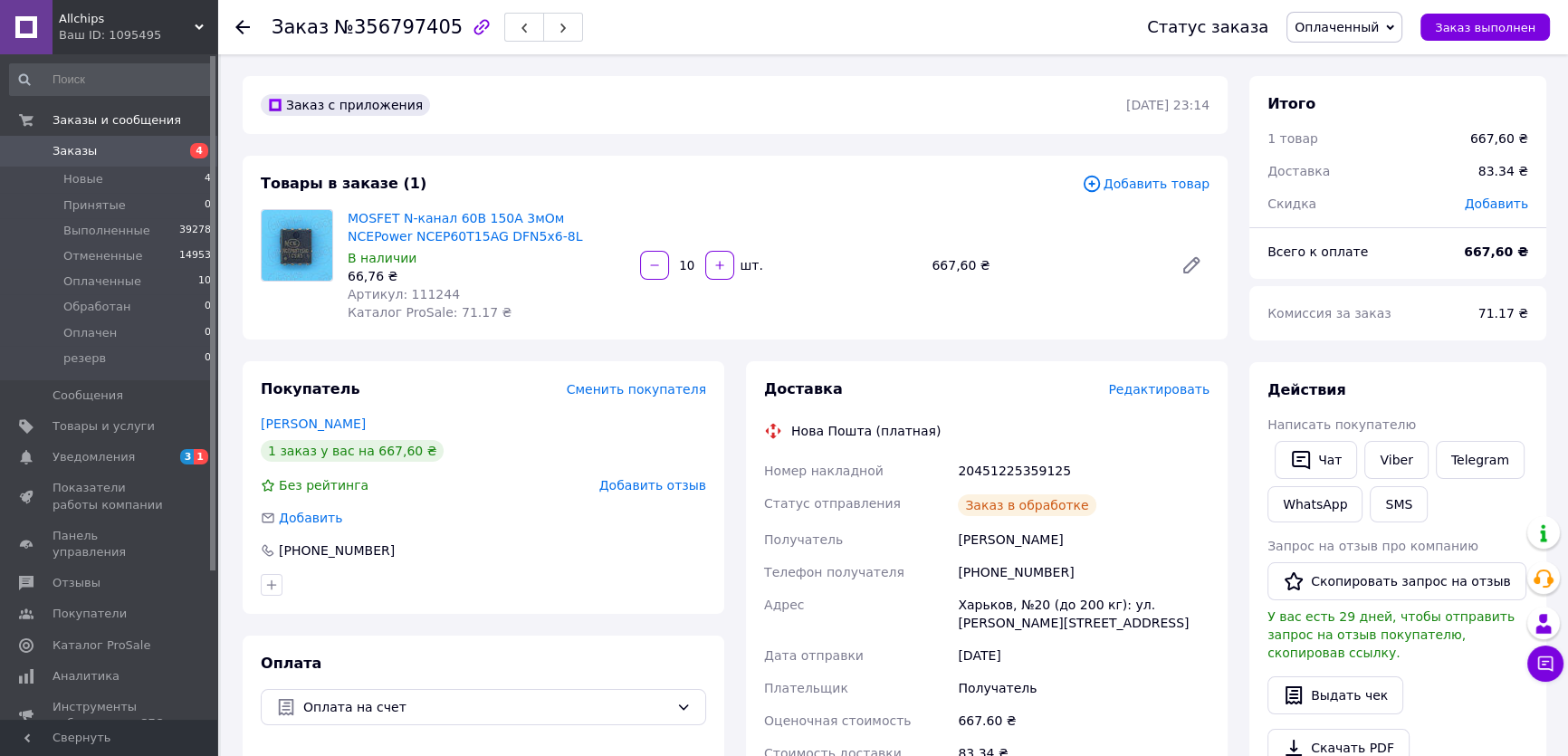
click at [1025, 464] on div "20451225359125" at bounding box center [1084, 471] width 259 height 32
copy div "20451225359125"
click at [1396, 456] on link "Viber" at bounding box center [1396, 460] width 64 height 38
copy div "20451225359125"
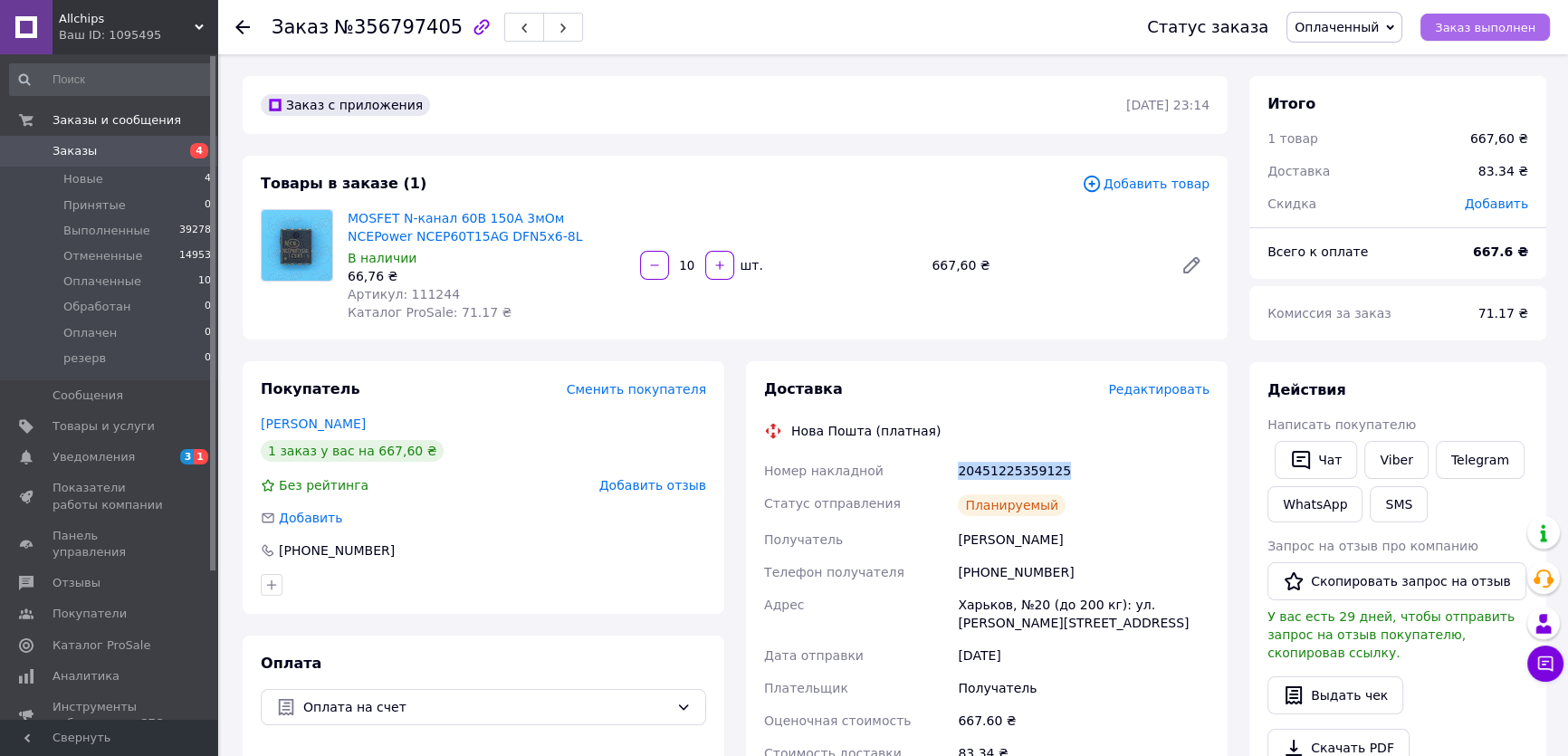
click at [1490, 27] on span "Заказ выполнен" at bounding box center [1485, 28] width 101 height 13
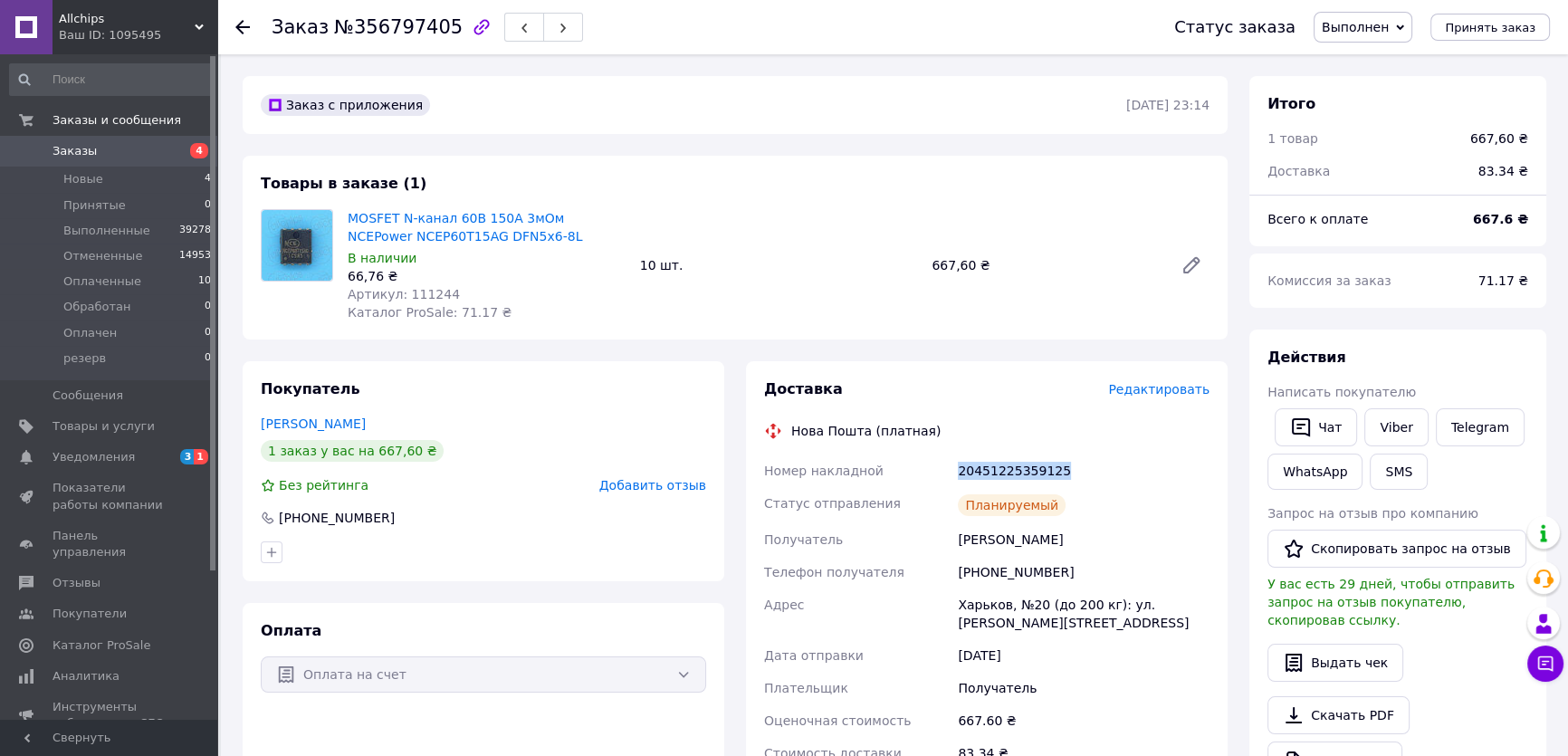
click at [1432, 227] on div "Всего к оплате" at bounding box center [1359, 219] width 205 height 40
click at [1378, 425] on link "Viber" at bounding box center [1396, 427] width 64 height 38
click at [679, 485] on span "Добавить отзыв" at bounding box center [652, 484] width 106 height 14
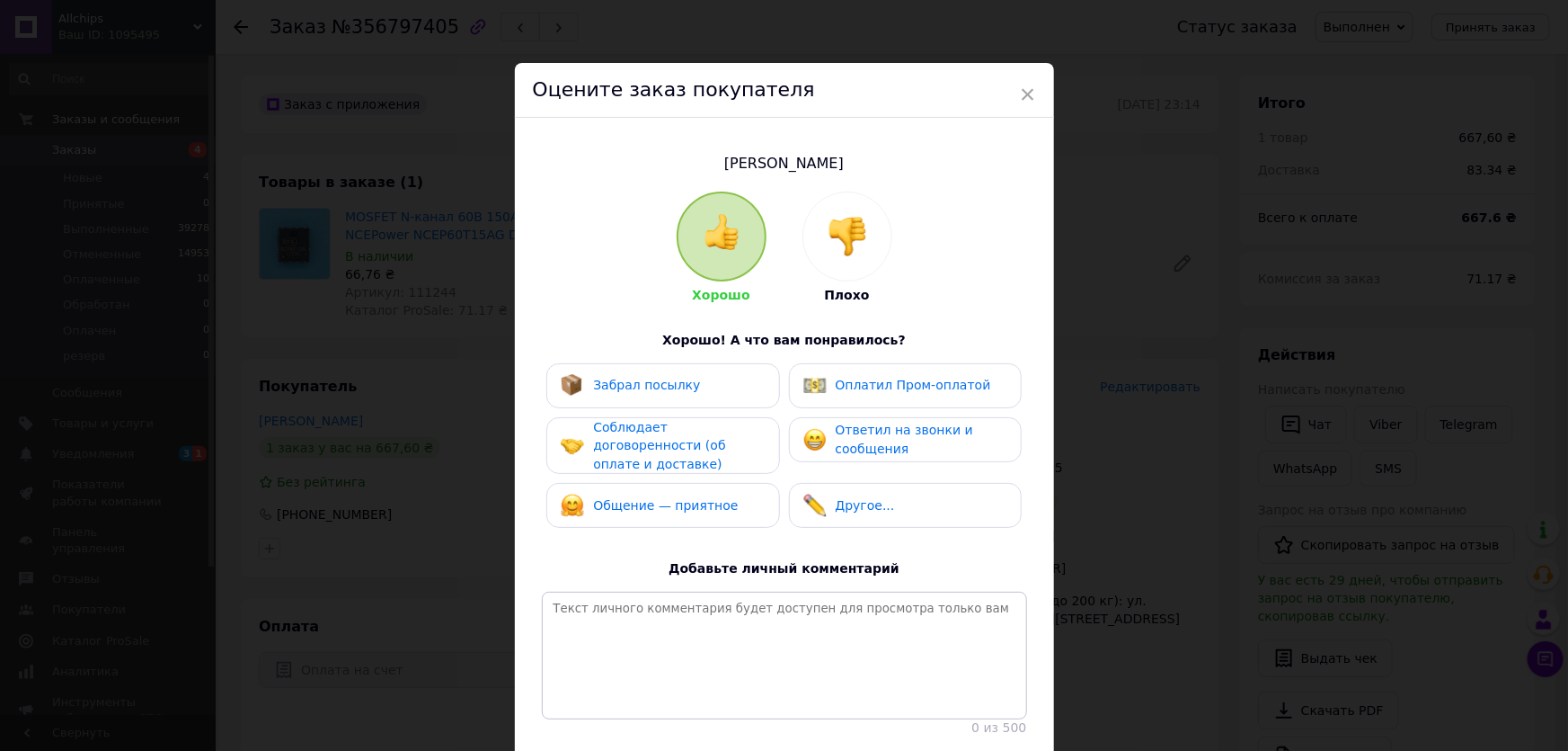
click at [867, 436] on span "Ответил на звонки и сообщения" at bounding box center [905, 439] width 138 height 33
click at [684, 453] on span "Соблюдает договоренности (об оплате и доставке)" at bounding box center [659, 445] width 132 height 51
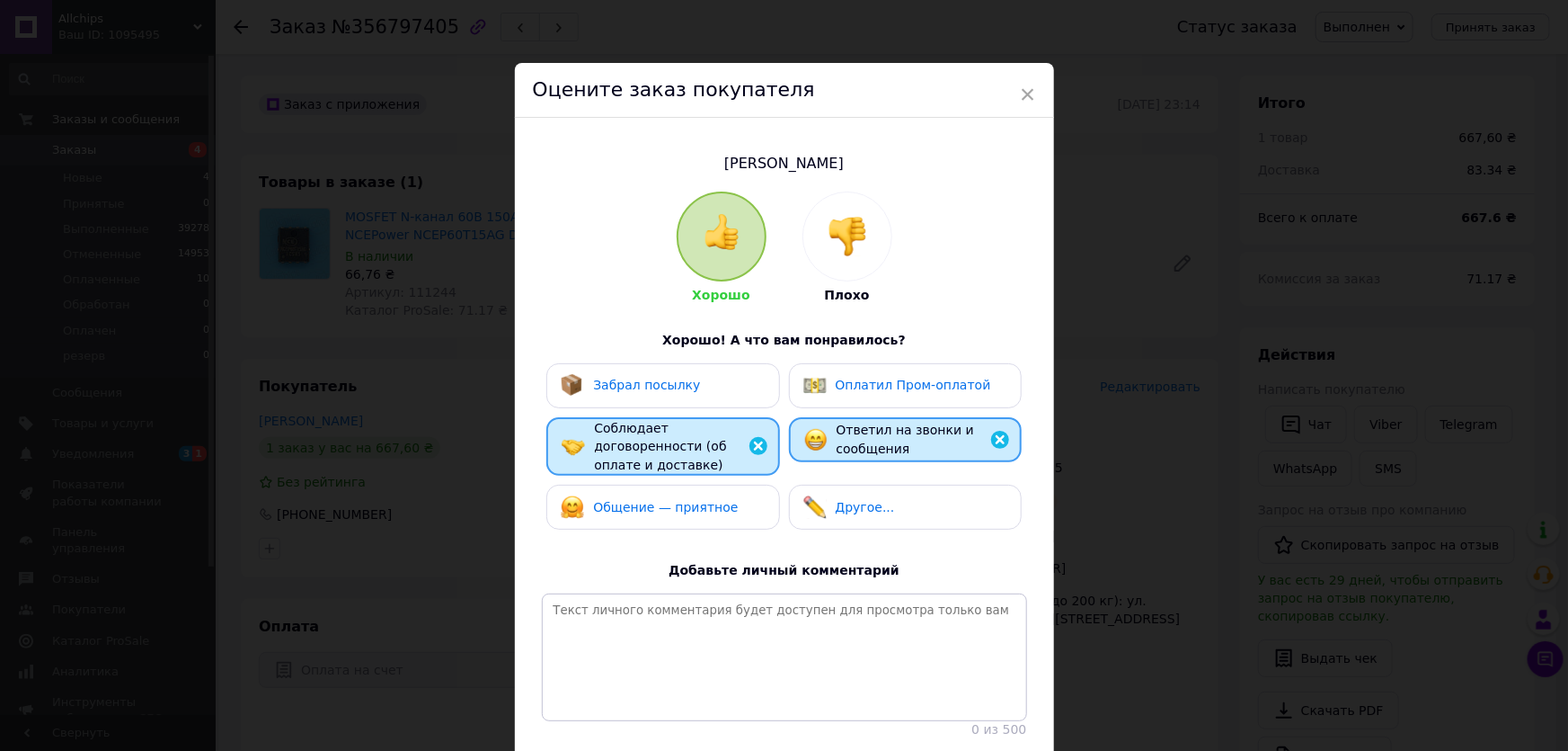
click at [704, 500] on span "Общение — приятное" at bounding box center [665, 507] width 144 height 14
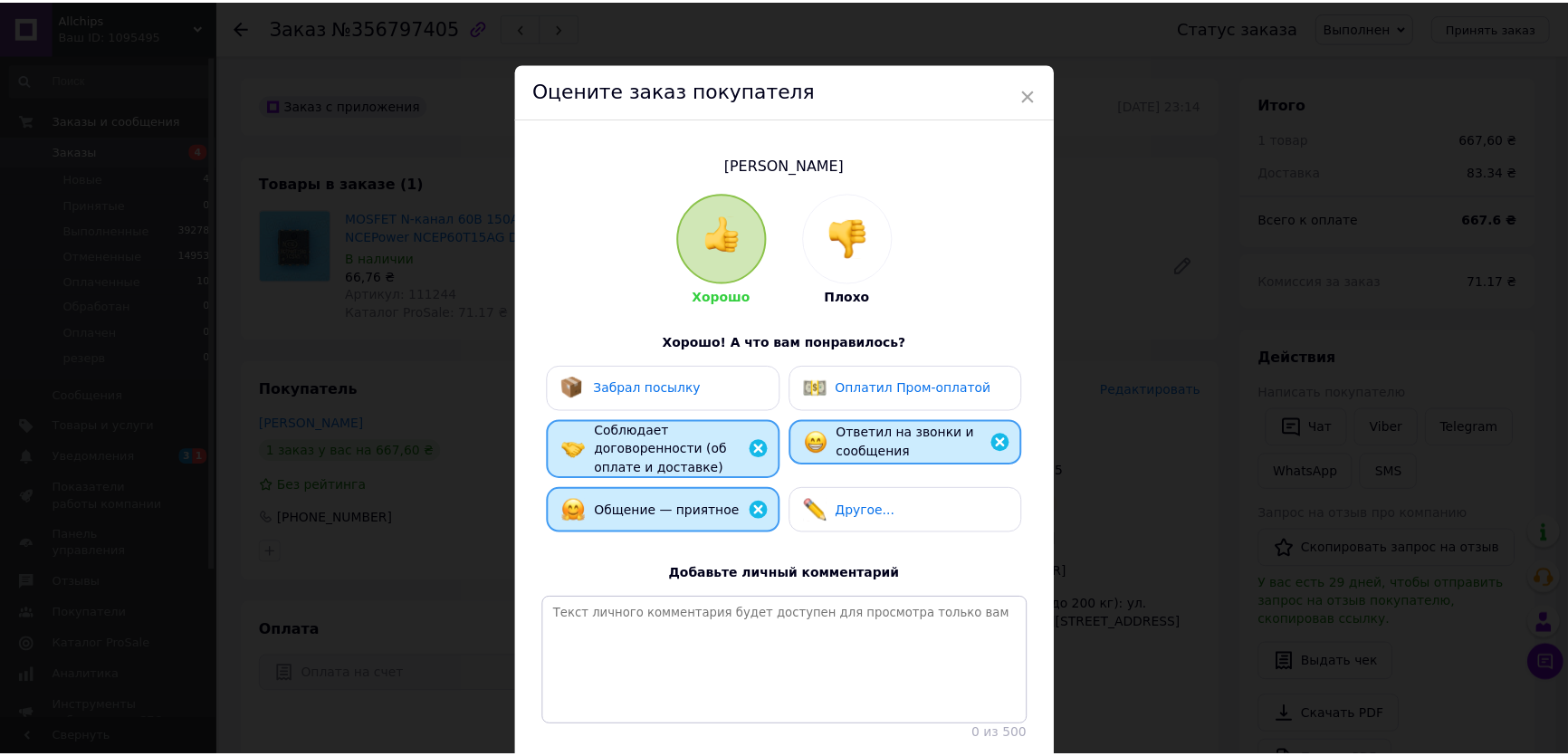
scroll to position [130, 0]
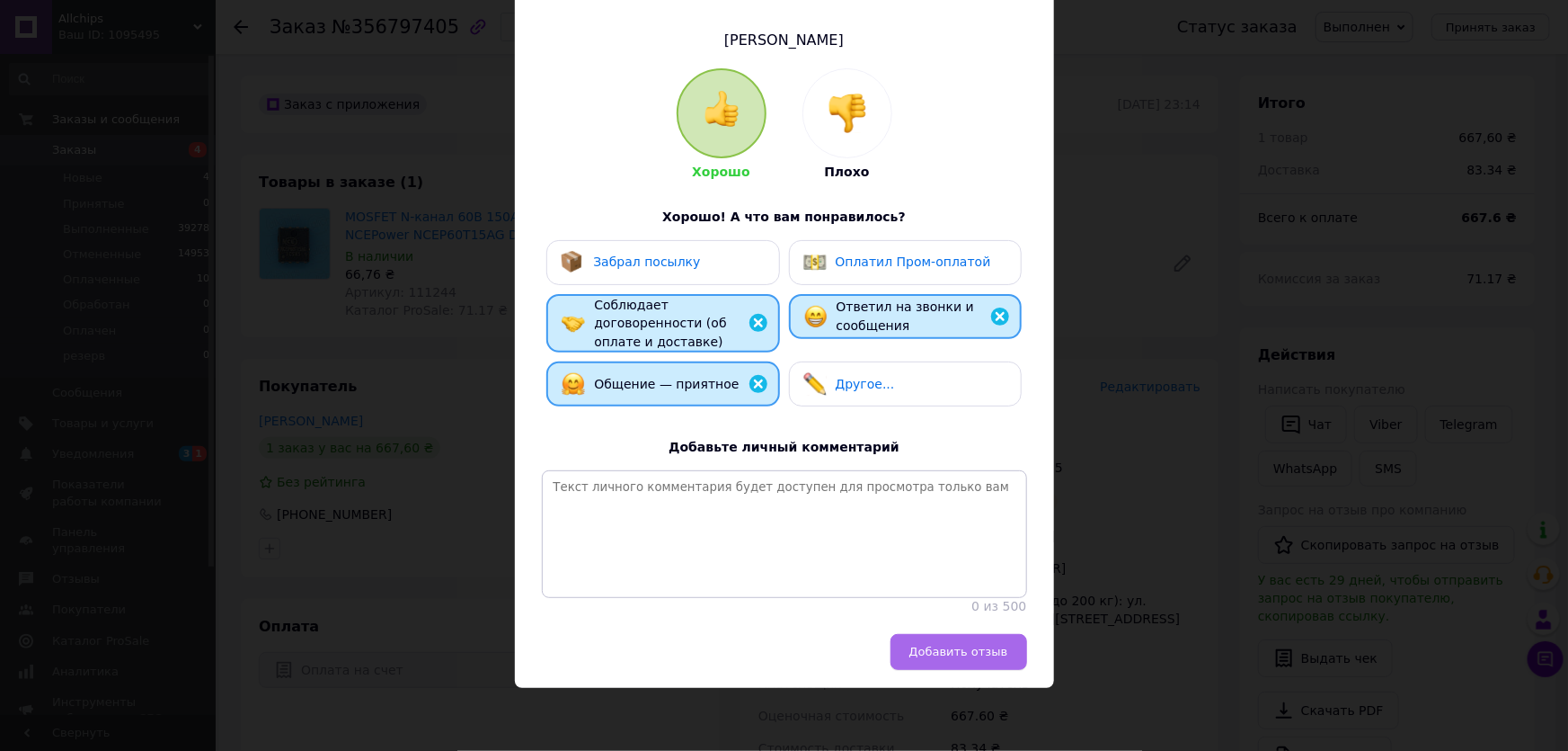
click at [956, 657] on span "Добавить отзыв" at bounding box center [959, 652] width 99 height 13
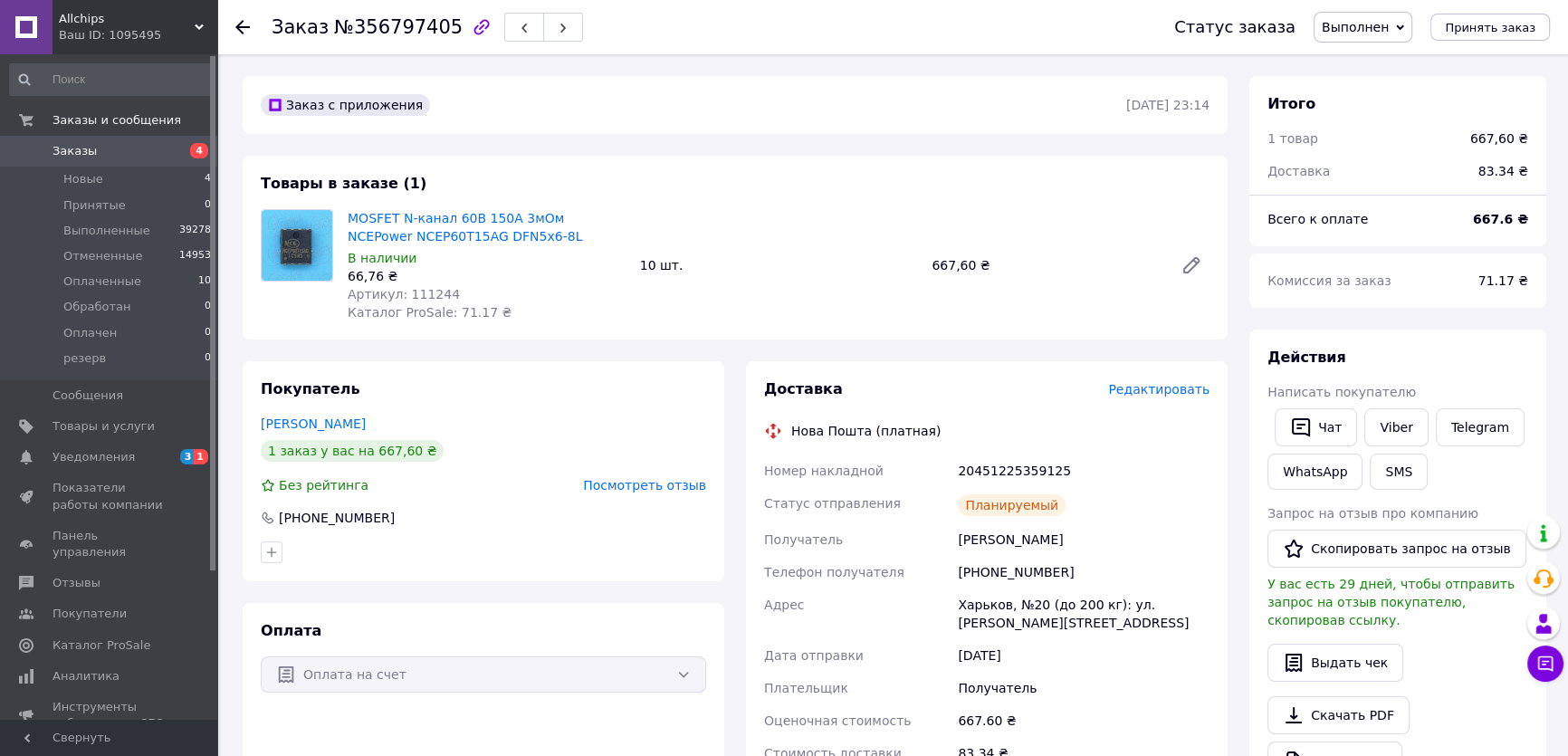
click at [1426, 224] on div "Всего к оплате" at bounding box center [1359, 219] width 205 height 40
click at [473, 220] on link "MOSFET N-канал 60В 150А 3мОм NCEPower NCEP60T15AG DFN5x6-8L" at bounding box center [464, 227] width 235 height 32
drag, startPoint x: 1447, startPoint y: 126, endPoint x: 1141, endPoint y: 222, distance: 320.7
click at [1448, 126] on div "1 товар" at bounding box center [1358, 139] width 203 height 40
drag, startPoint x: 1447, startPoint y: 121, endPoint x: 1433, endPoint y: 13, distance: 108.9
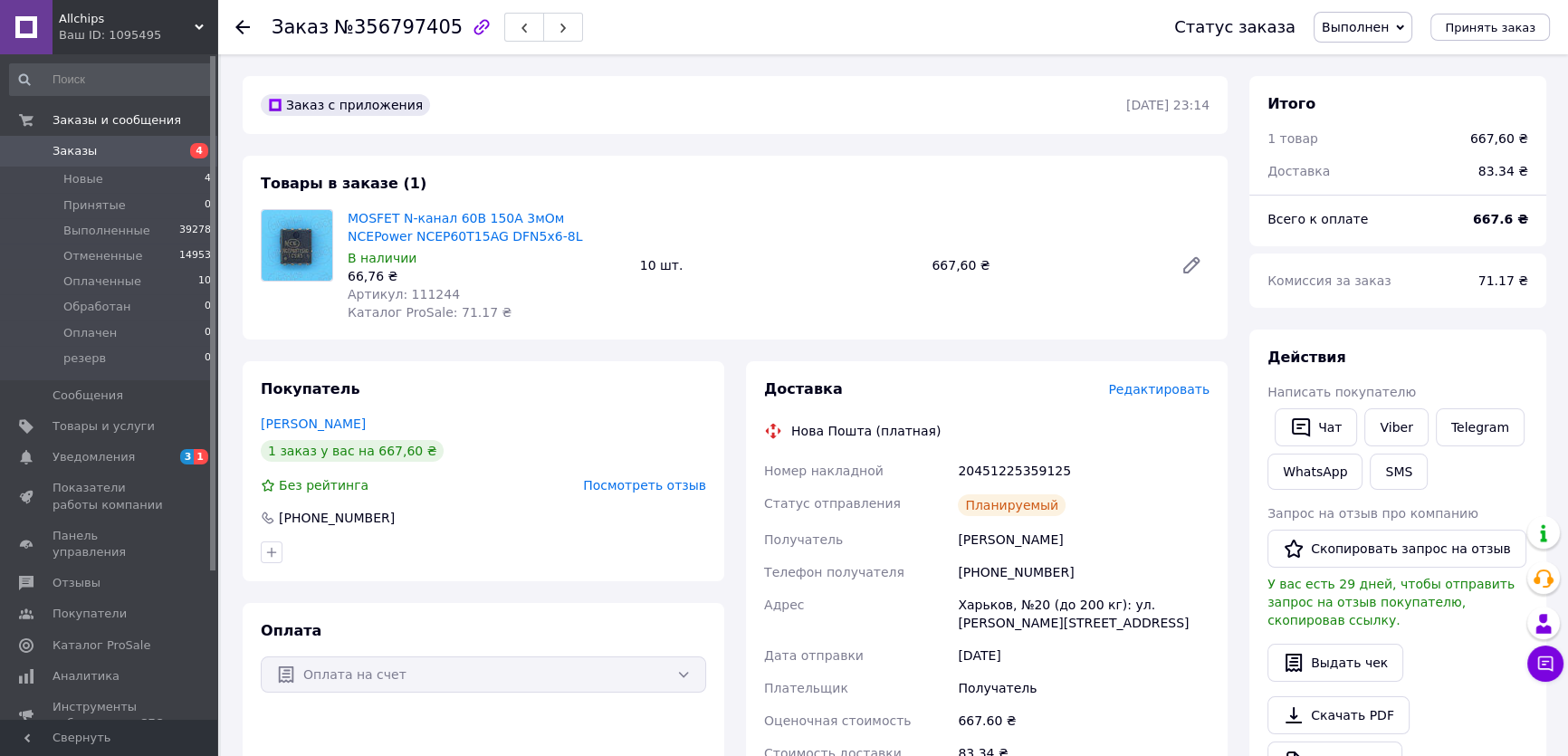
click at [1447, 120] on div "1 товар" at bounding box center [1358, 139] width 203 height 40
click at [1413, 156] on div "Доставка" at bounding box center [1362, 171] width 211 height 40
click at [60, 145] on span "Заказы" at bounding box center [74, 151] width 45 height 16
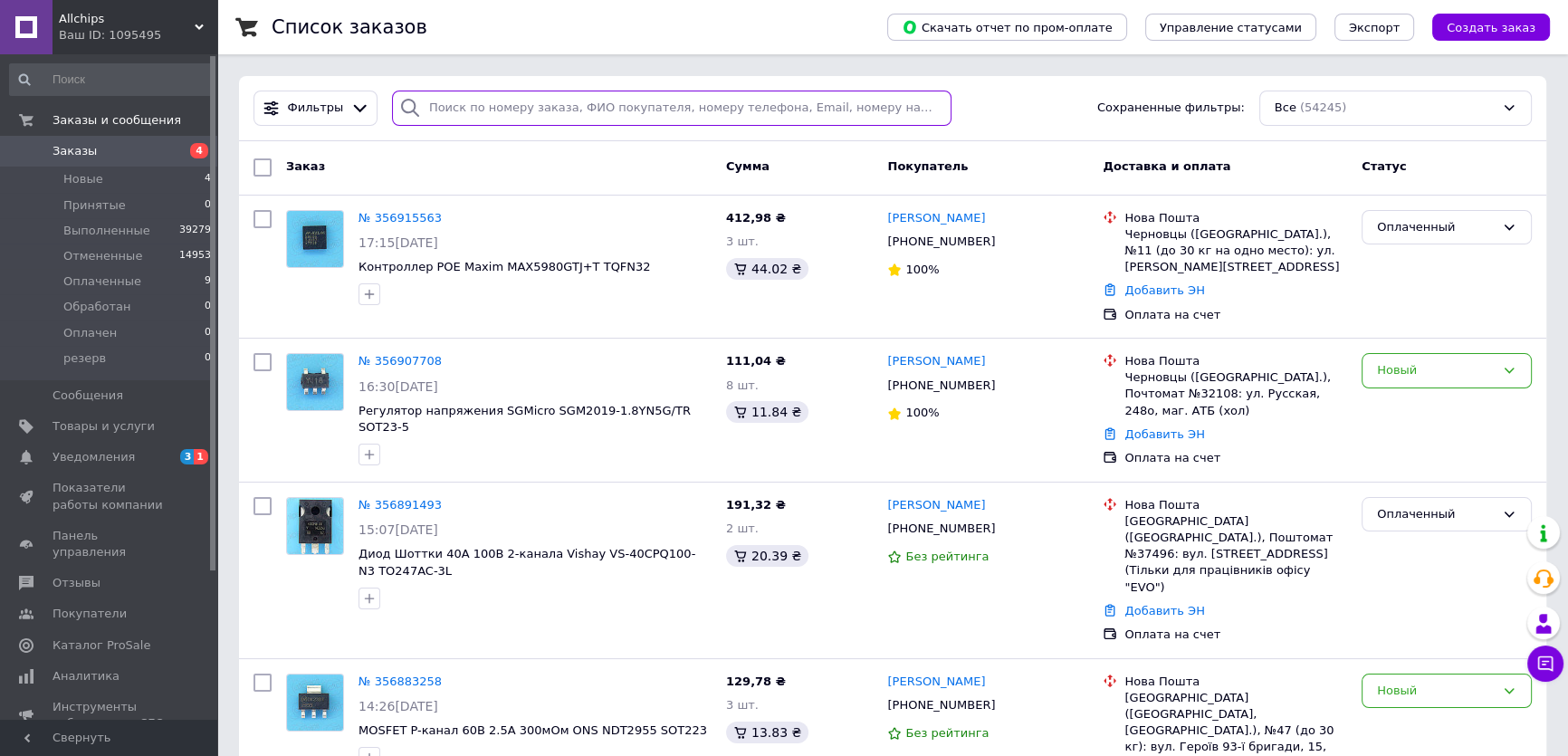
click at [466, 107] on input "search" at bounding box center [672, 107] width 560 height 35
paste input "356882908"
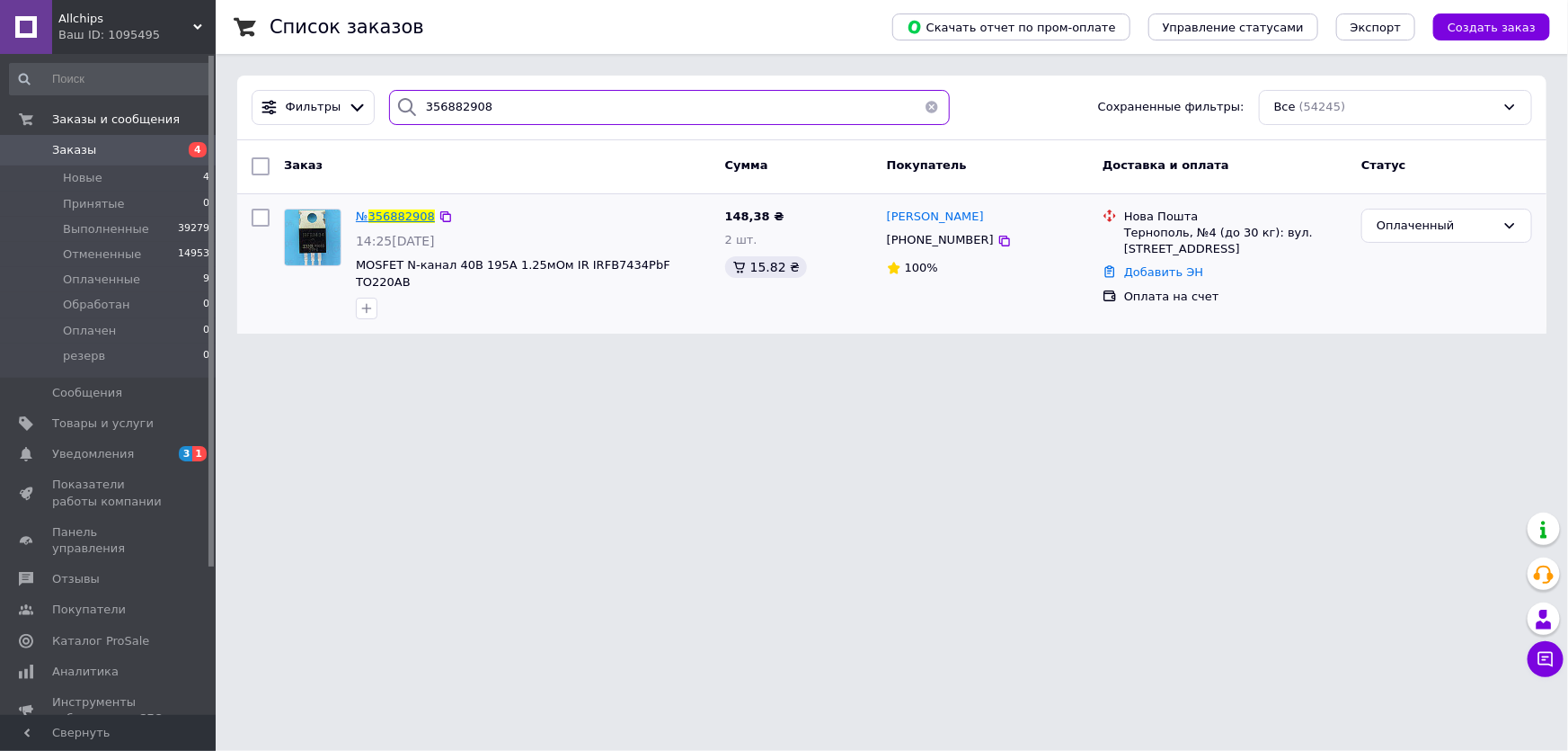
type input "356882908"
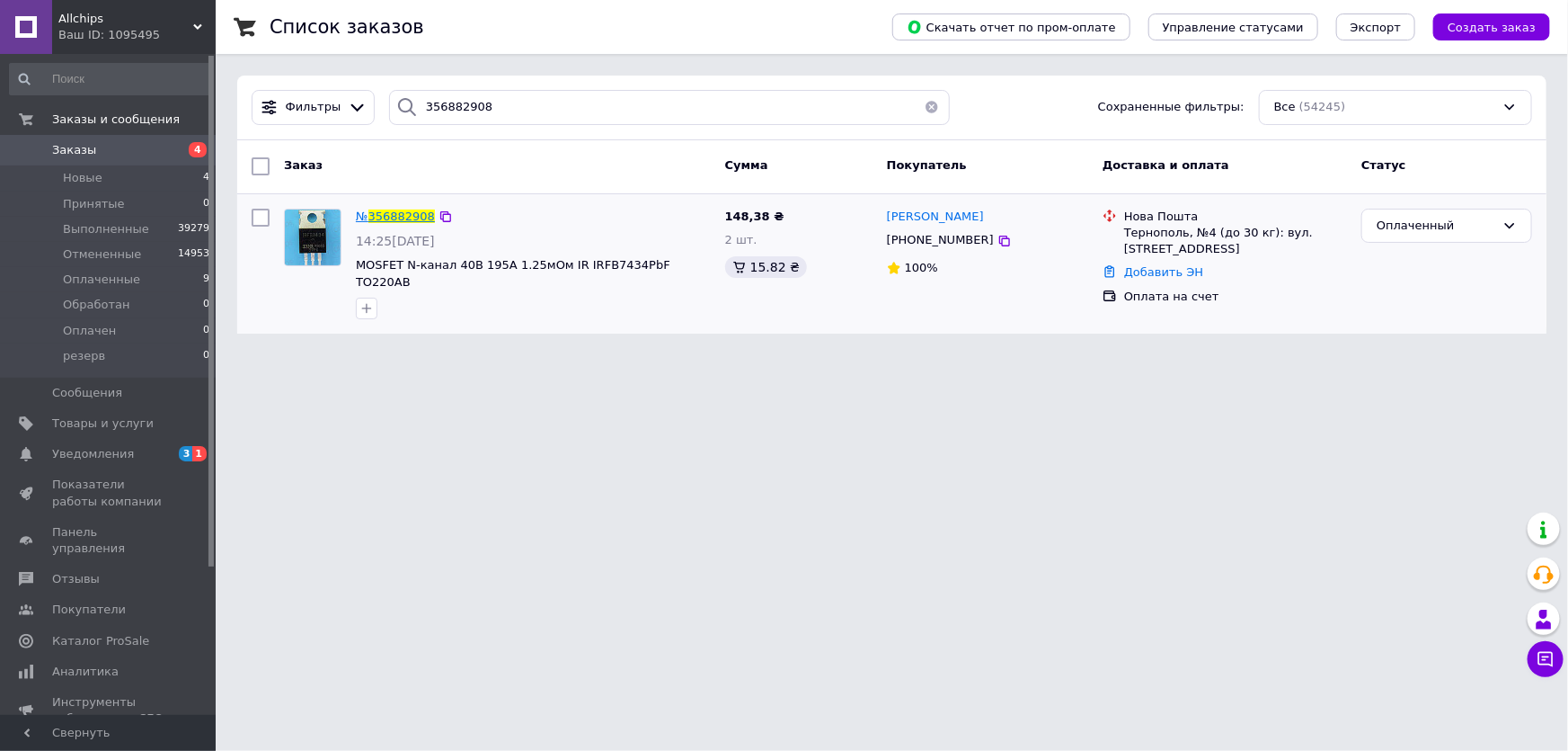
click at [398, 215] on span "356882908" at bounding box center [402, 216] width 67 height 13
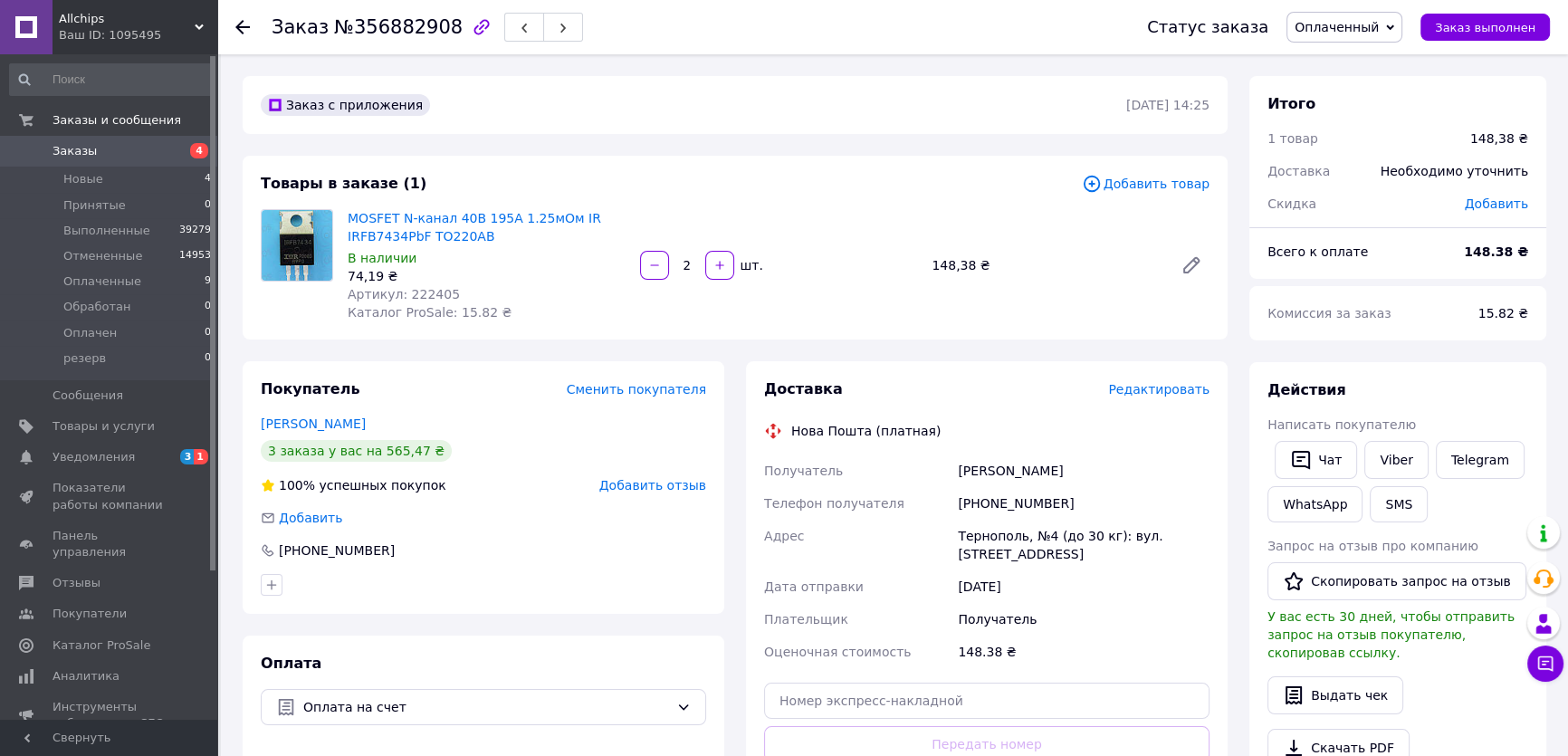
drag, startPoint x: 1433, startPoint y: 128, endPoint x: 1343, endPoint y: 133, distance: 90.1
click at [1433, 128] on div "1 товар" at bounding box center [1358, 139] width 203 height 40
click at [1448, 274] on div "Всего к оплате 148.38 ₴" at bounding box center [1398, 260] width 297 height 36
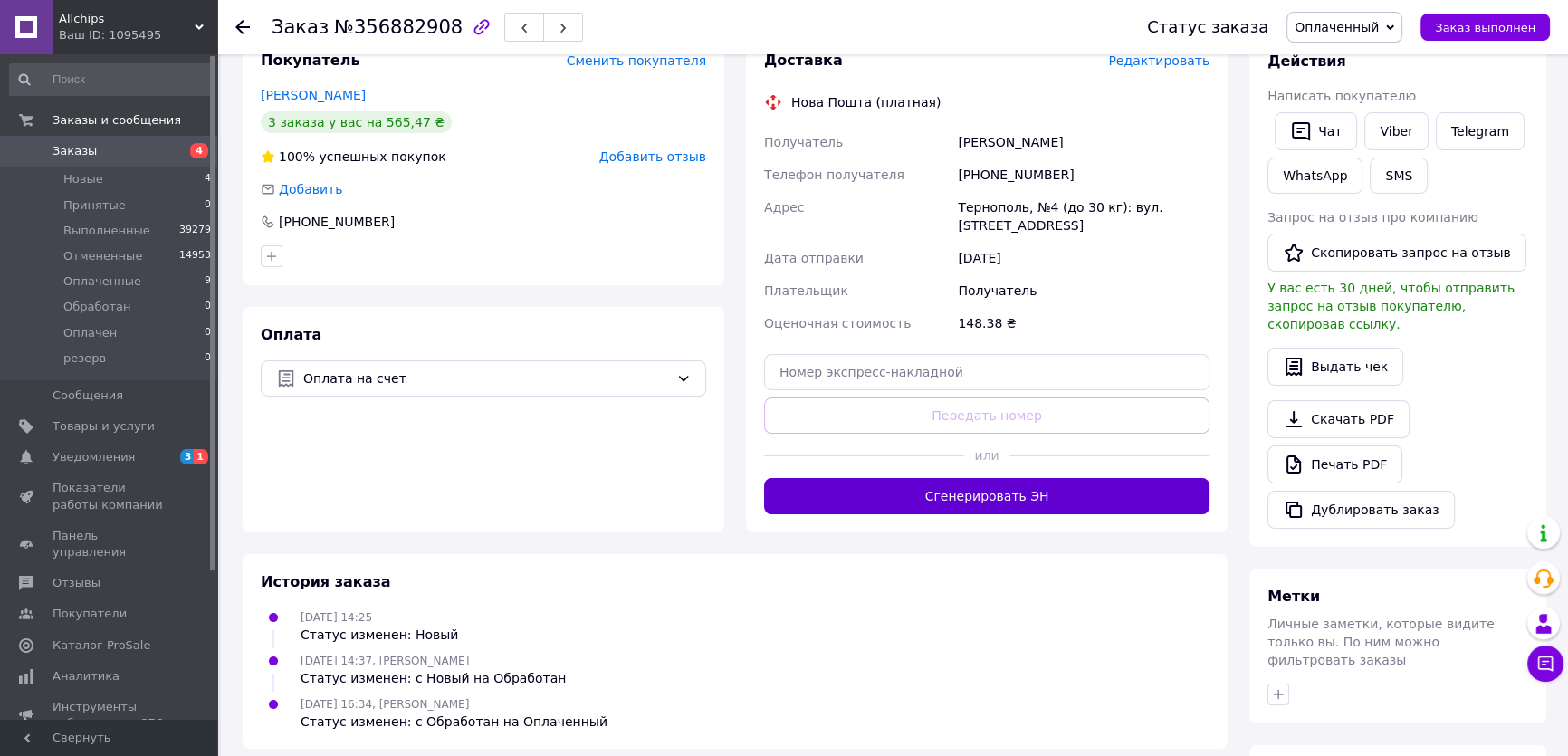
click at [992, 488] on button "Сгенерировать ЭН" at bounding box center [987, 496] width 445 height 36
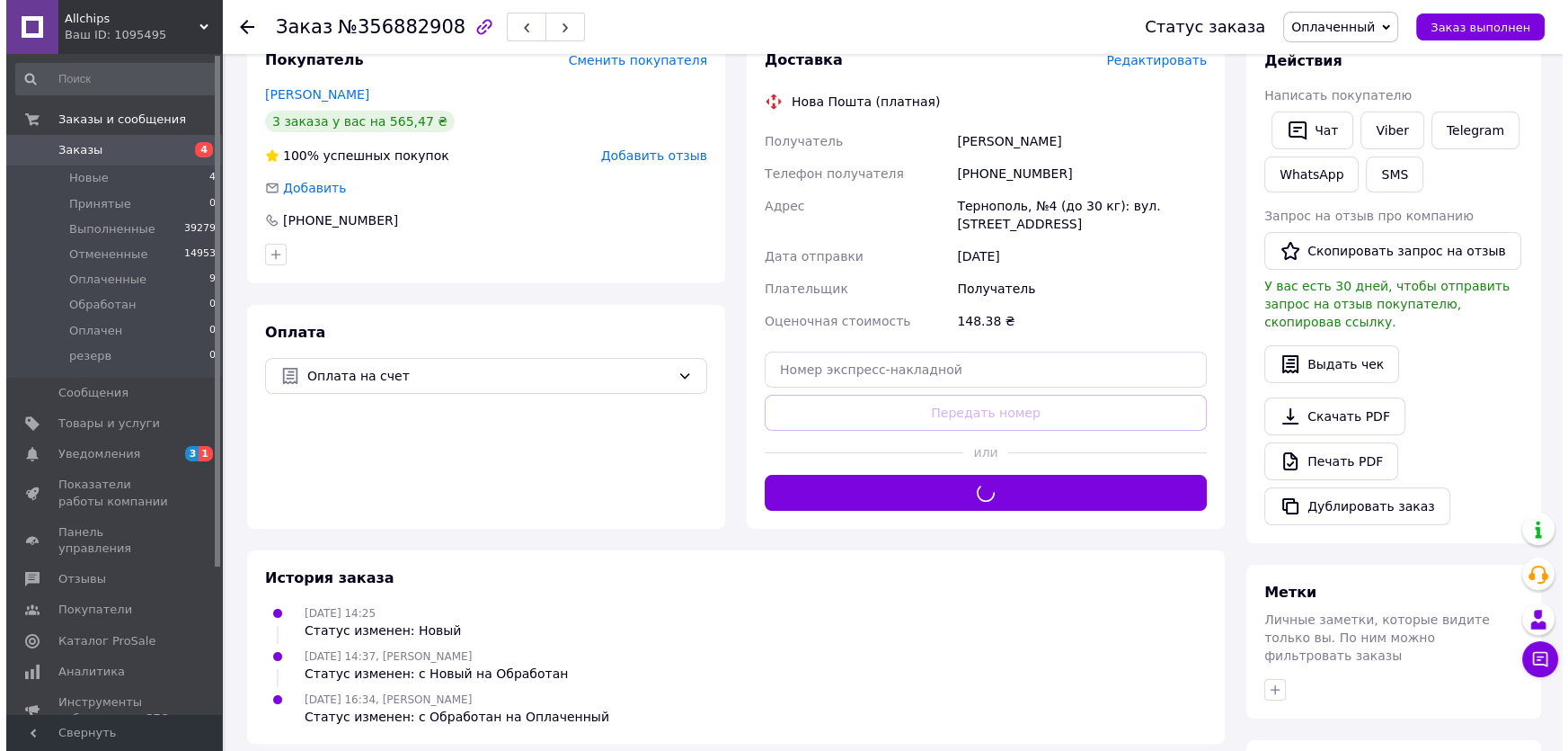
scroll to position [163, 0]
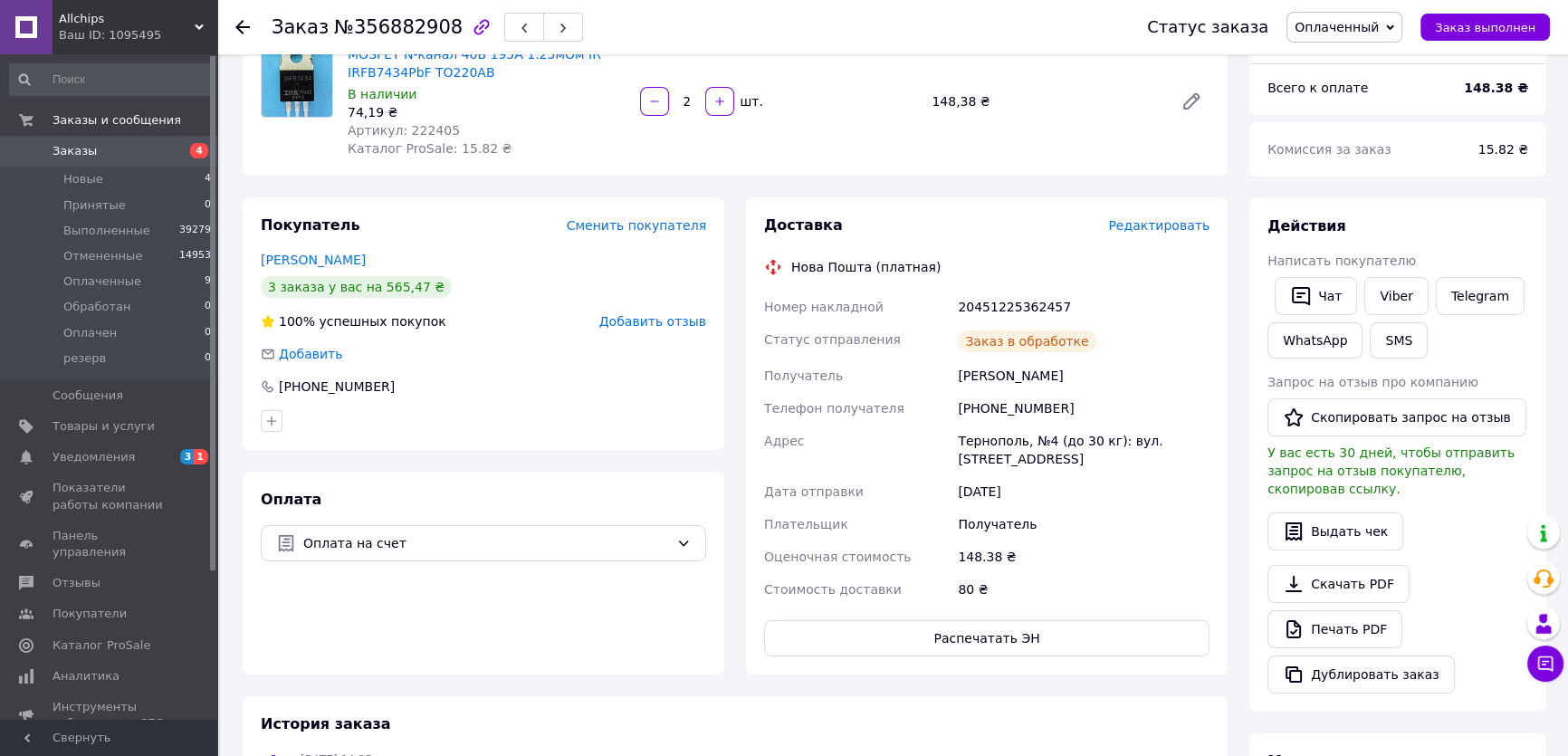
click at [1033, 307] on div "20451225362457" at bounding box center [1084, 307] width 259 height 32
copy div "20451225362457"
click at [1394, 294] on link "Viber" at bounding box center [1396, 296] width 64 height 38
copy div "20451225362457"
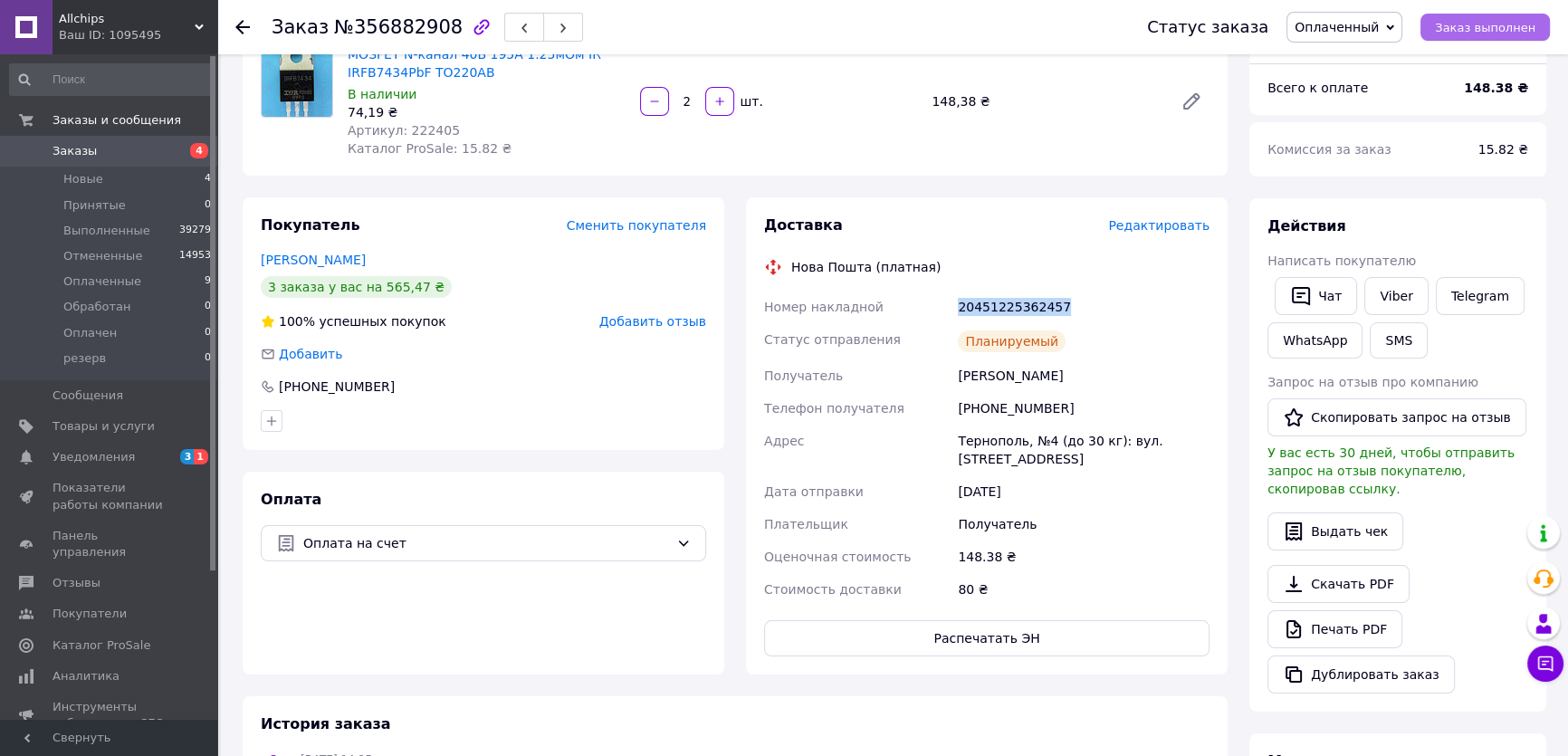
click at [1475, 29] on span "Заказ выполнен" at bounding box center [1485, 28] width 101 height 13
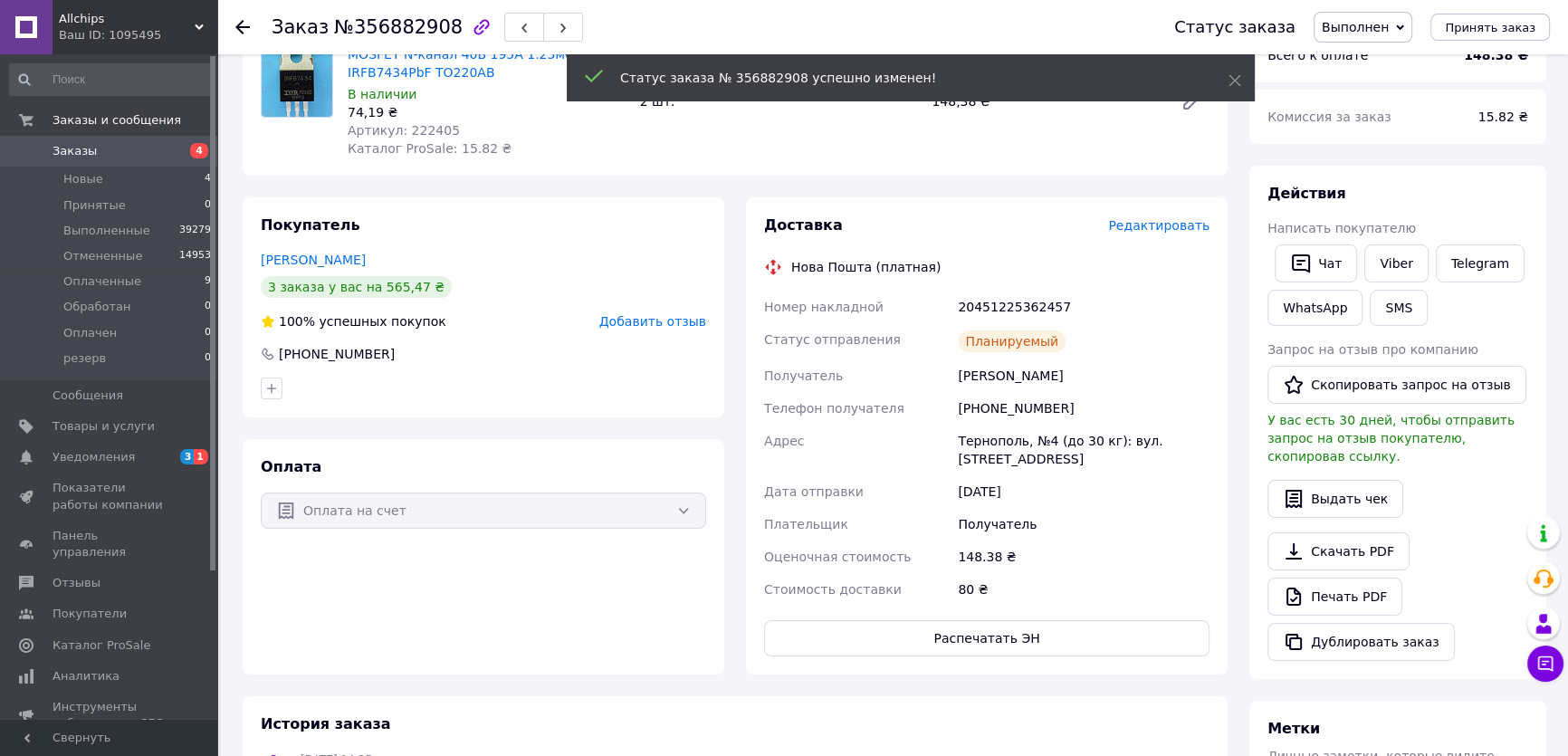
click at [673, 320] on span "Добавить отзыв" at bounding box center [652, 321] width 106 height 14
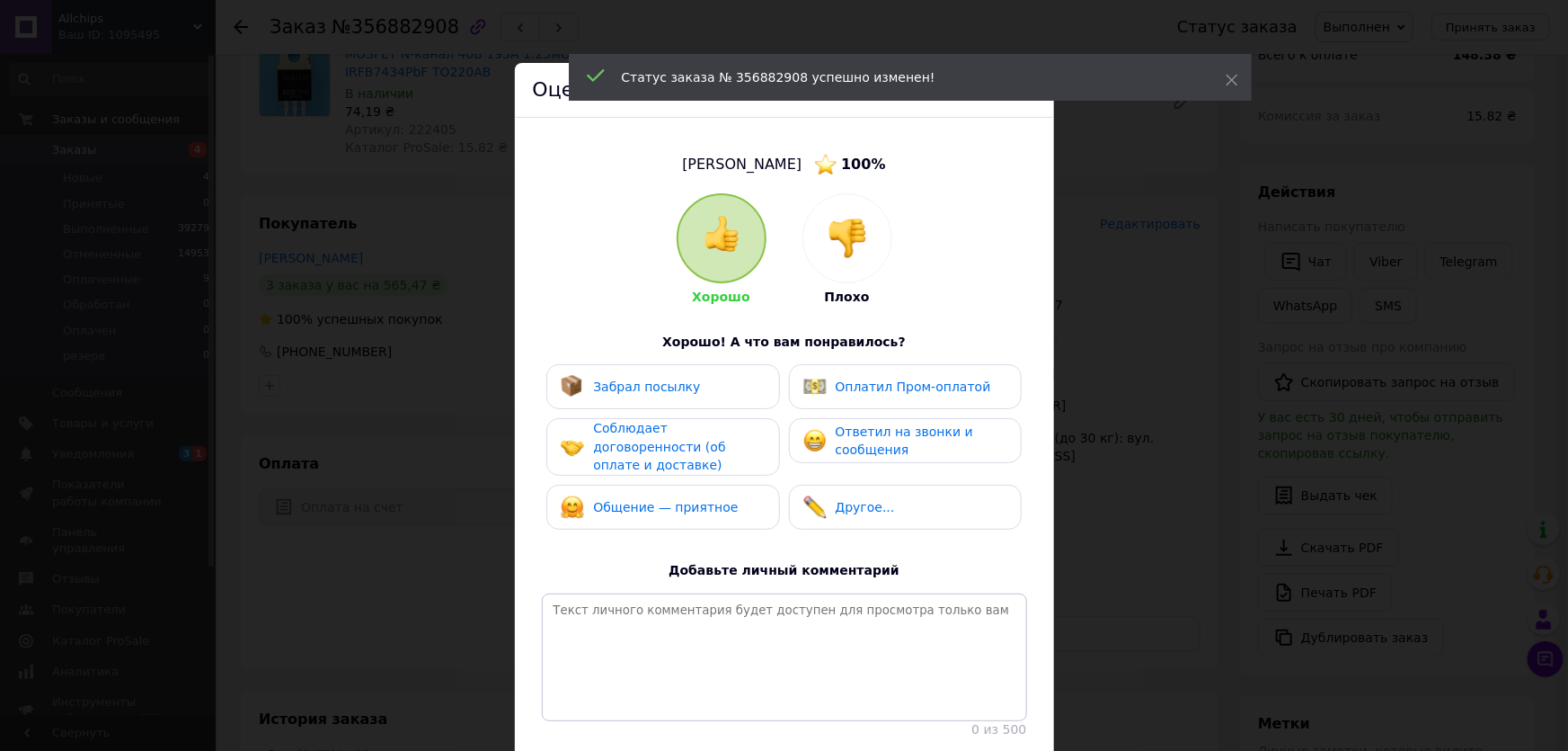
click at [857, 448] on span "Ответил на звонки и сообщения" at bounding box center [905, 441] width 138 height 33
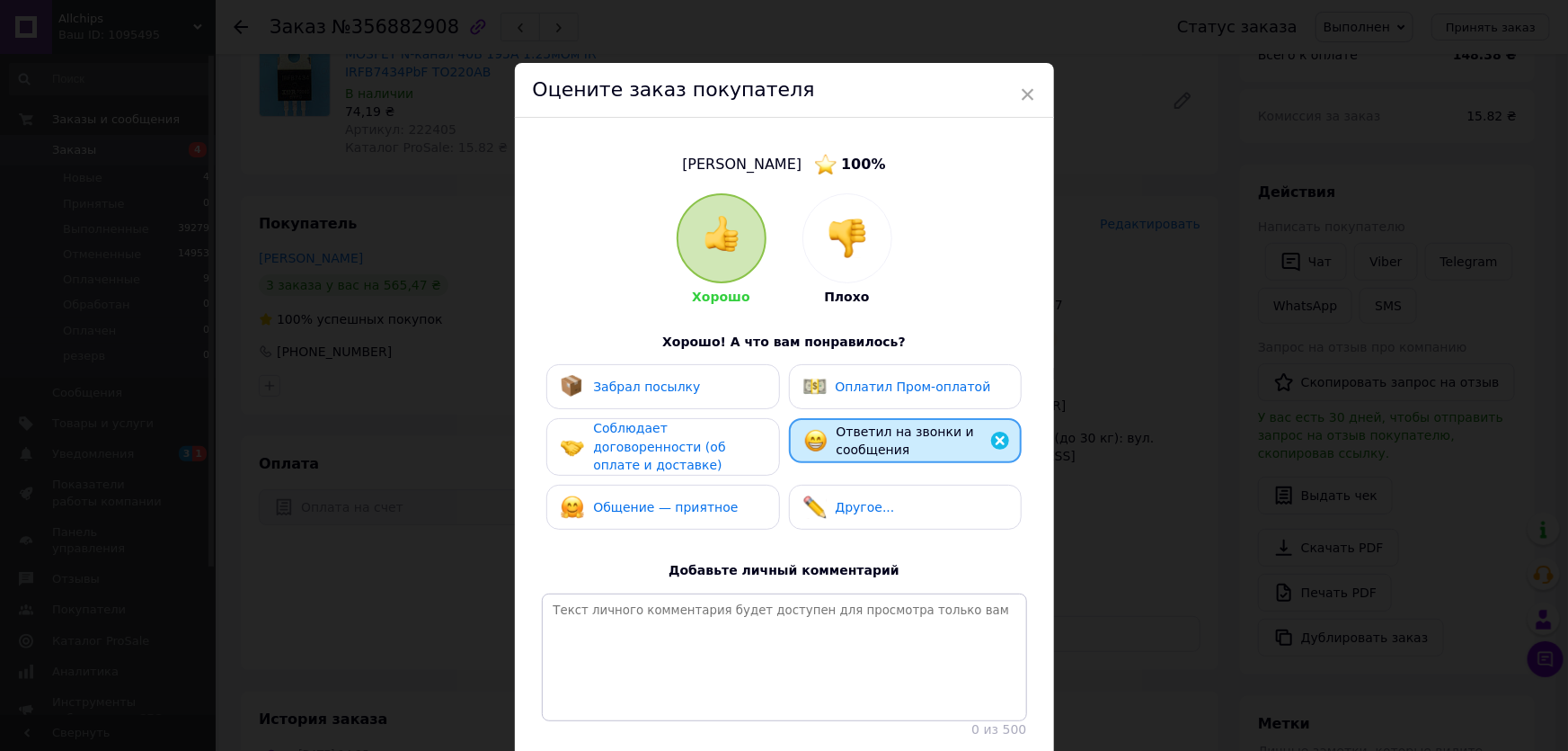
click at [710, 442] on span "Соблюдает договоренности (об оплате и доставке)" at bounding box center [659, 446] width 132 height 51
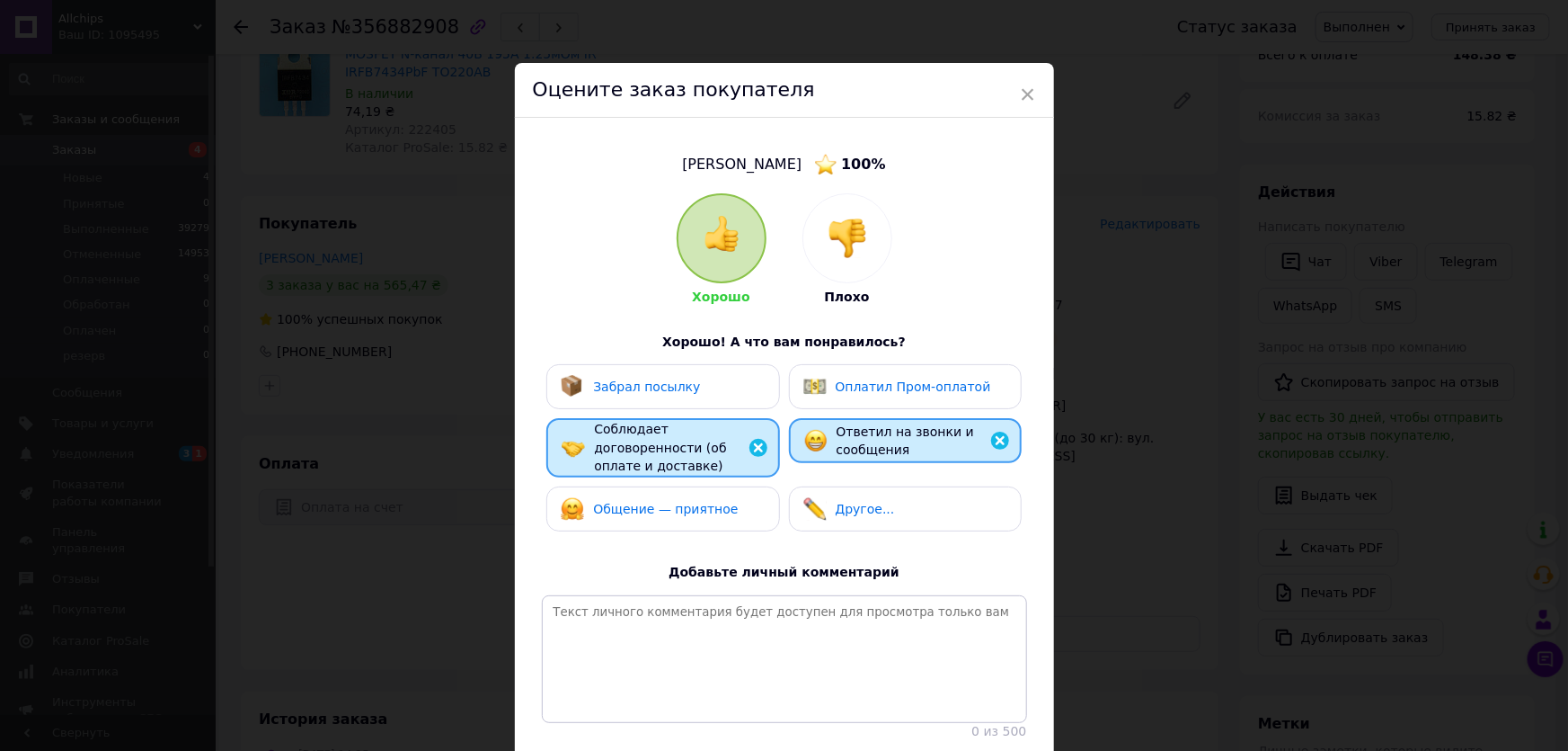
click at [721, 497] on div "Общение — приятное" at bounding box center [663, 509] width 204 height 24
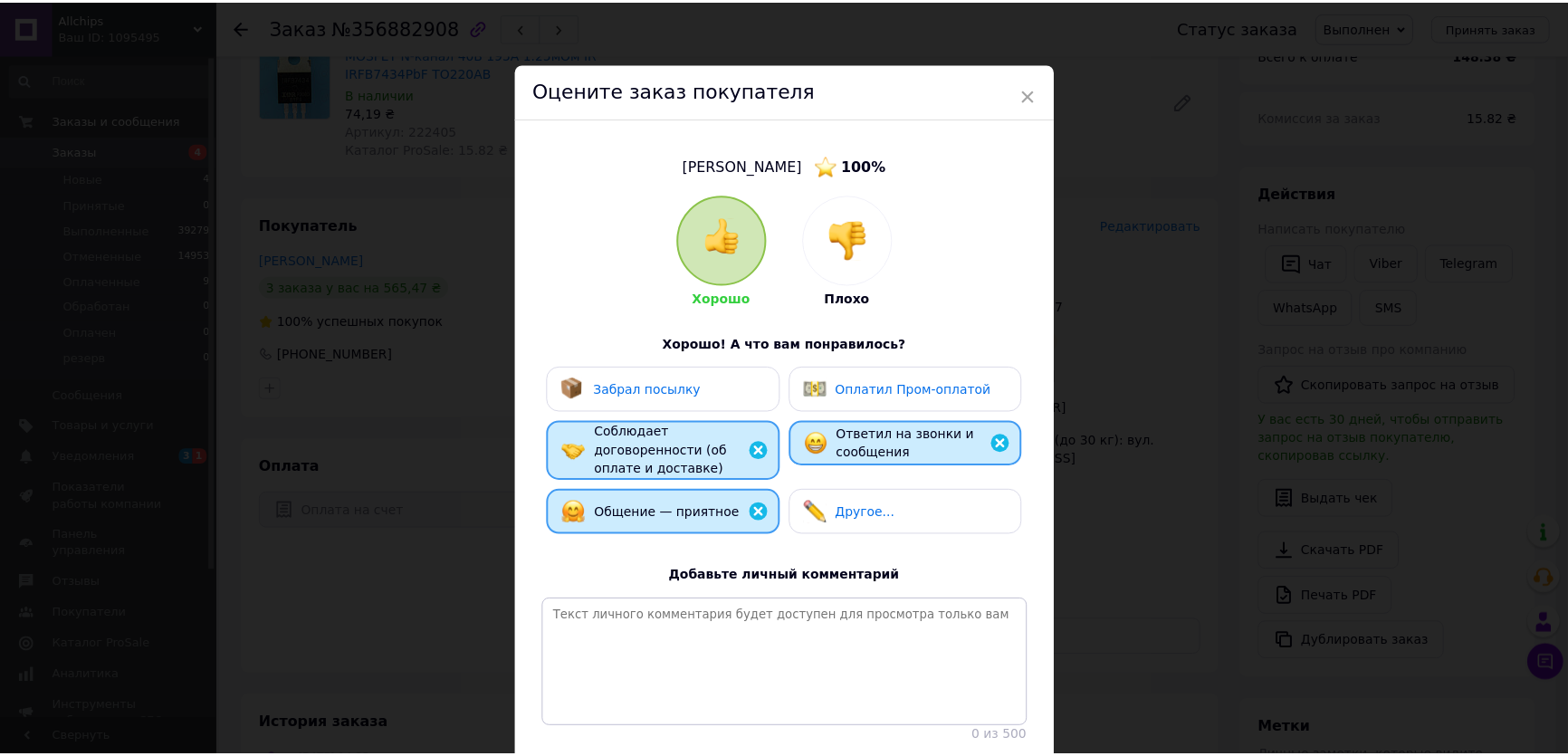
scroll to position [132, 0]
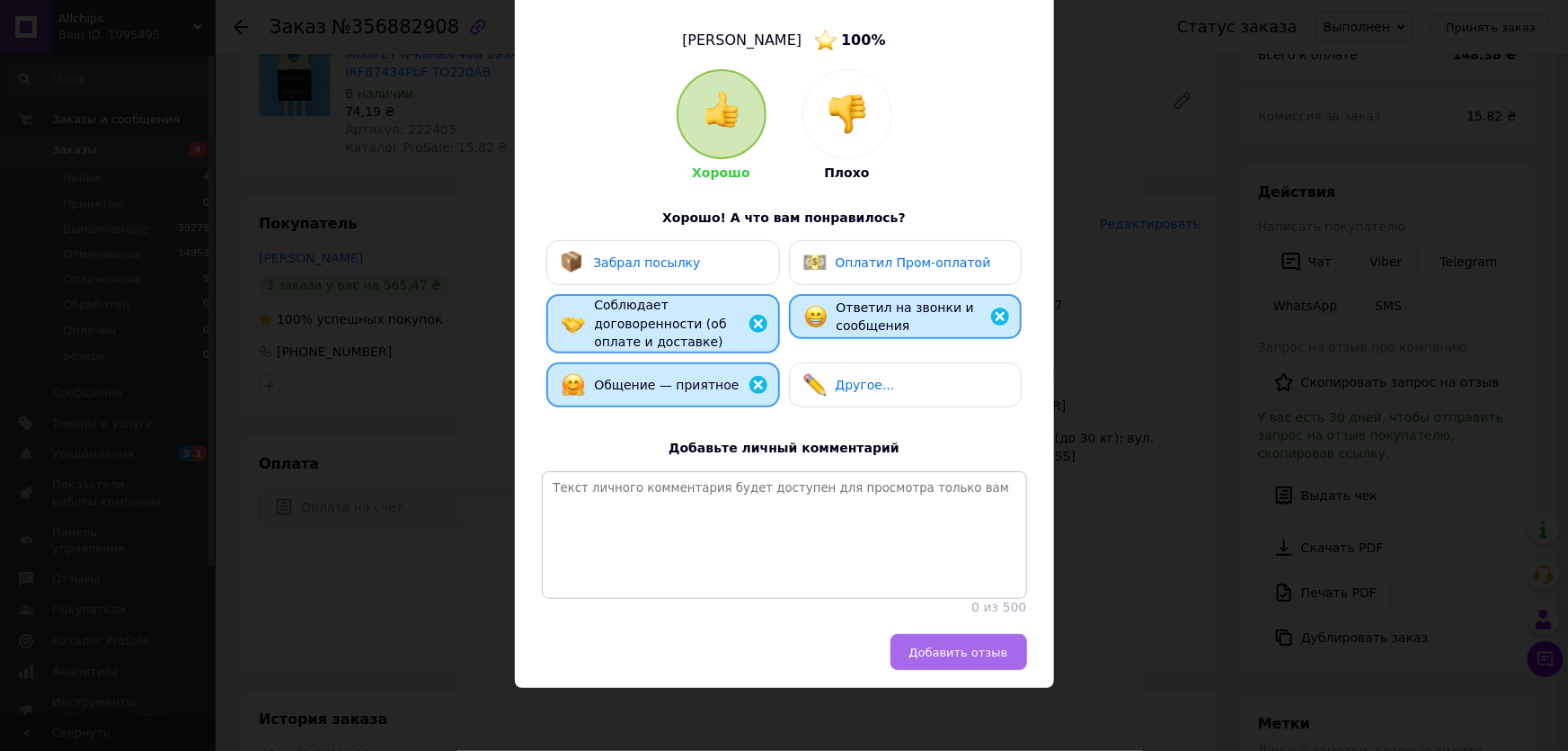
click at [952, 643] on button "Добавить отзыв" at bounding box center [959, 652] width 137 height 36
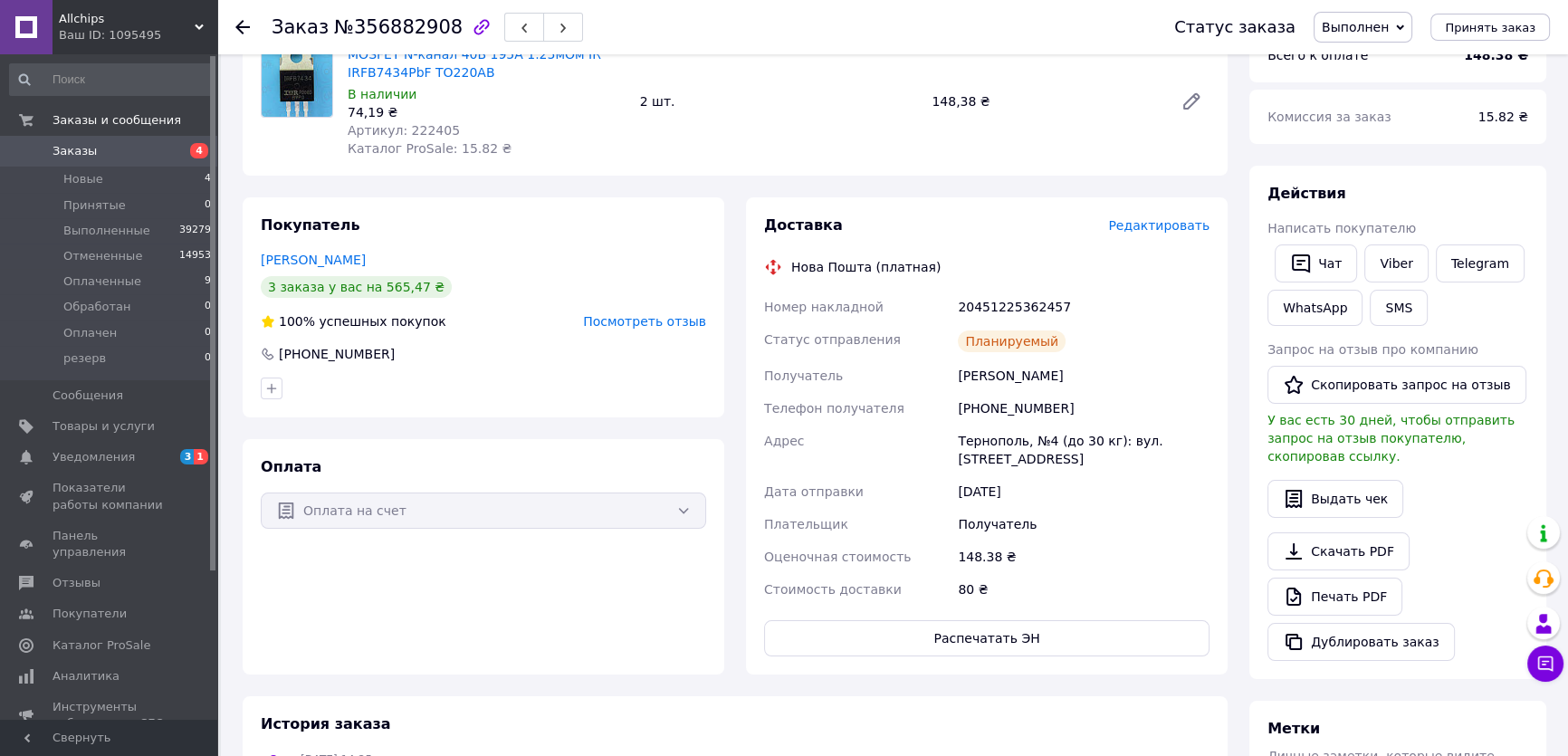
scroll to position [0, 0]
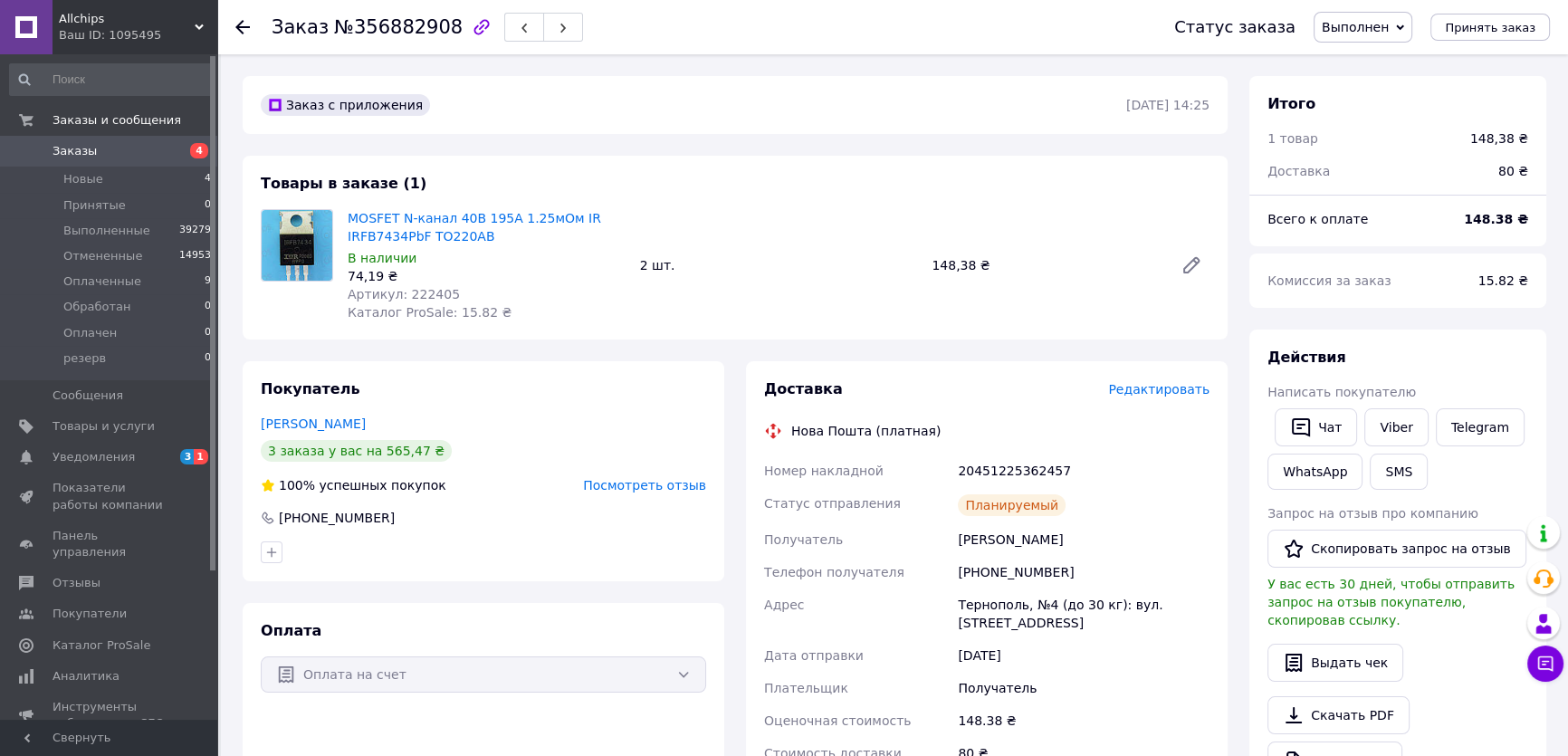
click at [1445, 144] on div "1 товар" at bounding box center [1358, 139] width 203 height 40
click at [109, 146] on span "Заказы" at bounding box center [109, 151] width 115 height 16
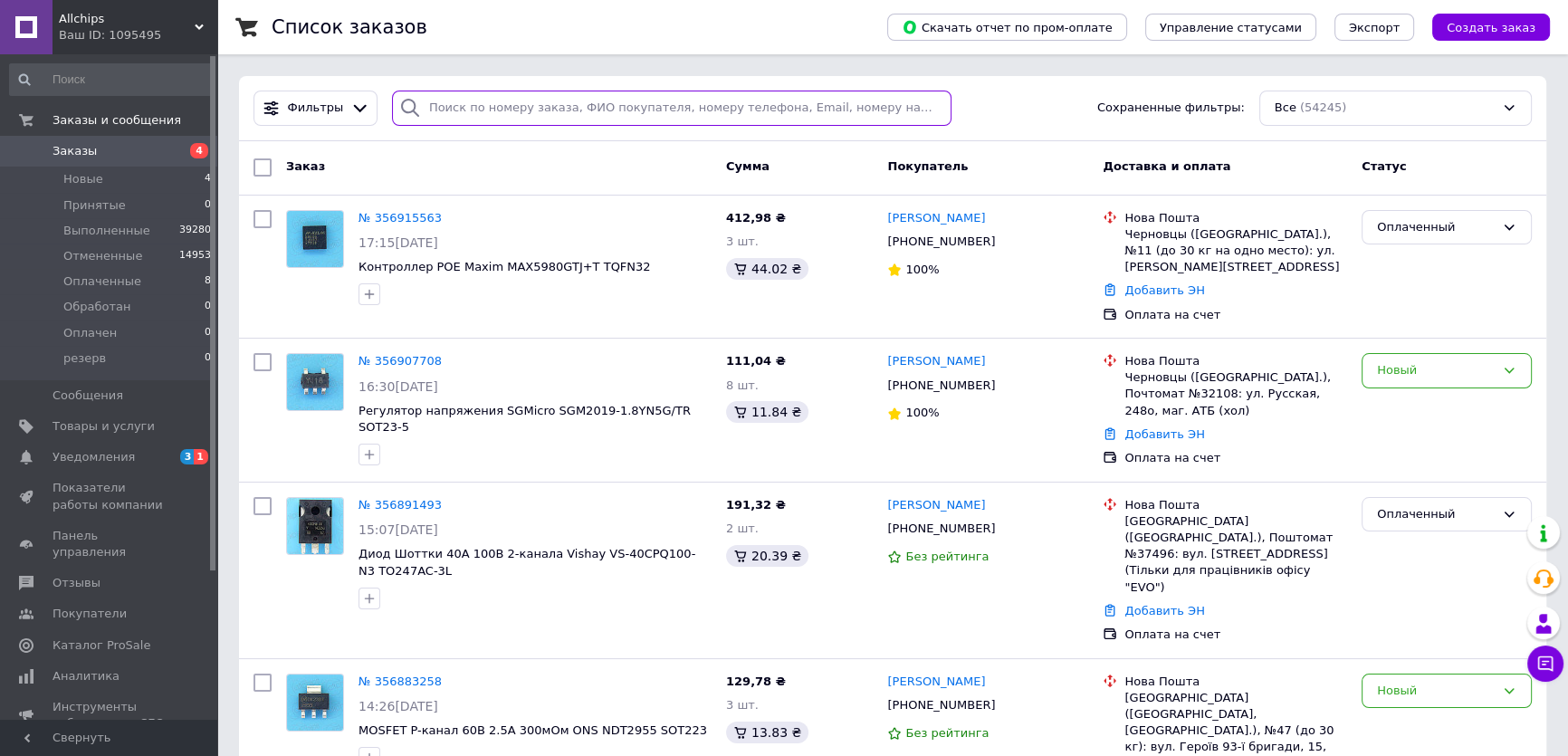
click at [443, 99] on input "search" at bounding box center [672, 107] width 560 height 35
paste input "356891493"
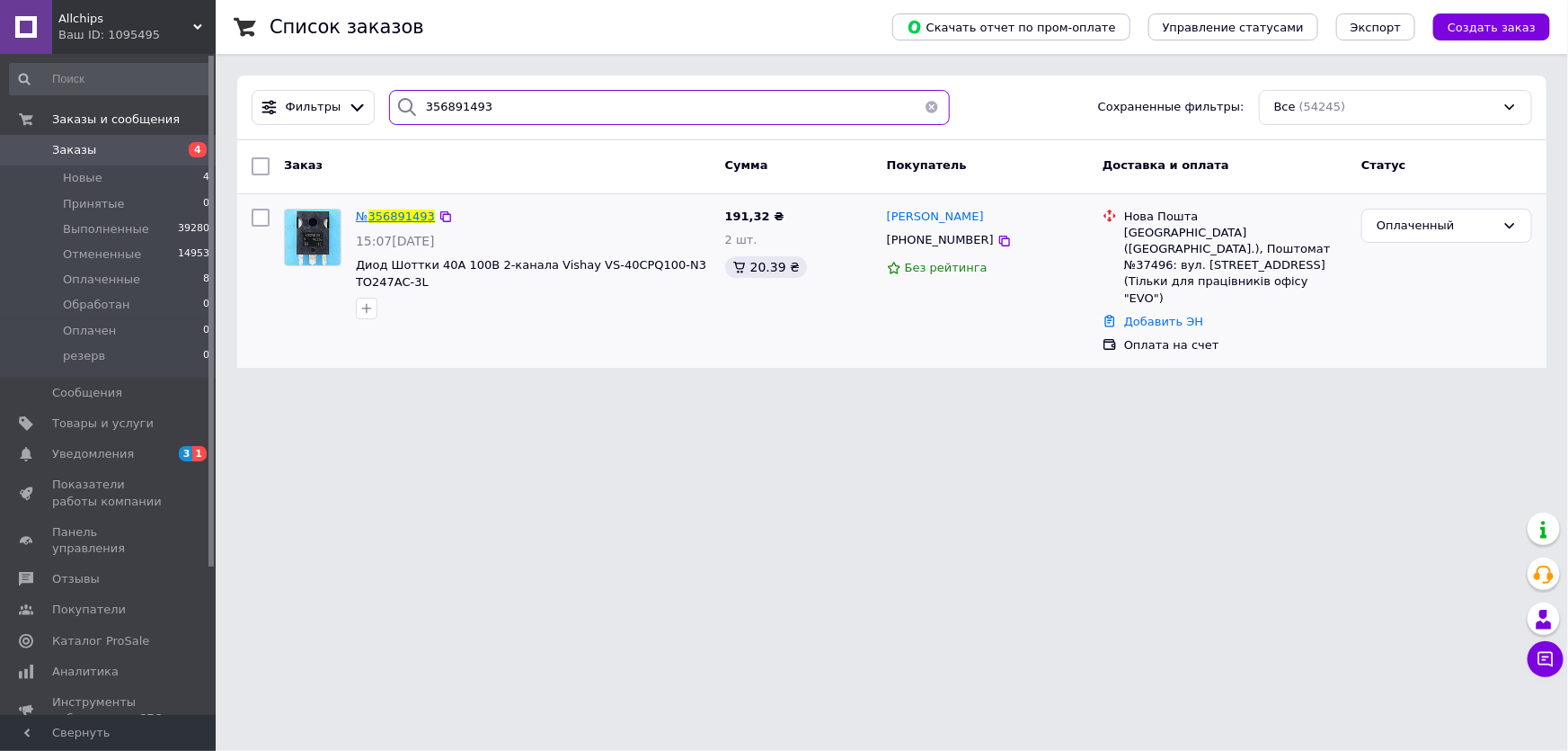
type input "356891493"
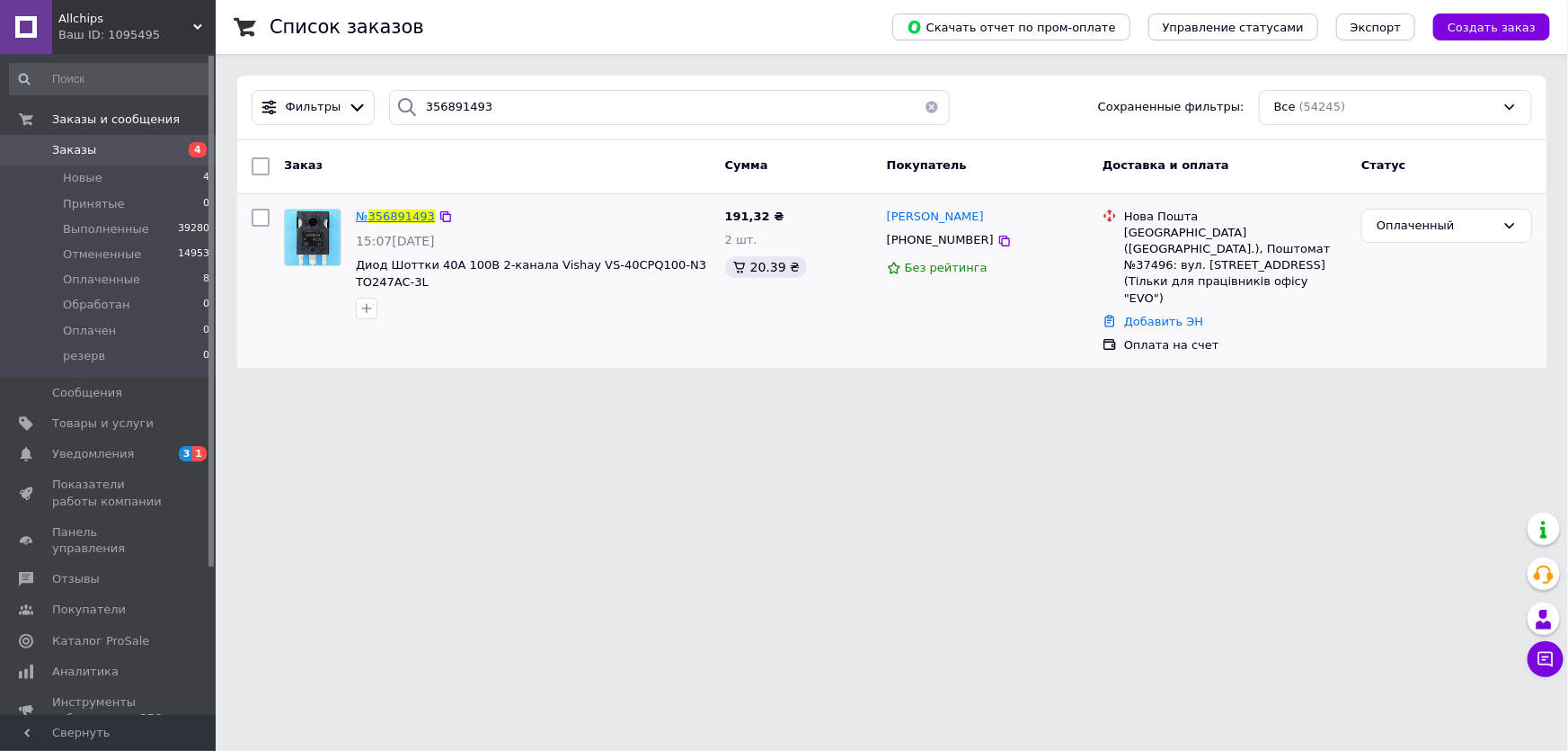
click at [404, 214] on span "356891493" at bounding box center [402, 216] width 67 height 13
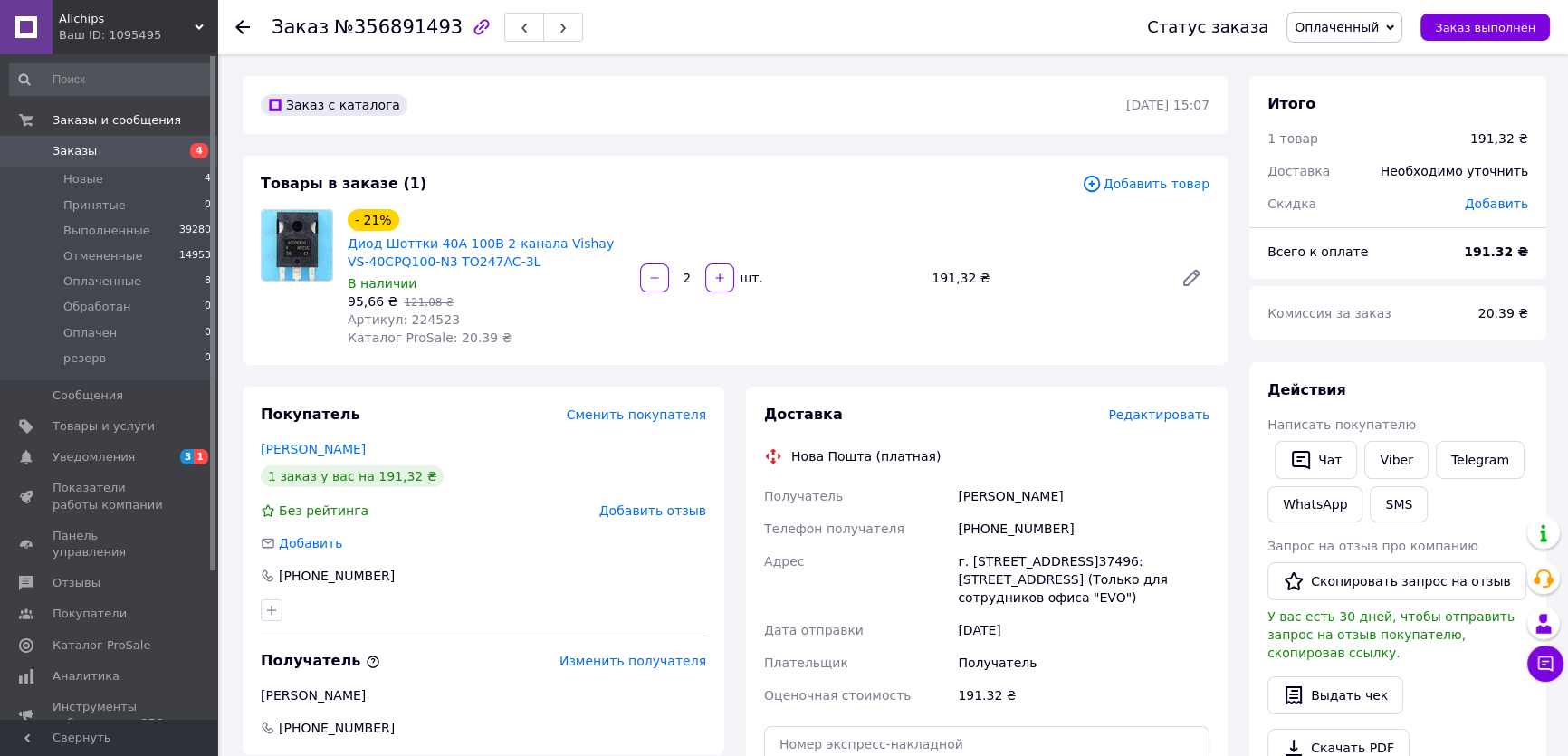
click at [1422, 316] on div "Комиссия за заказ" at bounding box center [1362, 313] width 211 height 40
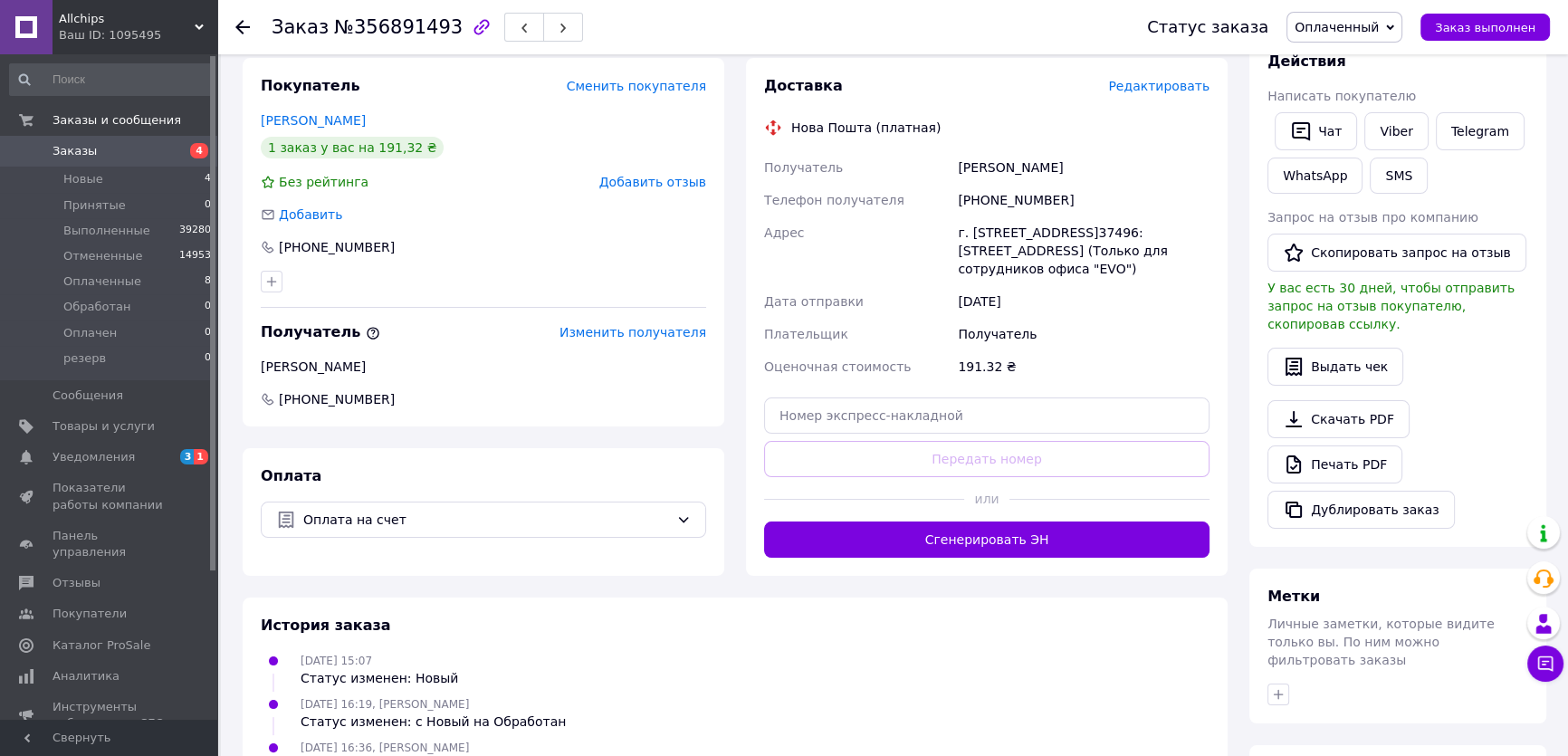
click at [978, 536] on button "Сгенерировать ЭН" at bounding box center [987, 539] width 445 height 36
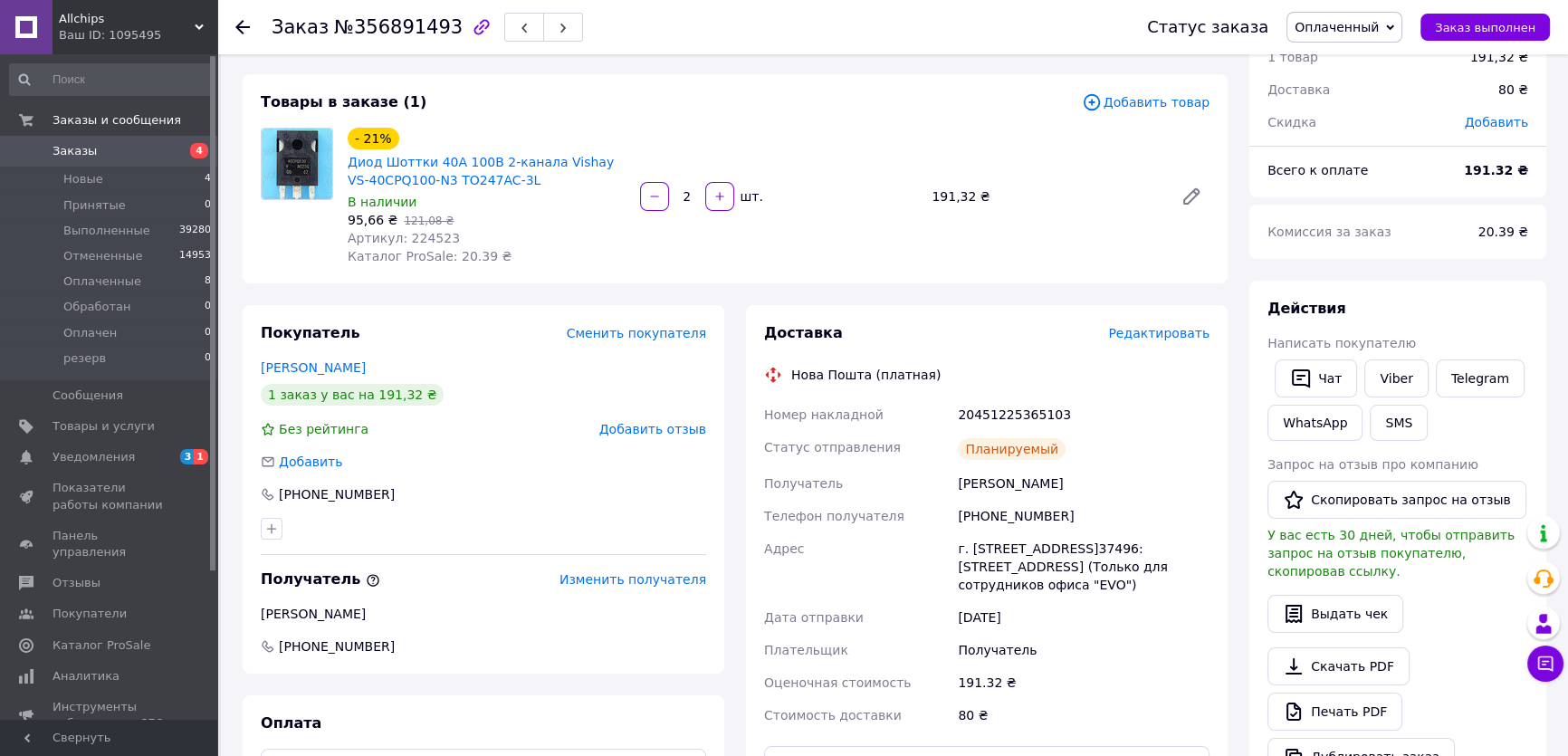
click at [1015, 416] on div "20451225365103" at bounding box center [1084, 414] width 259 height 32
copy div "20451225365103"
click at [1406, 371] on link "Viber" at bounding box center [1396, 378] width 64 height 38
drag, startPoint x: 1483, startPoint y: 29, endPoint x: 1241, endPoint y: 154, distance: 272.4
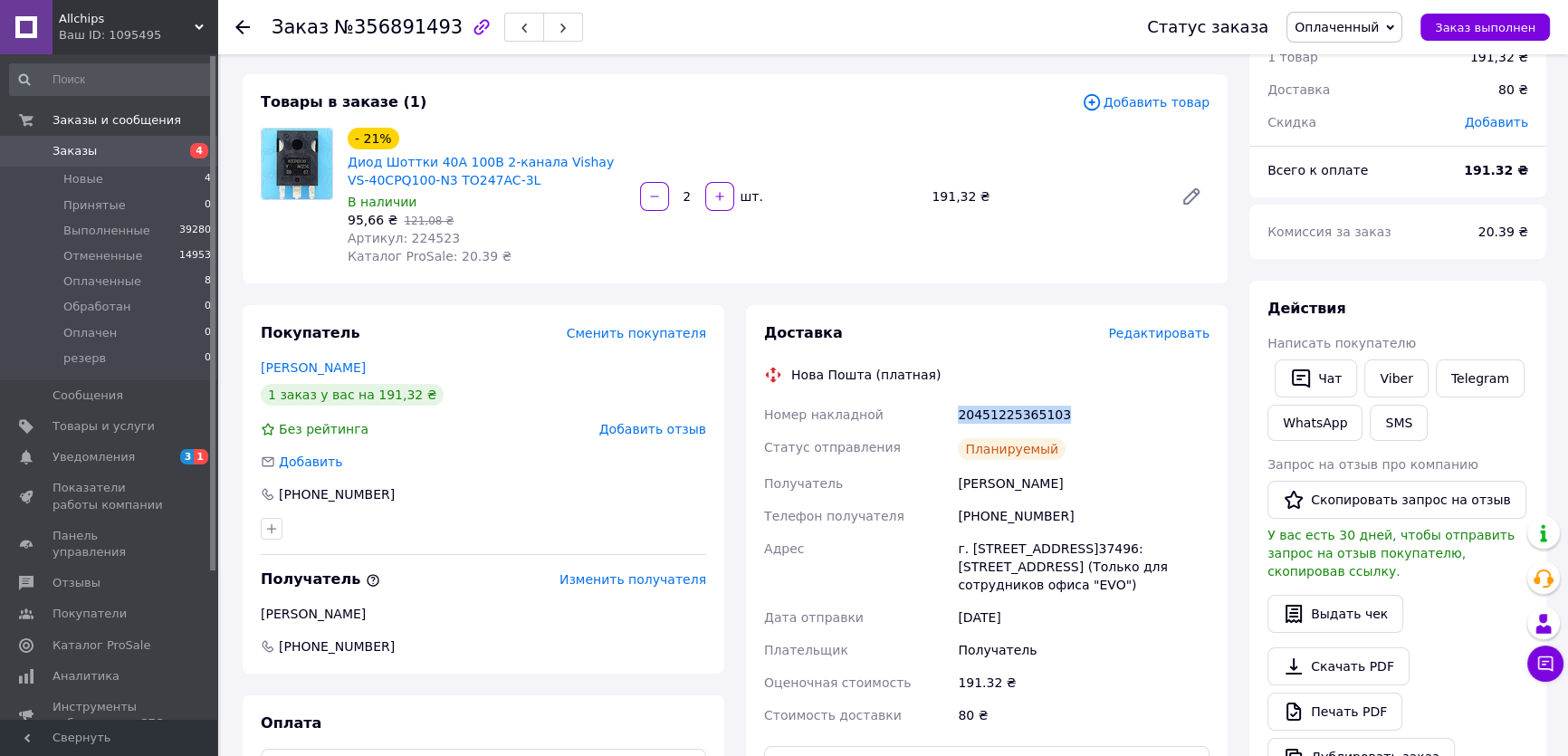
click at [1483, 29] on span "Заказ выполнен" at bounding box center [1485, 28] width 101 height 13
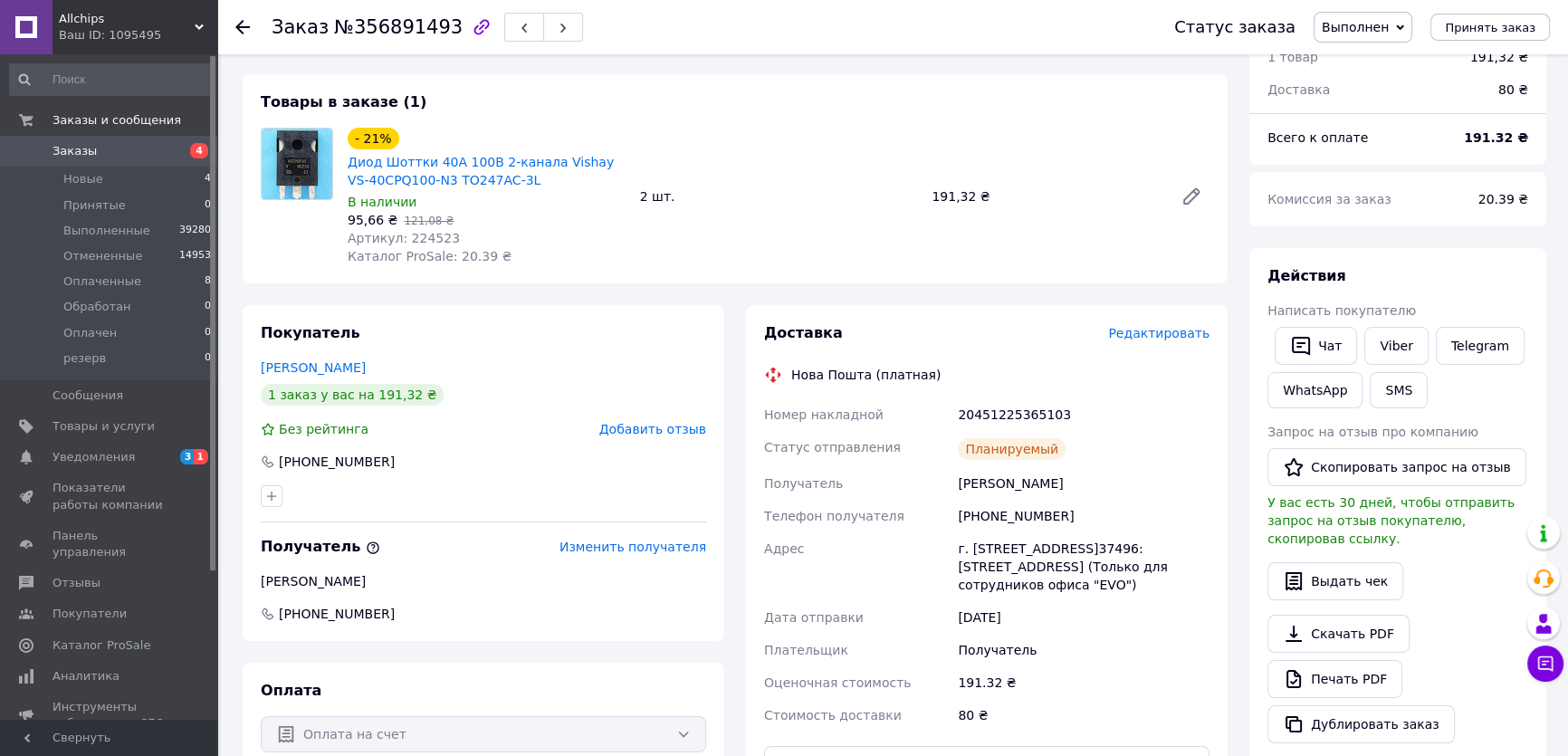
click at [1436, 267] on div "Действия" at bounding box center [1398, 276] width 261 height 21
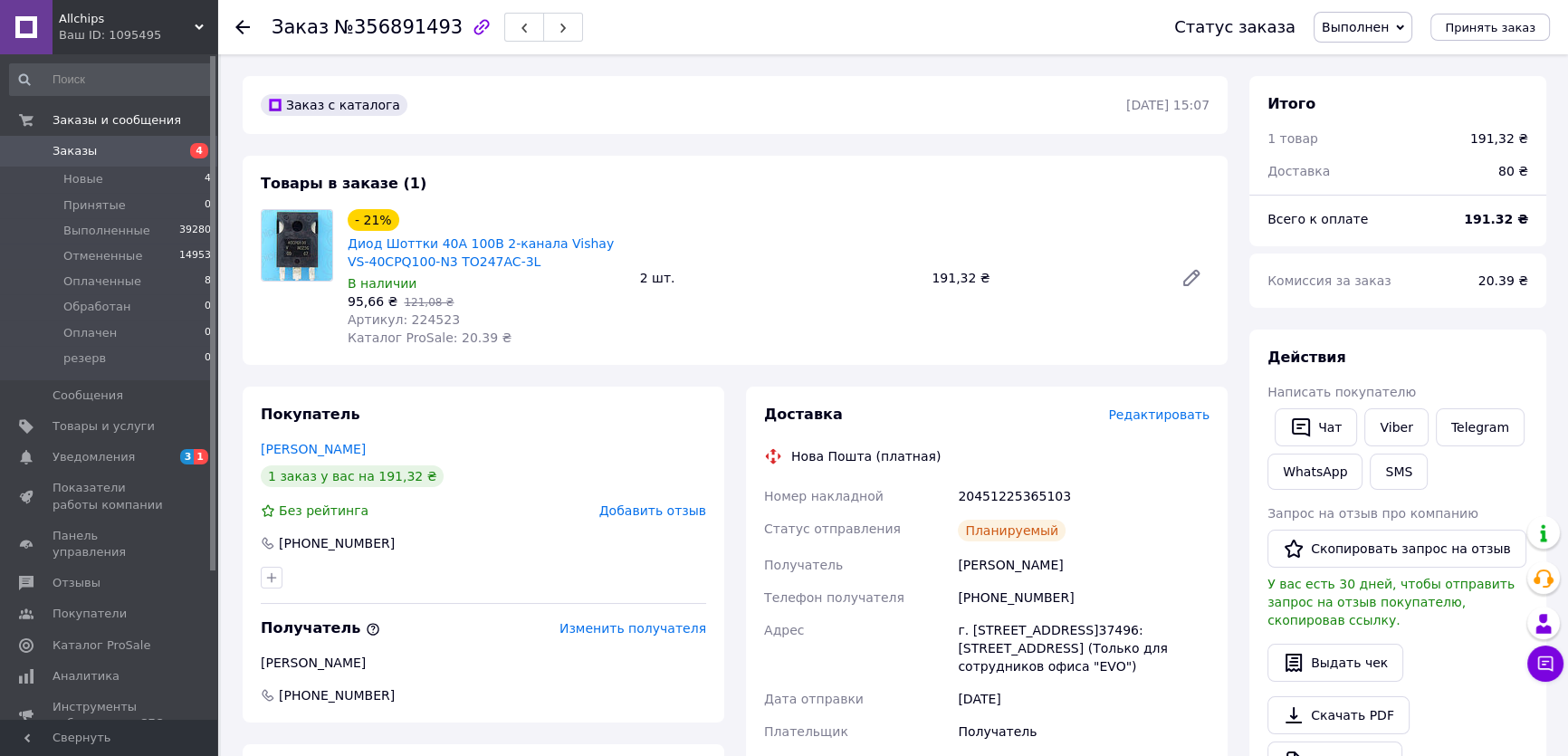
click at [126, 146] on span "Заказы" at bounding box center [109, 151] width 115 height 16
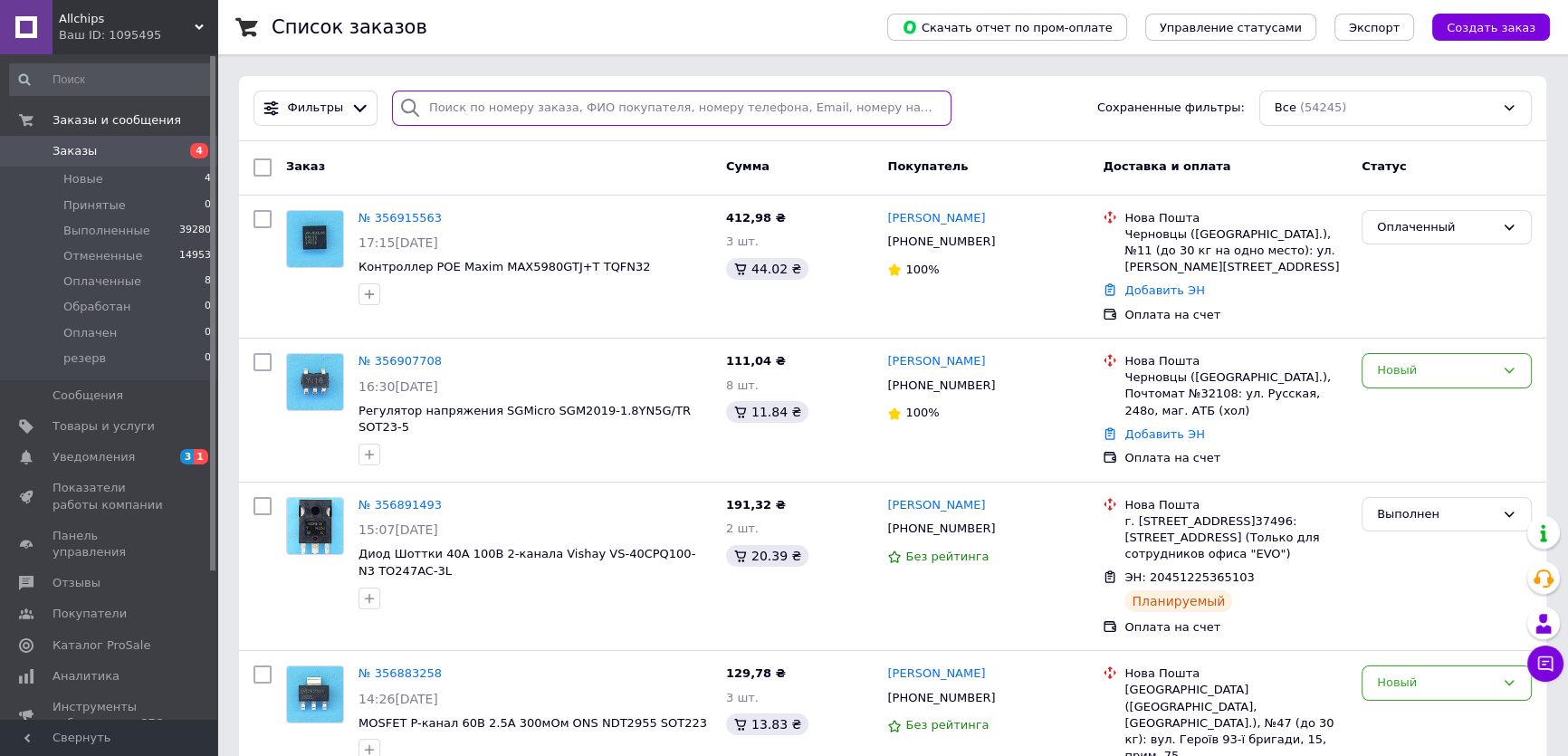
click at [447, 111] on input "search" at bounding box center [672, 107] width 560 height 35
paste input "356740806"
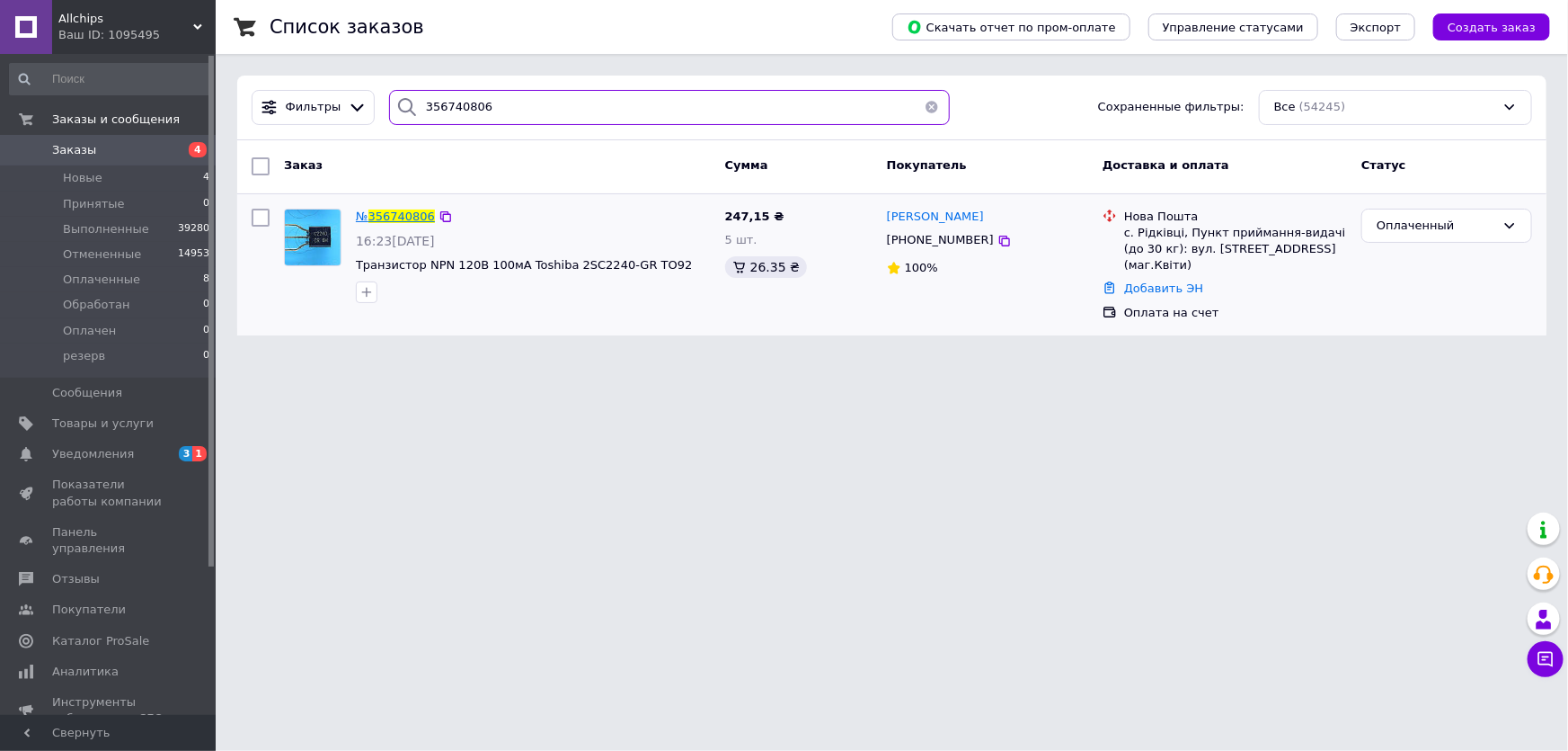
type input "356740806"
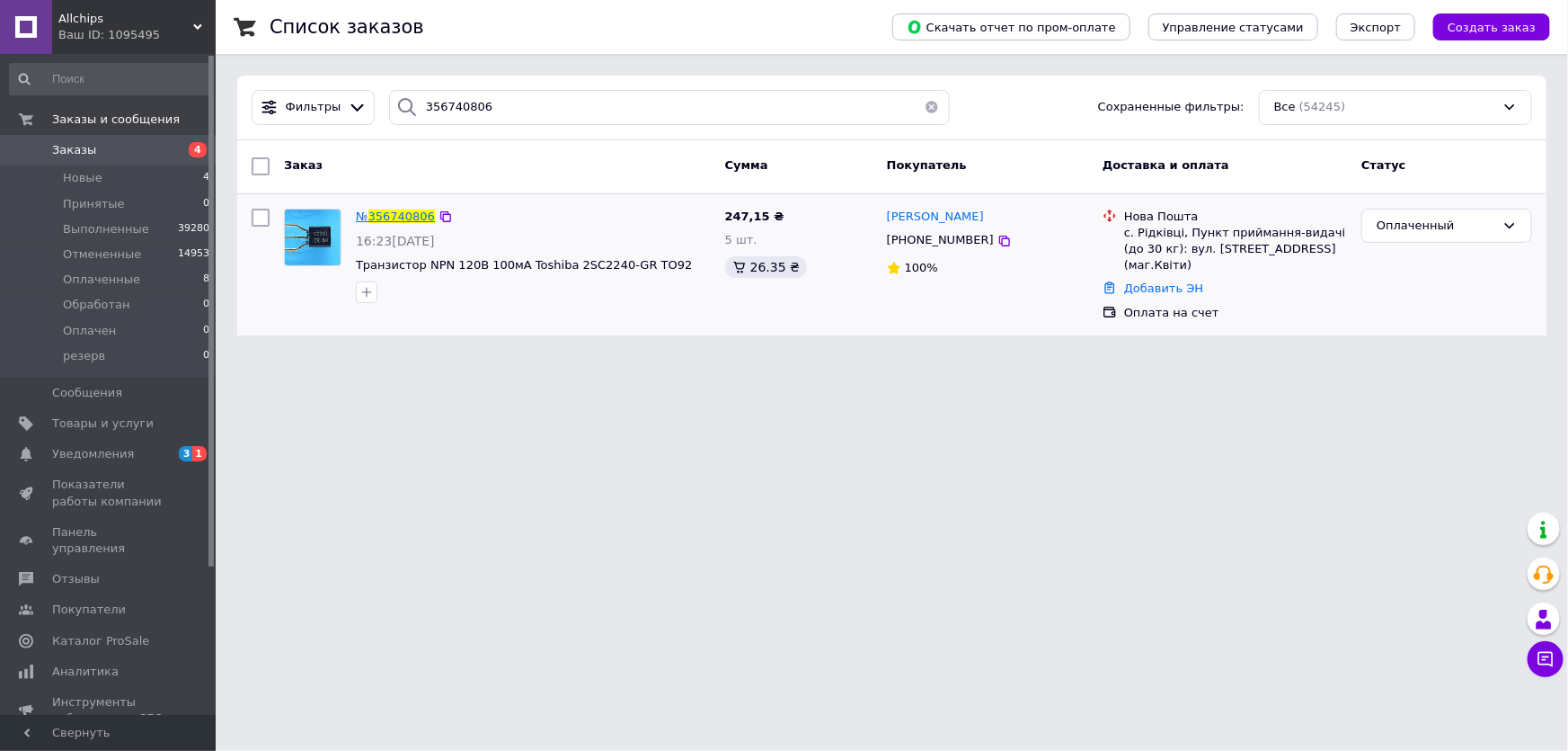
click at [396, 213] on span "356740806" at bounding box center [402, 216] width 67 height 13
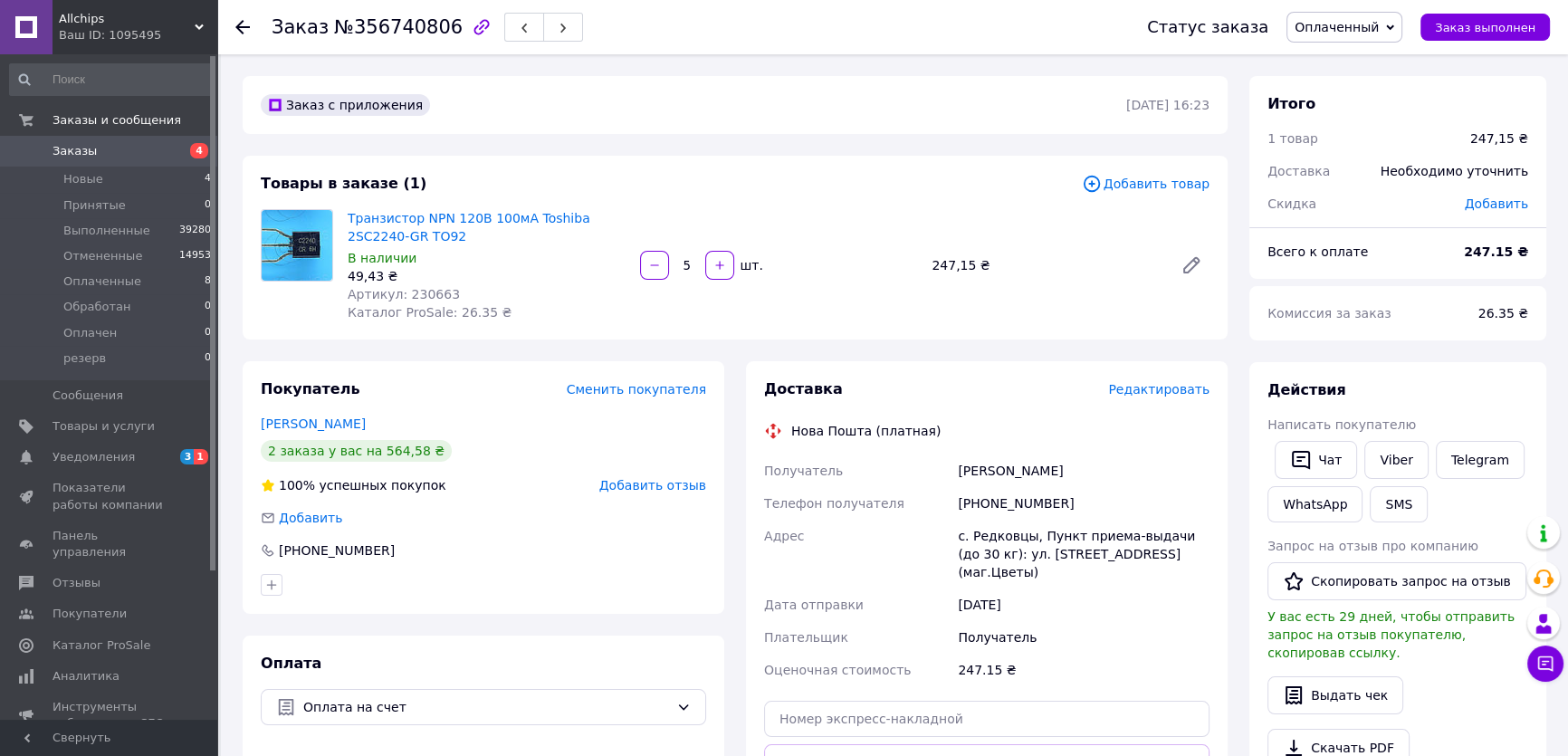
click at [1466, 310] on div "Комиссия за заказ" at bounding box center [1362, 313] width 211 height 40
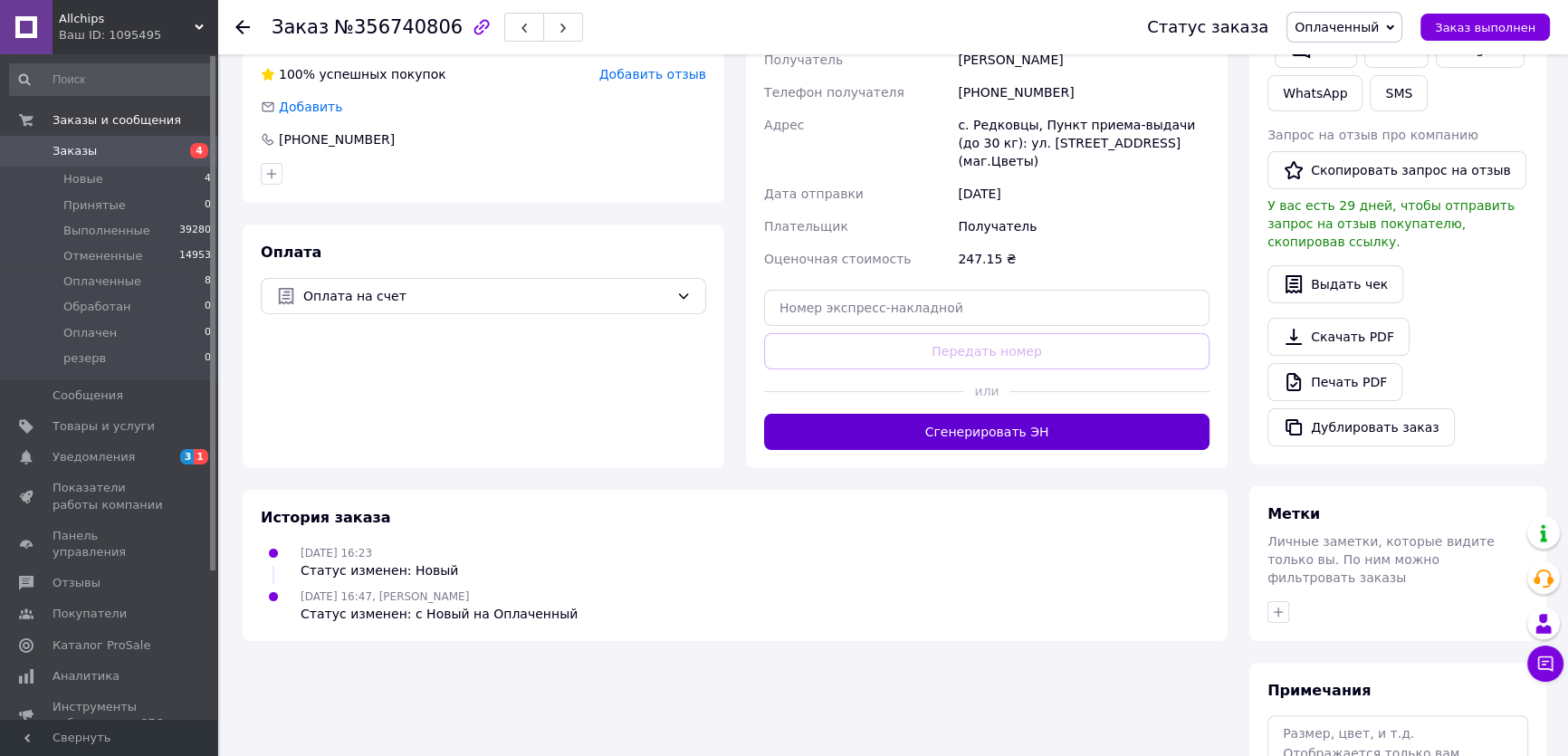
click at [996, 414] on button "Сгенерировать ЭН" at bounding box center [987, 432] width 445 height 36
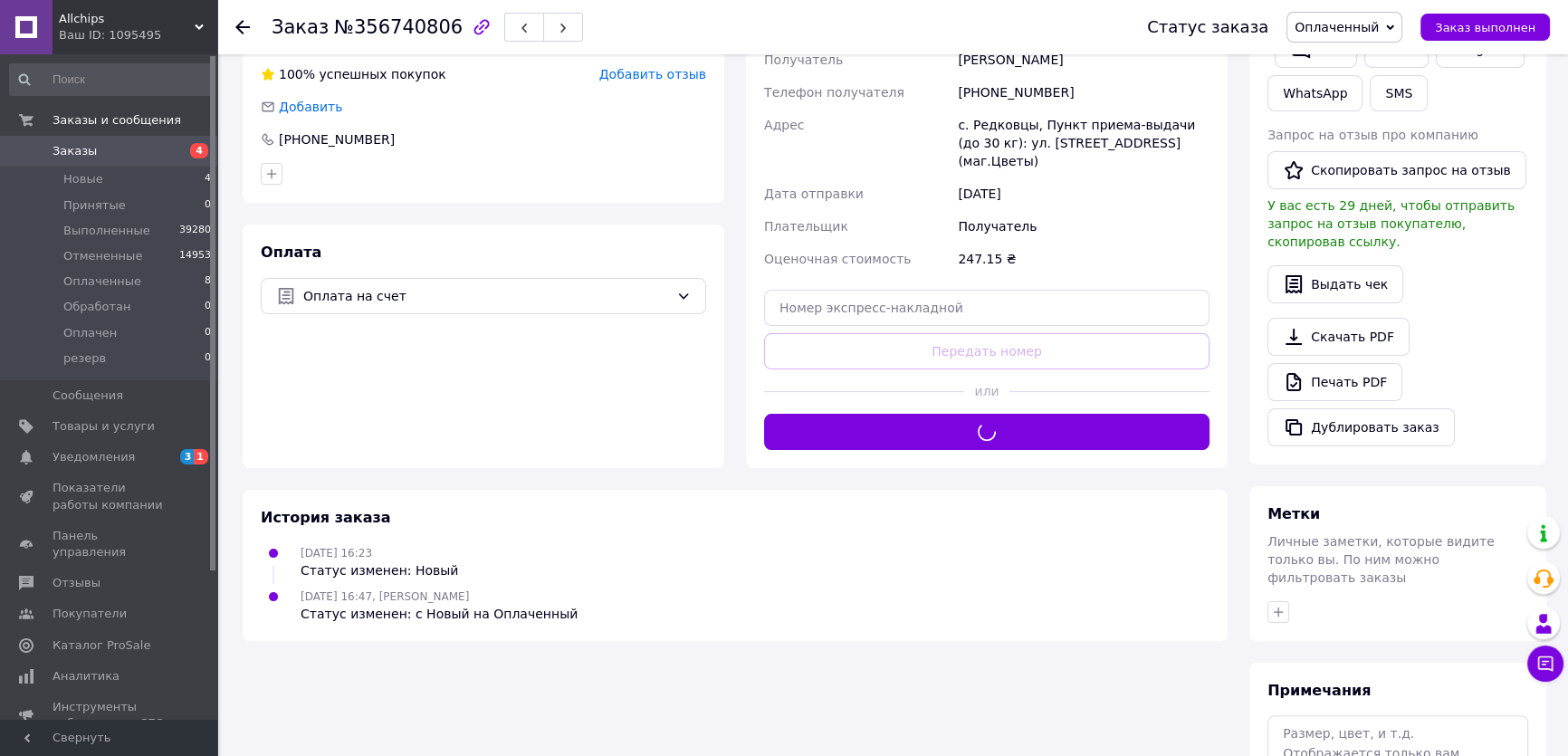
scroll to position [164, 0]
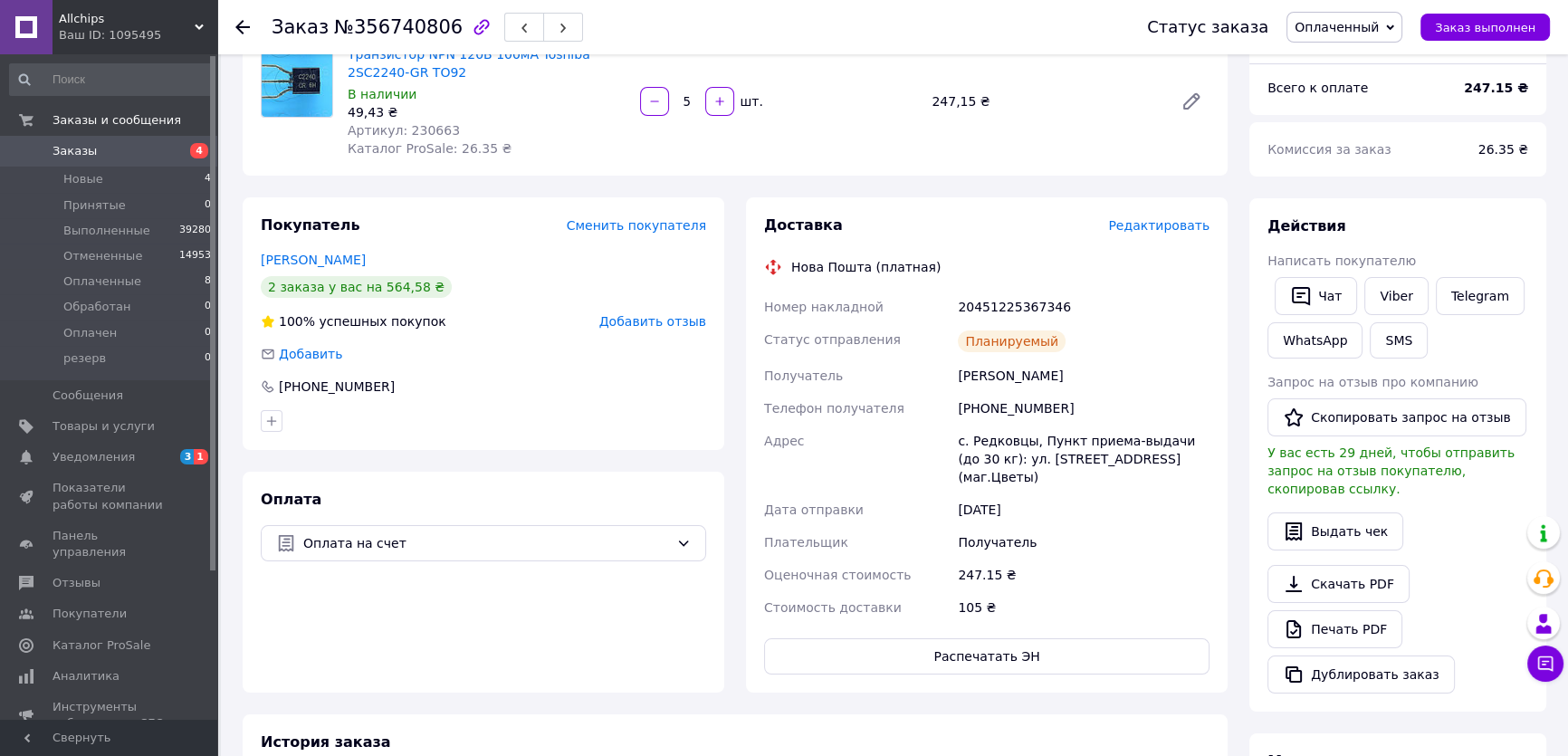
click at [1012, 305] on div "20451225367346" at bounding box center [1084, 307] width 259 height 32
click at [1386, 293] on link "Viber" at bounding box center [1396, 296] width 64 height 38
click at [1391, 294] on link "Viber" at bounding box center [1396, 296] width 64 height 38
click at [1464, 27] on span "Заказ выполнен" at bounding box center [1485, 28] width 101 height 13
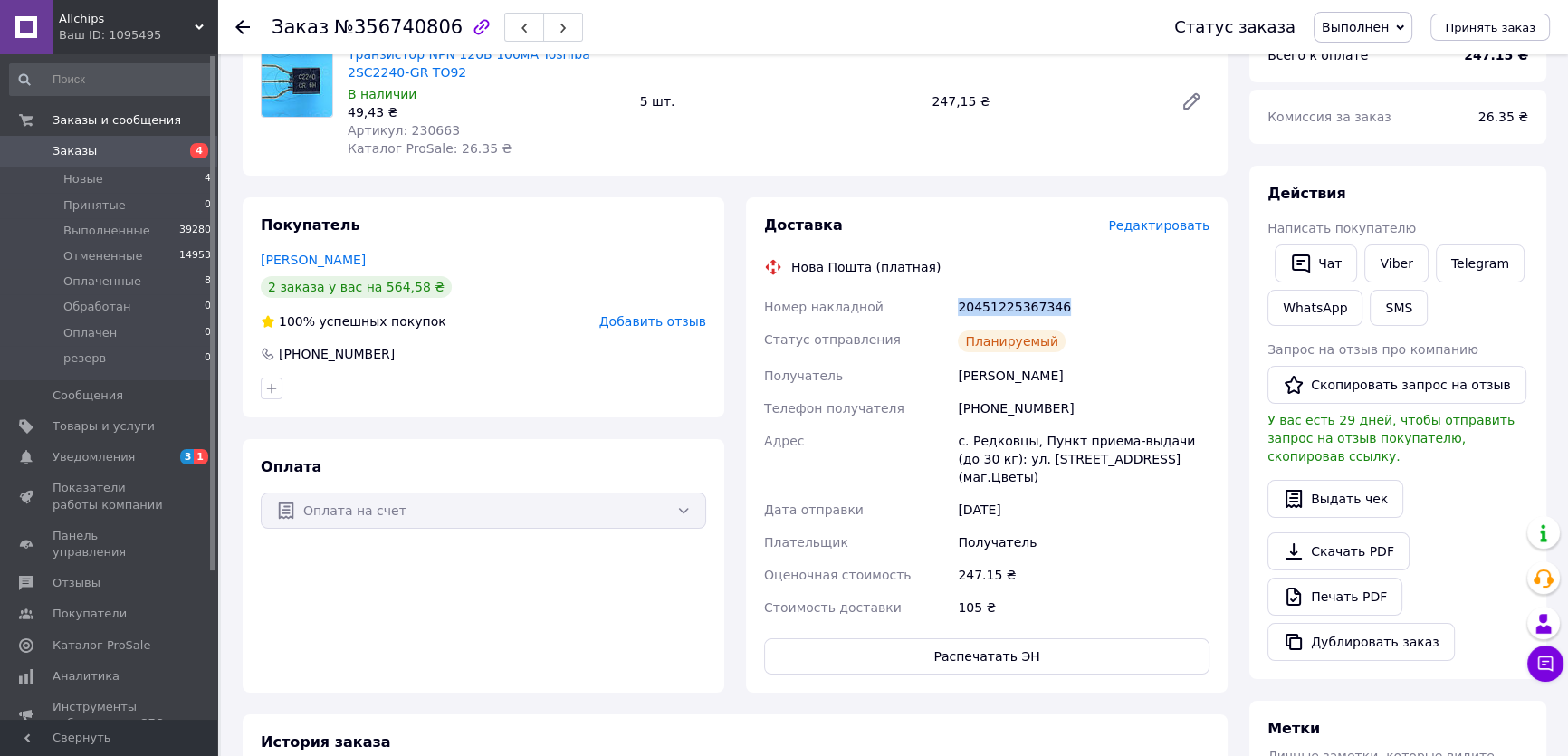
click at [1449, 171] on div "Действия Написать покупателю   Чат Viber Telegram WhatsApp SMS Запрос на отзыв …" at bounding box center [1398, 422] width 297 height 514
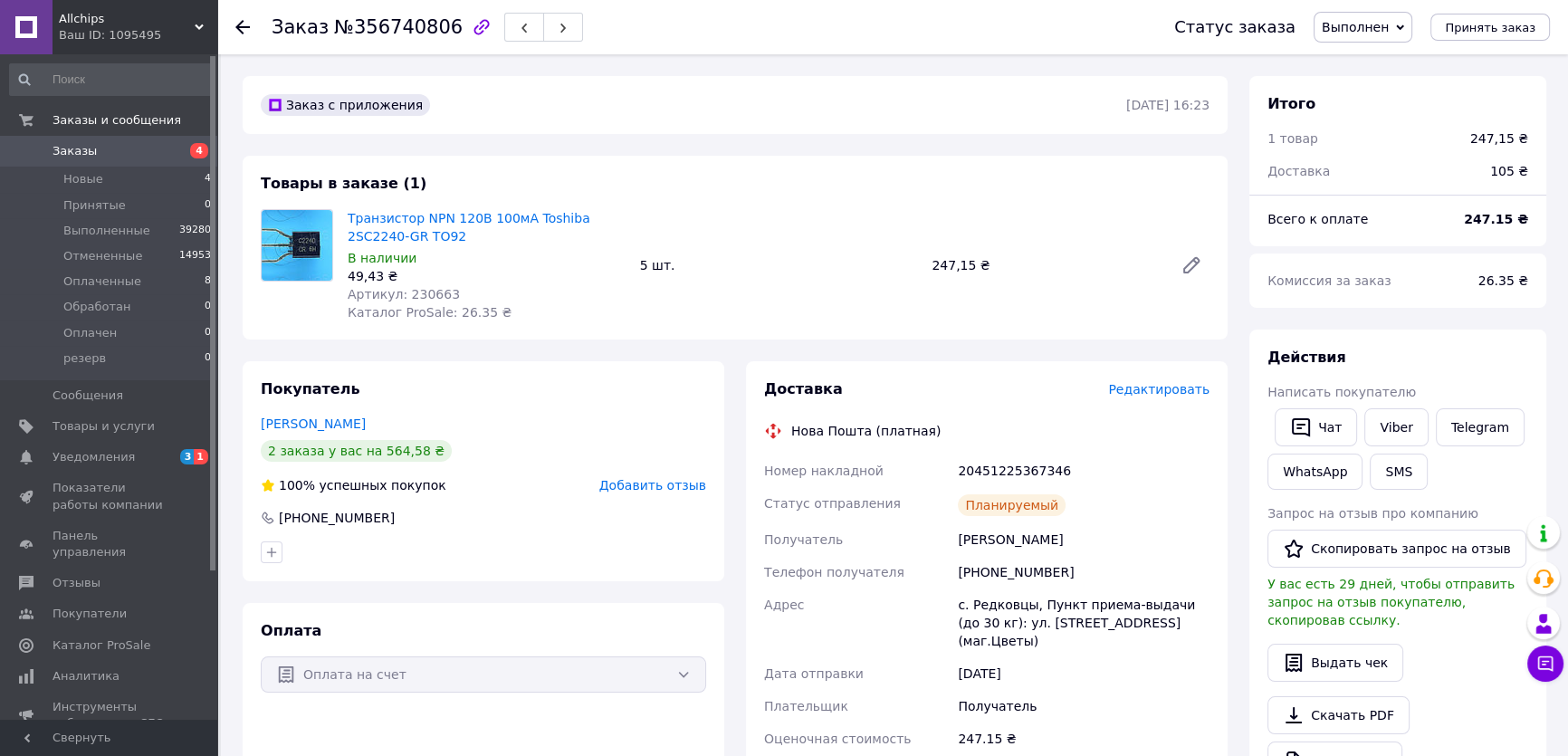
click at [128, 145] on span "Заказы" at bounding box center [109, 151] width 115 height 16
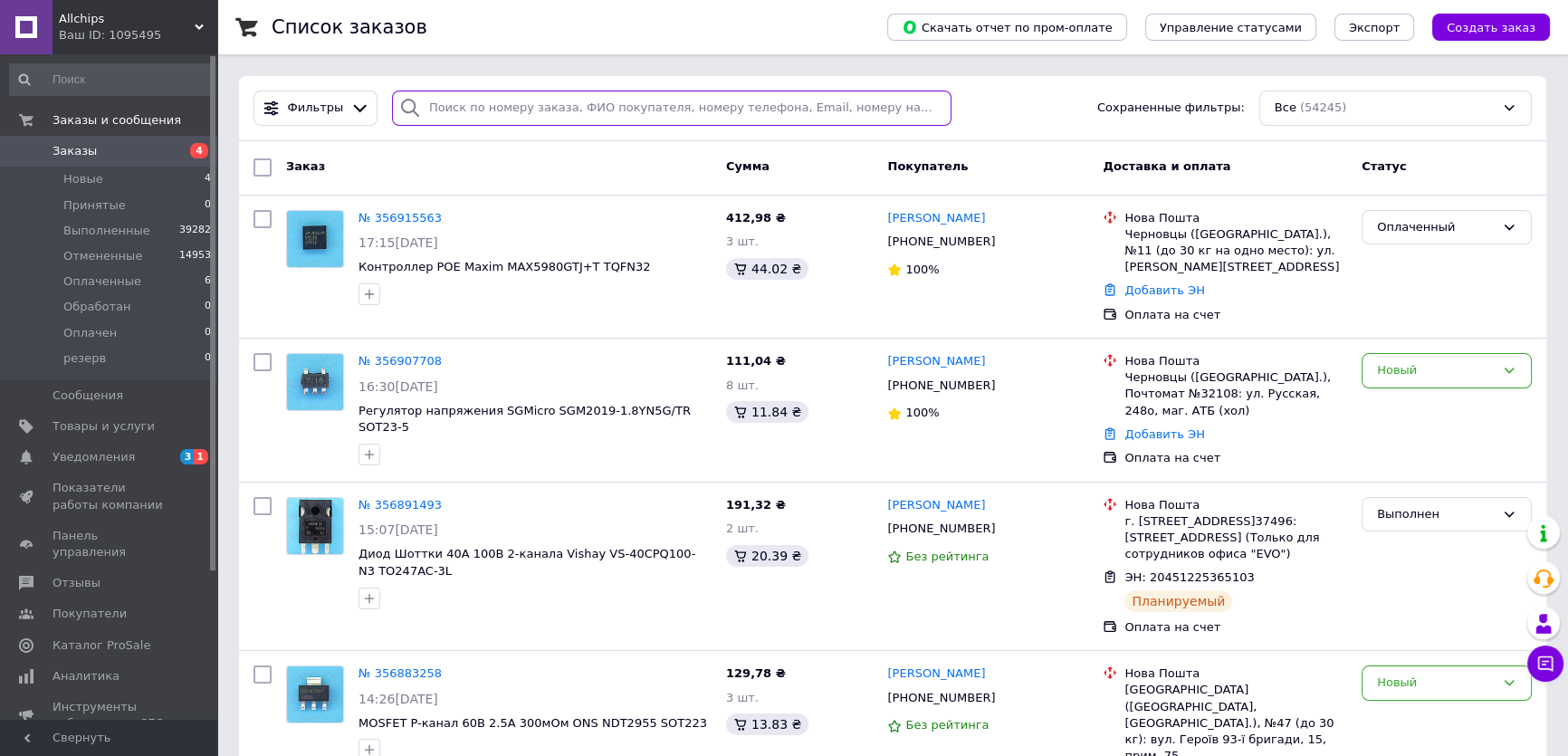
click at [431, 106] on input "search" at bounding box center [672, 107] width 560 height 35
paste input "356882648"
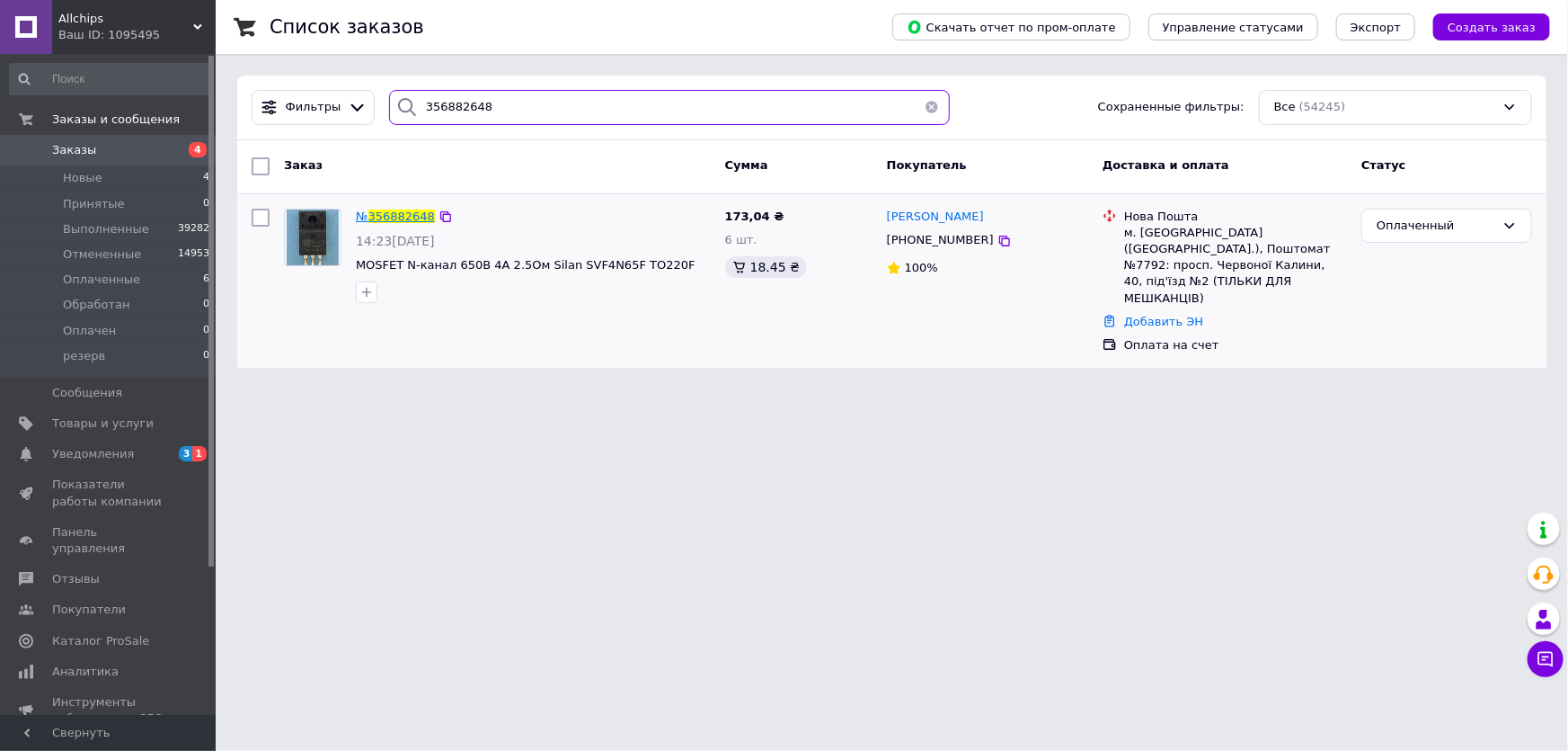
type input "356882648"
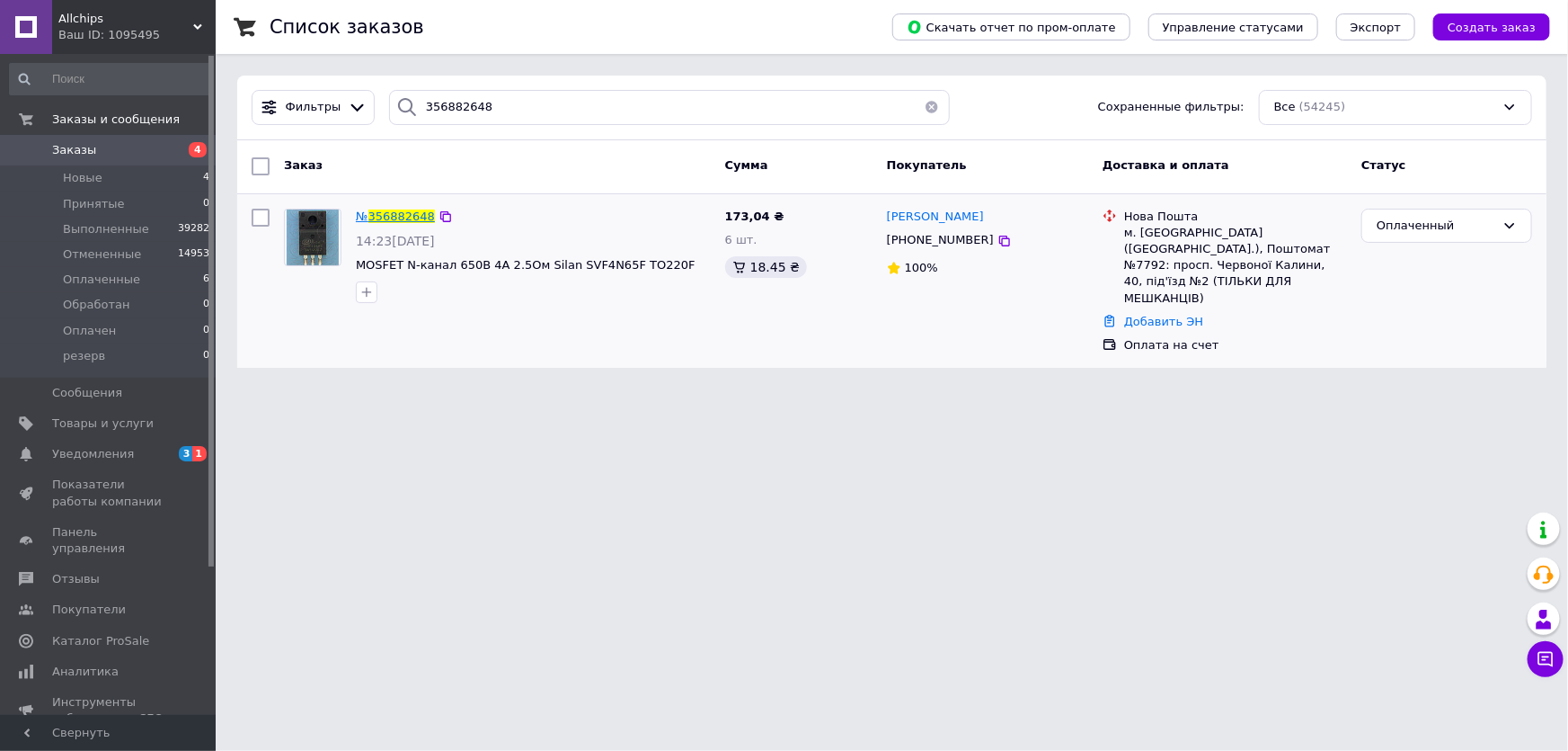
click at [400, 210] on span "356882648" at bounding box center [402, 216] width 67 height 13
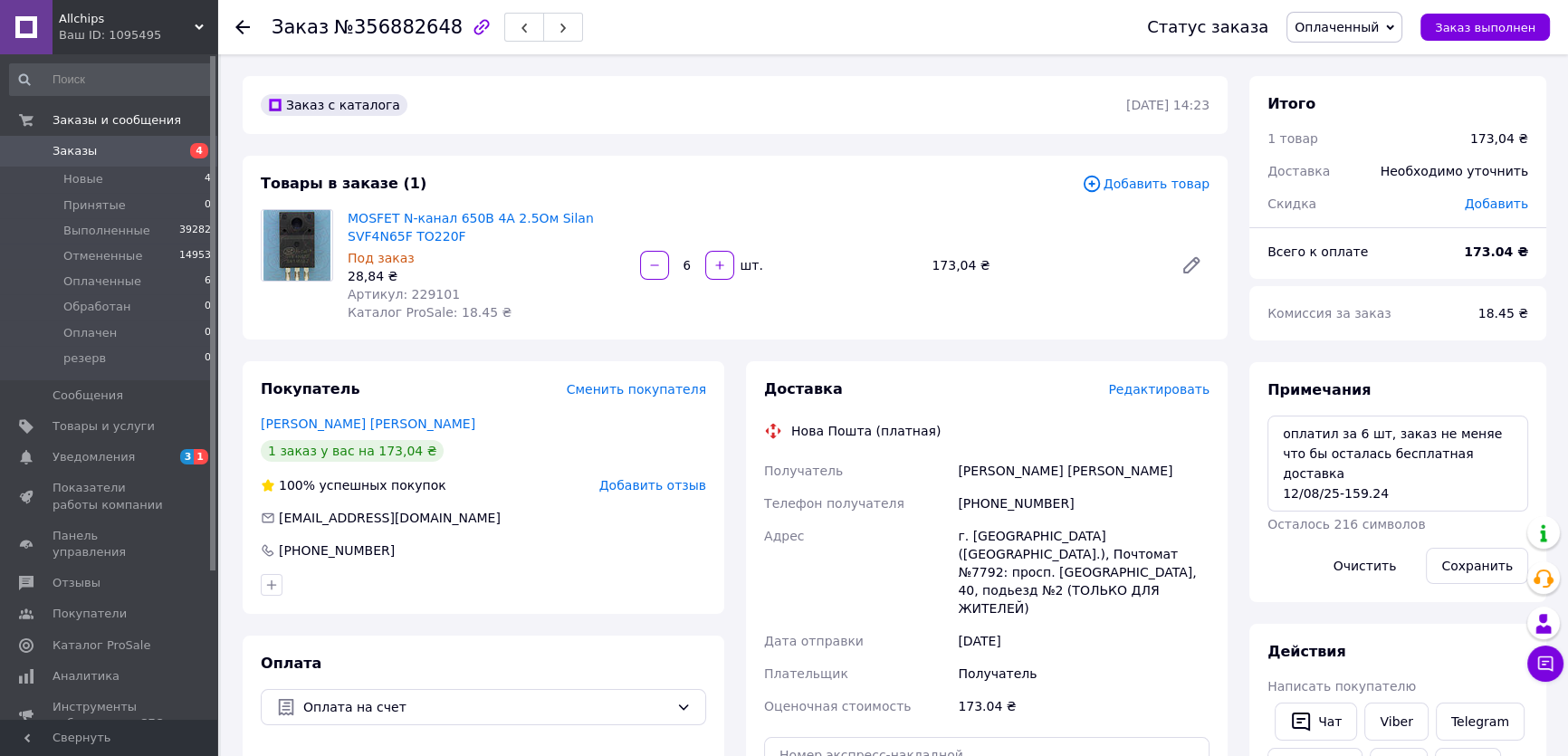
click at [1441, 242] on div "Всего к оплате" at bounding box center [1354, 252] width 197 height 40
drag, startPoint x: 691, startPoint y: 262, endPoint x: 673, endPoint y: 261, distance: 18.0
click at [674, 262] on input "6" at bounding box center [687, 266] width 29 height 13
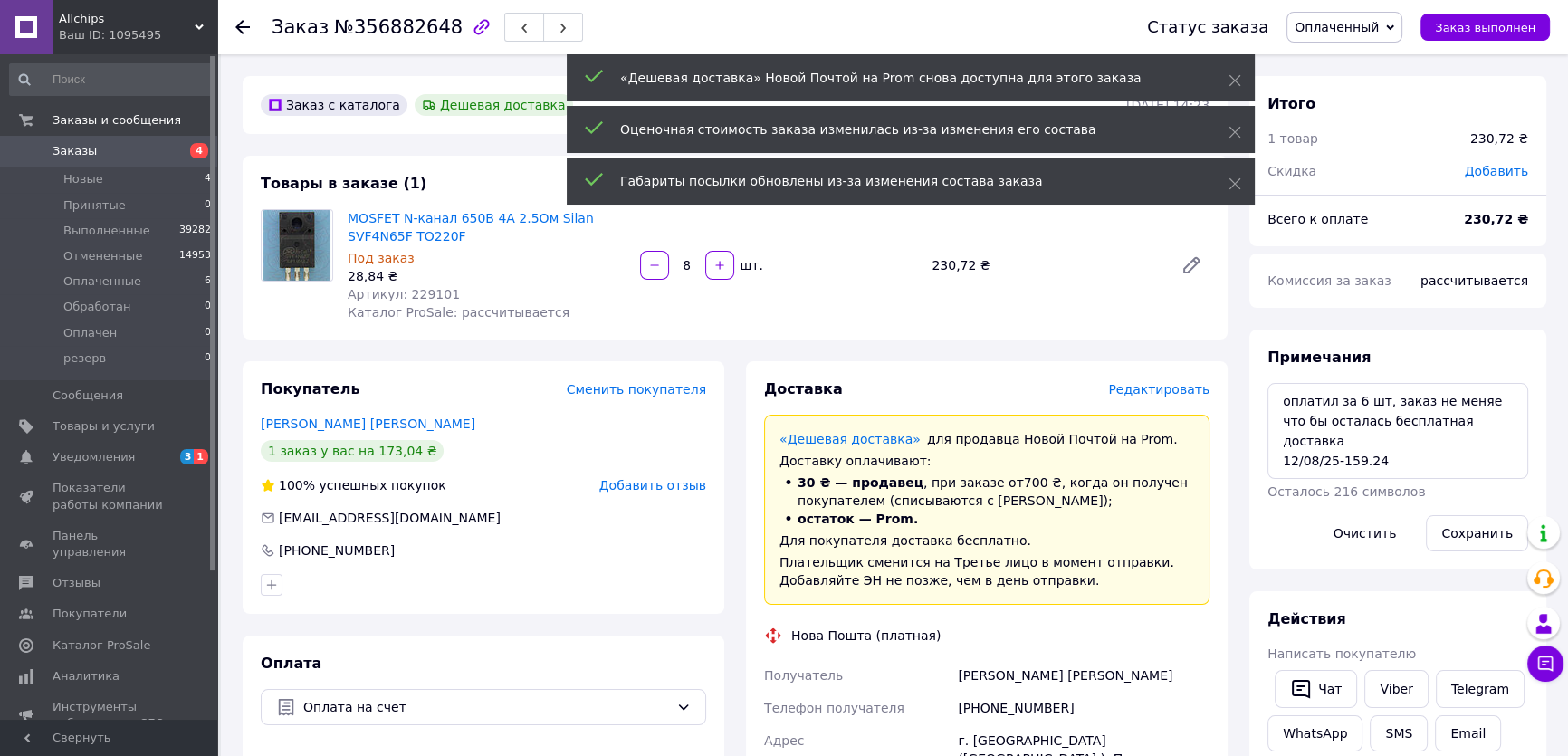
scroll to position [57, 0]
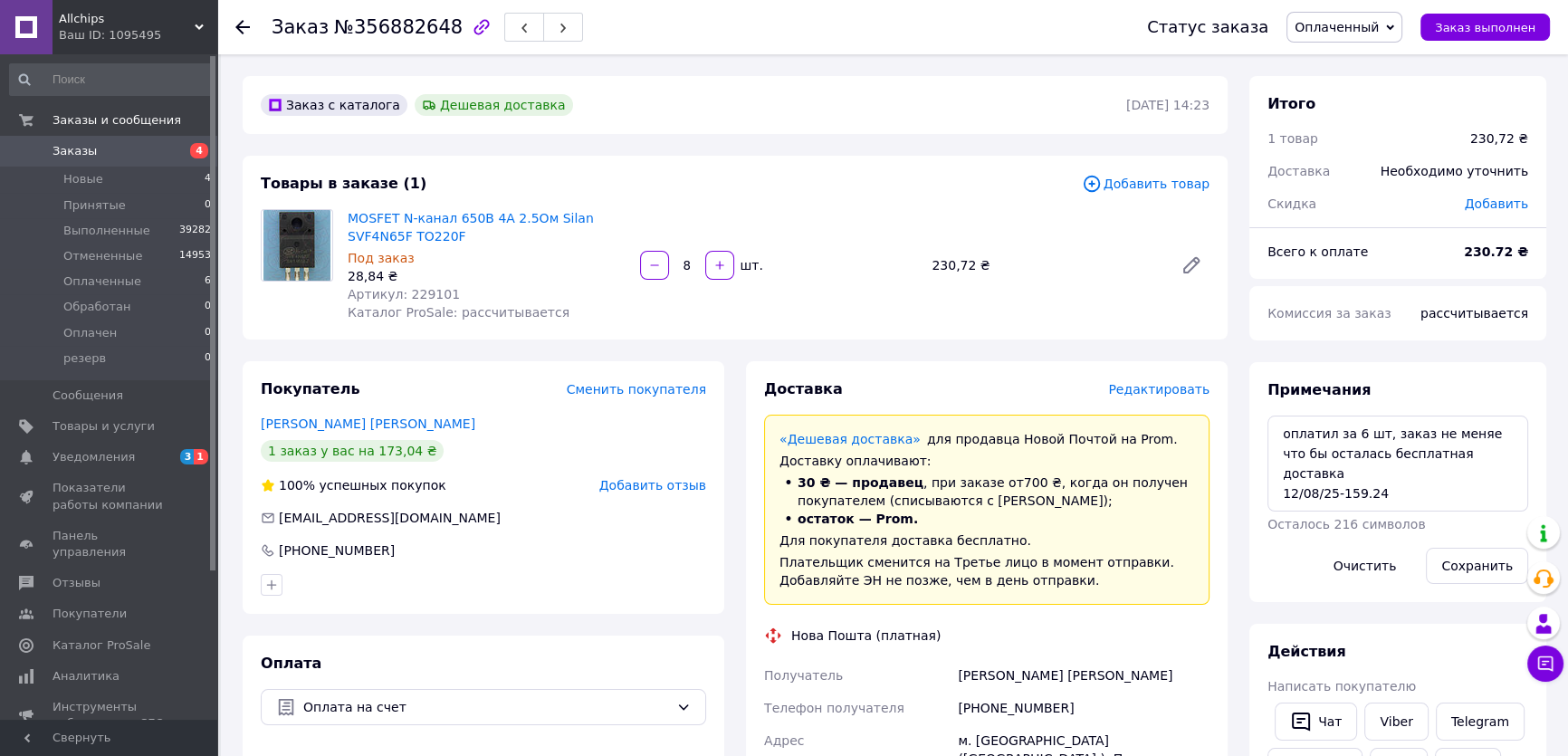
type input "8"
click at [1425, 127] on div "1 товар" at bounding box center [1358, 139] width 203 height 40
drag, startPoint x: 1458, startPoint y: 113, endPoint x: 1318, endPoint y: 119, distance: 140.1
click at [1458, 113] on div "Итого" at bounding box center [1398, 104] width 261 height 21
click at [115, 152] on span "Заказы" at bounding box center [109, 151] width 115 height 16
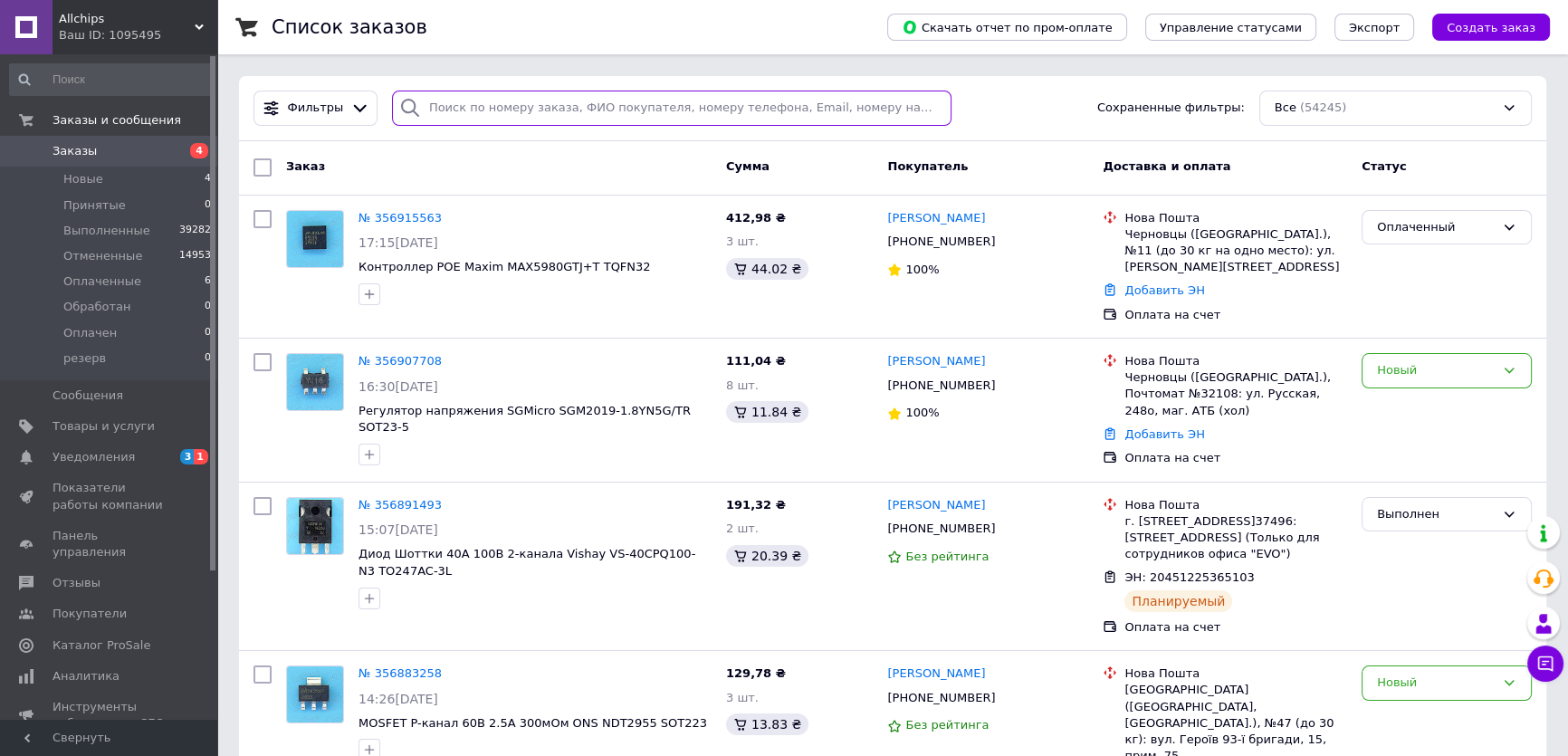
click at [451, 105] on input "search" at bounding box center [672, 107] width 560 height 35
paste input "356882648"
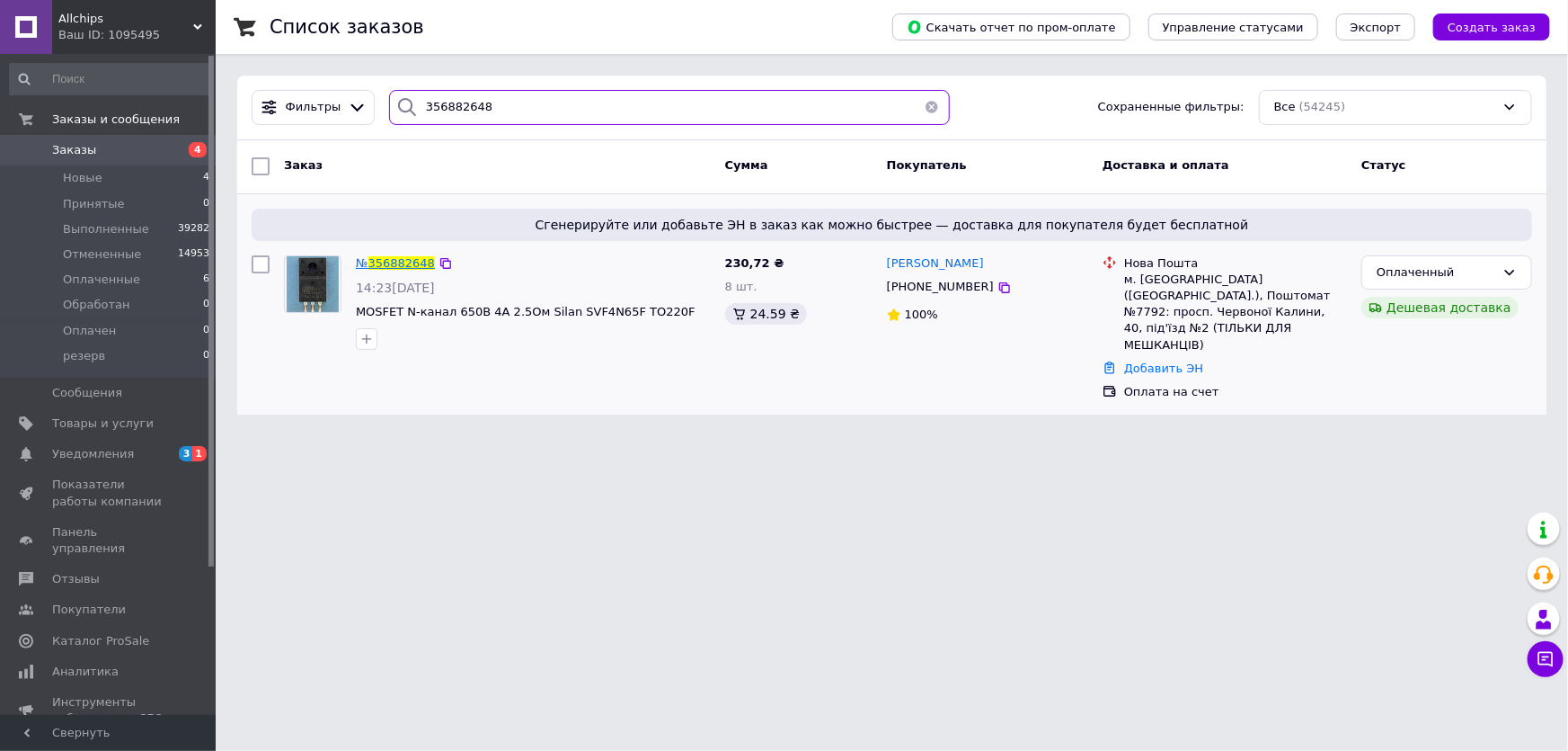
type input "356882648"
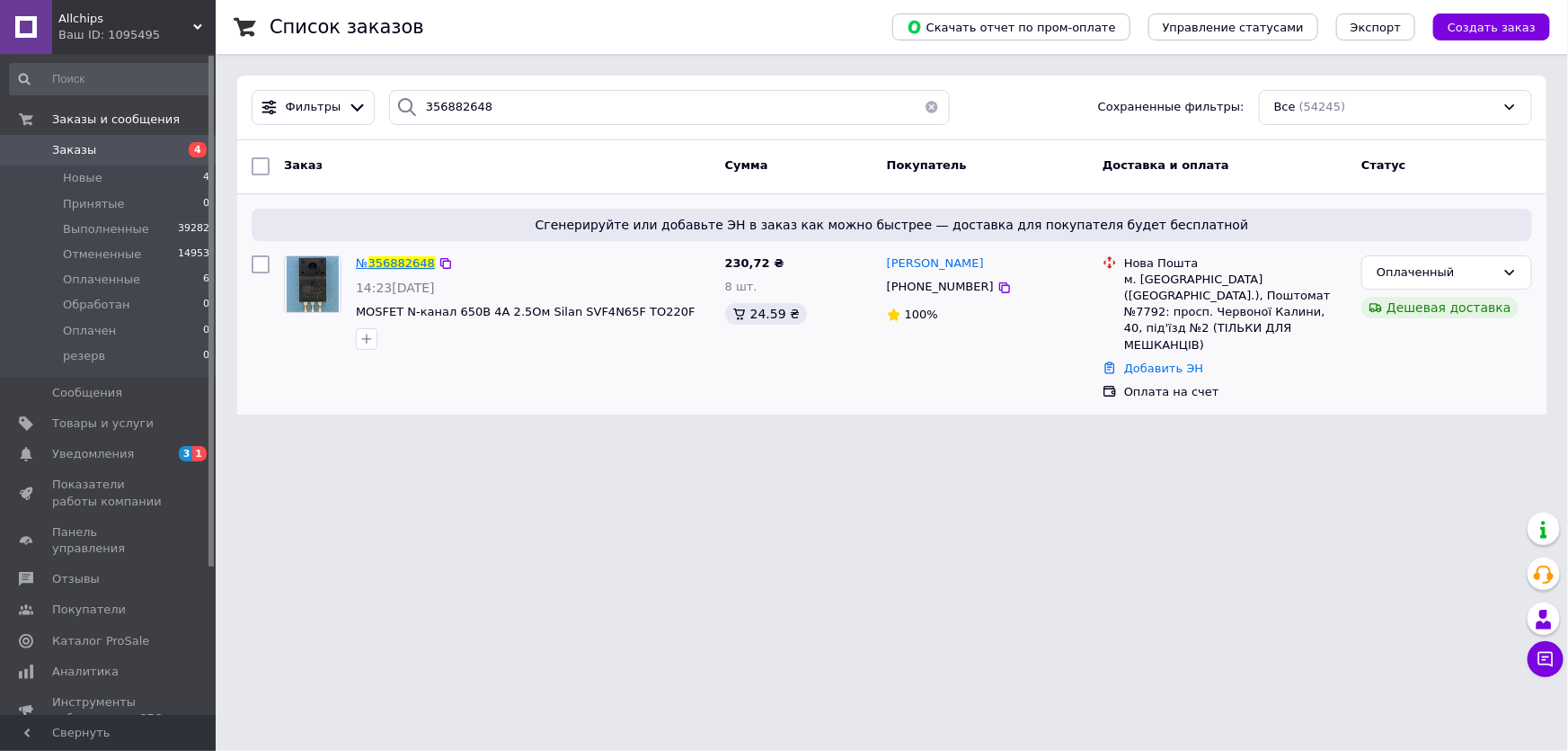
click at [398, 258] on span "356882648" at bounding box center [402, 263] width 67 height 13
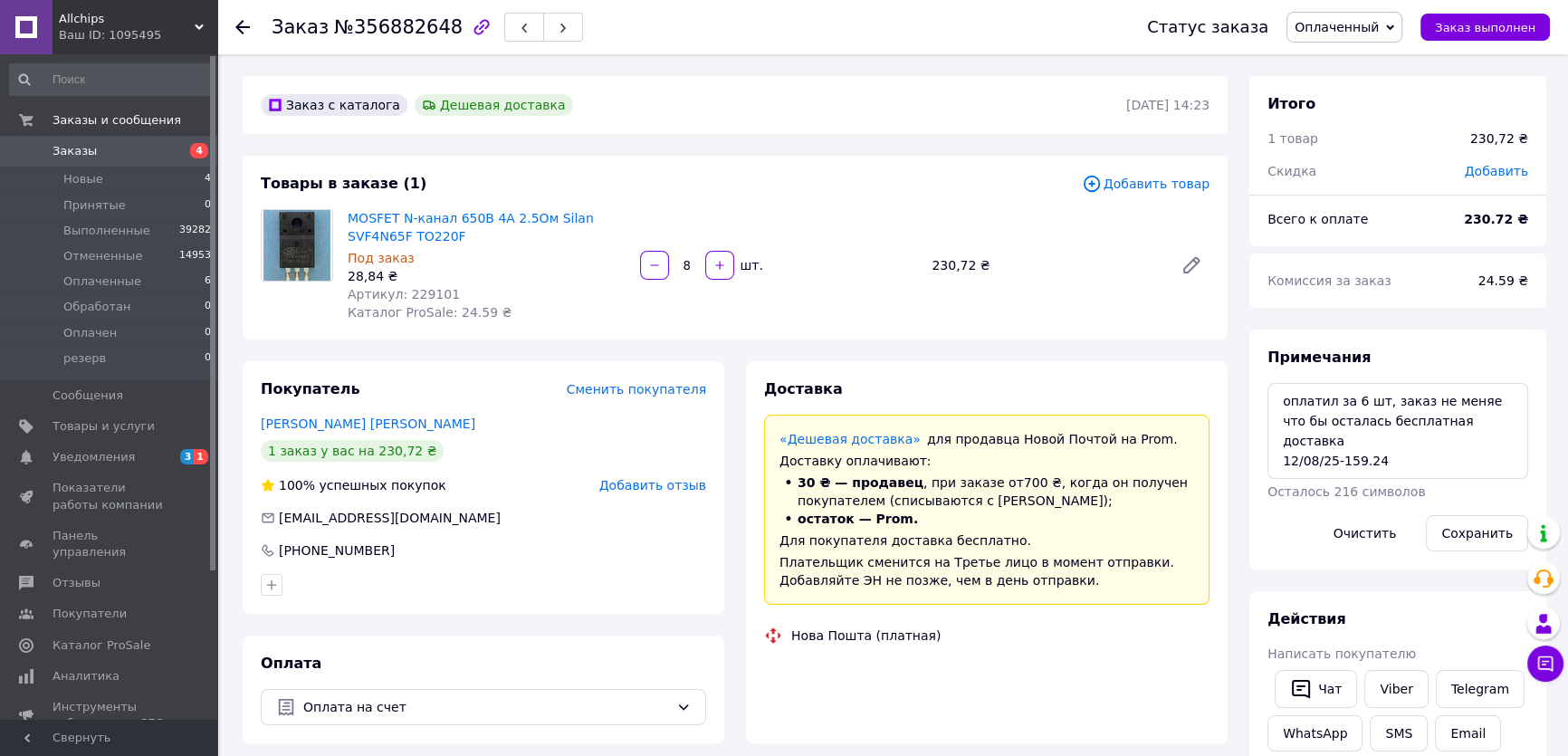
scroll to position [57, 0]
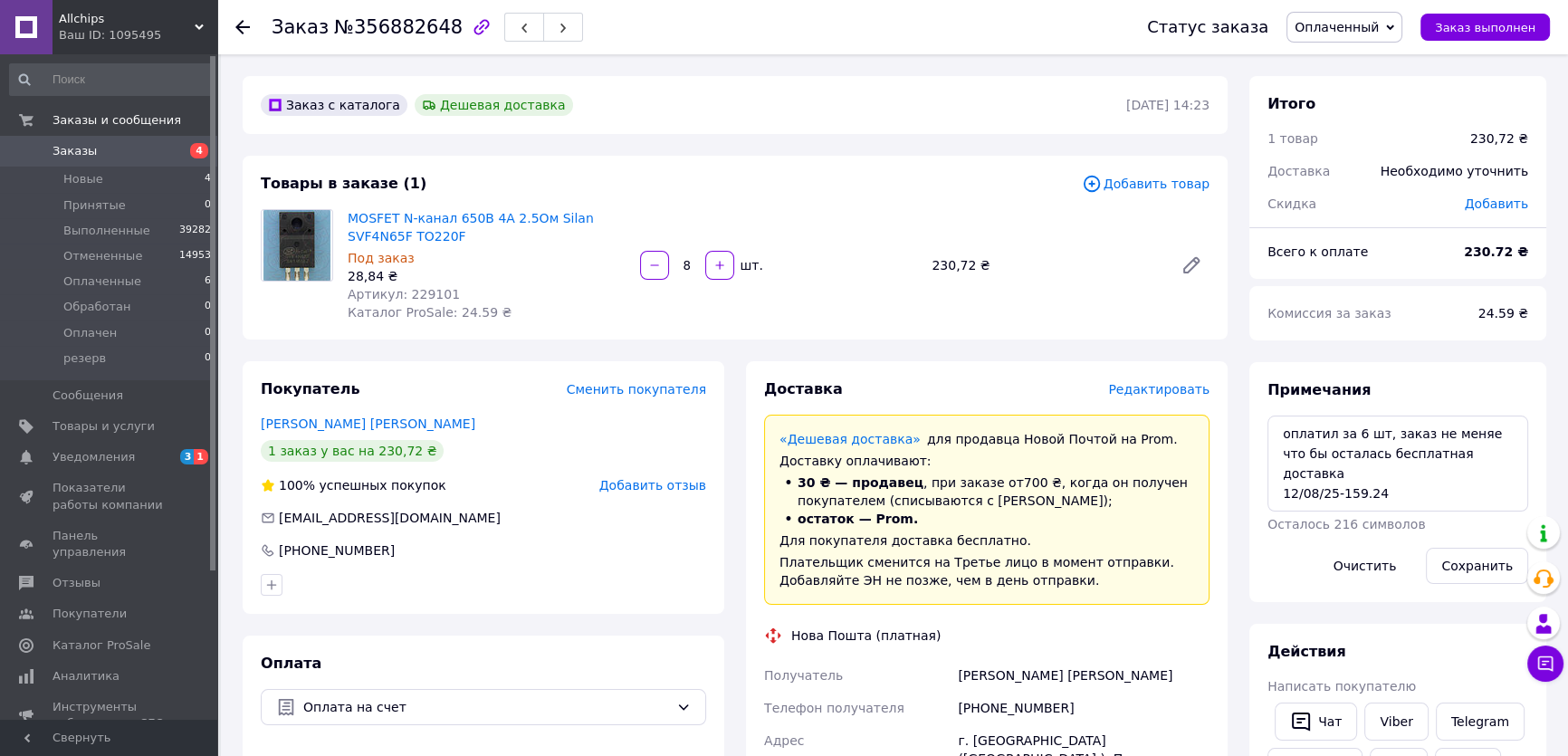
click at [1422, 244] on div "Всего к оплате" at bounding box center [1354, 252] width 197 height 40
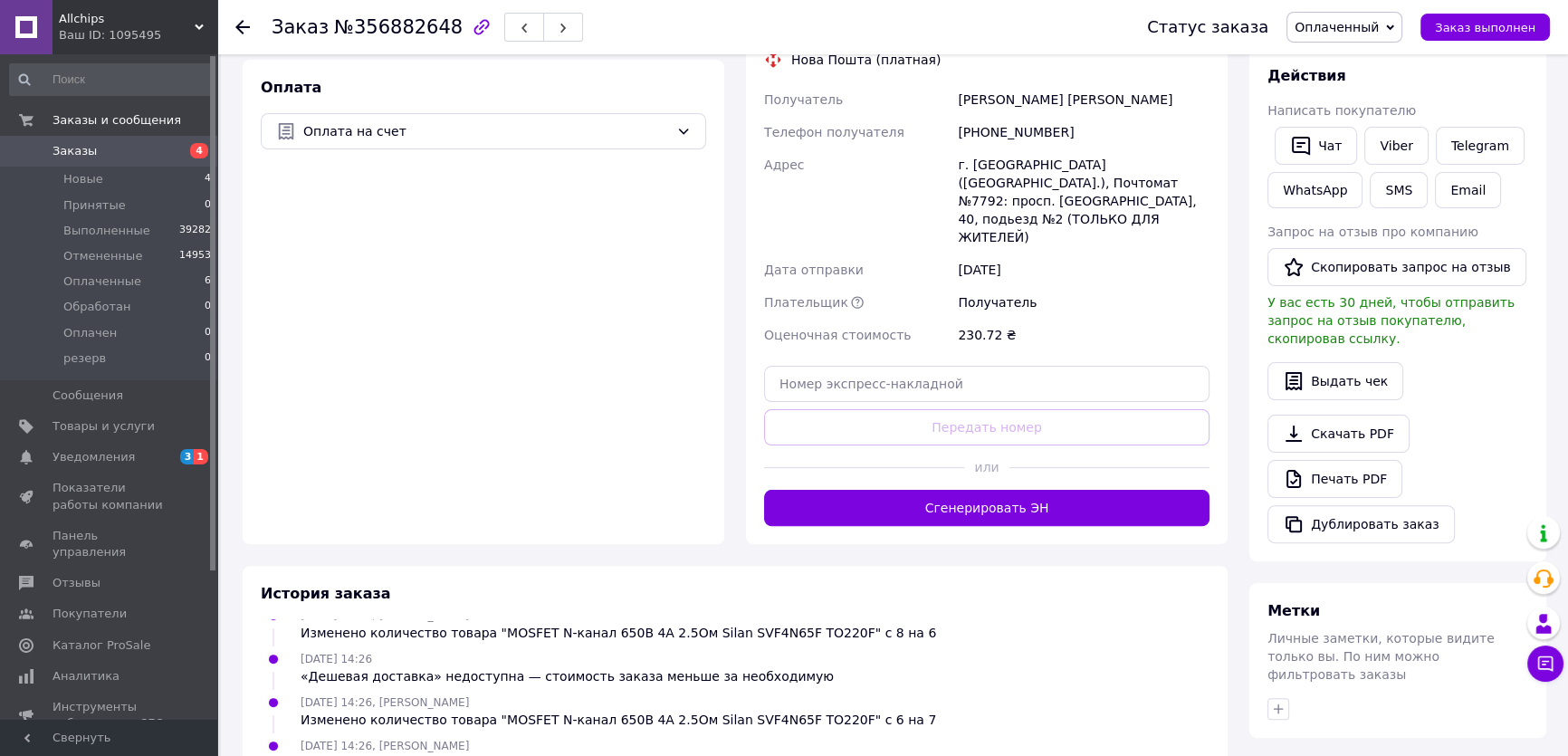
click at [1023, 490] on button "Сгенерировать ЭН" at bounding box center [987, 508] width 445 height 36
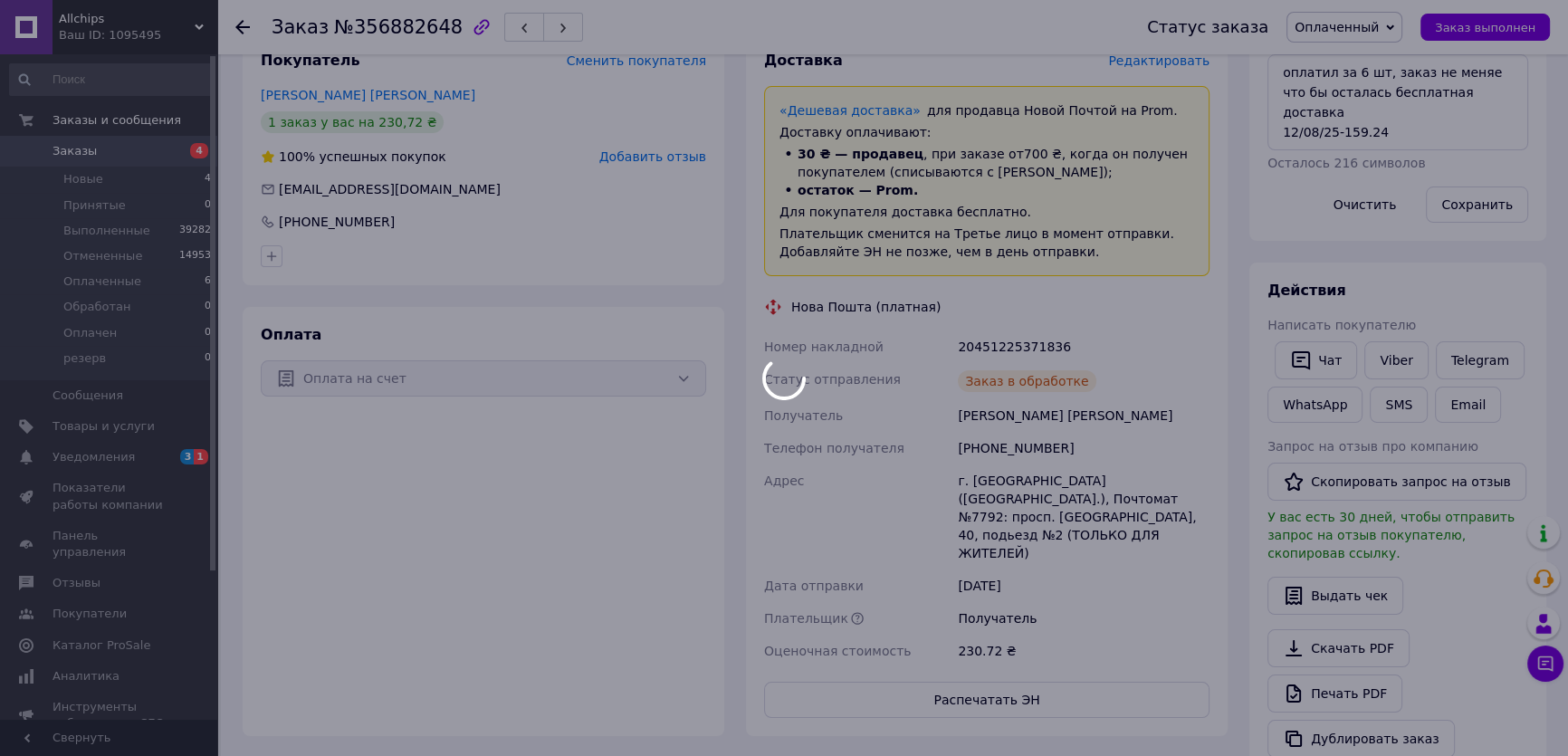
scroll to position [145, 0]
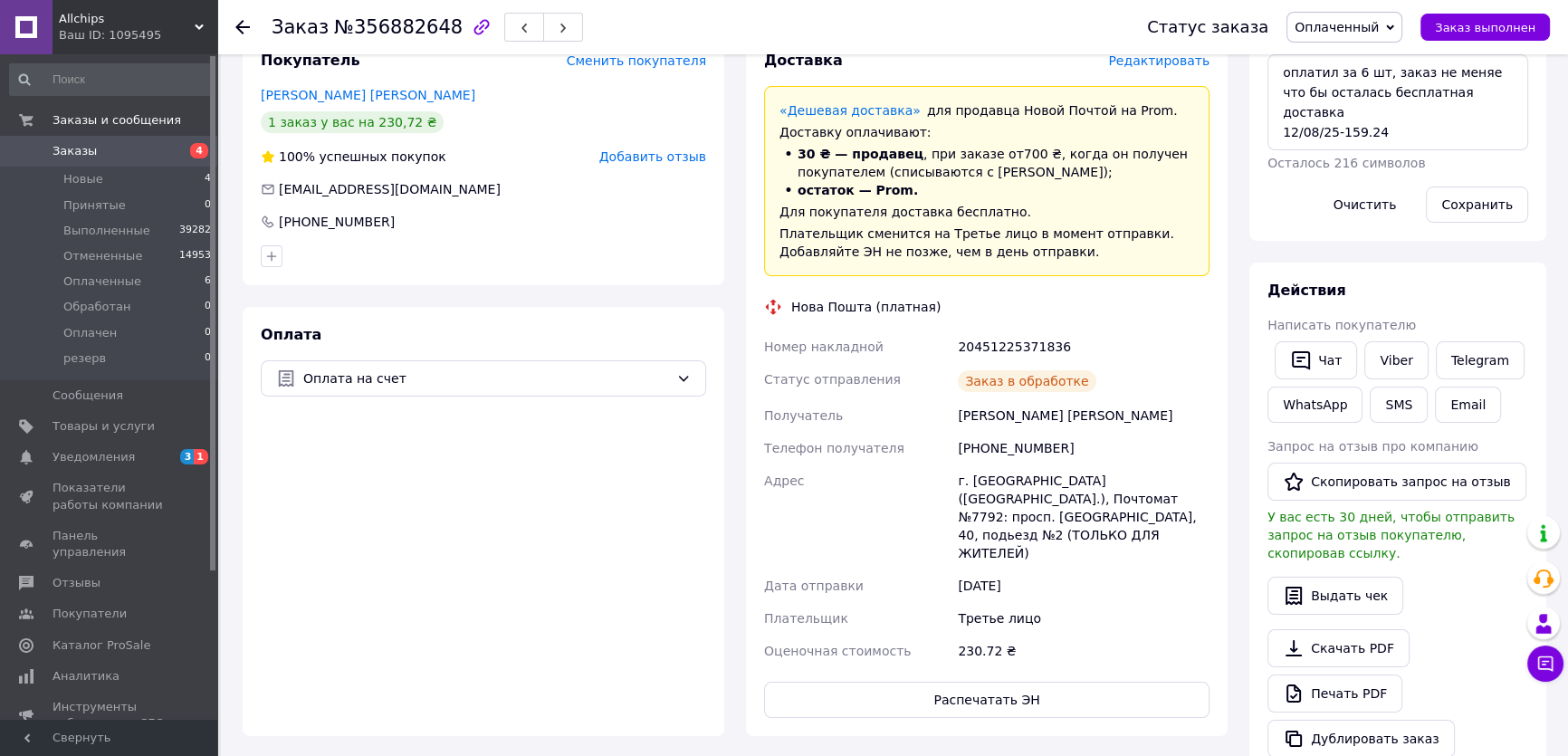
click at [1035, 345] on div "20451225371836" at bounding box center [1084, 347] width 259 height 32
click at [1378, 353] on link "Viber" at bounding box center [1396, 360] width 64 height 38
click at [1505, 27] on span "Заказ выполнен" at bounding box center [1485, 28] width 101 height 13
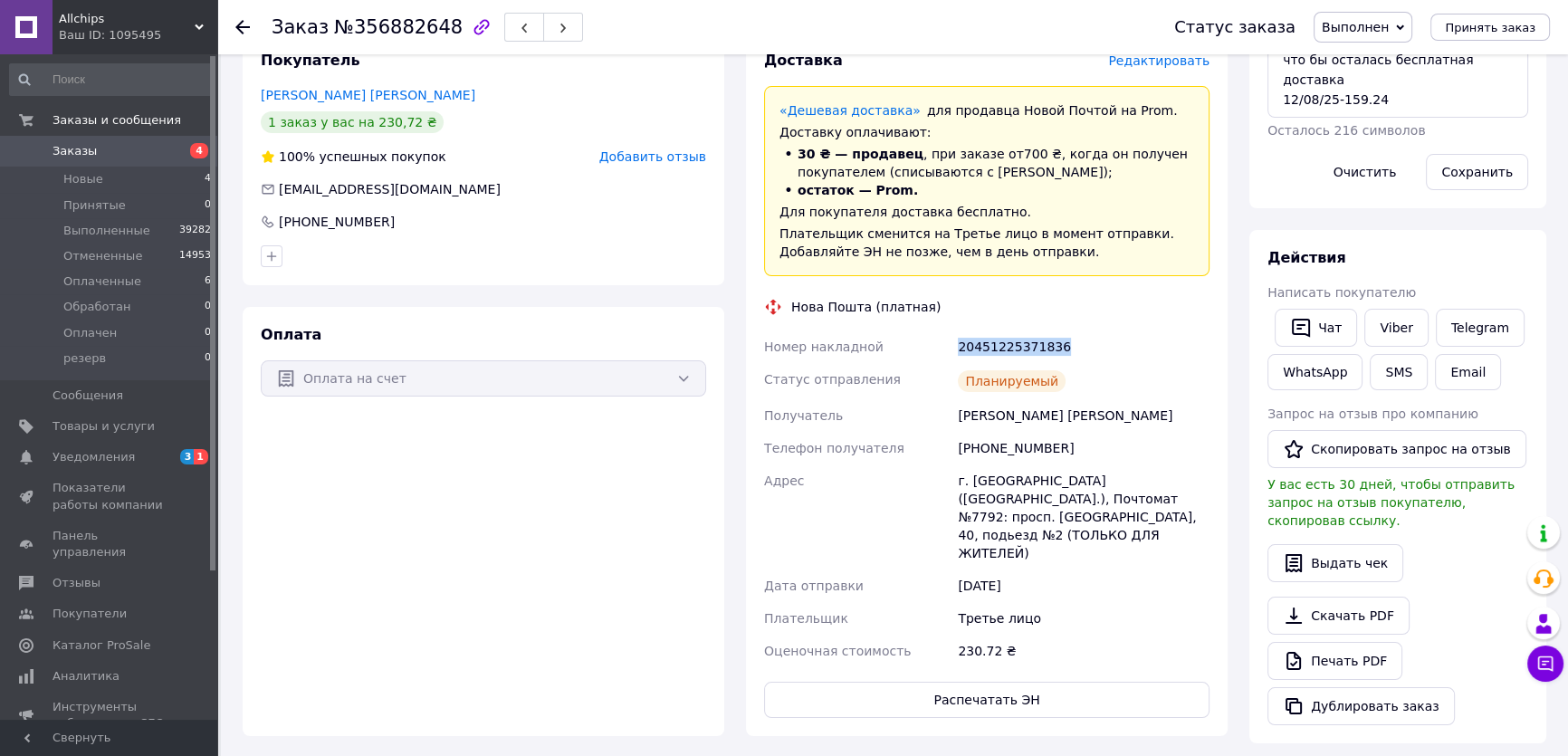
drag, startPoint x: 1464, startPoint y: 249, endPoint x: 917, endPoint y: 121, distance: 561.8
click at [1464, 249] on div "Действия" at bounding box center [1398, 258] width 261 height 21
click at [1422, 248] on div "Действия" at bounding box center [1398, 258] width 261 height 21
click at [110, 146] on span "Заказы" at bounding box center [109, 151] width 115 height 16
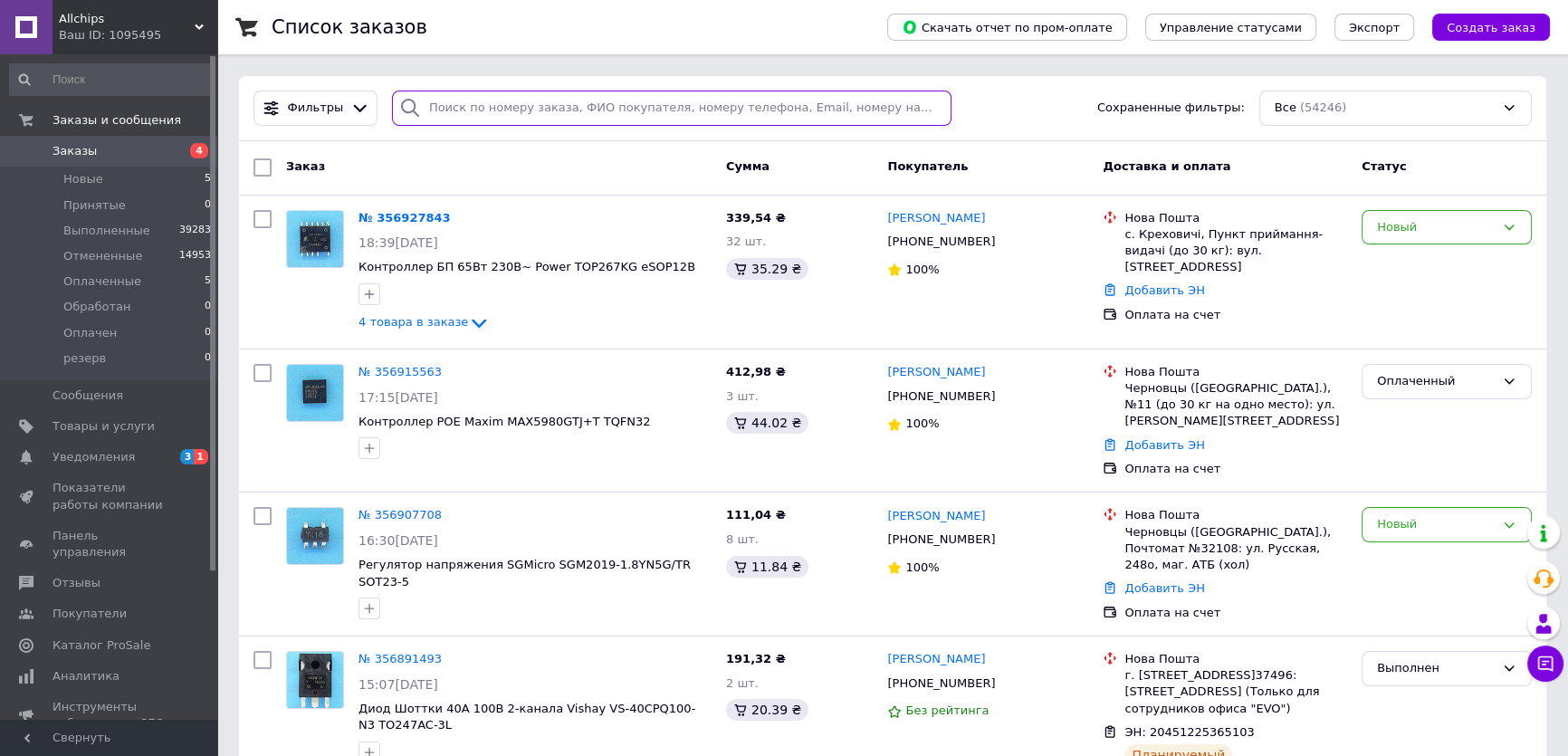
click at [479, 108] on input "search" at bounding box center [672, 107] width 560 height 35
paste input "356839906"
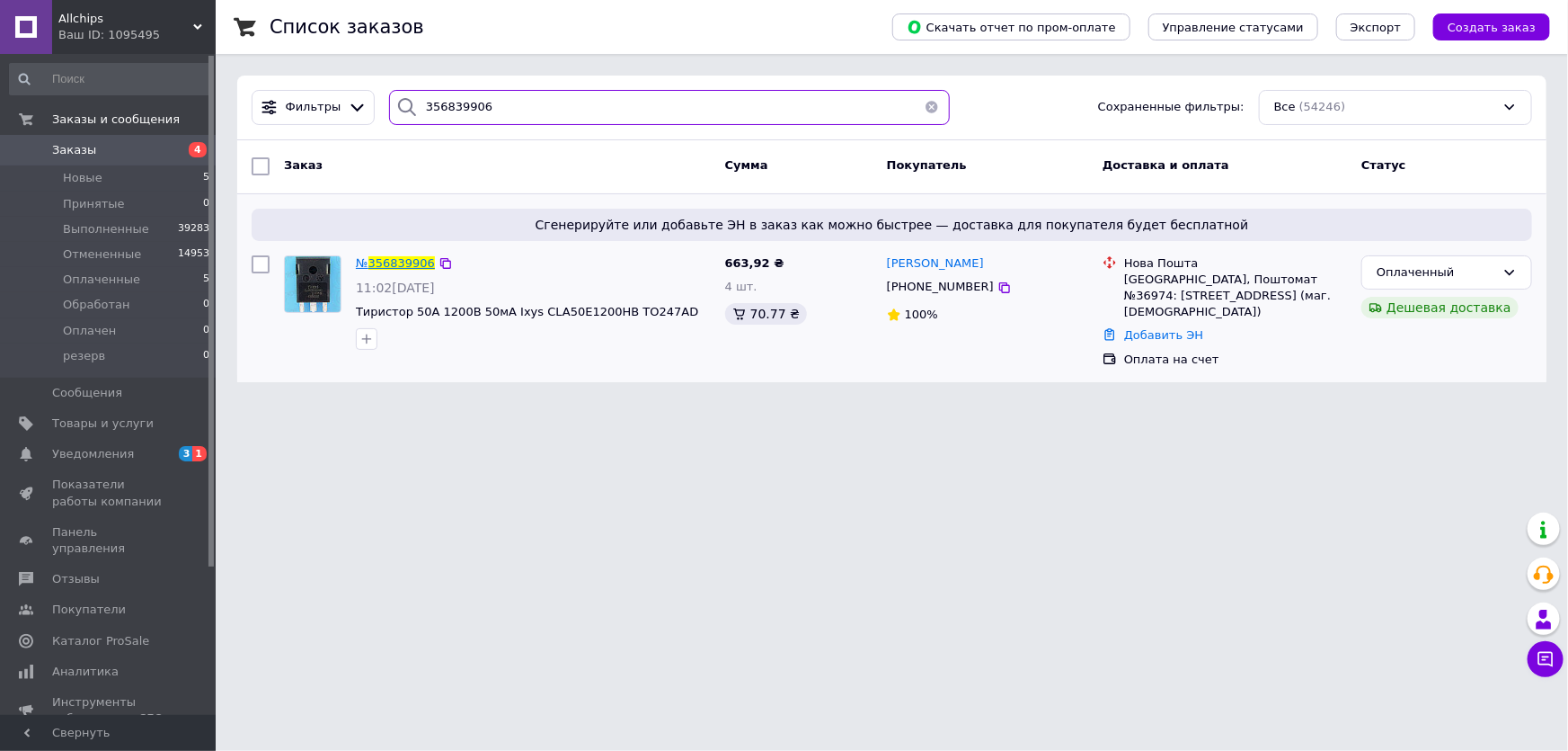
type input "356839906"
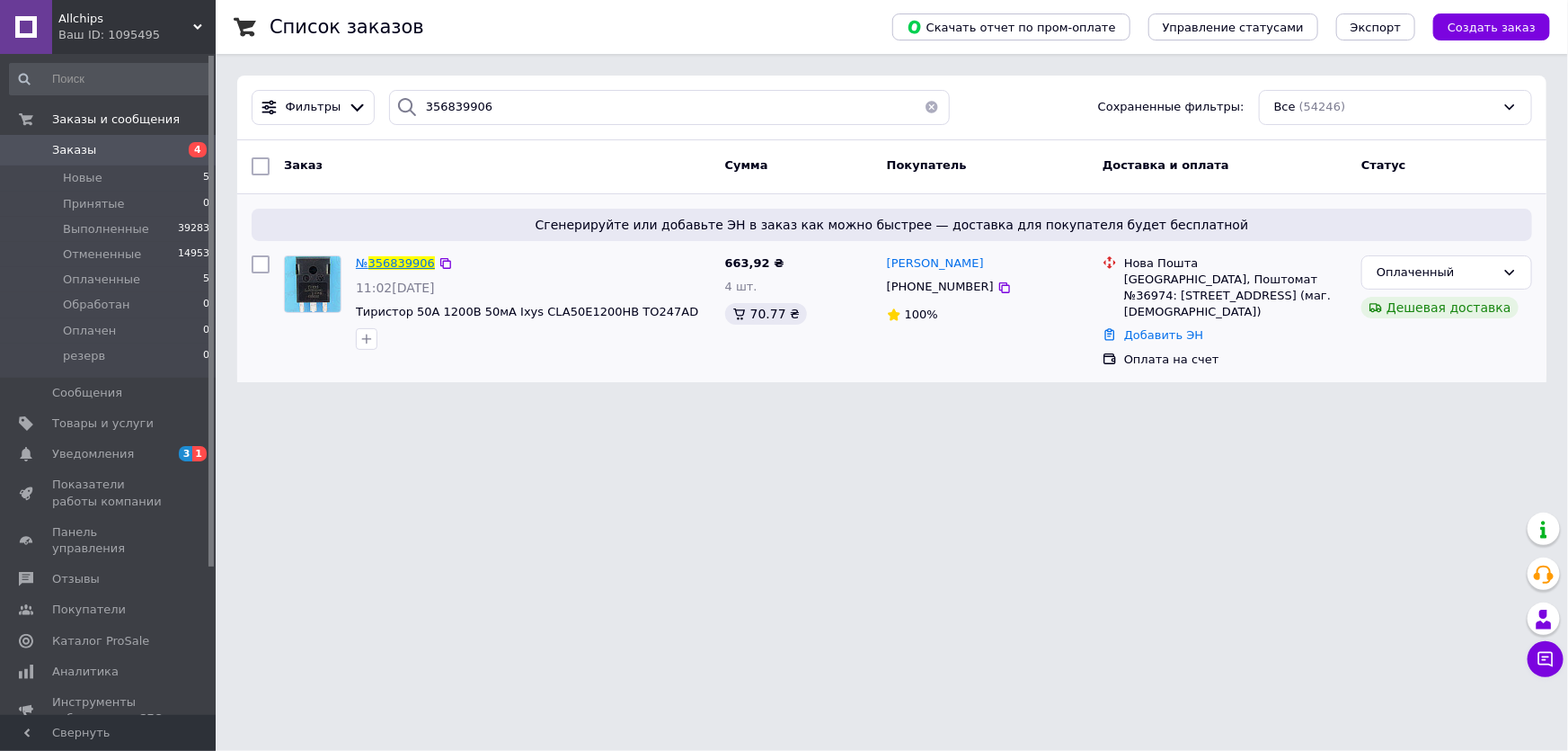
click at [400, 262] on span "356839906" at bounding box center [402, 263] width 67 height 13
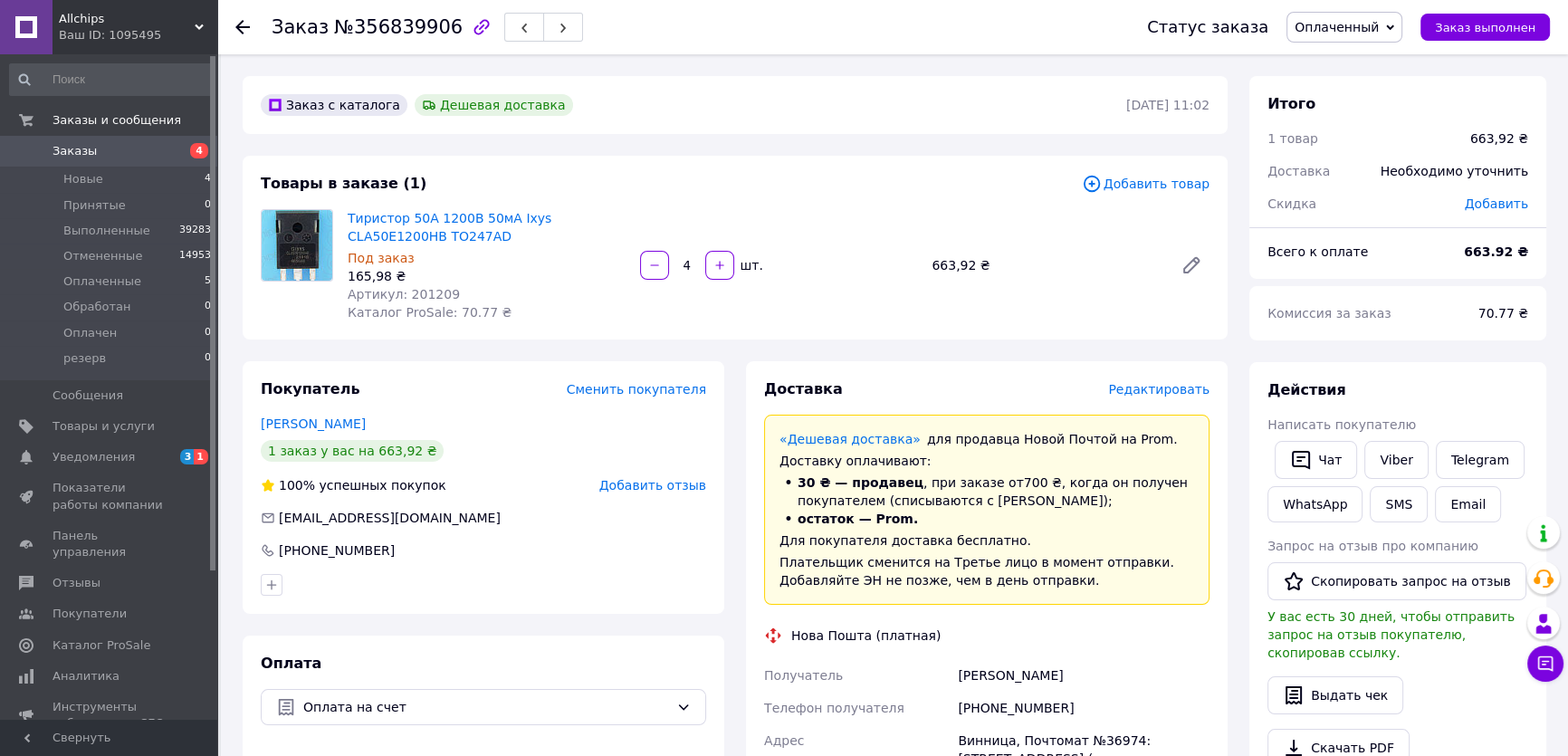
click at [1440, 261] on div "Всего к оплате" at bounding box center [1354, 252] width 197 height 40
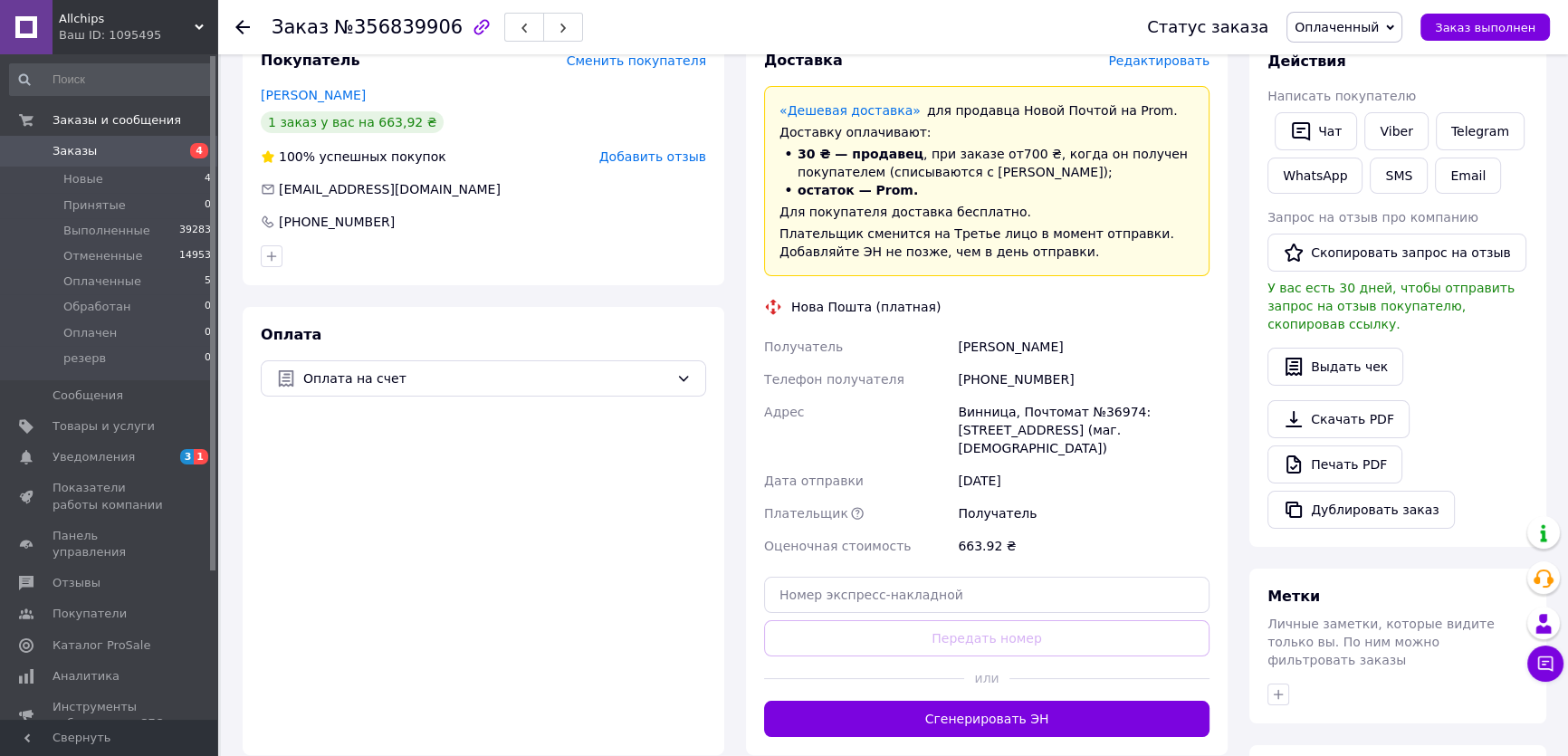
scroll to position [494, 0]
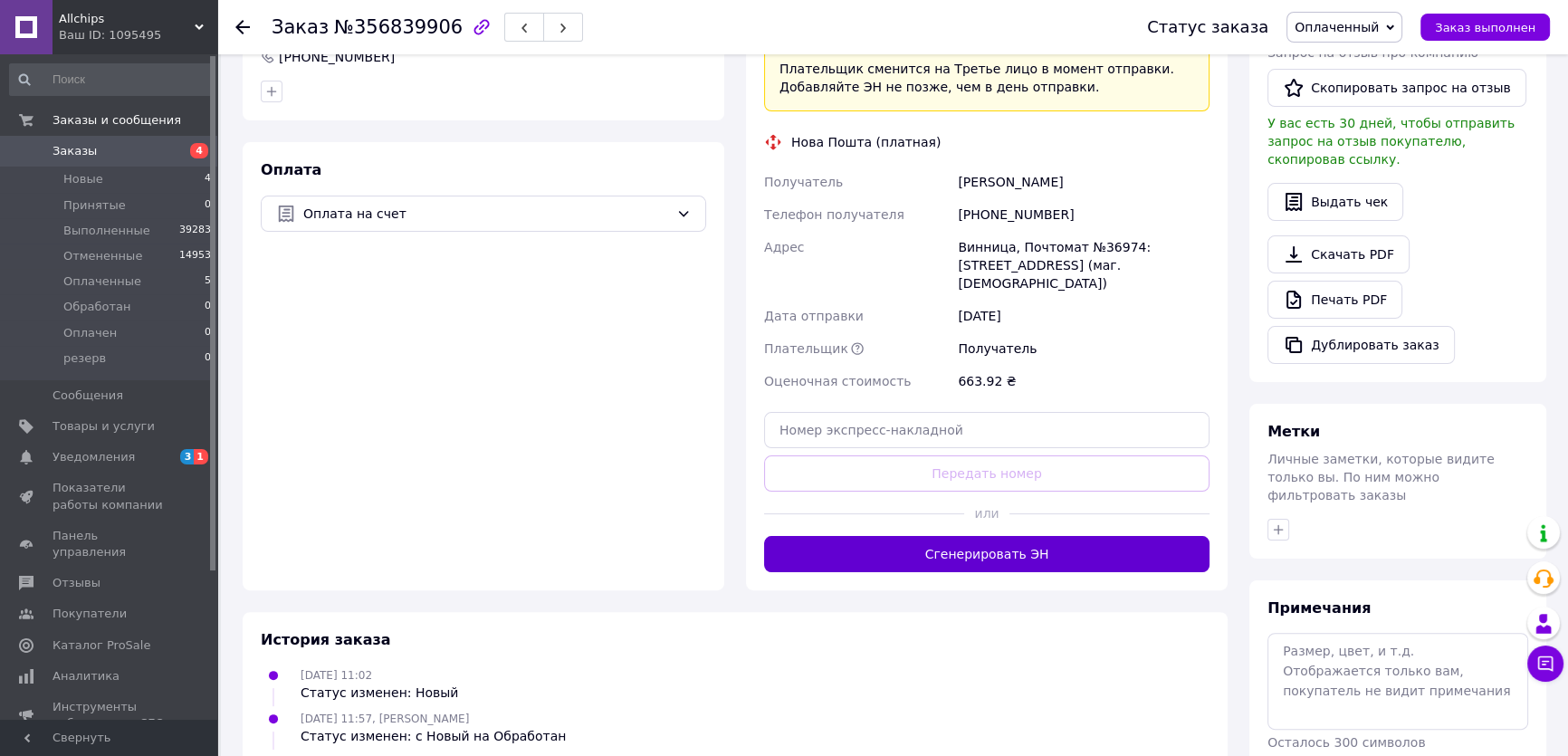
click at [1005, 536] on button "Сгенерировать ЭН" at bounding box center [987, 554] width 445 height 36
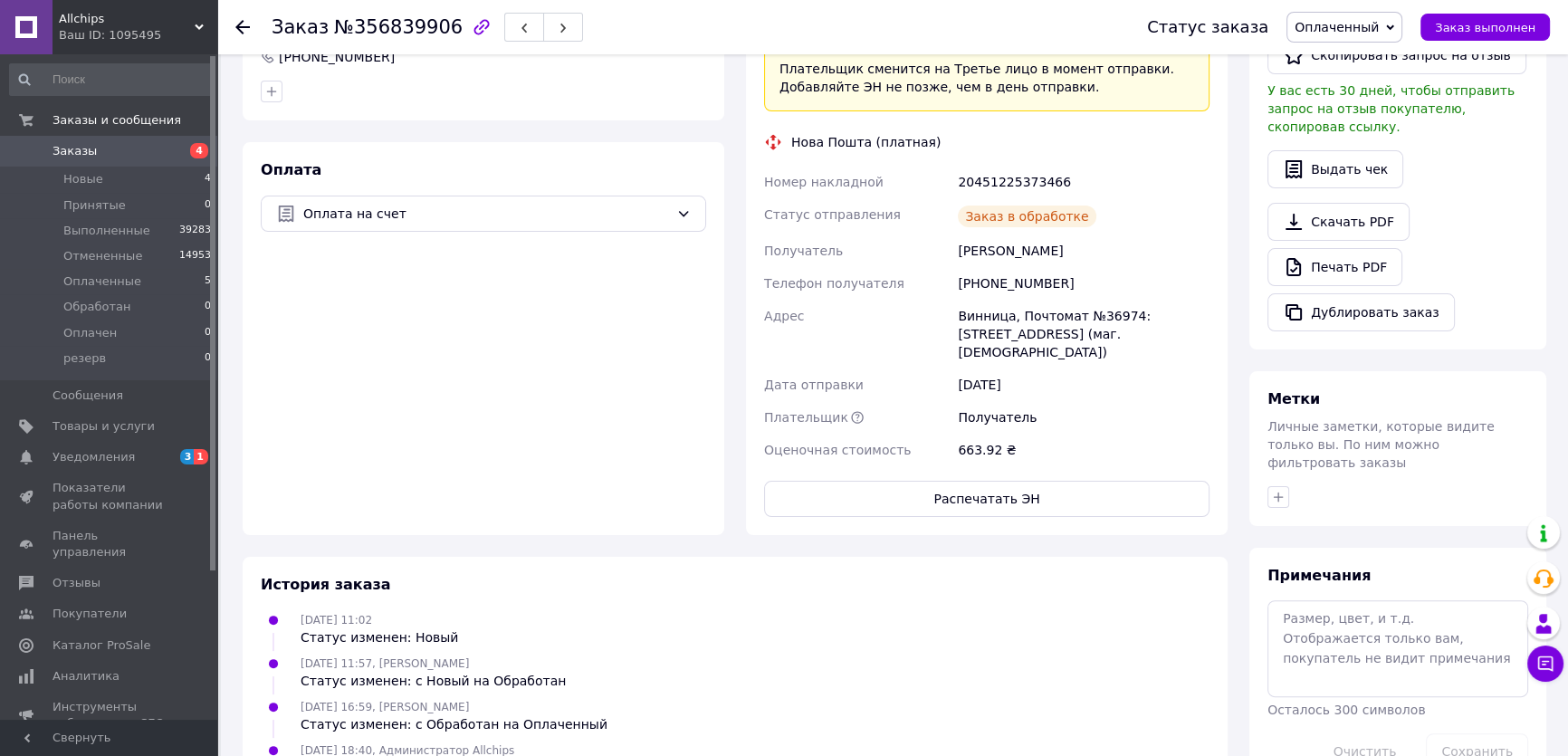
scroll to position [329, 0]
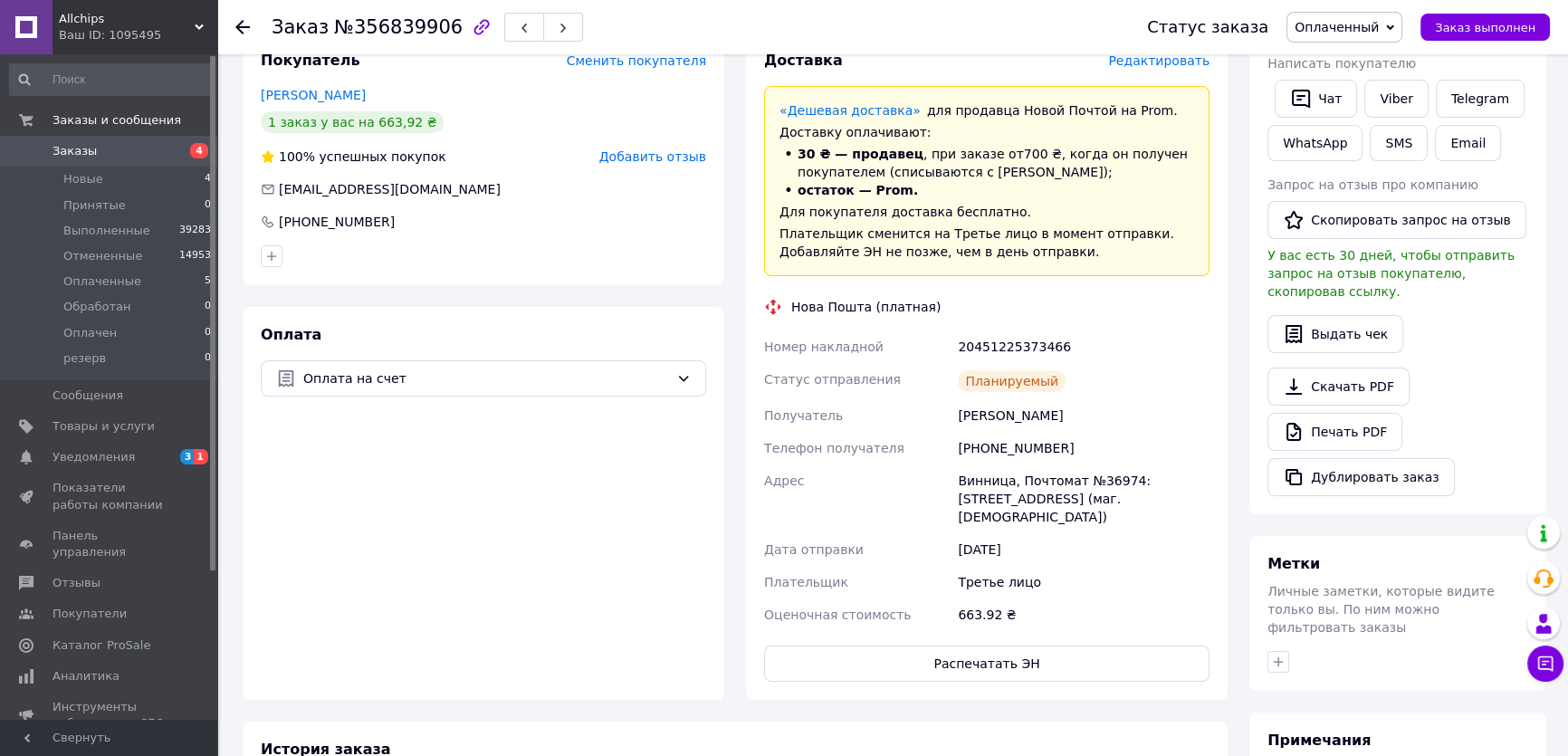
click at [1012, 349] on div "20451225373466" at bounding box center [1084, 347] width 259 height 32
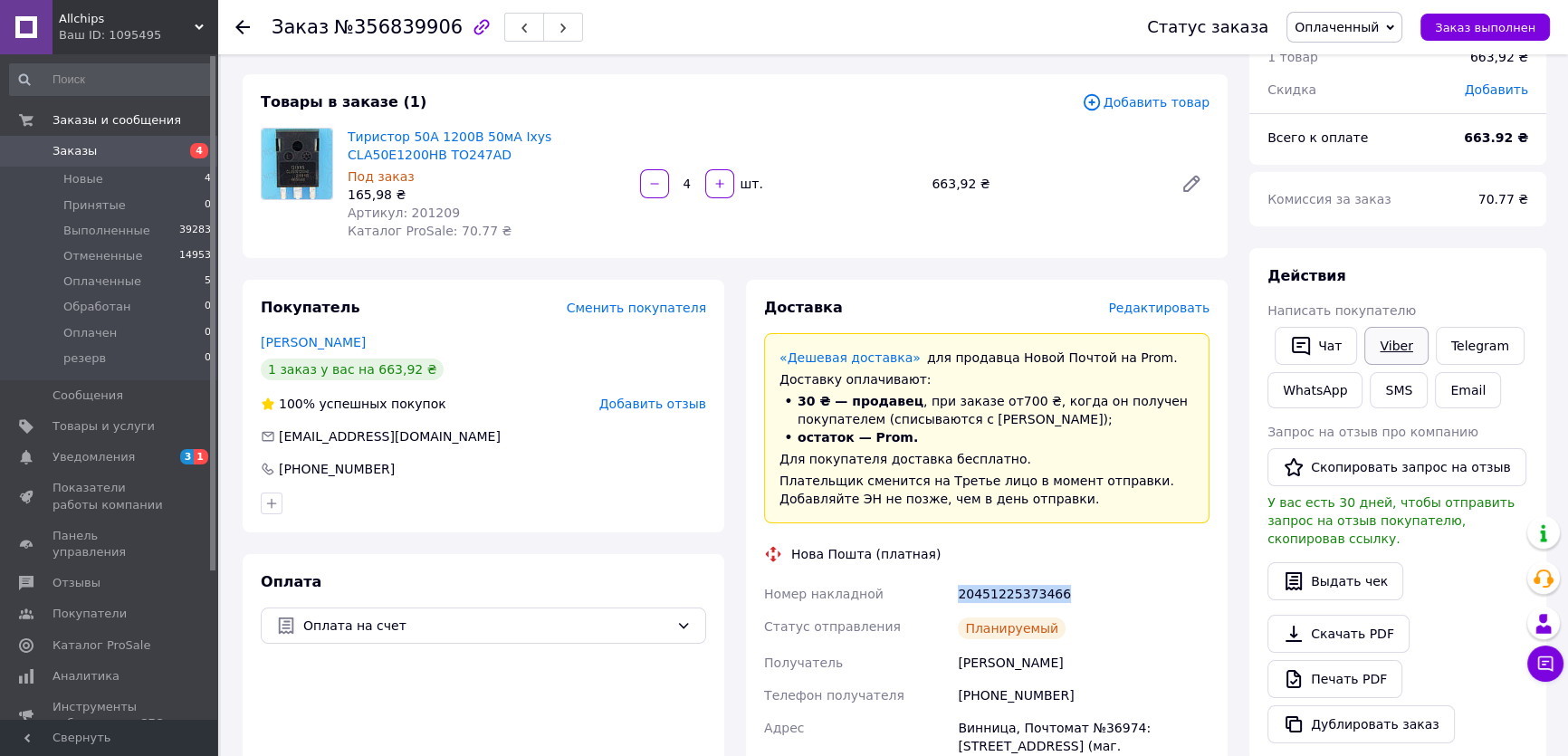
click at [1394, 340] on link "Viber" at bounding box center [1396, 346] width 64 height 38
click at [1483, 14] on button "Заказ выполнен" at bounding box center [1485, 27] width 129 height 28
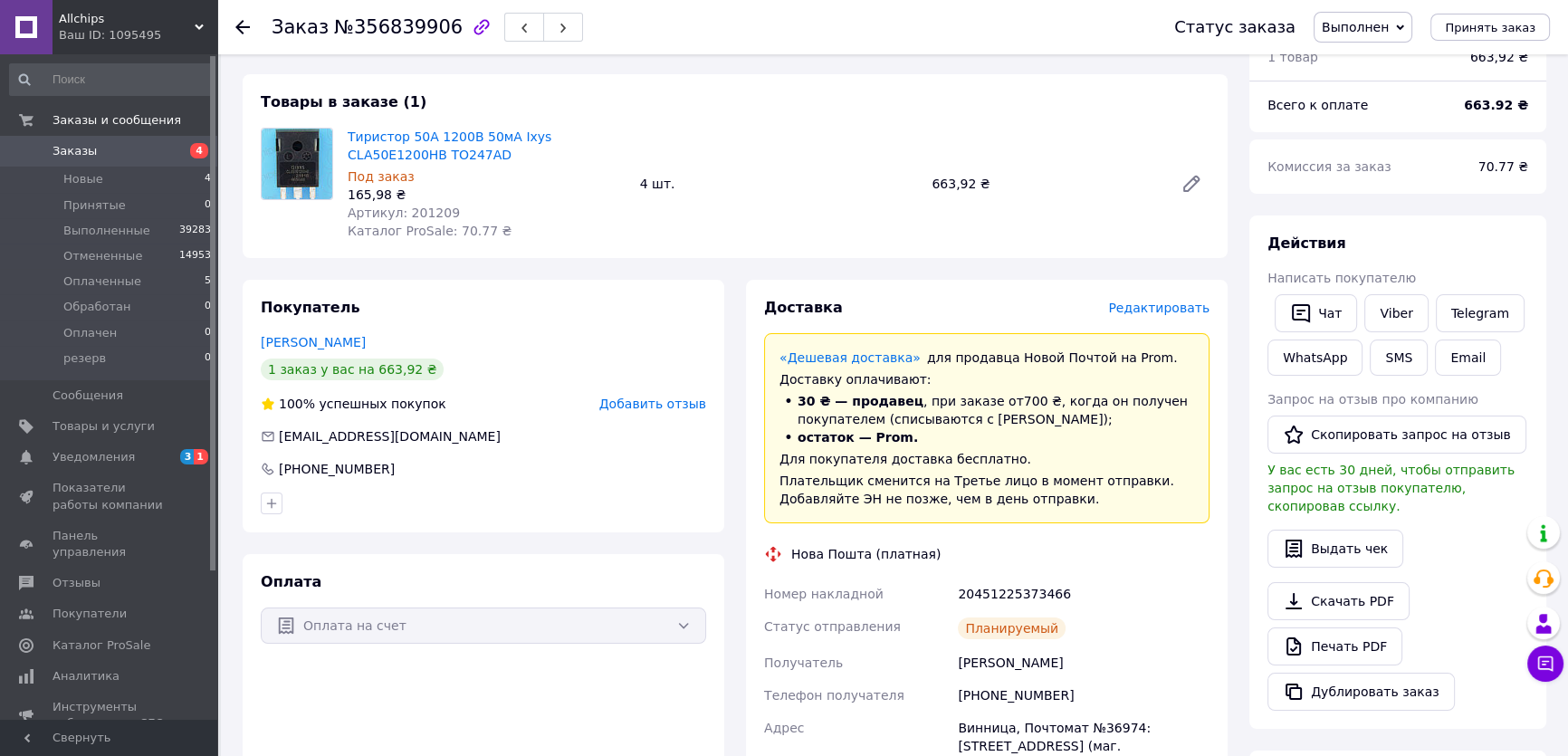
click at [1466, 247] on div "Действия" at bounding box center [1398, 244] width 261 height 21
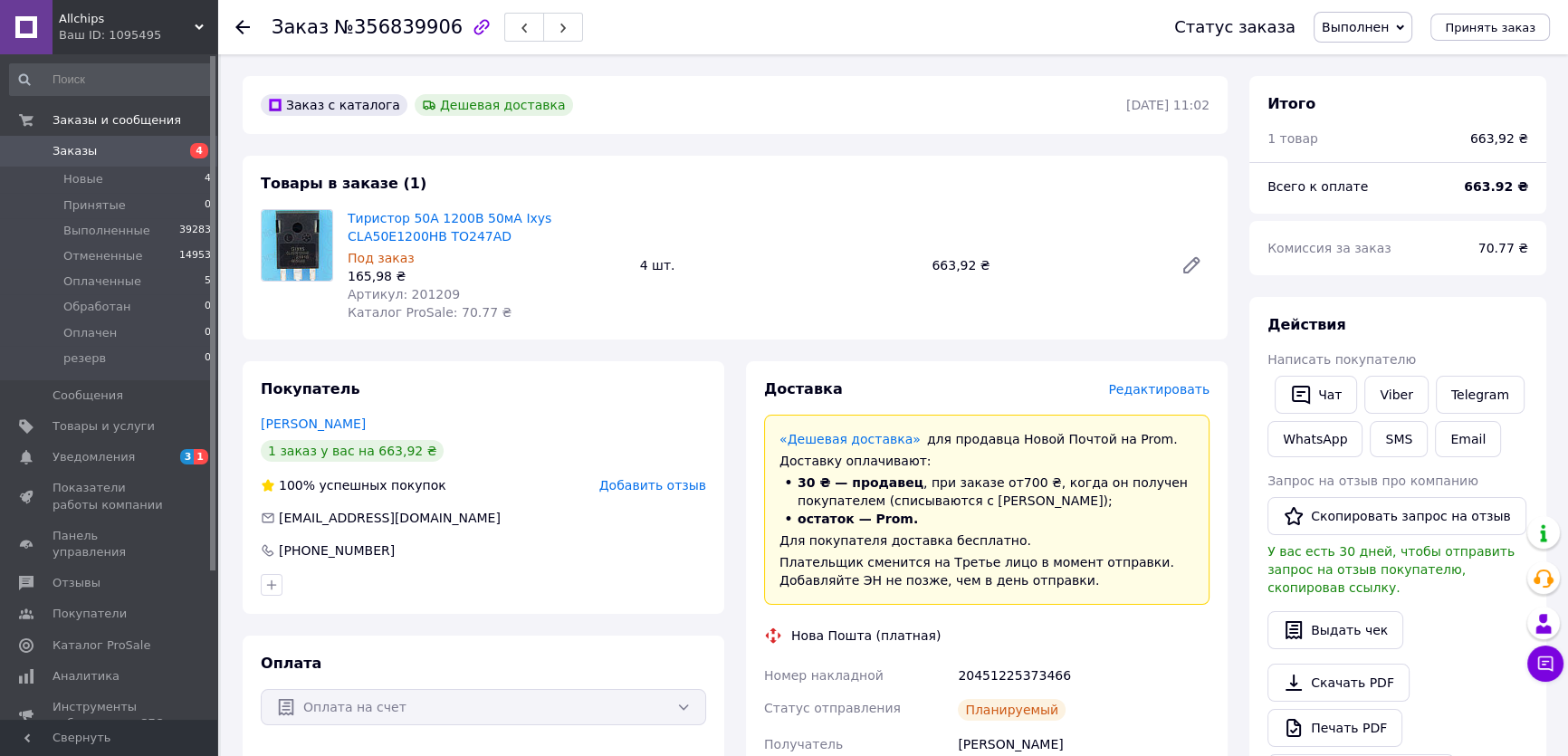
drag, startPoint x: 1456, startPoint y: 107, endPoint x: 1426, endPoint y: 133, distance: 39.7
click at [1456, 107] on div "Итого" at bounding box center [1398, 104] width 261 height 21
click at [124, 147] on span "Заказы" at bounding box center [109, 151] width 115 height 16
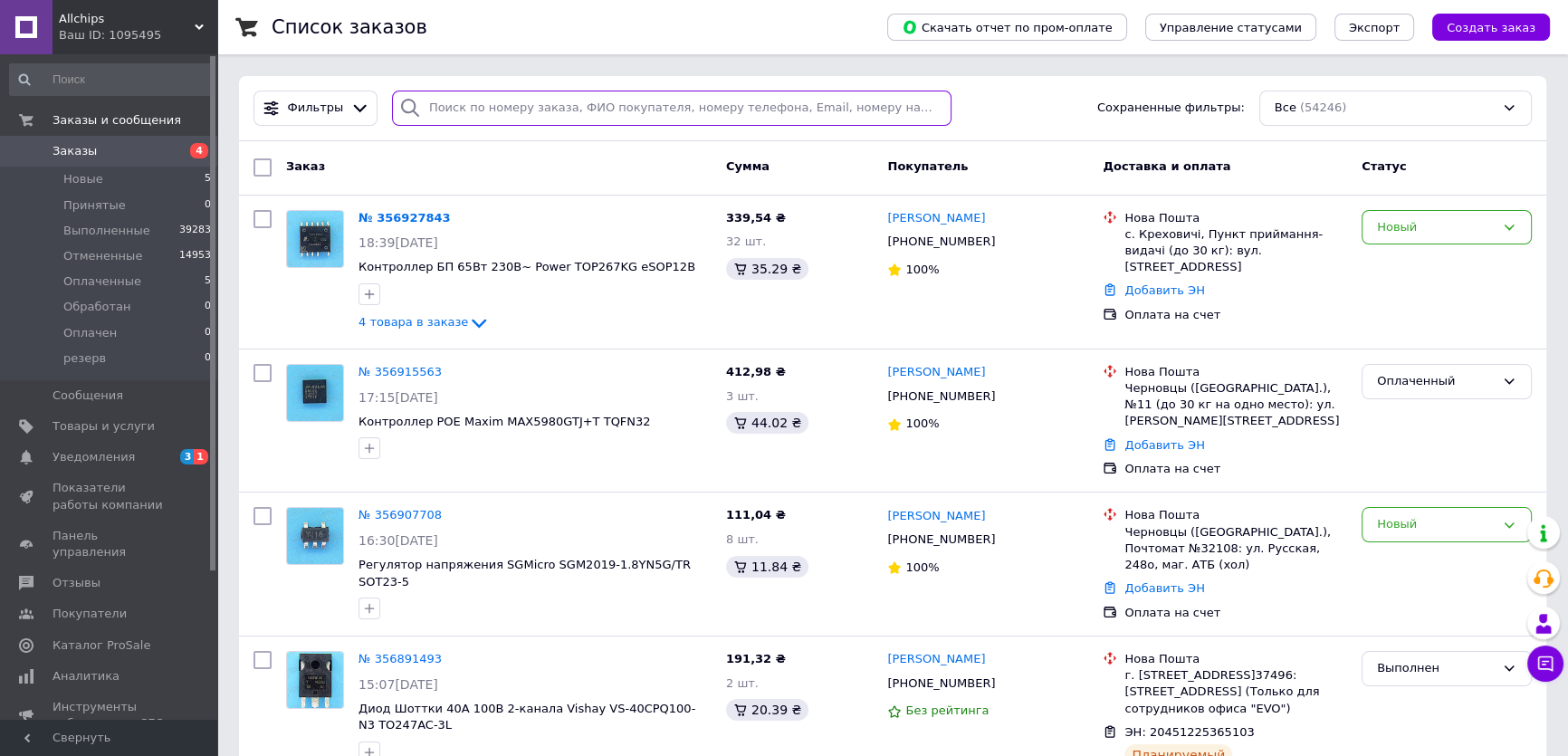
click at [474, 106] on input "search" at bounding box center [672, 107] width 560 height 35
paste input "356915563"
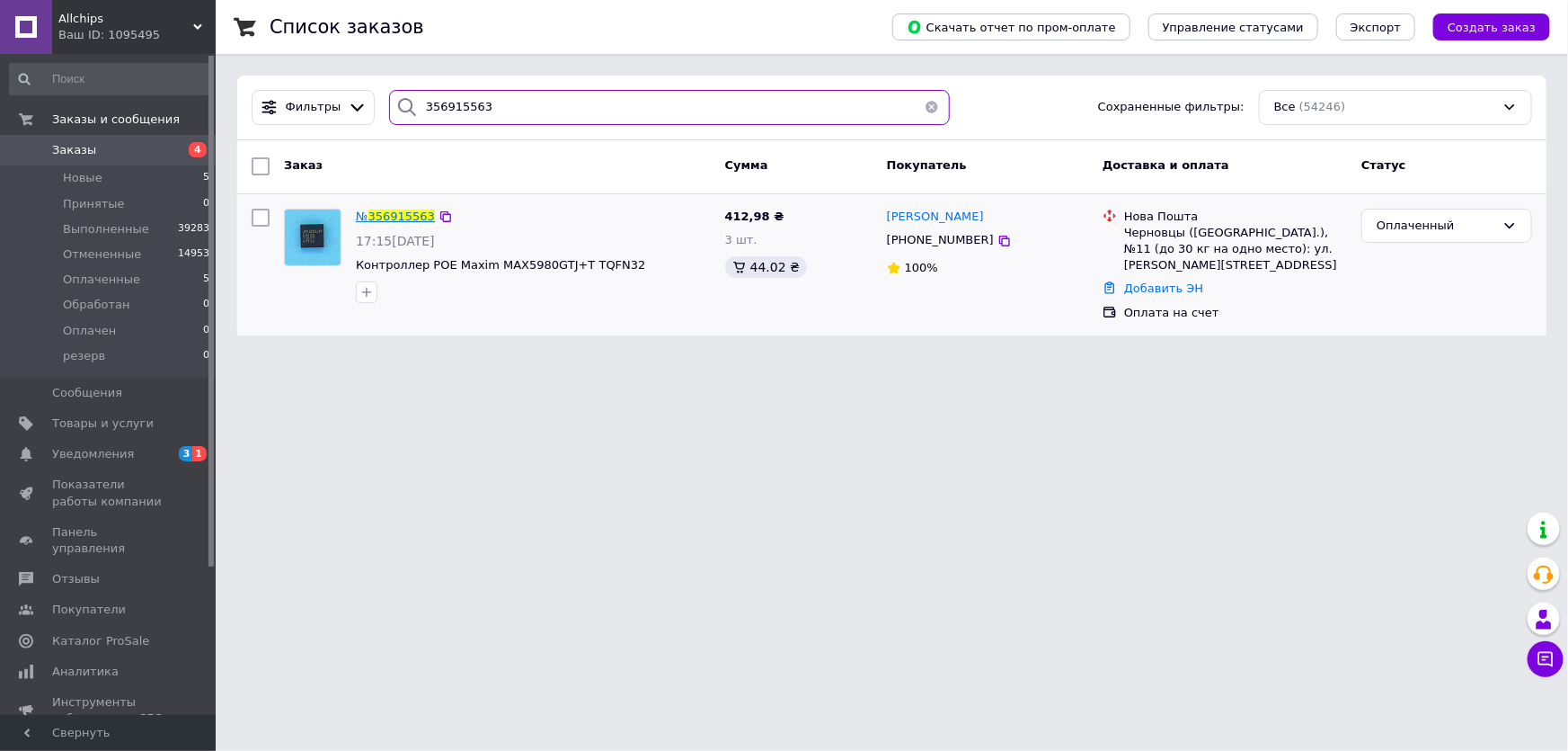
type input "356915563"
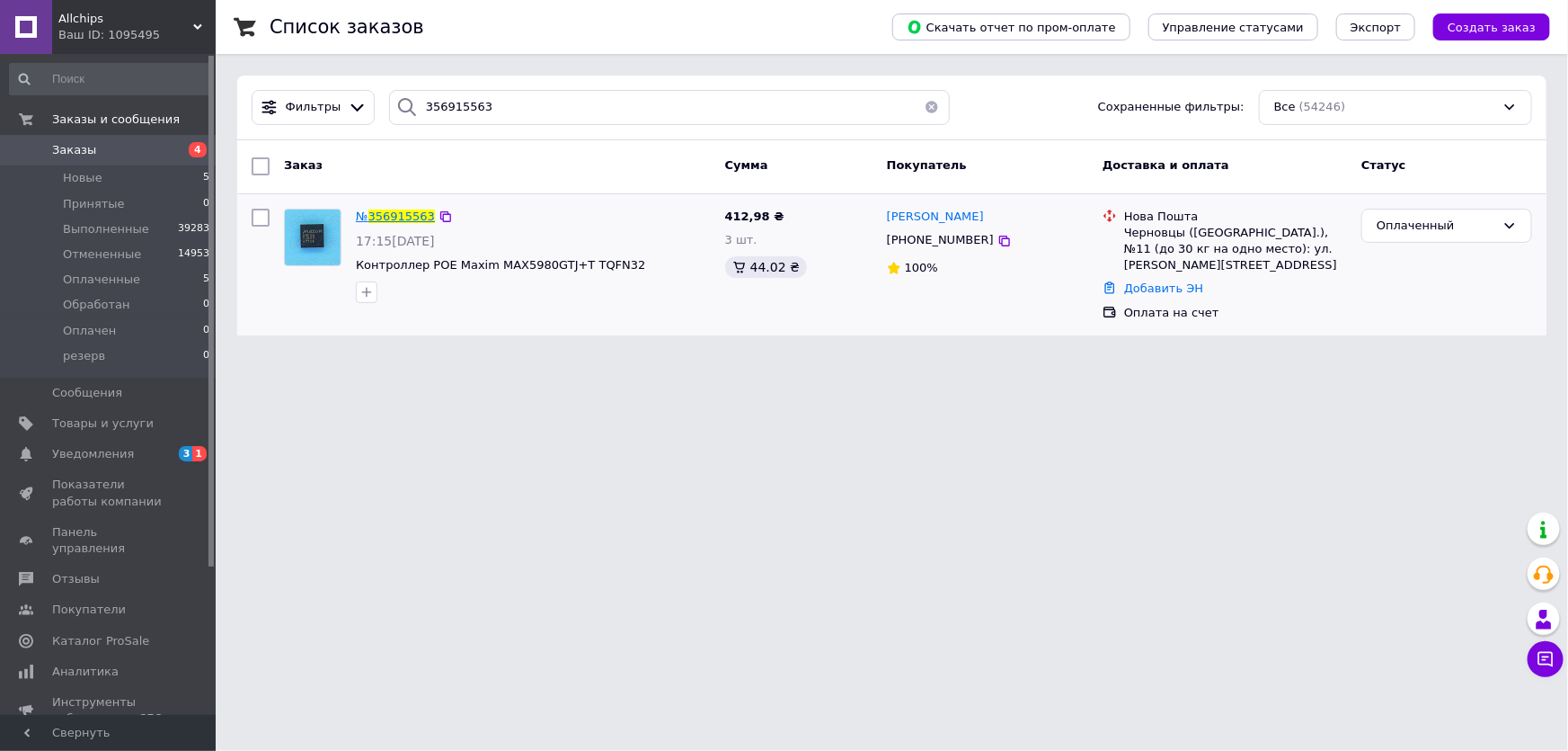
click at [395, 216] on span "356915563" at bounding box center [402, 216] width 67 height 13
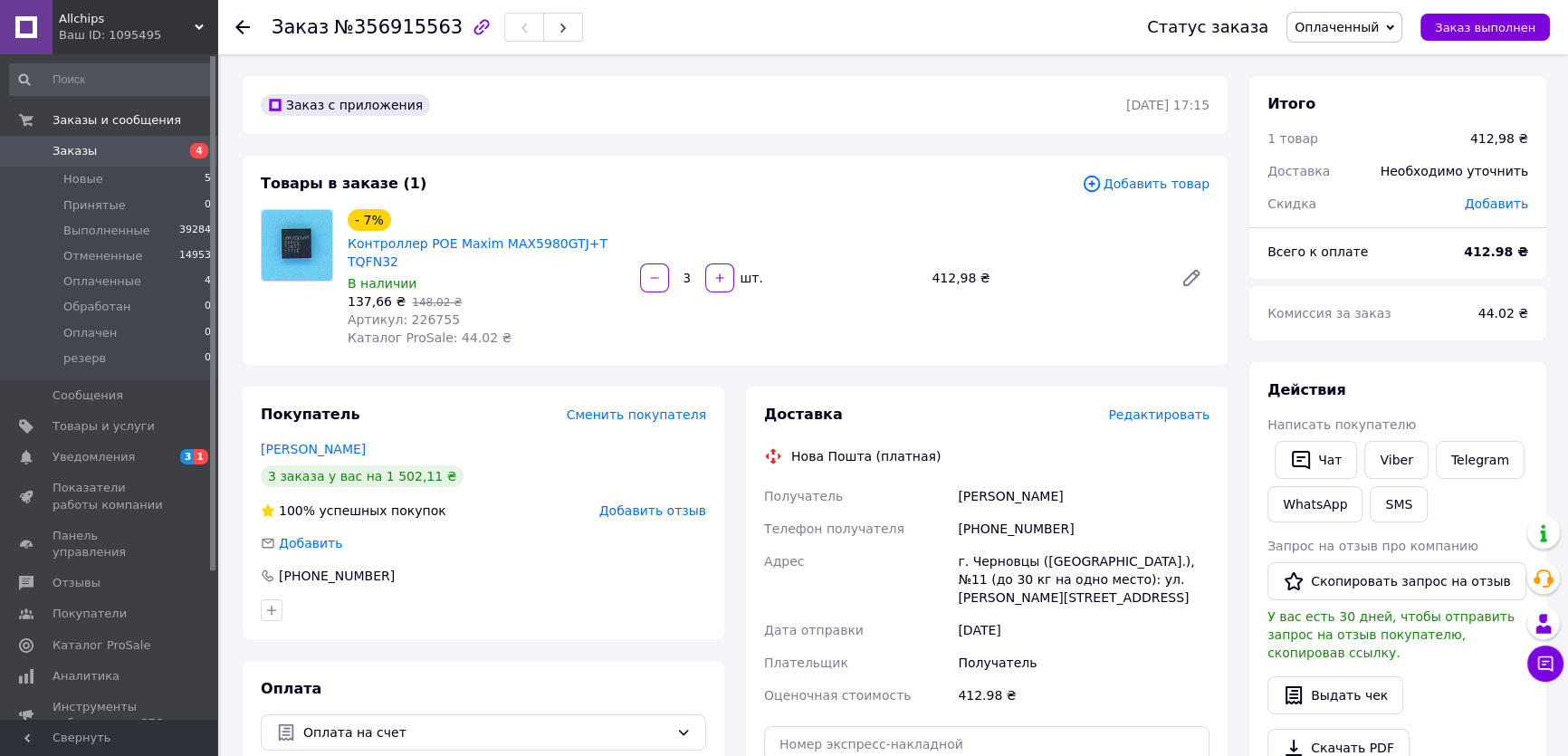
click at [1431, 255] on div "Всего к оплате" at bounding box center [1354, 252] width 197 height 40
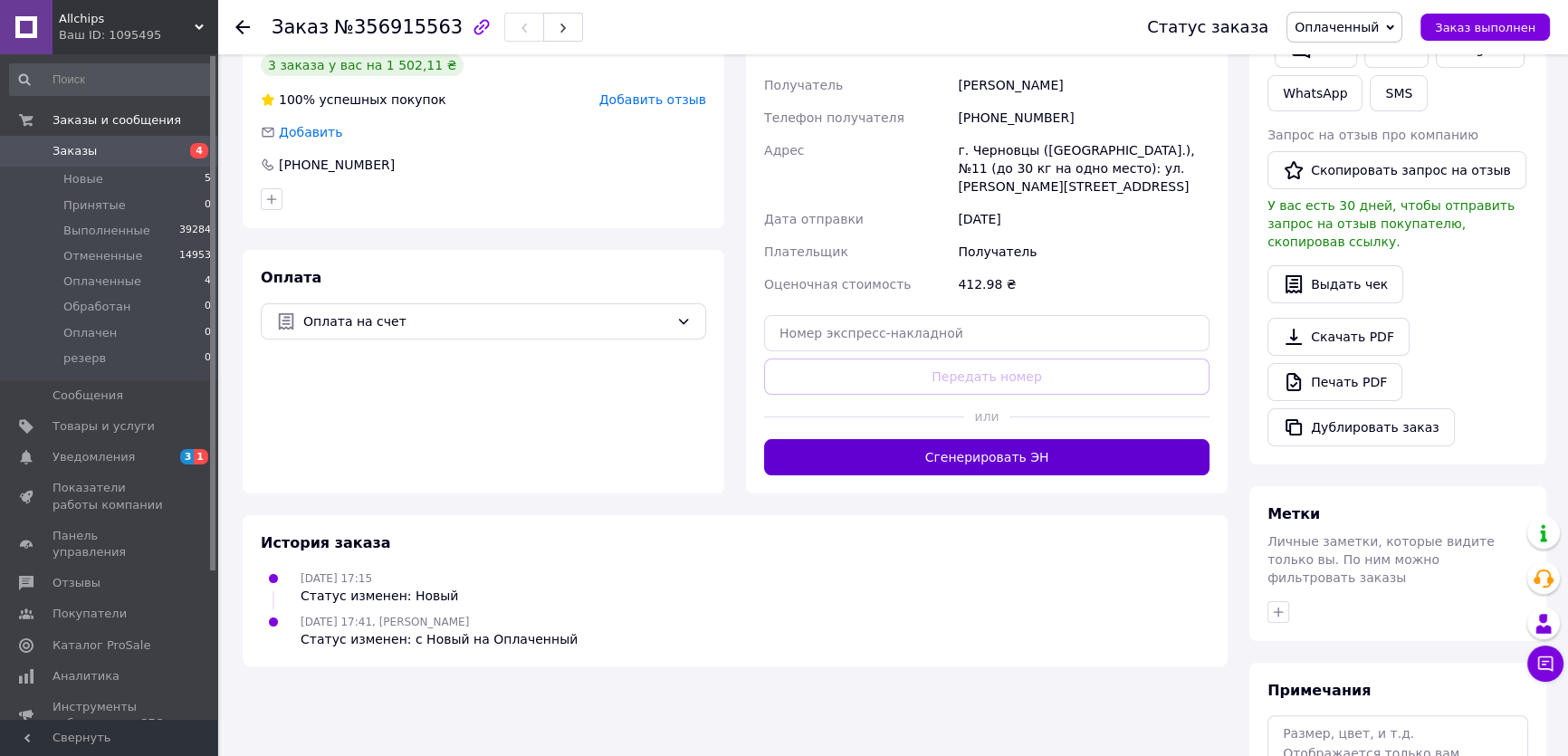
click at [966, 440] on button "Сгенерировать ЭН" at bounding box center [987, 457] width 445 height 36
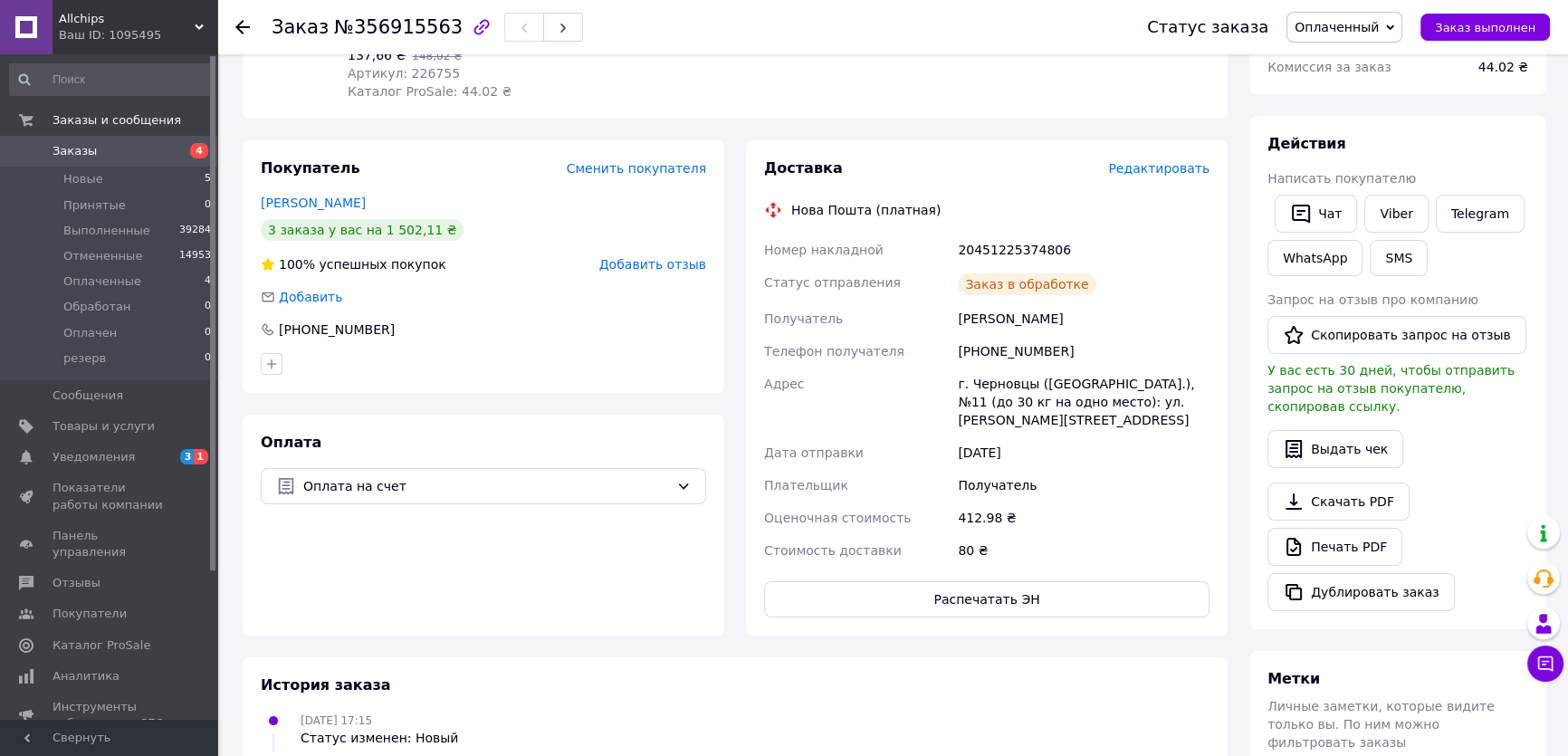
click at [1016, 247] on div "20451225374806" at bounding box center [1084, 250] width 259 height 32
click at [1014, 243] on div "20451225374806" at bounding box center [1084, 250] width 259 height 32
click at [1383, 207] on link "Viber" at bounding box center [1396, 214] width 64 height 38
click at [1463, 34] on span "Заказ выполнен" at bounding box center [1485, 28] width 101 height 13
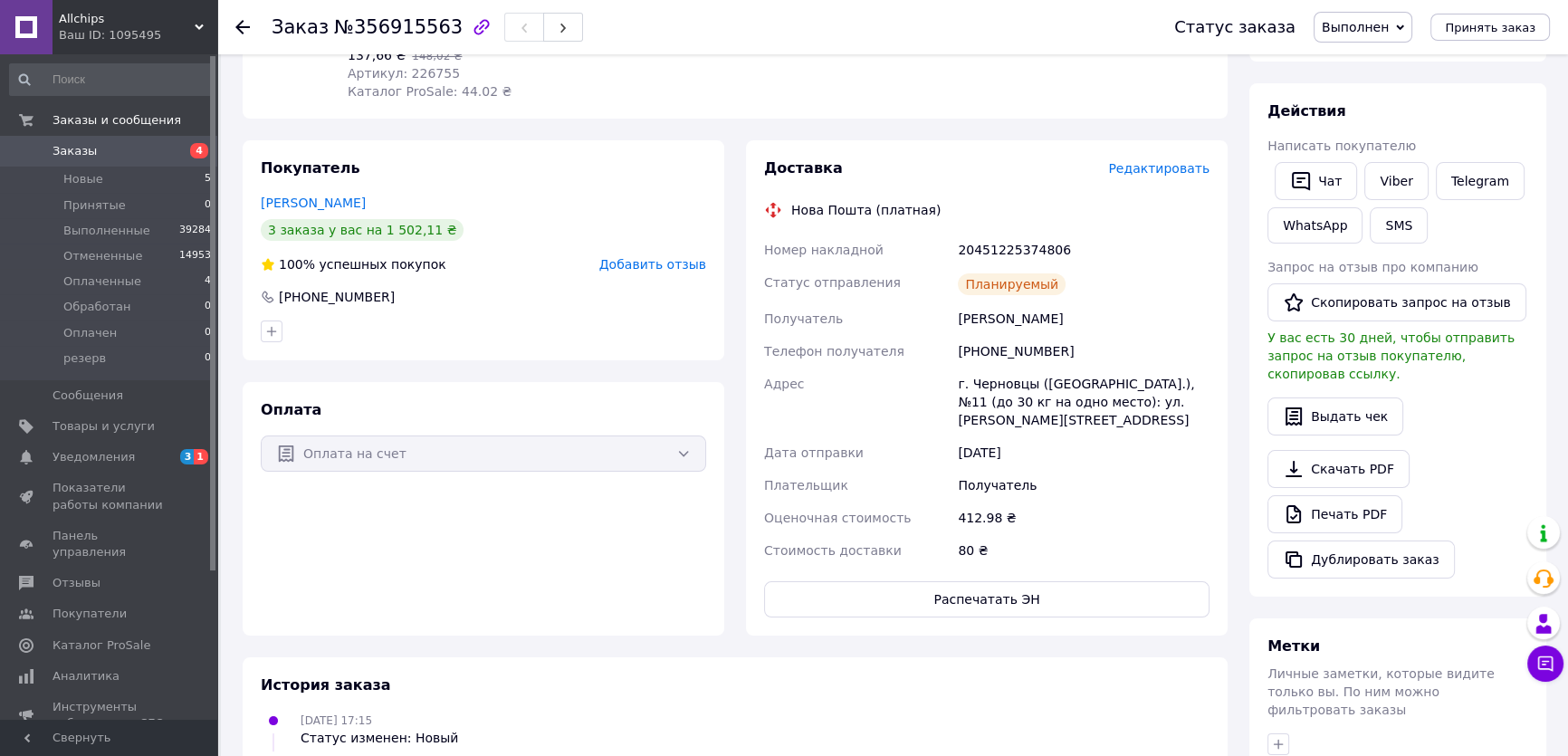
click at [1458, 236] on div "Чат Viber Telegram WhatsApp SMS" at bounding box center [1398, 202] width 268 height 88
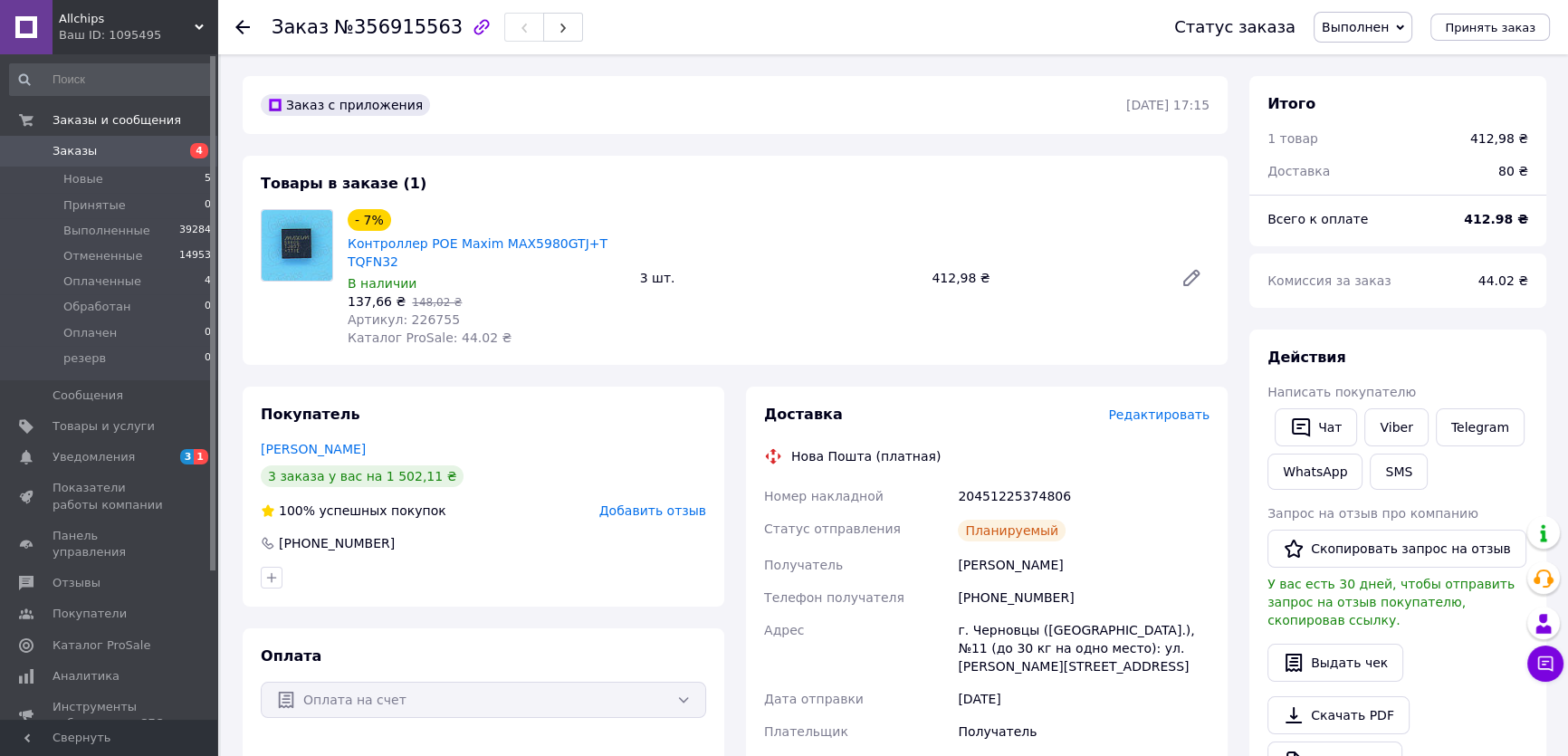
click at [113, 158] on span "Заказы" at bounding box center [109, 151] width 115 height 16
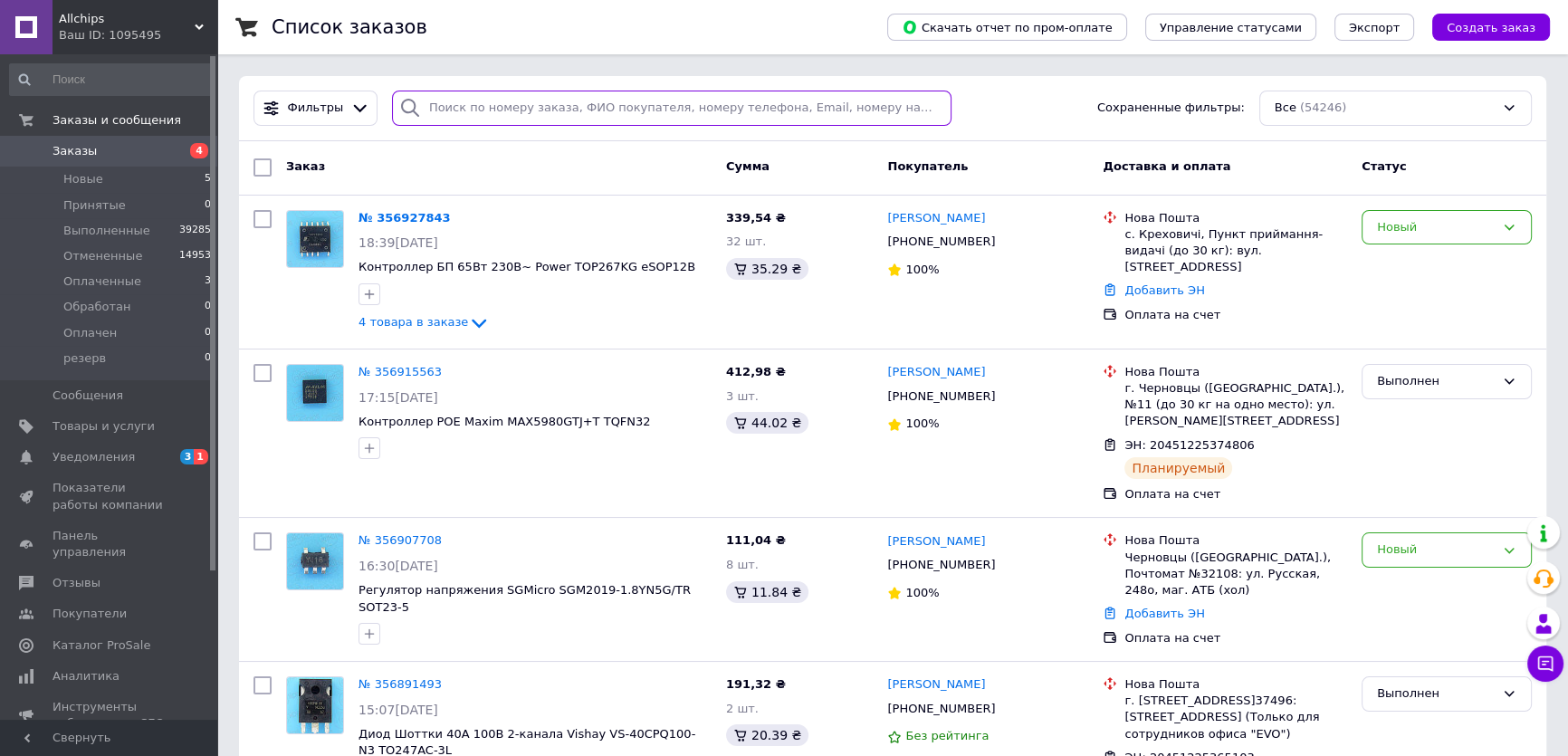
click at [461, 107] on input "search" at bounding box center [672, 107] width 560 height 35
paste input "356710011"
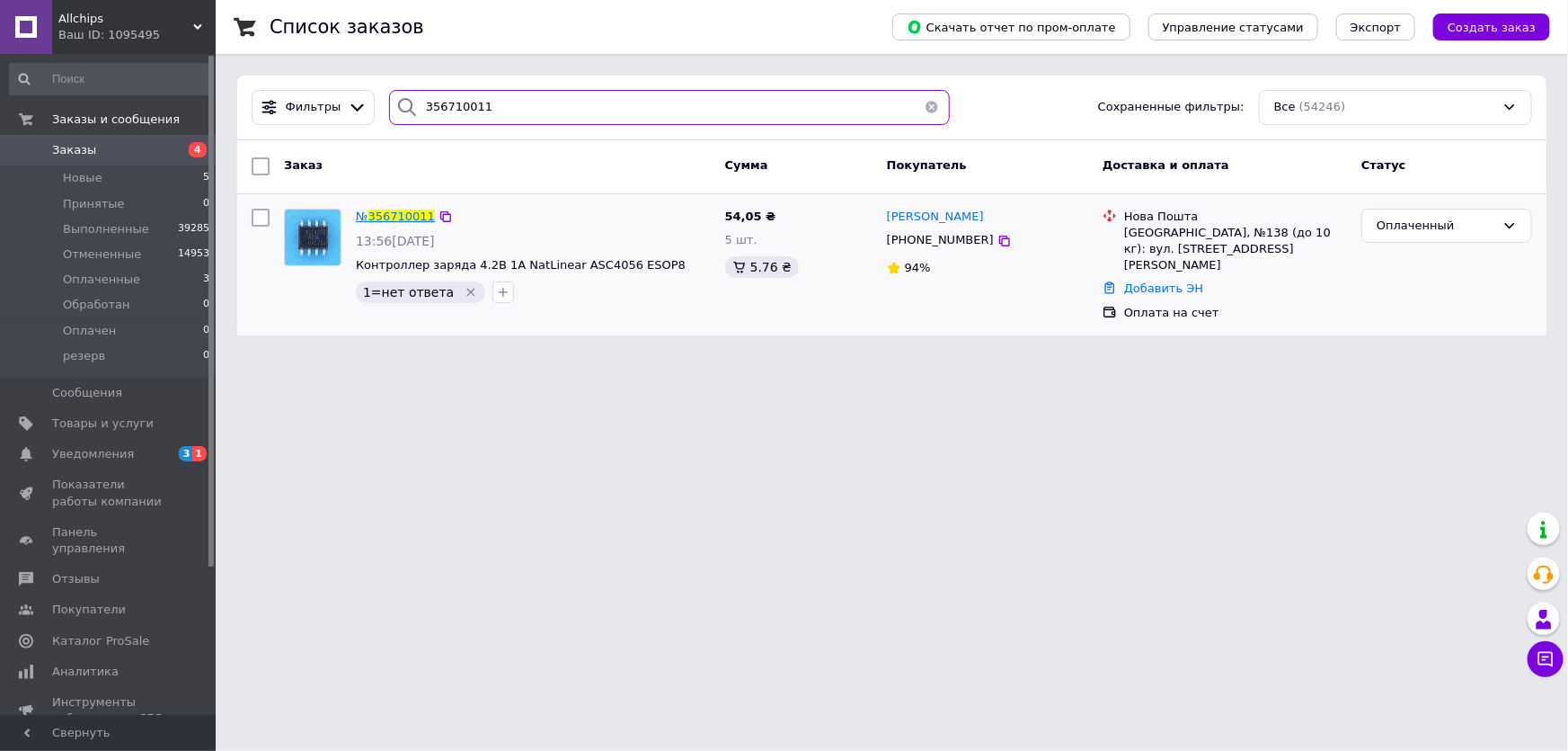
type input "356710011"
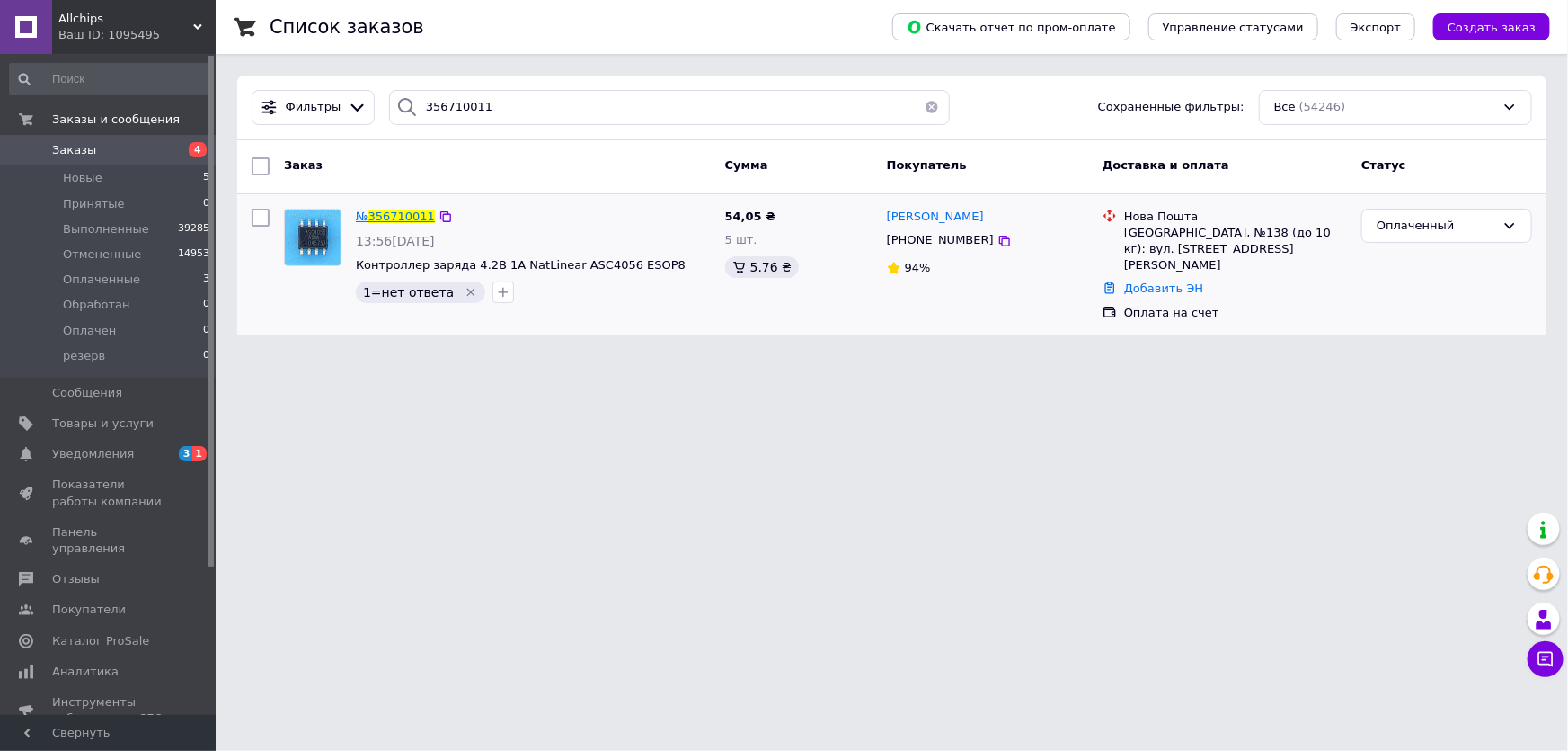
click at [394, 213] on span "356710011" at bounding box center [402, 216] width 67 height 13
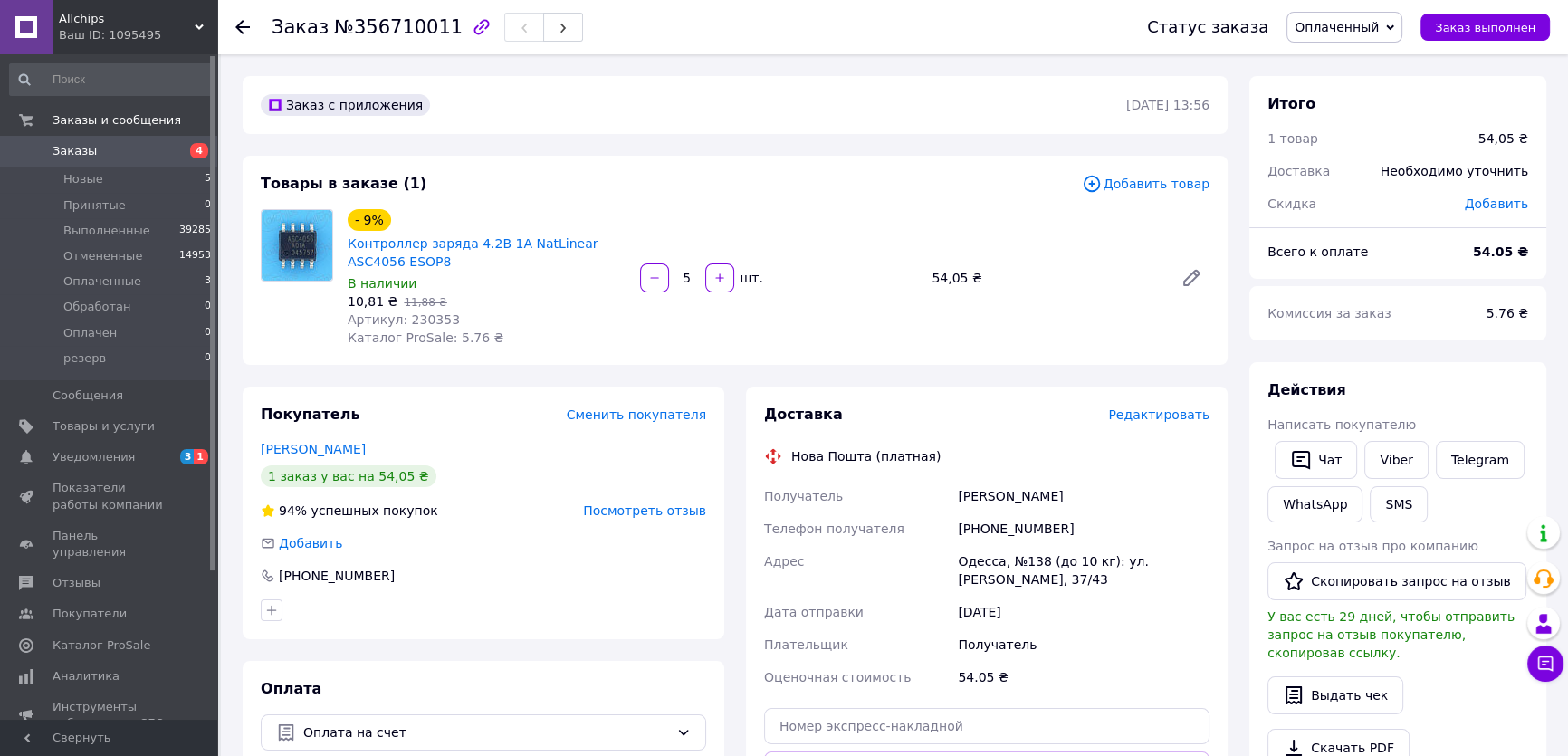
drag, startPoint x: 1492, startPoint y: 386, endPoint x: 1478, endPoint y: 397, distance: 17.8
click at [1492, 386] on div "Действия" at bounding box center [1398, 390] width 261 height 21
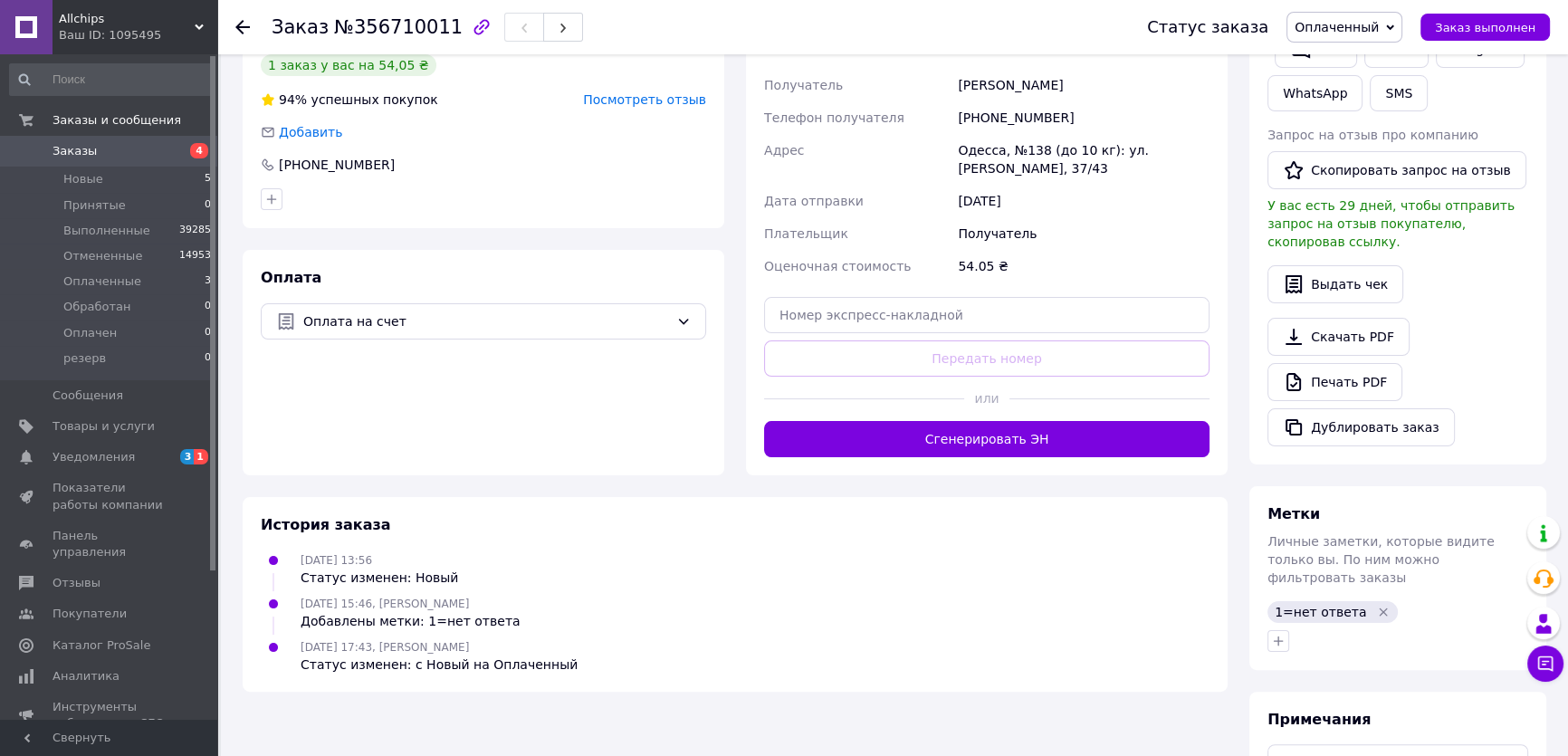
click at [972, 451] on button "Сгенерировать ЭН" at bounding box center [987, 439] width 445 height 36
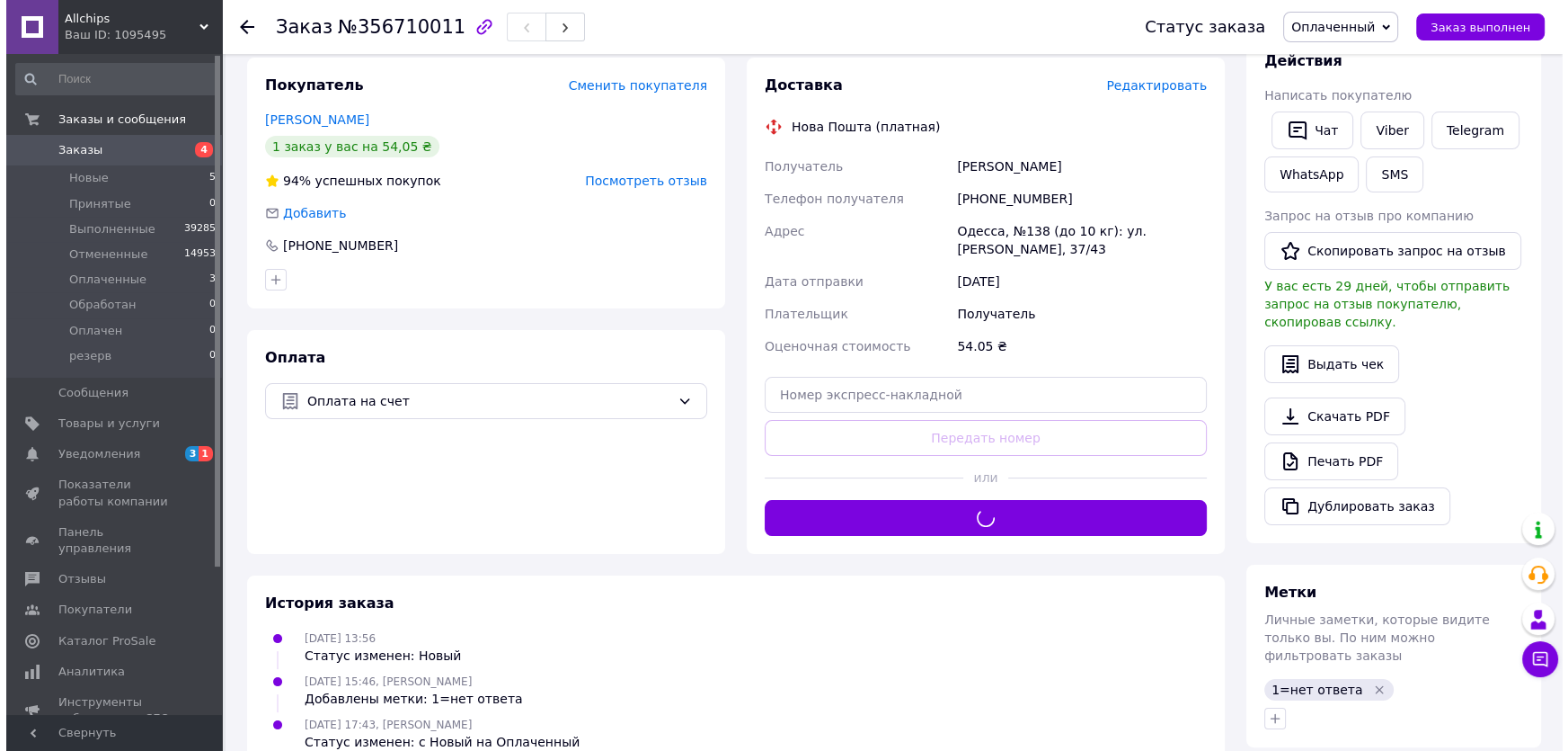
scroll to position [163, 0]
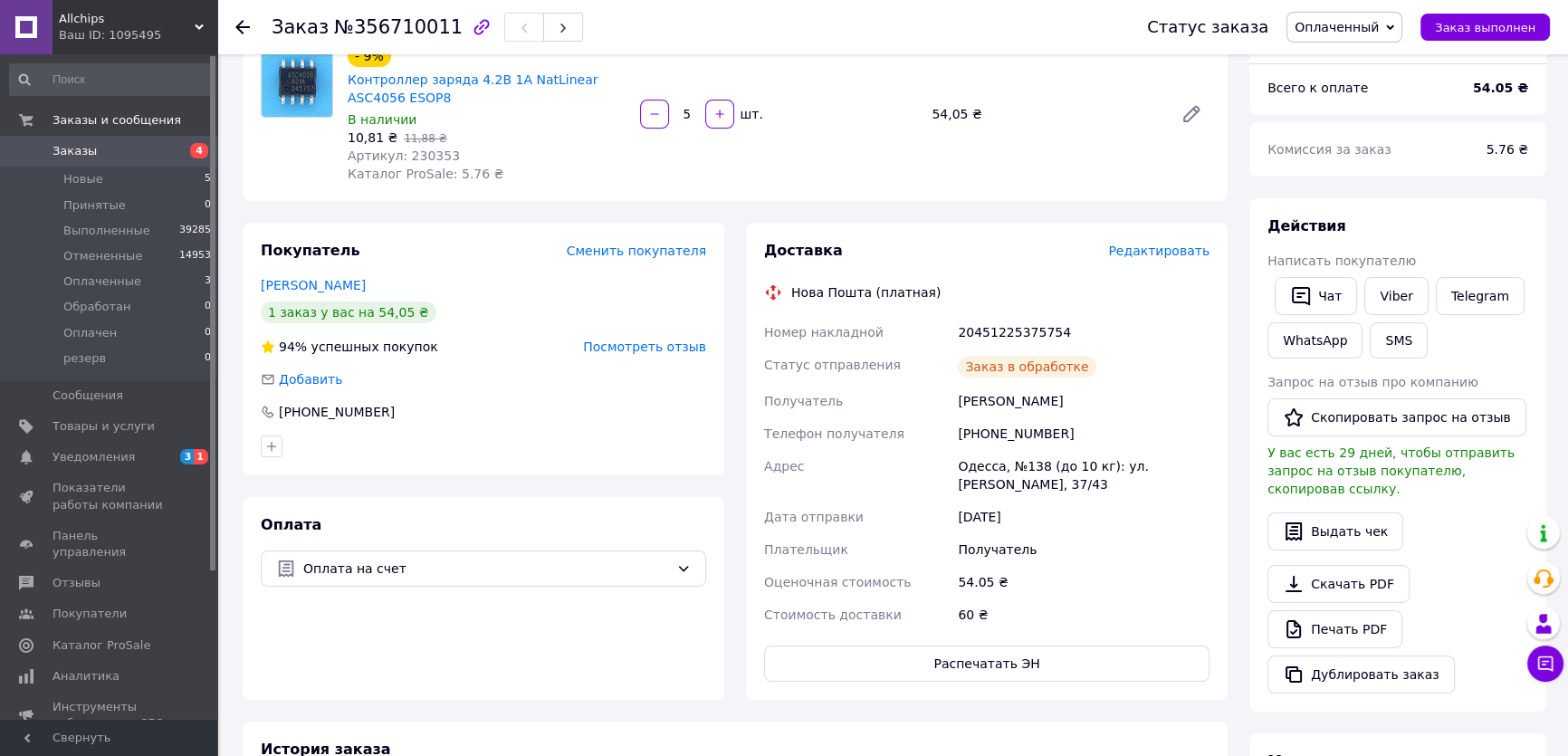
click at [1030, 329] on div "20451225375754" at bounding box center [1084, 332] width 259 height 32
click at [1390, 289] on link "Viber" at bounding box center [1396, 296] width 64 height 38
click at [1480, 24] on span "Заказ выполнен" at bounding box center [1485, 28] width 101 height 13
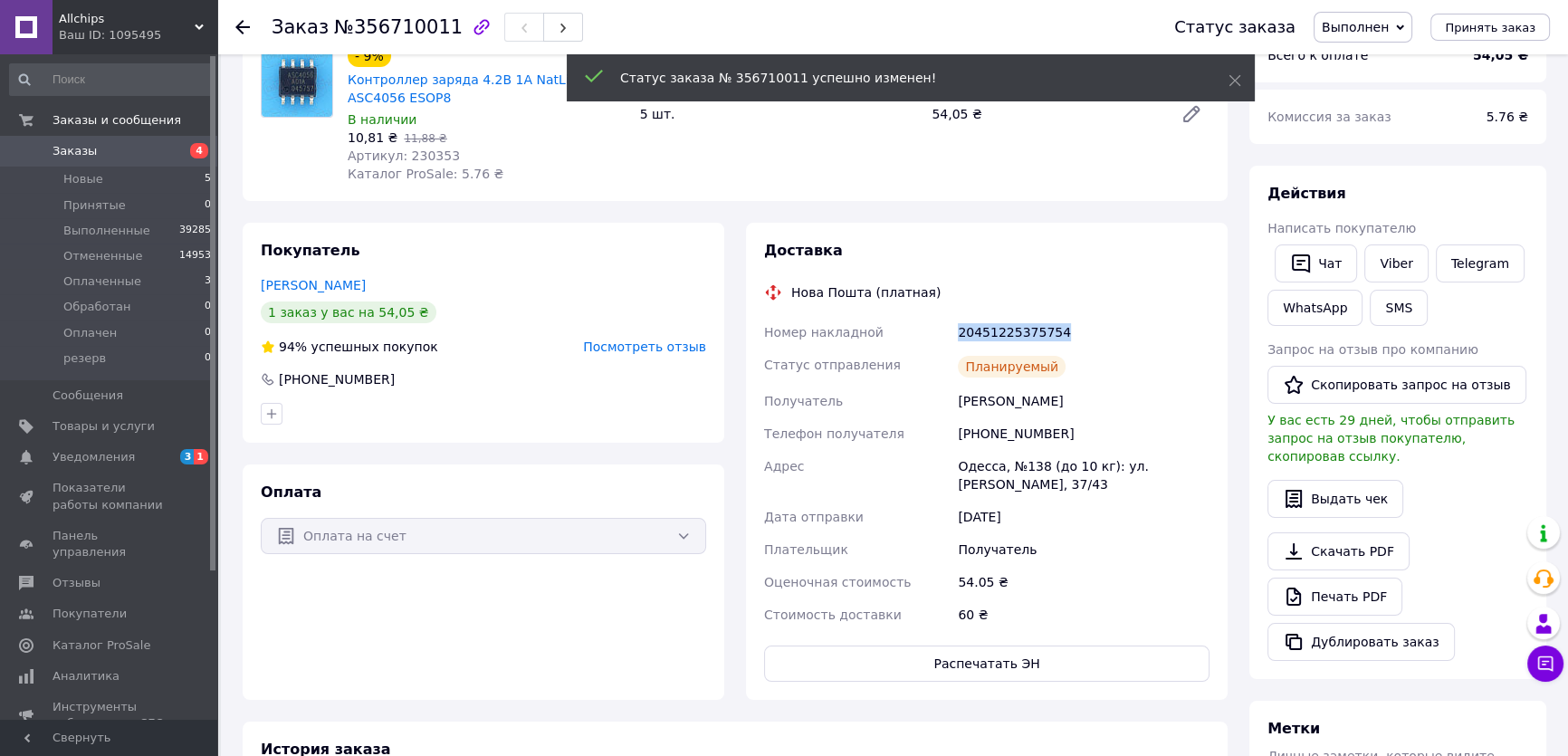
click at [637, 347] on span "Посмотреть отзыв" at bounding box center [645, 346] width 123 height 14
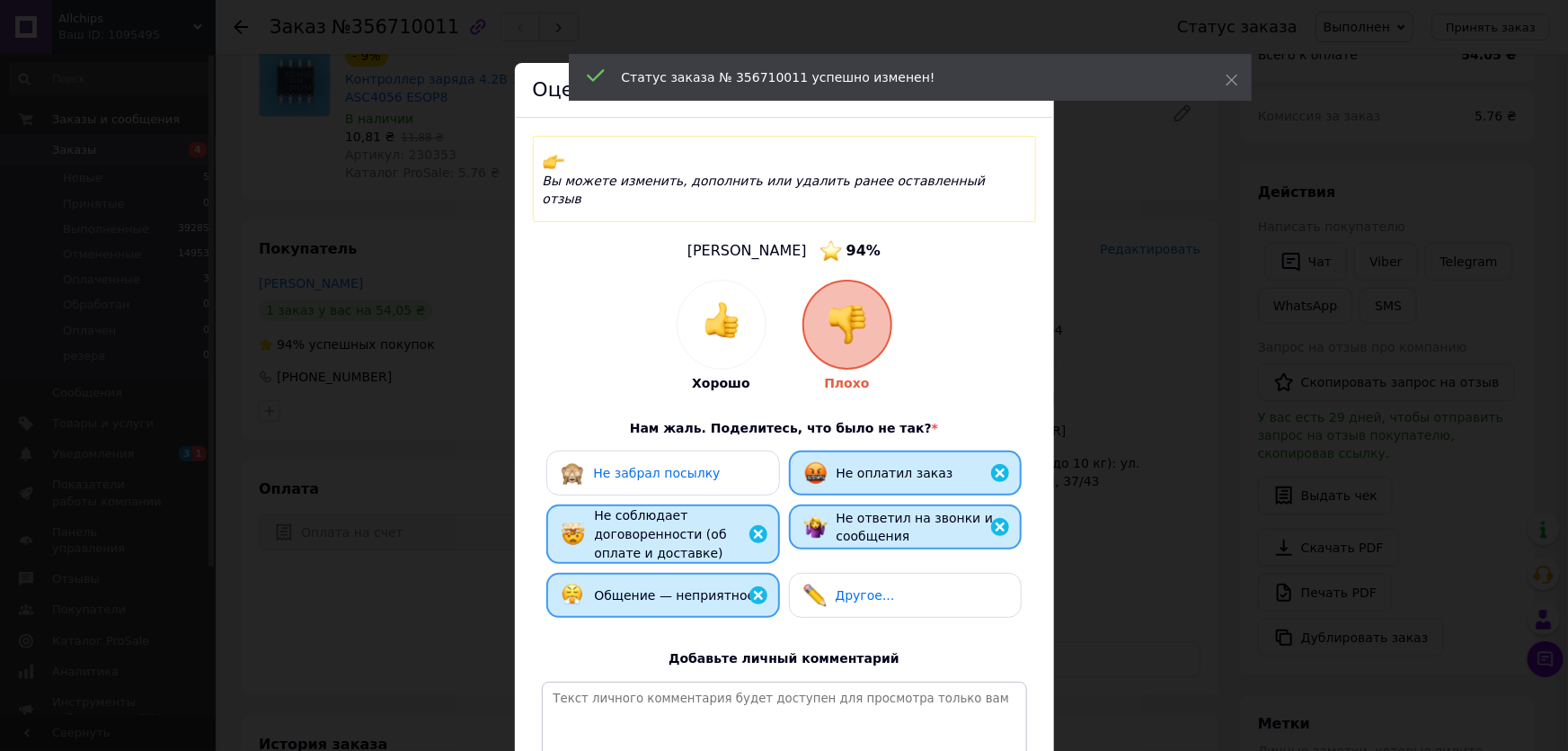
click at [718, 302] on img at bounding box center [721, 320] width 36 height 36
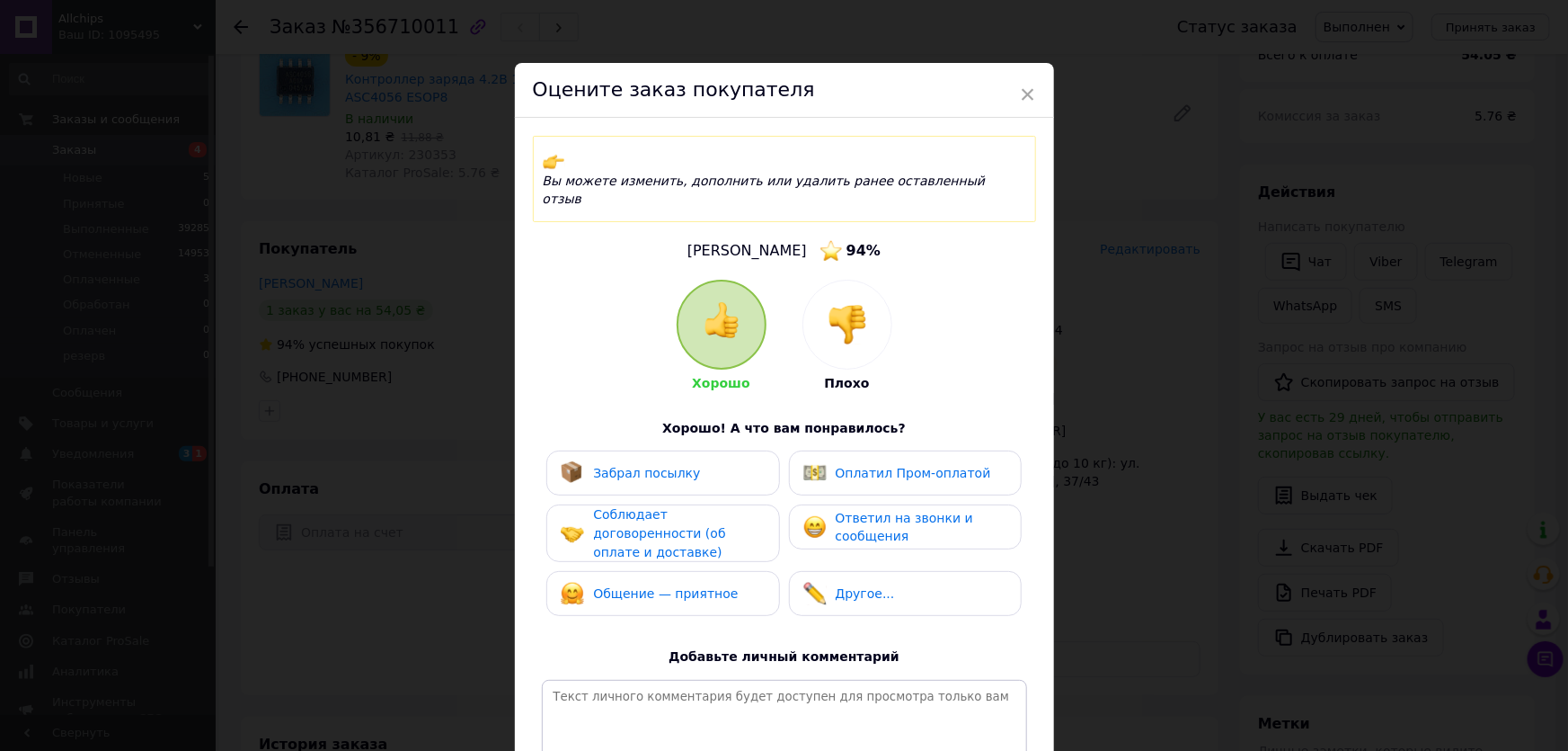
click at [864, 510] on span "Ответил на звонки и сообщения" at bounding box center [905, 526] width 138 height 33
click at [734, 506] on div "Соблюдает договоренности (об оплате и доставке)" at bounding box center [678, 533] width 171 height 56
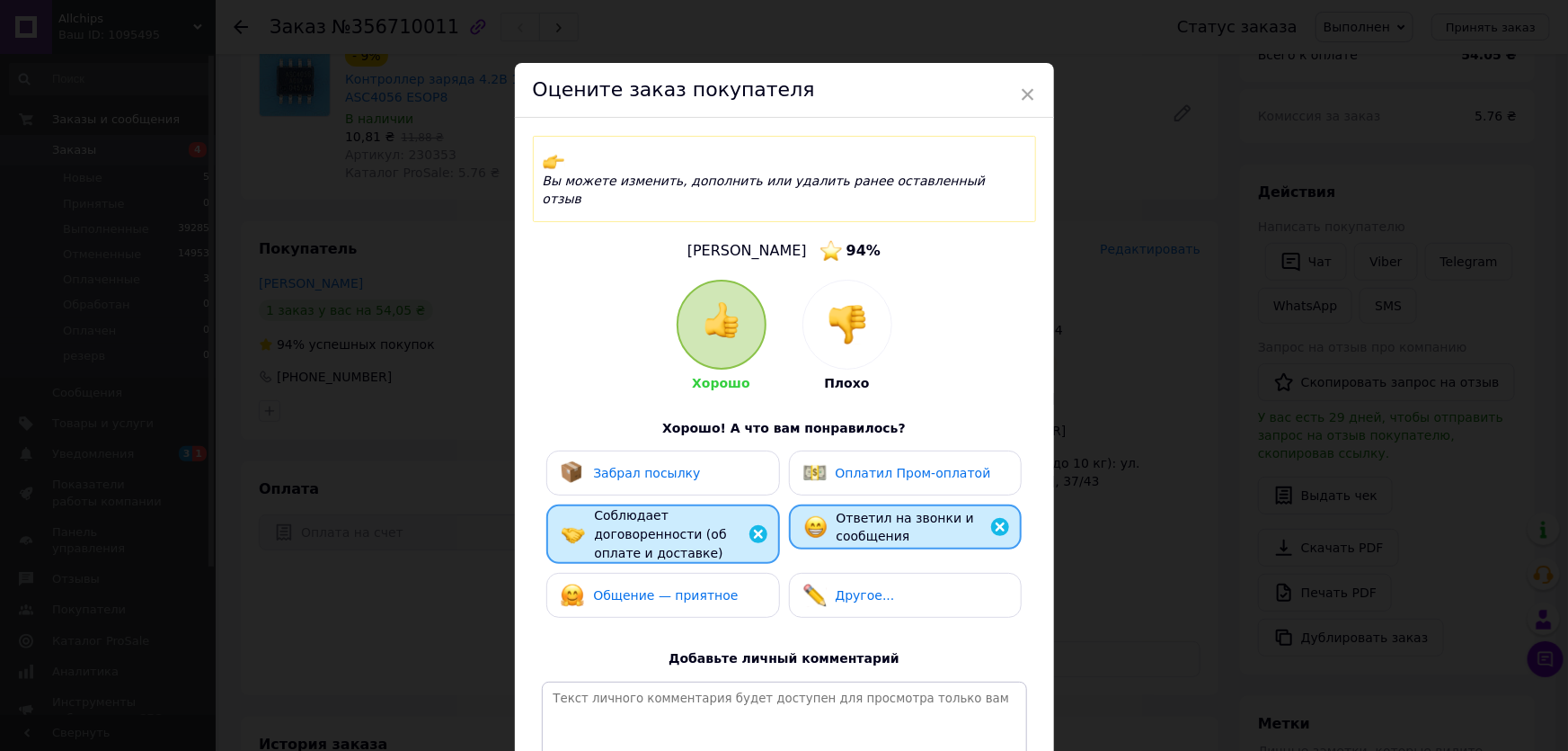
click at [715, 588] on span "Общение — приятное" at bounding box center [665, 594] width 144 height 14
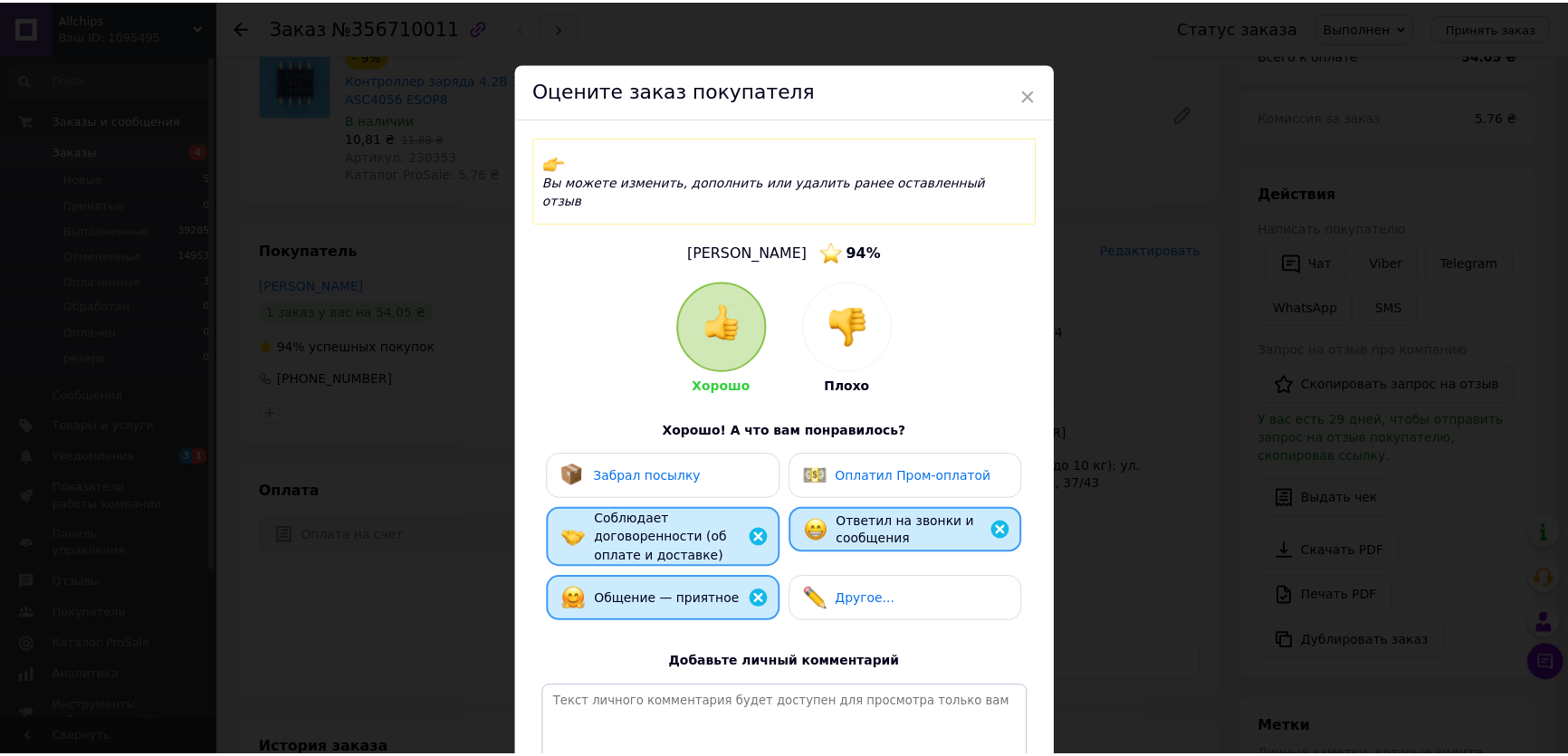
scroll to position [183, 0]
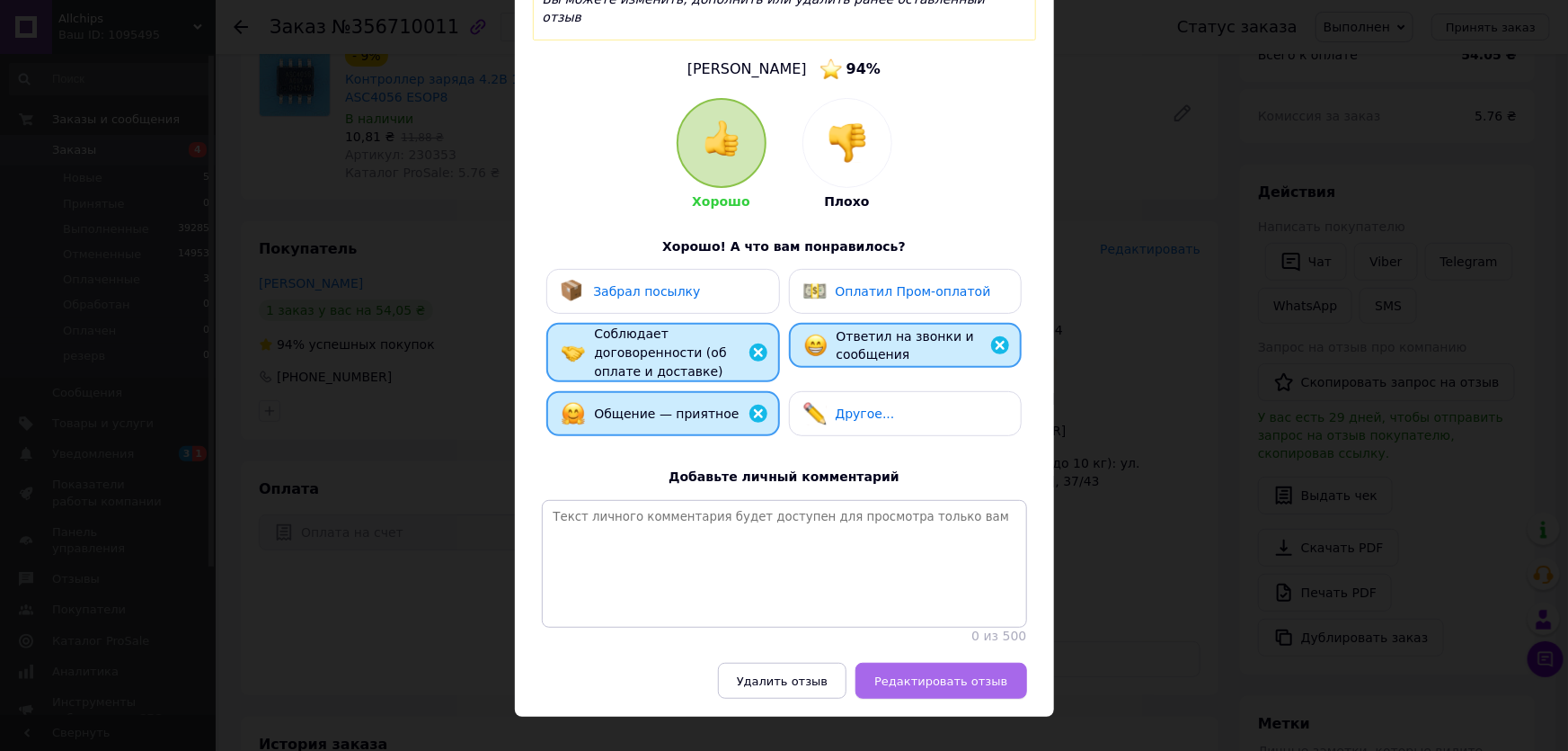
click at [971, 663] on button "Редактировать отзыв" at bounding box center [941, 681] width 171 height 36
